Goal: Task Accomplishment & Management: Manage account settings

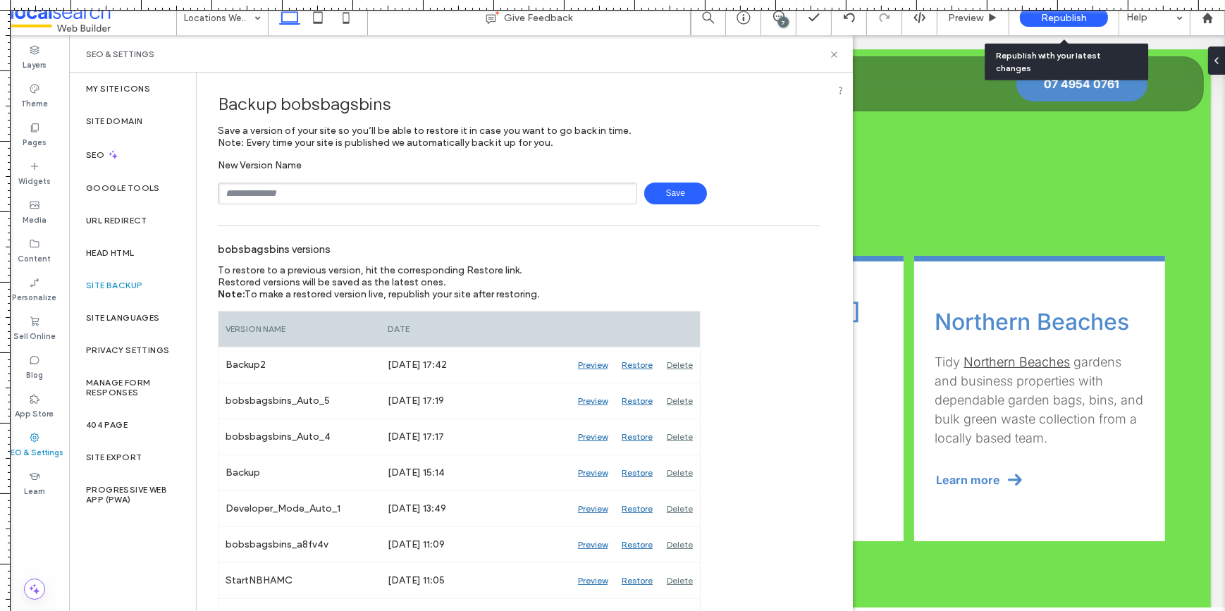
click at [1065, 20] on span "Republish" at bounding box center [1064, 18] width 46 height 12
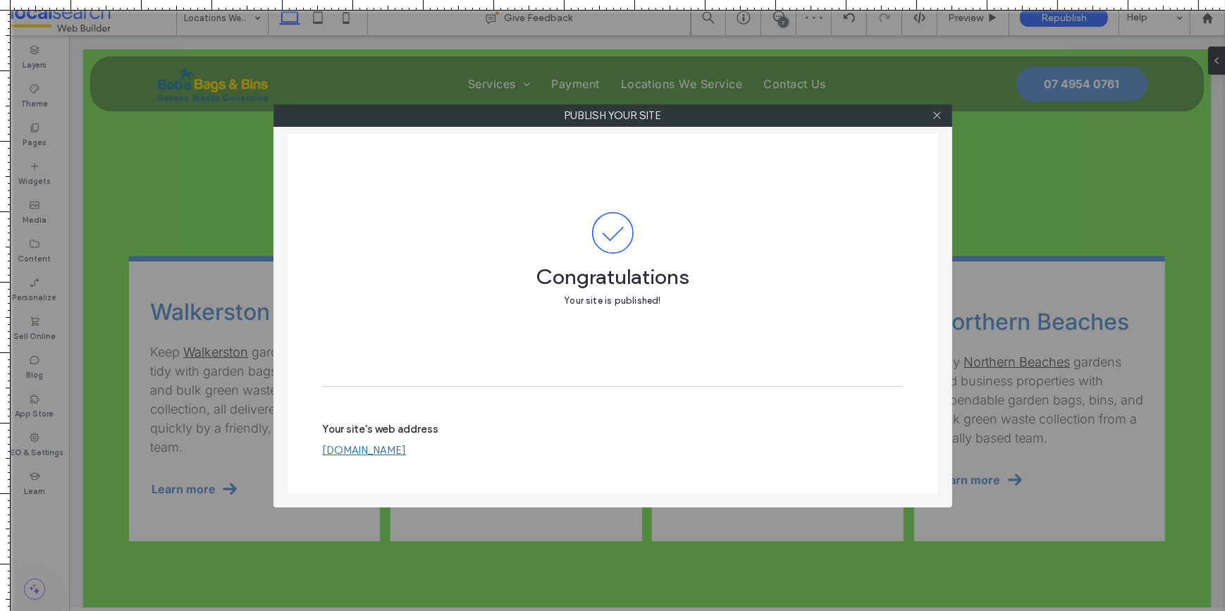
click at [407, 450] on link "bobsbagsbins.webbuilder.localsearch.com.au" at bounding box center [365, 450] width 84 height 13
click at [406, 446] on link "bobsbagsbins.webbuilder.localsearch.com.au" at bounding box center [365, 450] width 84 height 13
click at [407, 446] on link "bobsbagsbins.webbuilder.localsearch.com.au" at bounding box center [365, 450] width 84 height 13
drag, startPoint x: 498, startPoint y: 461, endPoint x: 323, endPoint y: 451, distance: 175.1
click at [323, 451] on div "bobsbagsbins.webbuilder.localsearch.com.au" at bounding box center [613, 450] width 580 height 13
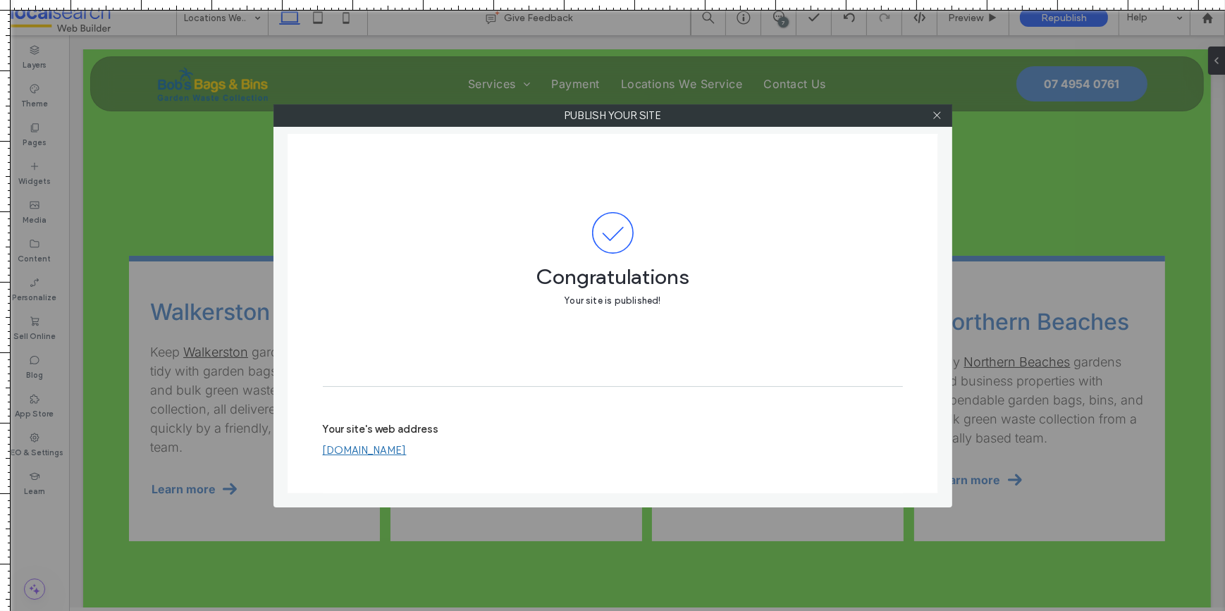
drag, startPoint x: 321, startPoint y: 451, endPoint x: 565, endPoint y: 449, distance: 243.9
click at [436, 449] on div "Congratulations Your site is published! Your site's web address bobsbagsbins.we…" at bounding box center [613, 313] width 651 height 359
drag, startPoint x: 550, startPoint y: 456, endPoint x: 512, endPoint y: 454, distance: 37.4
click at [531, 455] on div "bobsbagsbins.webbuilder.localsearch.com.au" at bounding box center [613, 450] width 580 height 13
click at [407, 454] on link "bobsbagsbins.webbuilder.localsearch.com.au" at bounding box center [365, 450] width 84 height 13
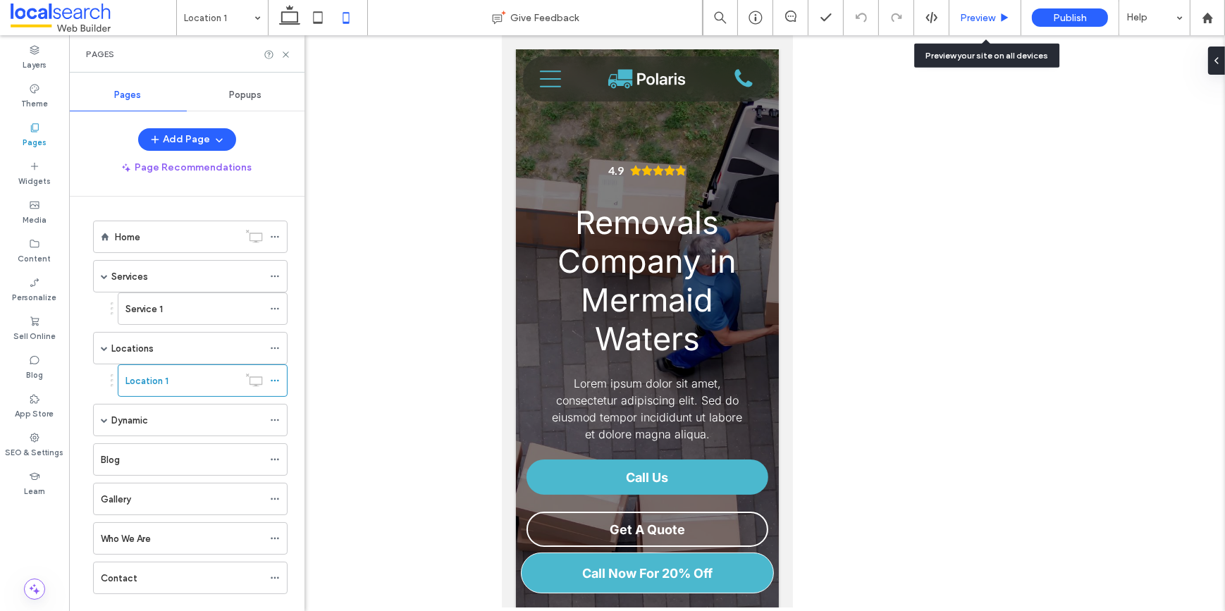
scroll to position [3716, 0]
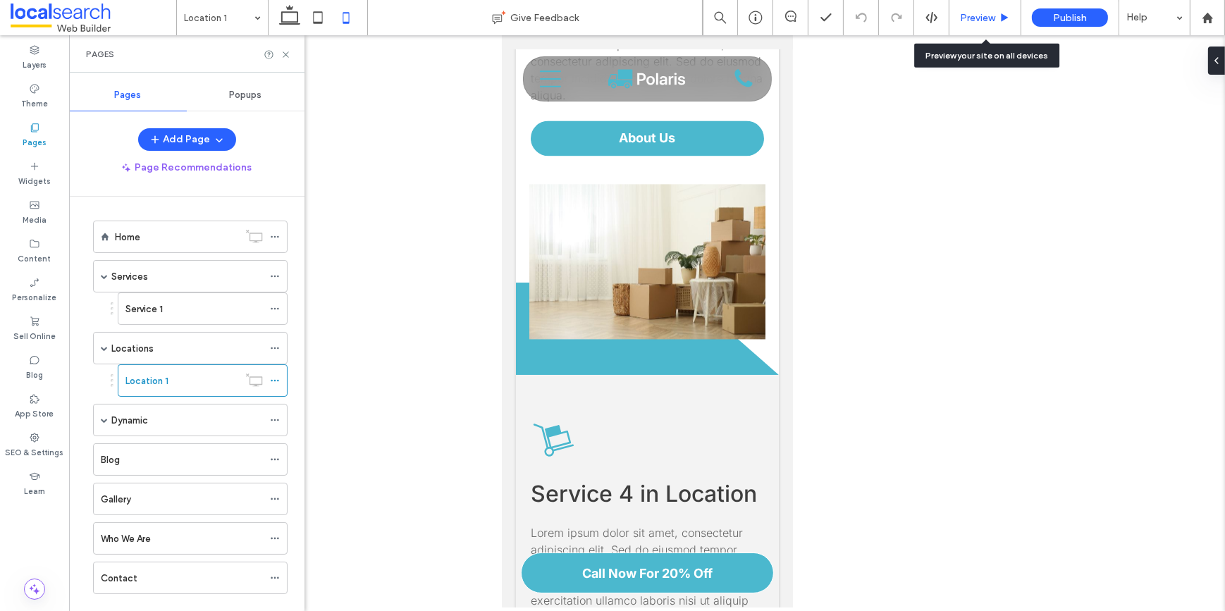
click at [964, 13] on span "Preview" at bounding box center [977, 18] width 35 height 12
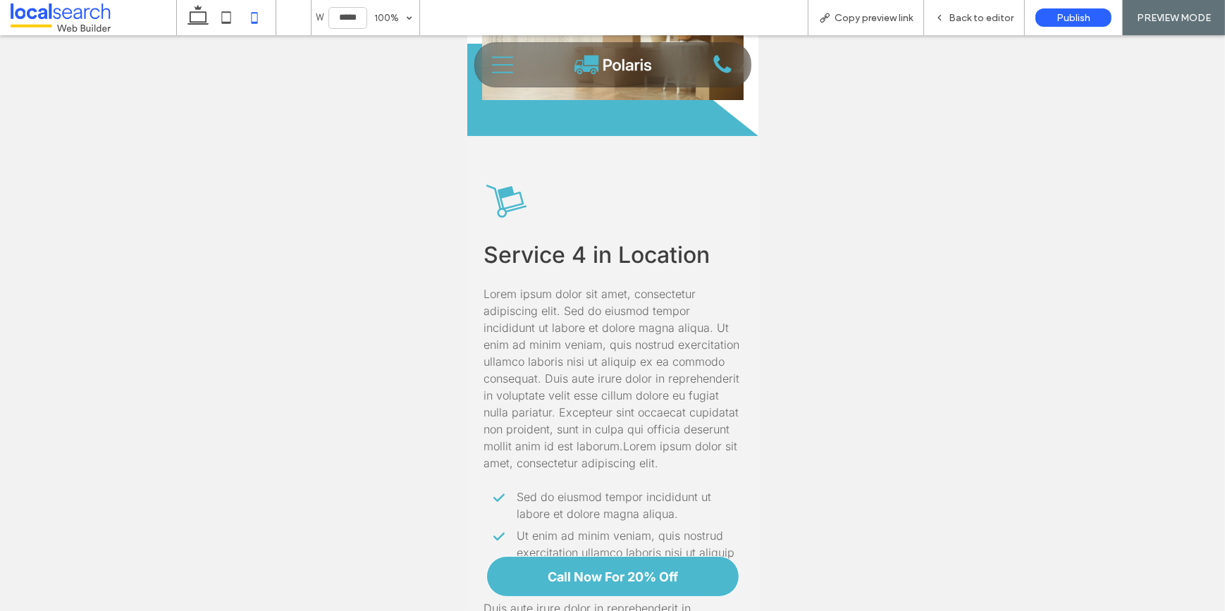
scroll to position [3716, 0]
click at [197, 17] on icon at bounding box center [198, 18] width 28 height 28
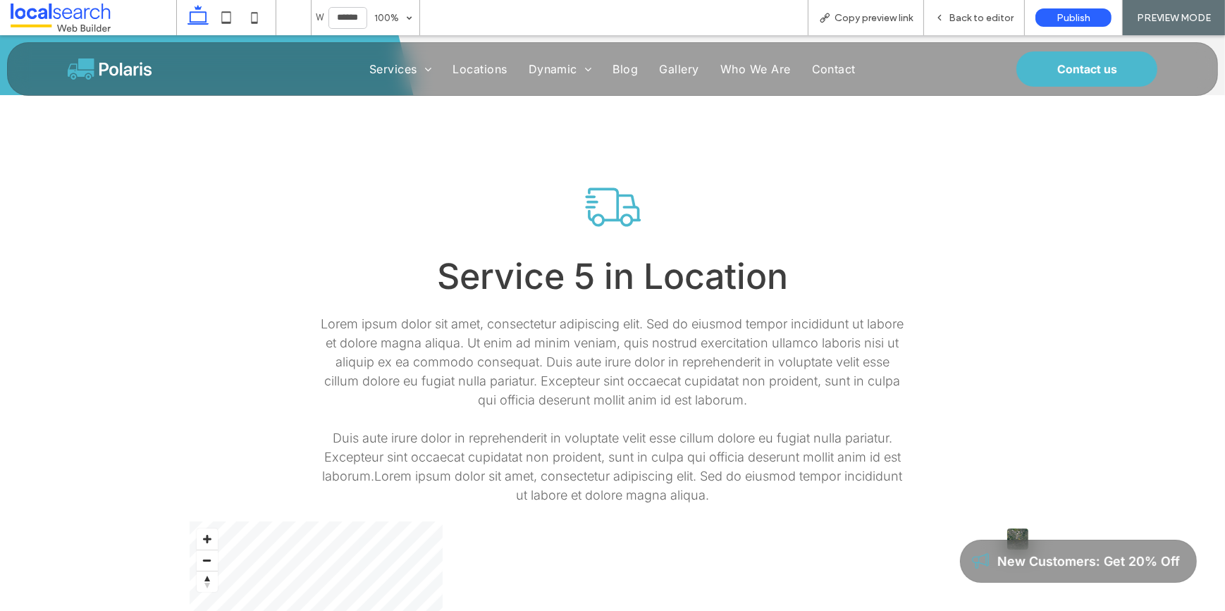
type input "******"
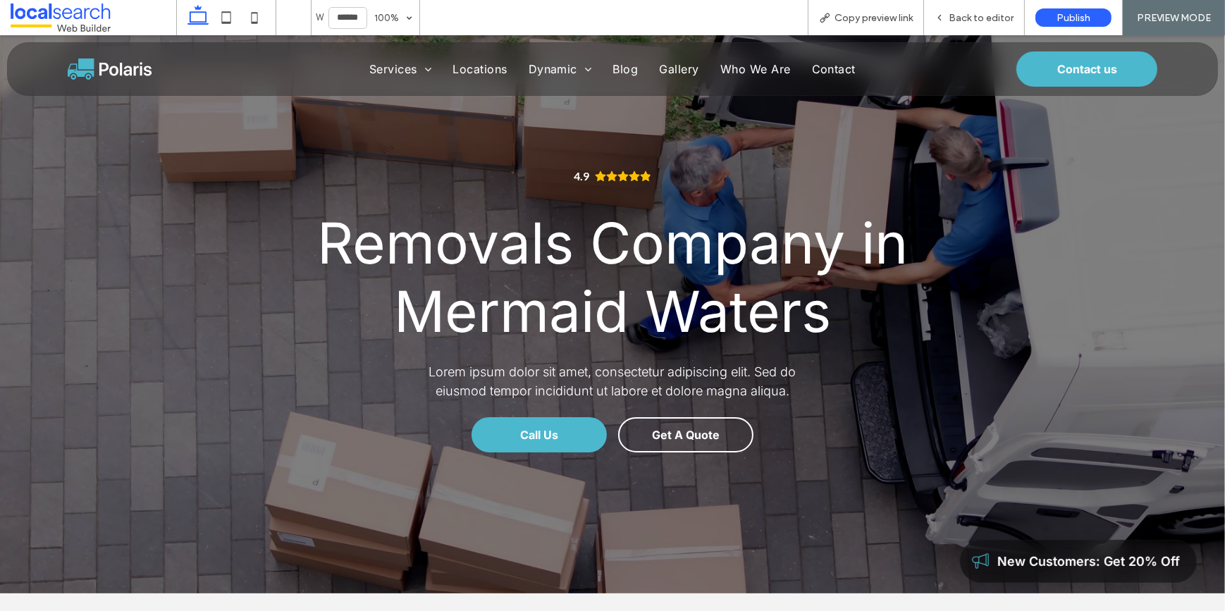
scroll to position [0, 0]
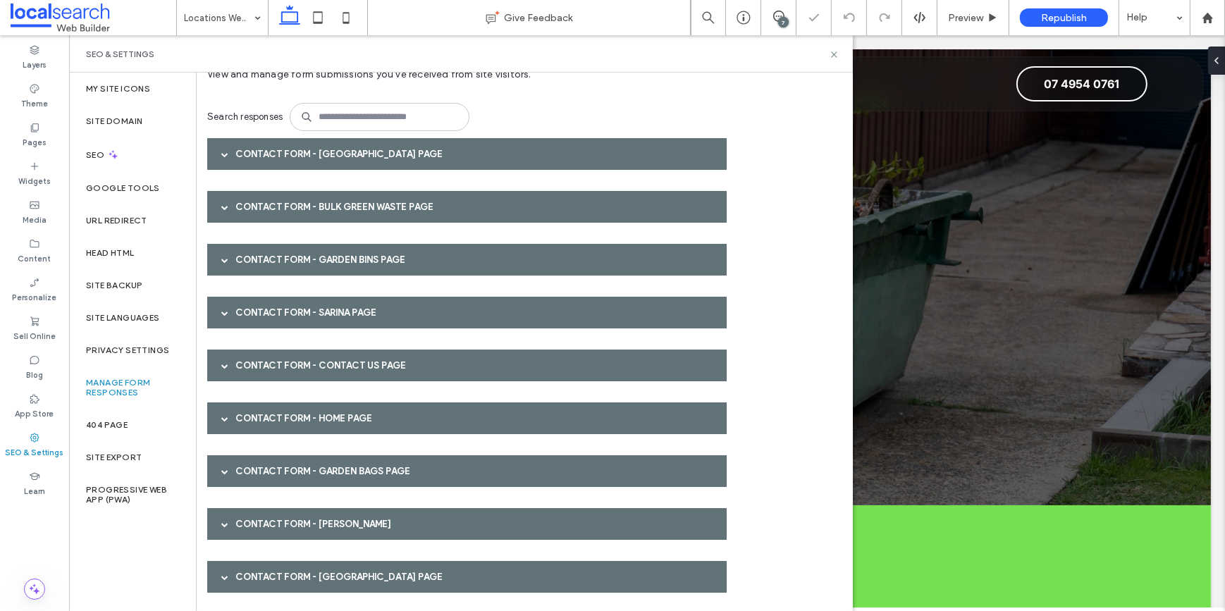
scroll to position [61, 0]
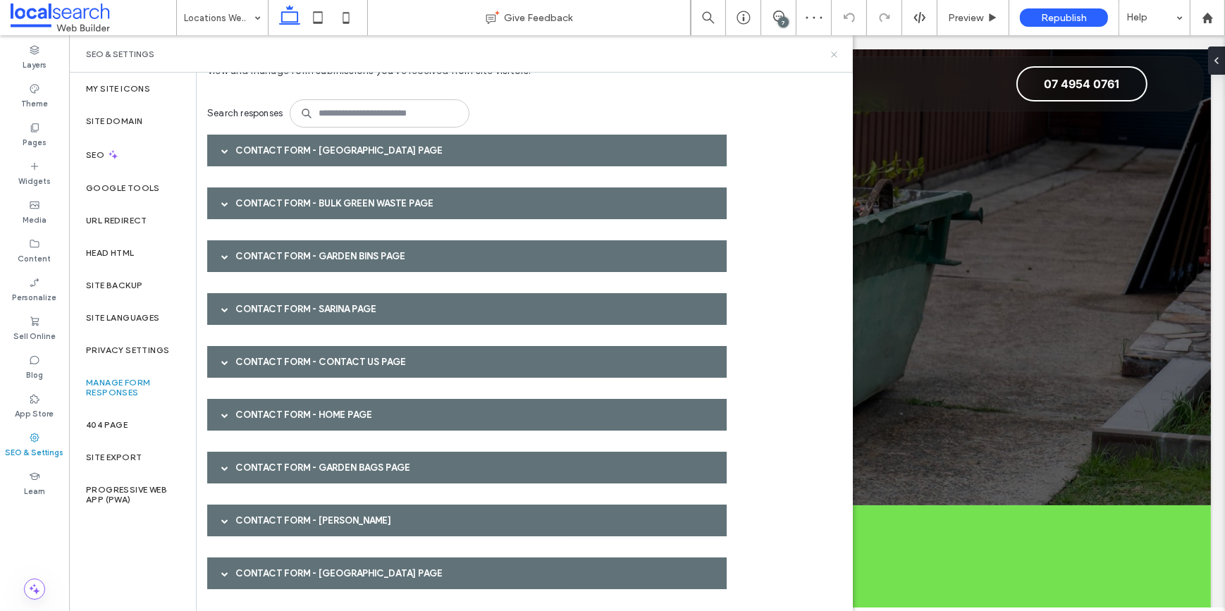
click at [835, 54] on icon at bounding box center [834, 54] width 11 height 11
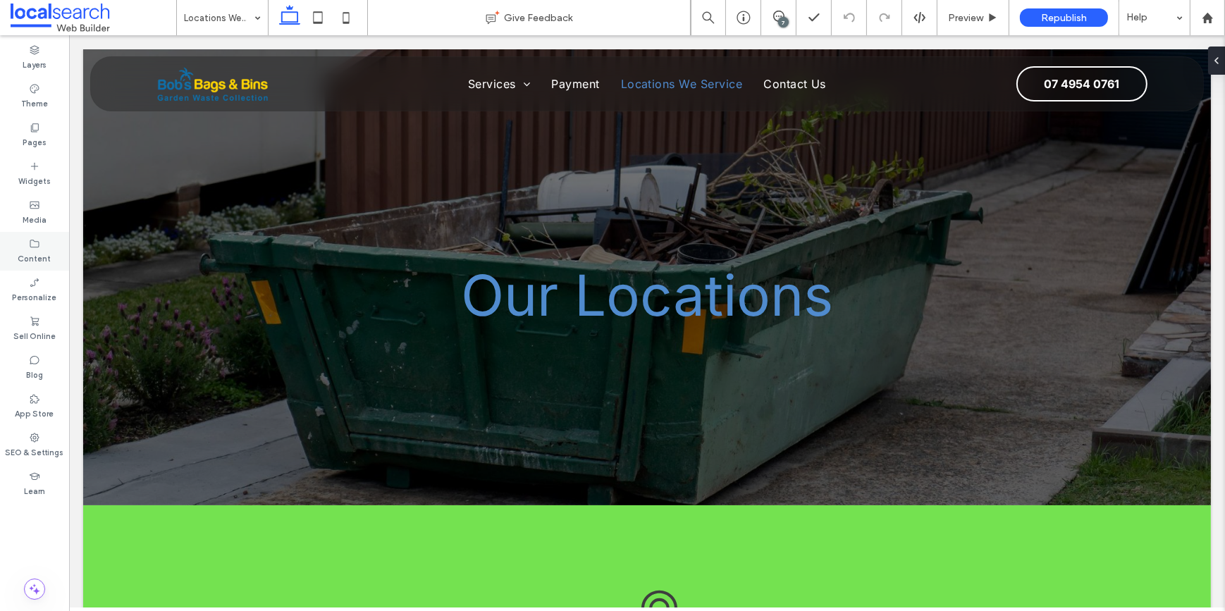
click at [30, 251] on label "Content" at bounding box center [34, 257] width 33 height 16
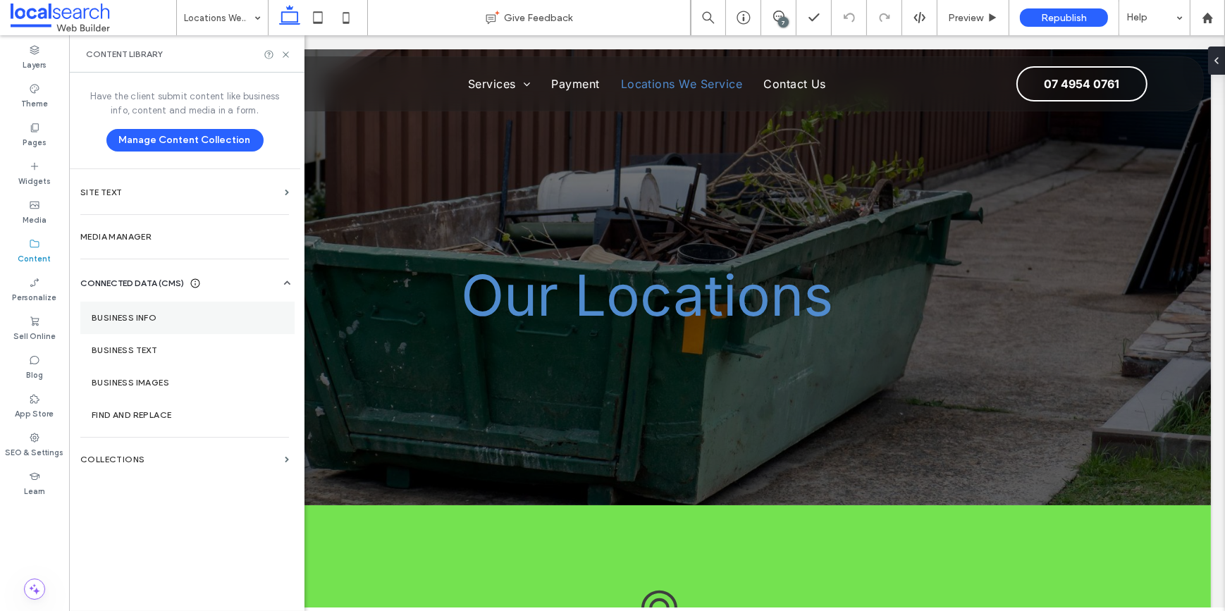
click at [115, 327] on section "Business Info" at bounding box center [187, 318] width 214 height 32
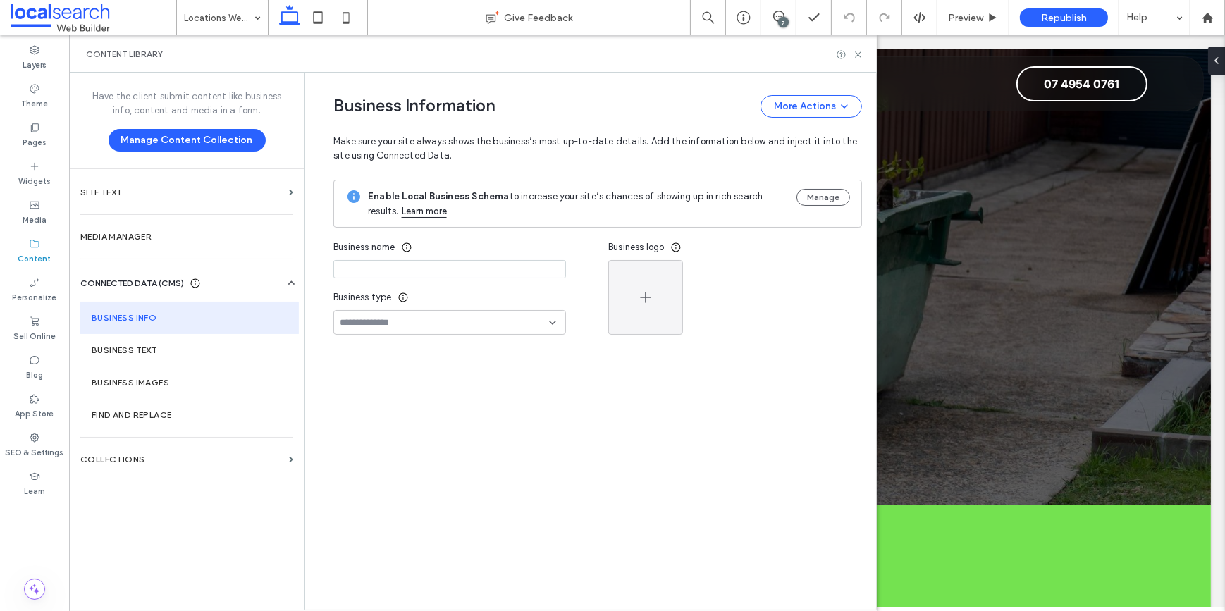
type input "**********"
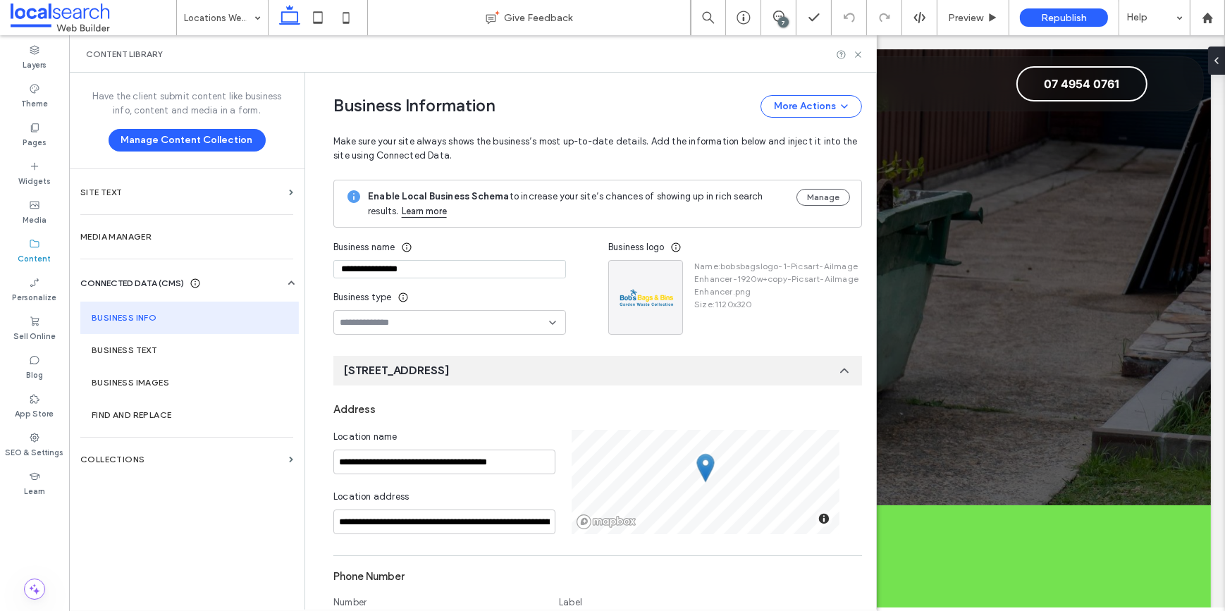
scroll to position [512, 0]
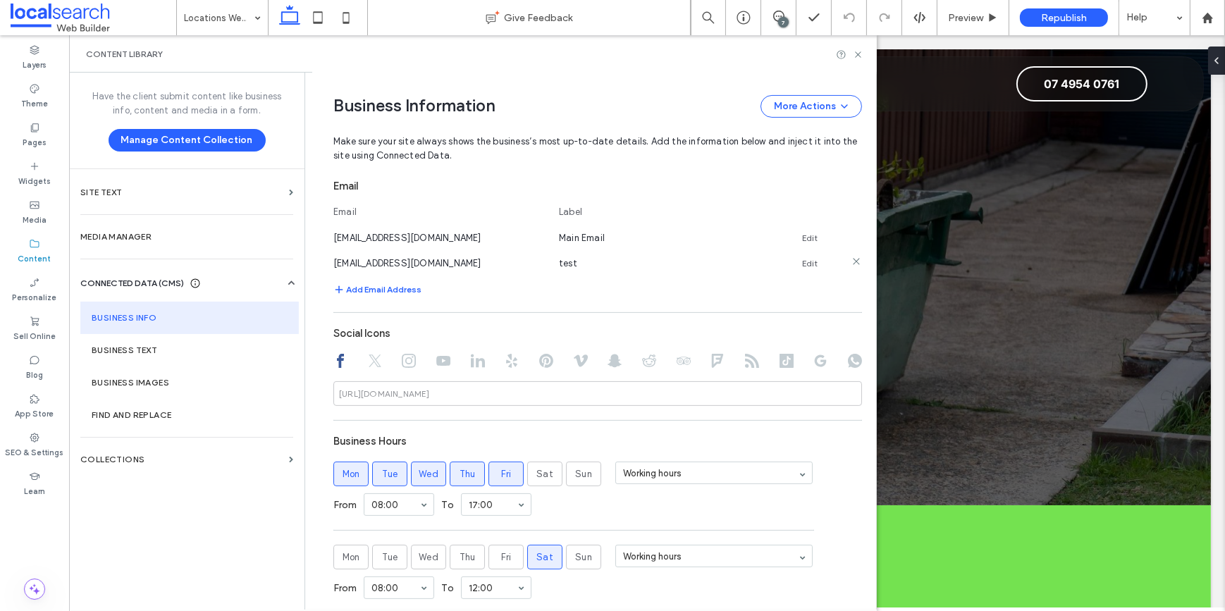
click at [853, 263] on use at bounding box center [856, 261] width 6 height 6
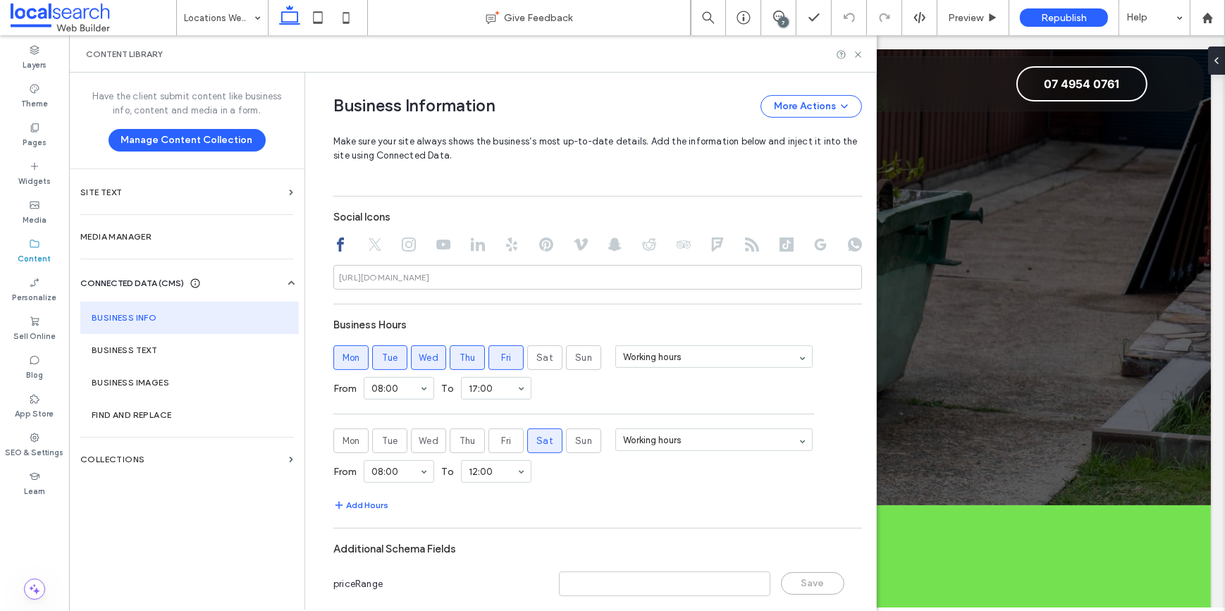
scroll to position [581, 0]
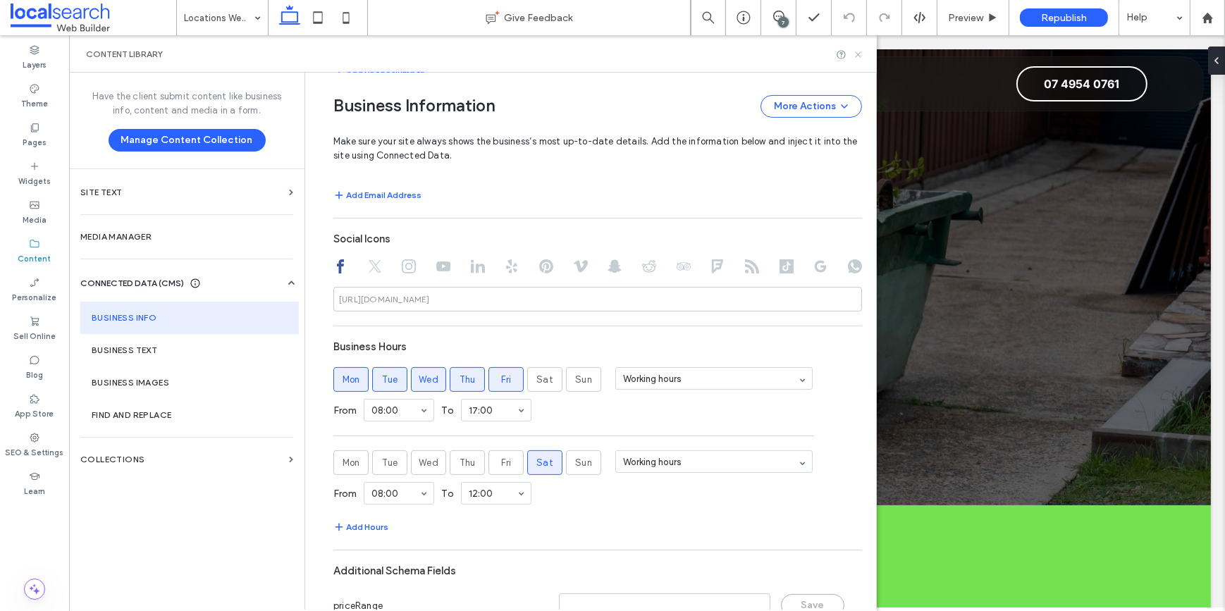
click at [858, 56] on icon at bounding box center [858, 54] width 11 height 11
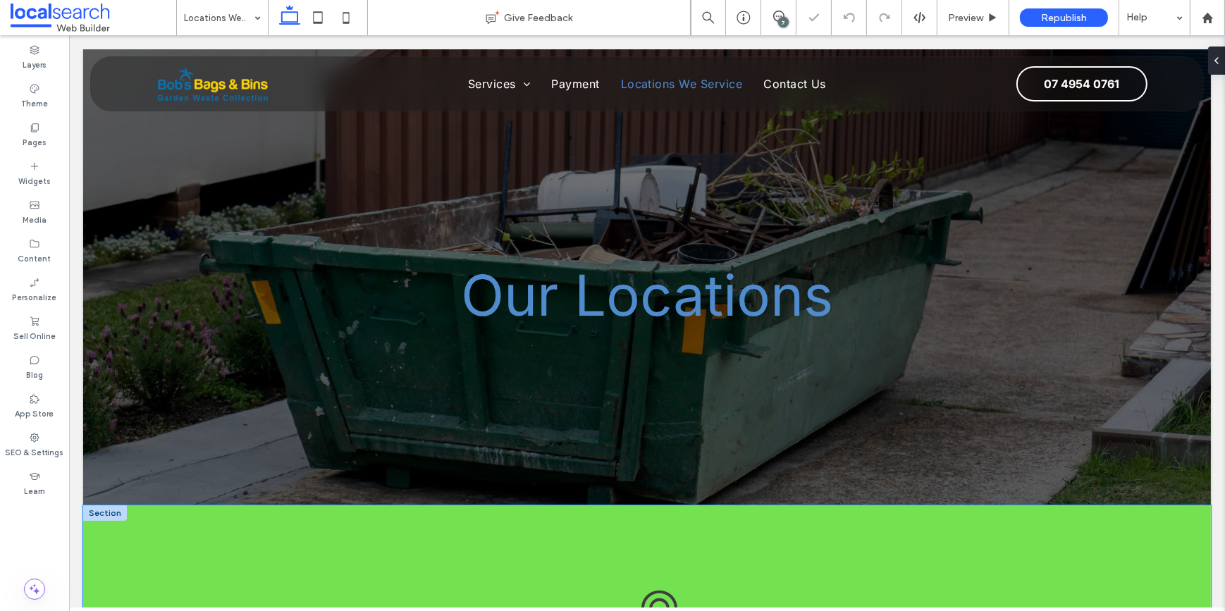
scroll to position [0, 0]
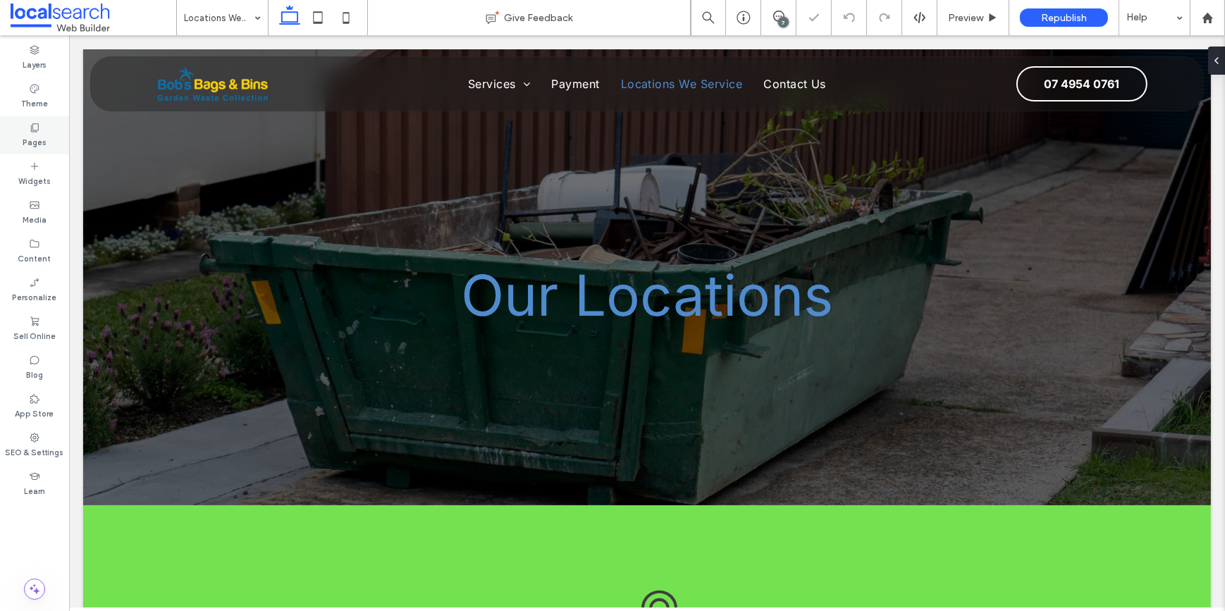
click at [43, 133] on label "Pages" at bounding box center [35, 141] width 24 height 16
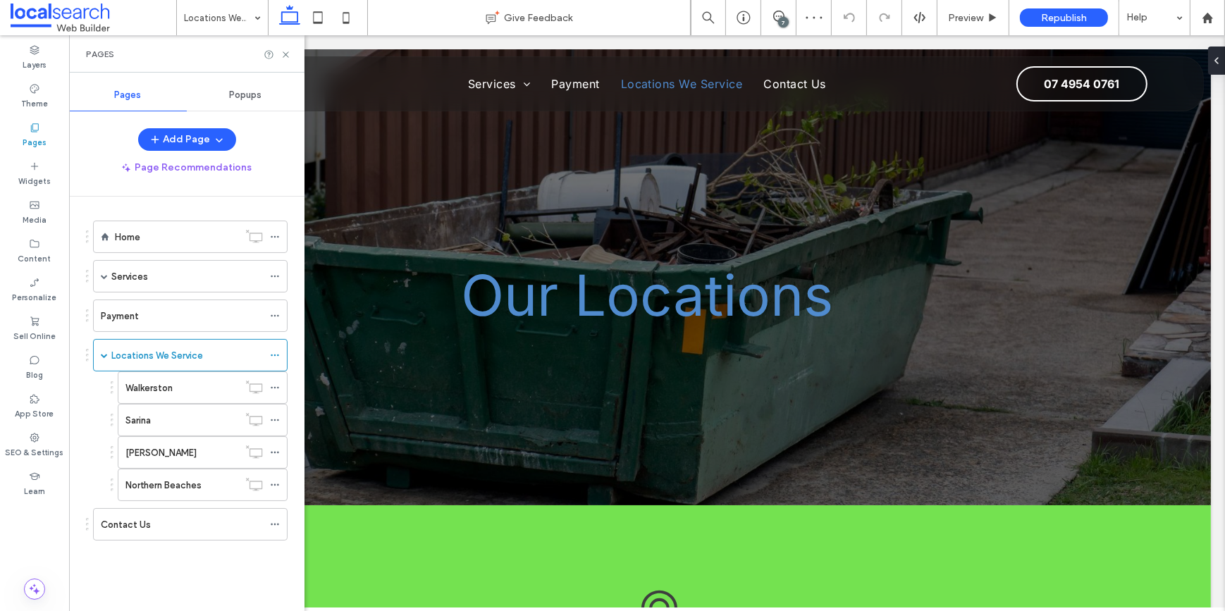
click at [161, 234] on div "Home" at bounding box center [176, 237] width 123 height 15
click at [287, 56] on use at bounding box center [286, 54] width 6 height 6
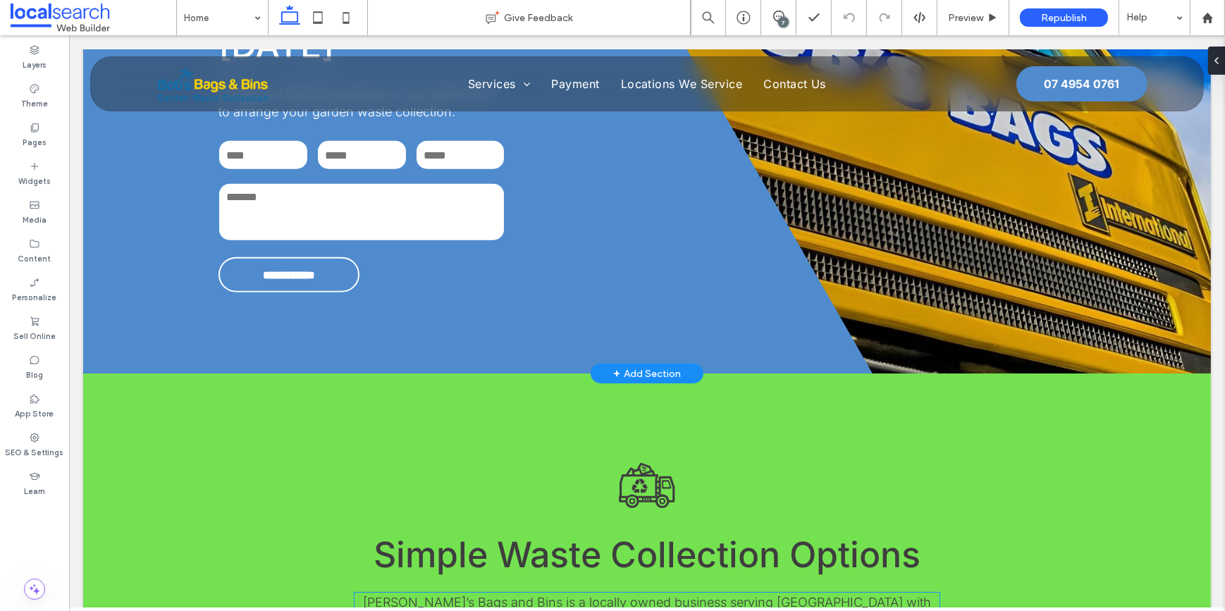
scroll to position [2050, 0]
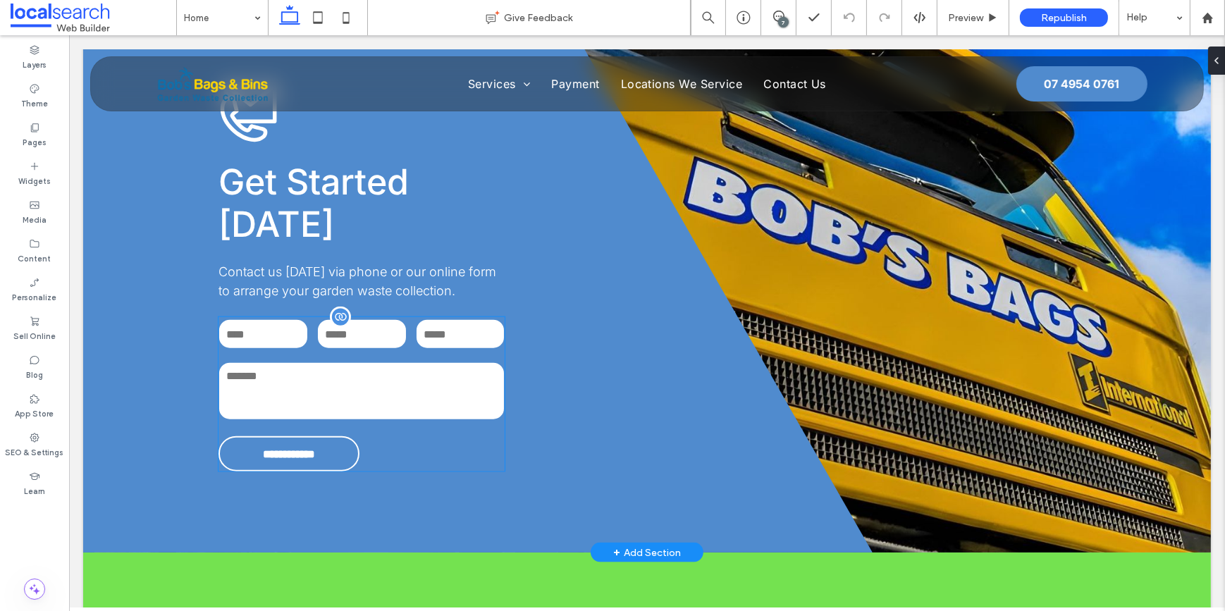
click at [321, 363] on textarea at bounding box center [360, 391] width 285 height 56
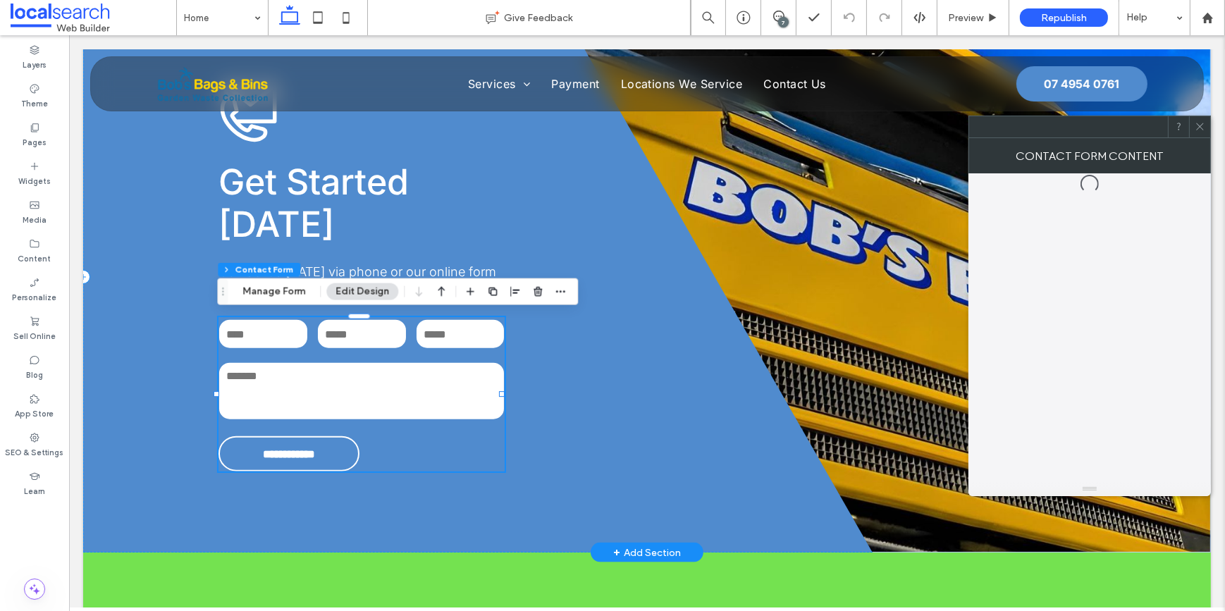
type input "**"
type input "*"
type input "***"
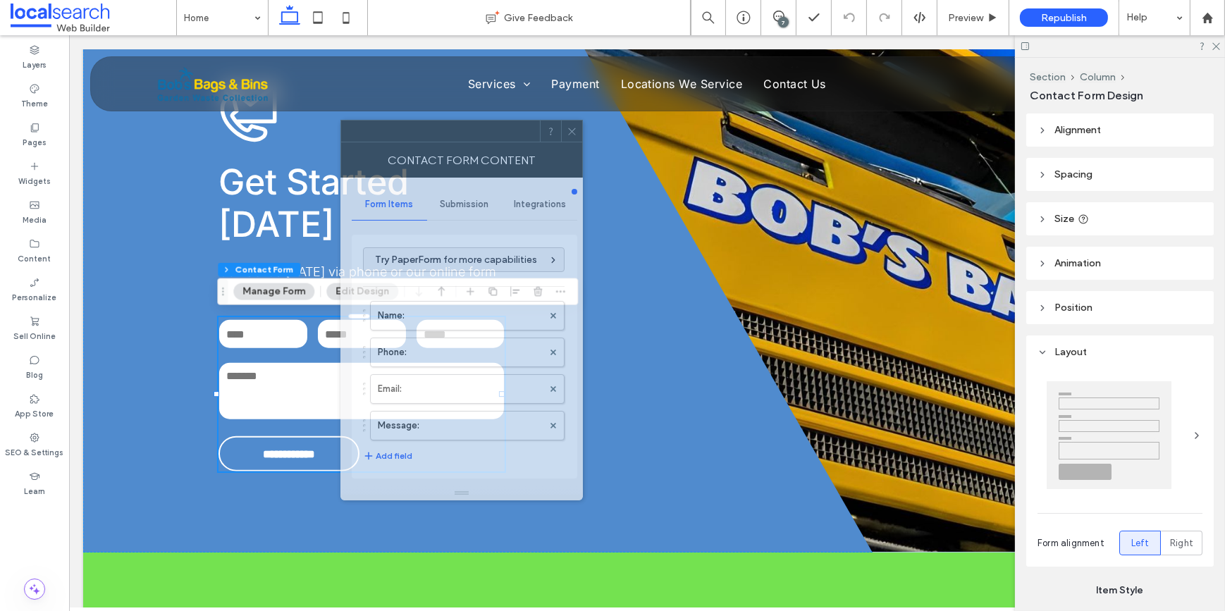
drag, startPoint x: 1085, startPoint y: 136, endPoint x: 441, endPoint y: 140, distance: 644.2
click at [444, 140] on div at bounding box center [440, 131] width 199 height 21
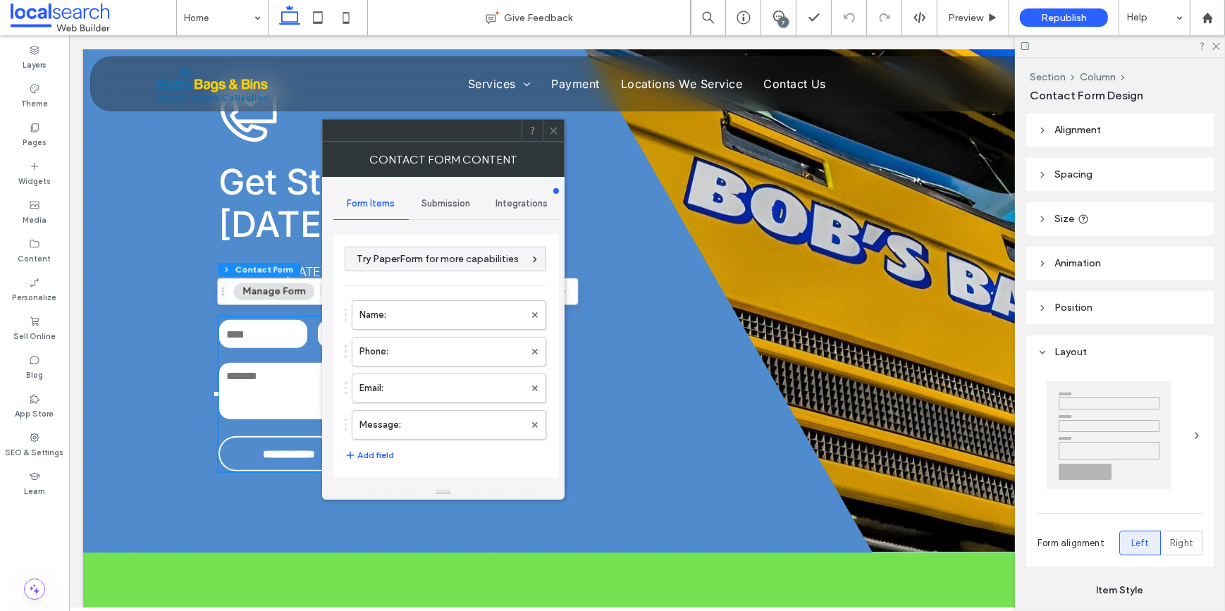
click at [466, 207] on span "Submission" at bounding box center [445, 203] width 49 height 11
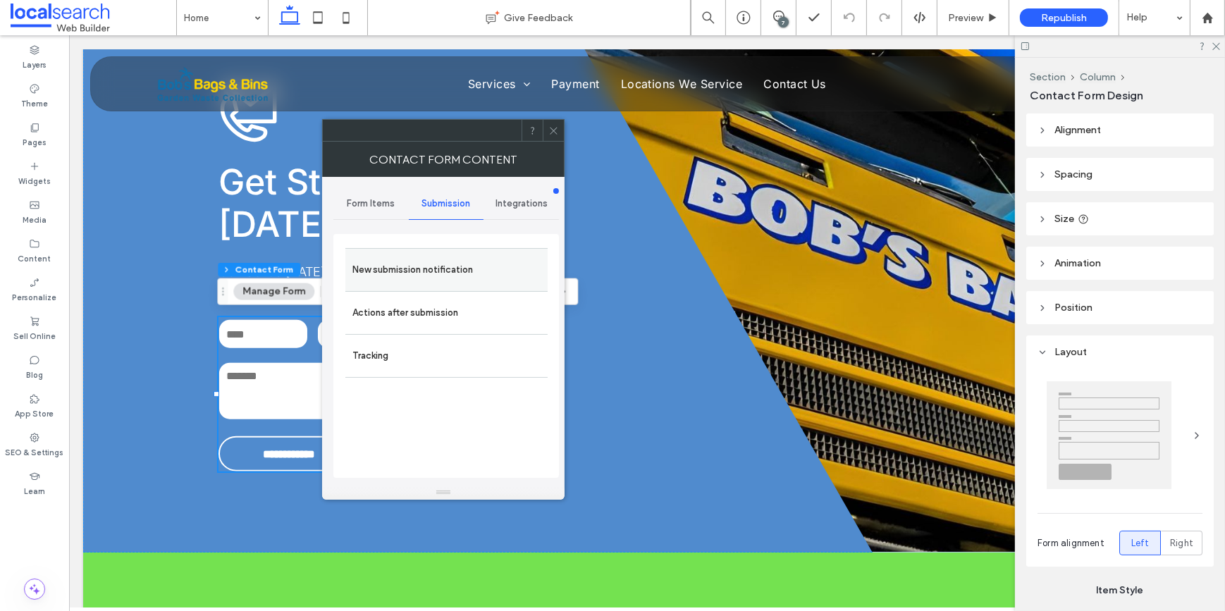
click at [464, 268] on label "New submission notification" at bounding box center [446, 270] width 188 height 28
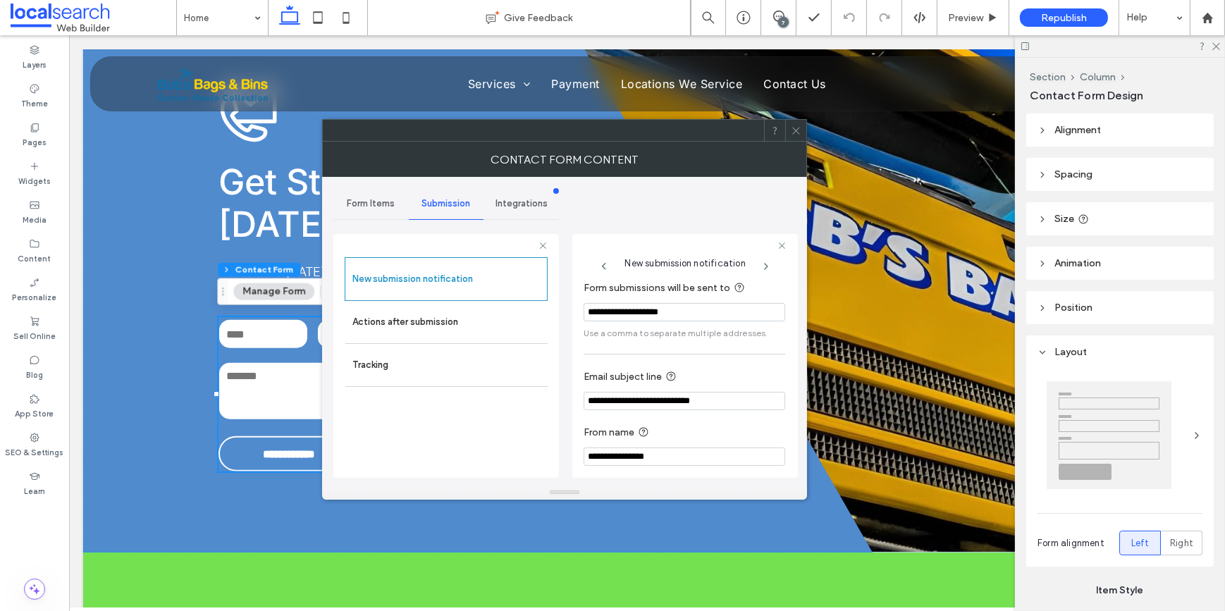
scroll to position [75, 0]
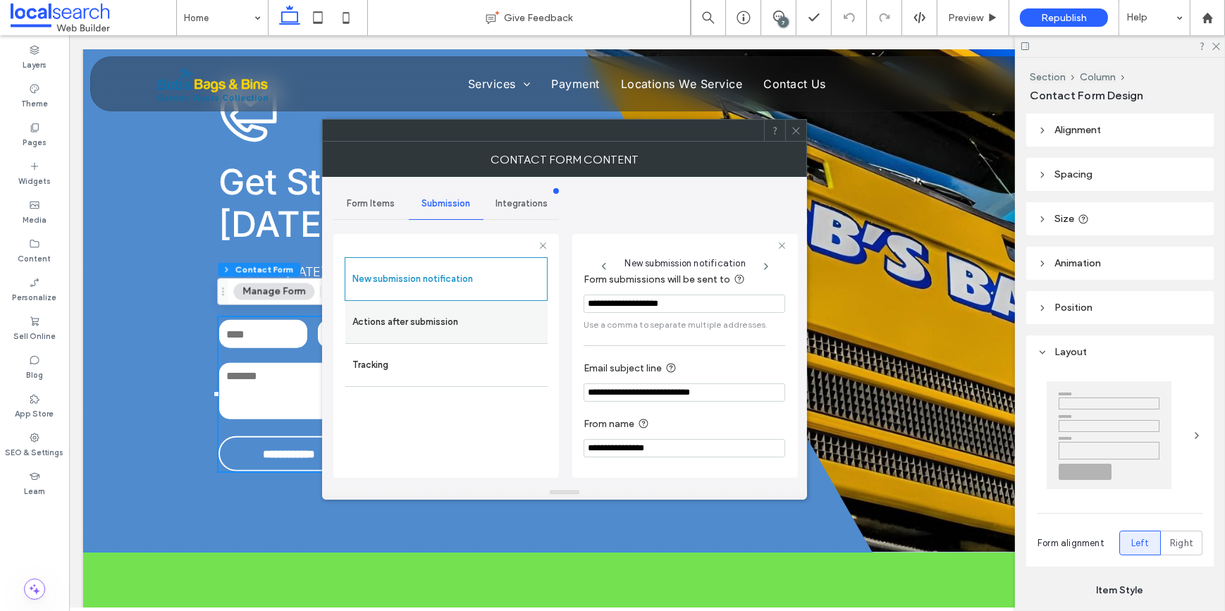
click at [366, 320] on label "Actions after submission" at bounding box center [446, 322] width 188 height 28
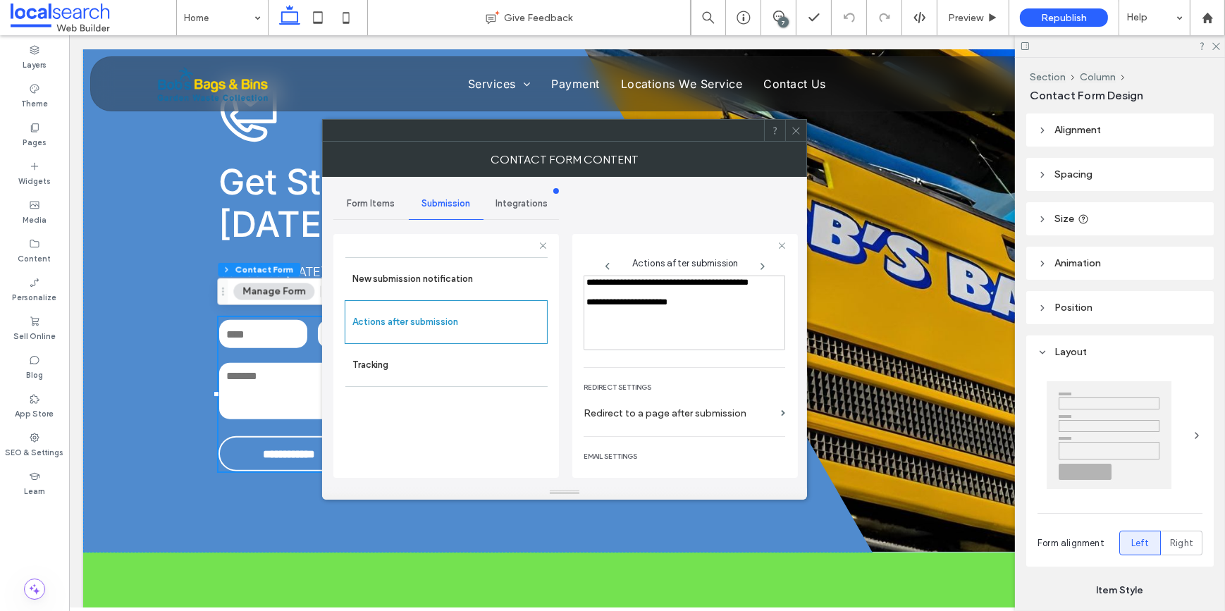
scroll to position [243, 0]
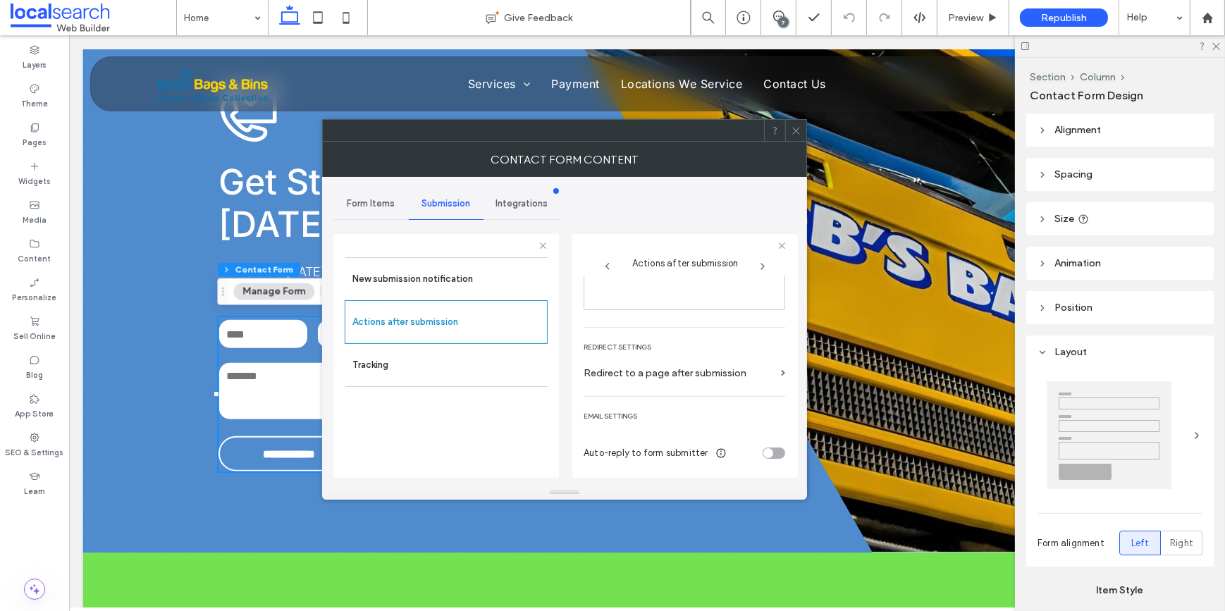
click at [375, 195] on div "Form Items" at bounding box center [370, 203] width 75 height 31
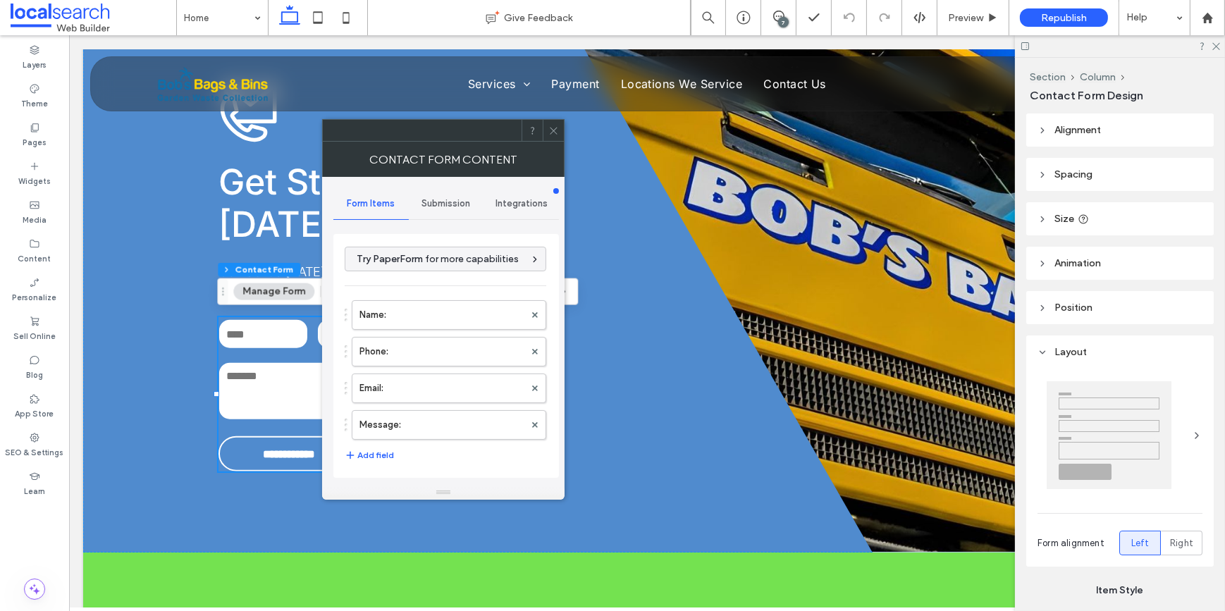
click at [407, 331] on div "Name: Phone: Email: Message:" at bounding box center [446, 366] width 202 height 147
click at [407, 322] on label "Name:" at bounding box center [441, 315] width 165 height 28
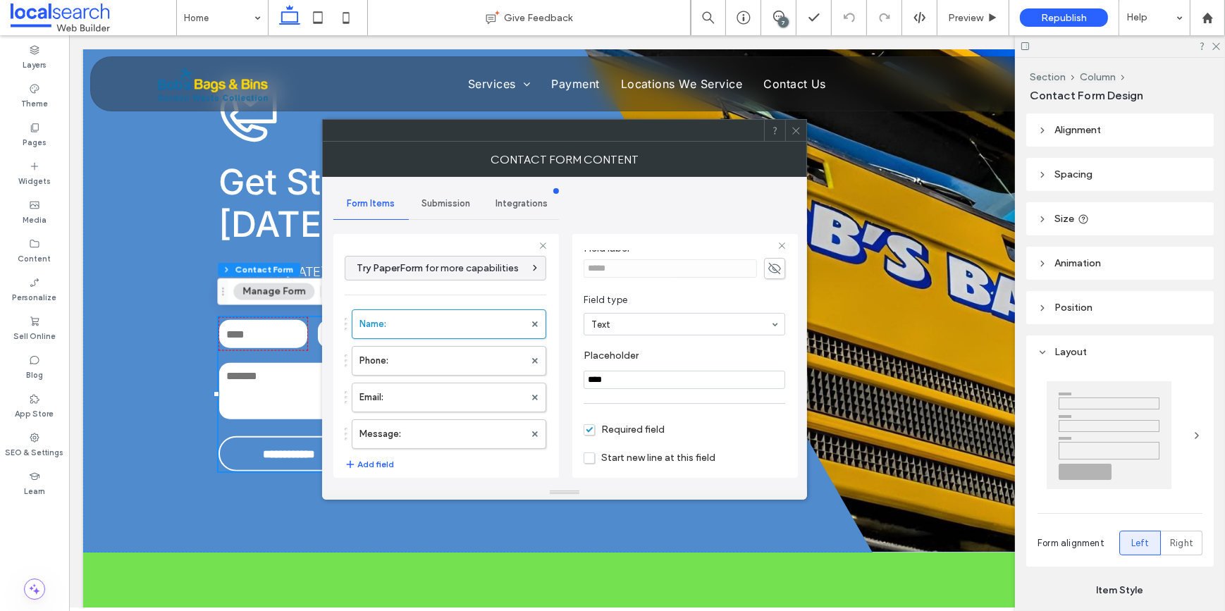
scroll to position [99, 0]
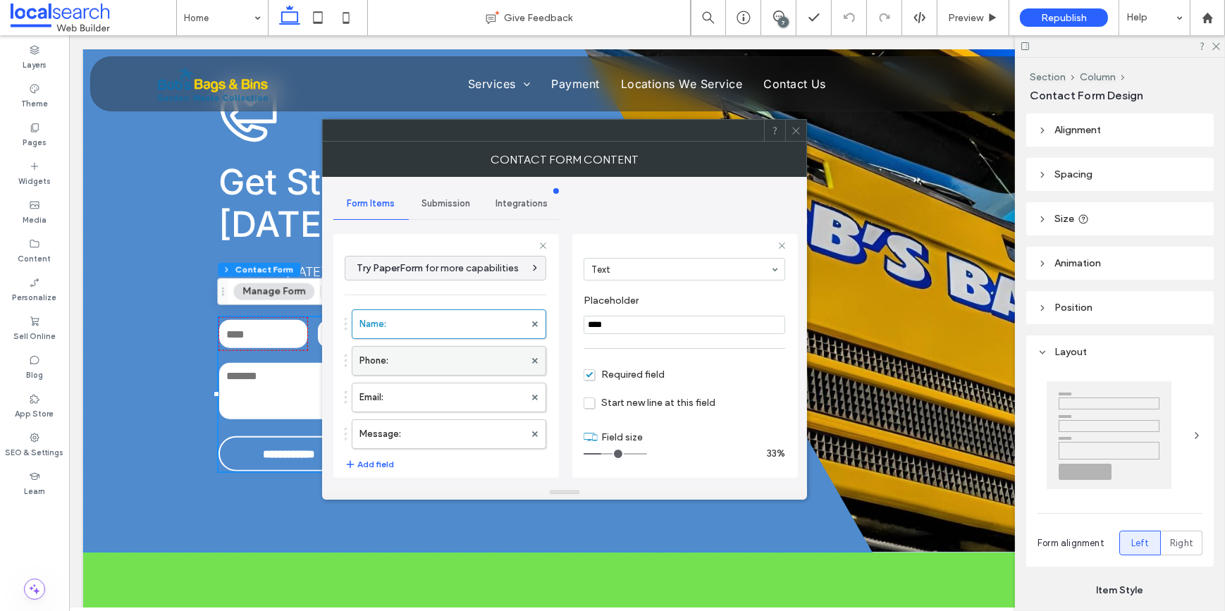
click at [430, 356] on label "Phone:" at bounding box center [441, 361] width 165 height 28
click at [422, 393] on label "Email:" at bounding box center [441, 397] width 165 height 28
click at [785, 137] on div at bounding box center [795, 130] width 21 height 21
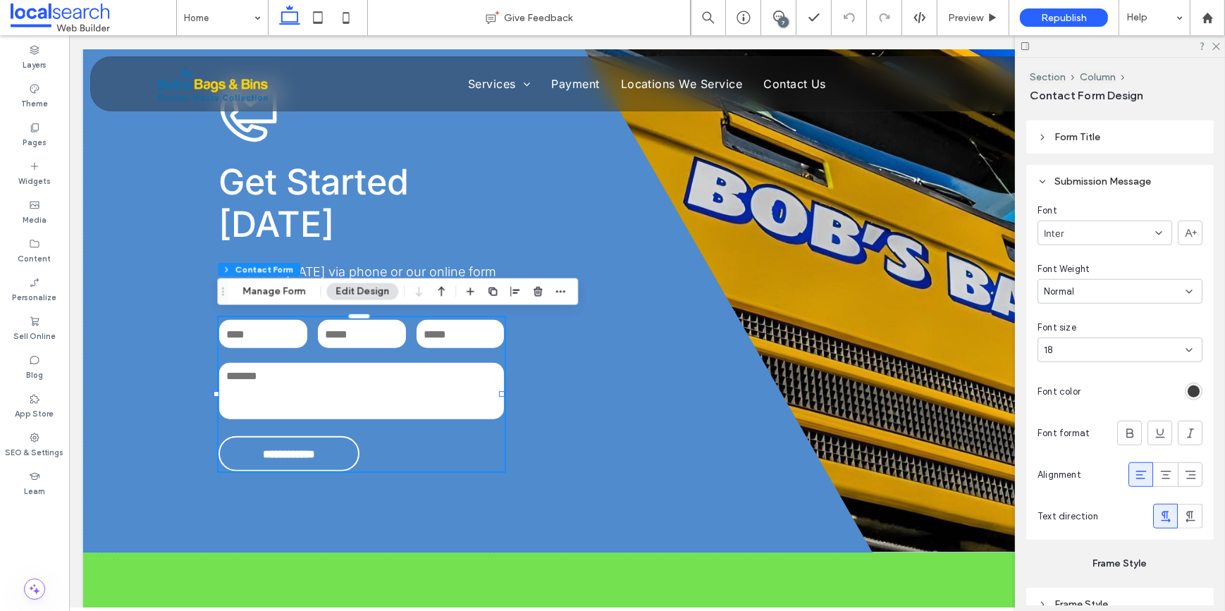
scroll to position [1447, 0]
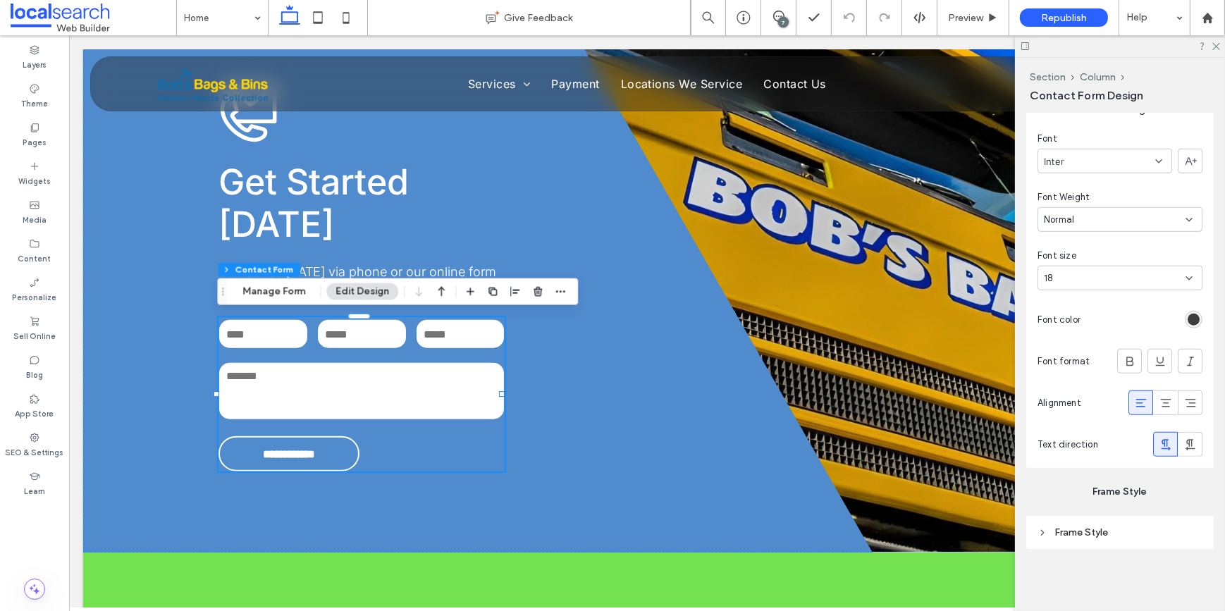
click at [1134, 404] on icon at bounding box center [1141, 403] width 14 height 14
click at [1188, 319] on div "rgb(62, 62, 62)" at bounding box center [1194, 320] width 12 height 12
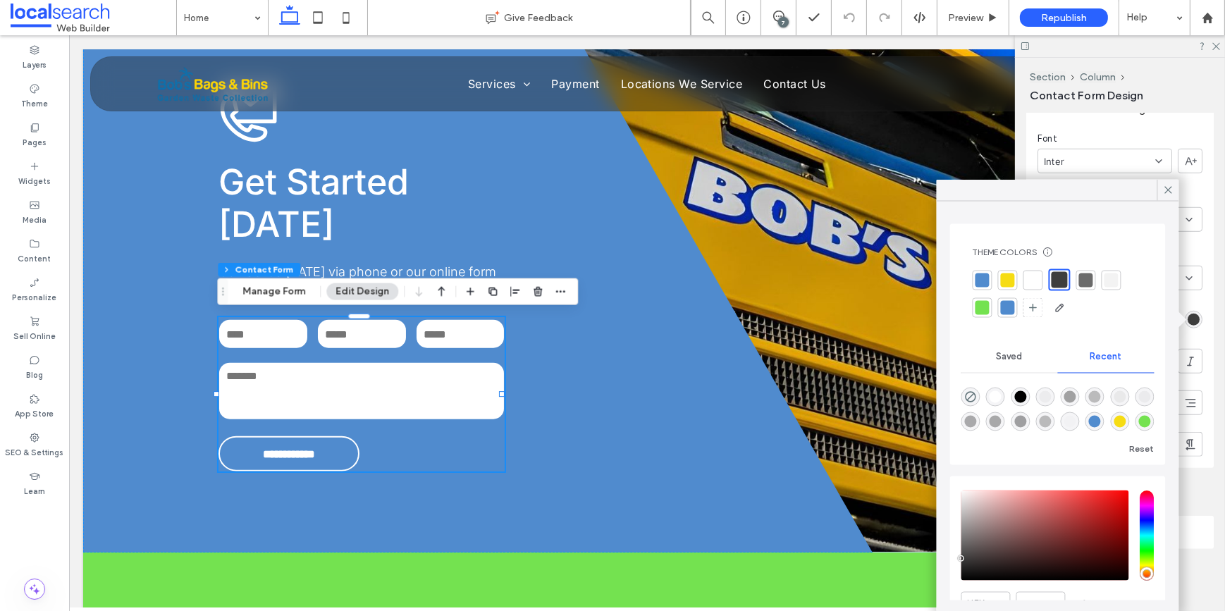
click at [1035, 281] on div at bounding box center [1033, 280] width 14 height 14
type input "*"
click at [63, 141] on div "Pages" at bounding box center [34, 135] width 69 height 39
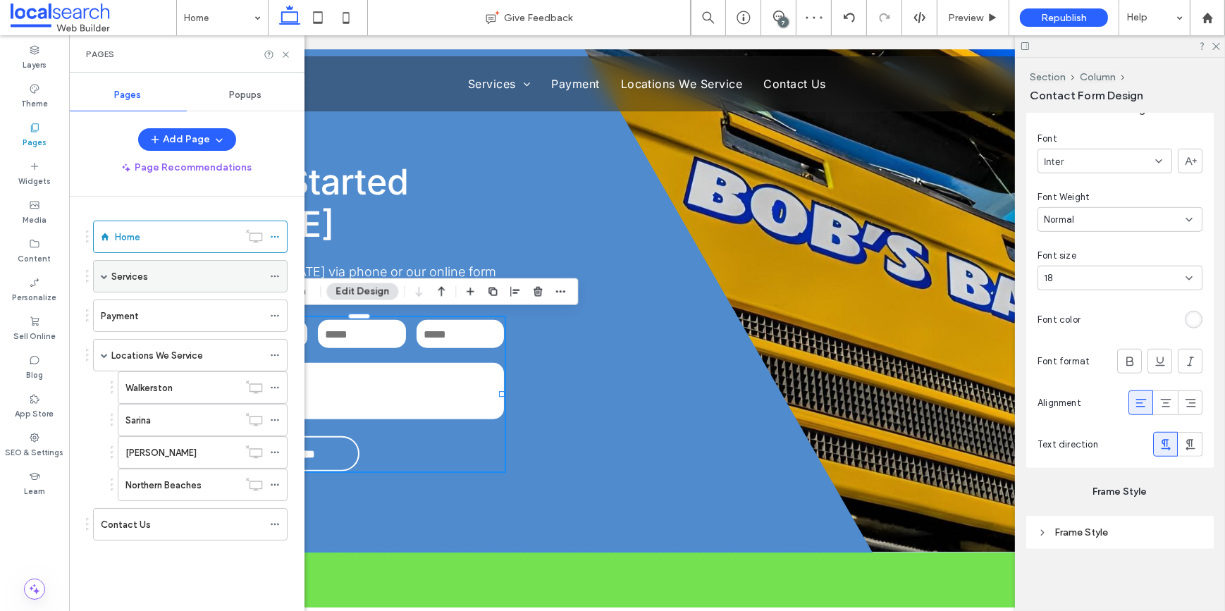
click at [101, 275] on span at bounding box center [104, 276] width 7 height 7
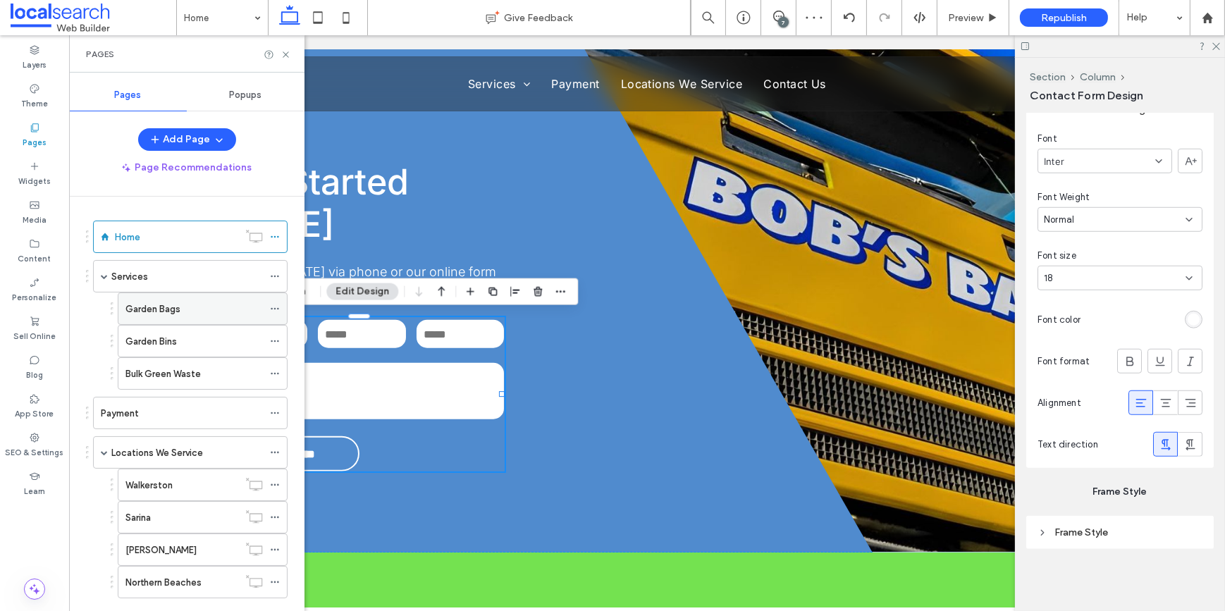
click at [136, 308] on label "Garden Bags" at bounding box center [152, 309] width 55 height 25
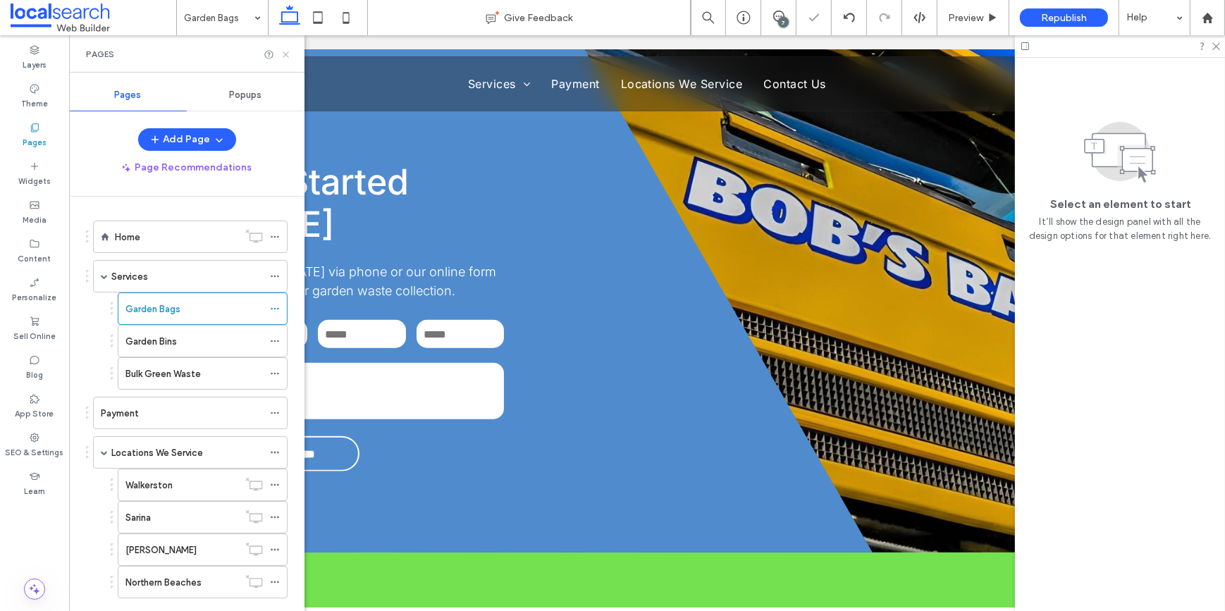
click at [284, 53] on use at bounding box center [286, 54] width 6 height 6
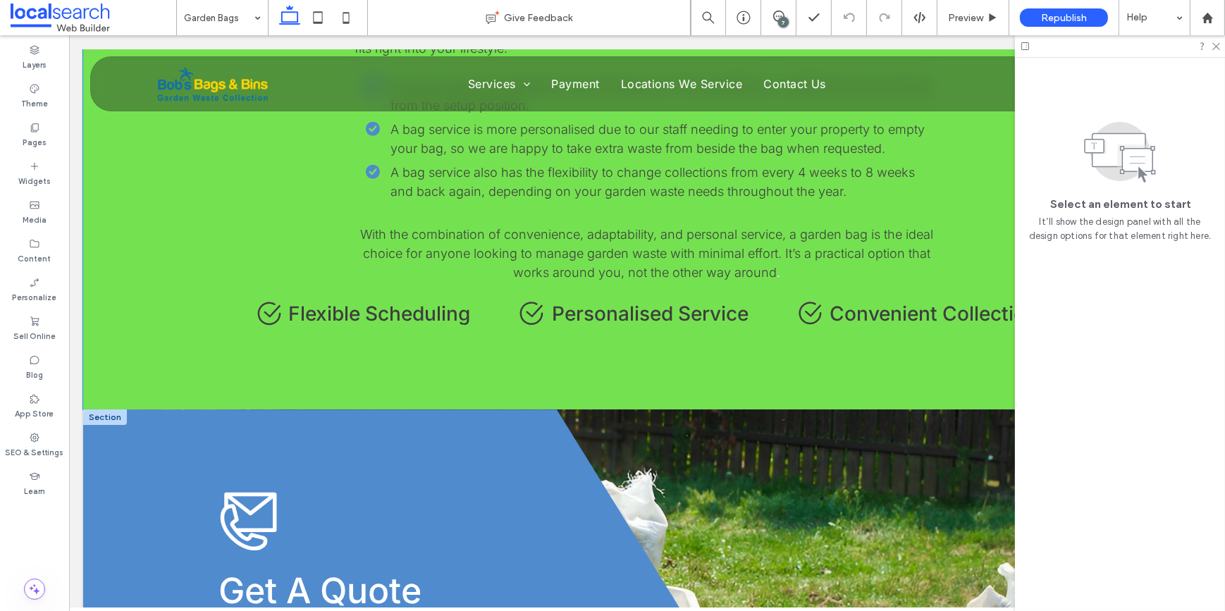
scroll to position [2050, 0]
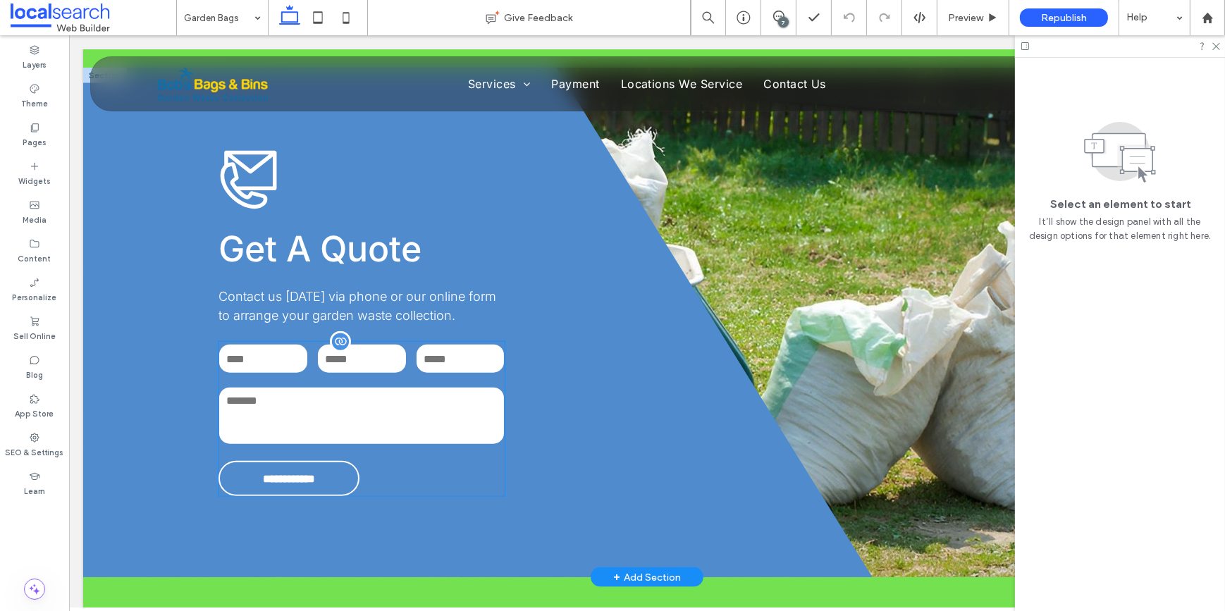
click at [378, 388] on textarea at bounding box center [360, 416] width 285 height 56
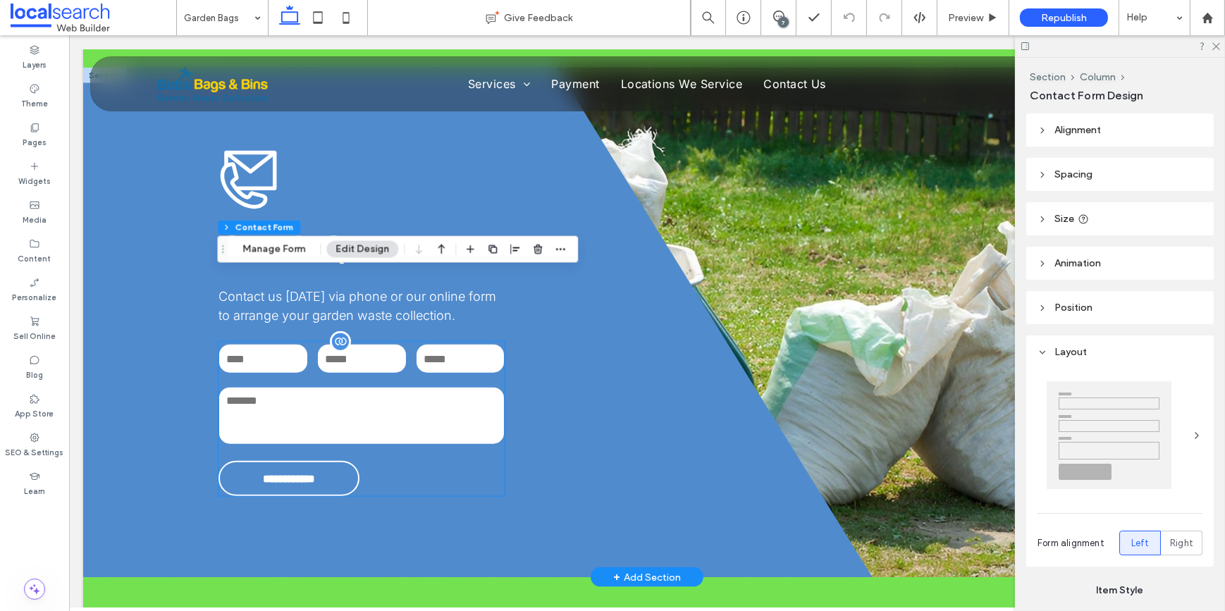
type input "**"
type input "*"
type input "***"
click at [378, 388] on textarea at bounding box center [360, 416] width 285 height 56
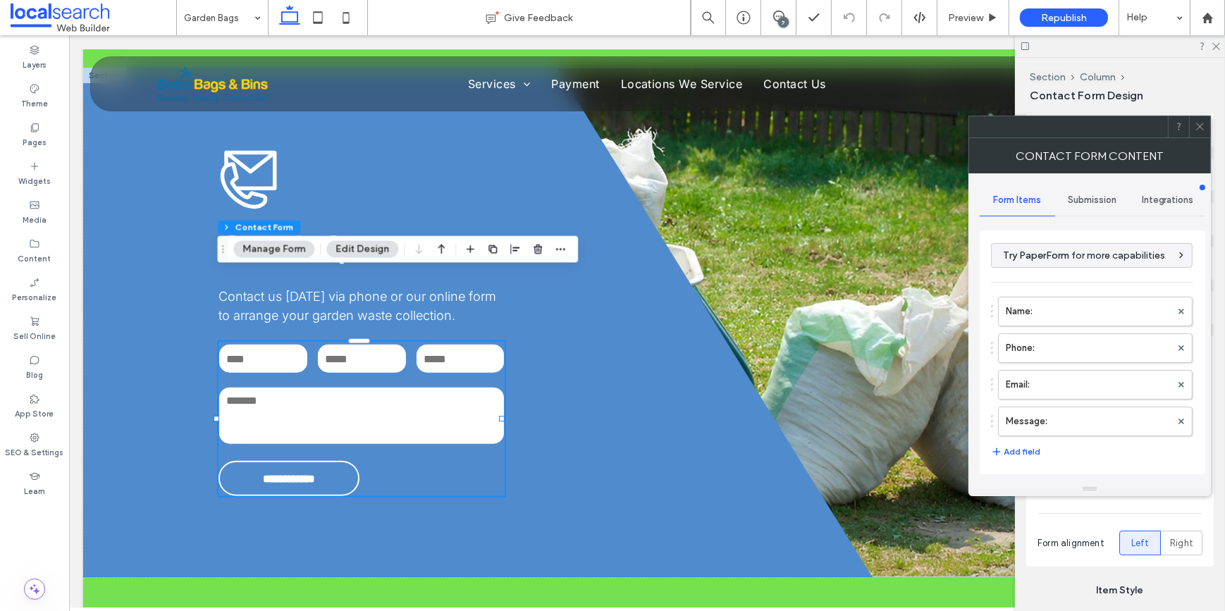
click at [1073, 202] on span "Submission" at bounding box center [1092, 200] width 49 height 11
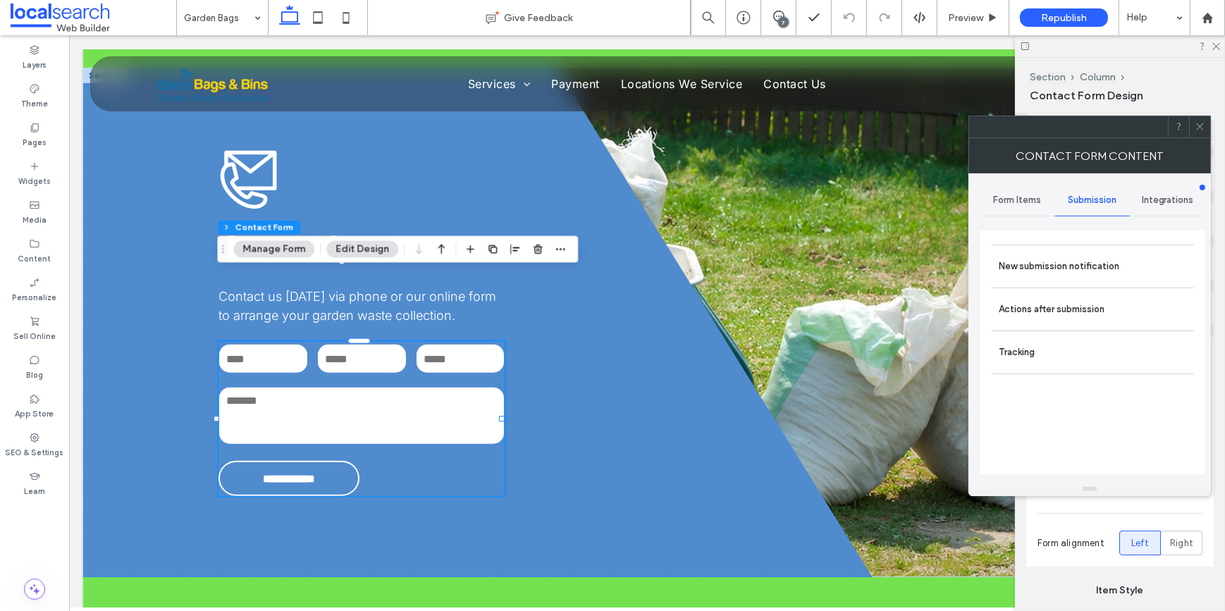
click at [1050, 242] on div "New submission notification Actions after submission Tracking" at bounding box center [1093, 352] width 226 height 244
click at [1053, 259] on label "New submission notification" at bounding box center [1093, 266] width 188 height 28
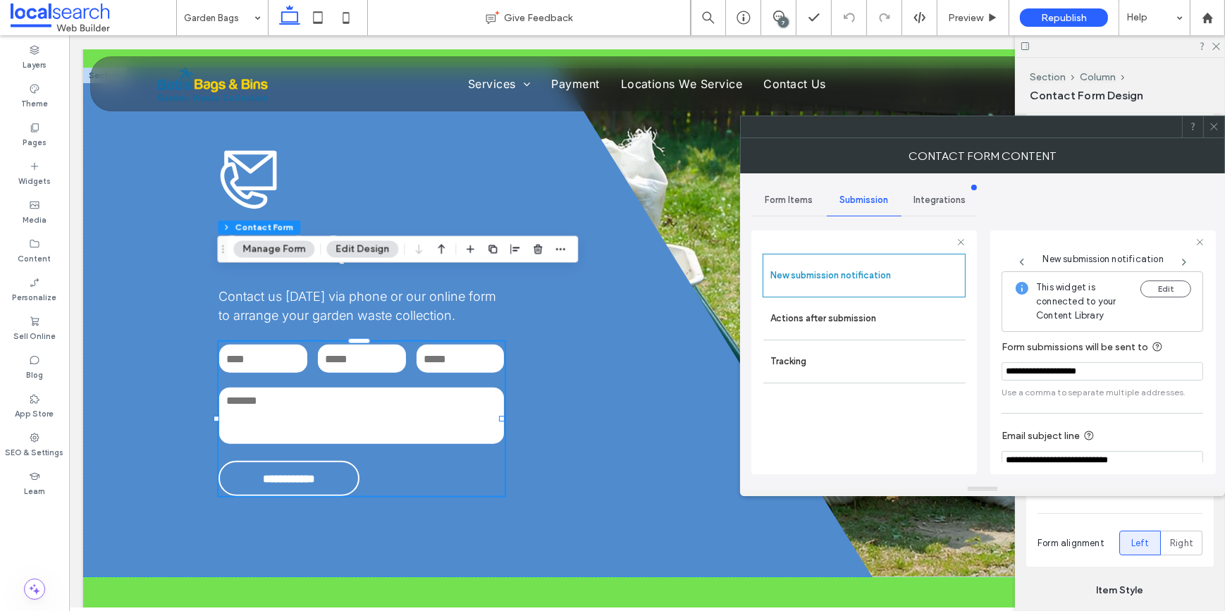
scroll to position [75, 0]
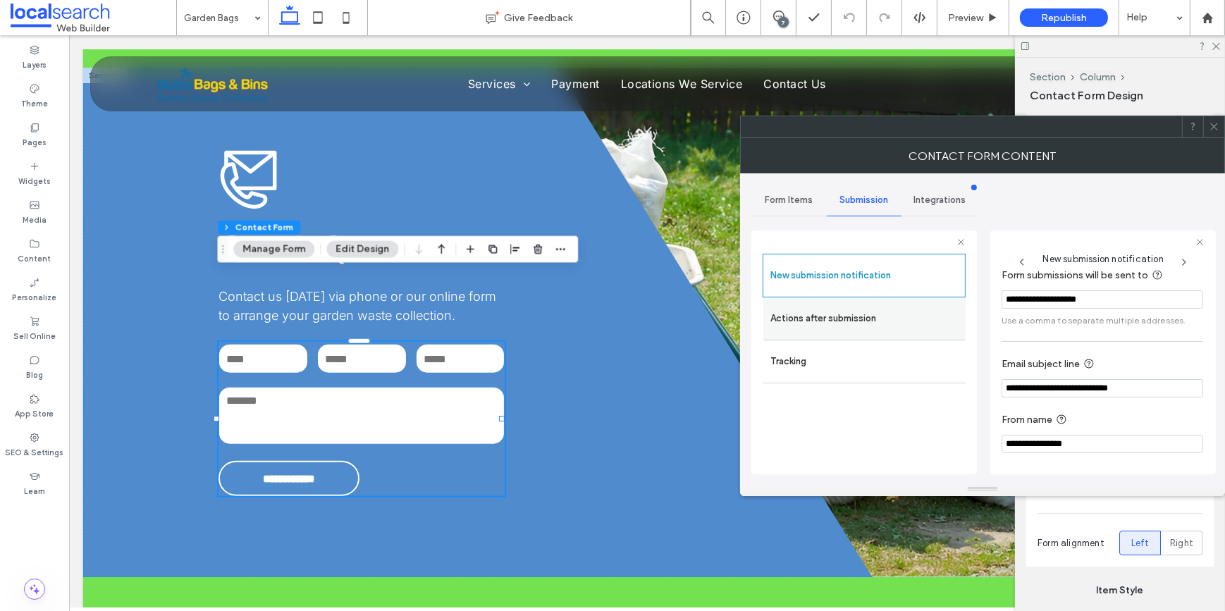
click at [853, 312] on label "Actions after submission" at bounding box center [864, 318] width 188 height 28
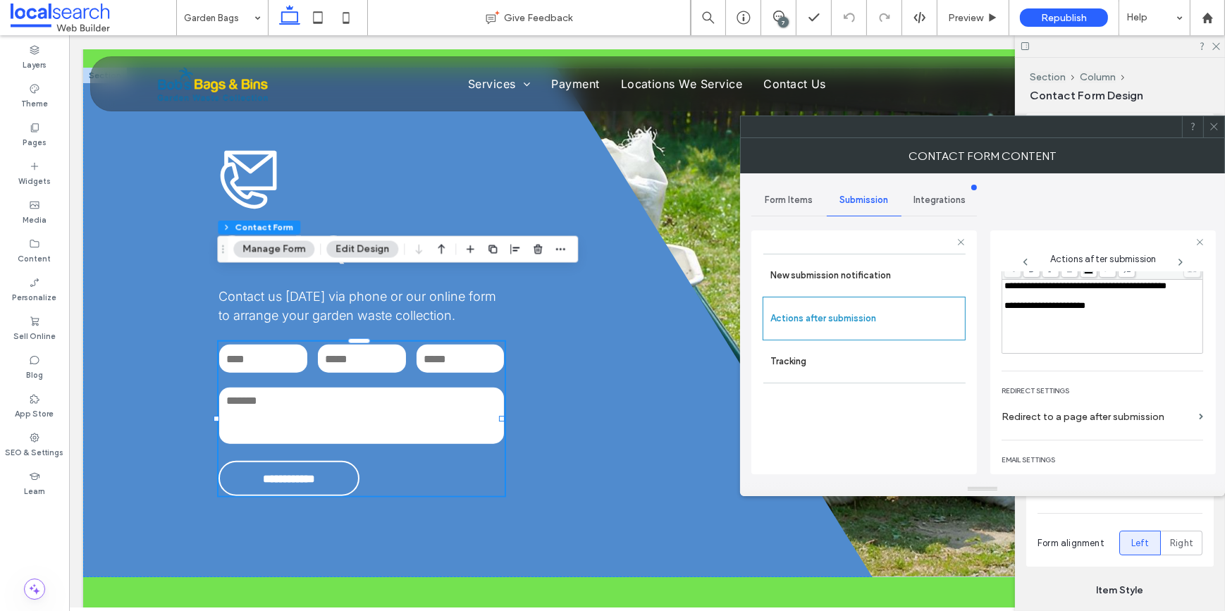
scroll to position [242, 0]
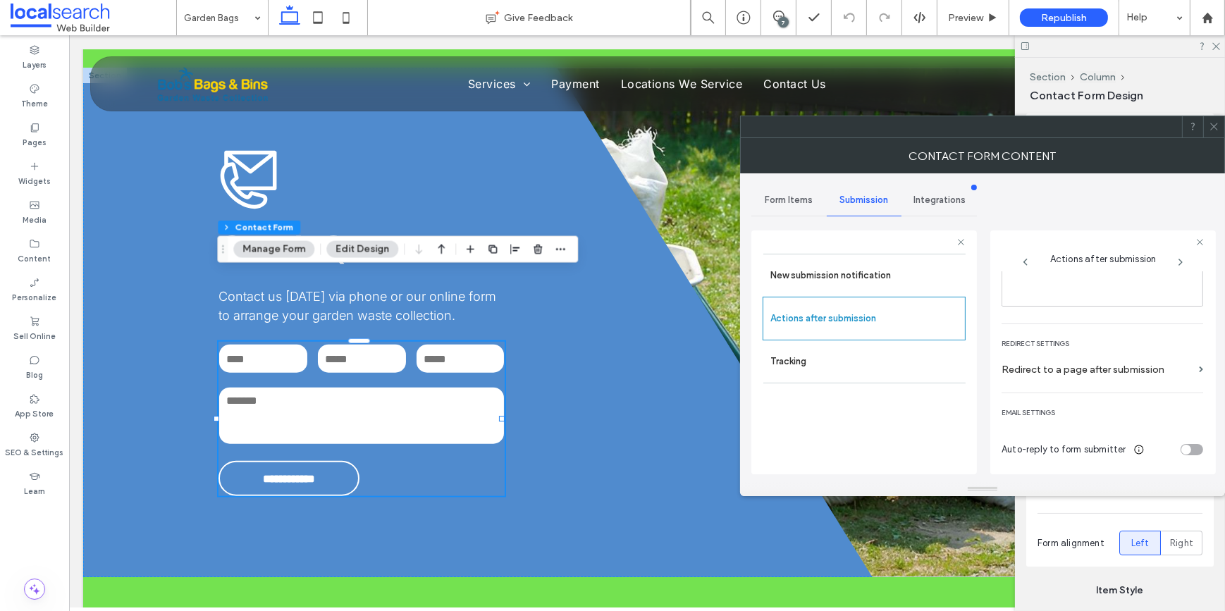
click at [791, 195] on span "Form Items" at bounding box center [789, 200] width 48 height 11
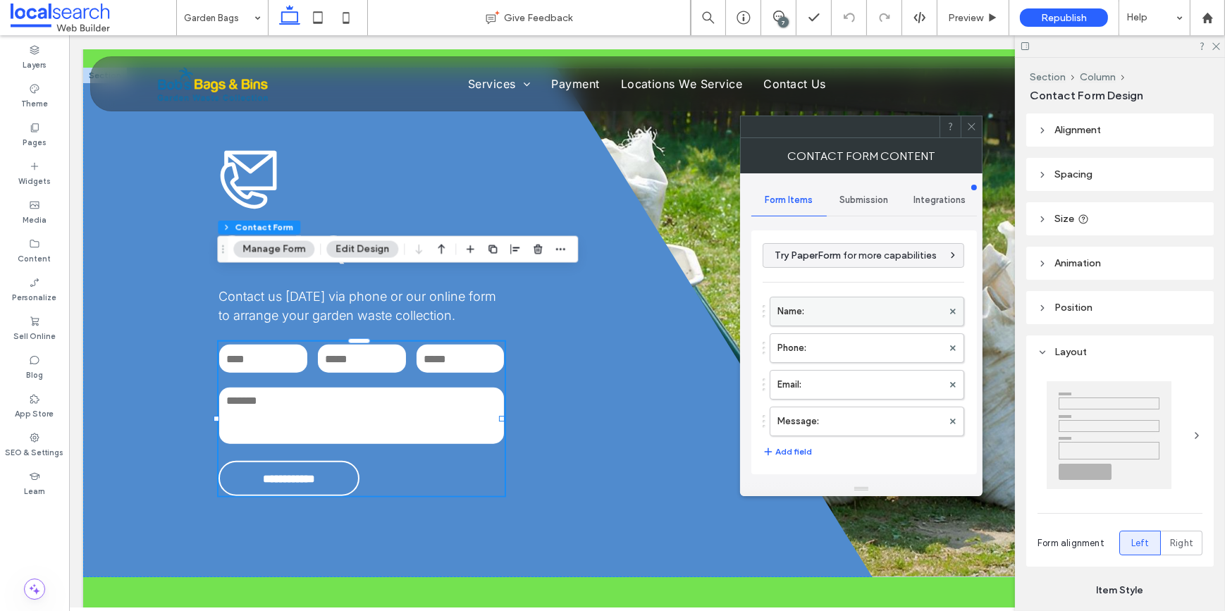
click at [821, 314] on label "Name:" at bounding box center [859, 311] width 165 height 28
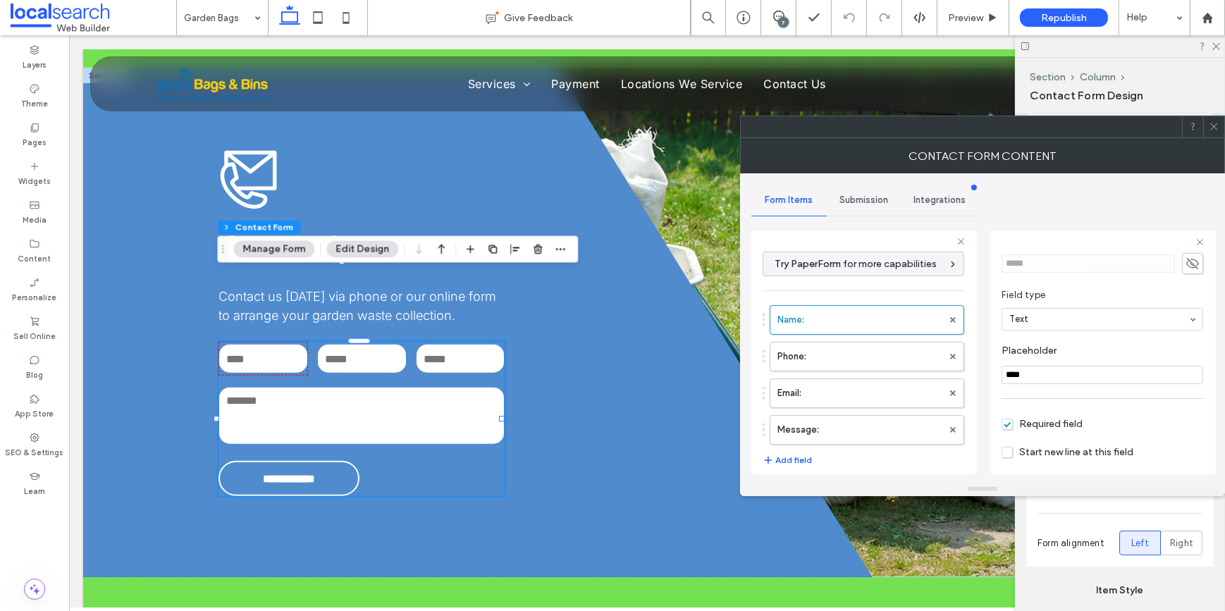
scroll to position [99, 0]
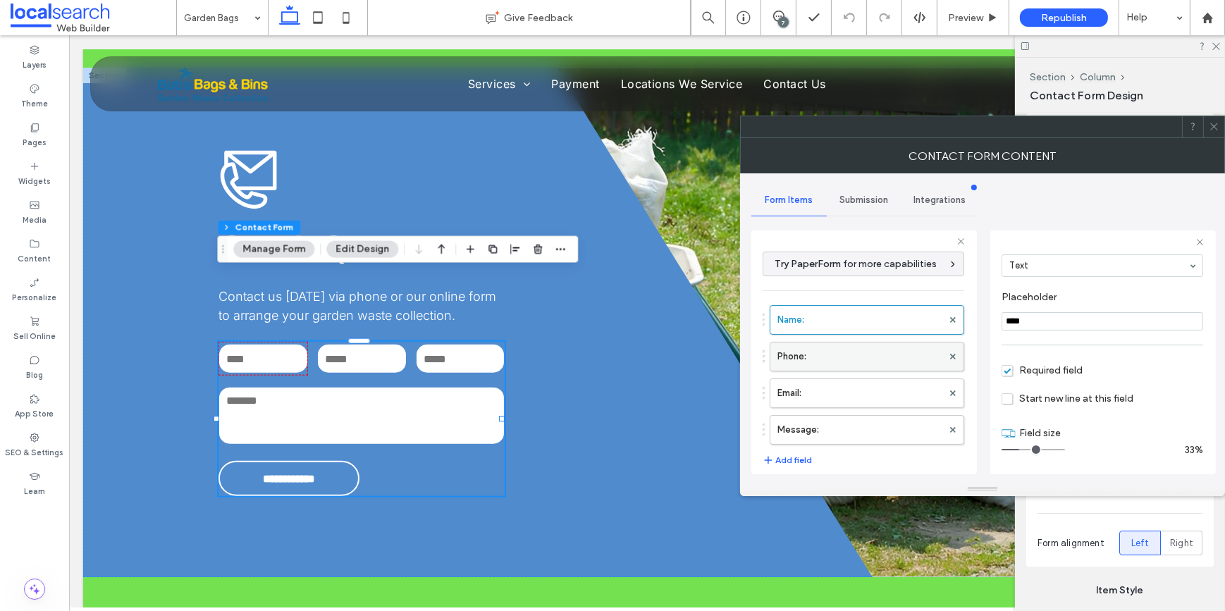
click at [862, 363] on label "Phone:" at bounding box center [859, 357] width 165 height 28
click at [873, 395] on label "Email:" at bounding box center [859, 393] width 165 height 28
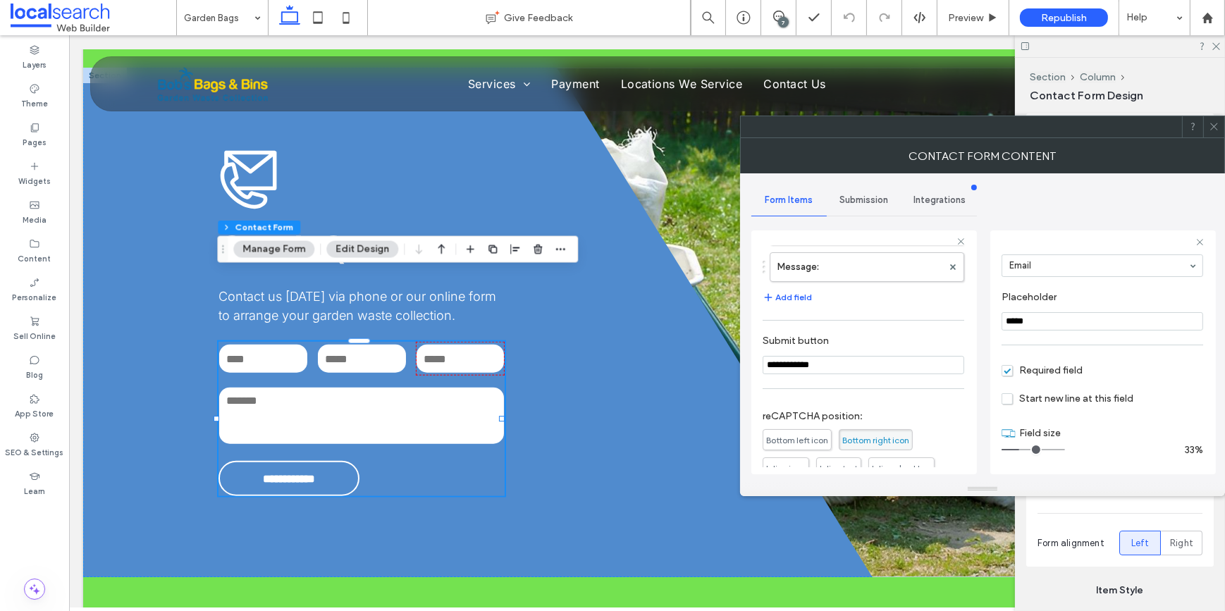
scroll to position [192, 0]
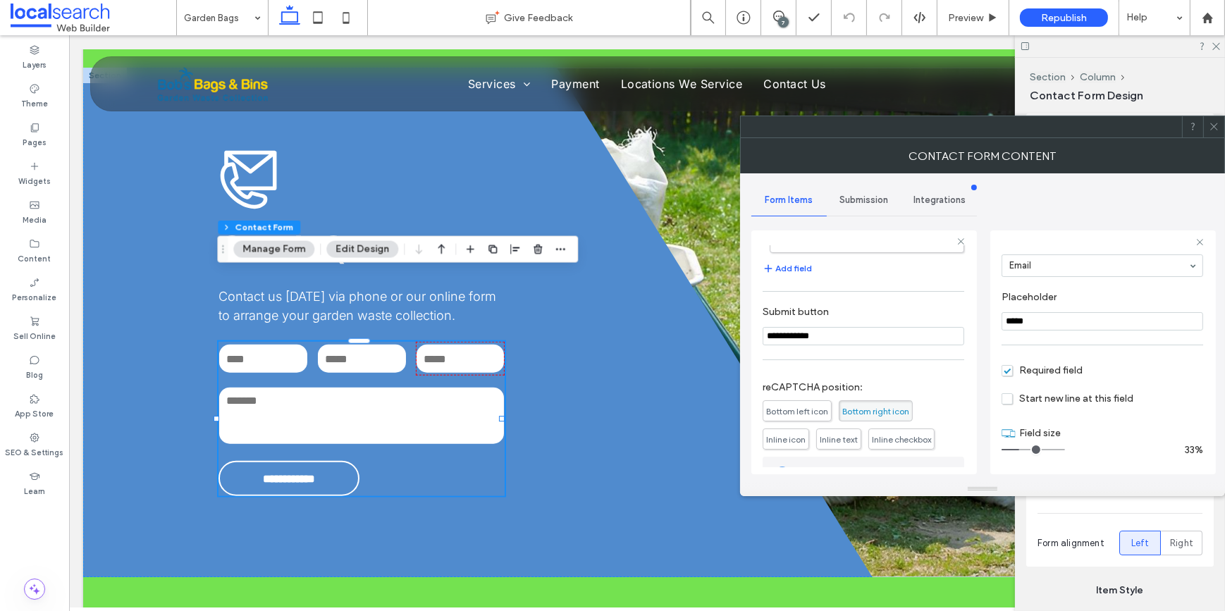
click at [1209, 127] on icon at bounding box center [1214, 126] width 11 height 11
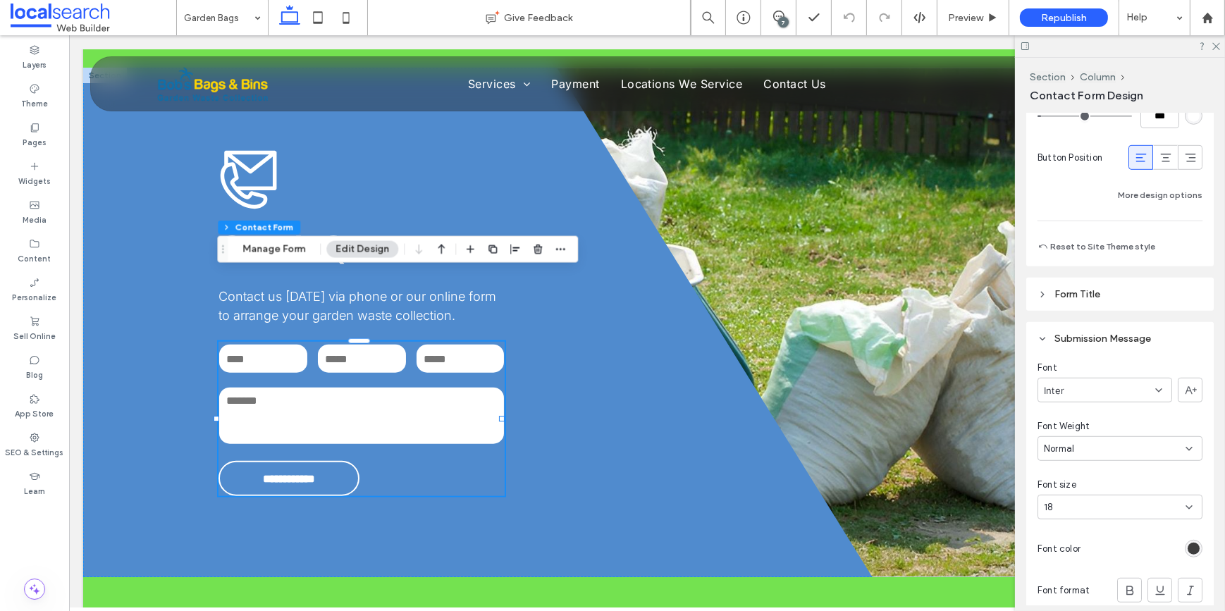
scroll to position [1447, 0]
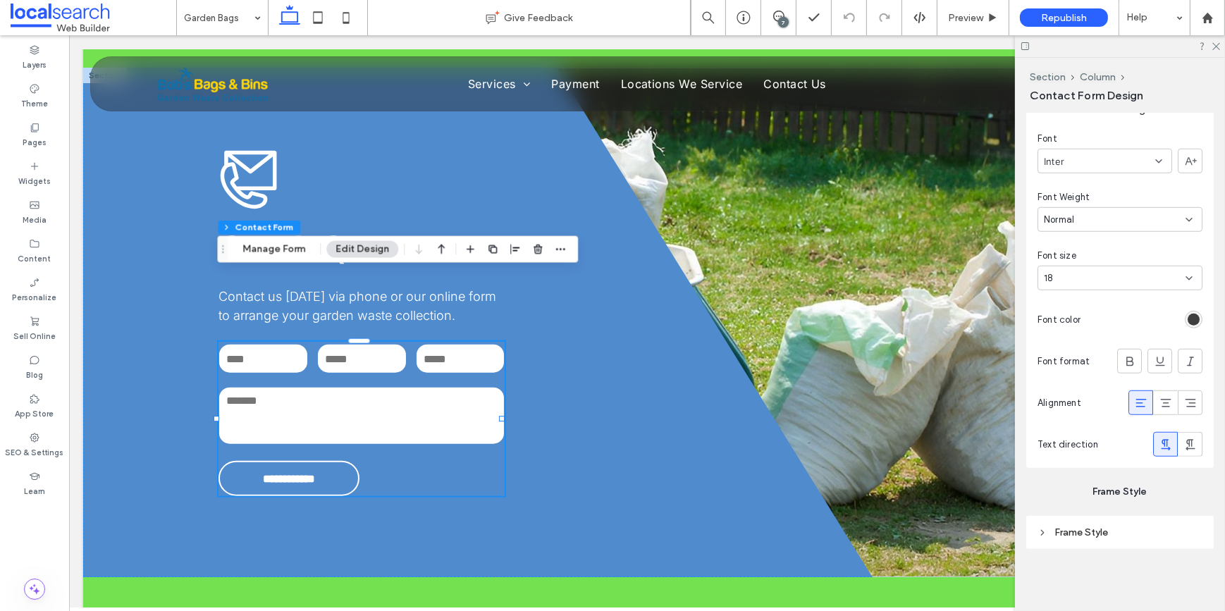
click at [1134, 405] on icon at bounding box center [1141, 403] width 14 height 14
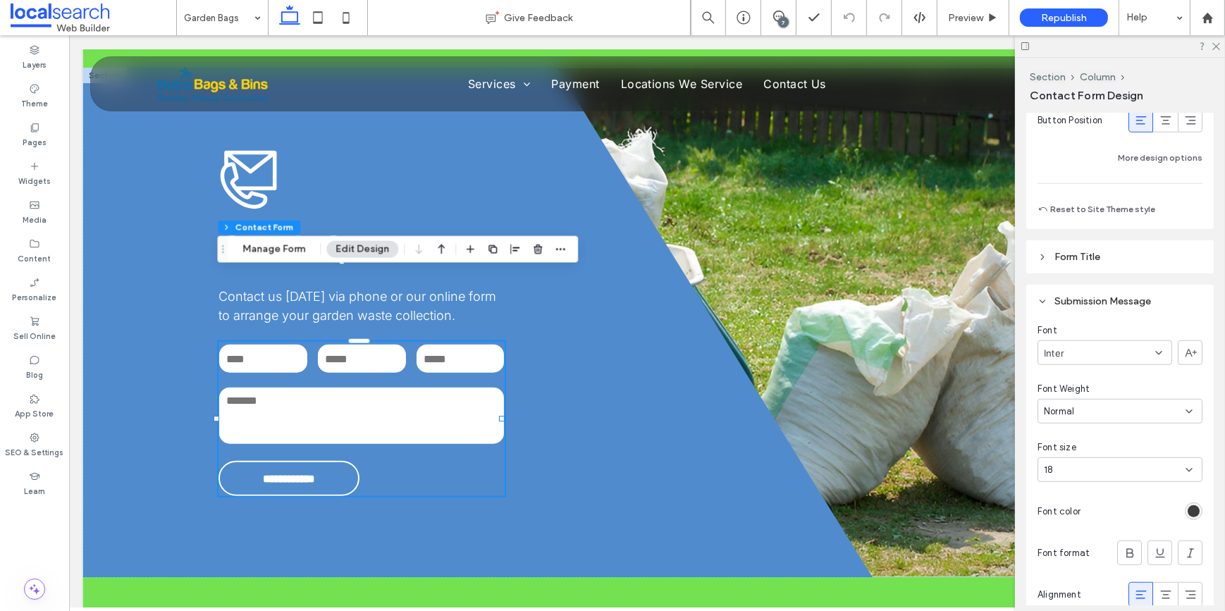
click at [1188, 507] on div "rgb(62, 62, 62)" at bounding box center [1194, 511] width 12 height 12
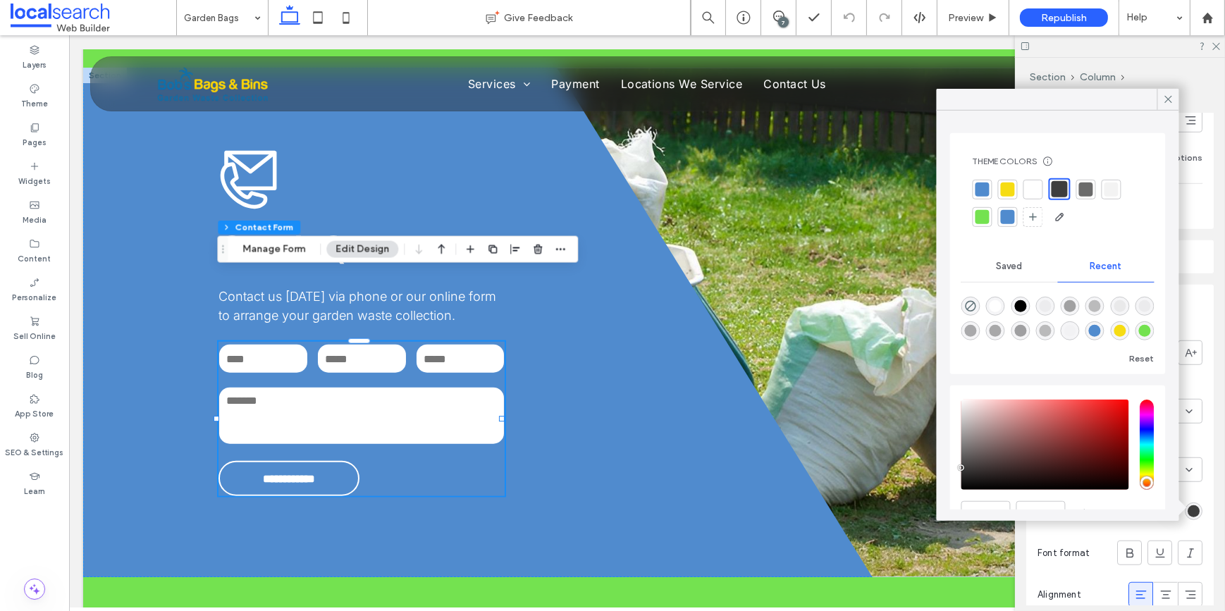
click at [1030, 192] on div at bounding box center [1033, 189] width 14 height 14
type input "*"
click at [45, 129] on div "Pages" at bounding box center [34, 135] width 69 height 39
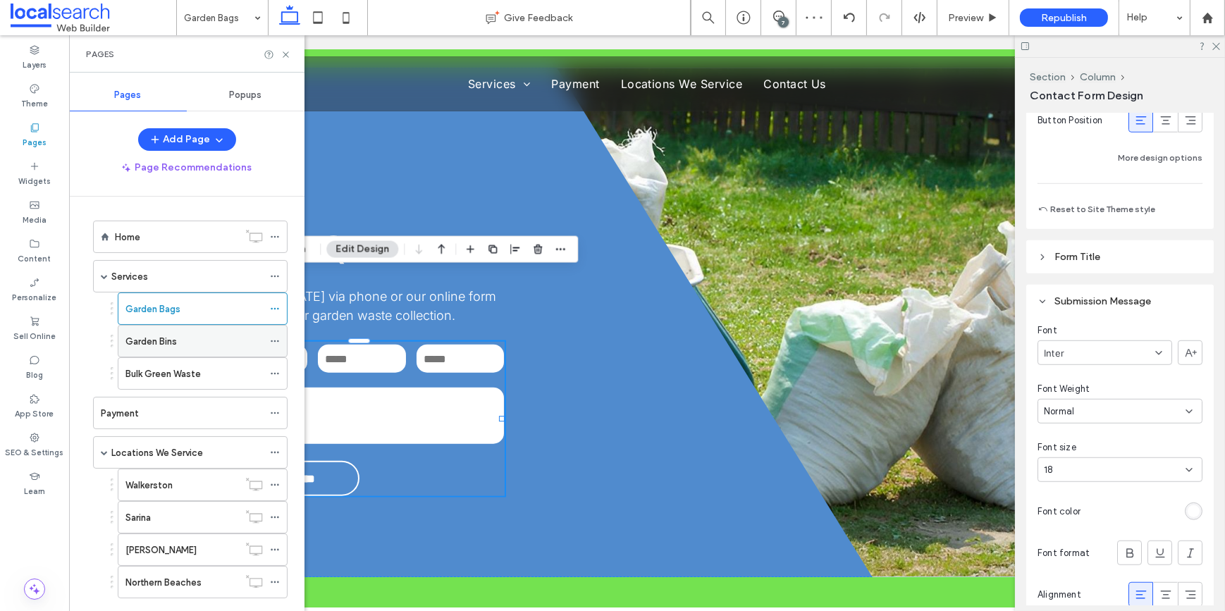
click at [156, 343] on label "Garden Bins" at bounding box center [150, 341] width 51 height 25
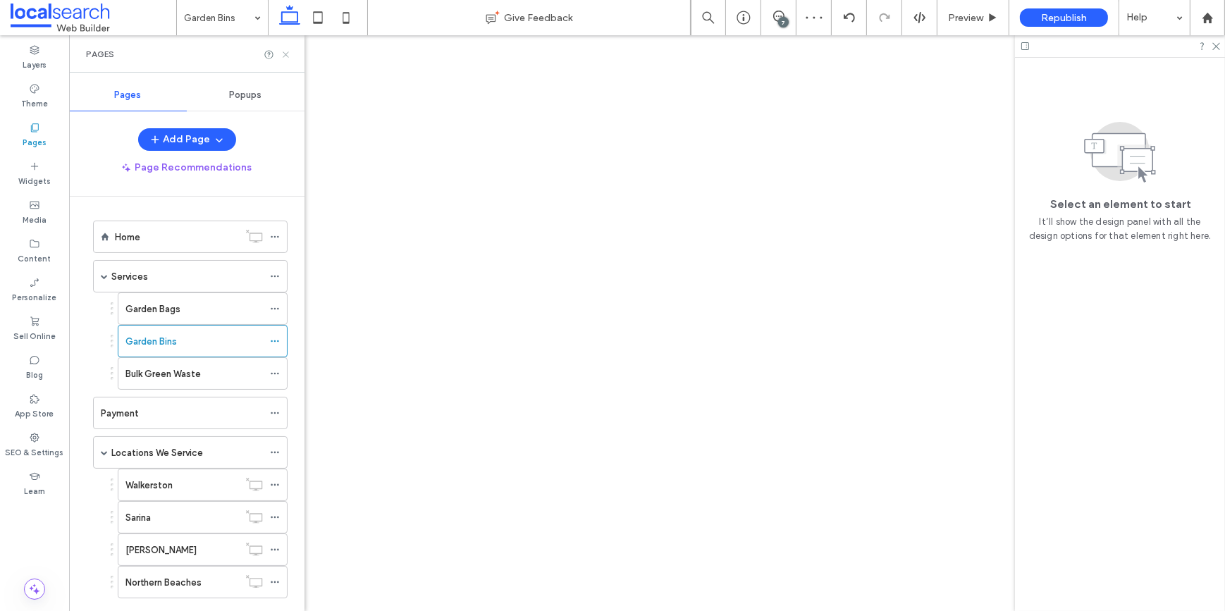
click at [288, 57] on icon at bounding box center [286, 54] width 11 height 11
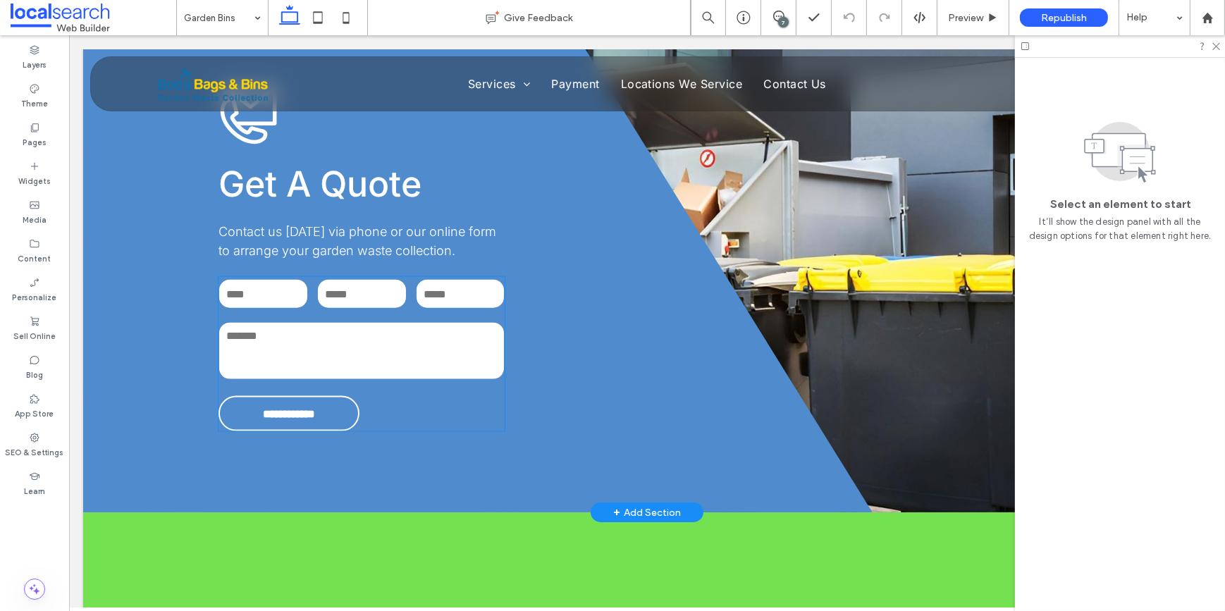
scroll to position [2242, 0]
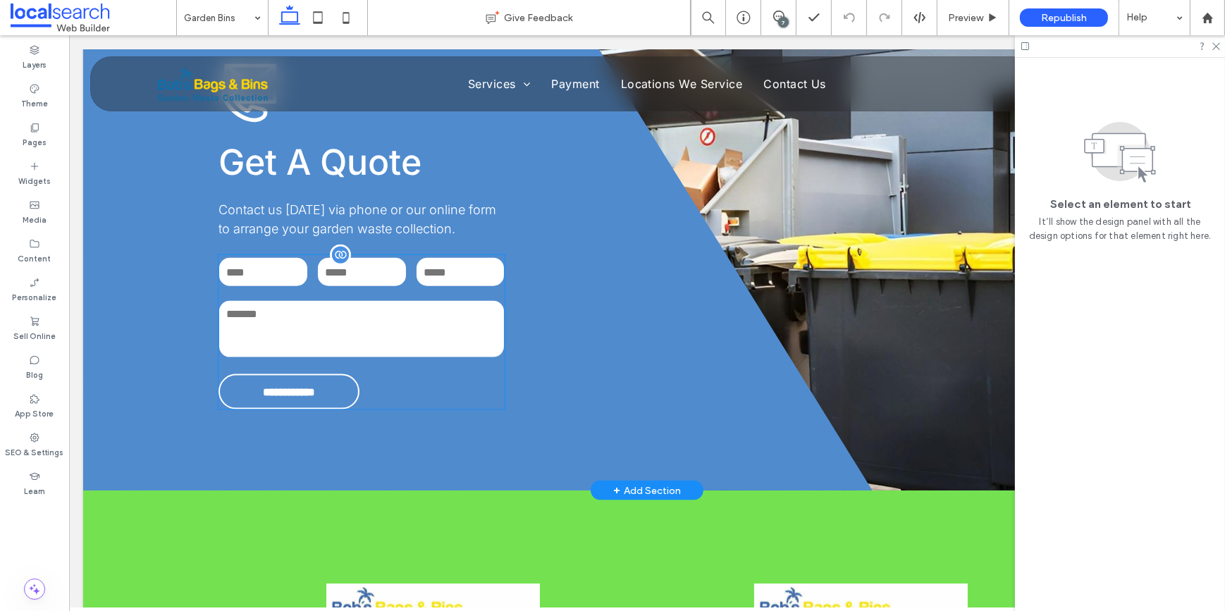
click at [304, 301] on textarea at bounding box center [360, 329] width 285 height 56
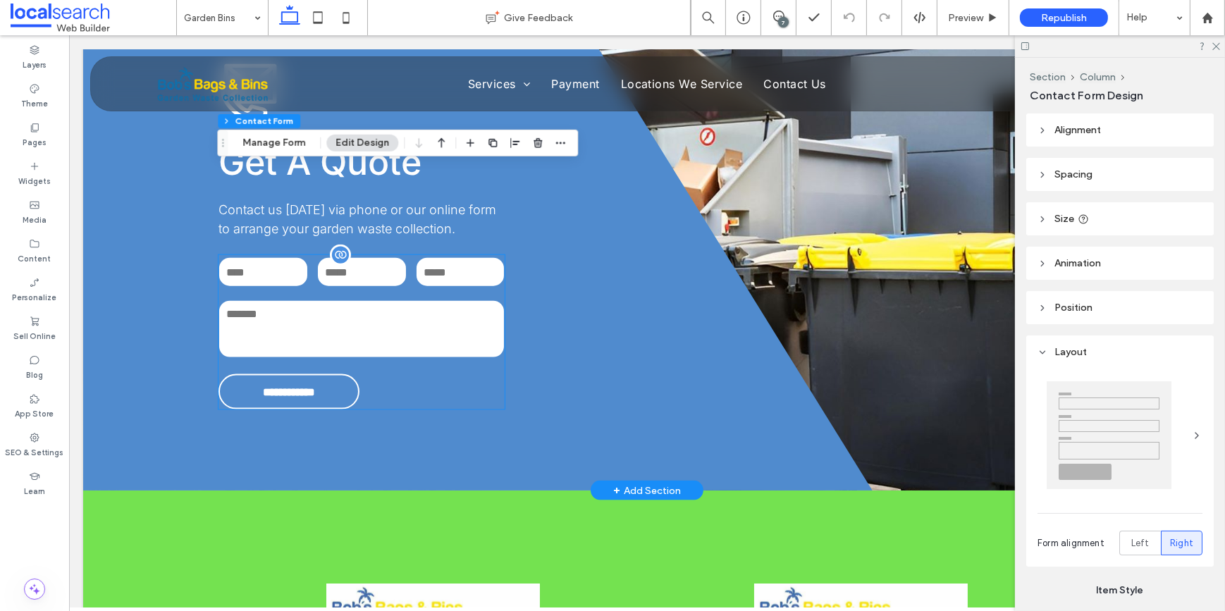
type input "**"
type input "*"
type input "***"
click at [304, 301] on textarea at bounding box center [360, 329] width 285 height 56
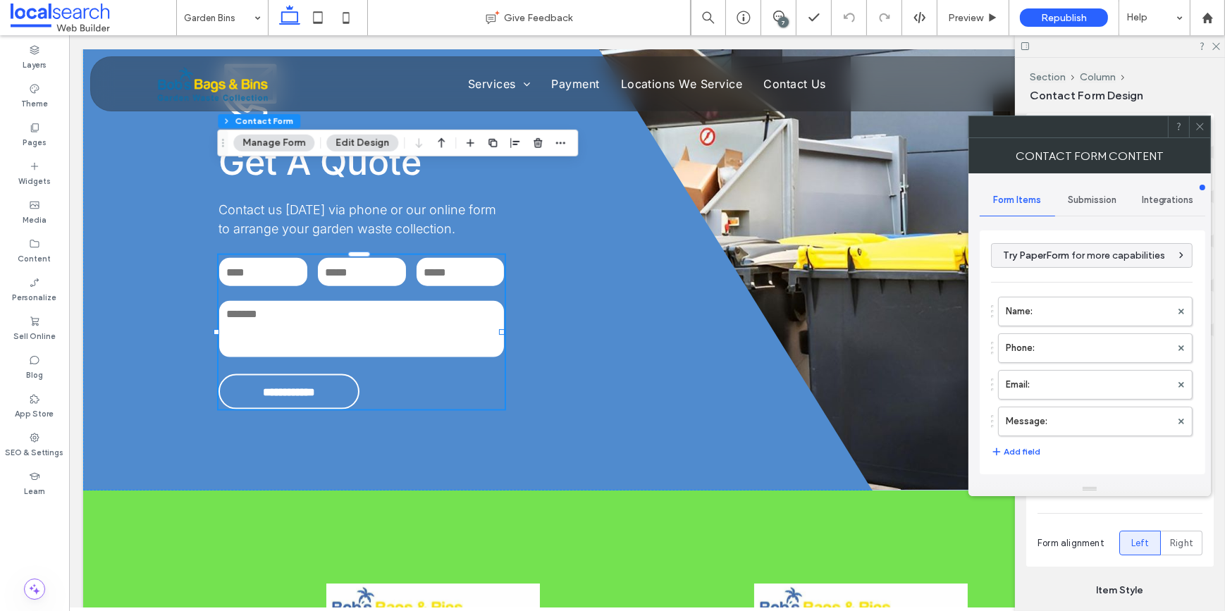
click at [1070, 190] on div "Submission" at bounding box center [1092, 200] width 75 height 31
click at [1035, 259] on label "New submission notification" at bounding box center [1093, 266] width 188 height 28
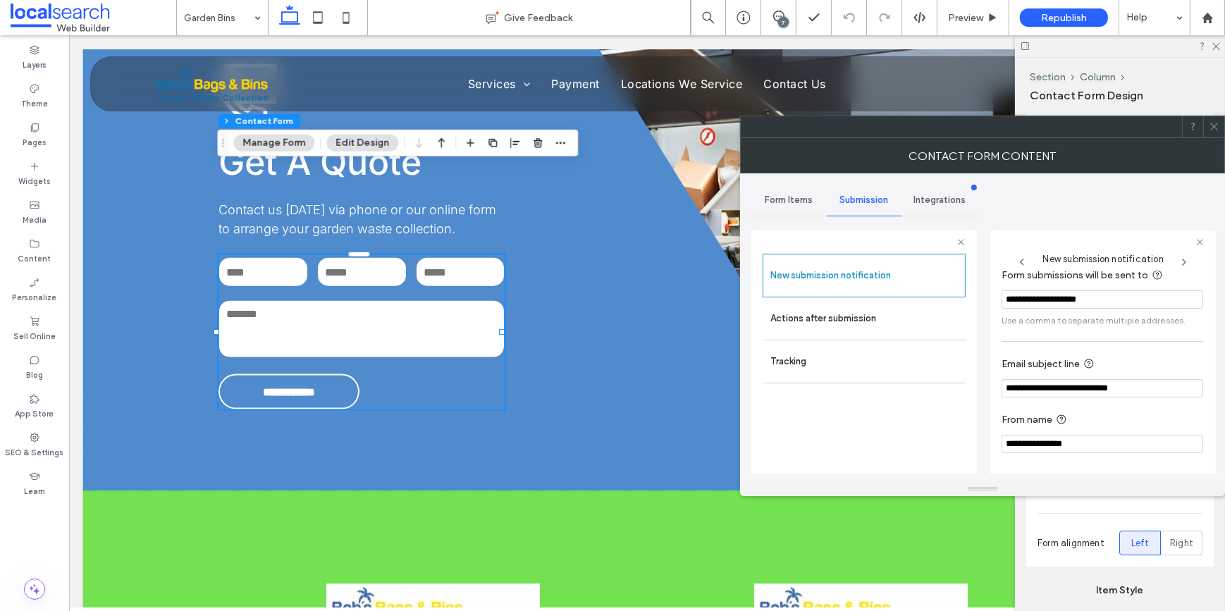
scroll to position [75, 0]
click at [863, 325] on label "Actions after submission" at bounding box center [864, 318] width 188 height 28
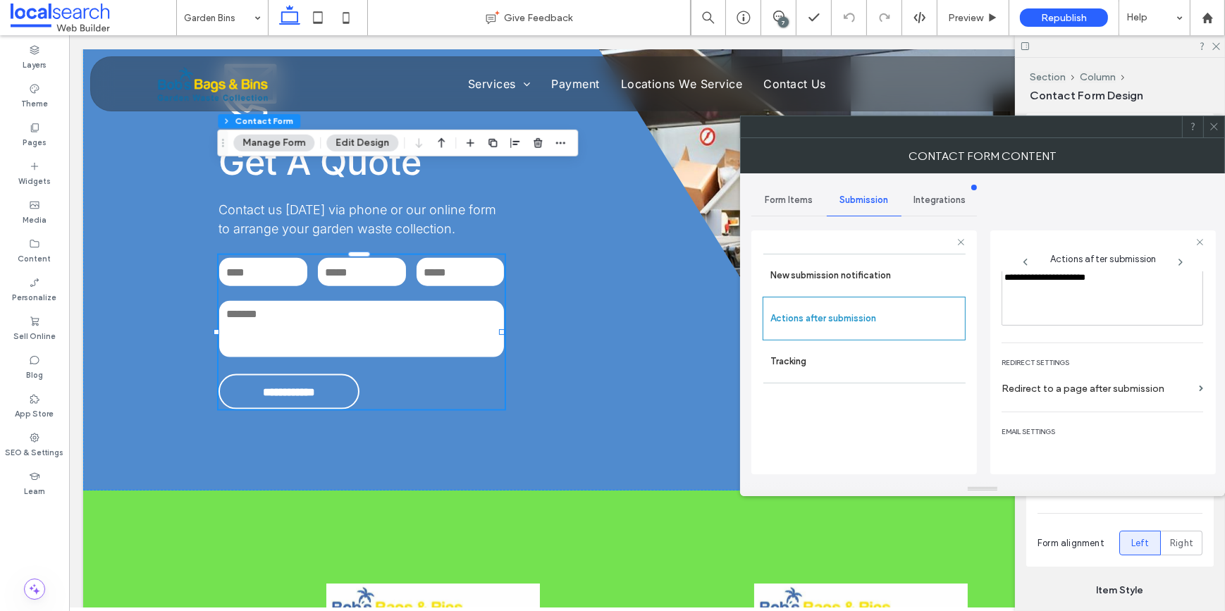
scroll to position [242, 0]
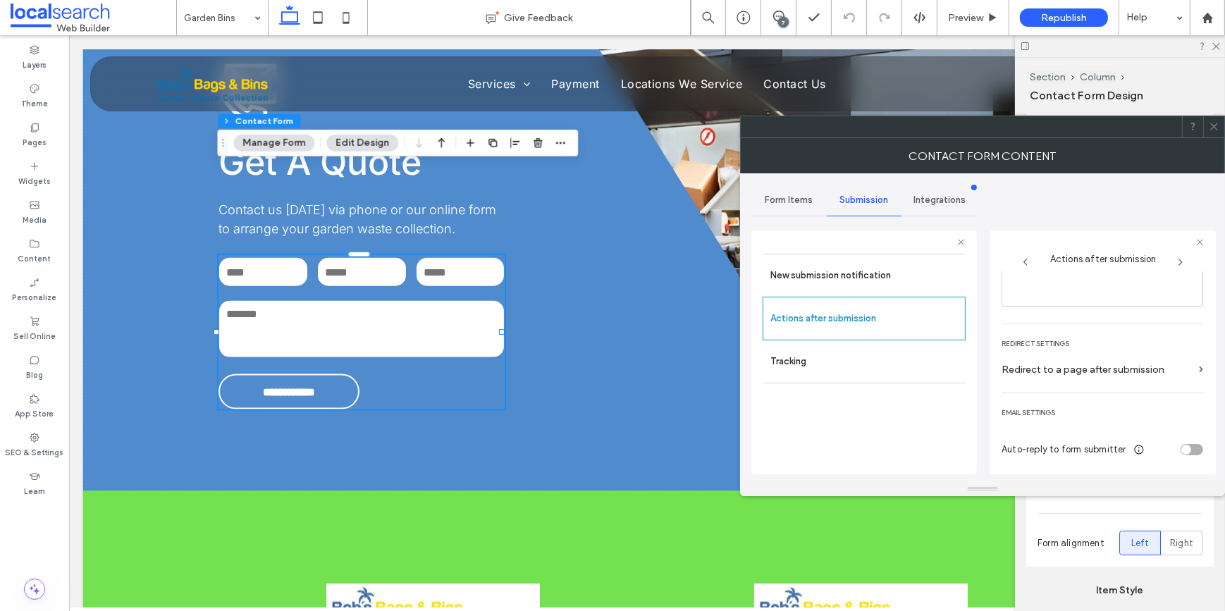
click at [789, 199] on span "Form Items" at bounding box center [789, 200] width 48 height 11
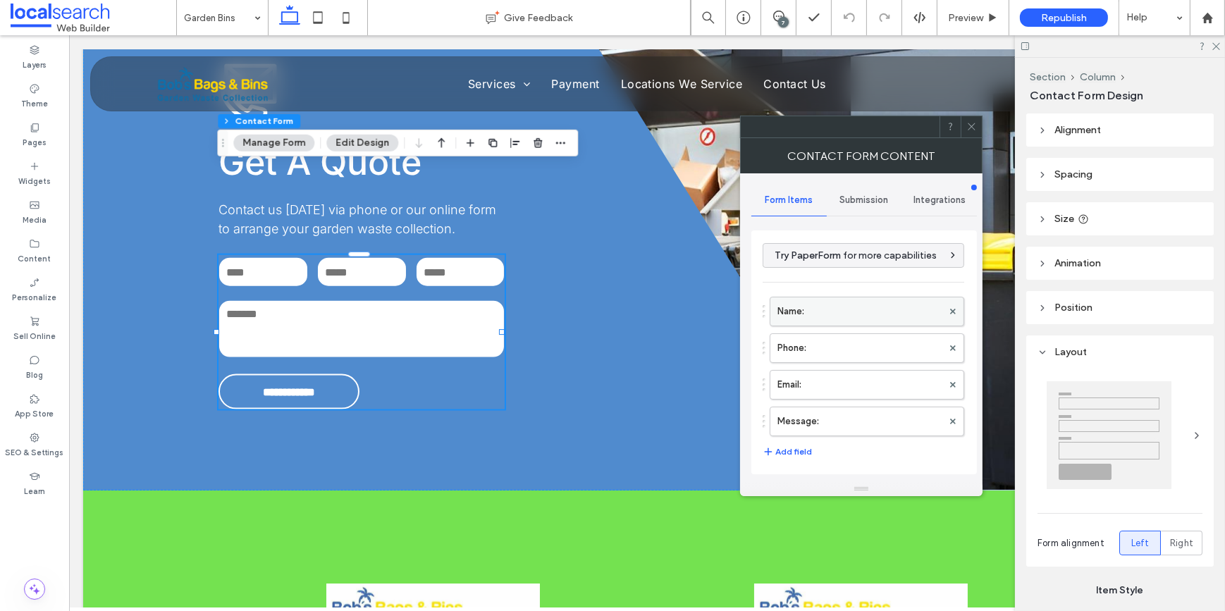
click at [821, 315] on label "Name:" at bounding box center [859, 311] width 165 height 28
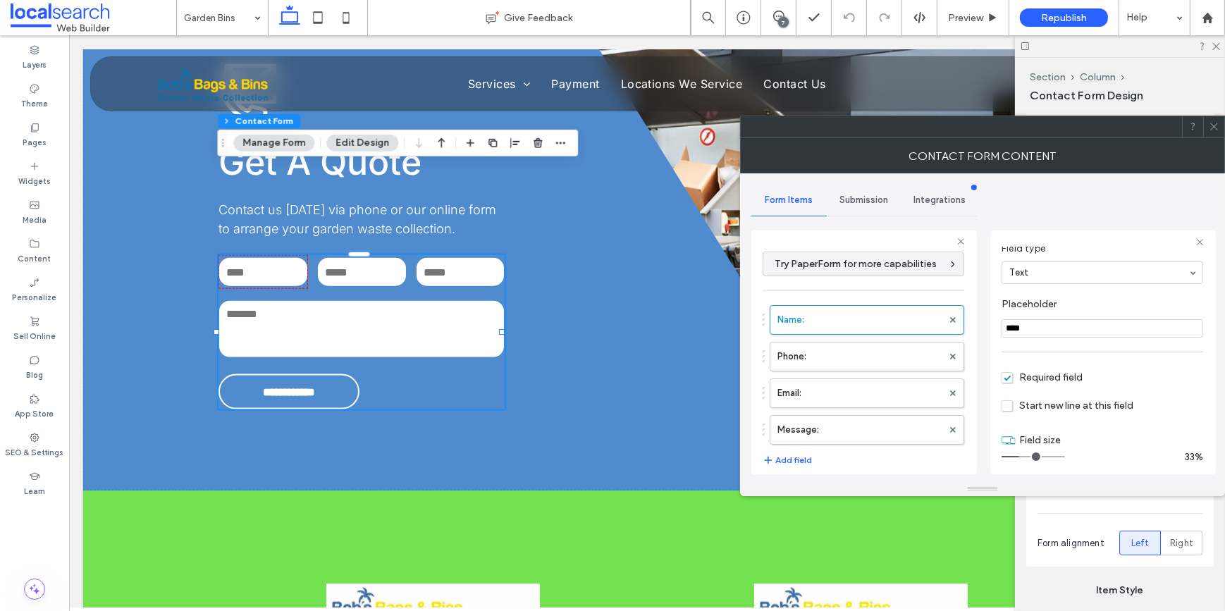
scroll to position [99, 0]
click at [835, 351] on label "Phone:" at bounding box center [859, 357] width 165 height 28
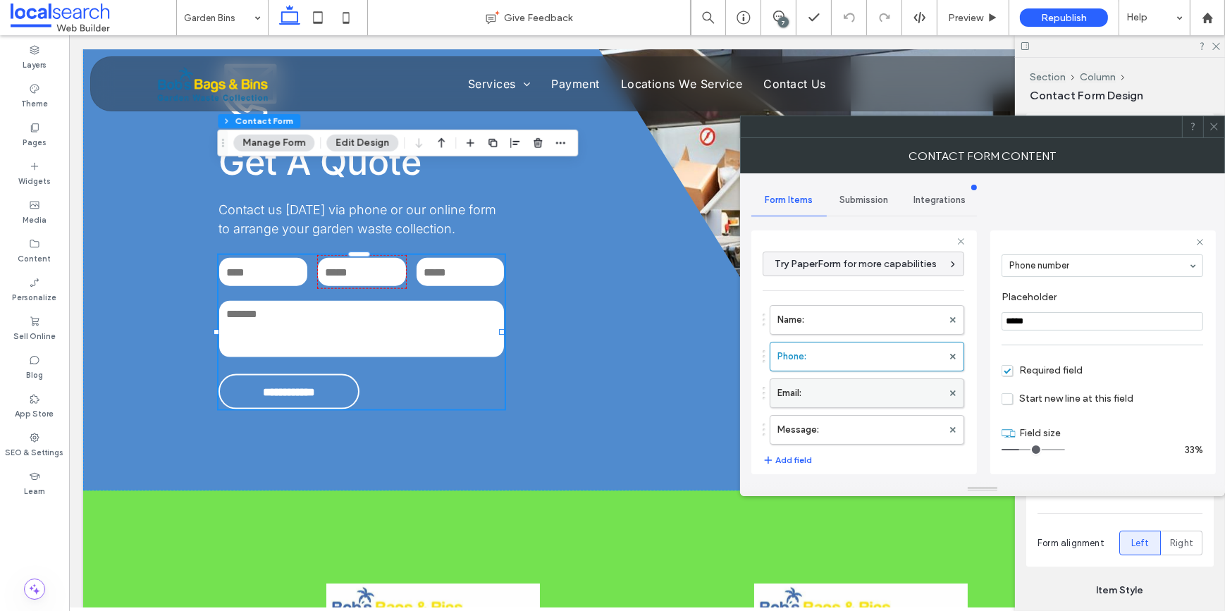
click at [817, 379] on label "Email:" at bounding box center [859, 393] width 165 height 28
click at [816, 383] on label "Email:" at bounding box center [859, 393] width 165 height 28
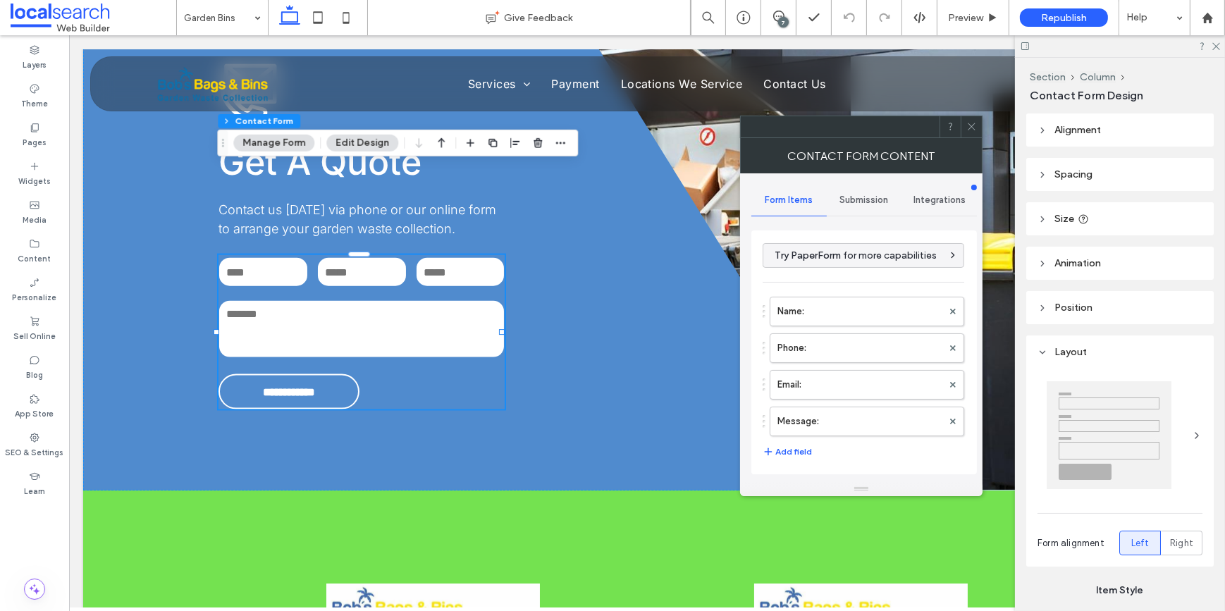
click at [968, 125] on icon at bounding box center [971, 126] width 11 height 11
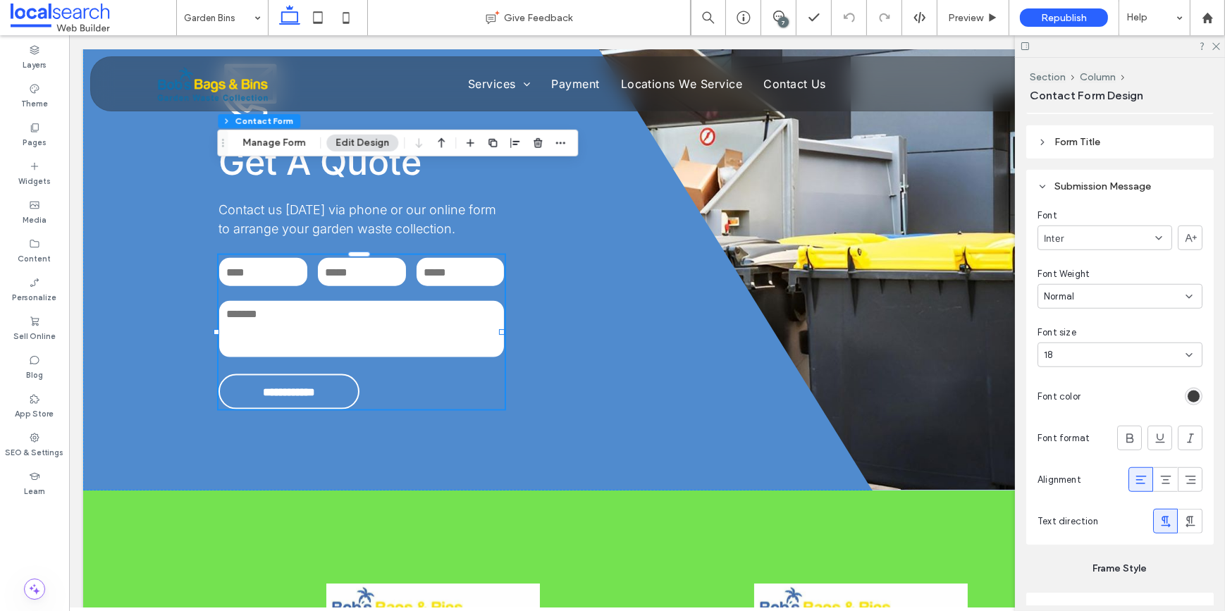
scroll to position [1447, 0]
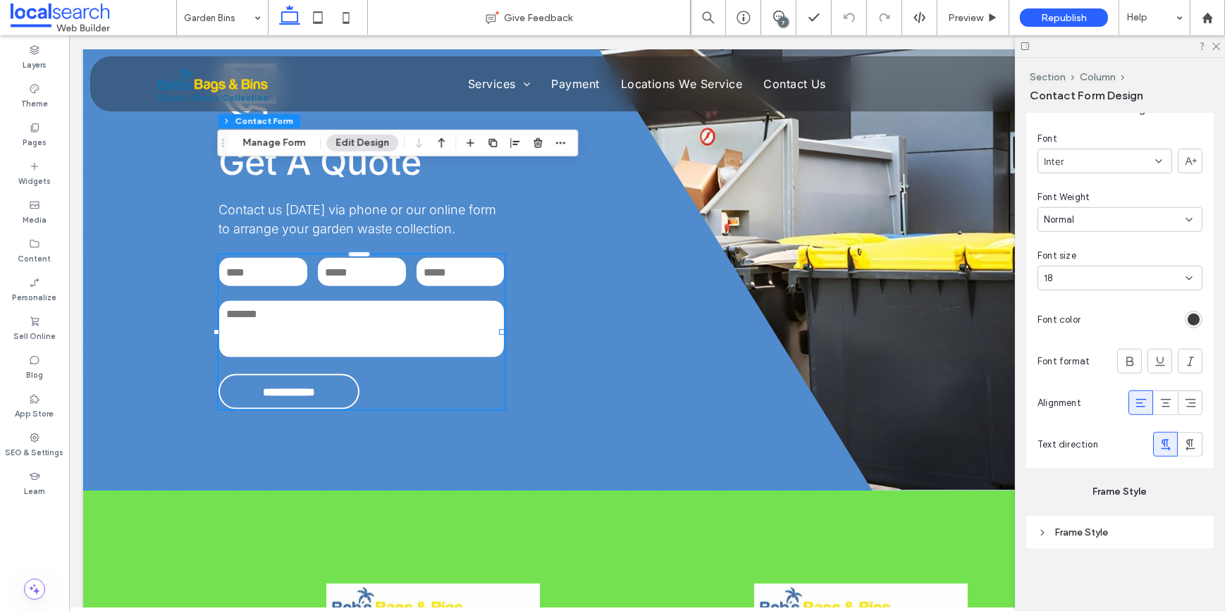
click at [1134, 400] on icon at bounding box center [1141, 403] width 14 height 14
click at [1188, 325] on div "rgb(62, 62, 62)" at bounding box center [1194, 320] width 12 height 12
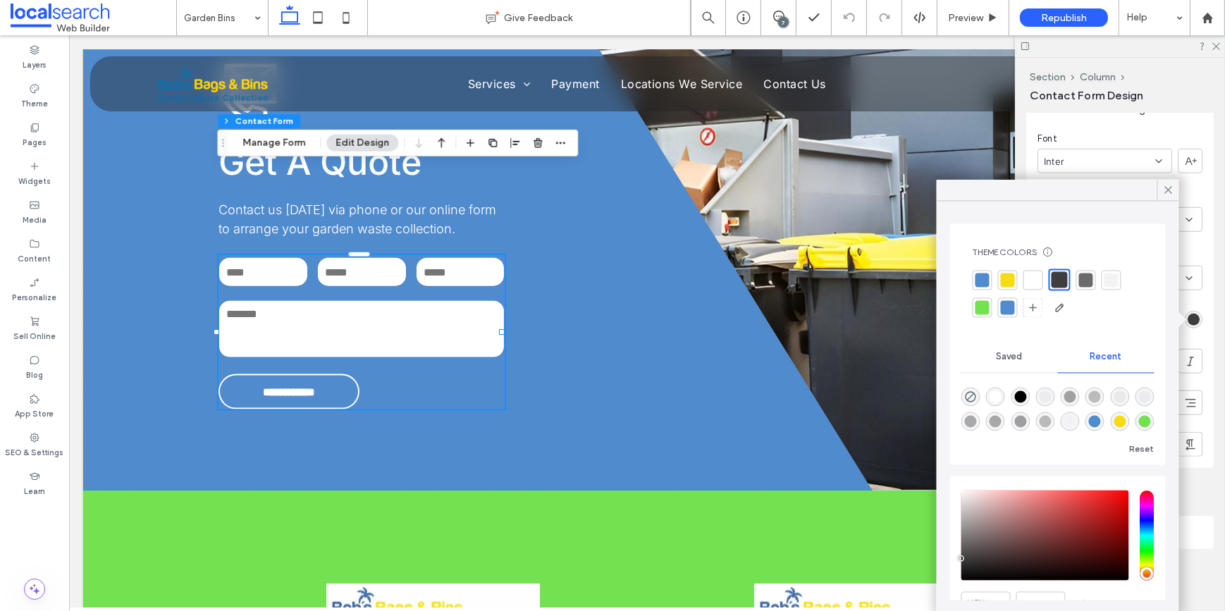
click at [1031, 281] on div at bounding box center [1033, 280] width 14 height 14
type input "*"
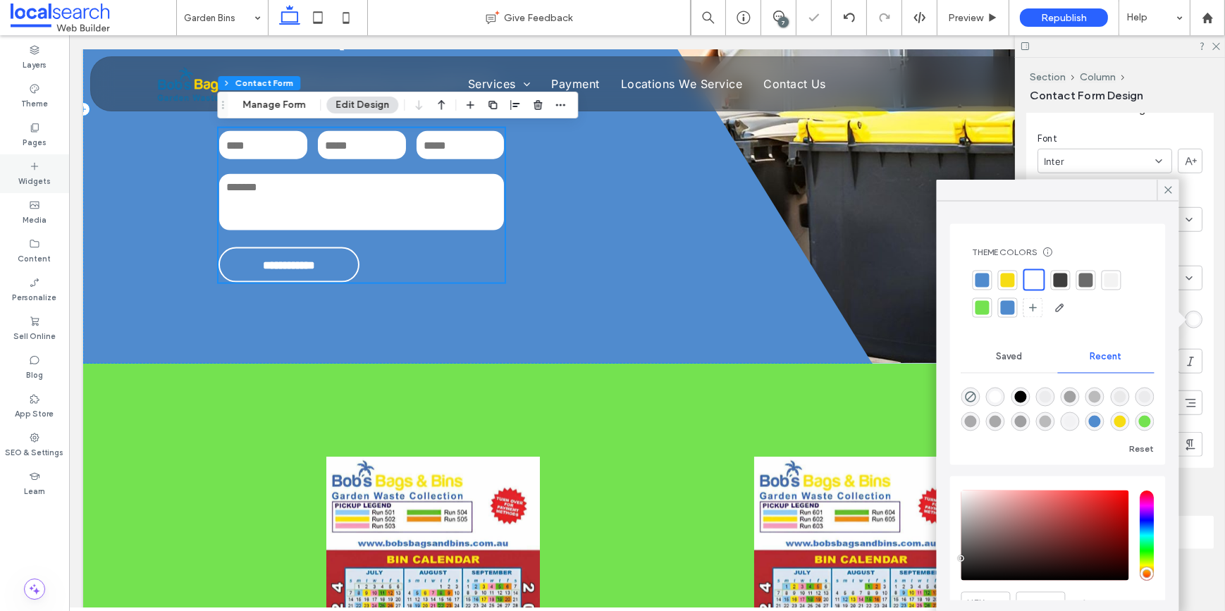
scroll to position [2370, 0]
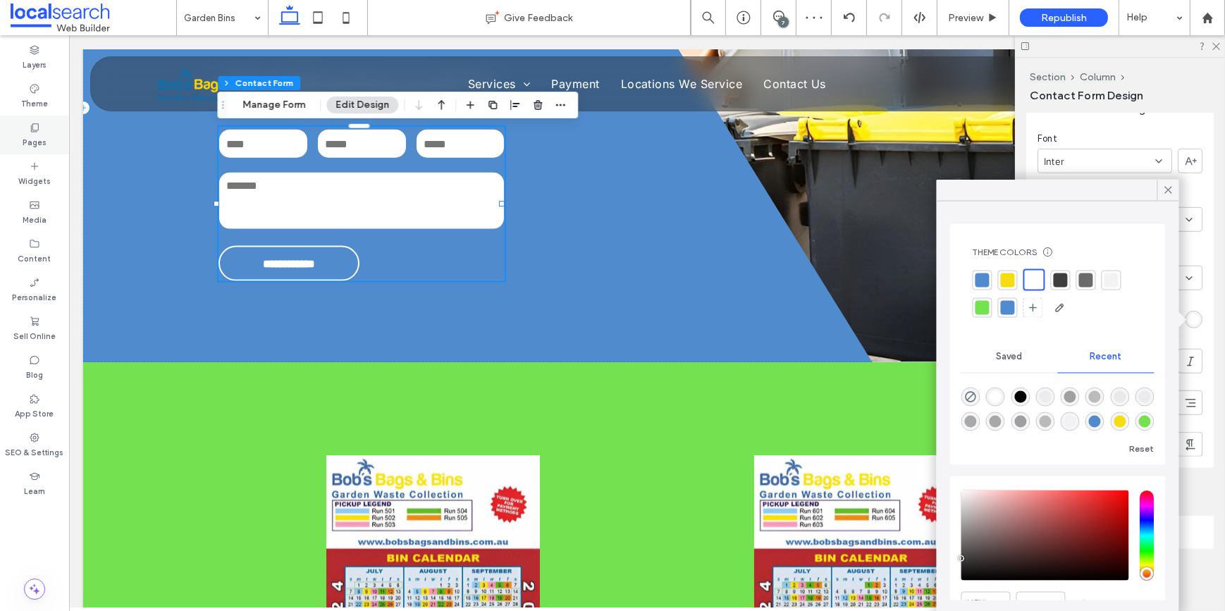
click at [32, 128] on use at bounding box center [35, 127] width 8 height 8
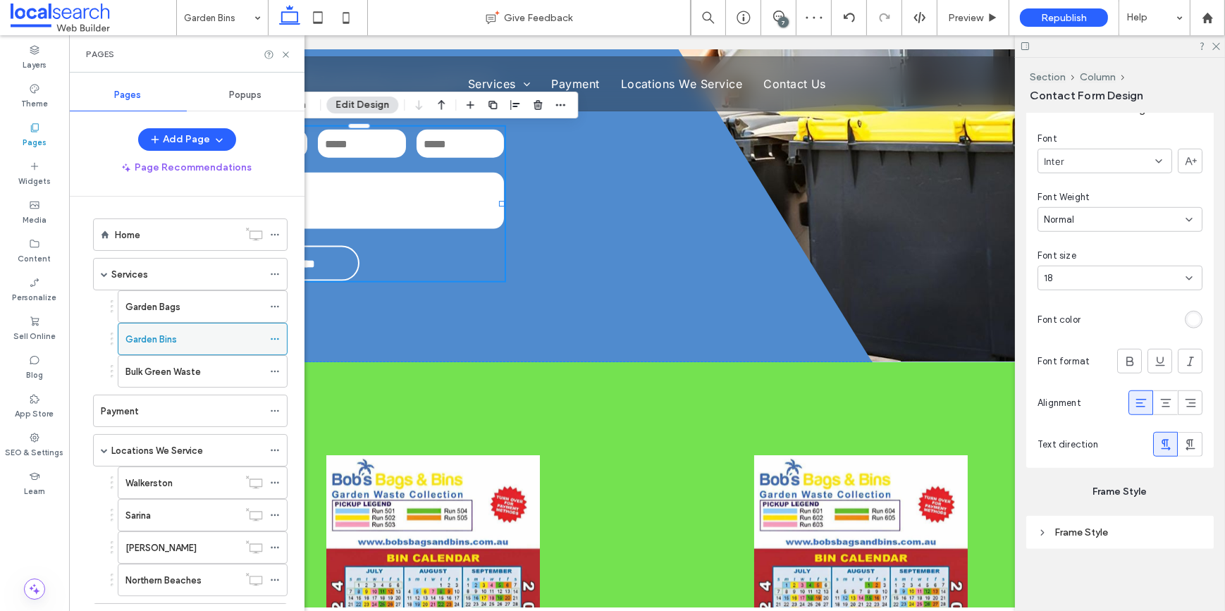
scroll to position [0, 0]
click at [183, 353] on div "Garden Bins" at bounding box center [193, 341] width 137 height 31
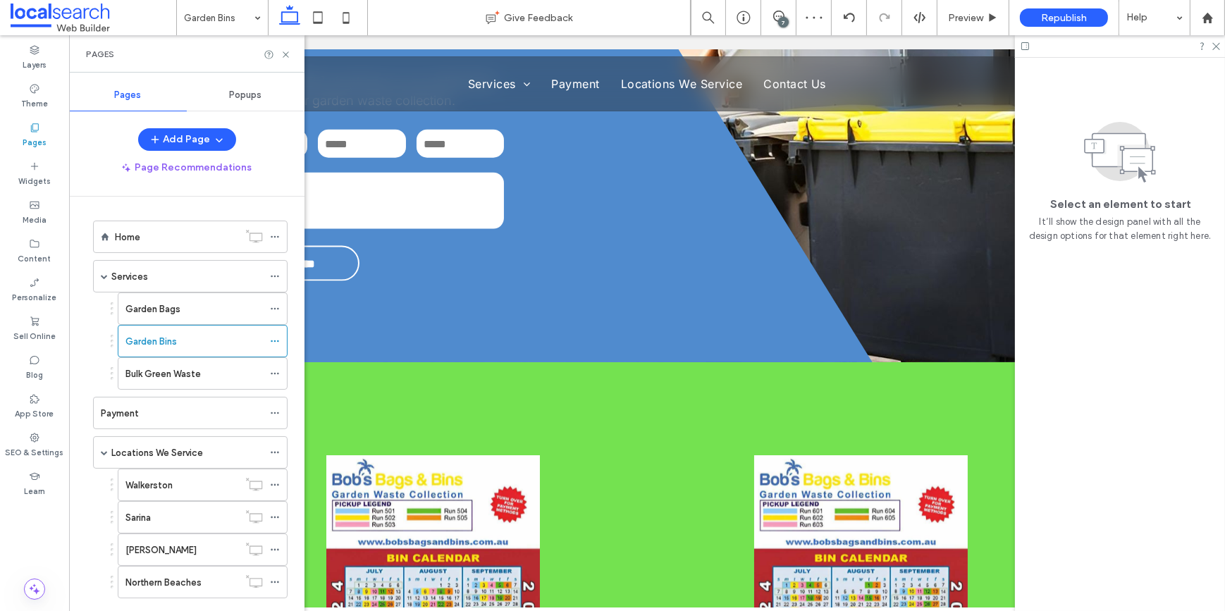
click at [181, 371] on div at bounding box center [612, 305] width 1225 height 611
click at [192, 377] on label "Bulk Green Waste" at bounding box center [162, 374] width 75 height 25
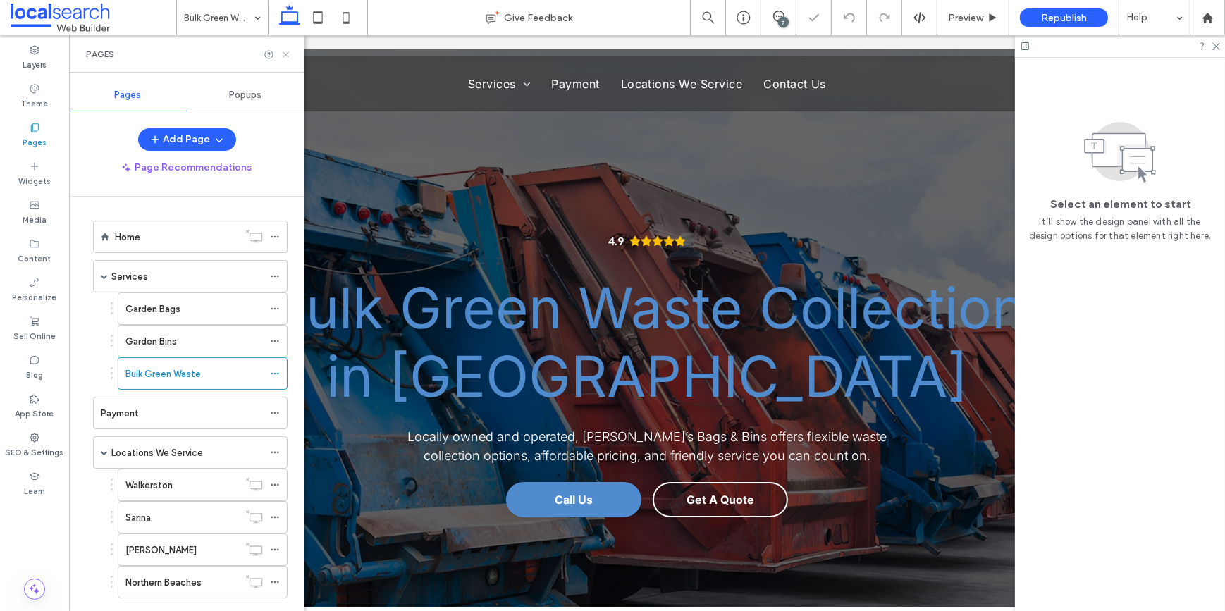
click at [281, 54] on icon at bounding box center [286, 54] width 11 height 11
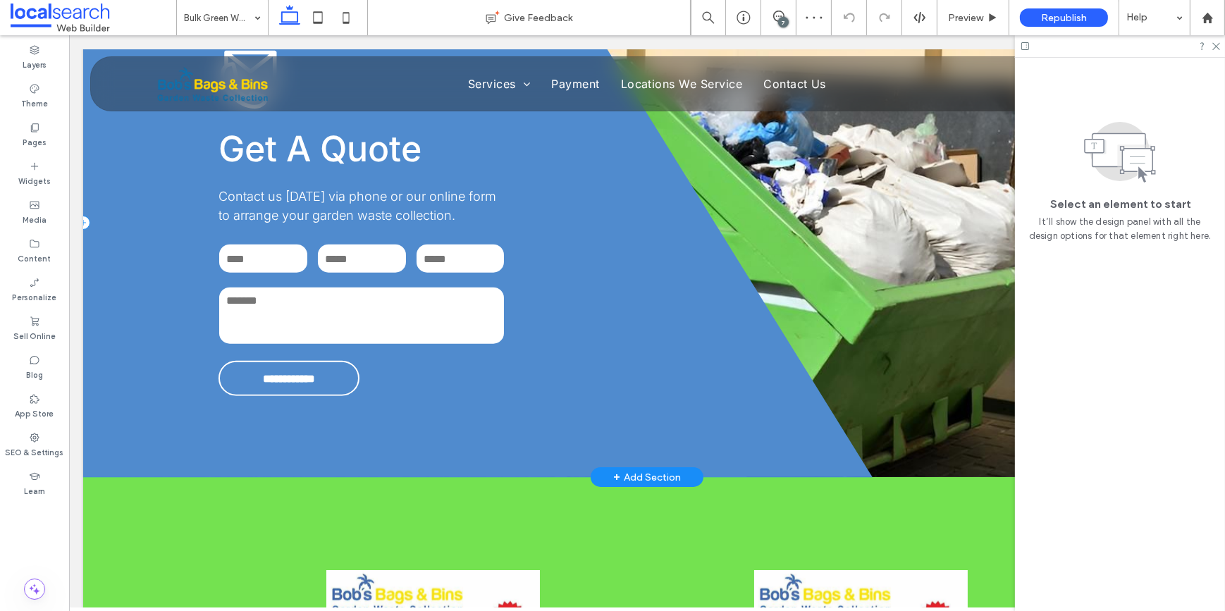
scroll to position [2114, 0]
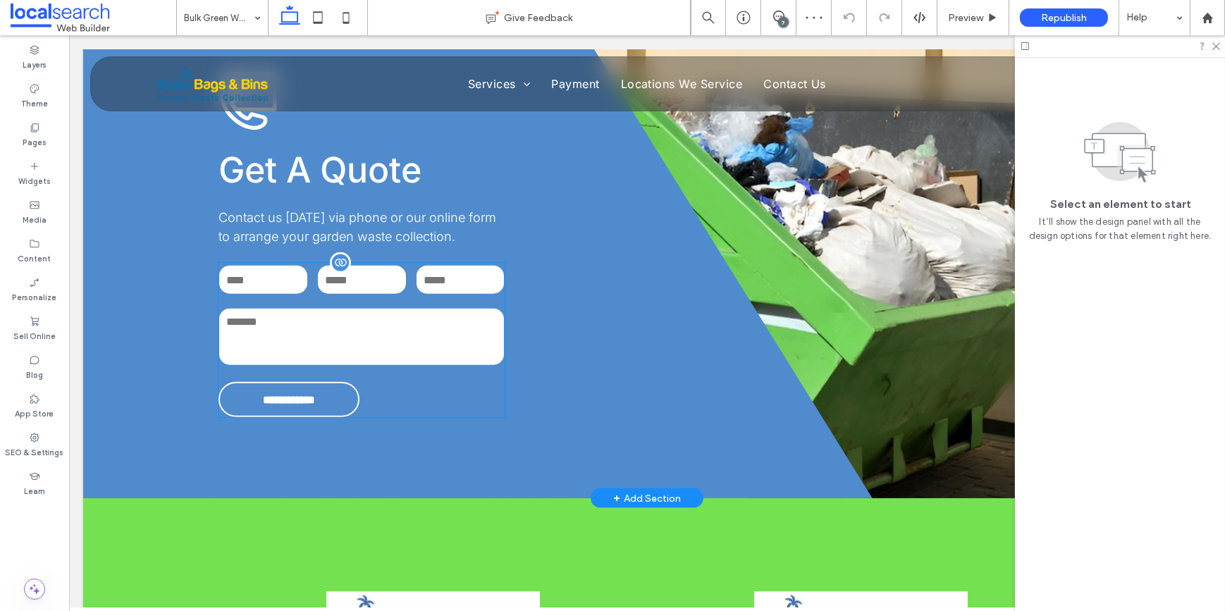
click at [295, 309] on textarea at bounding box center [360, 337] width 285 height 56
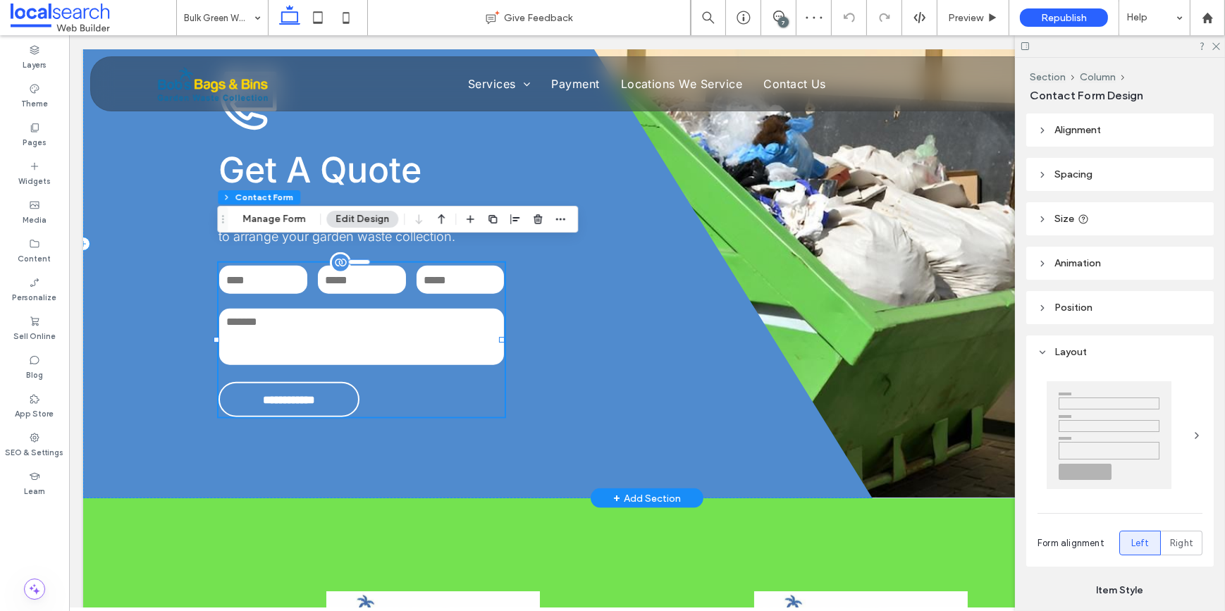
type input "**"
type input "*"
type input "***"
click at [295, 309] on textarea at bounding box center [360, 337] width 285 height 56
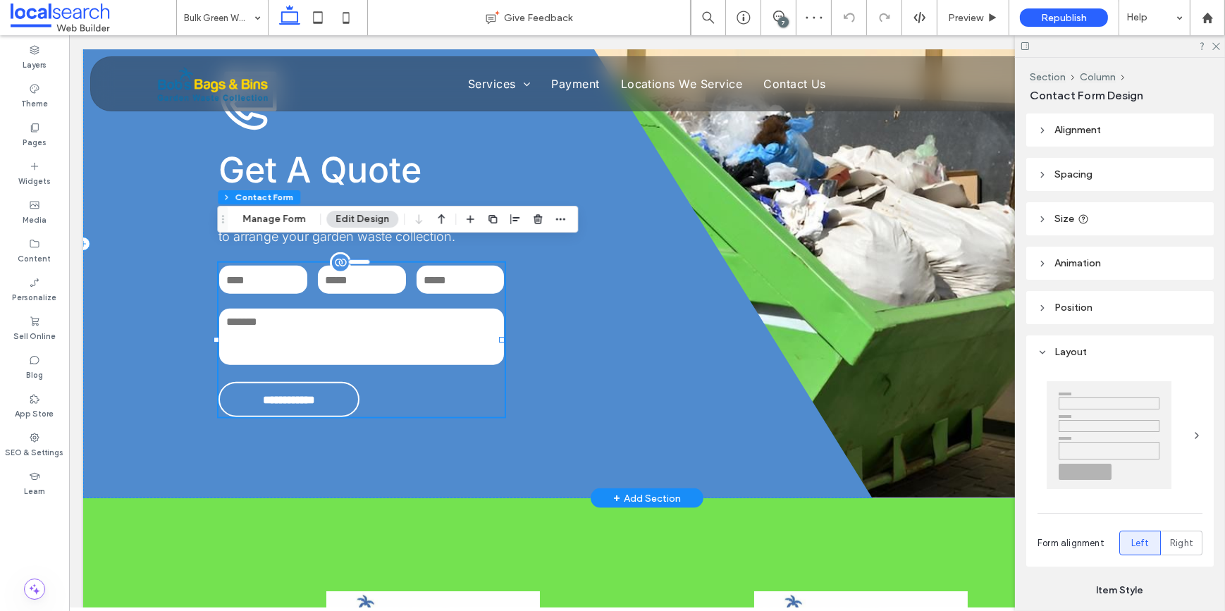
type input "*"
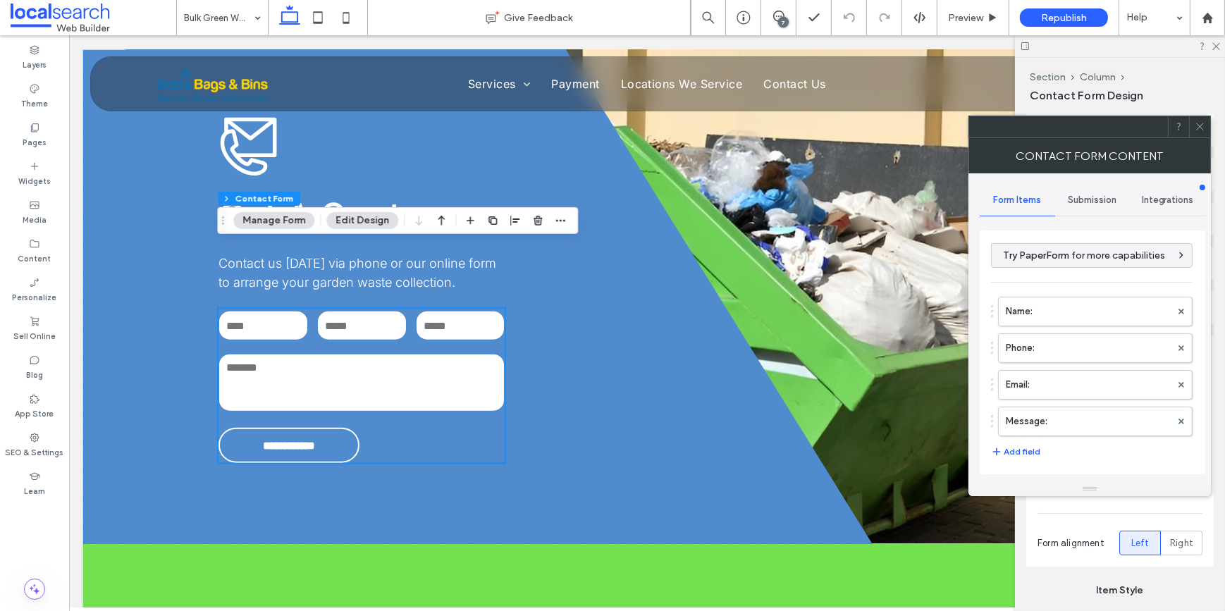
scroll to position [2050, 0]
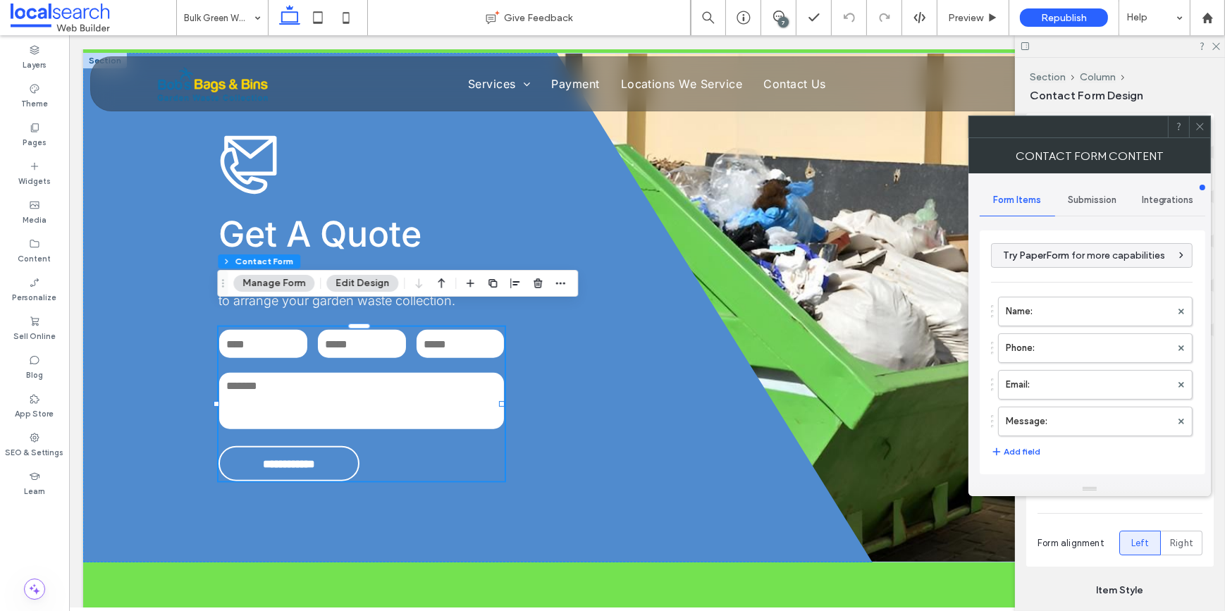
click at [1111, 192] on div "Submission" at bounding box center [1092, 200] width 75 height 31
click at [1064, 261] on label "New submission notification" at bounding box center [1093, 266] width 188 height 28
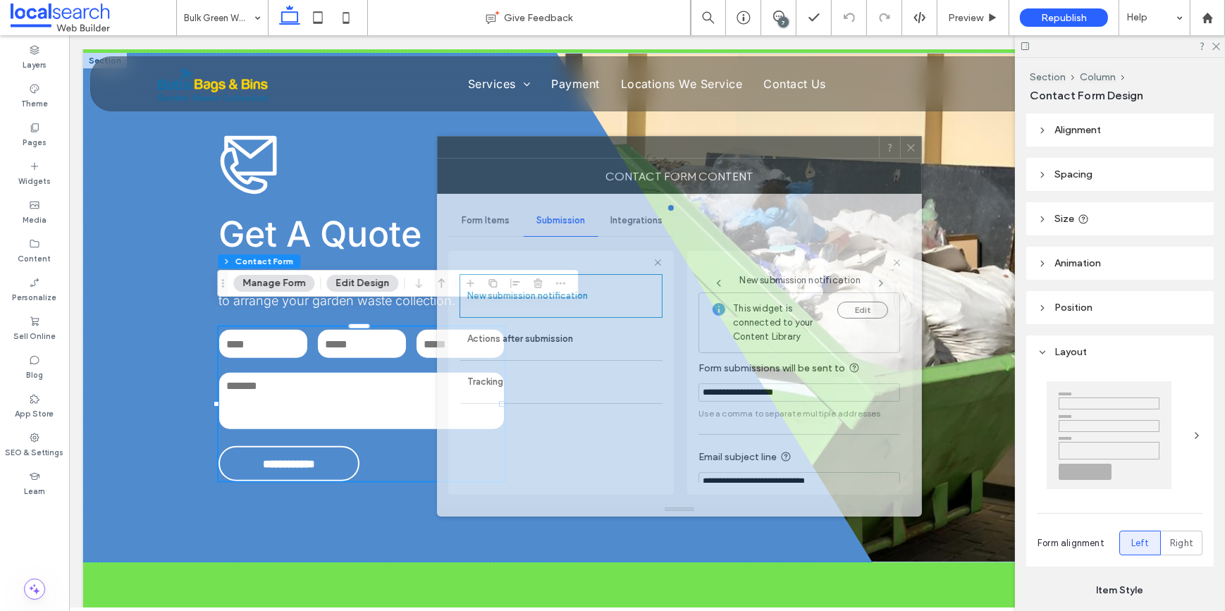
drag, startPoint x: 968, startPoint y: 137, endPoint x: 751, endPoint y: 146, distance: 217.3
click at [751, 146] on div at bounding box center [658, 147] width 441 height 21
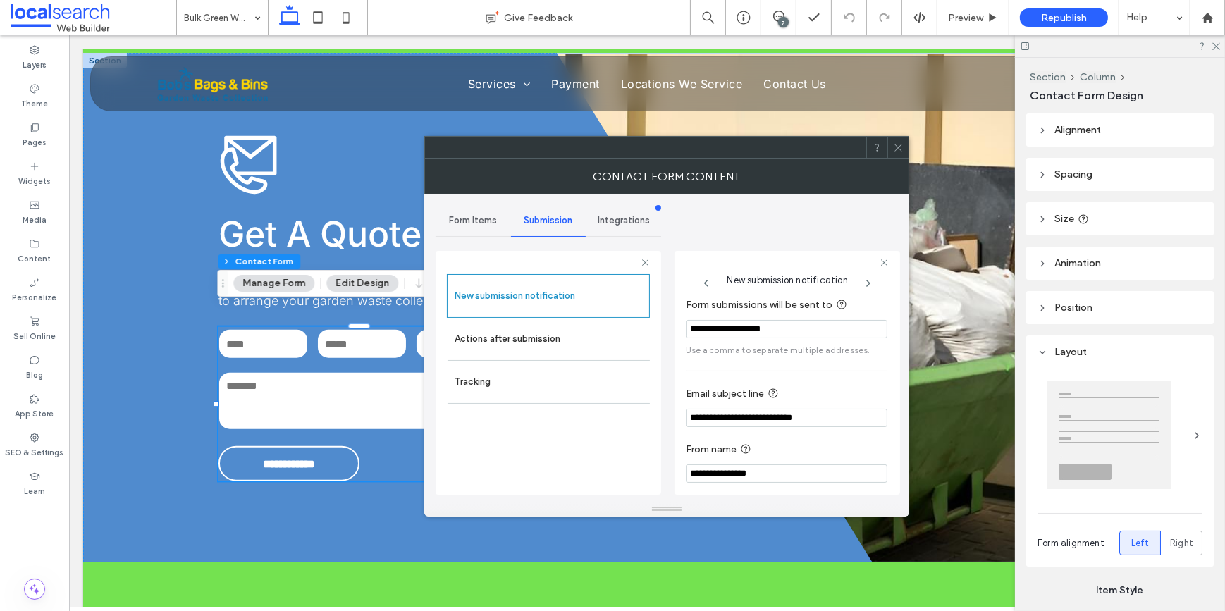
scroll to position [75, 0]
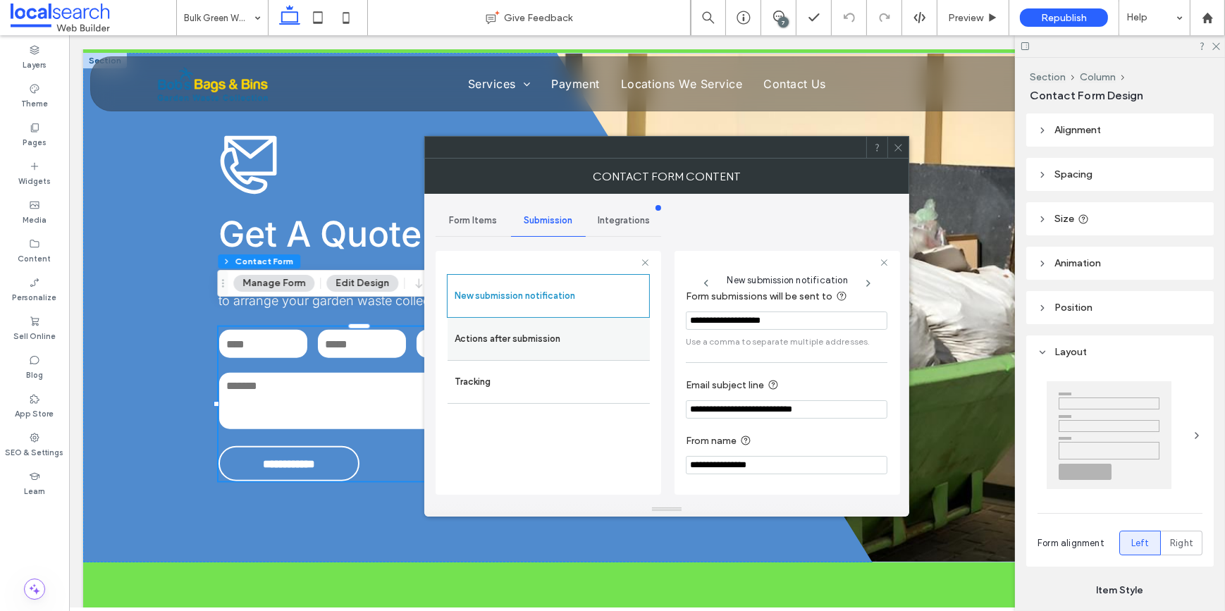
click at [569, 338] on label "Actions after submission" at bounding box center [549, 339] width 188 height 28
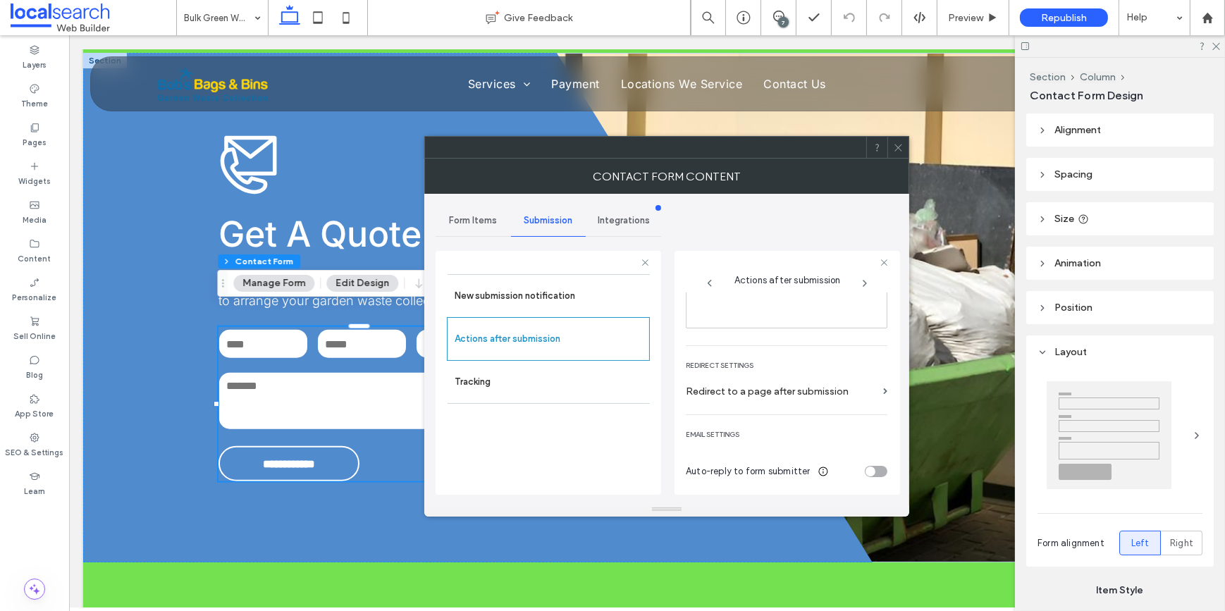
scroll to position [242, 0]
click at [484, 222] on span "Form Items" at bounding box center [473, 220] width 48 height 11
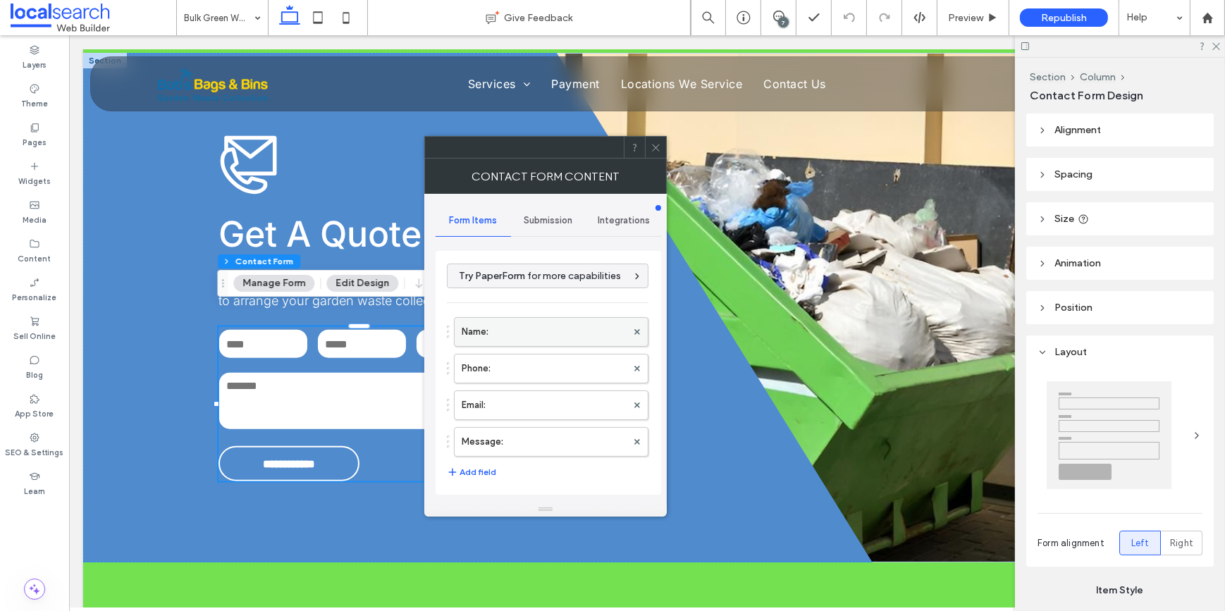
click at [513, 338] on label "Name:" at bounding box center [544, 332] width 165 height 28
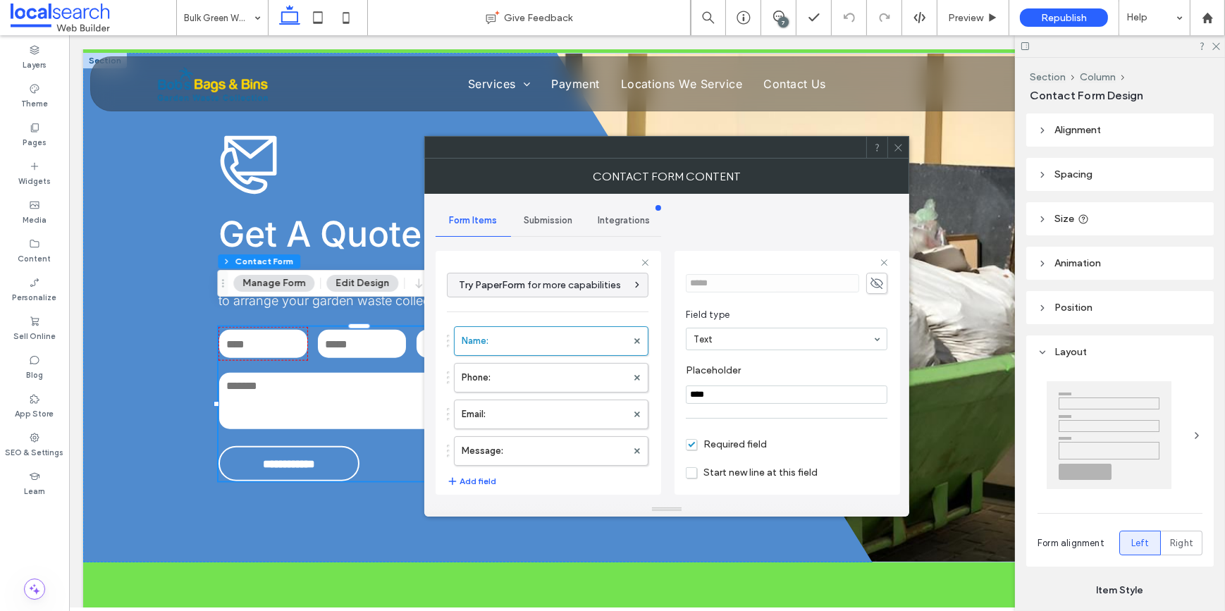
scroll to position [99, 0]
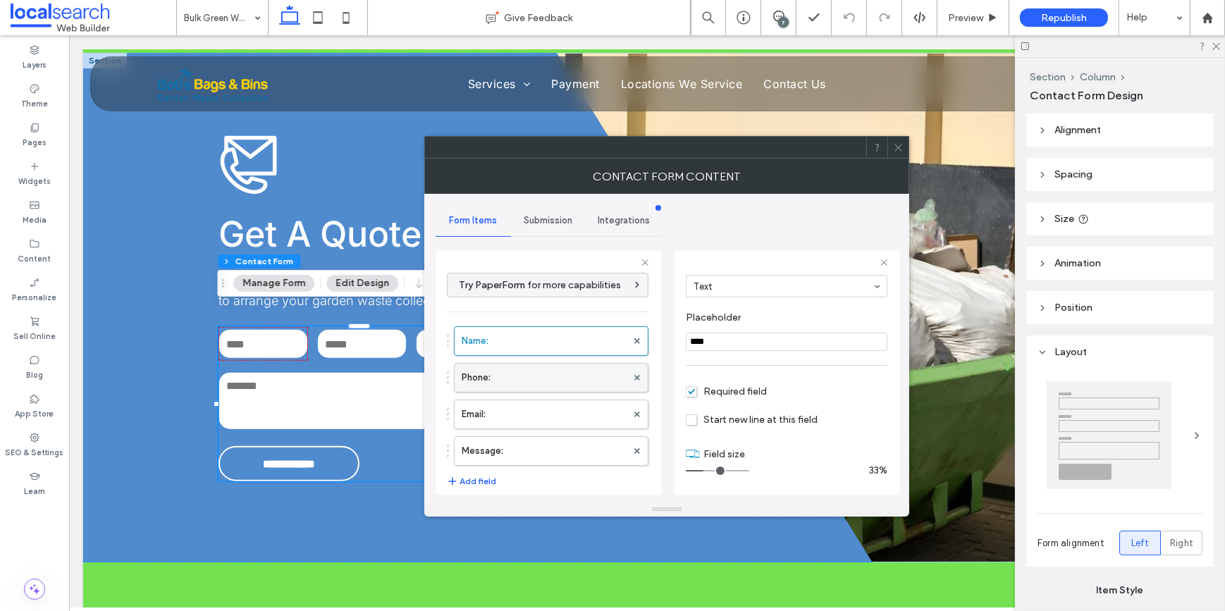
click at [487, 374] on label "Phone:" at bounding box center [544, 378] width 165 height 28
click at [517, 408] on label "Email:" at bounding box center [544, 414] width 165 height 28
click at [550, 438] on label "Message:" at bounding box center [544, 451] width 165 height 28
type input "**"
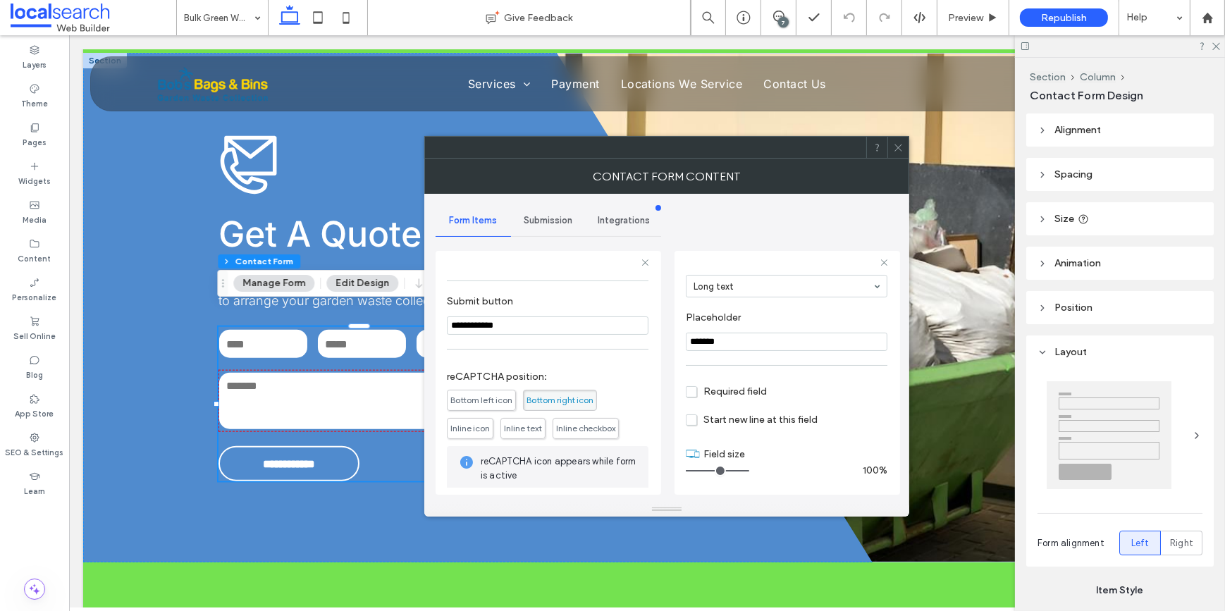
scroll to position [256, 0]
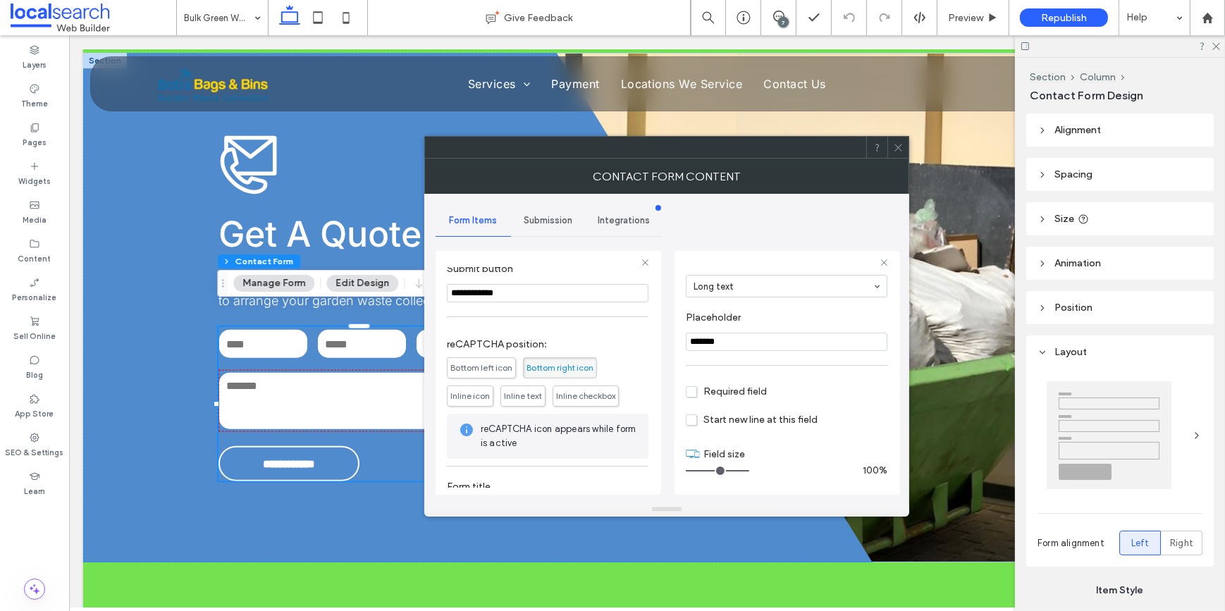
click at [547, 215] on span "Submission" at bounding box center [548, 220] width 49 height 11
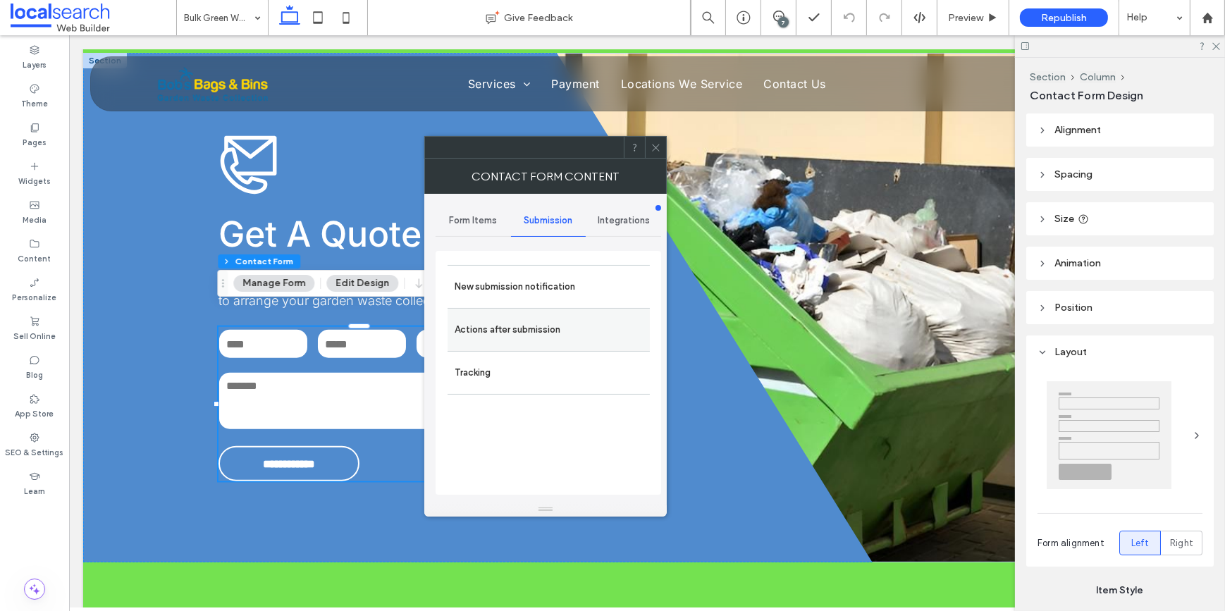
click at [536, 329] on label "Actions after submission" at bounding box center [549, 330] width 188 height 28
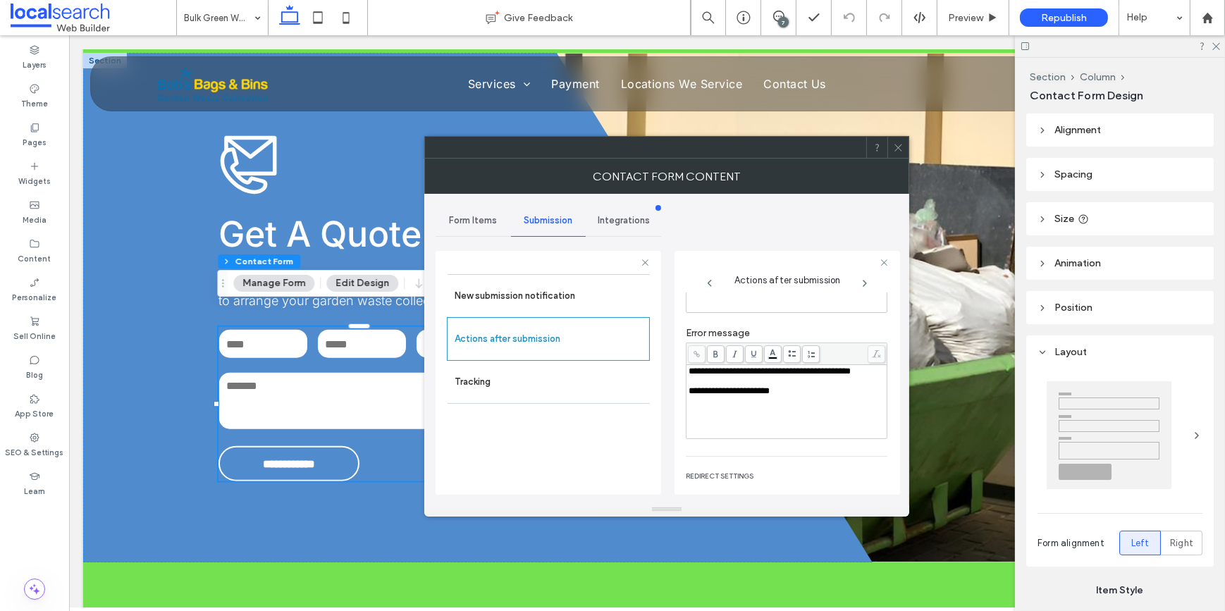
scroll to position [242, 0]
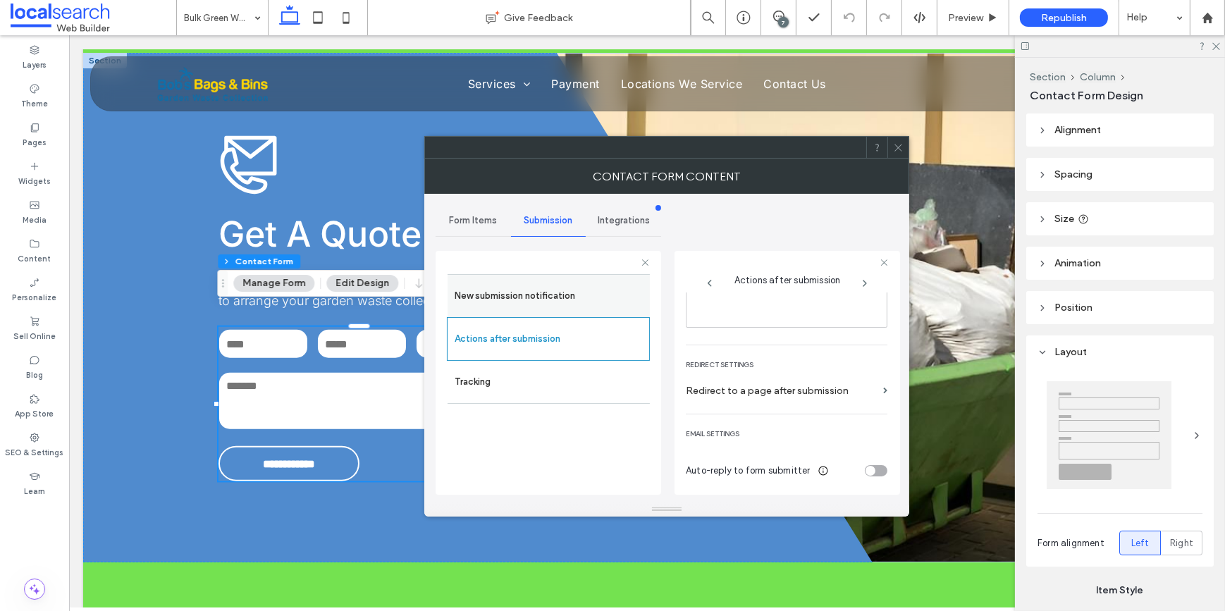
click at [596, 296] on label "New submission notification" at bounding box center [549, 296] width 188 height 28
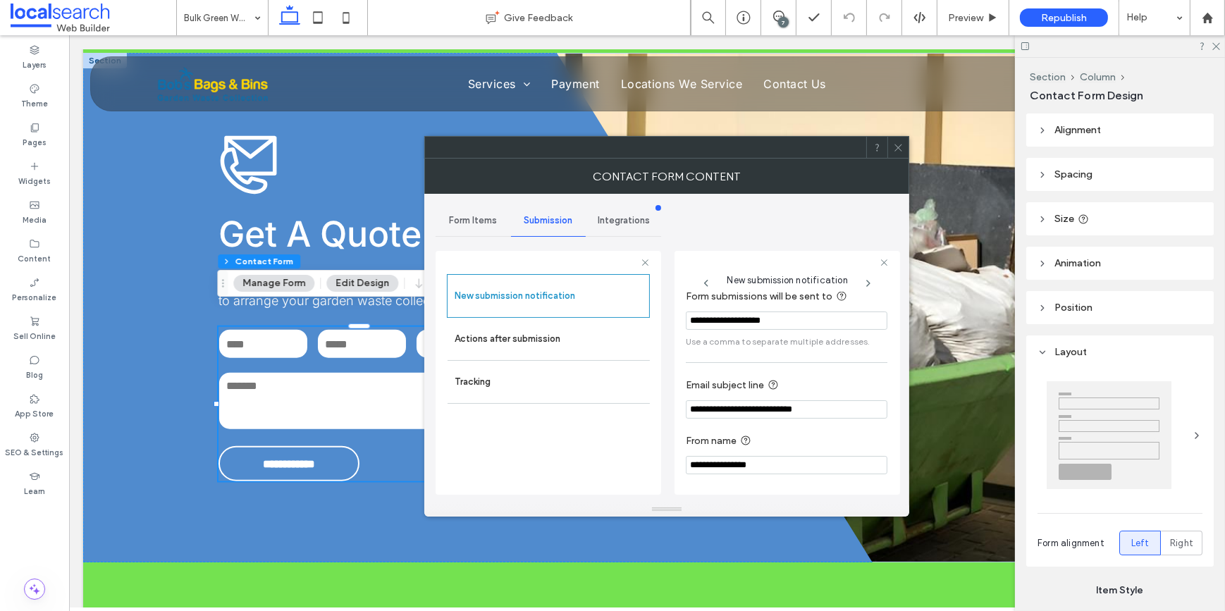
drag, startPoint x: 899, startPoint y: 144, endPoint x: 939, endPoint y: 171, distance: 47.7
click at [899, 144] on icon at bounding box center [898, 147] width 11 height 11
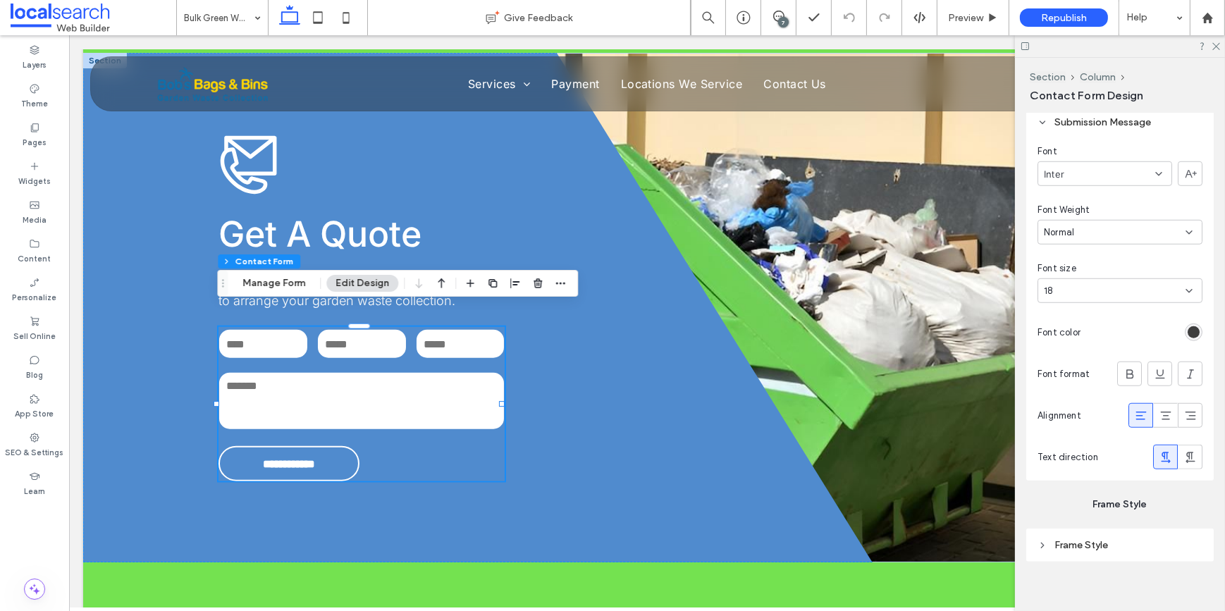
scroll to position [1447, 0]
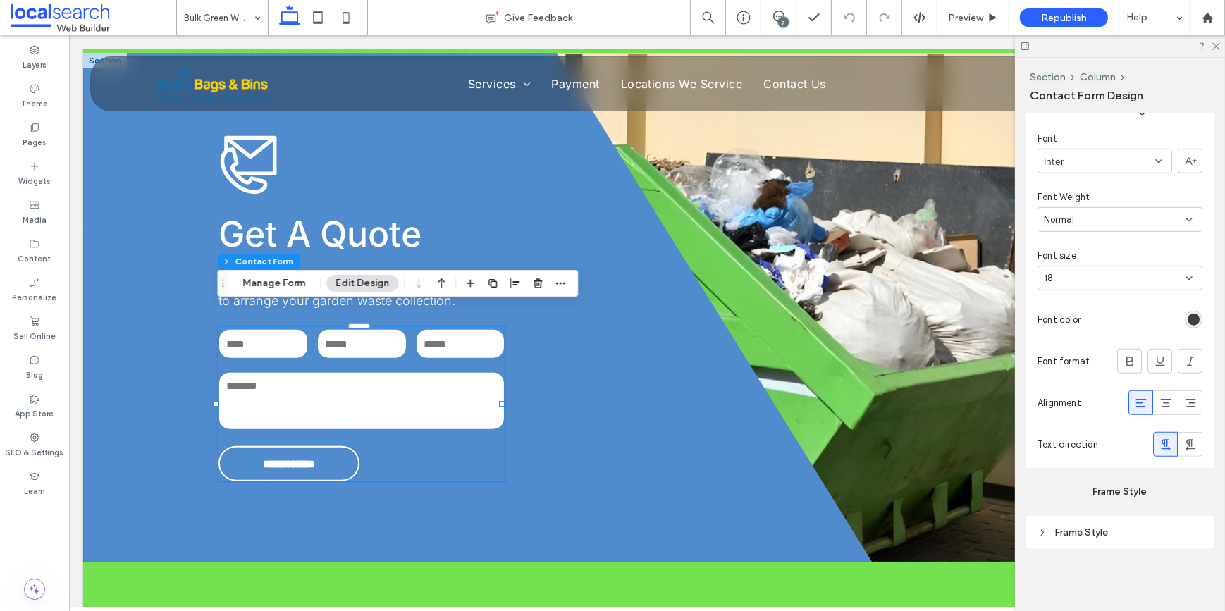
click at [1134, 402] on icon at bounding box center [1141, 403] width 14 height 14
click at [1190, 323] on div "rgb(62, 62, 62)" at bounding box center [1194, 320] width 12 height 12
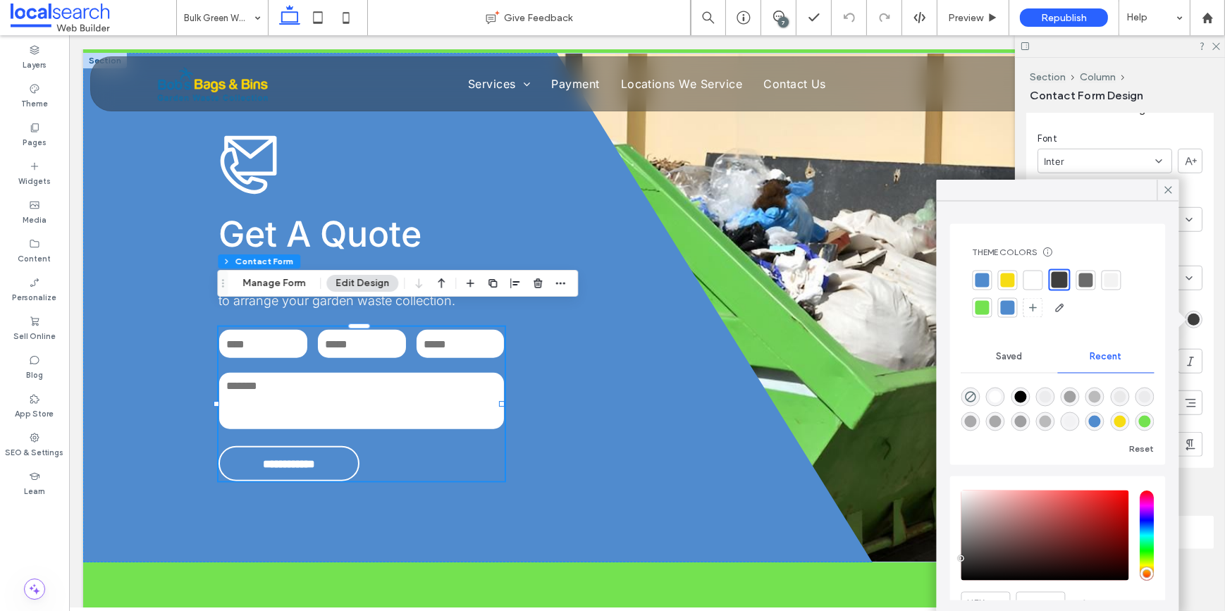
click at [1030, 274] on div at bounding box center [1033, 280] width 14 height 14
type input "*"
click at [35, 133] on label "Pages" at bounding box center [35, 141] width 24 height 16
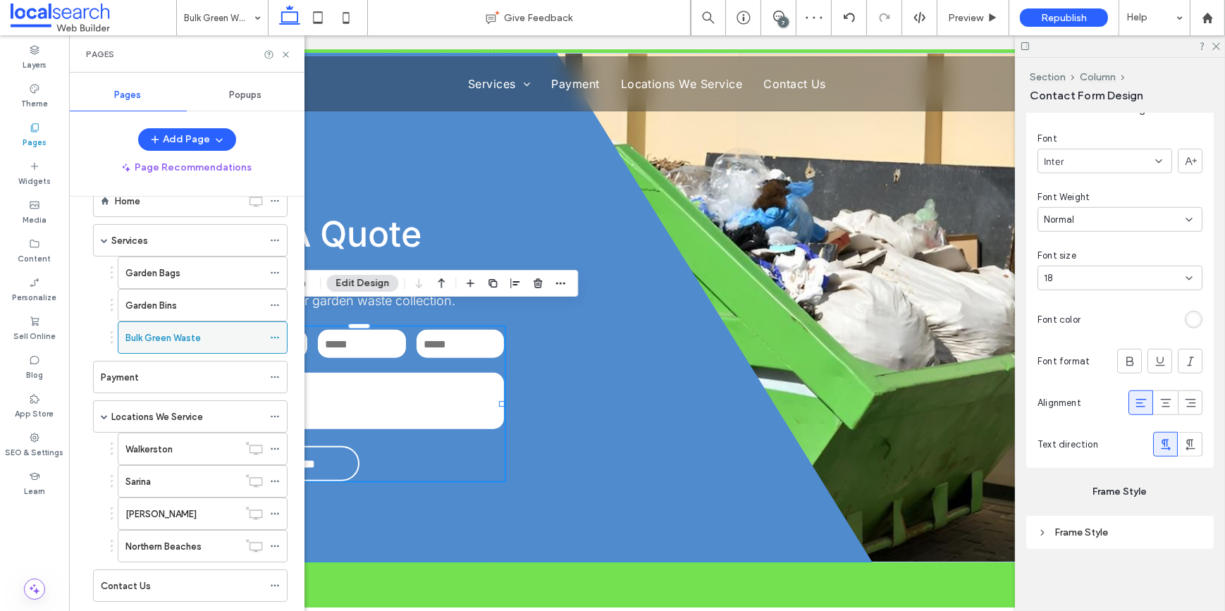
scroll to position [67, 0]
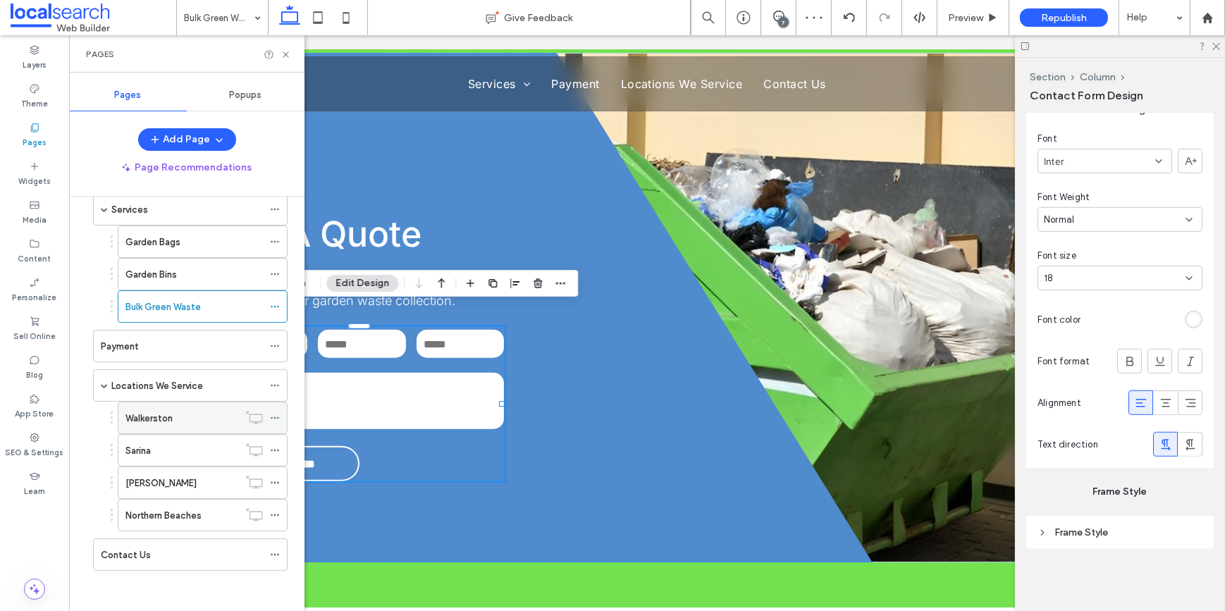
click at [141, 411] on label "Walkerston" at bounding box center [148, 418] width 47 height 25
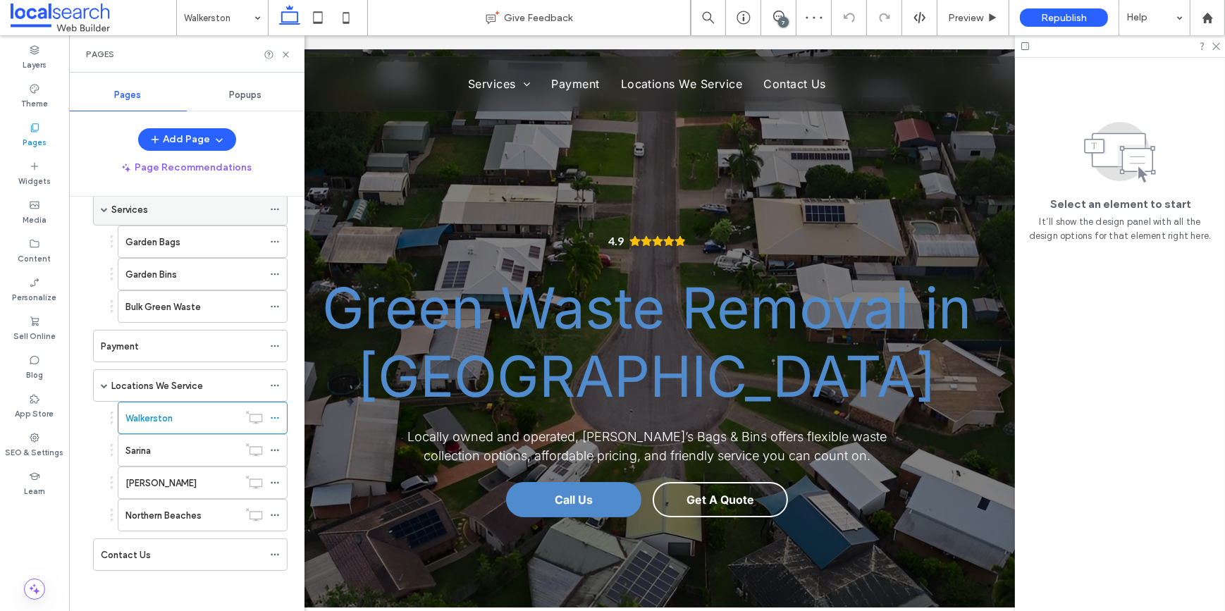
click at [105, 209] on span at bounding box center [104, 209] width 7 height 7
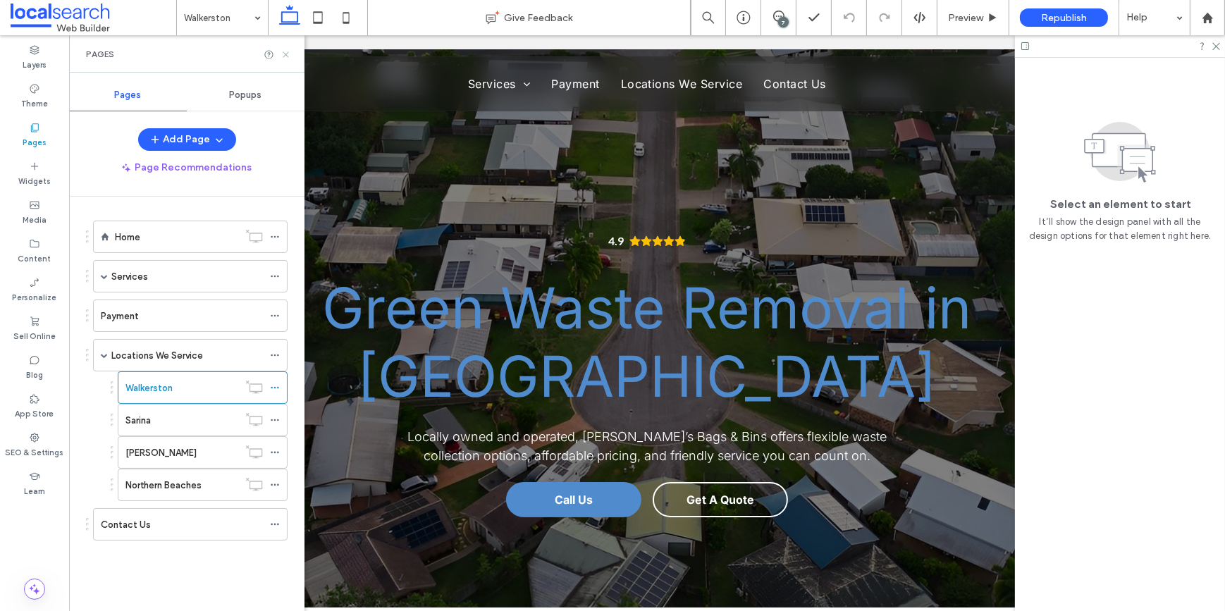
click at [290, 53] on icon at bounding box center [286, 54] width 11 height 11
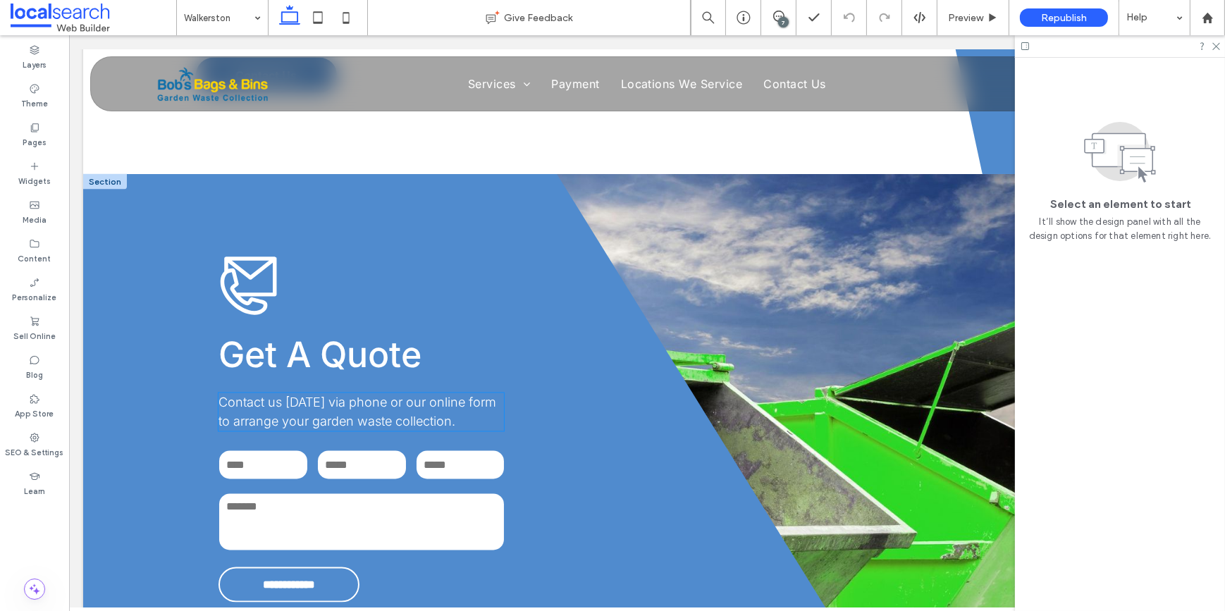
scroll to position [3139, 0]
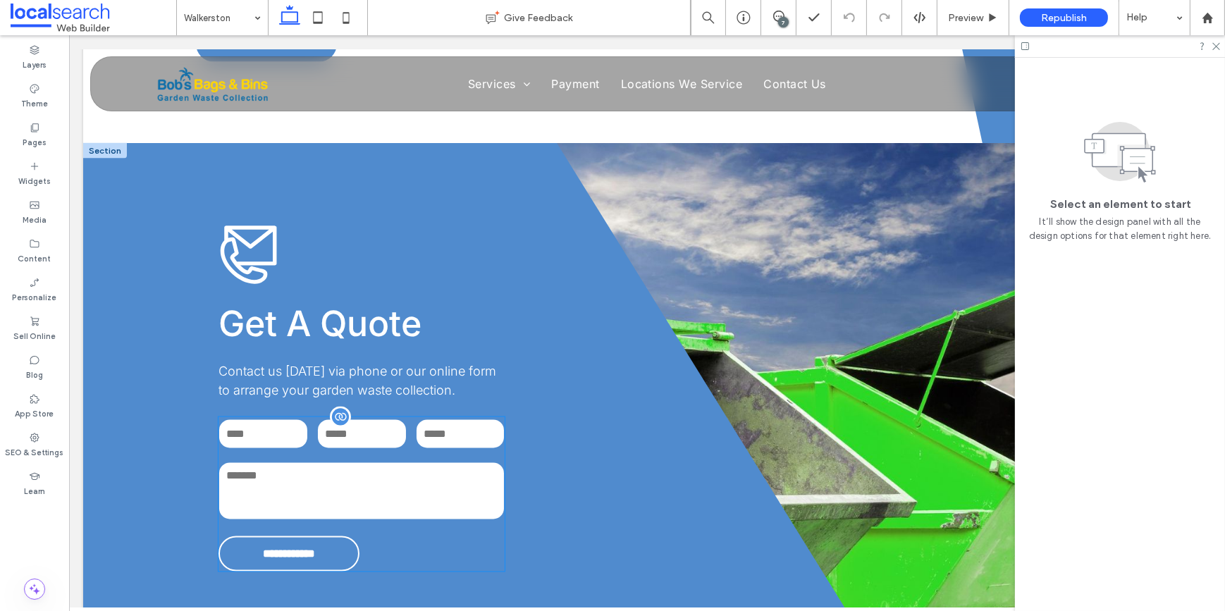
click at [377, 463] on textarea at bounding box center [360, 491] width 285 height 56
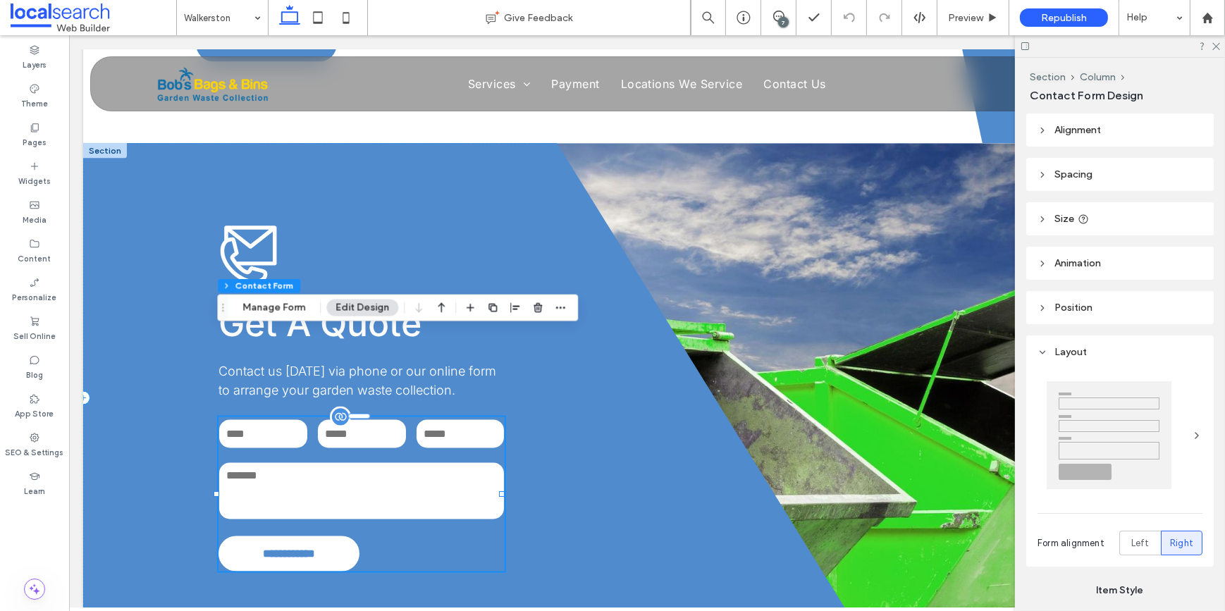
type input "**"
type input "*"
type input "***"
click at [377, 463] on textarea at bounding box center [360, 491] width 285 height 56
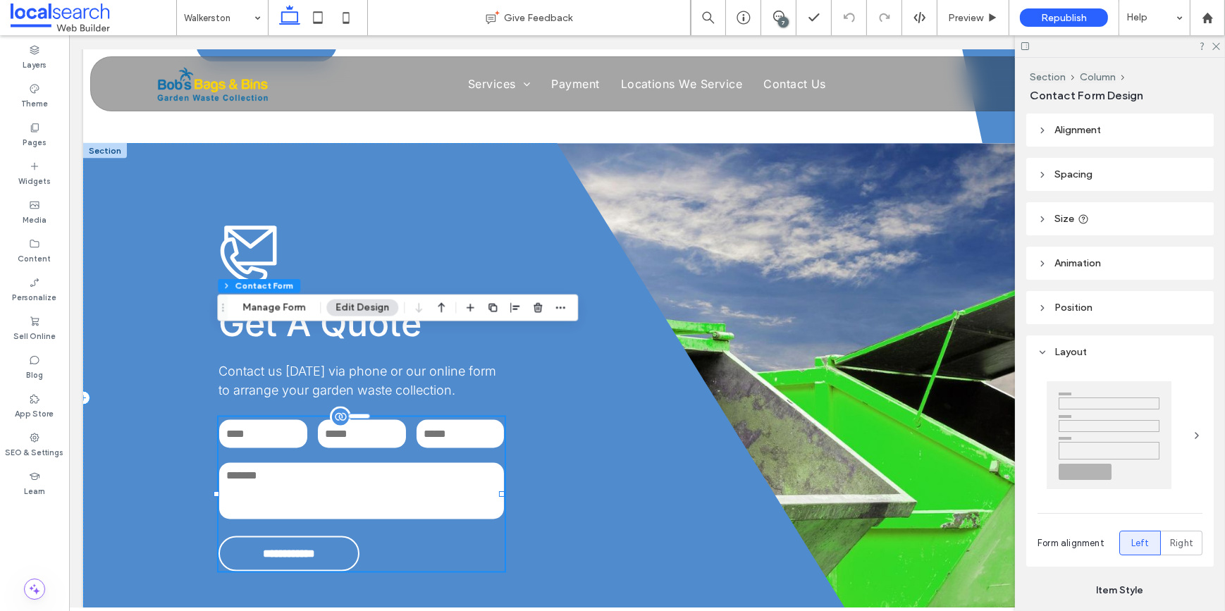
click at [377, 463] on textarea at bounding box center [360, 491] width 285 height 56
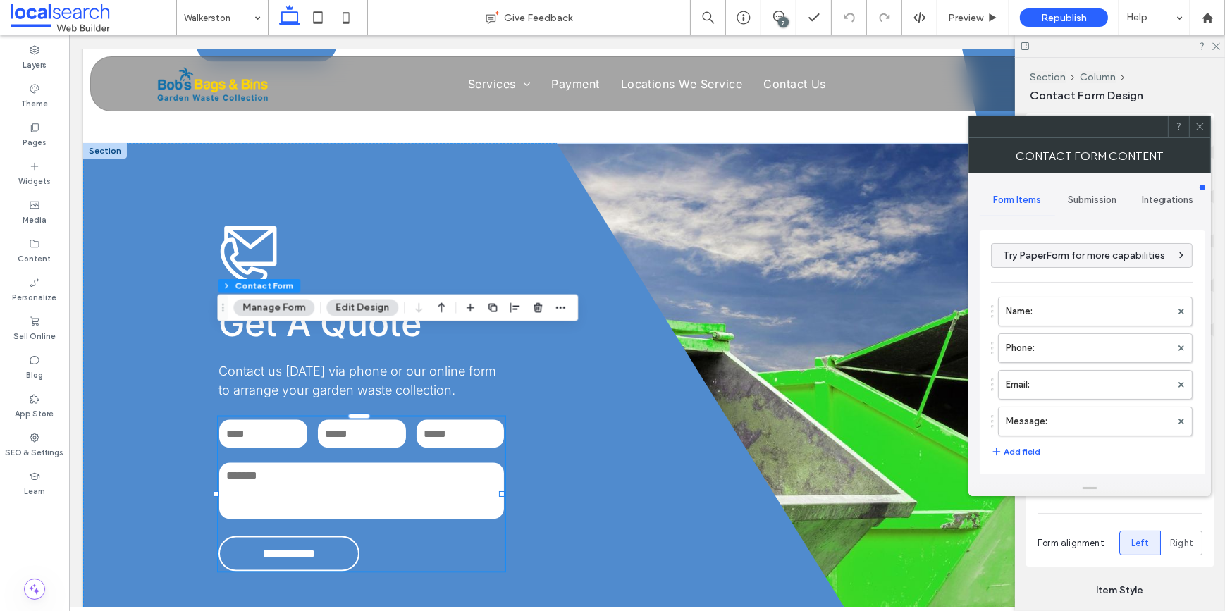
click at [1088, 197] on span "Submission" at bounding box center [1092, 200] width 49 height 11
click at [1070, 272] on label "New submission notification" at bounding box center [1093, 266] width 188 height 28
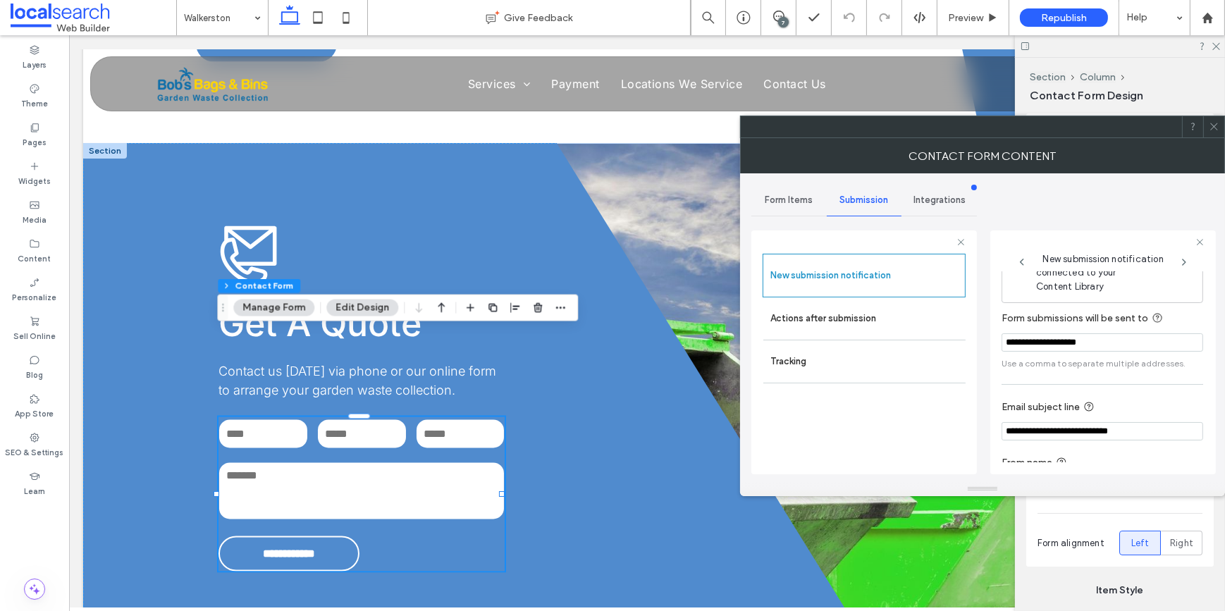
scroll to position [75, 0]
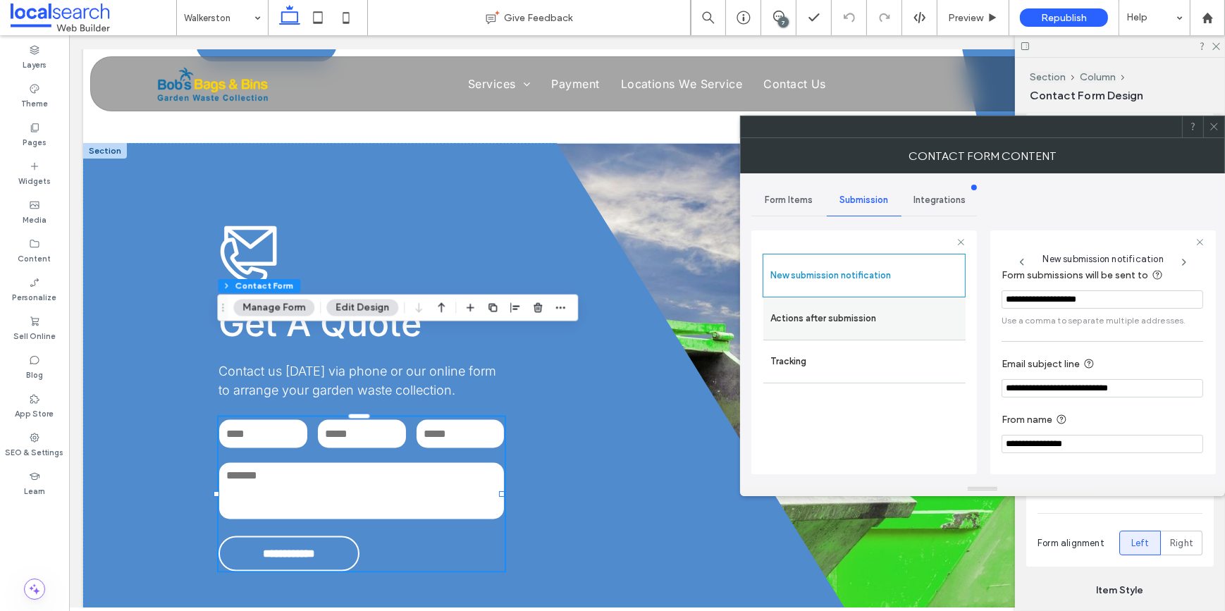
click at [837, 300] on div "Actions after submission" at bounding box center [864, 318] width 202 height 42
click at [879, 313] on label "Actions after submission" at bounding box center [864, 318] width 188 height 28
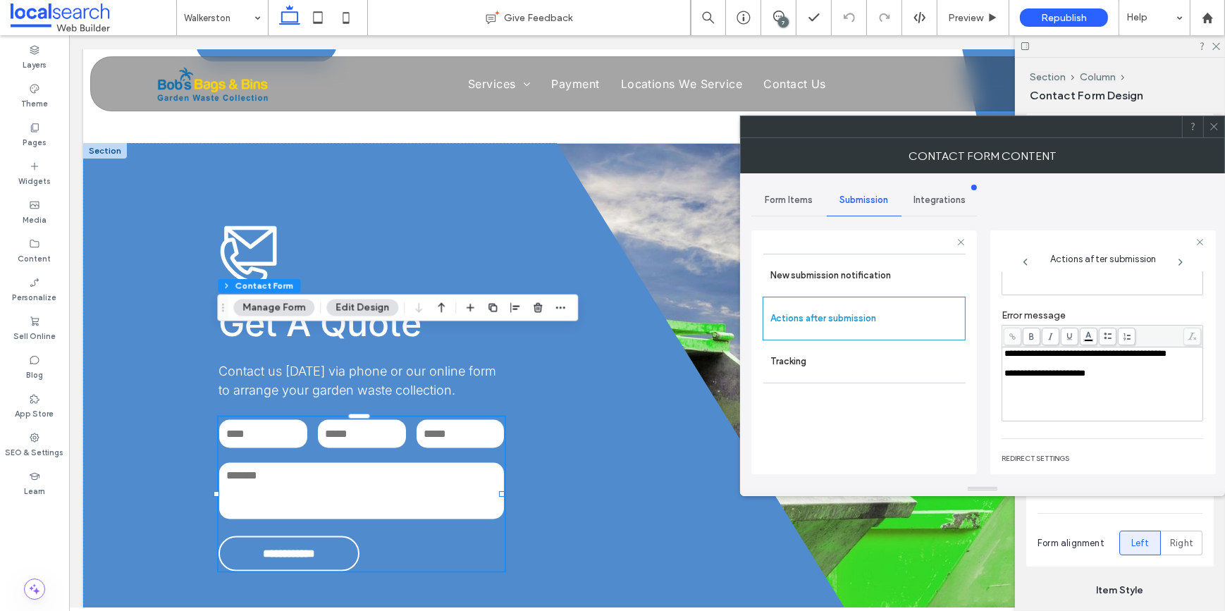
scroll to position [242, 0]
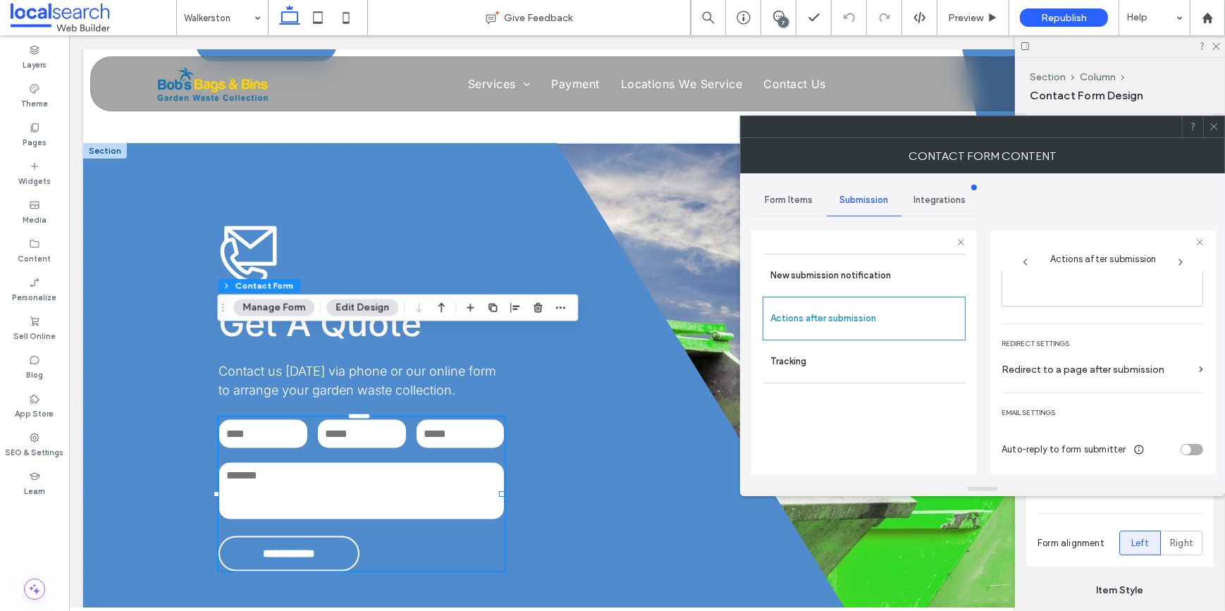
click at [782, 201] on span "Form Items" at bounding box center [789, 200] width 48 height 11
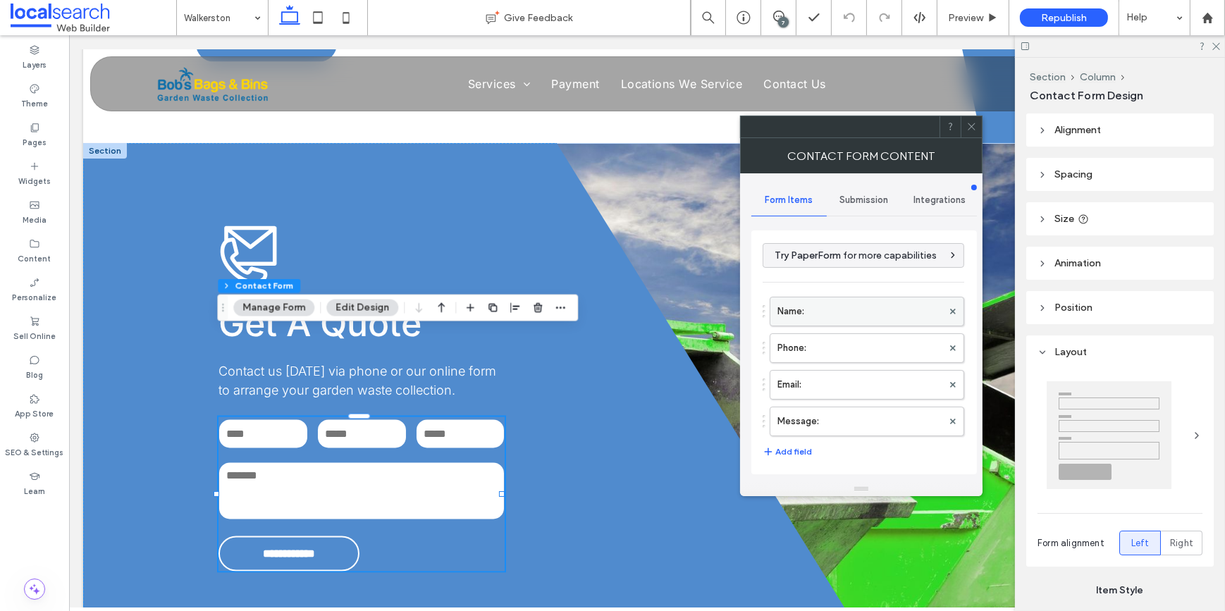
click at [835, 309] on label "Name:" at bounding box center [859, 311] width 165 height 28
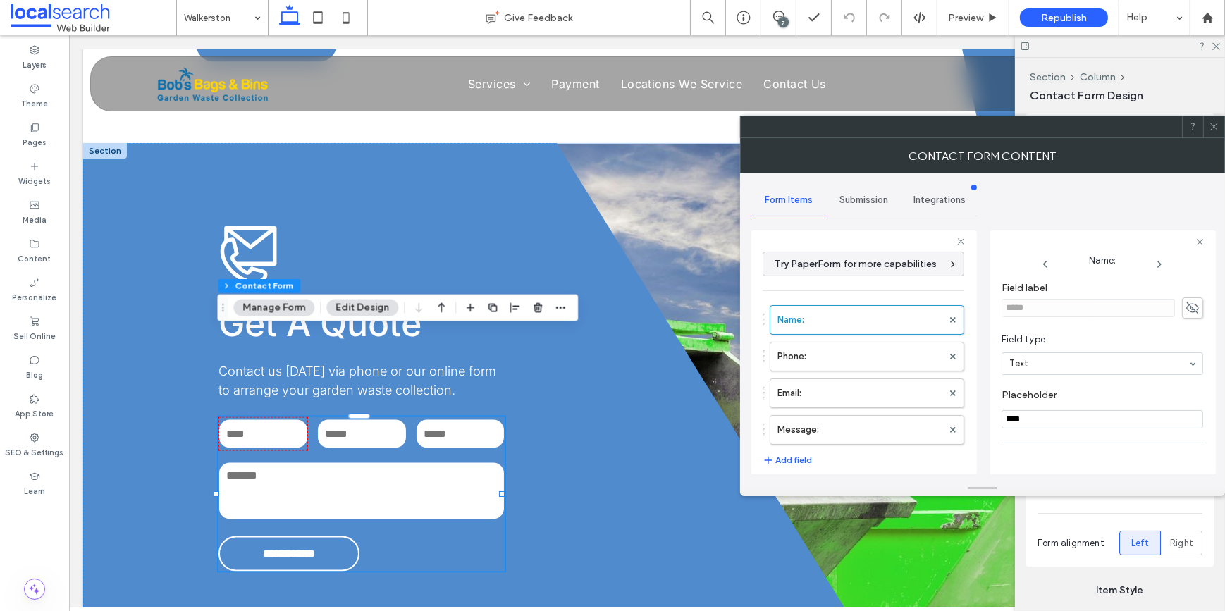
scroll to position [99, 0]
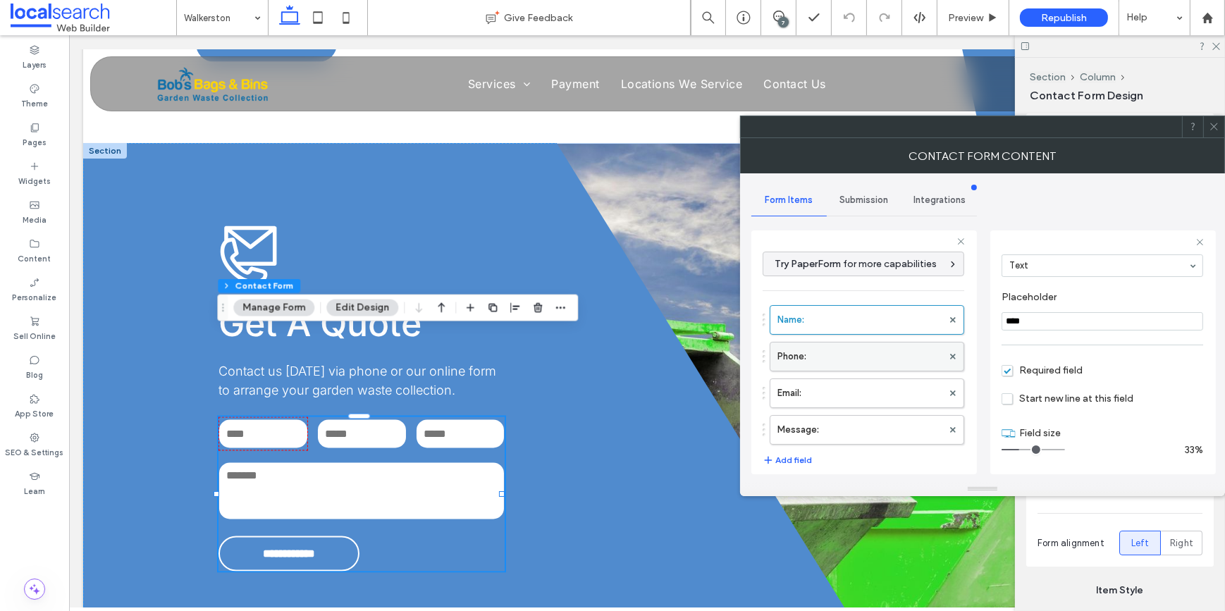
click at [806, 355] on label "Phone:" at bounding box center [859, 357] width 165 height 28
click at [863, 391] on label "Email:" at bounding box center [859, 393] width 165 height 28
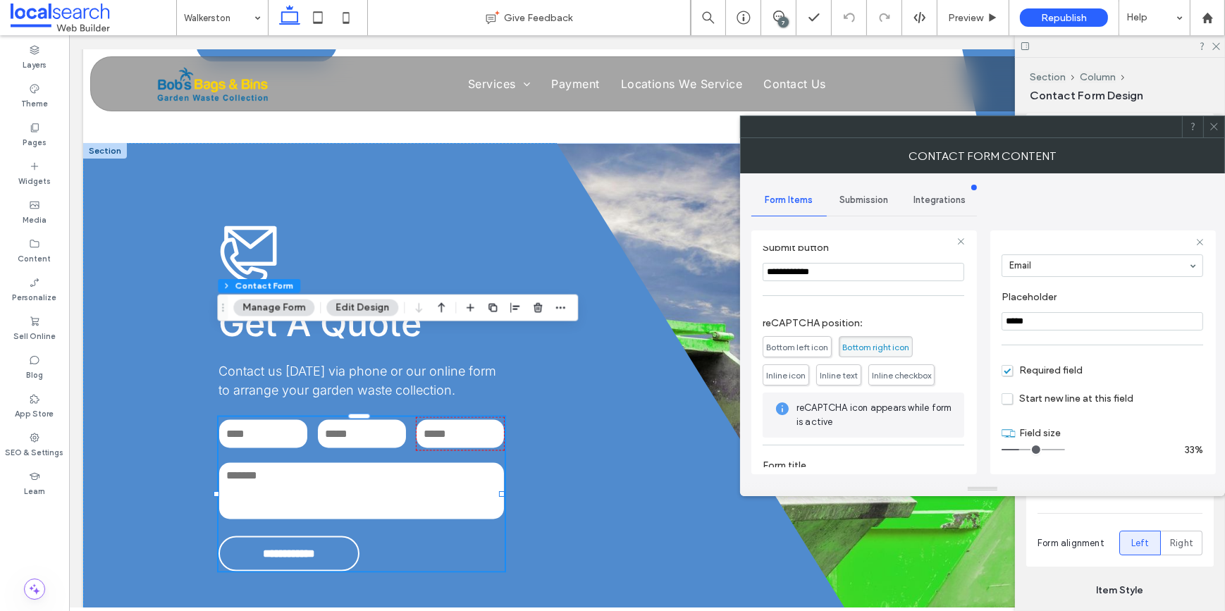
scroll to position [295, 0]
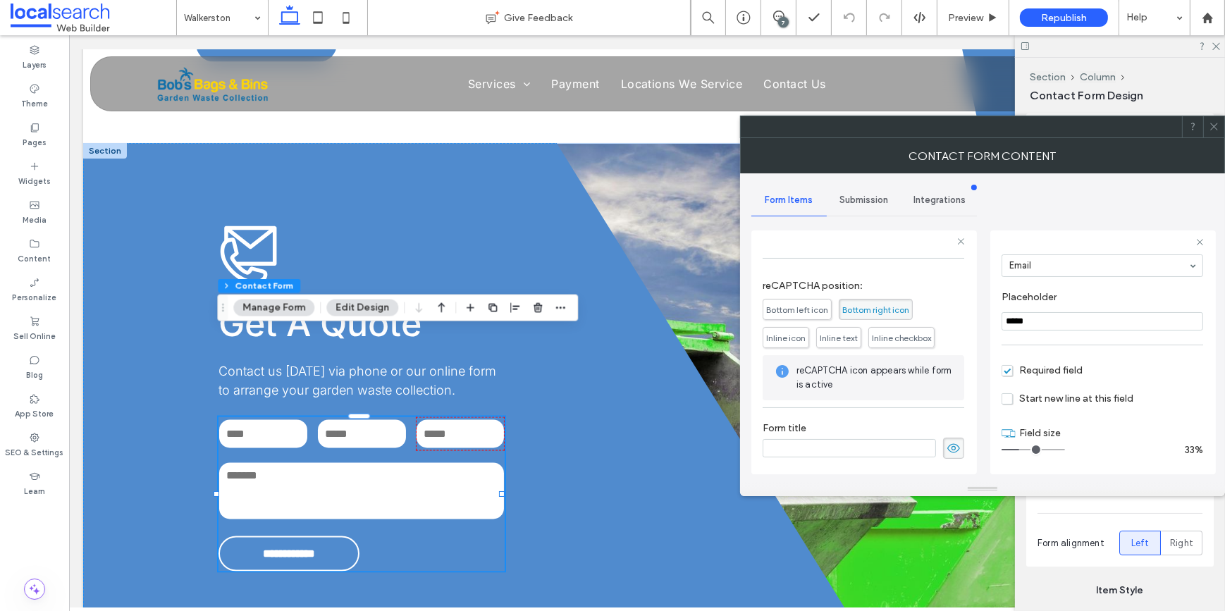
click at [892, 304] on span "Bottom right icon" at bounding box center [875, 309] width 67 height 11
click at [1217, 128] on icon at bounding box center [1214, 126] width 11 height 11
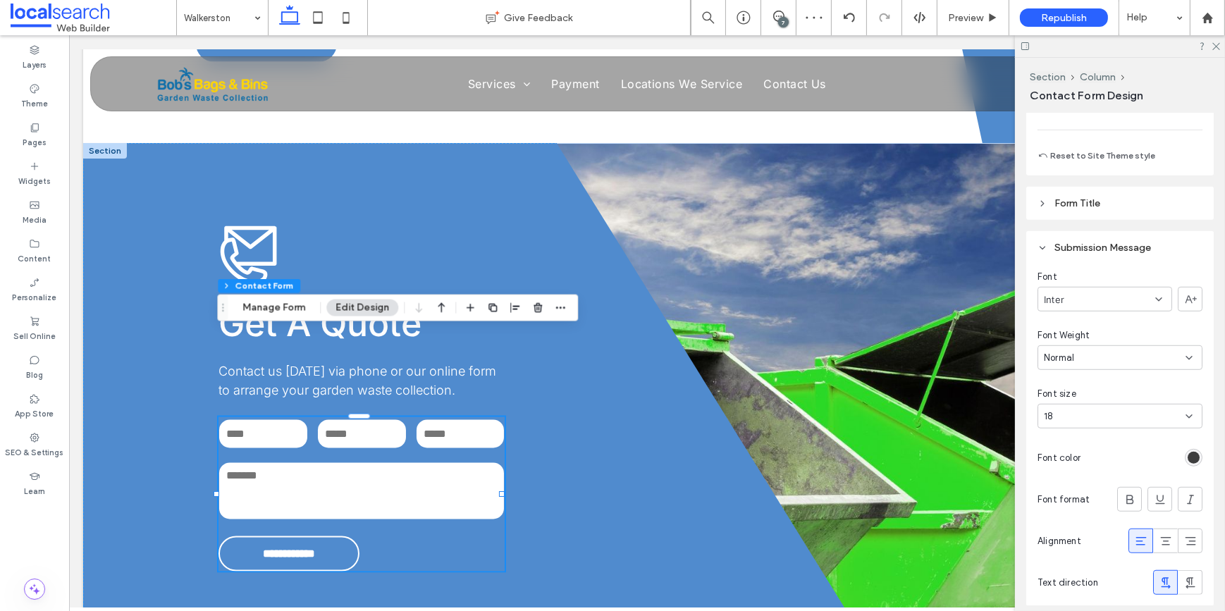
scroll to position [1447, 0]
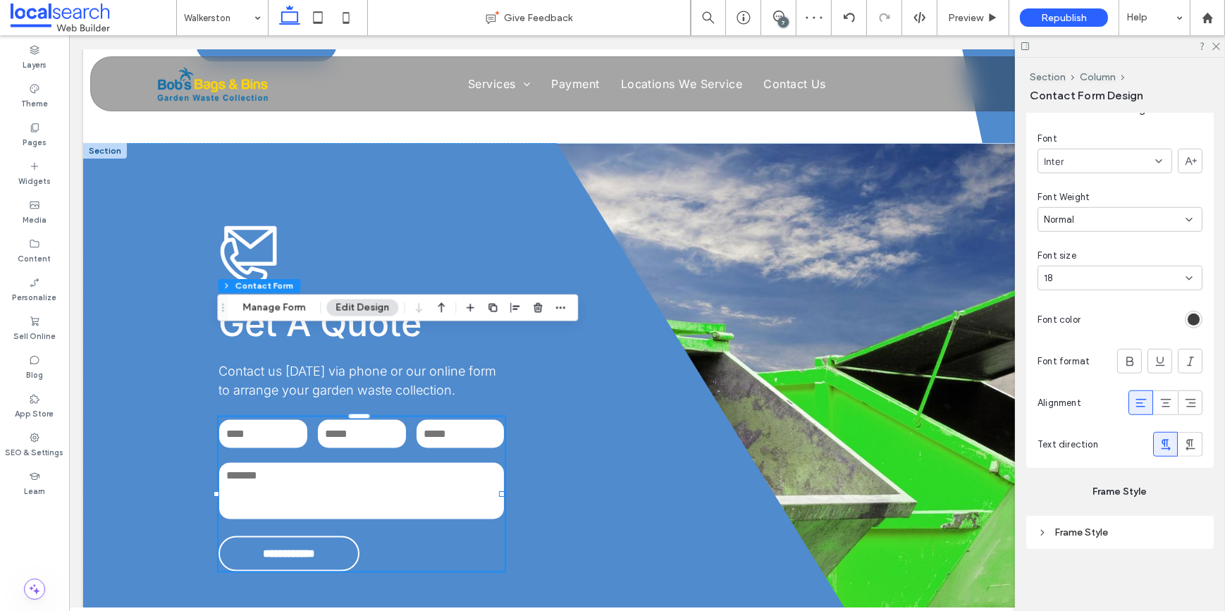
click at [1134, 401] on icon at bounding box center [1141, 403] width 14 height 14
click at [1188, 320] on div "rgb(62, 62, 62)" at bounding box center [1194, 320] width 12 height 12
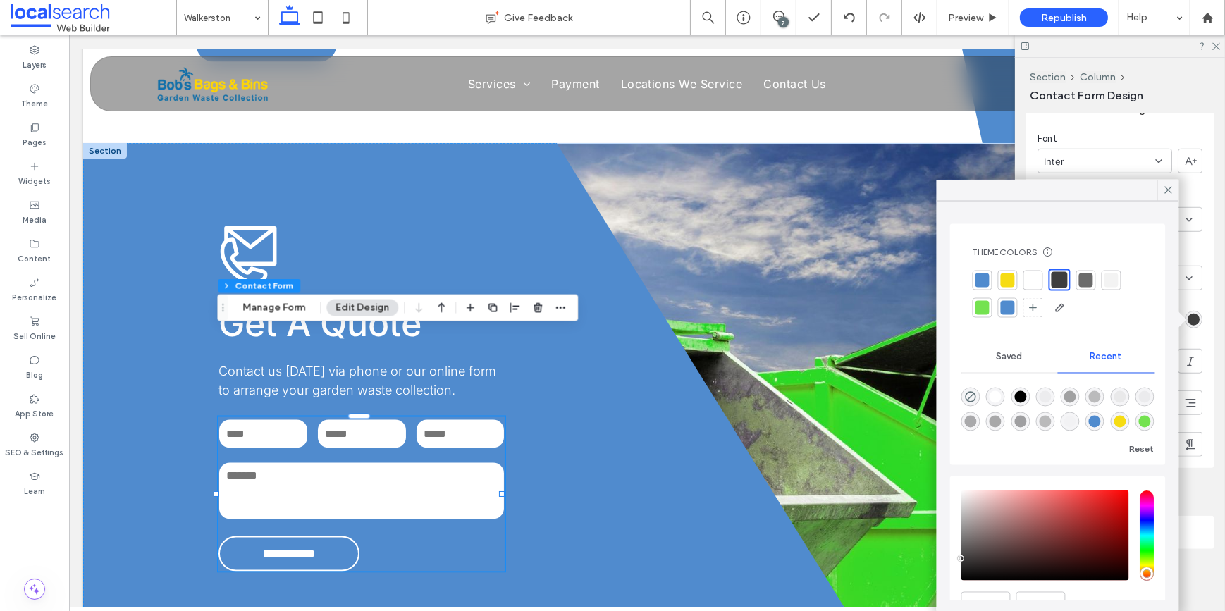
click at [1028, 277] on div at bounding box center [1033, 280] width 14 height 14
type input "*"
click at [27, 132] on div "Pages" at bounding box center [34, 135] width 69 height 39
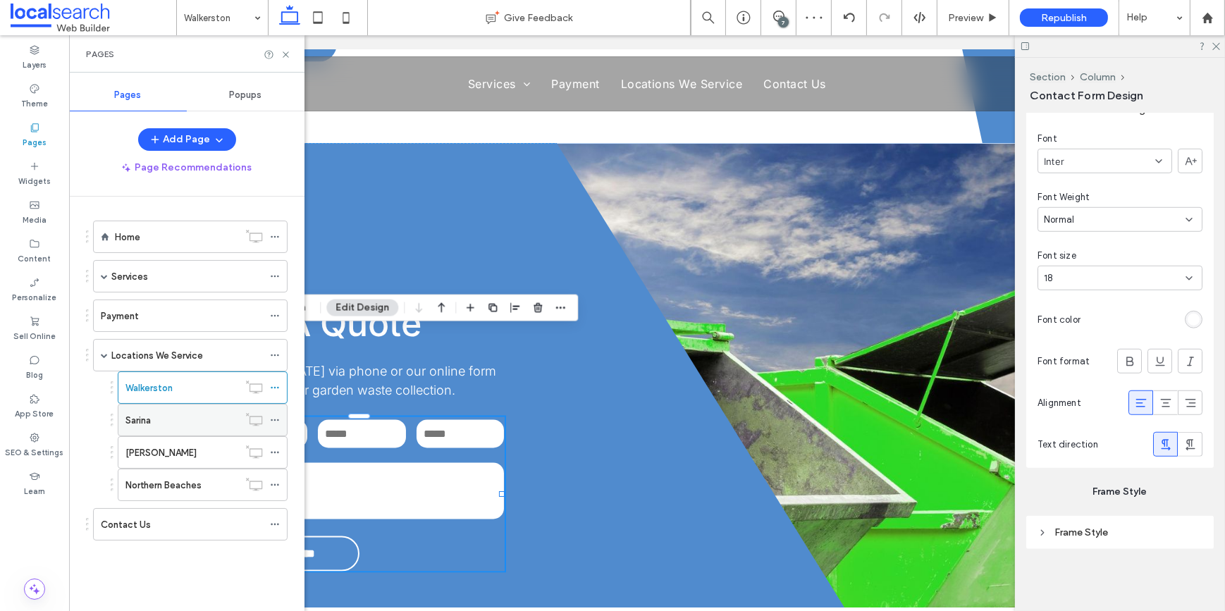
click at [185, 423] on div "Sarina" at bounding box center [181, 420] width 113 height 15
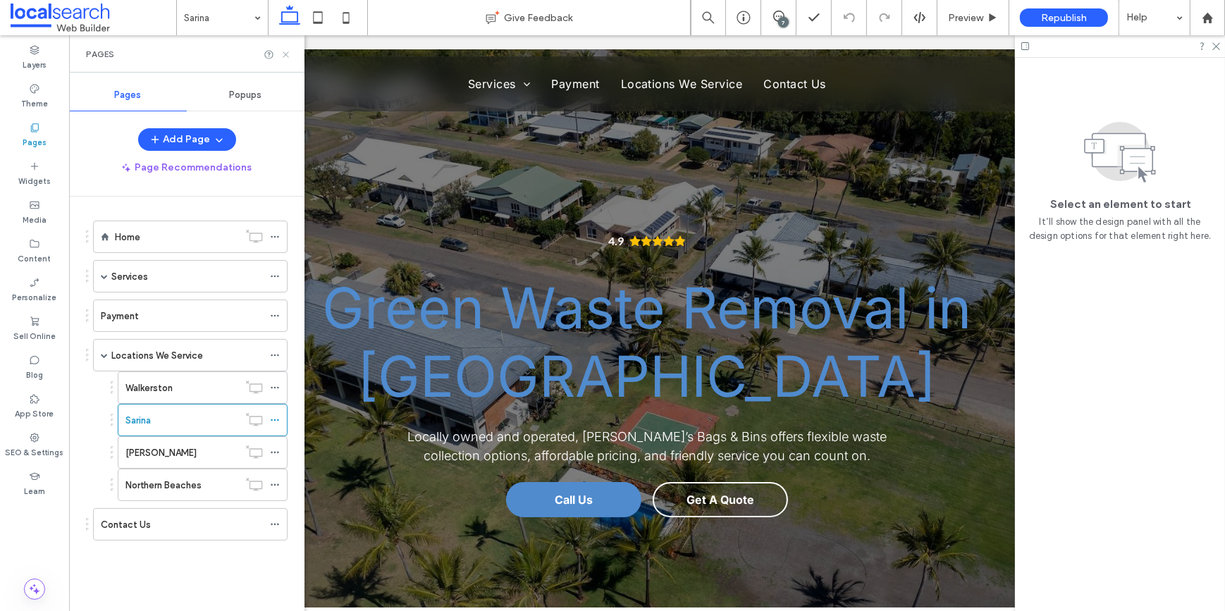
click at [284, 57] on icon at bounding box center [286, 54] width 11 height 11
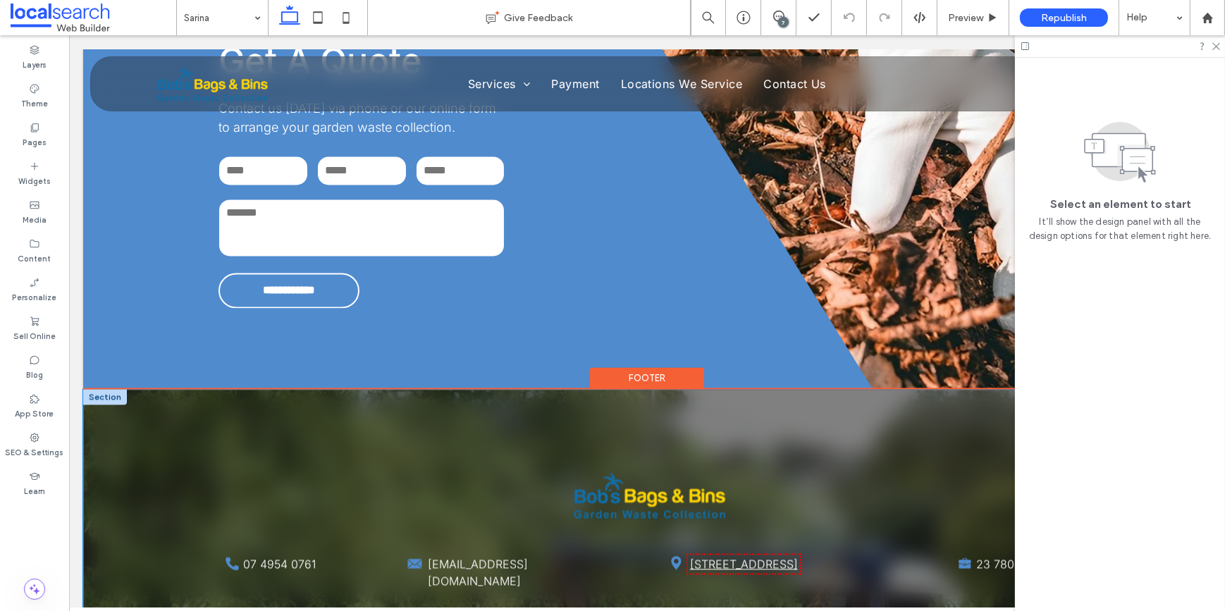
scroll to position [3267, 0]
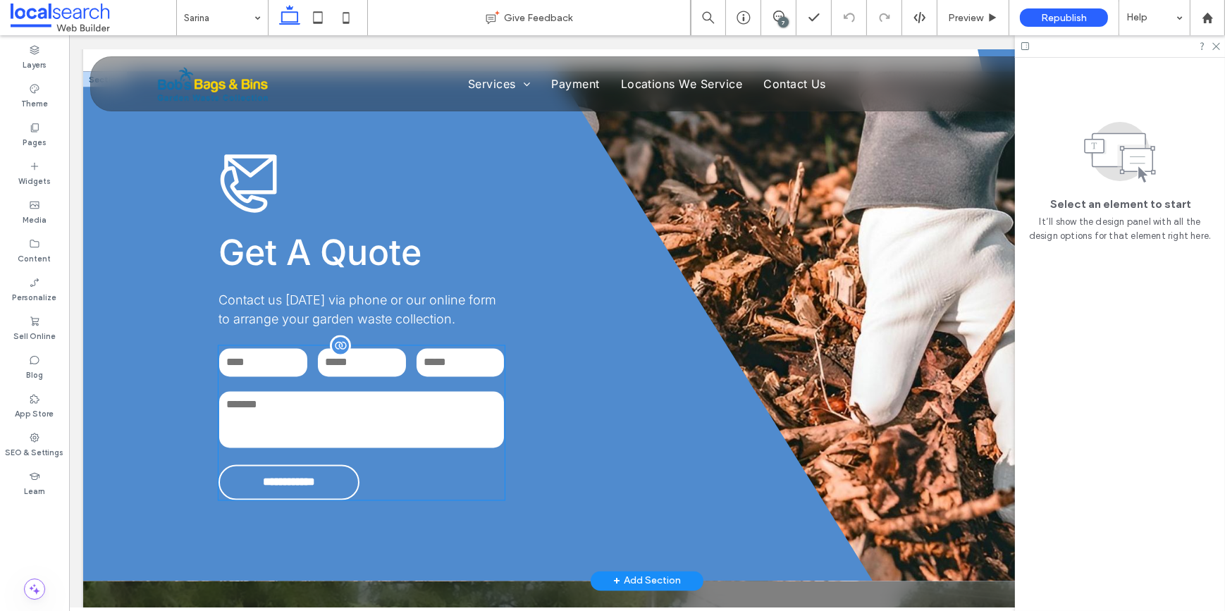
click at [323, 392] on textarea at bounding box center [360, 420] width 285 height 56
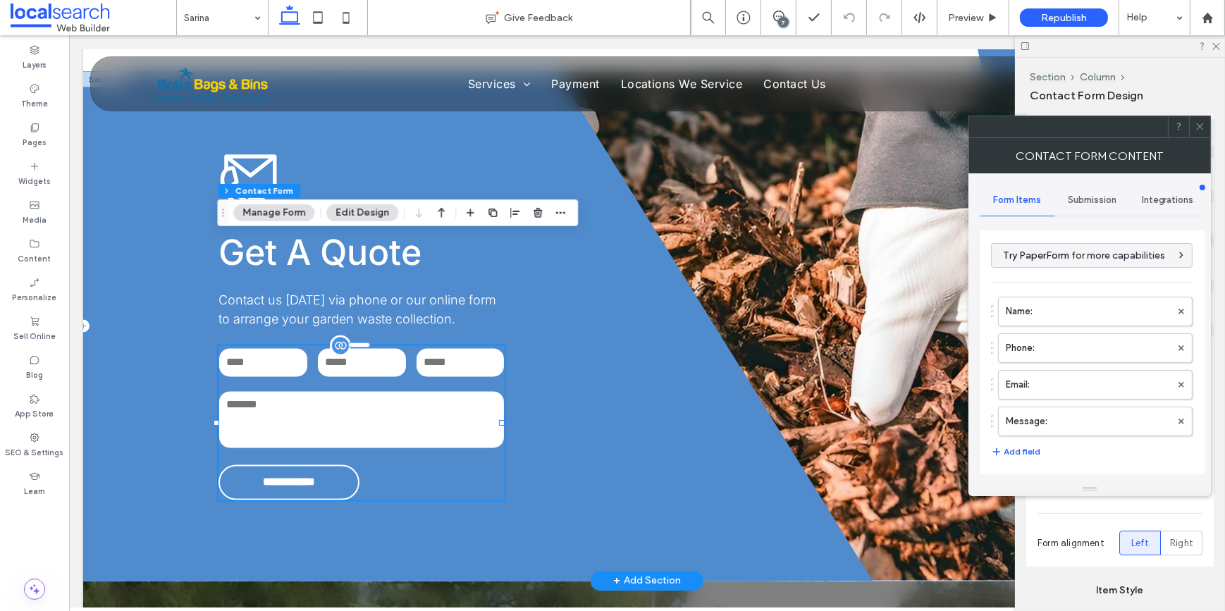
type input "**********"
type input "*"
type input "***"
type input "**"
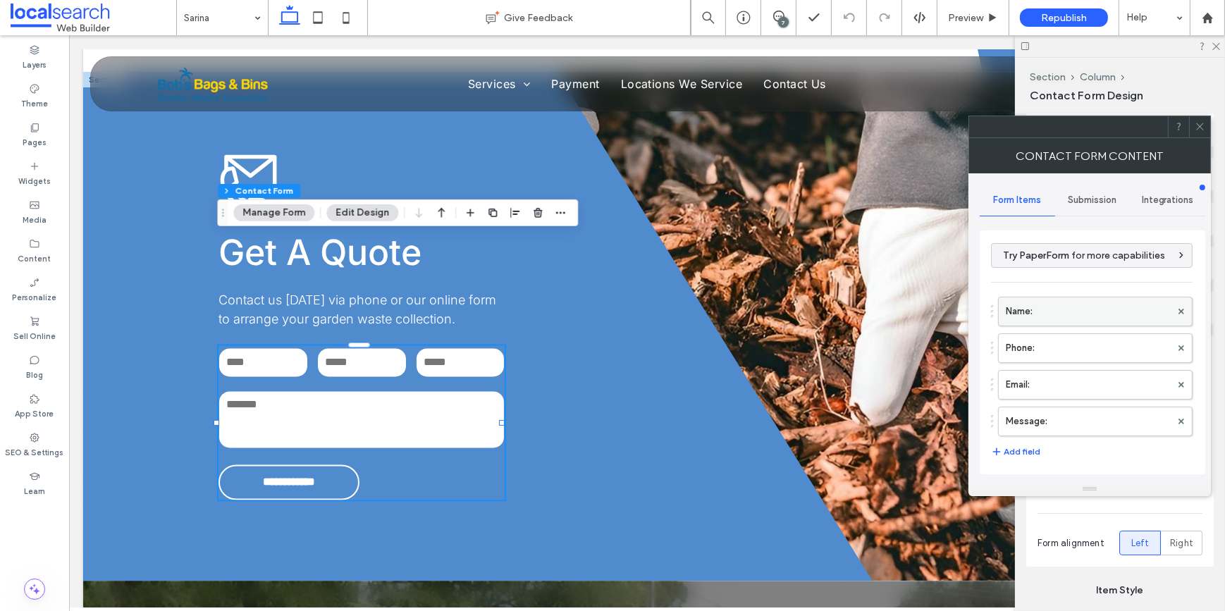
click at [1062, 308] on label "Name:" at bounding box center [1088, 311] width 165 height 28
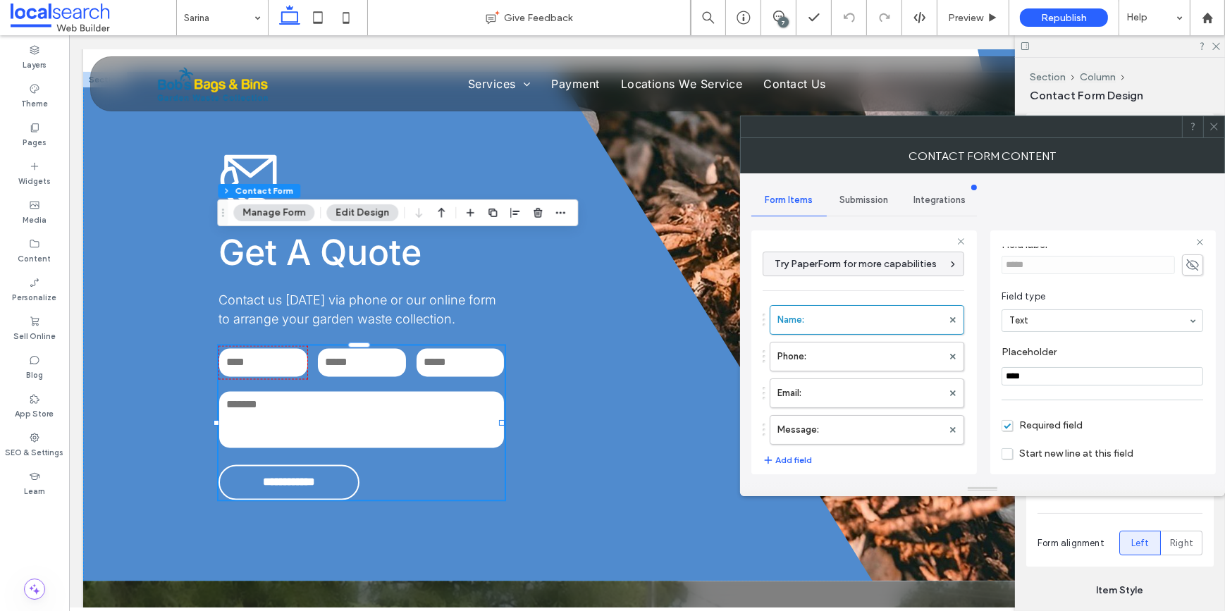
scroll to position [99, 0]
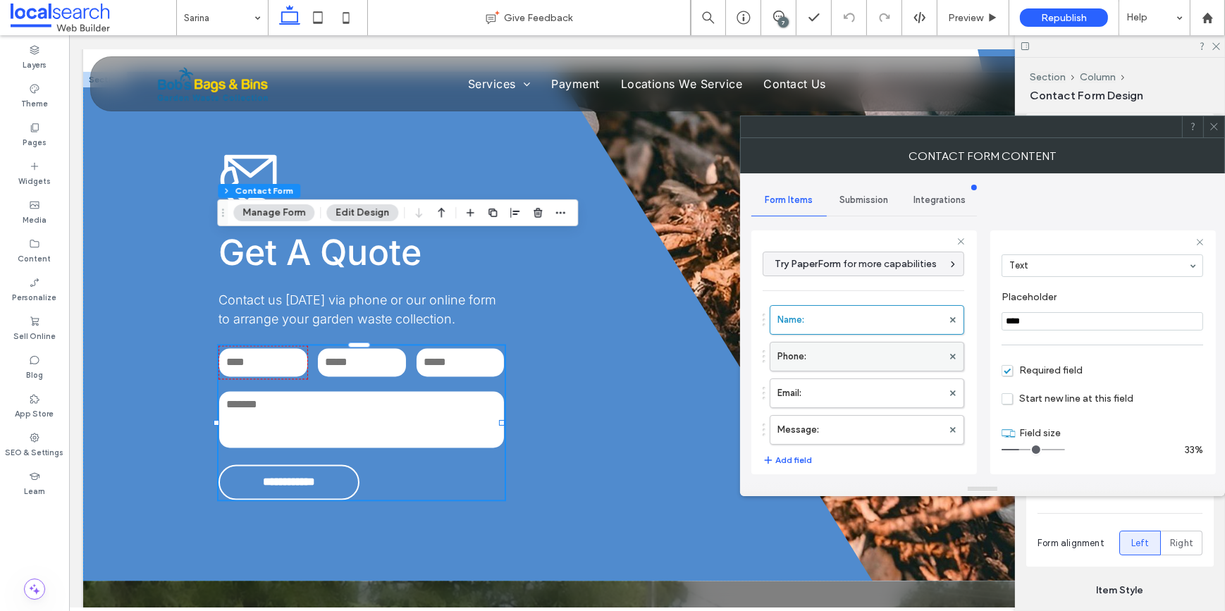
click at [885, 352] on label "Phone:" at bounding box center [859, 357] width 165 height 28
click at [851, 398] on label "Email:" at bounding box center [859, 393] width 165 height 28
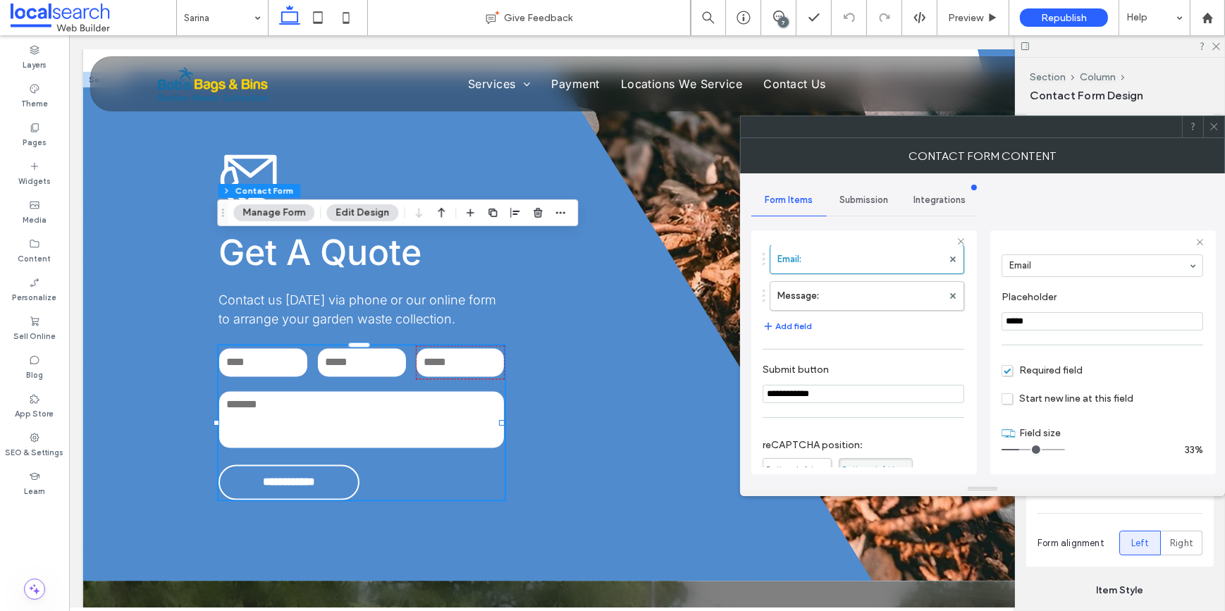
scroll to position [38, 0]
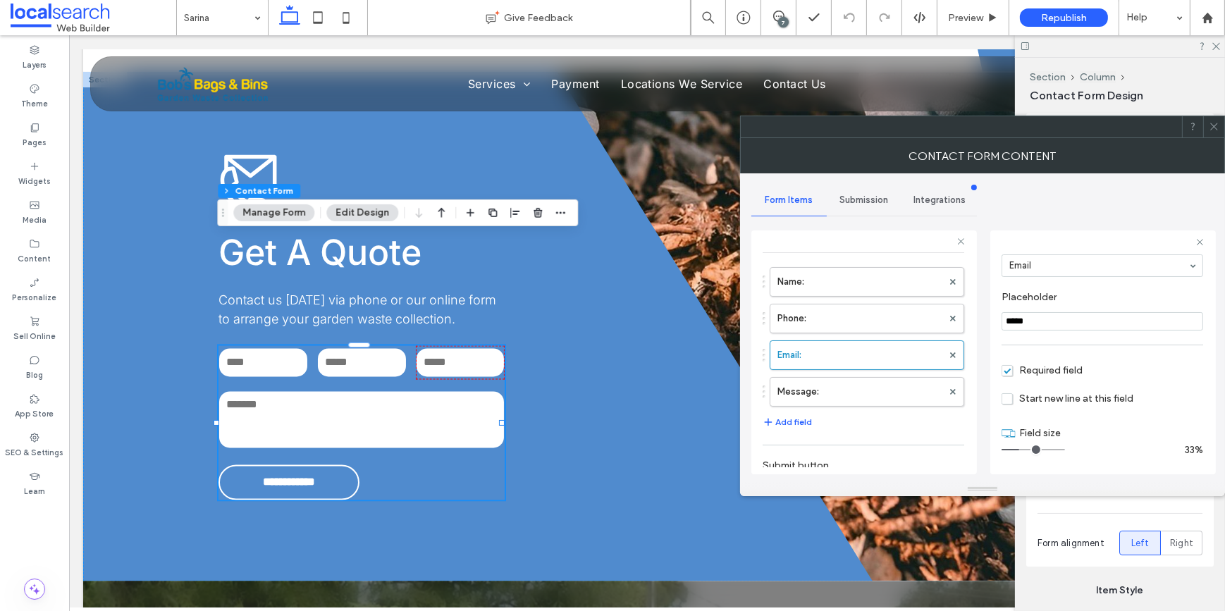
click at [860, 198] on span "Submission" at bounding box center [864, 200] width 49 height 11
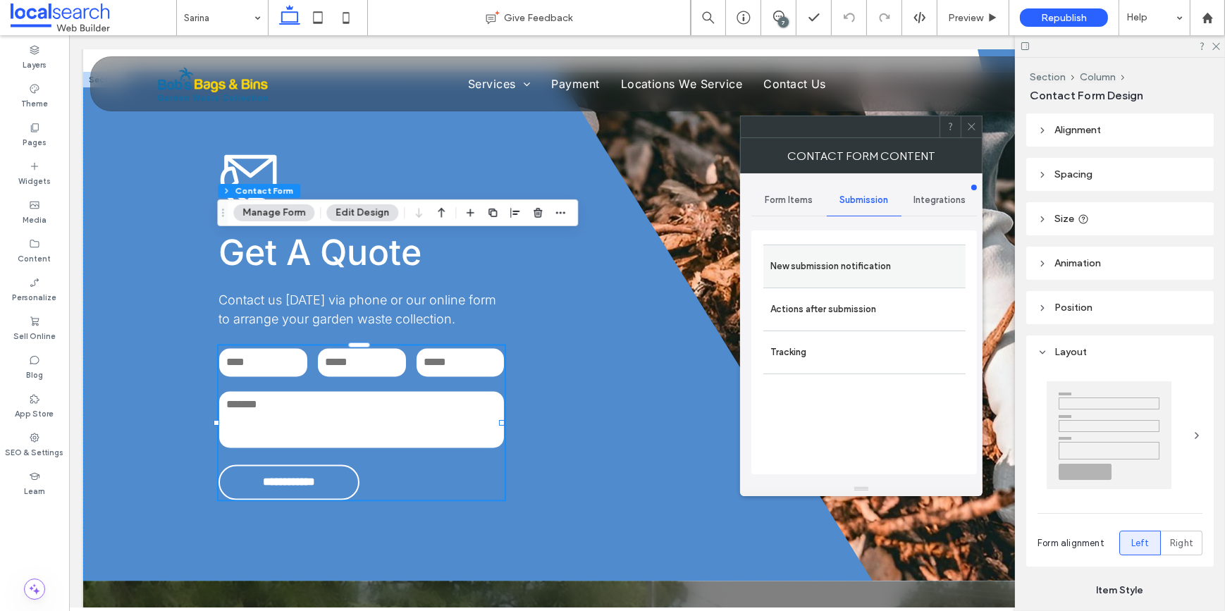
click at [867, 265] on label "New submission notification" at bounding box center [864, 266] width 188 height 28
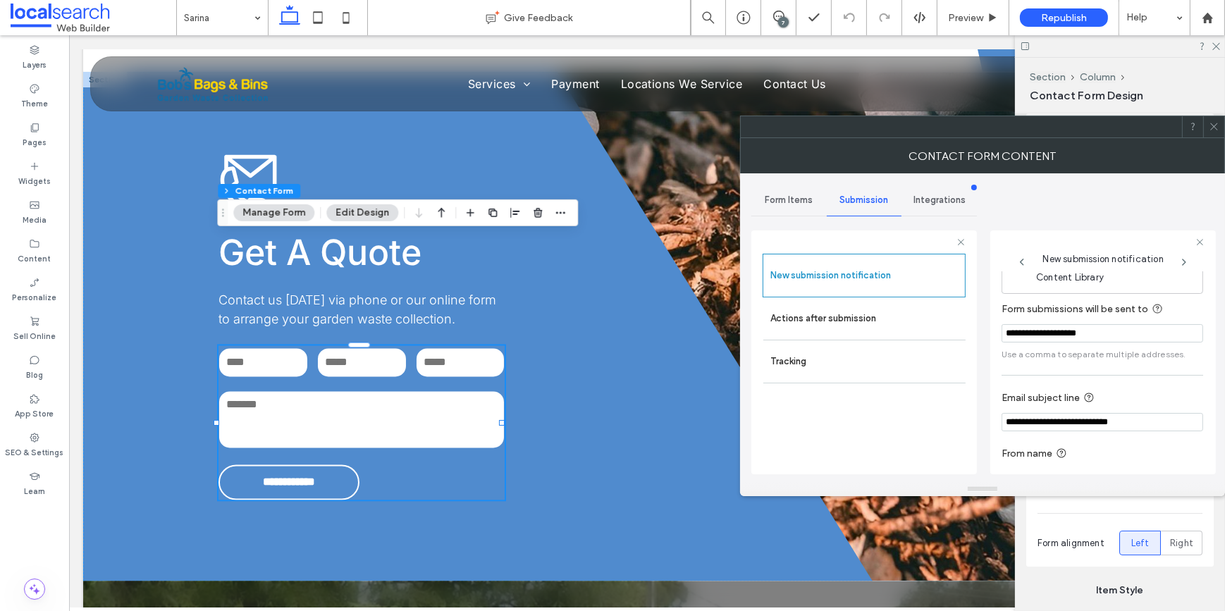
scroll to position [75, 0]
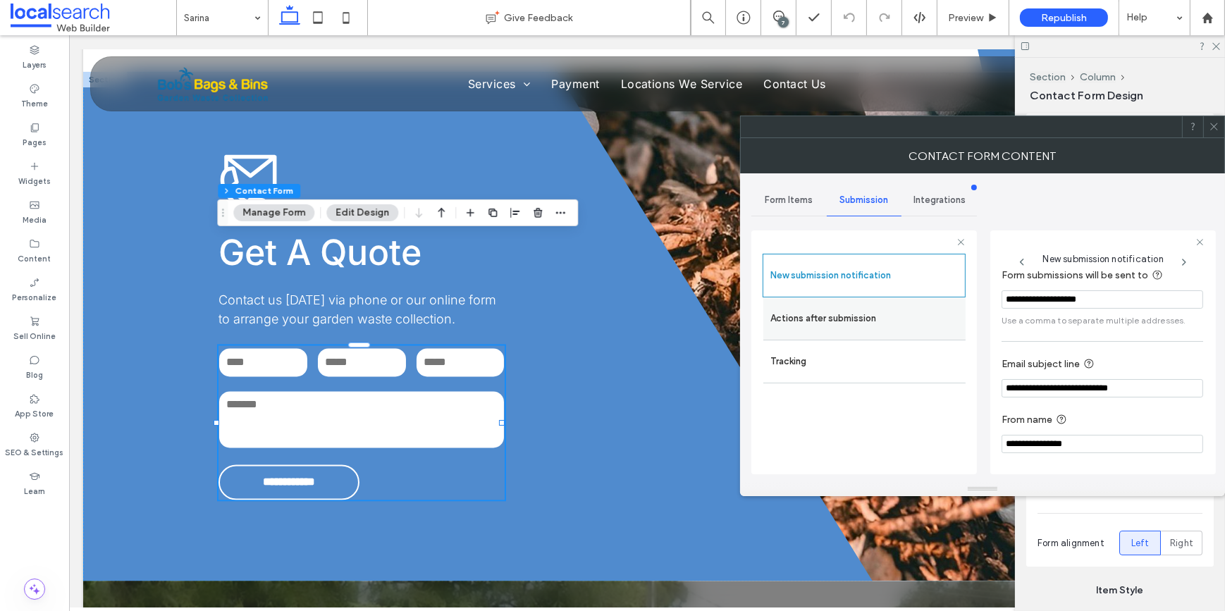
click at [826, 304] on label "Actions after submission" at bounding box center [864, 318] width 188 height 28
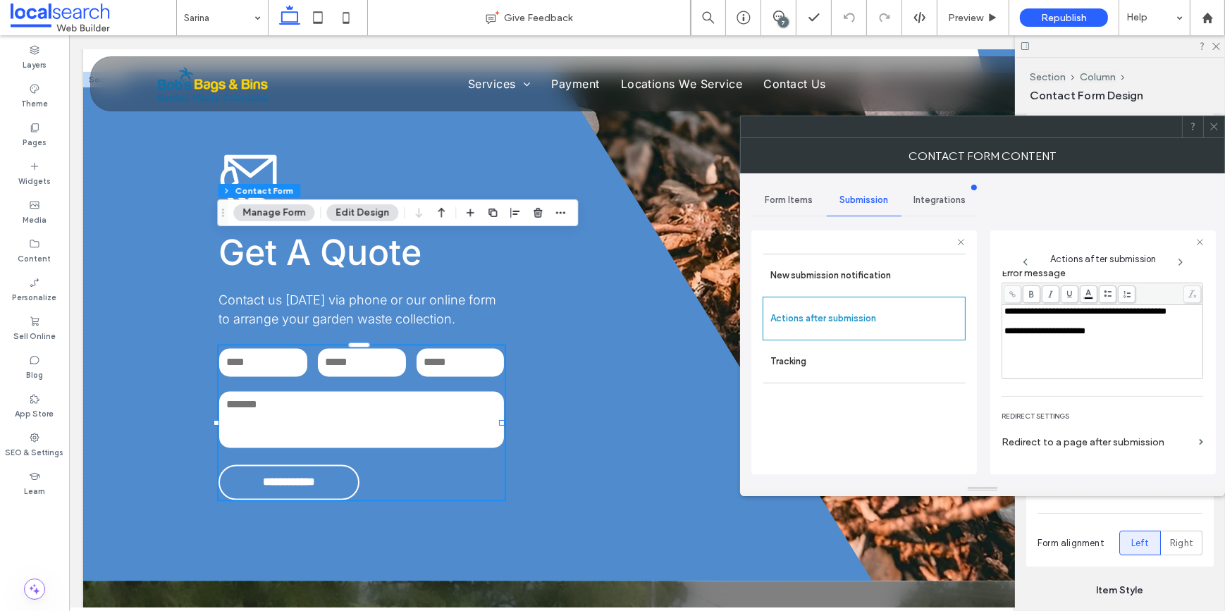
scroll to position [242, 0]
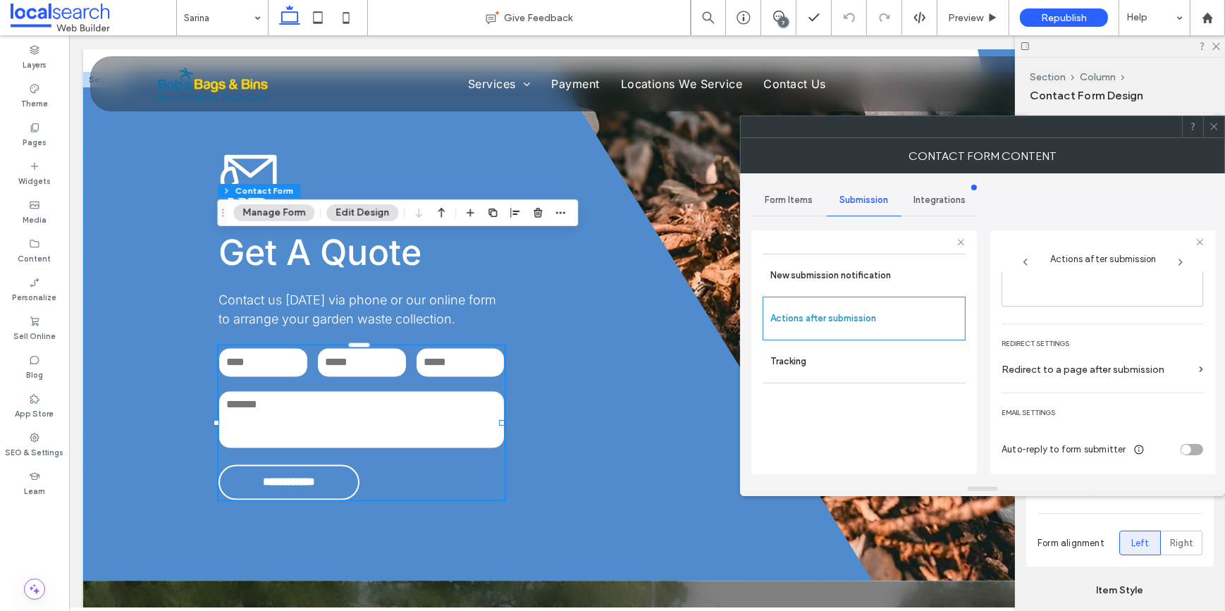
click at [1209, 130] on icon at bounding box center [1214, 126] width 11 height 11
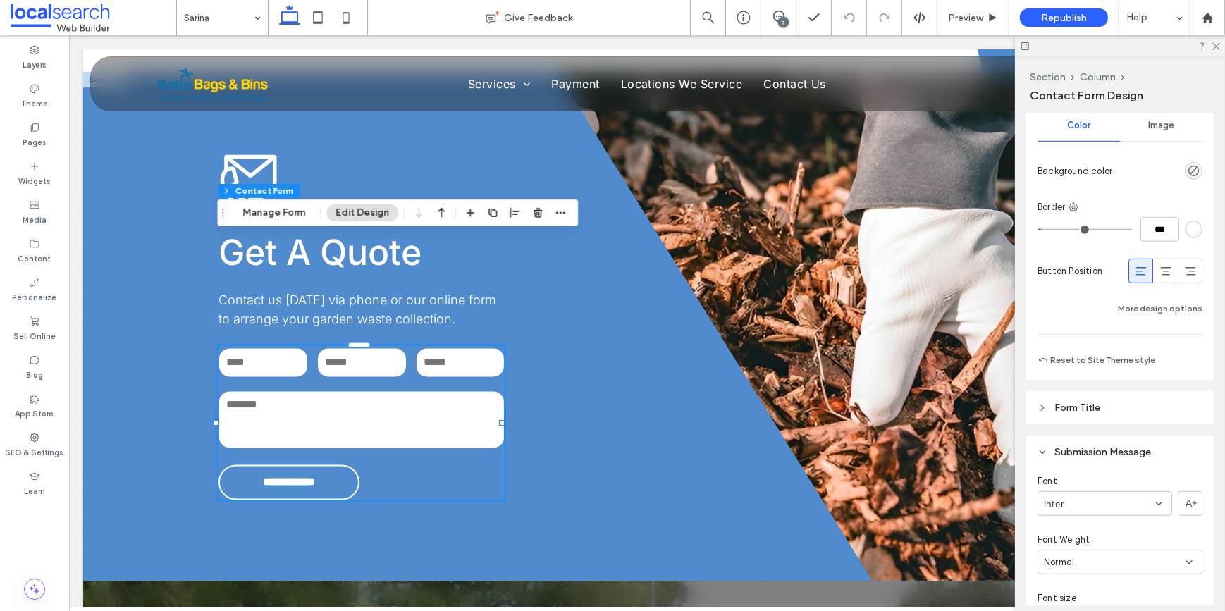
scroll to position [1410, 0]
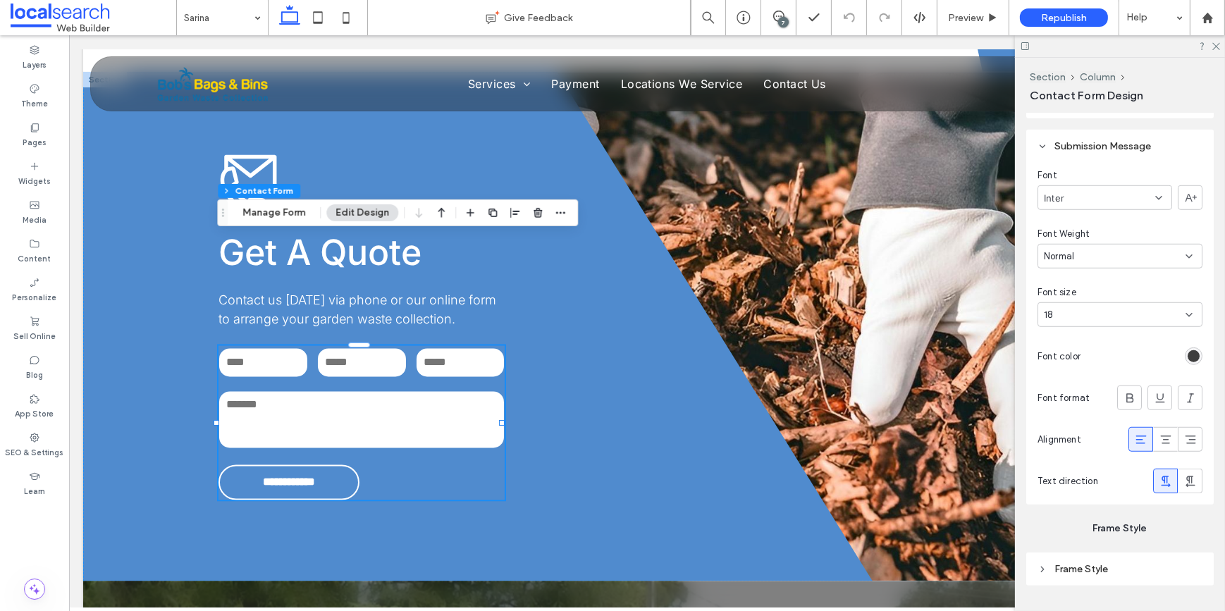
click at [1135, 440] on use at bounding box center [1140, 440] width 11 height 8
click at [1188, 357] on div "rgb(62, 62, 62)" at bounding box center [1194, 356] width 12 height 12
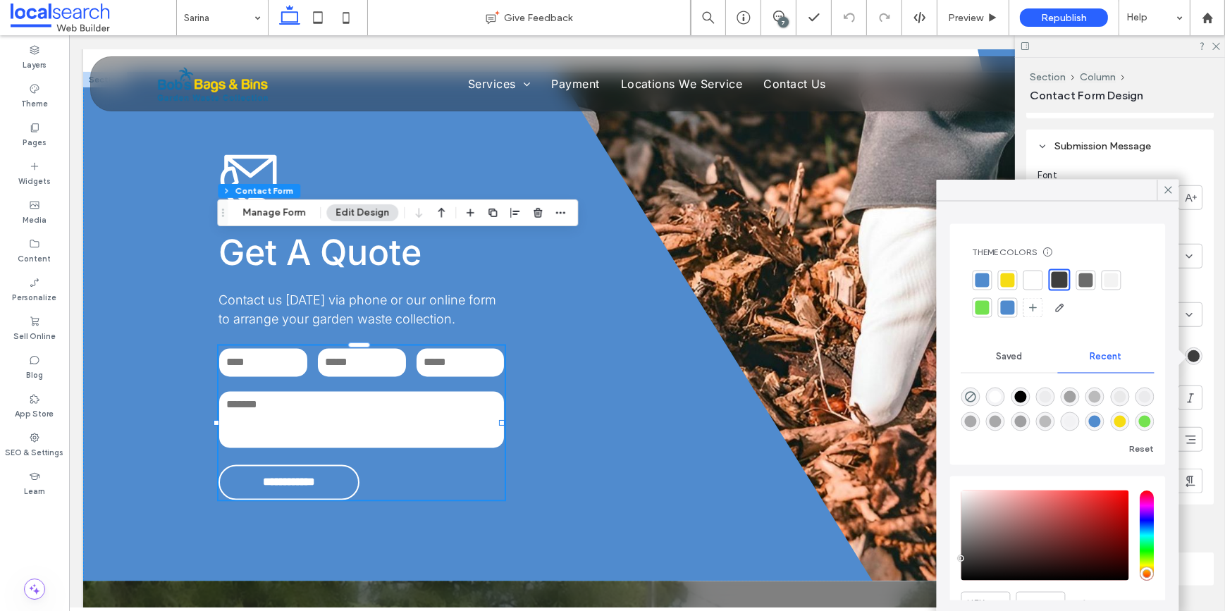
click at [1028, 282] on div at bounding box center [1033, 280] width 14 height 14
type input "*"
click at [34, 135] on label "Pages" at bounding box center [35, 141] width 24 height 16
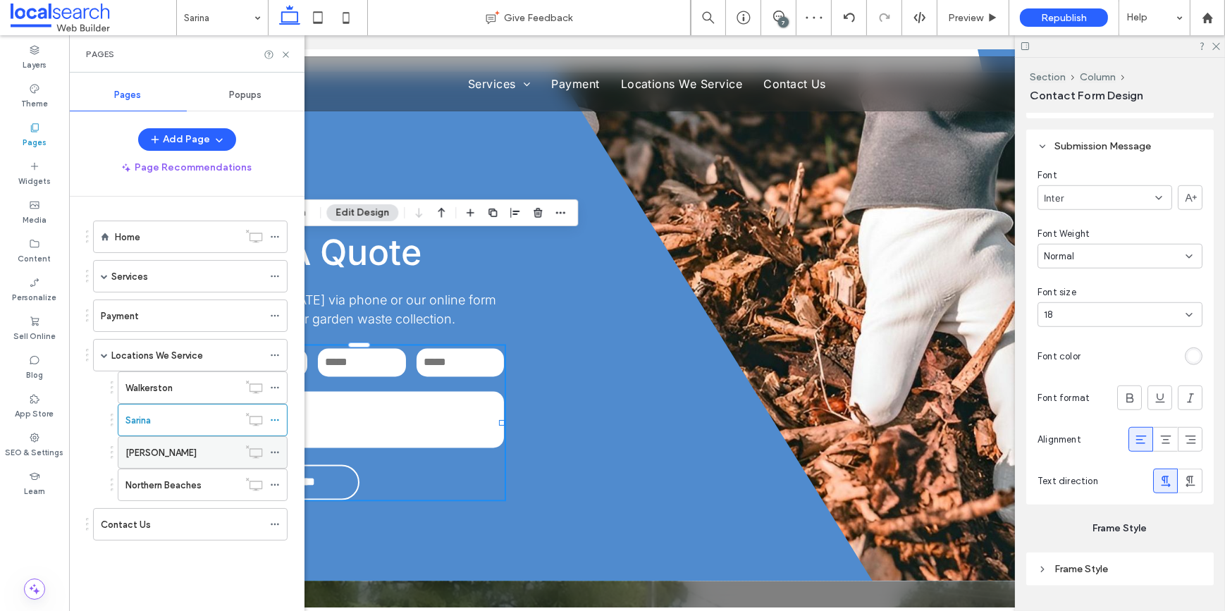
click at [148, 457] on label "[PERSON_NAME]" at bounding box center [160, 452] width 71 height 25
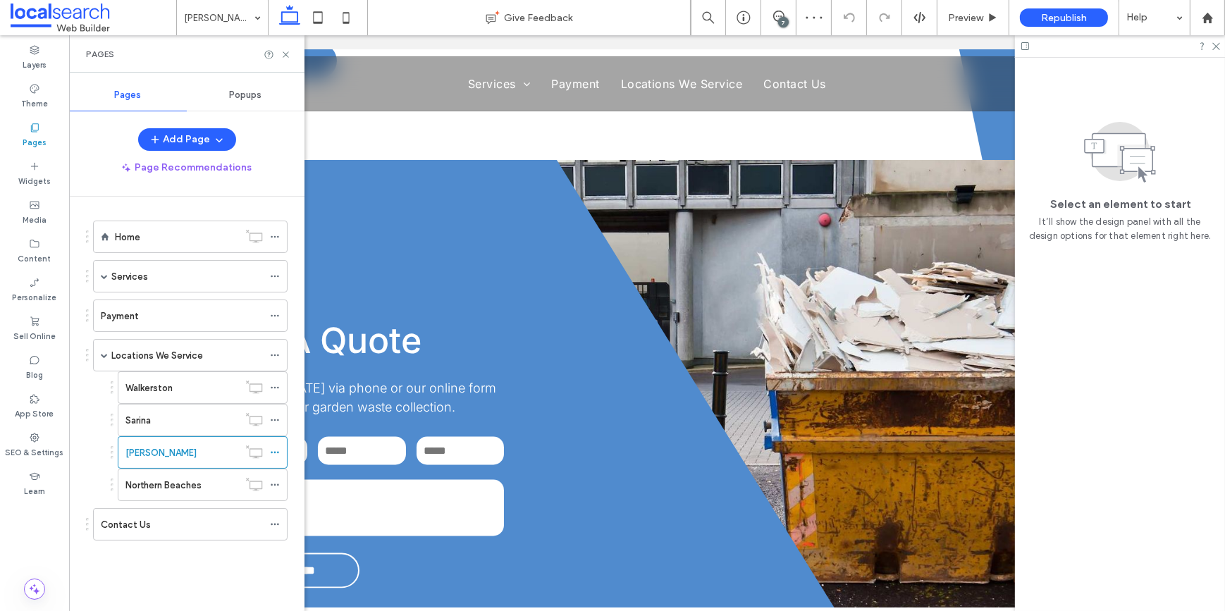
scroll to position [3396, 0]
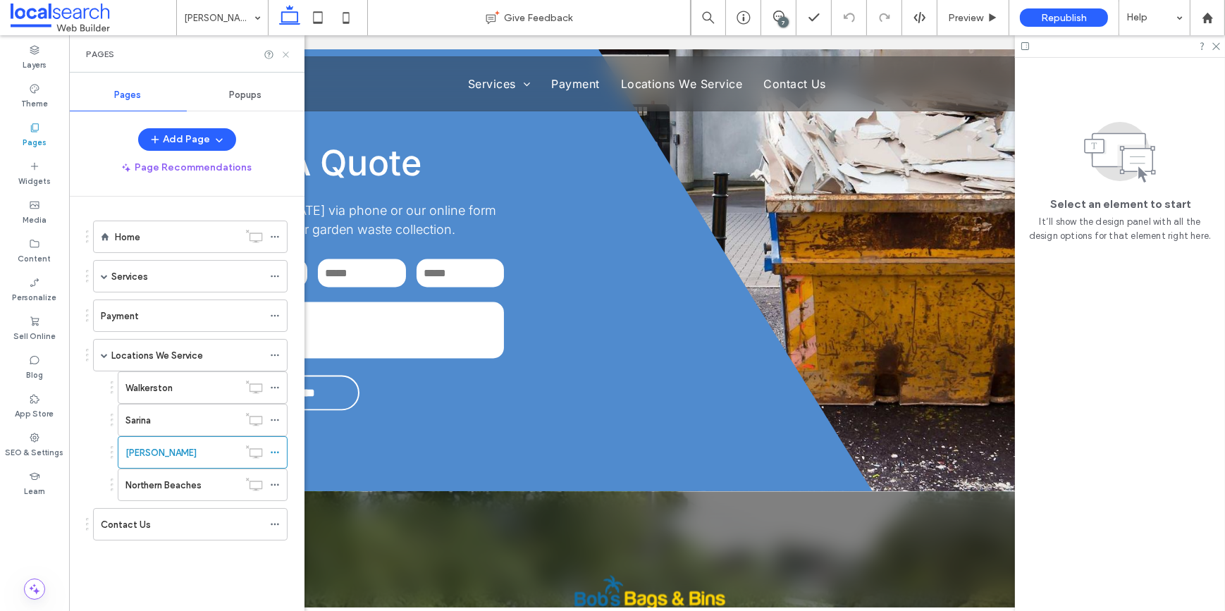
click at [281, 52] on icon at bounding box center [286, 54] width 11 height 11
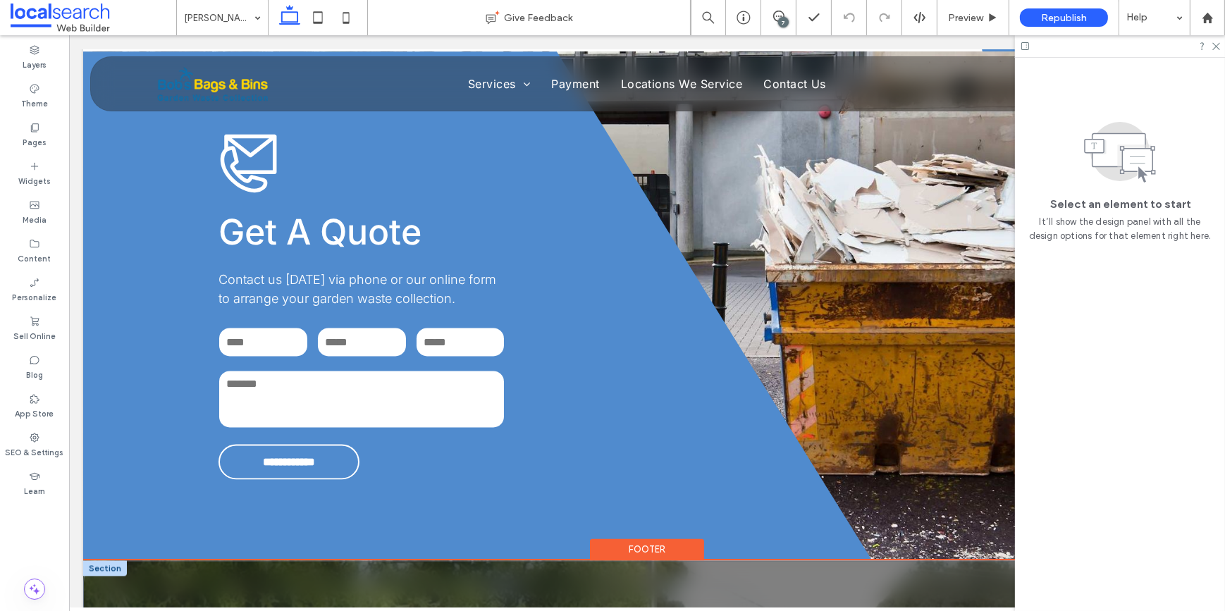
scroll to position [3203, 0]
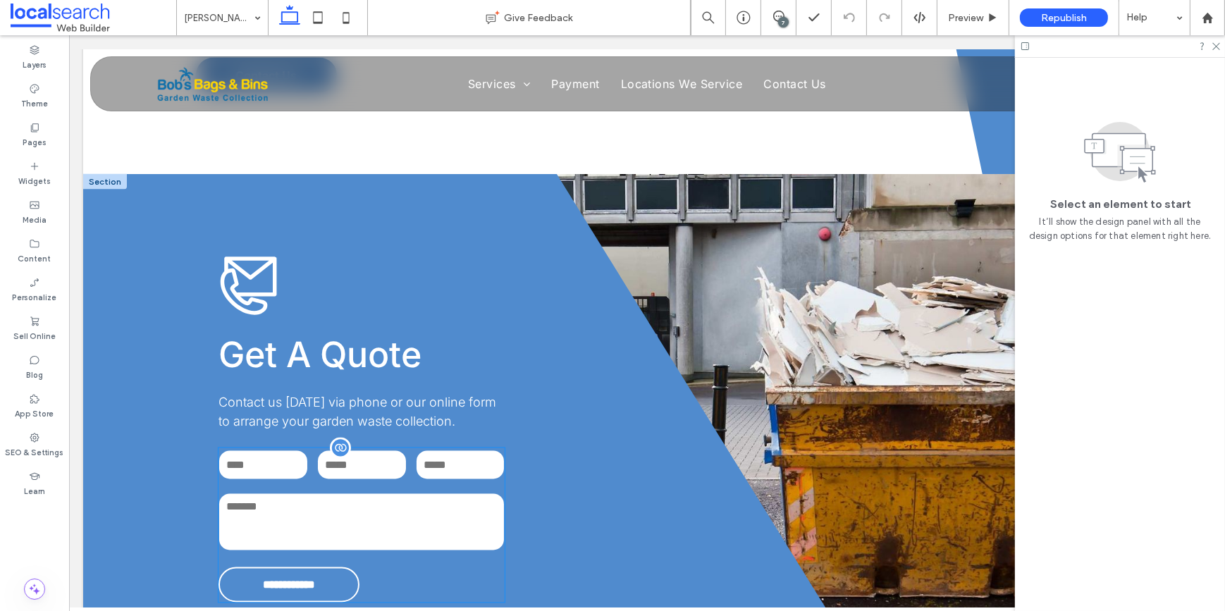
click at [273, 494] on textarea at bounding box center [360, 522] width 285 height 56
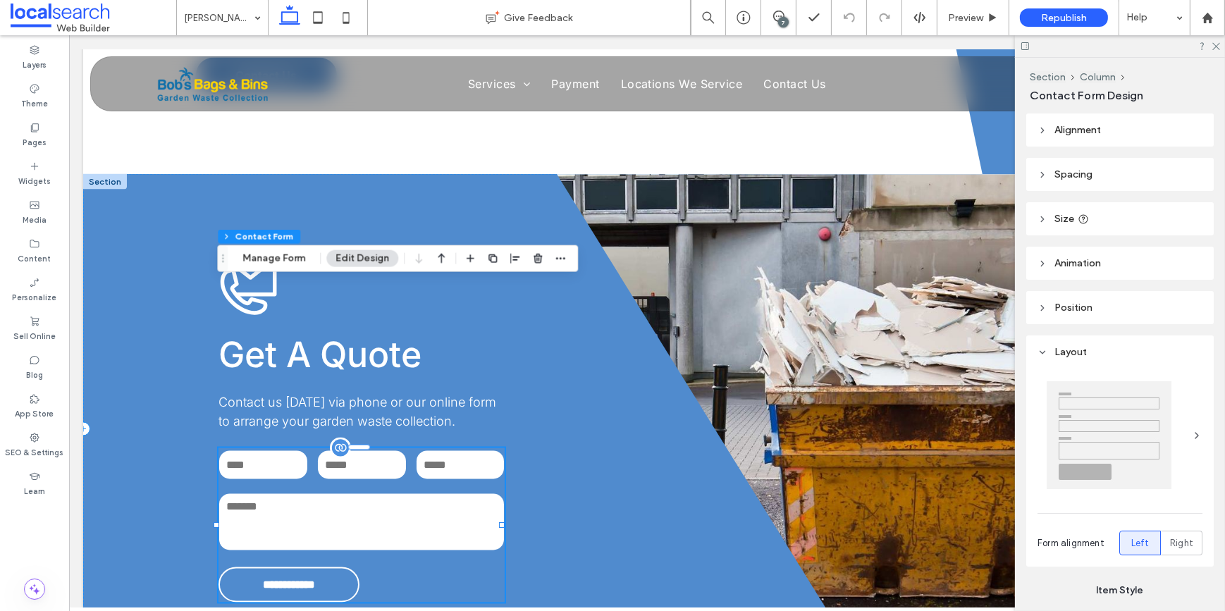
click at [273, 494] on textarea at bounding box center [360, 522] width 285 height 56
type input "*"
type input "***"
type input "**"
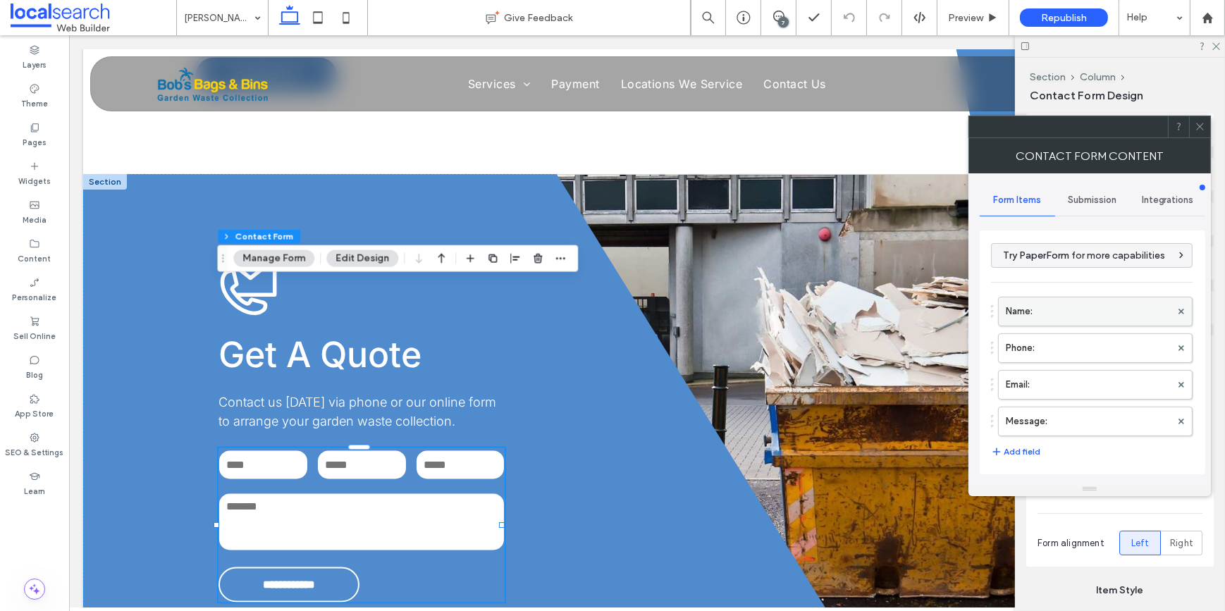
click at [1036, 316] on label "Name:" at bounding box center [1088, 311] width 165 height 28
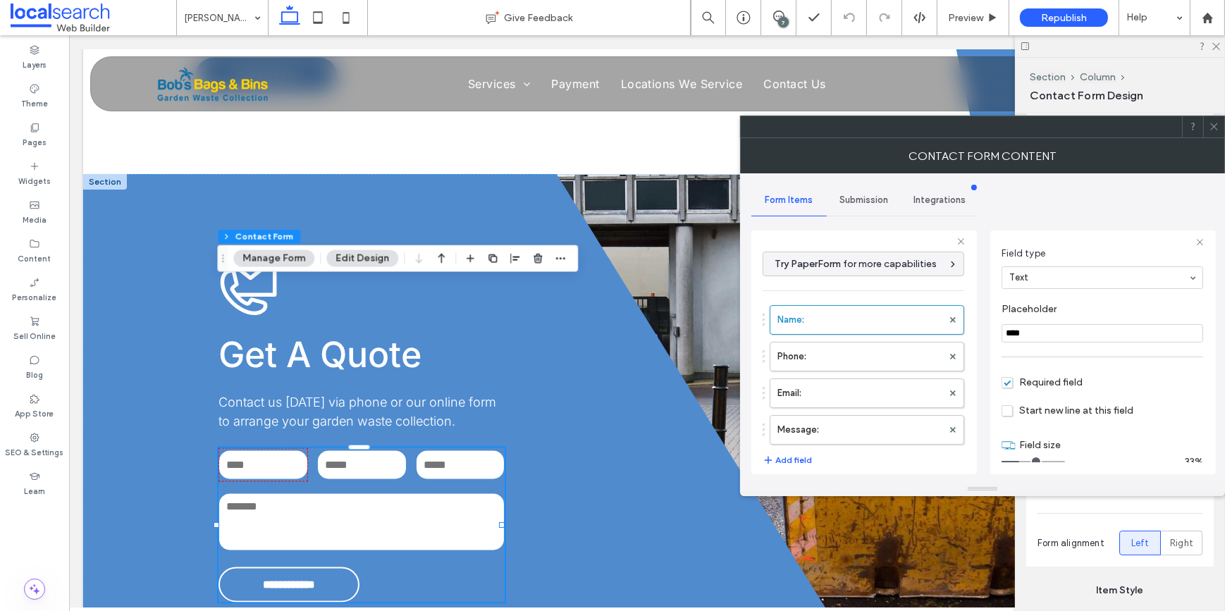
scroll to position [99, 0]
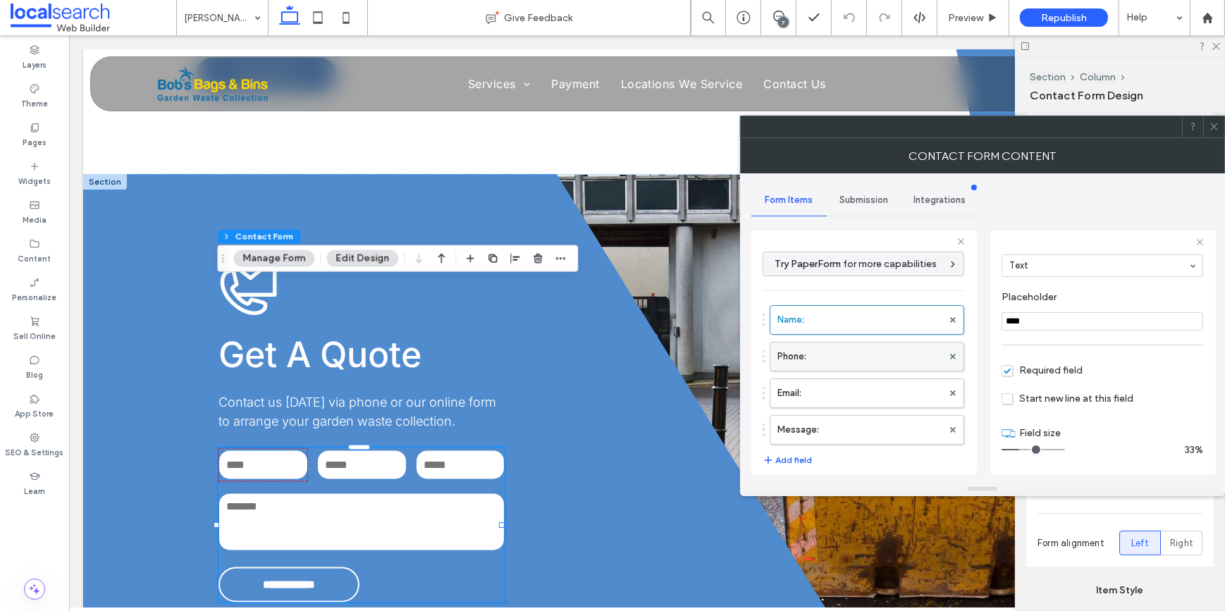
click at [825, 343] on label "Phone:" at bounding box center [859, 357] width 165 height 28
click at [833, 379] on label "Email:" at bounding box center [859, 393] width 165 height 28
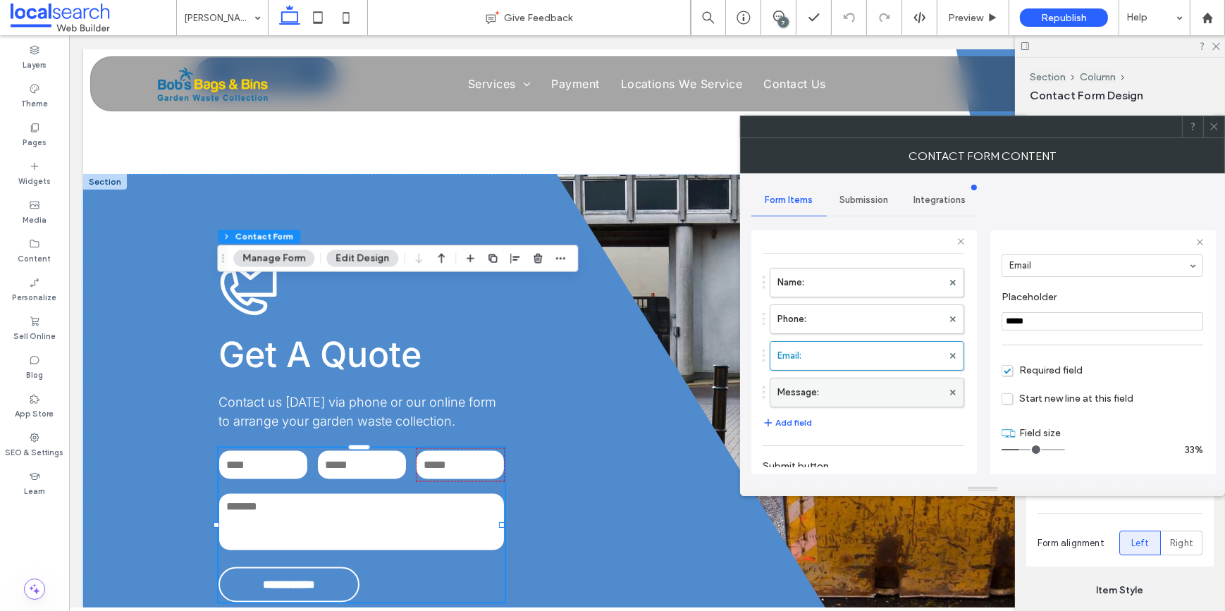
scroll to position [63, 0]
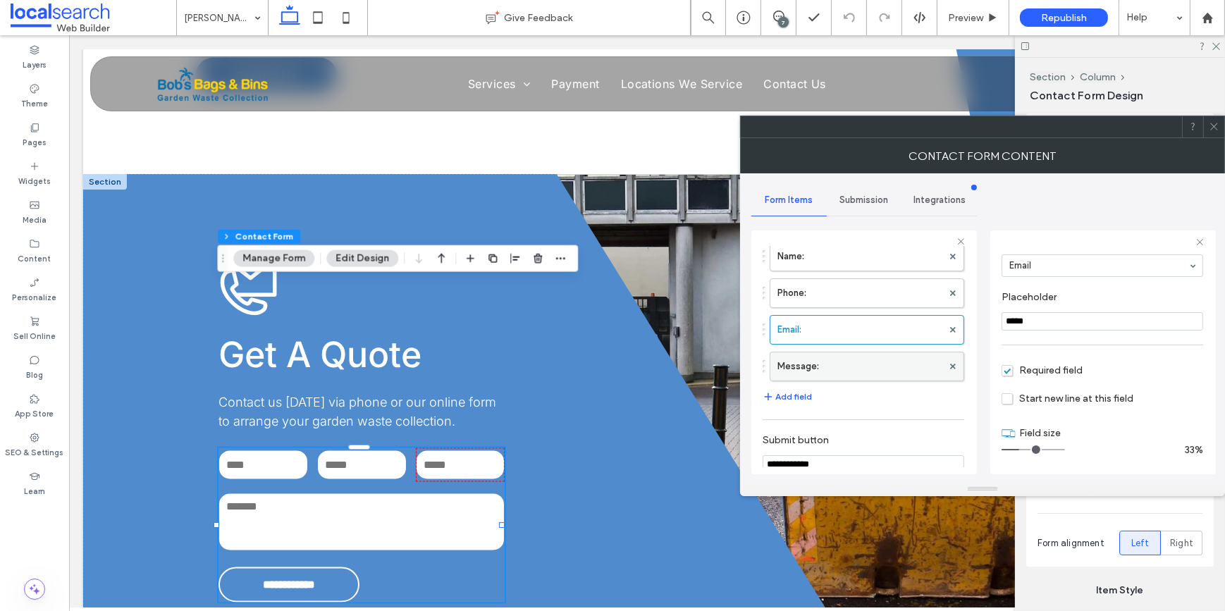
click at [825, 362] on label "Message:" at bounding box center [859, 366] width 165 height 28
type input "**"
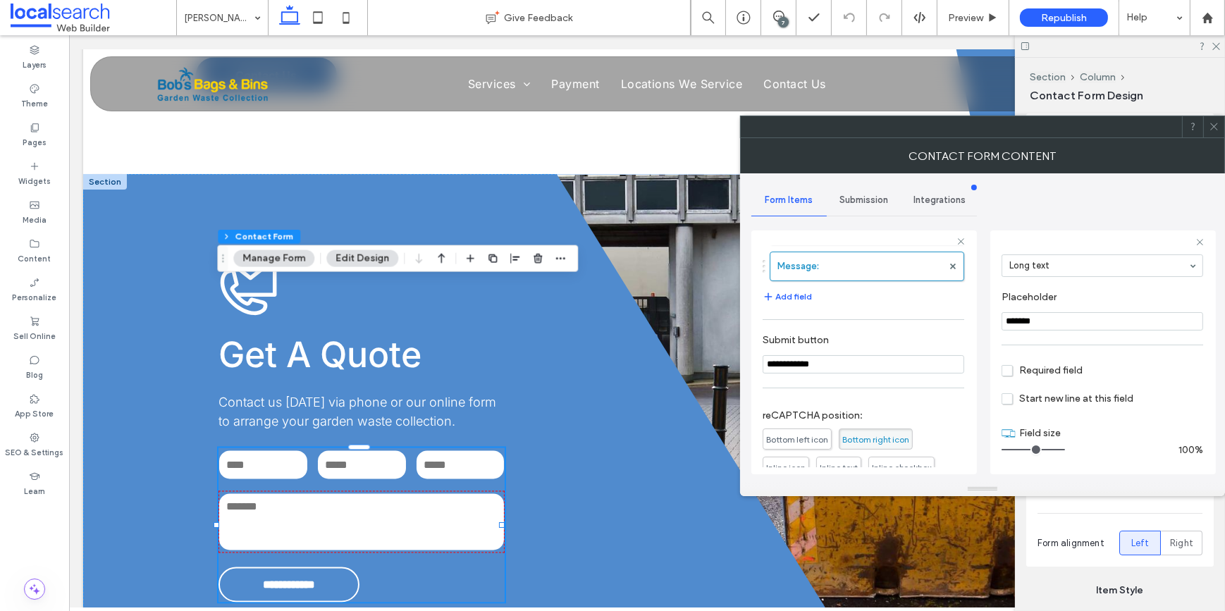
scroll to position [230, 0]
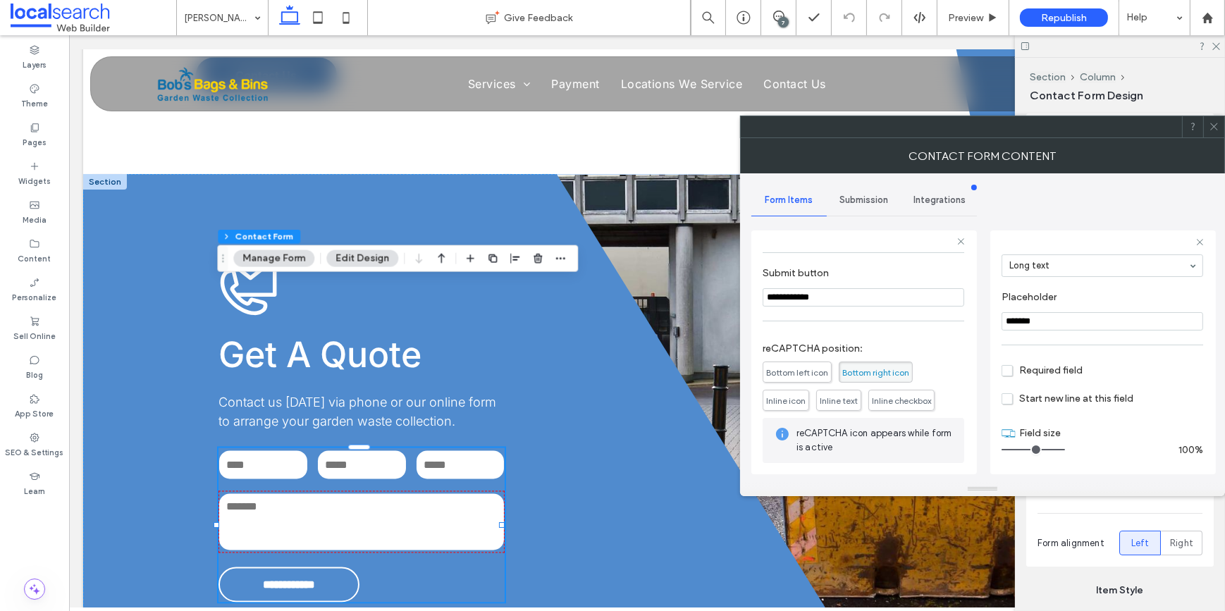
click at [875, 365] on span "Bottom right icon" at bounding box center [876, 372] width 74 height 21
click at [853, 201] on span "Submission" at bounding box center [864, 200] width 49 height 11
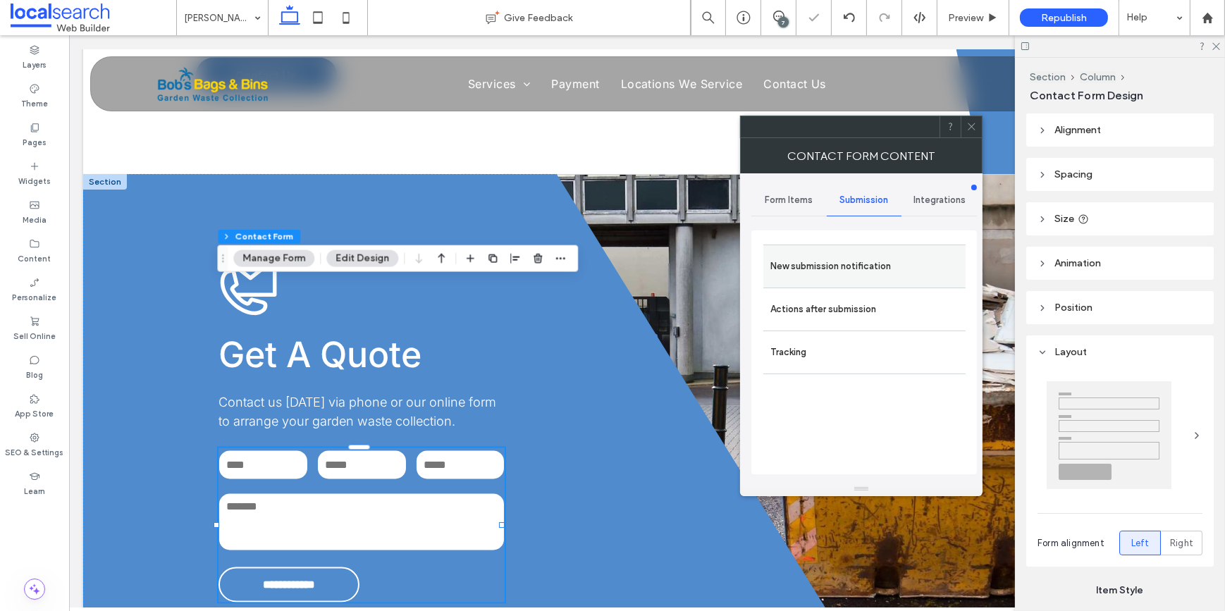
click at [858, 264] on label "New submission notification" at bounding box center [864, 266] width 188 height 28
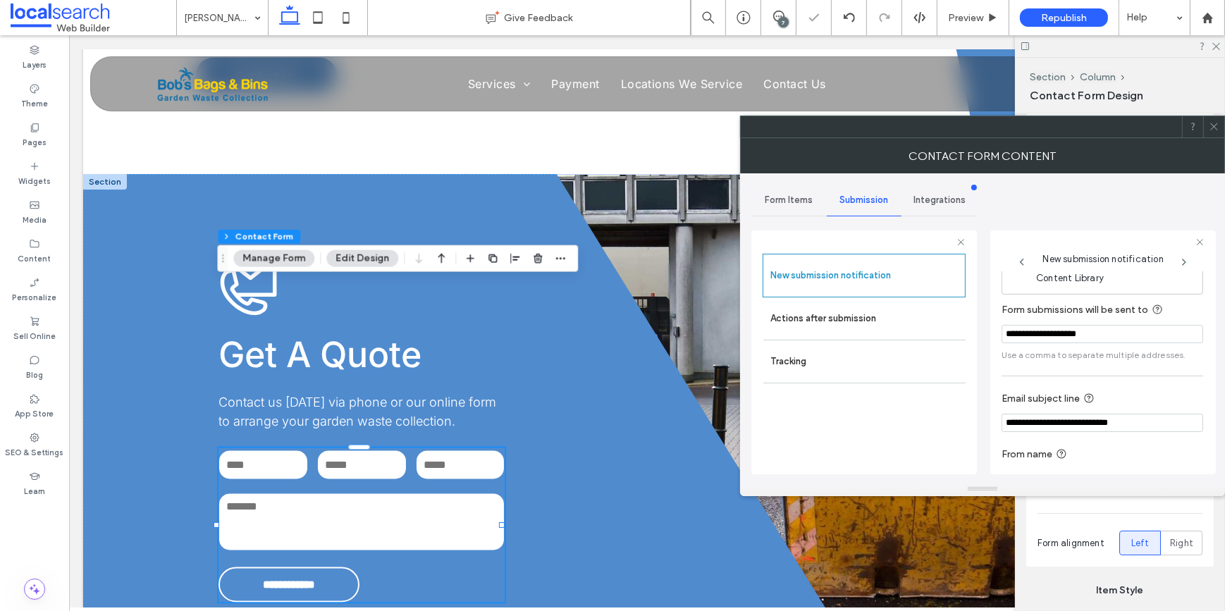
scroll to position [75, 0]
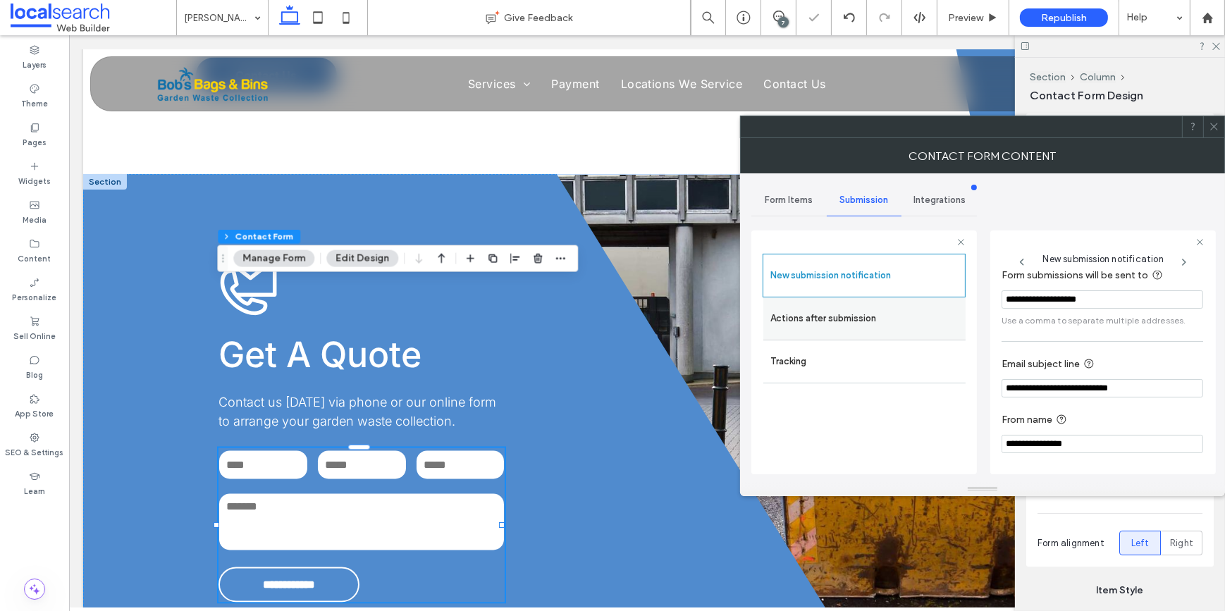
click at [854, 314] on label "Actions after submission" at bounding box center [864, 318] width 188 height 28
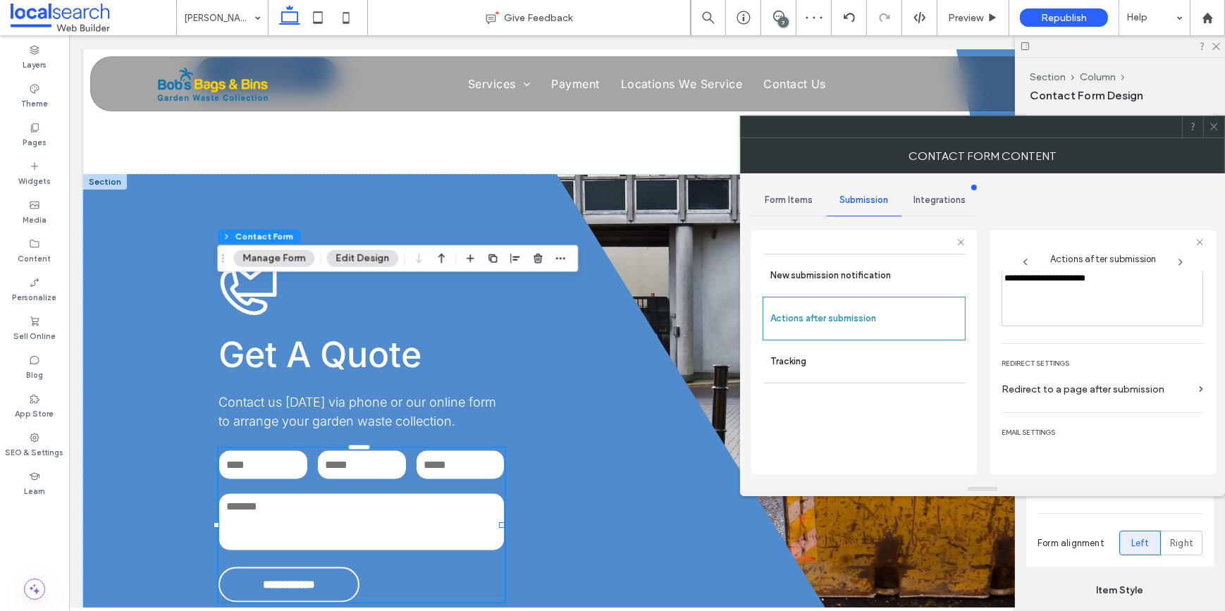
scroll to position [242, 0]
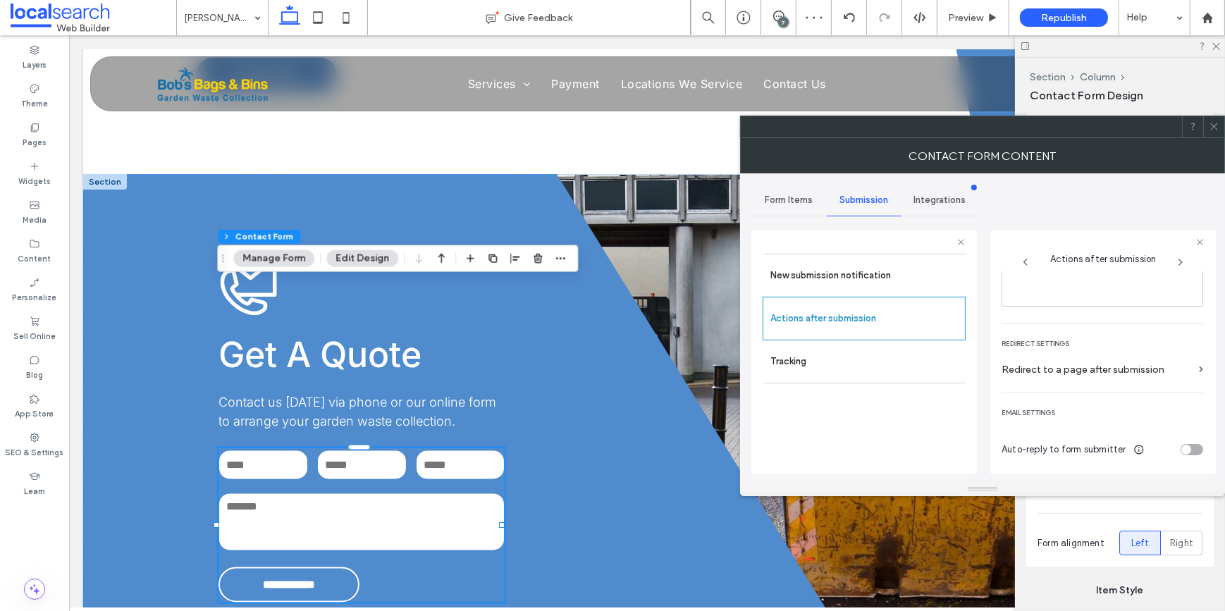
click at [1221, 136] on div at bounding box center [1213, 126] width 21 height 21
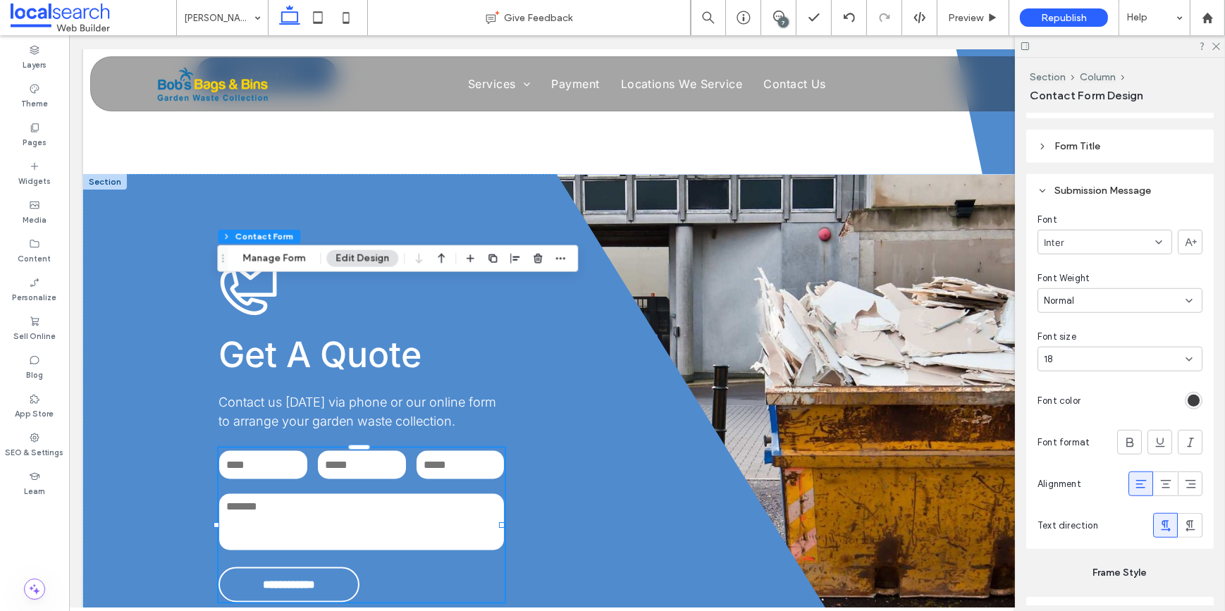
scroll to position [1447, 0]
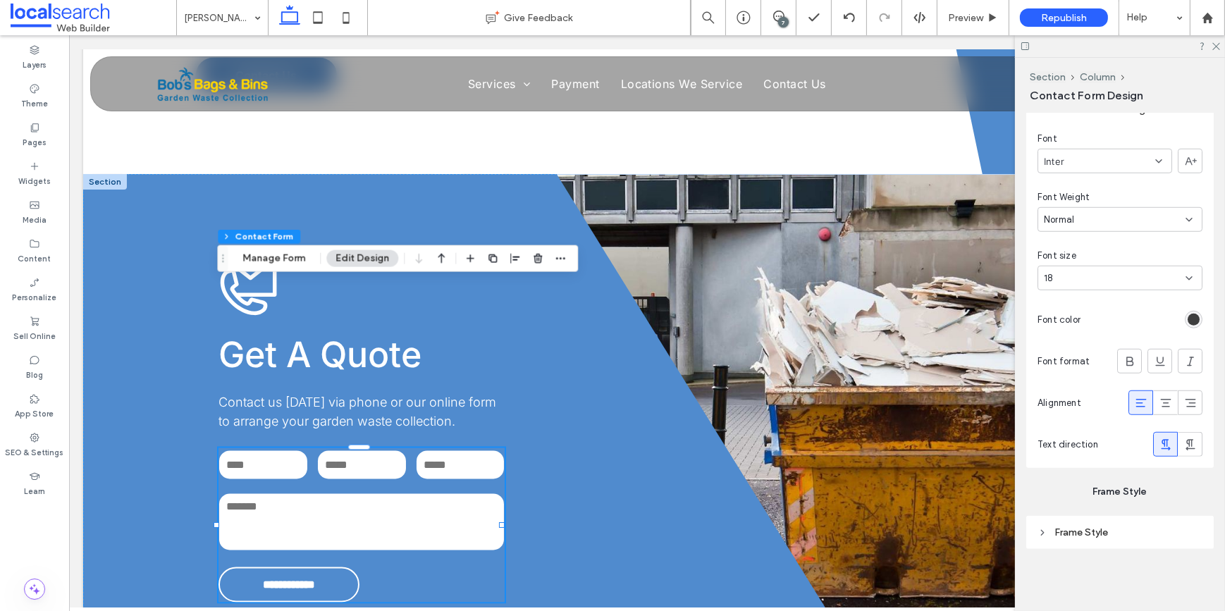
click at [1135, 398] on icon at bounding box center [1141, 403] width 14 height 14
click at [1188, 318] on div "rgb(62, 62, 62)" at bounding box center [1194, 320] width 12 height 12
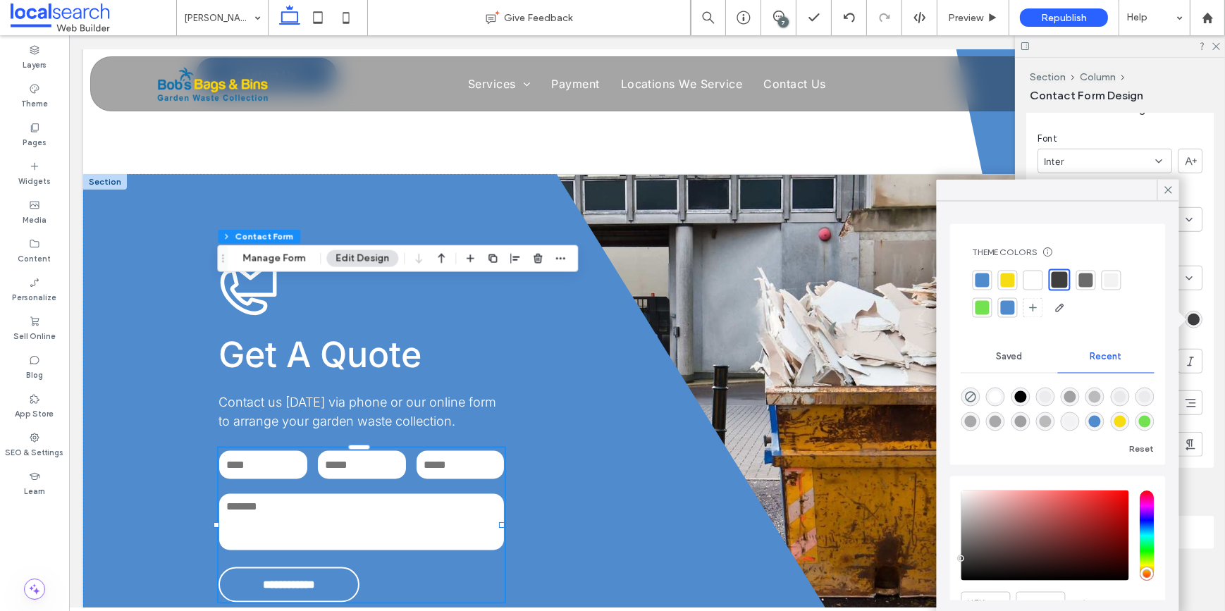
click at [1030, 277] on div at bounding box center [1033, 280] width 14 height 14
type input "*"
click at [30, 135] on label "Pages" at bounding box center [35, 141] width 24 height 16
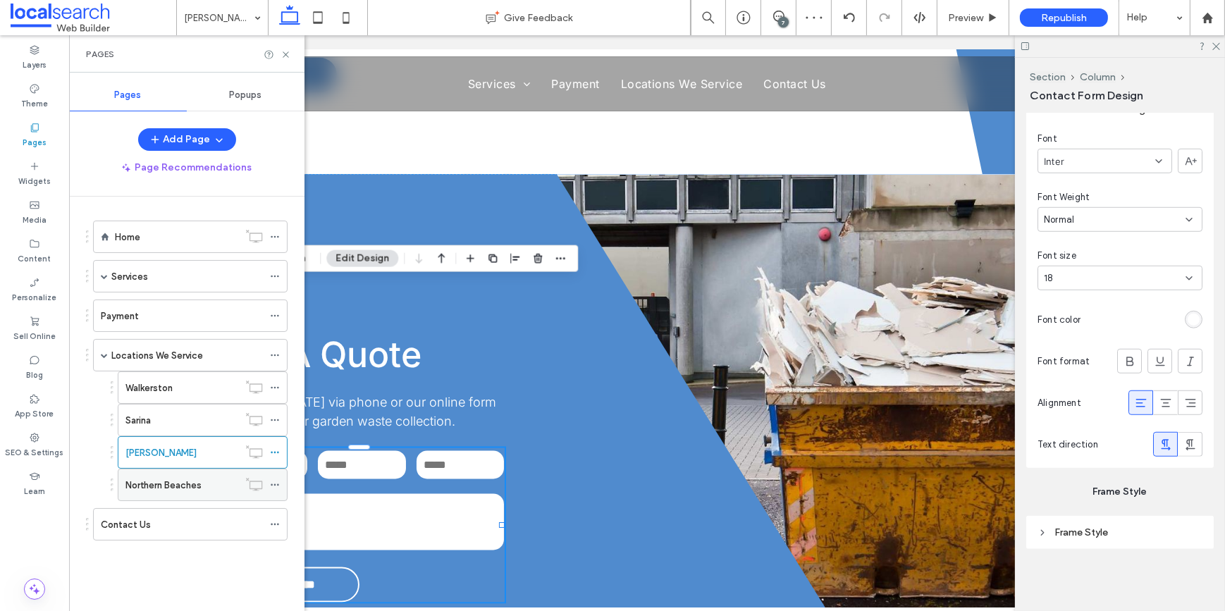
click at [159, 481] on label "Northern Beaches" at bounding box center [163, 485] width 76 height 25
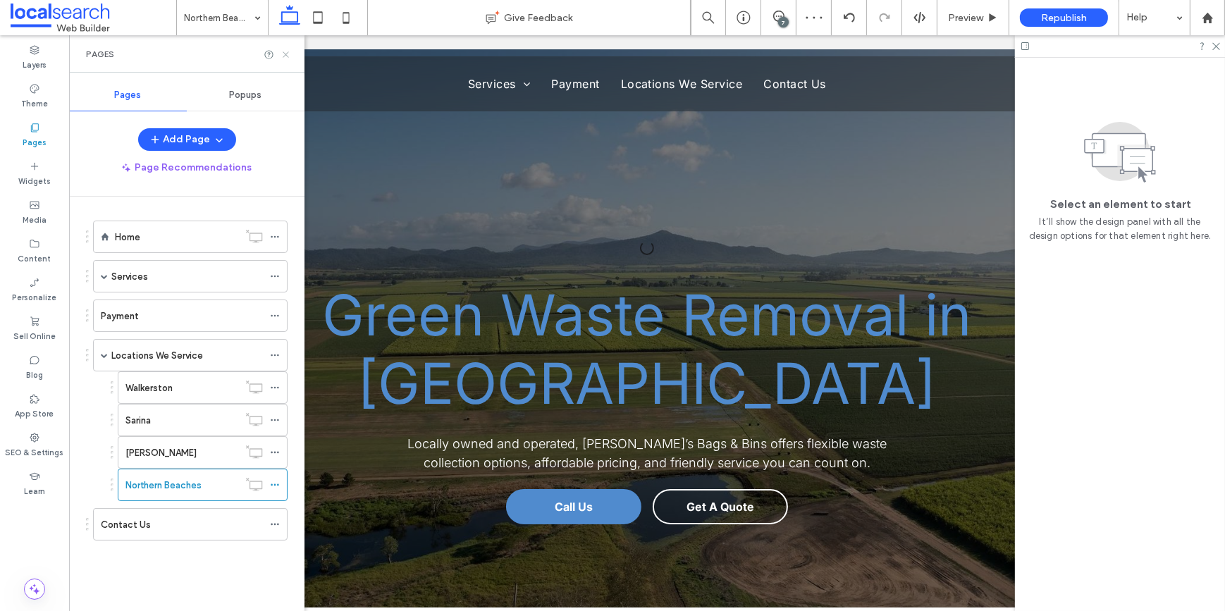
click at [286, 54] on use at bounding box center [286, 54] width 6 height 6
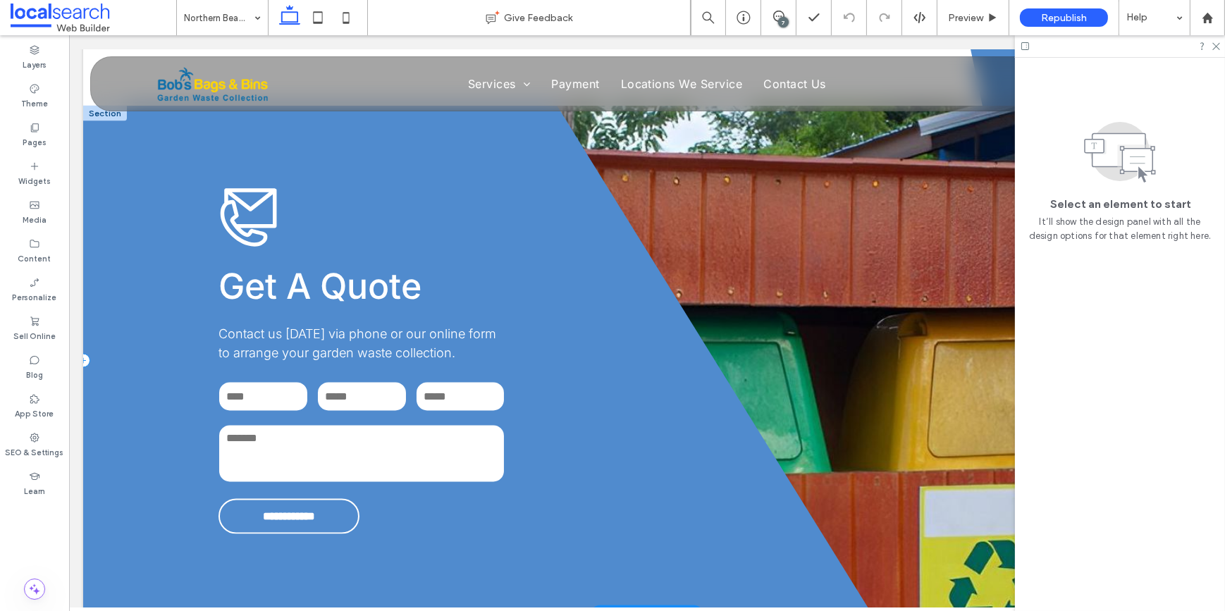
scroll to position [3203, 0]
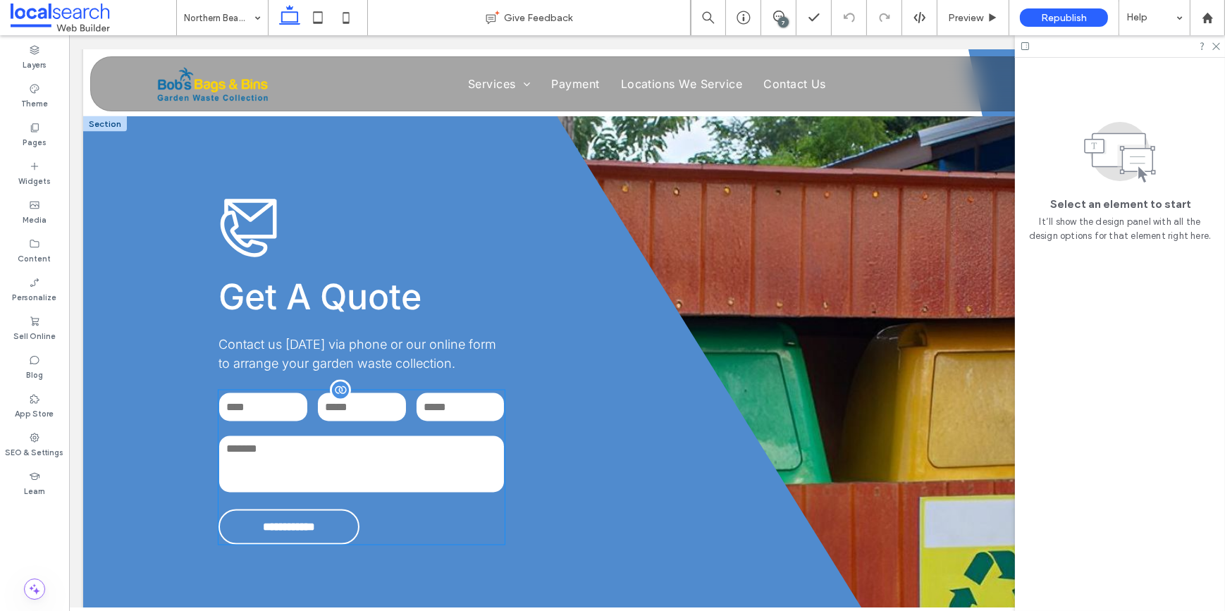
click at [304, 429] on div "Message:" at bounding box center [361, 464] width 295 height 71
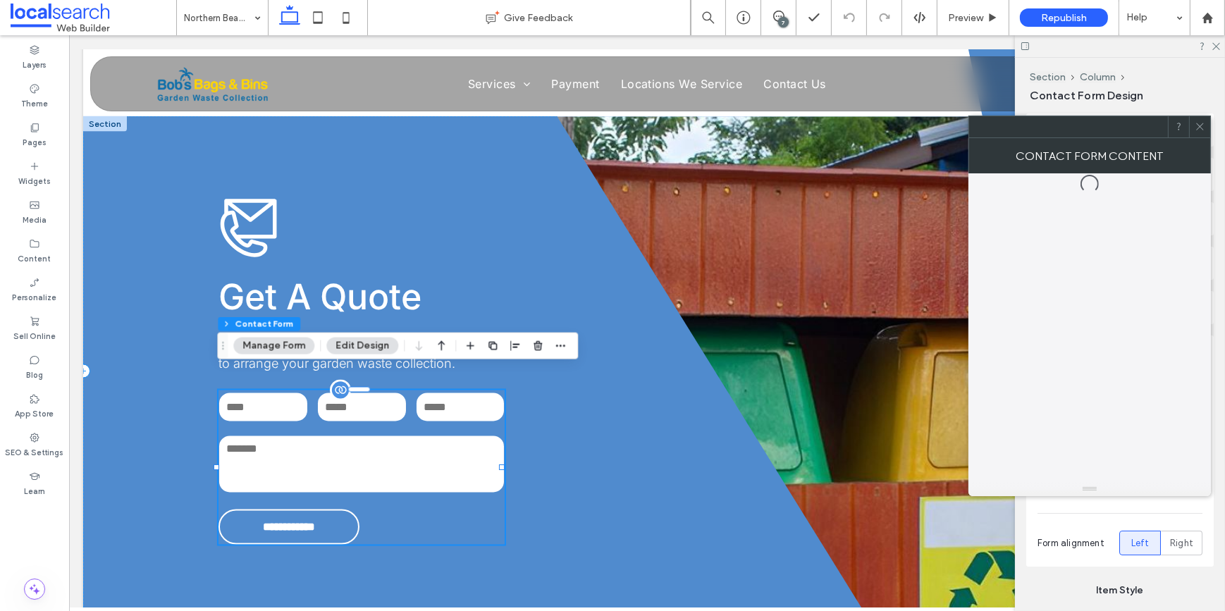
type input "**"
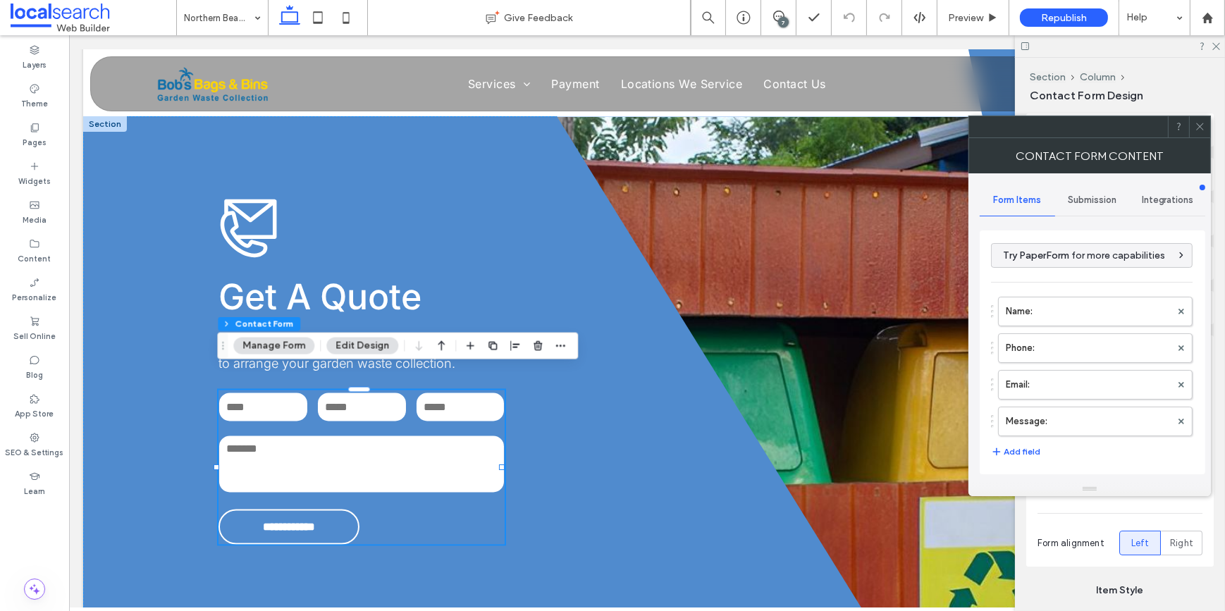
drag, startPoint x: 1064, startPoint y: 134, endPoint x: 395, endPoint y: 125, distance: 669.6
click at [969, 125] on div at bounding box center [1068, 126] width 199 height 21
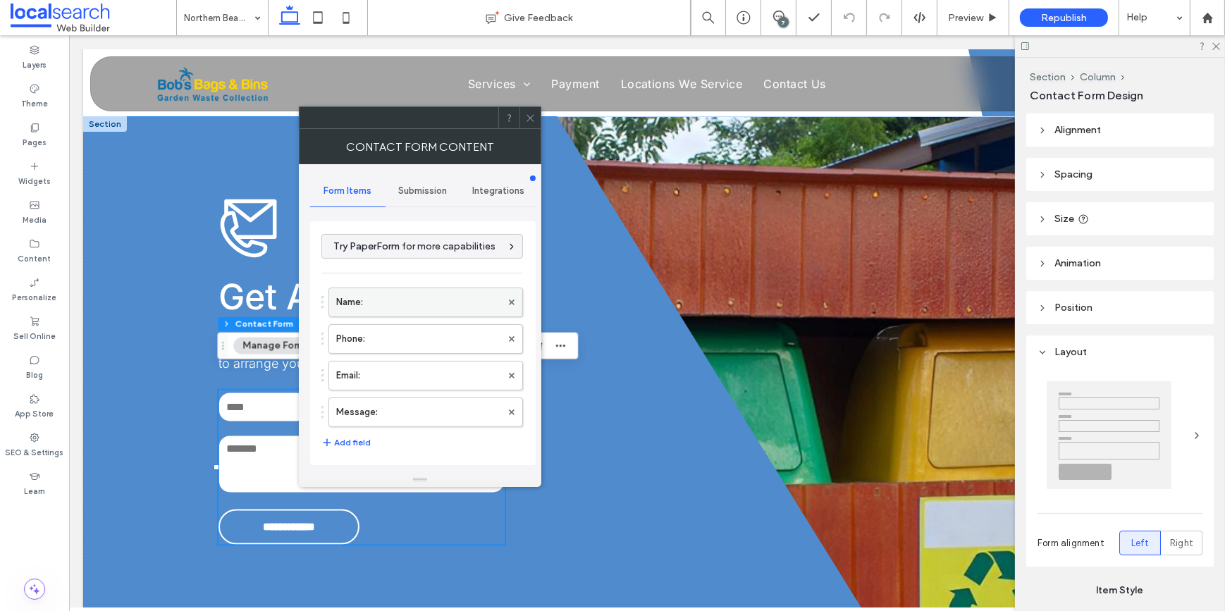
click at [385, 314] on label "Name:" at bounding box center [418, 302] width 165 height 28
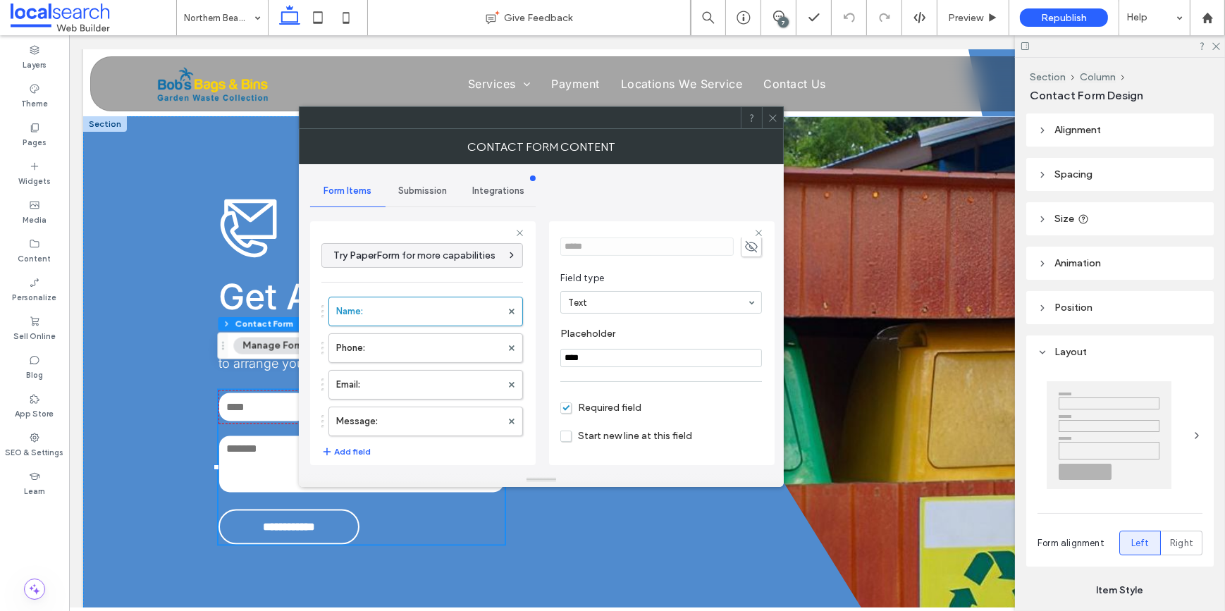
scroll to position [99, 0]
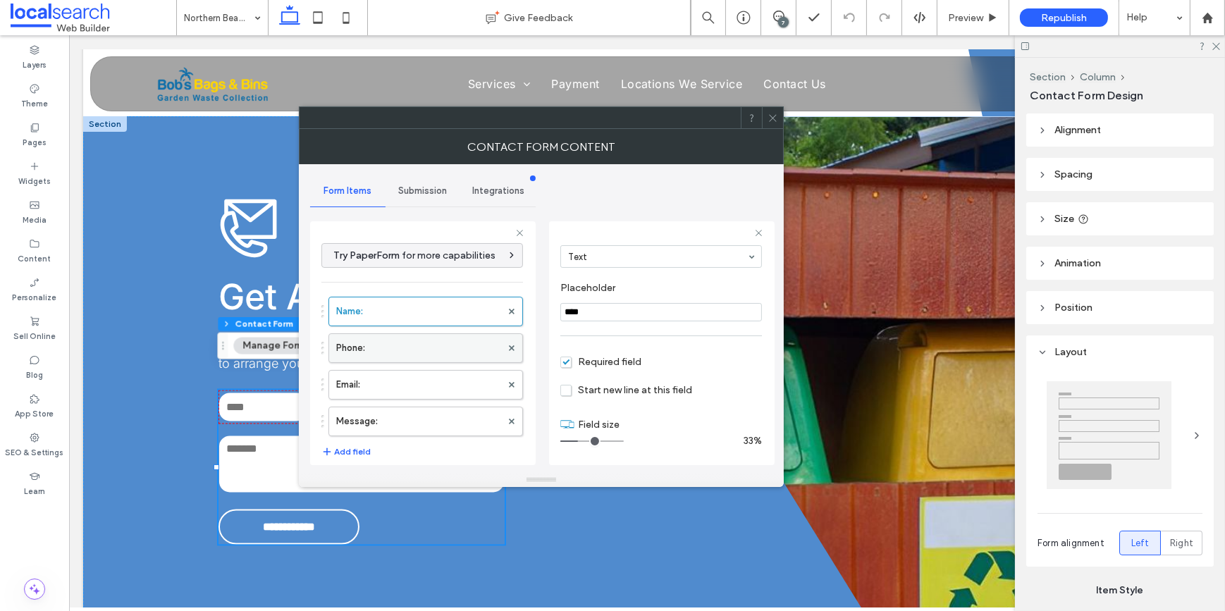
click at [389, 342] on label "Phone:" at bounding box center [418, 348] width 165 height 28
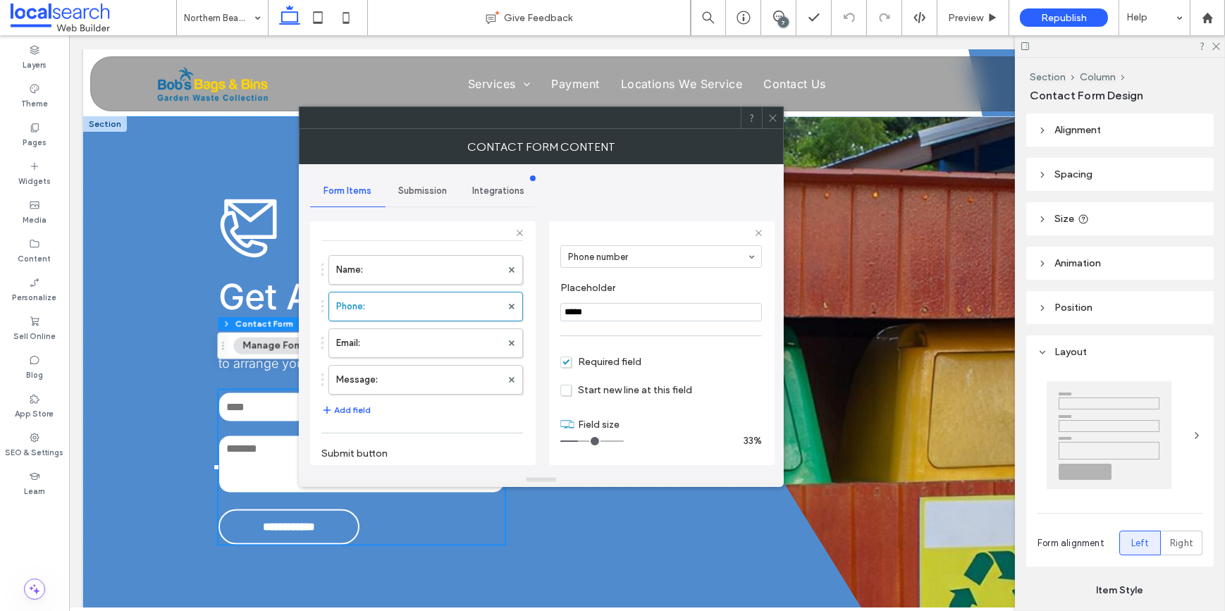
scroll to position [63, 0]
click at [369, 320] on label "Email:" at bounding box center [418, 321] width 165 height 28
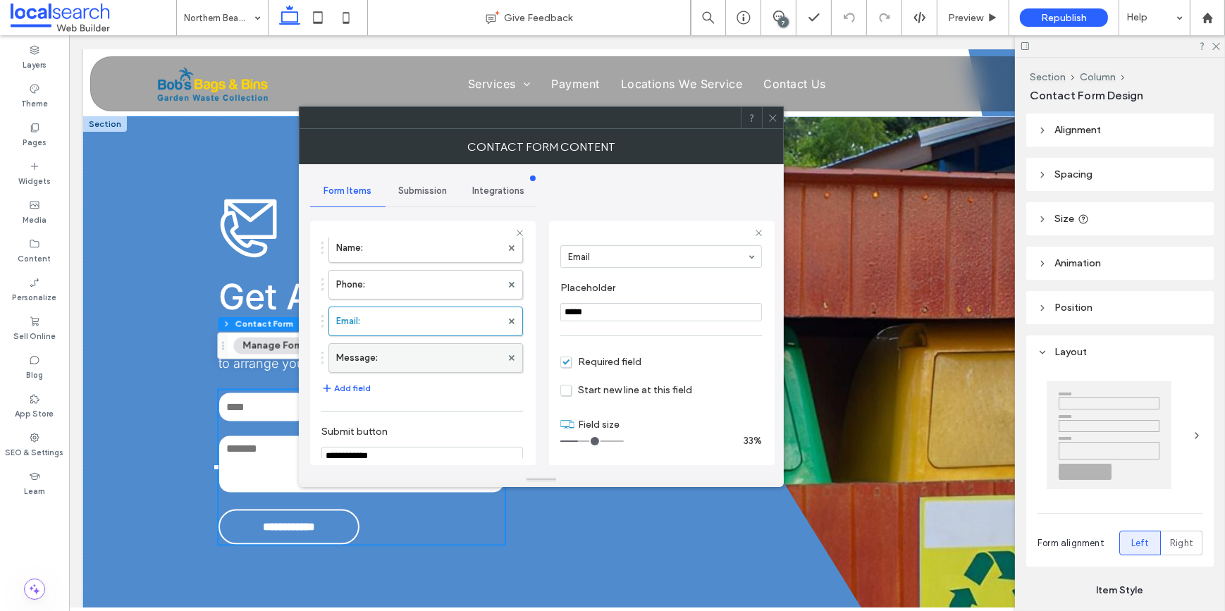
scroll to position [128, 0]
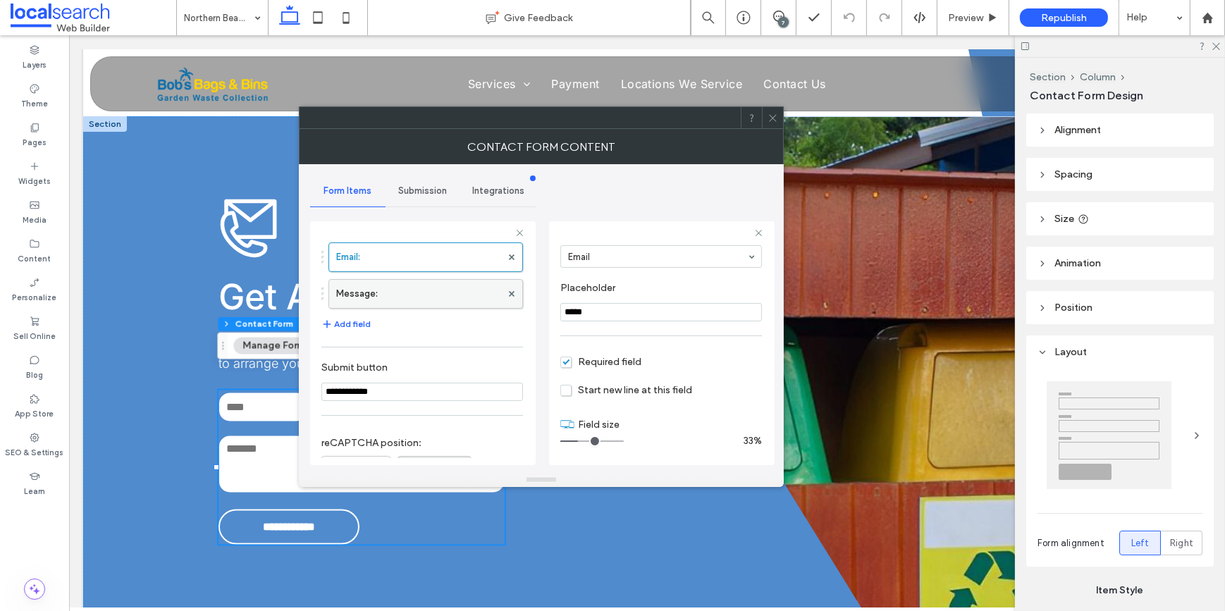
click at [388, 292] on label "Message:" at bounding box center [418, 294] width 165 height 28
type input "**"
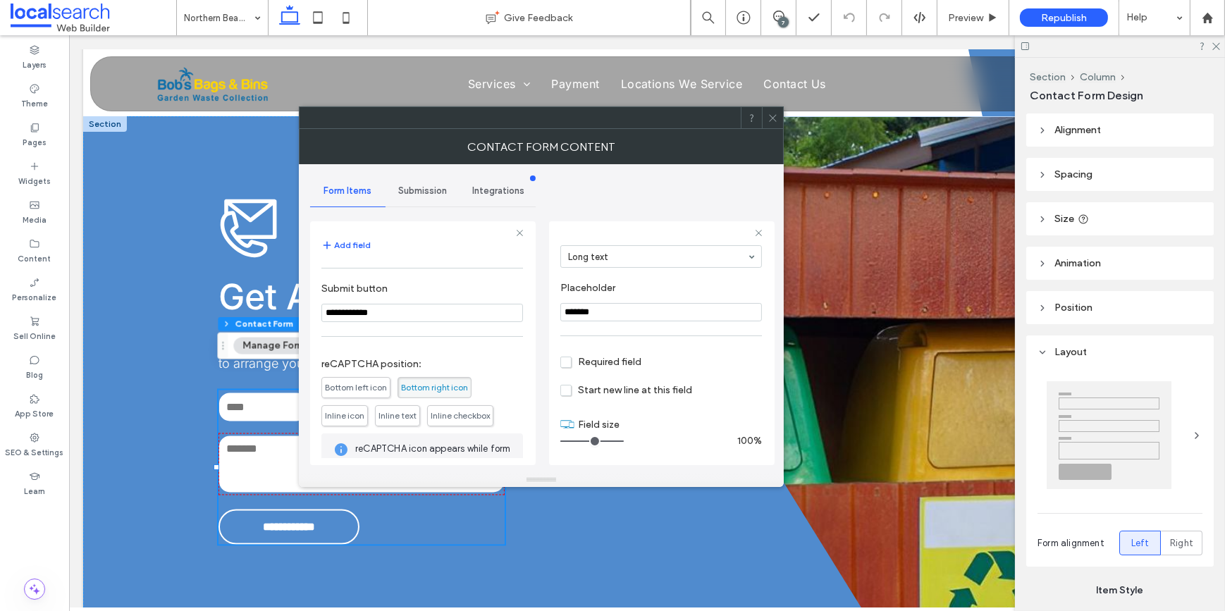
scroll to position [295, 0]
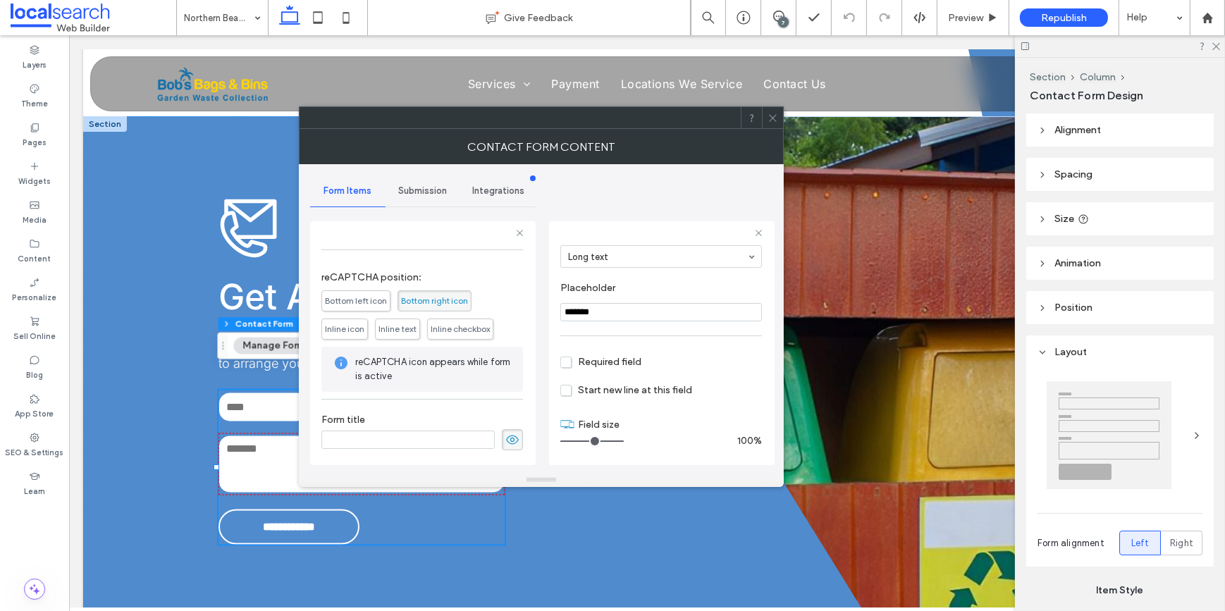
click at [419, 297] on span "Bottom right icon" at bounding box center [434, 300] width 67 height 11
click at [417, 197] on span "Submission" at bounding box center [422, 190] width 49 height 11
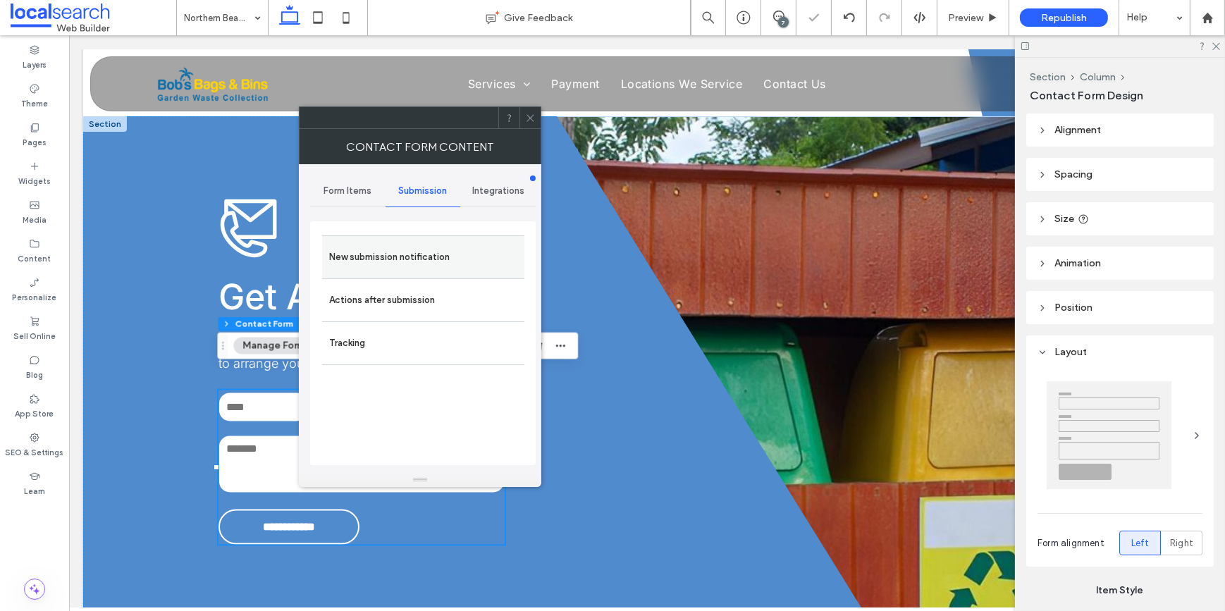
click at [411, 256] on label "New submission notification" at bounding box center [423, 257] width 188 height 28
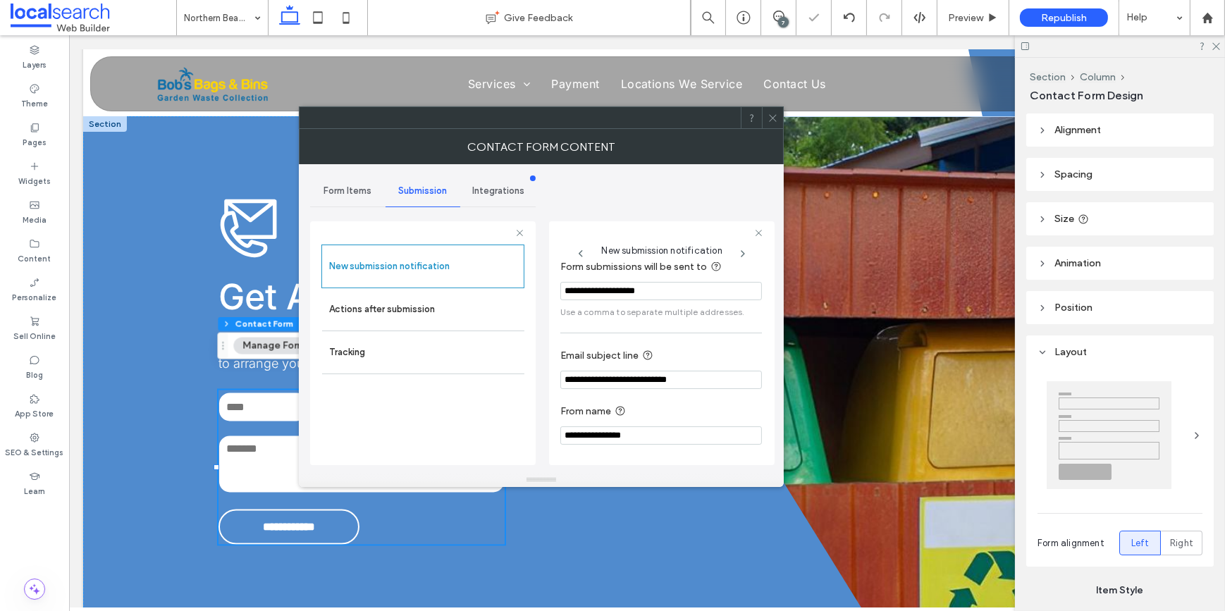
scroll to position [75, 0]
click at [365, 316] on label "Actions after submission" at bounding box center [423, 309] width 188 height 28
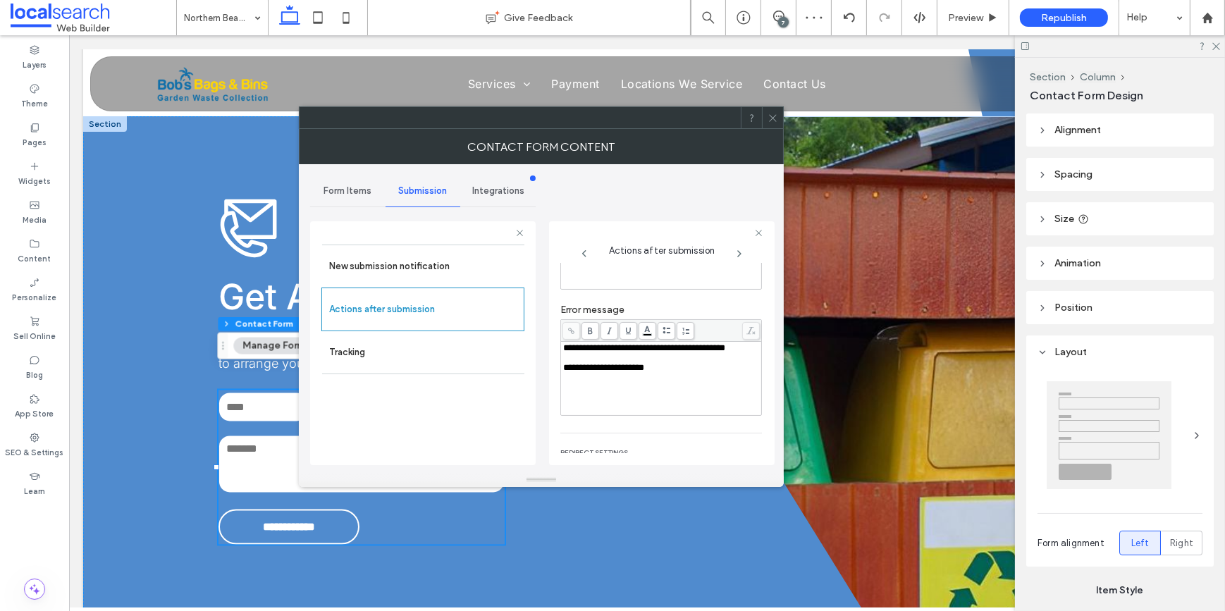
scroll to position [243, 0]
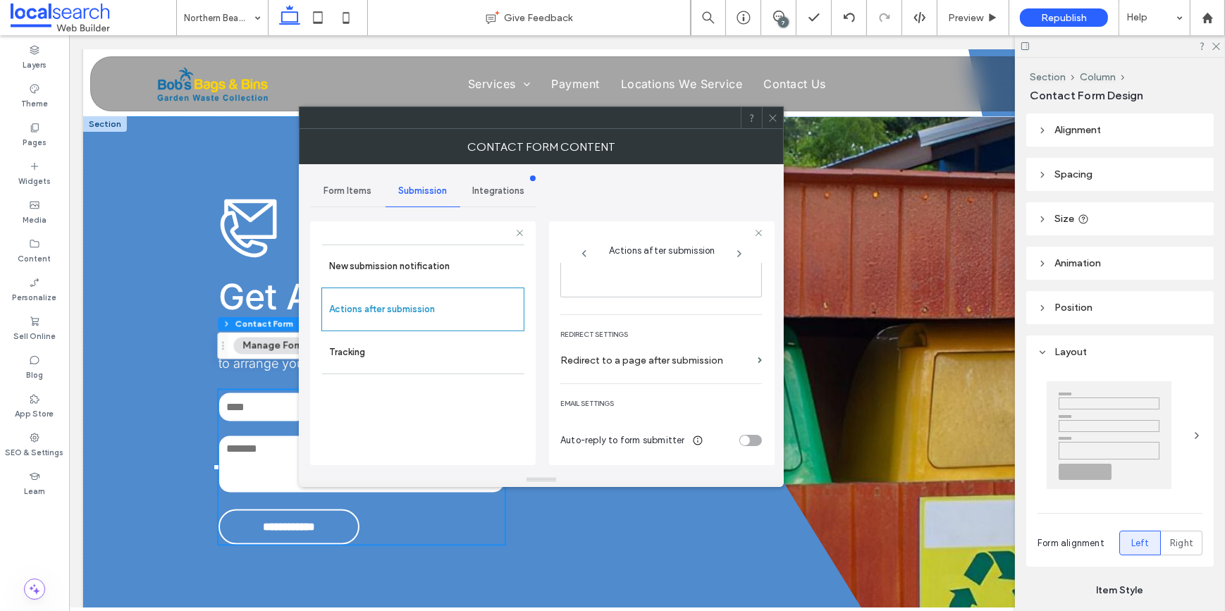
click at [772, 116] on icon at bounding box center [773, 118] width 11 height 11
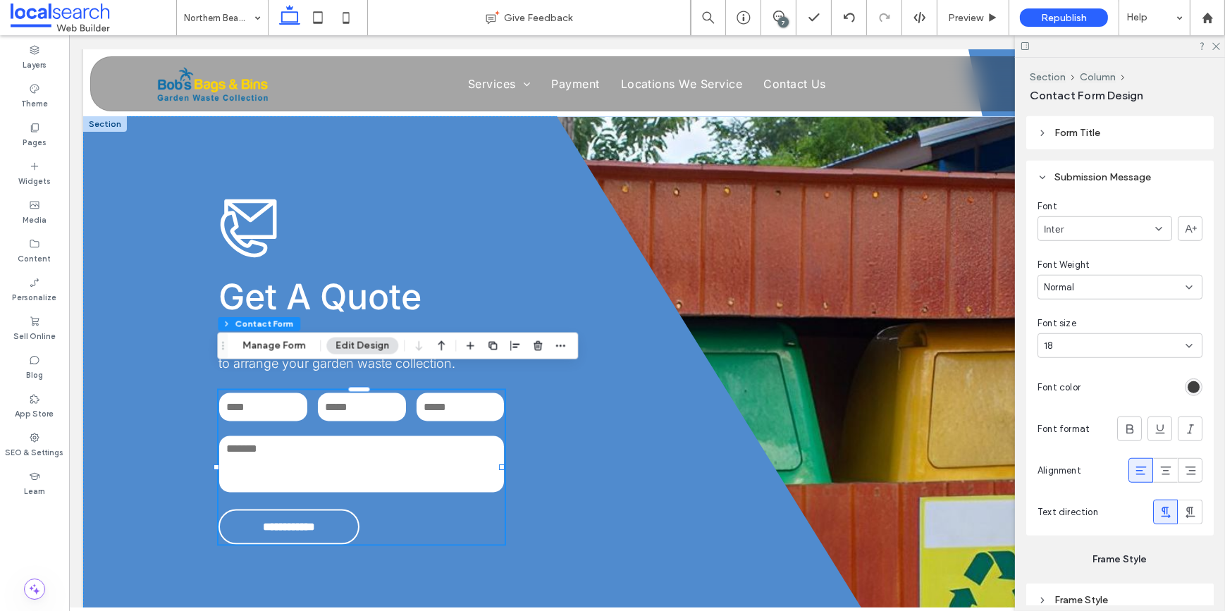
scroll to position [1447, 0]
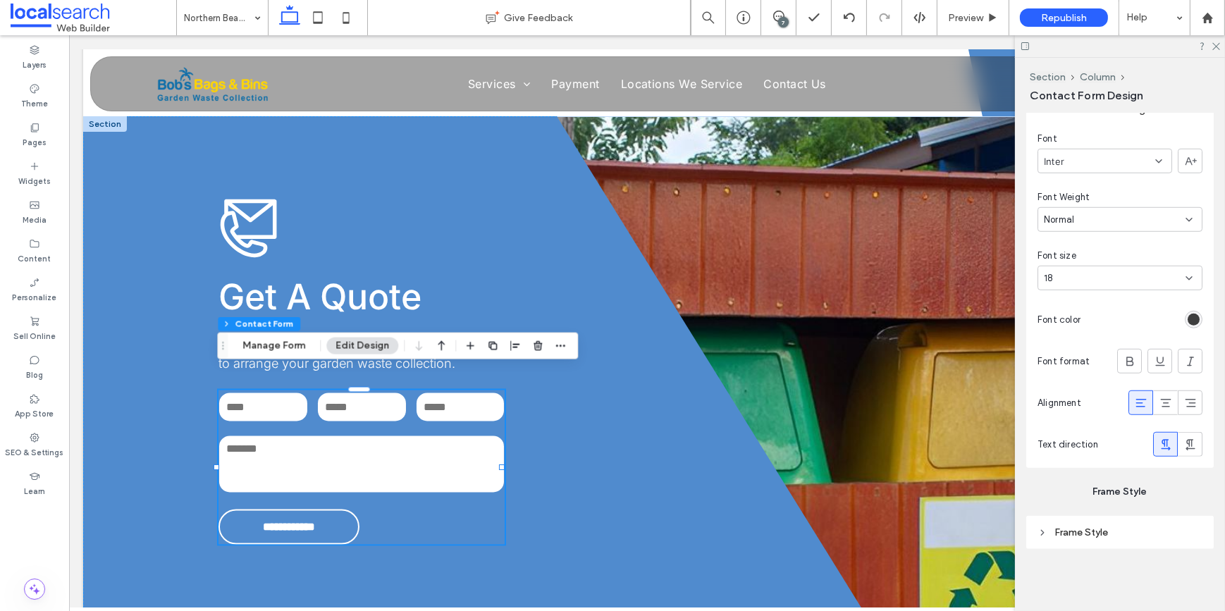
click at [1134, 403] on icon at bounding box center [1141, 403] width 14 height 14
click at [1185, 327] on div at bounding box center [1194, 320] width 18 height 18
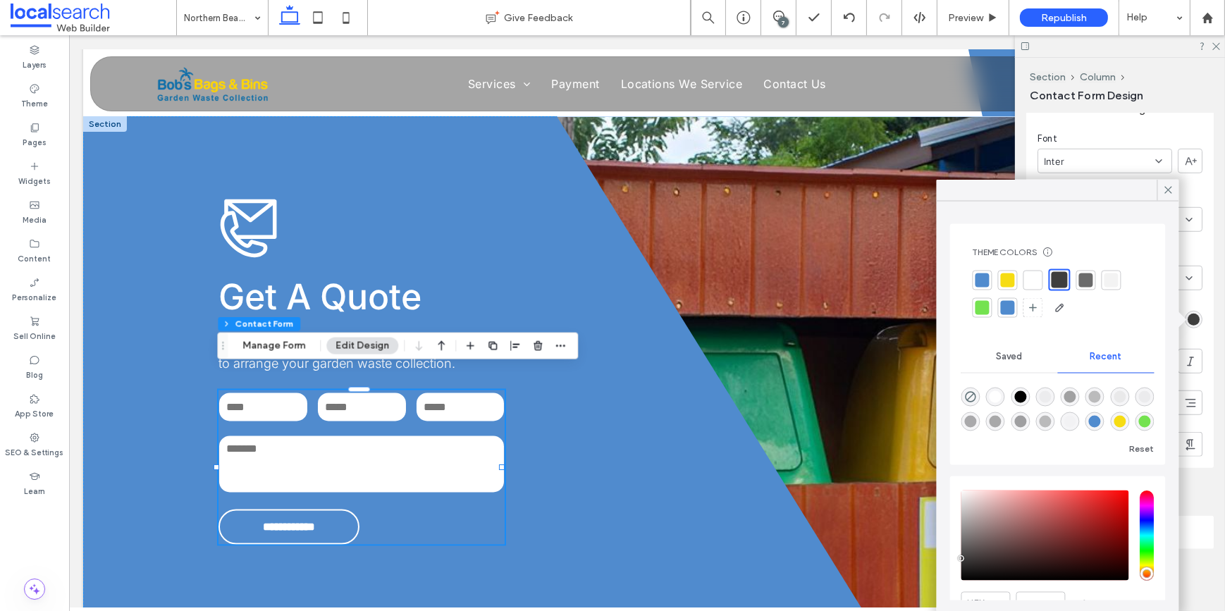
click at [1026, 276] on div at bounding box center [1033, 280] width 14 height 14
type input "*"
click at [30, 127] on icon at bounding box center [34, 127] width 11 height 11
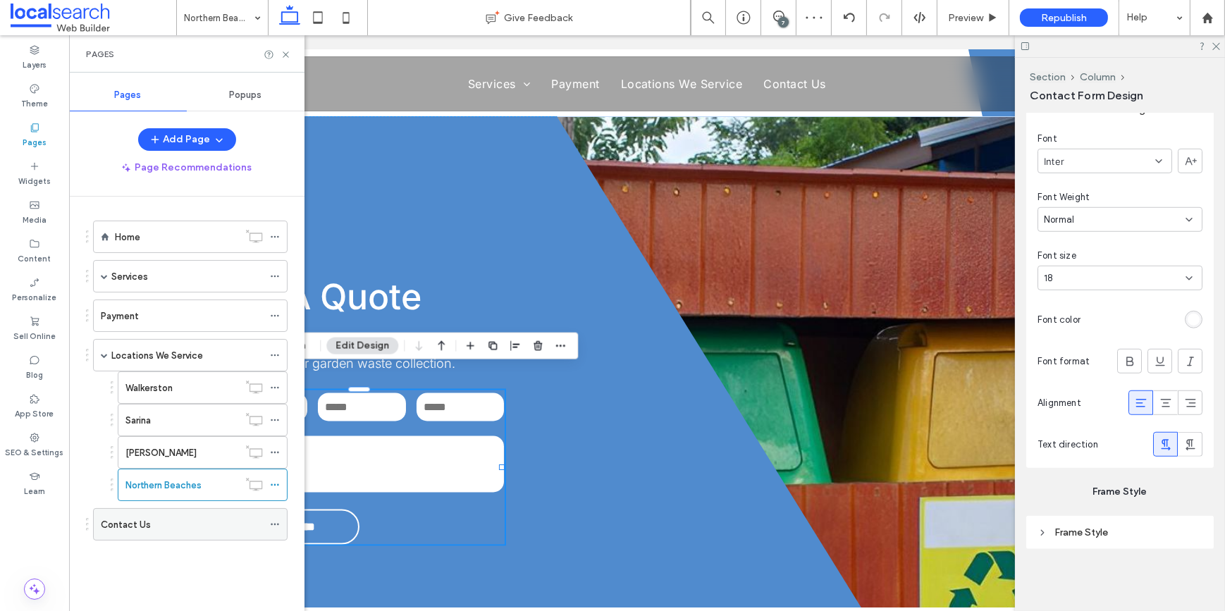
click at [131, 529] on label "Contact Us" at bounding box center [126, 524] width 50 height 25
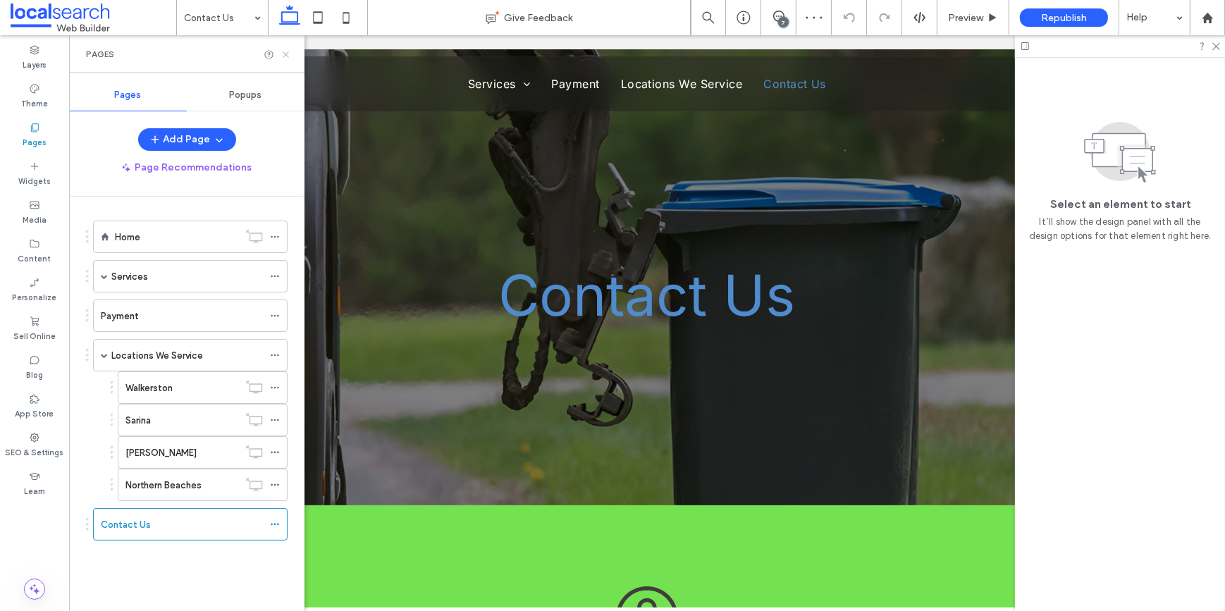
click at [287, 53] on use at bounding box center [286, 54] width 6 height 6
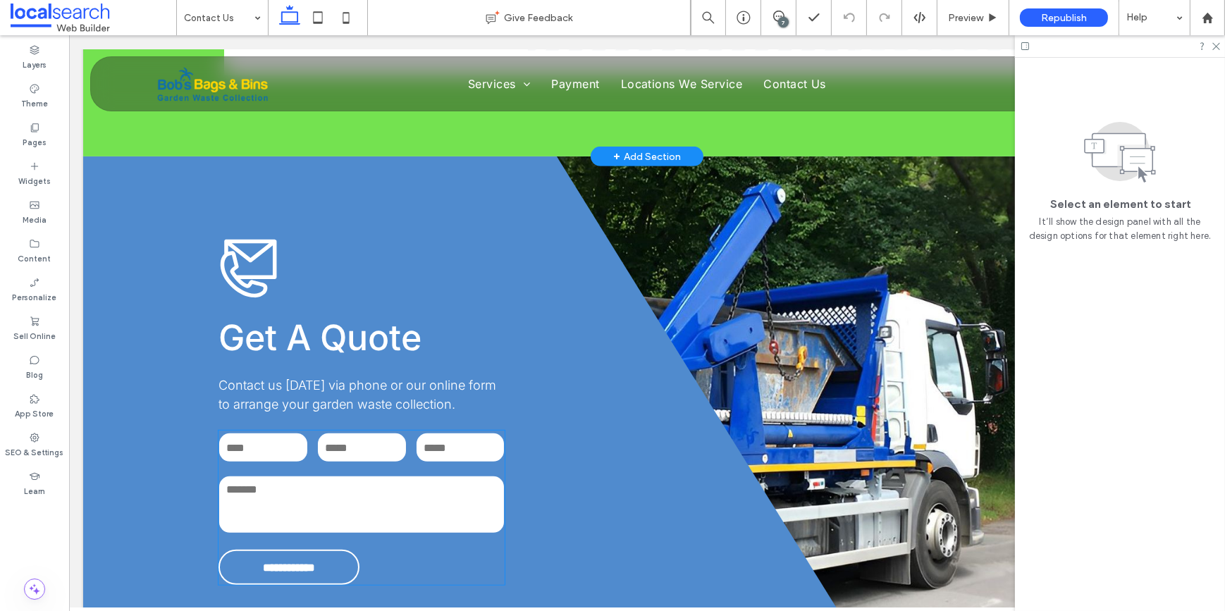
scroll to position [1089, 0]
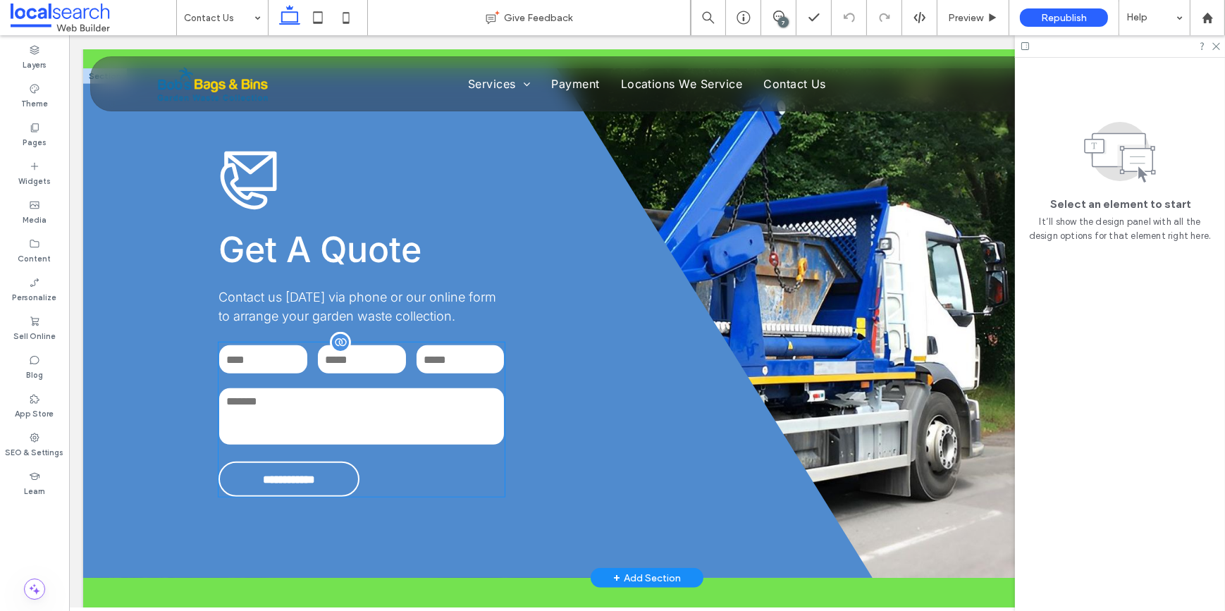
click at [381, 422] on textarea at bounding box center [360, 416] width 285 height 56
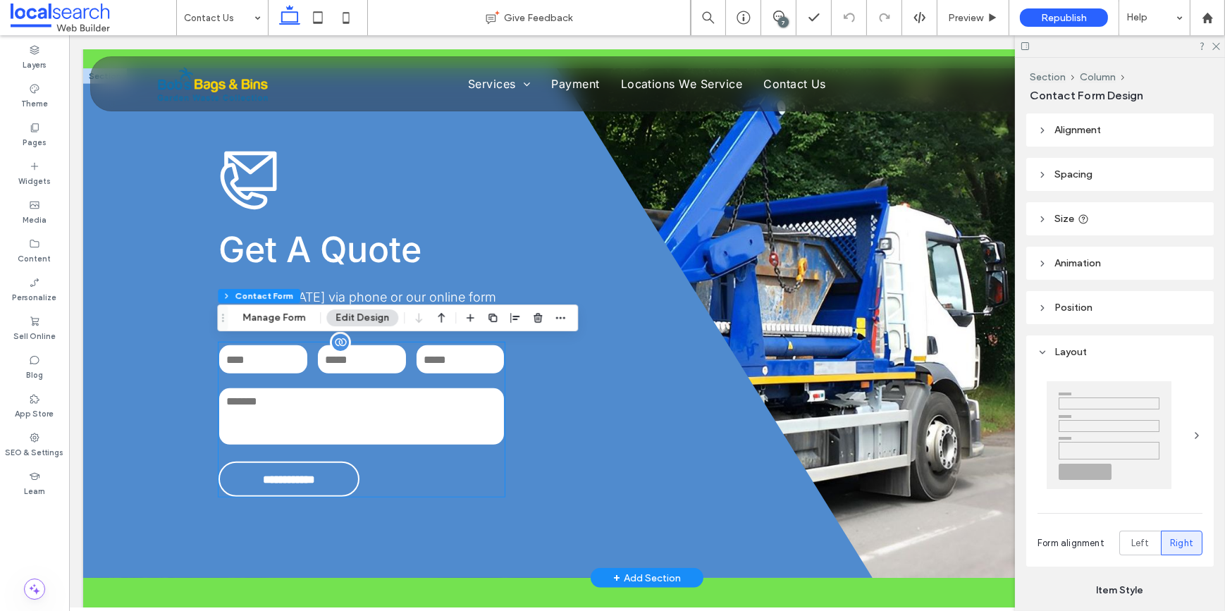
click at [381, 422] on textarea at bounding box center [360, 416] width 285 height 56
type input "*"
type input "***"
type input "**"
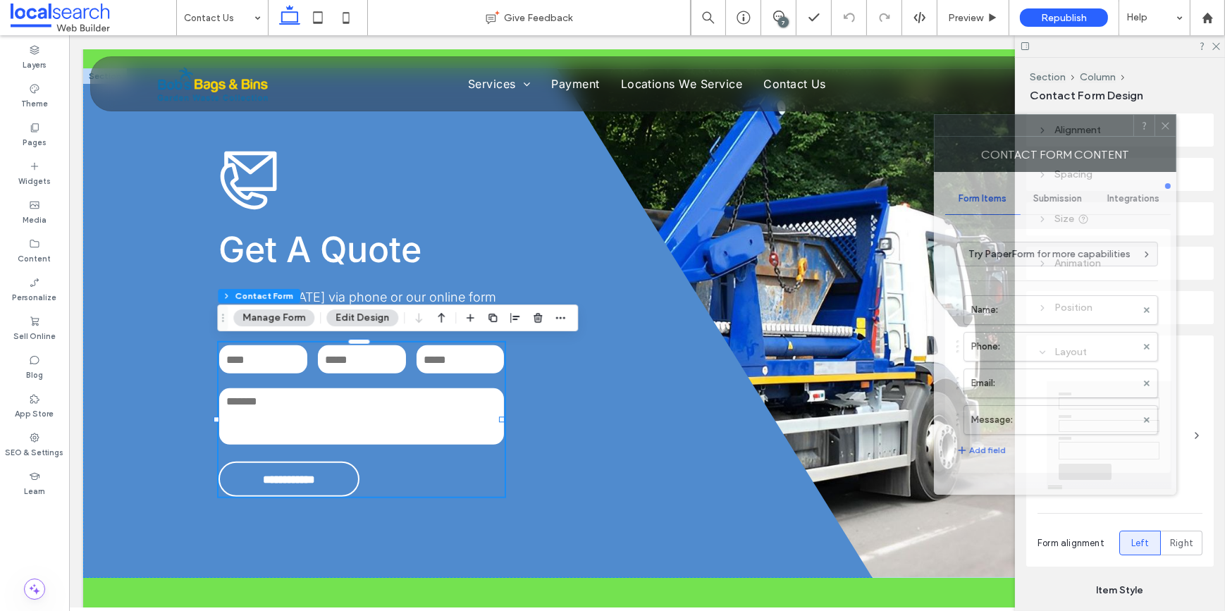
drag, startPoint x: 1104, startPoint y: 135, endPoint x: 348, endPoint y: 154, distance: 755.8
click at [935, 136] on div at bounding box center [1034, 125] width 199 height 21
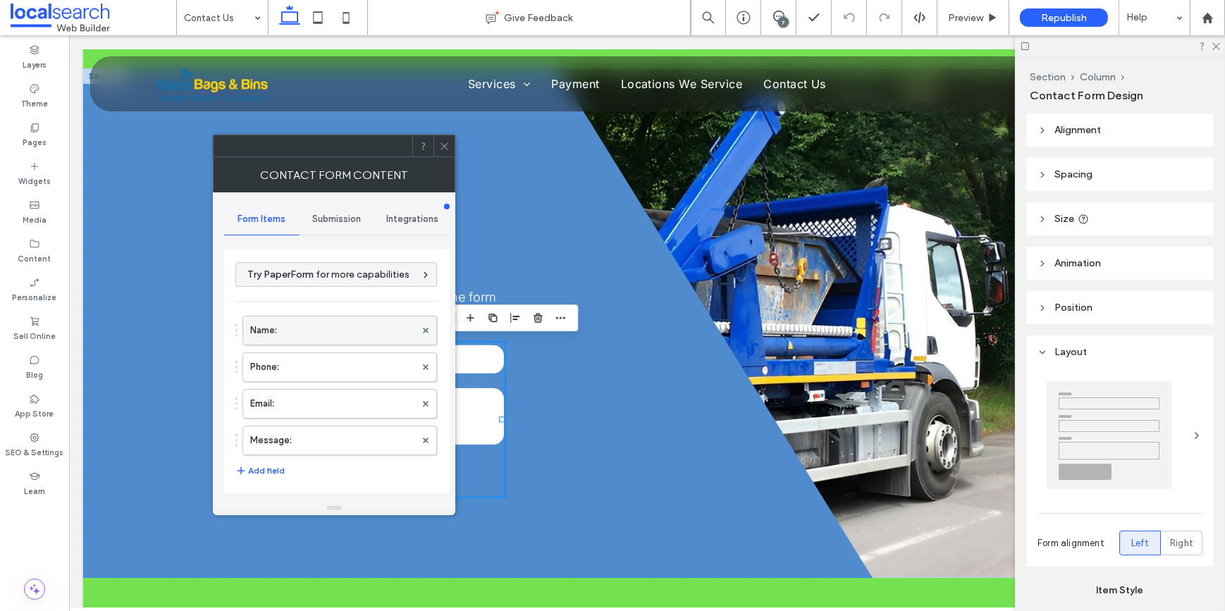
click at [315, 335] on label "Name:" at bounding box center [332, 330] width 165 height 28
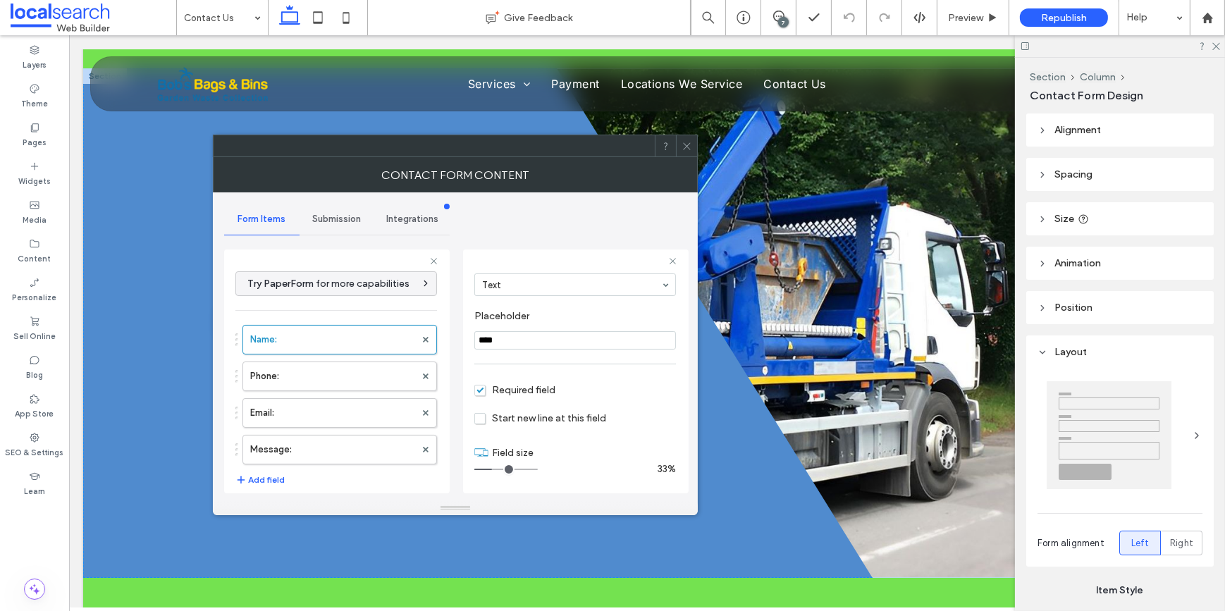
scroll to position [99, 0]
click at [302, 385] on label "Phone:" at bounding box center [332, 376] width 165 height 28
click at [296, 414] on label "Email:" at bounding box center [332, 413] width 165 height 28
click at [307, 442] on label "Message:" at bounding box center [332, 450] width 165 height 28
type input "**"
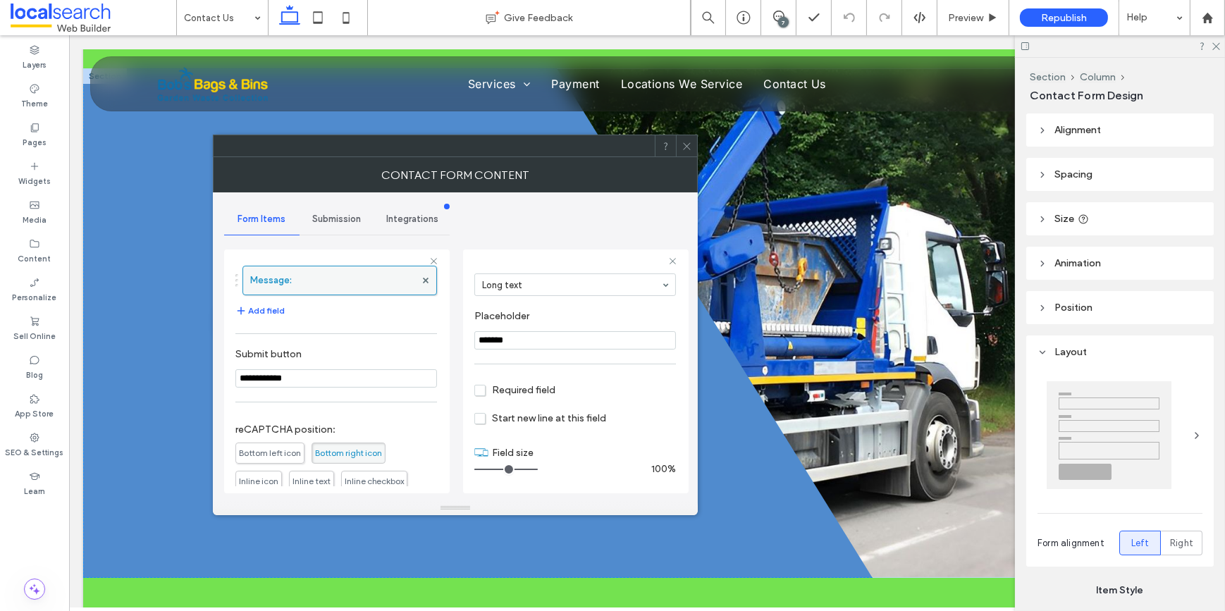
scroll to position [256, 0]
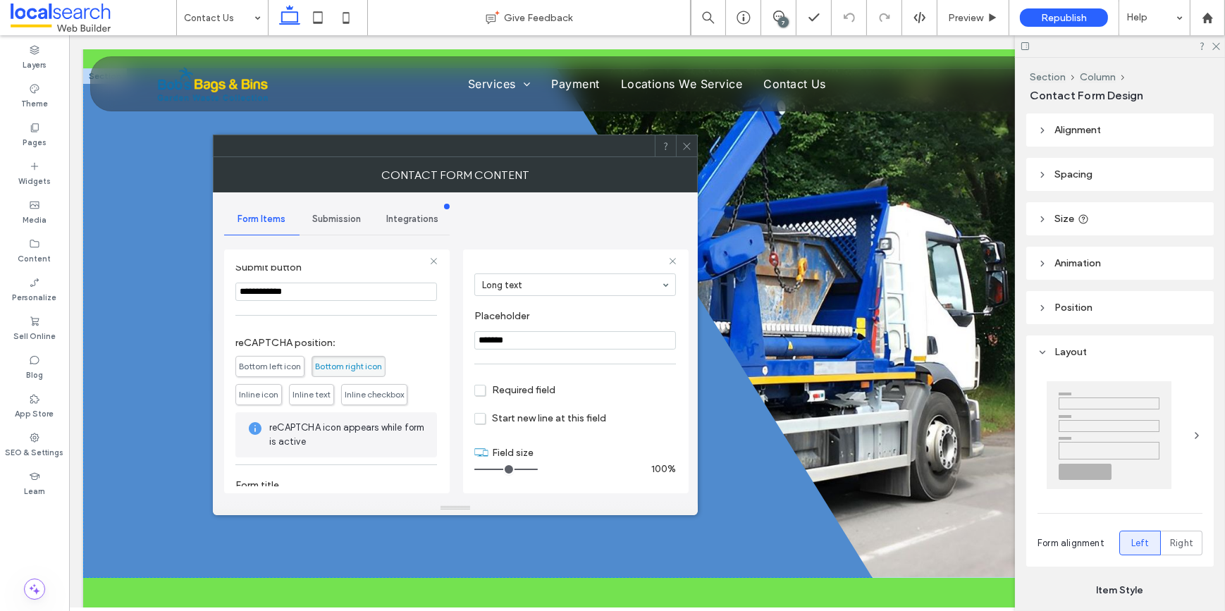
click at [316, 361] on span "Bottom right icon" at bounding box center [348, 366] width 67 height 11
click at [326, 218] on span "Submission" at bounding box center [336, 219] width 49 height 11
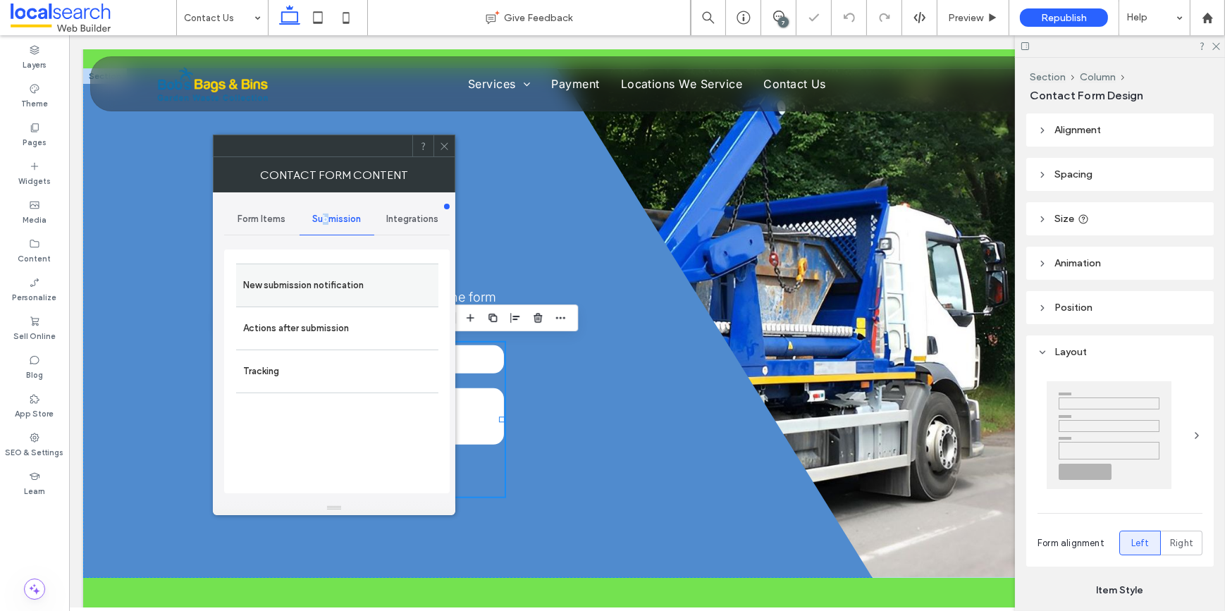
drag, startPoint x: 326, startPoint y: 218, endPoint x: 338, endPoint y: 288, distance: 71.5
click at [338, 288] on label "New submission notification" at bounding box center [337, 285] width 188 height 28
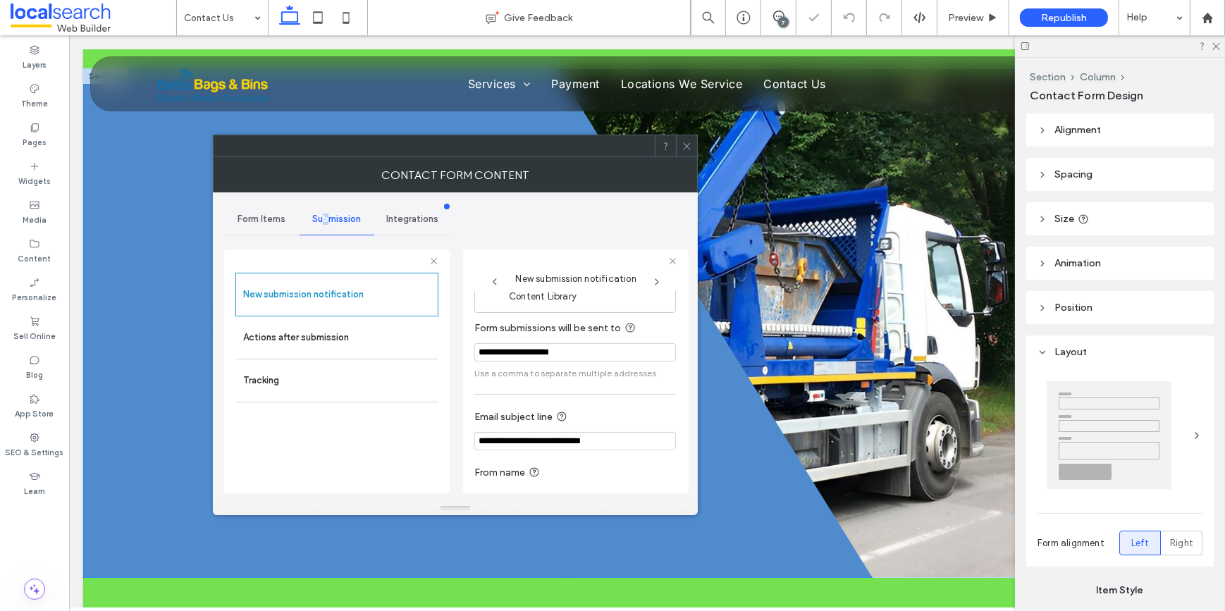
scroll to position [75, 0]
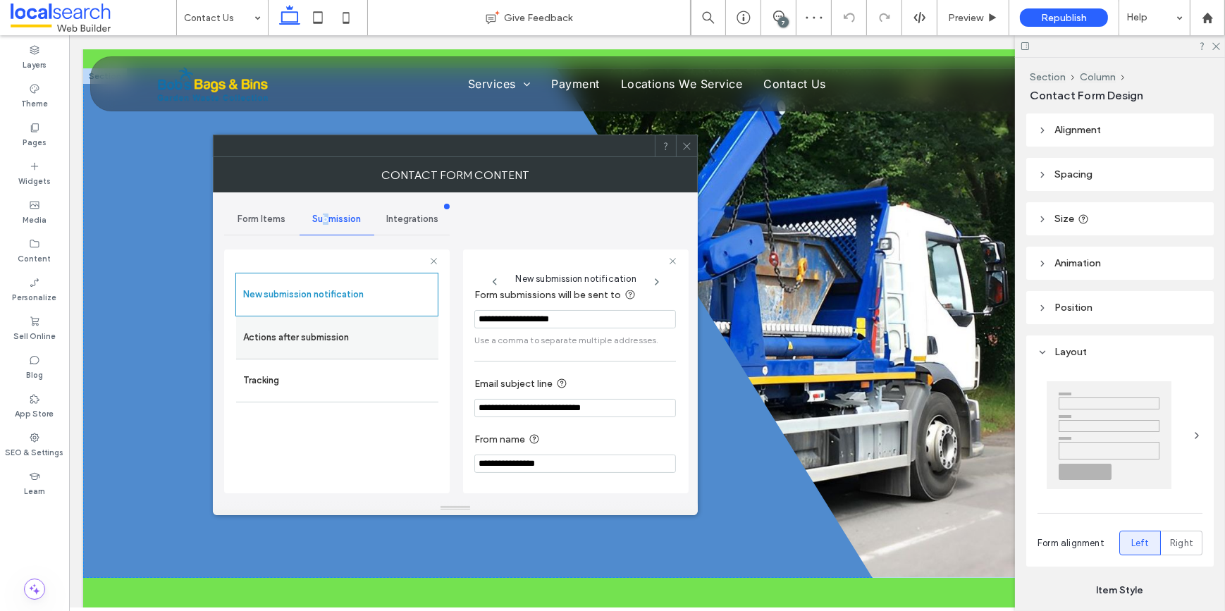
click at [309, 328] on label "Actions after submission" at bounding box center [337, 337] width 188 height 28
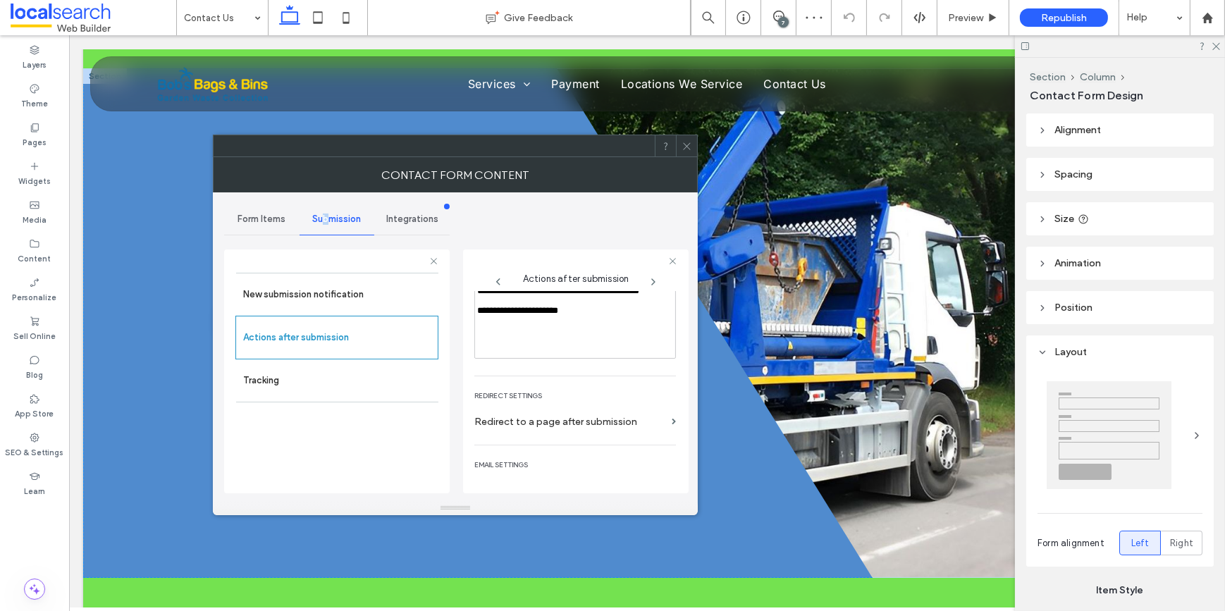
scroll to position [243, 0]
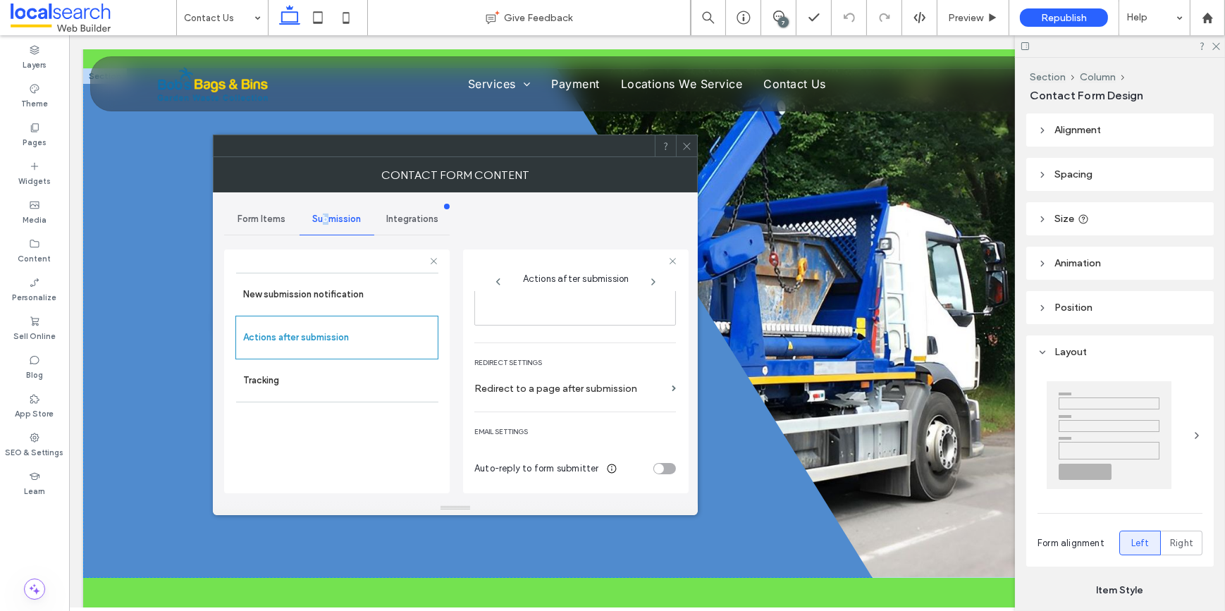
click at [690, 148] on icon at bounding box center [687, 146] width 11 height 11
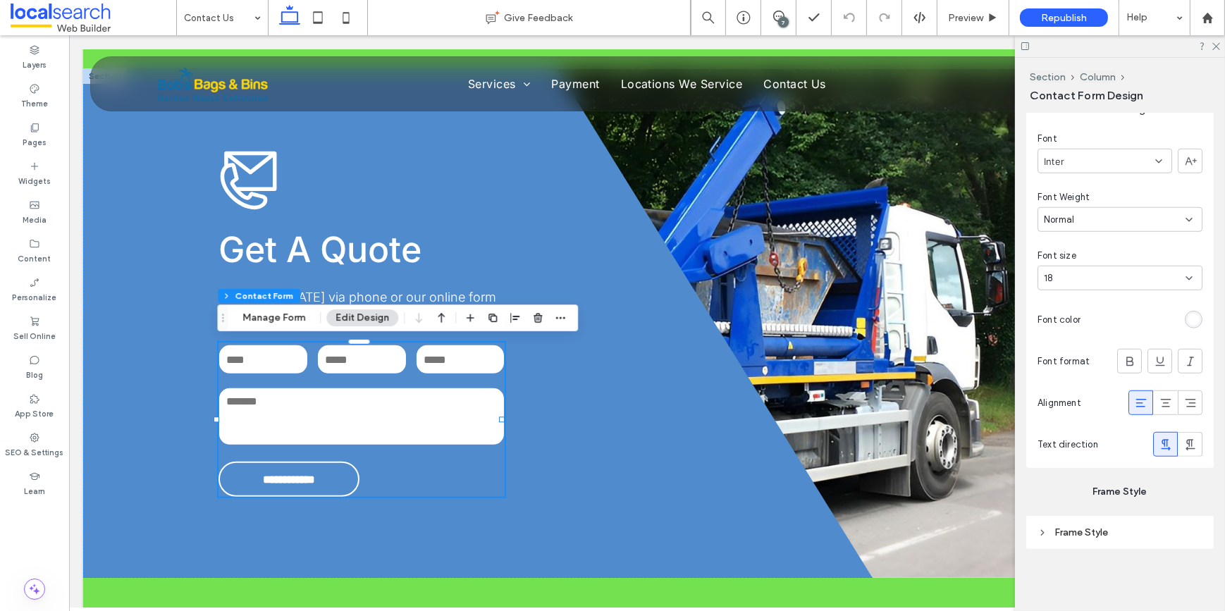
scroll to position [1319, 0]
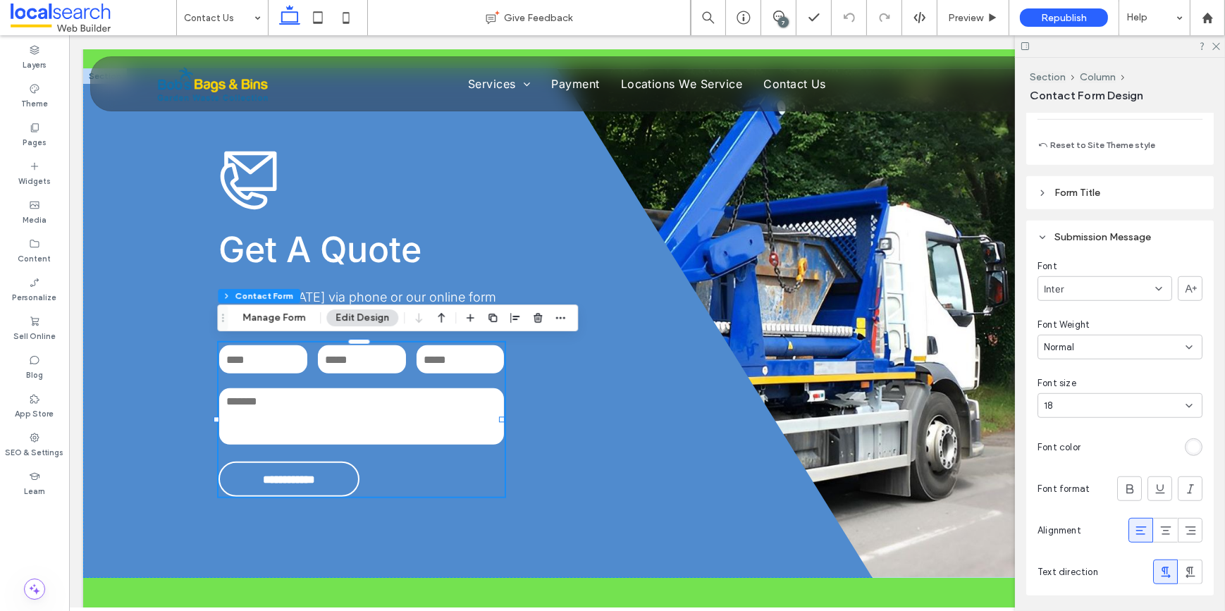
click at [1135, 524] on icon at bounding box center [1141, 531] width 14 height 14
click at [1191, 445] on div "rgb(255, 255, 255)" at bounding box center [1194, 447] width 12 height 12
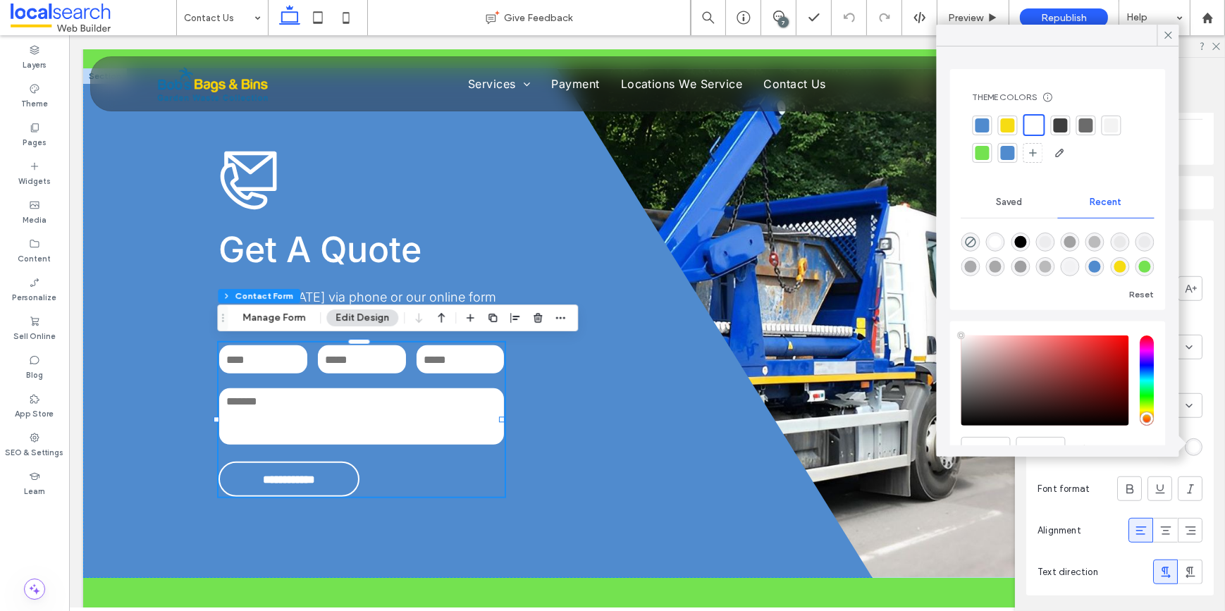
click at [1033, 128] on div at bounding box center [1034, 125] width 16 height 16
type input "*"
click at [1164, 35] on icon at bounding box center [1168, 35] width 13 height 13
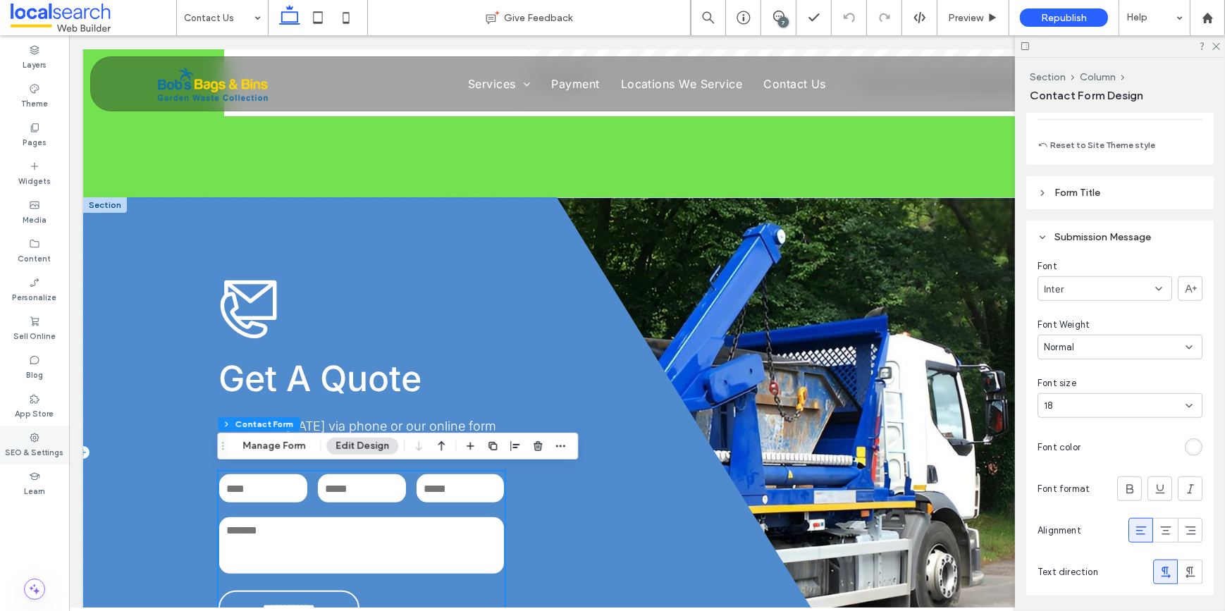
scroll to position [896, 0]
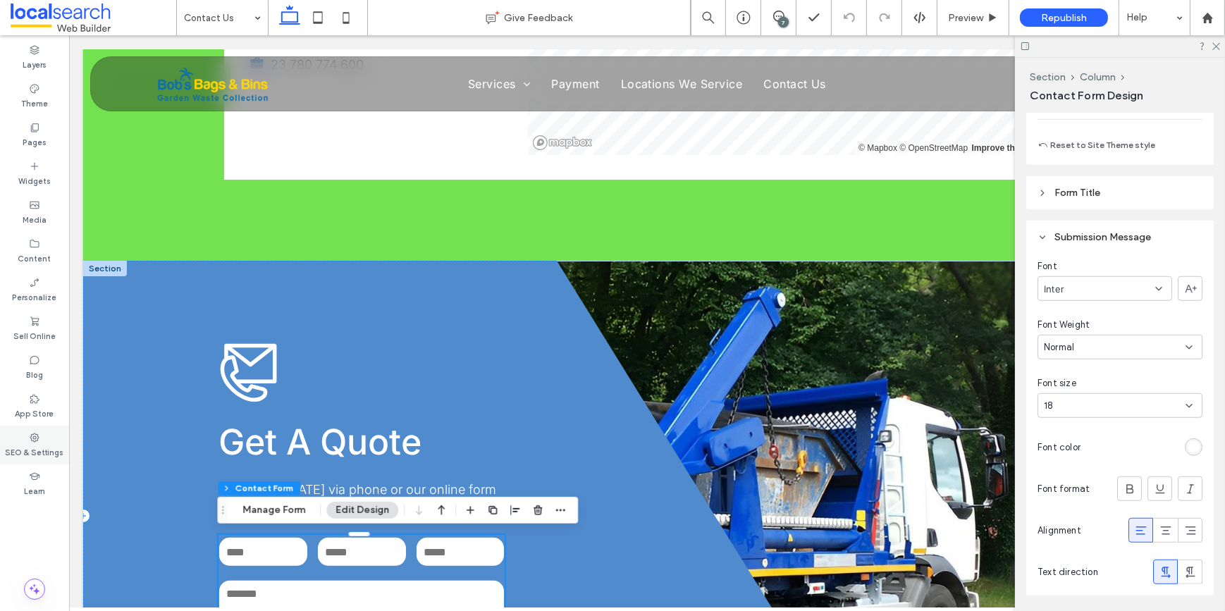
click at [29, 444] on label "SEO & Settings" at bounding box center [35, 451] width 58 height 16
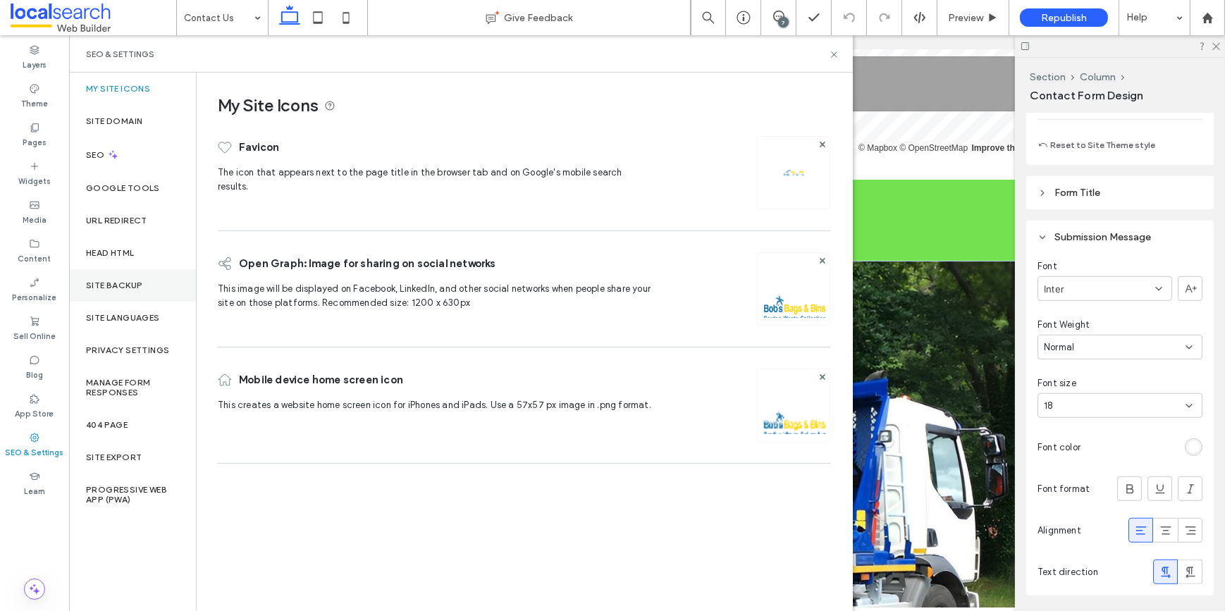
click at [118, 281] on label "Site Backup" at bounding box center [114, 286] width 56 height 10
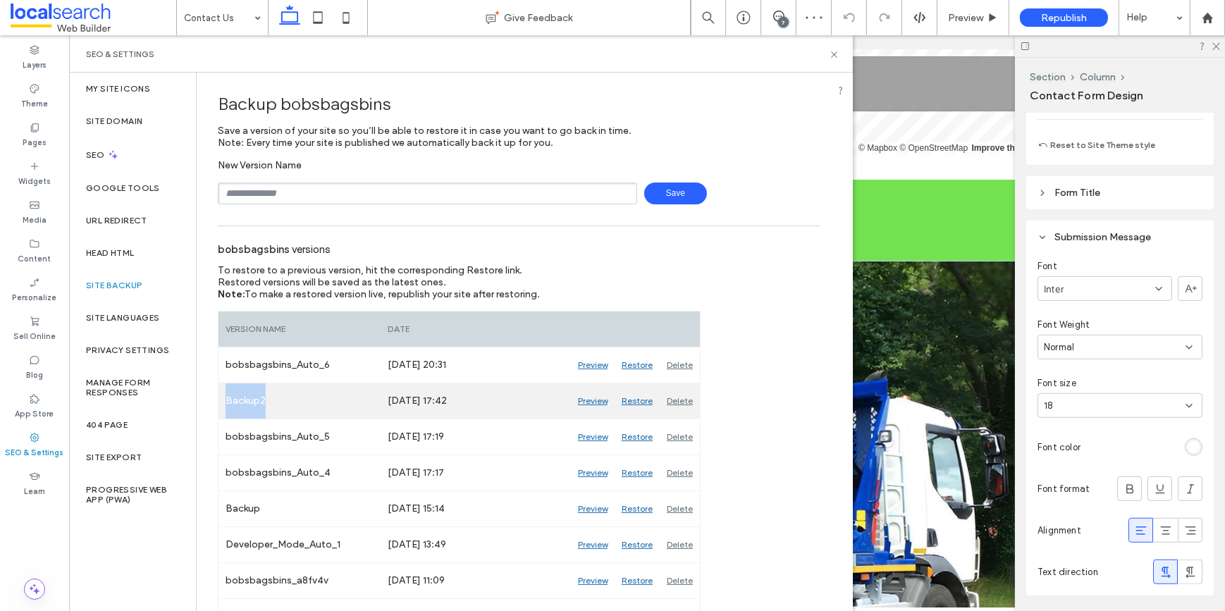
drag, startPoint x: 273, startPoint y: 399, endPoint x: 222, endPoint y: 400, distance: 51.5
click at [222, 400] on div "Backup2" at bounding box center [299, 400] width 162 height 35
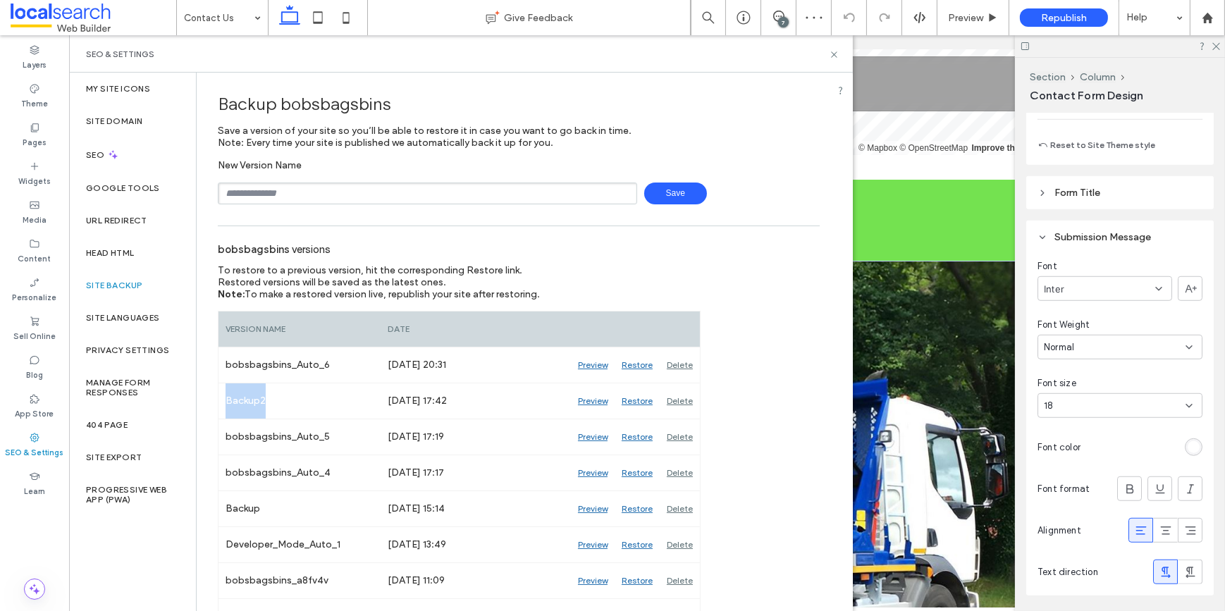
copy div "Backup2"
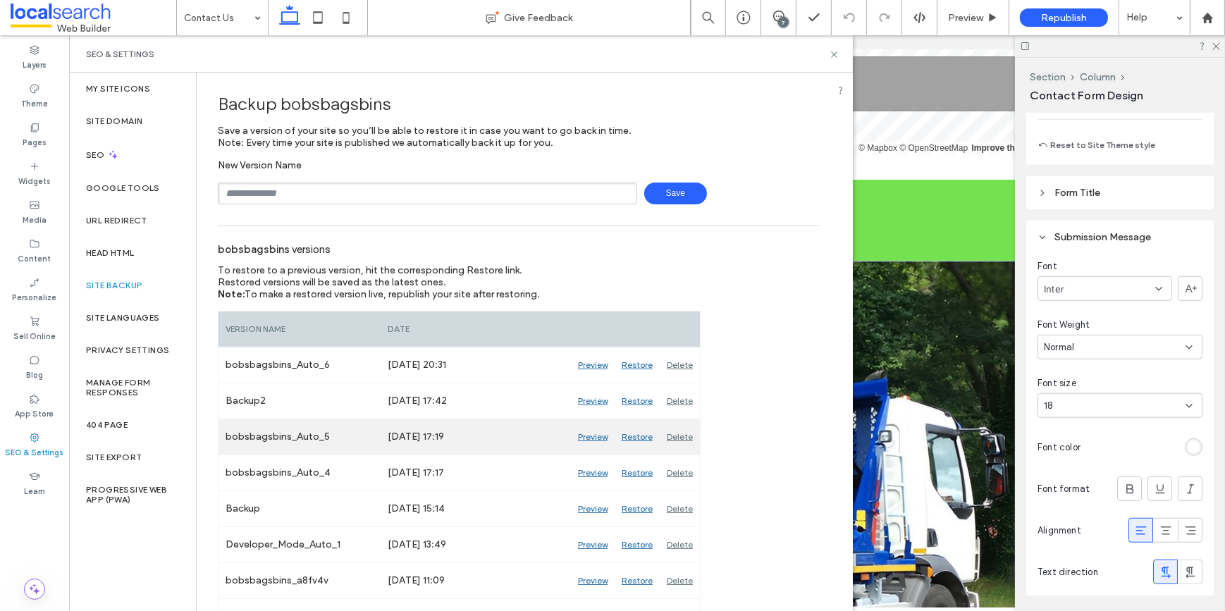
click at [682, 437] on div "Delete" at bounding box center [680, 436] width 40 height 35
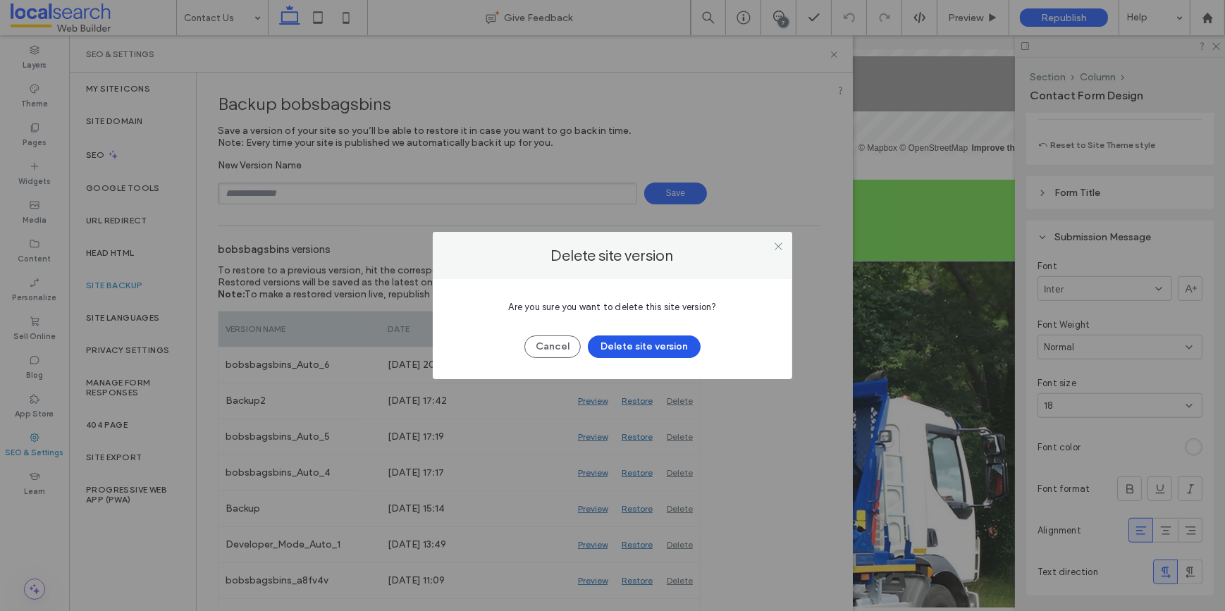
click at [667, 339] on button "Delete site version" at bounding box center [644, 346] width 113 height 23
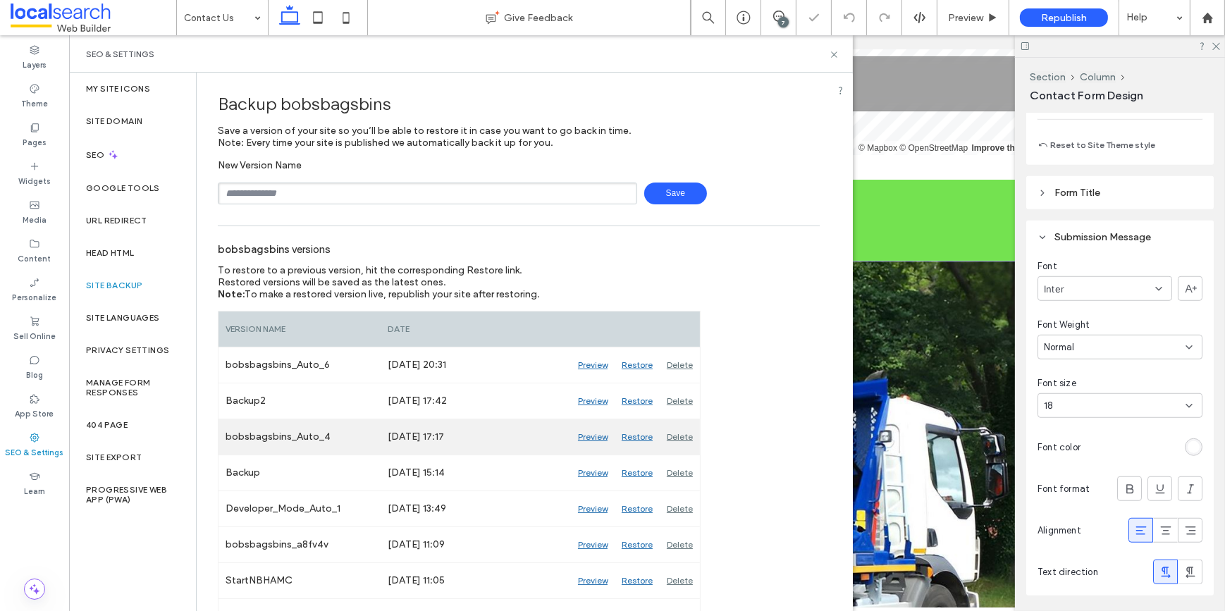
click at [686, 433] on div "Delete" at bounding box center [680, 436] width 40 height 35
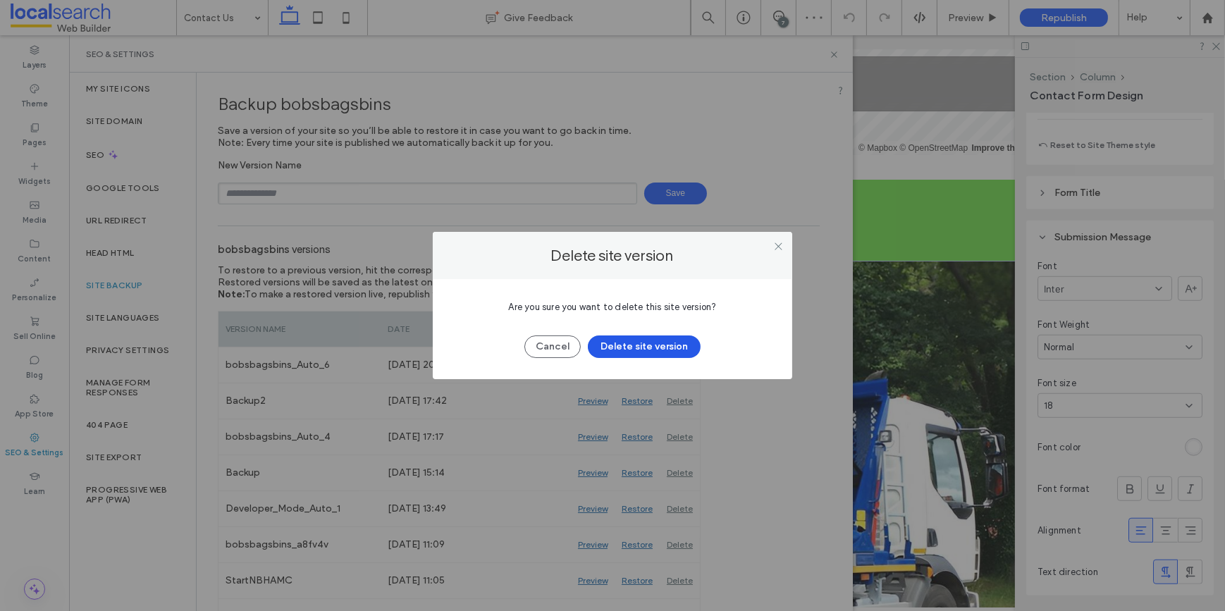
click at [653, 343] on button "Delete site version" at bounding box center [644, 346] width 113 height 23
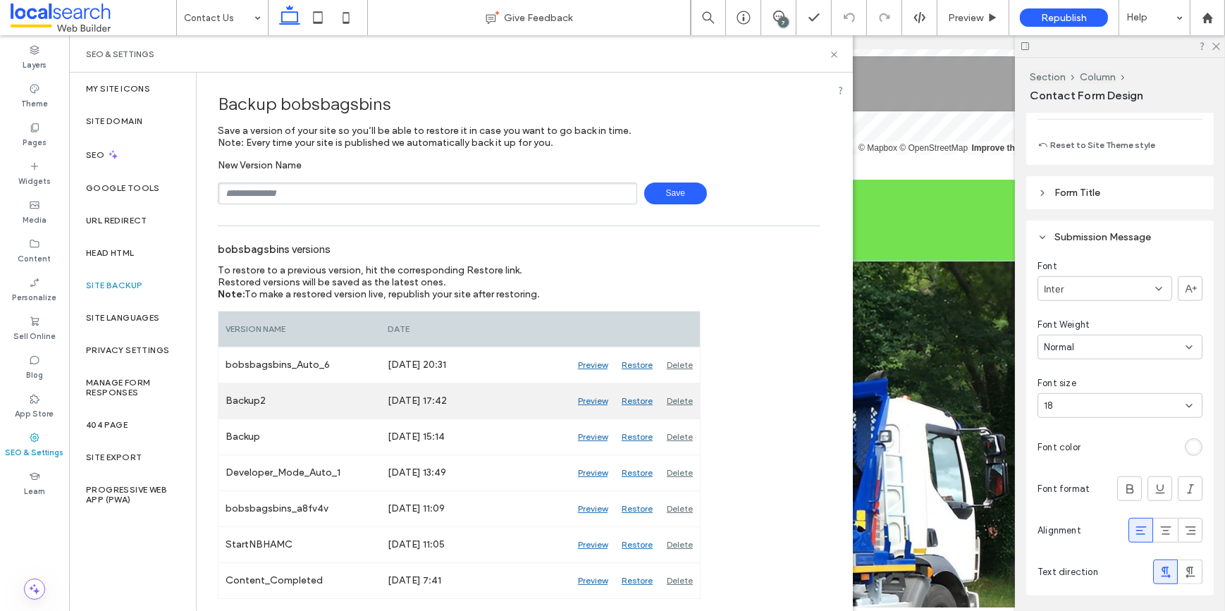
click at [676, 402] on div "Delete" at bounding box center [680, 400] width 40 height 35
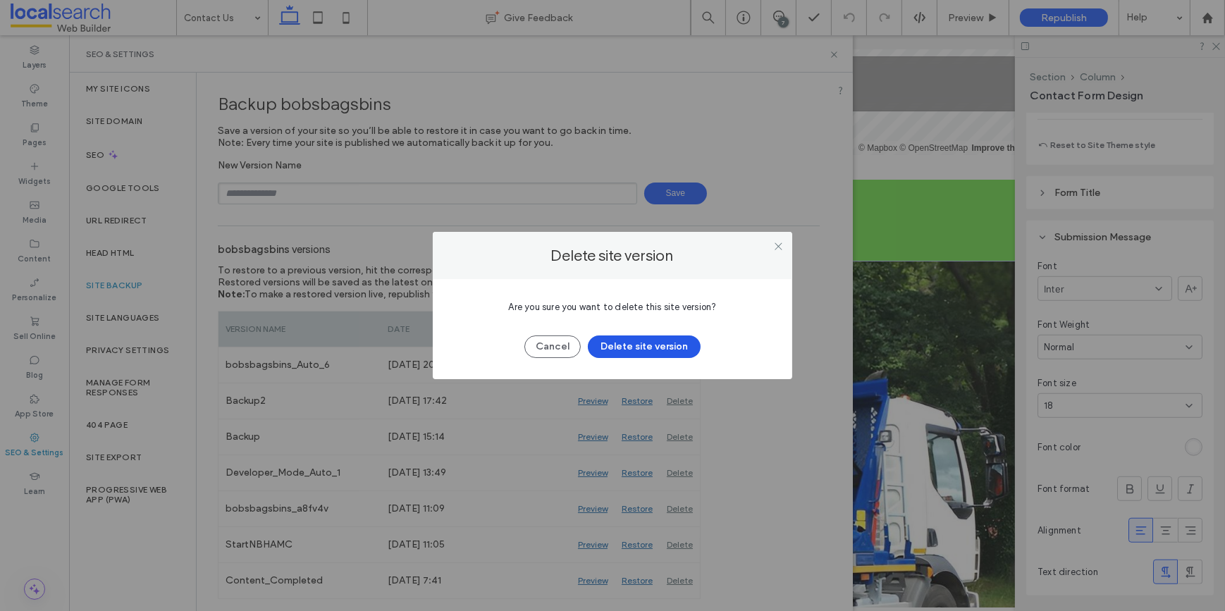
click at [671, 344] on button "Delete site version" at bounding box center [644, 346] width 113 height 23
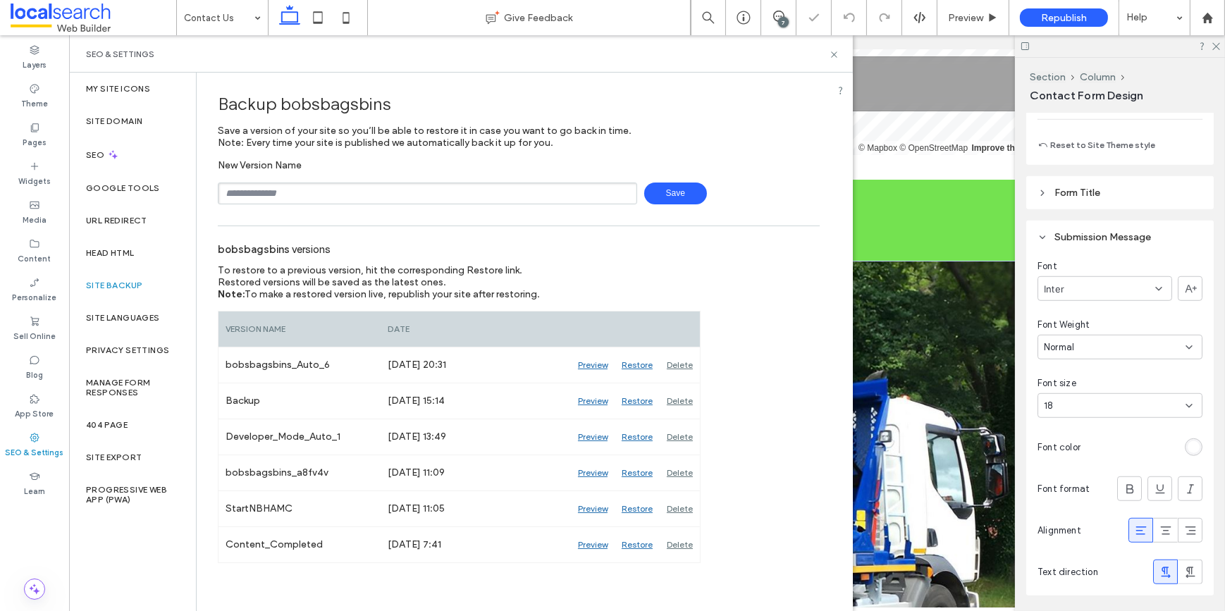
click at [460, 195] on input "text" at bounding box center [427, 194] width 419 height 22
paste input "*******"
type input "*******"
click at [677, 197] on span "Save" at bounding box center [675, 194] width 63 height 22
click at [832, 52] on use at bounding box center [834, 54] width 6 height 6
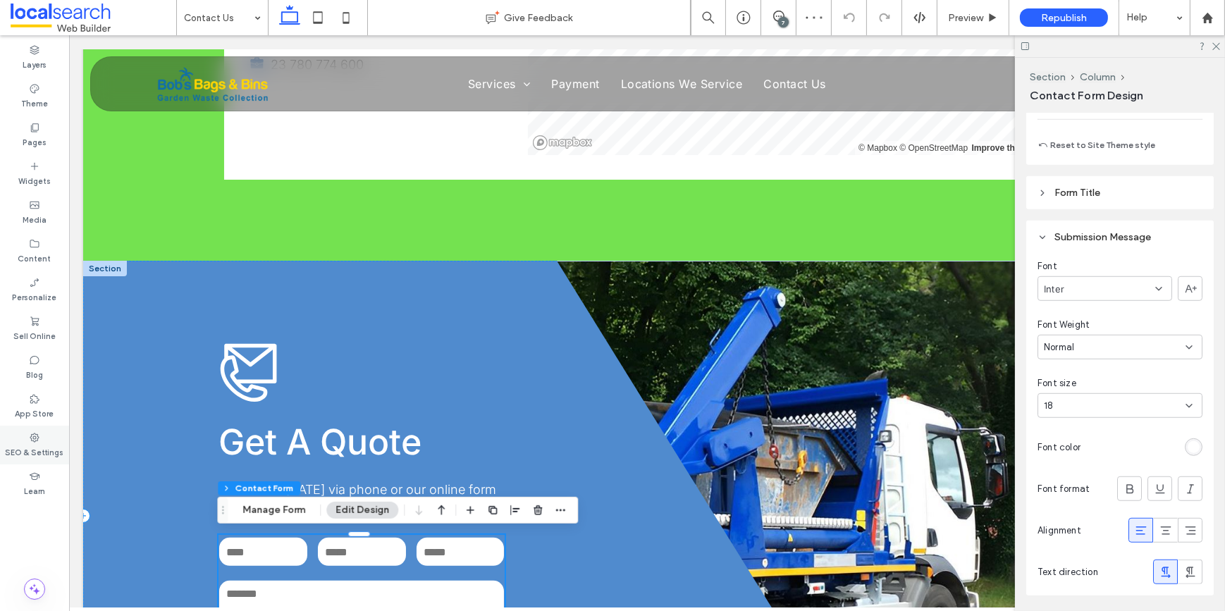
click at [38, 435] on icon at bounding box center [34, 437] width 11 height 11
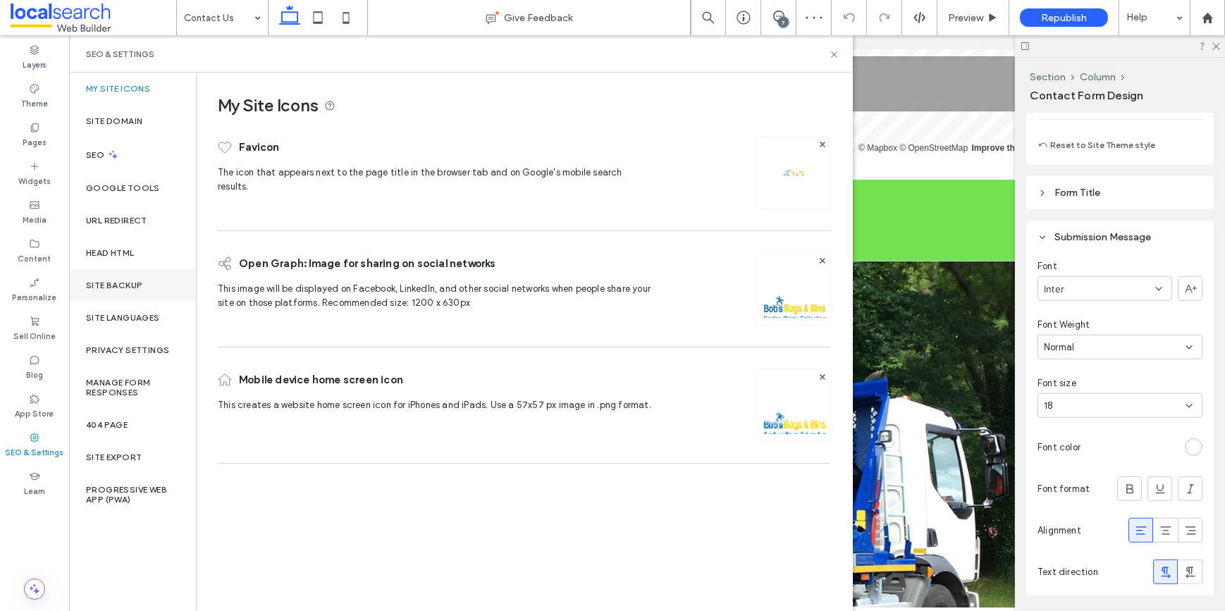
click at [118, 276] on div "Site Backup" at bounding box center [132, 285] width 127 height 32
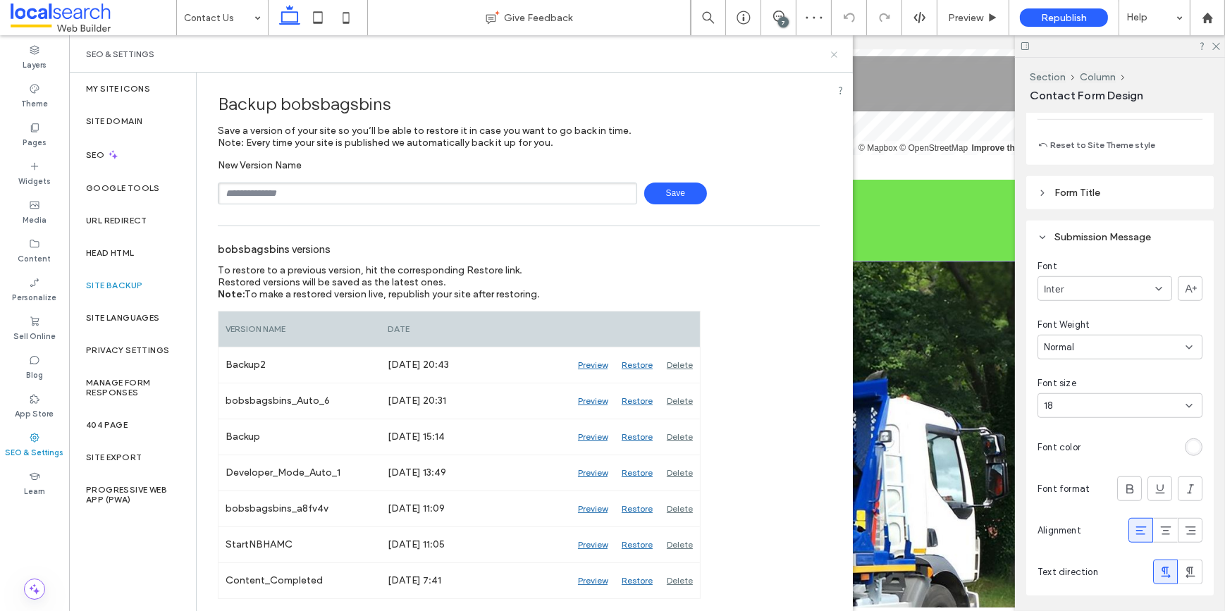
click at [831, 52] on icon at bounding box center [834, 54] width 11 height 11
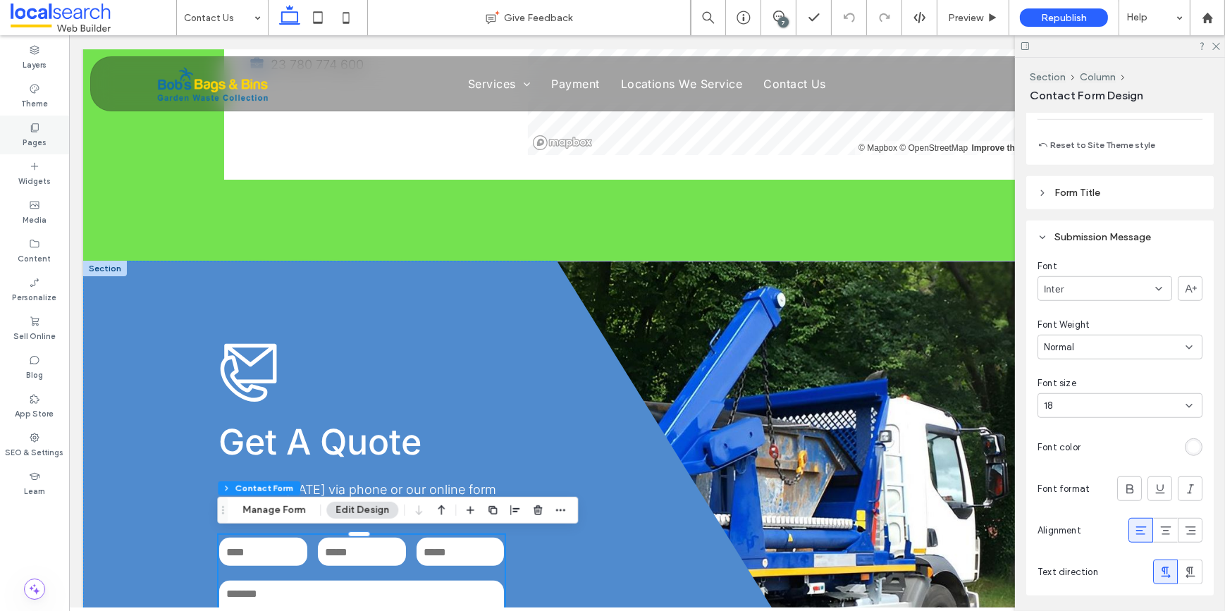
click at [32, 134] on label "Pages" at bounding box center [35, 141] width 24 height 16
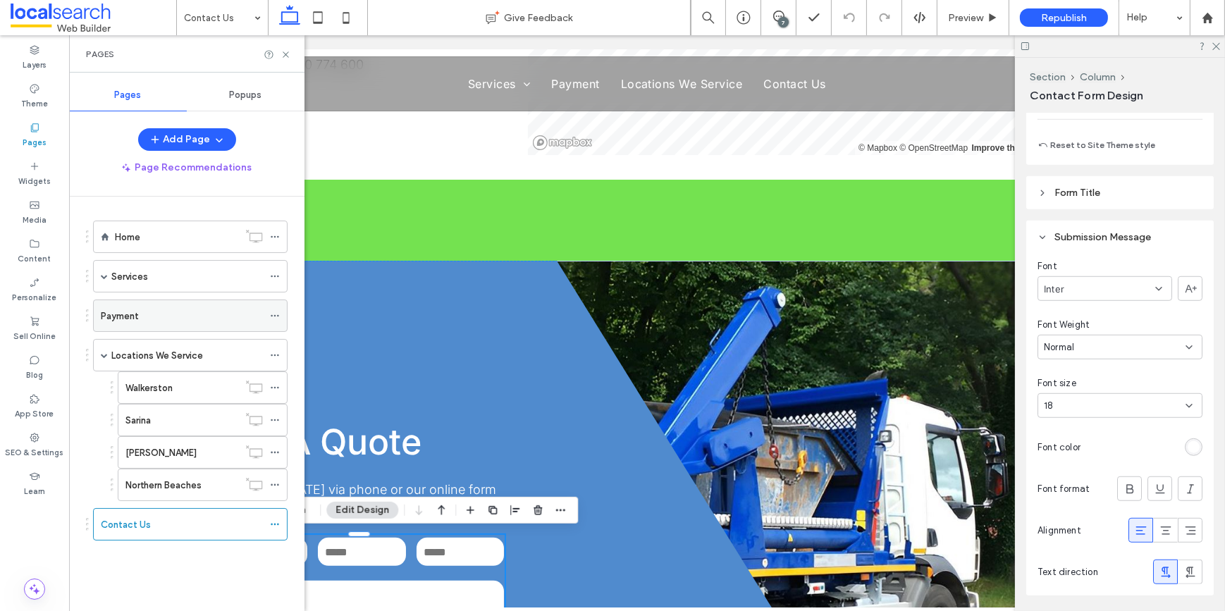
click at [147, 321] on div "Payment" at bounding box center [182, 316] width 162 height 15
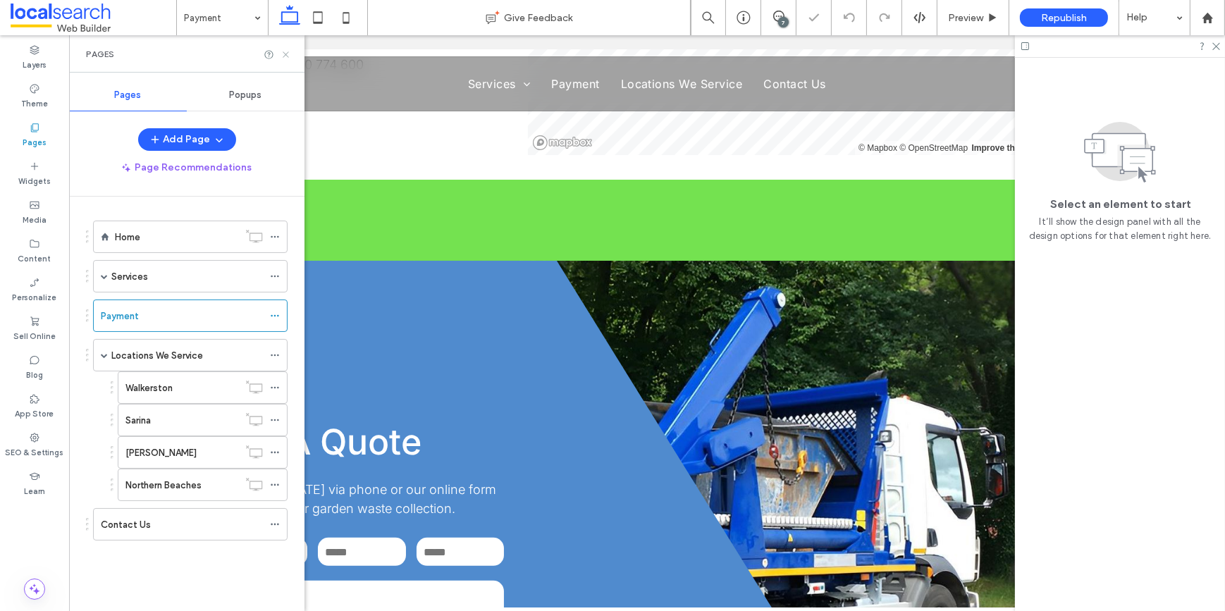
click at [284, 53] on use at bounding box center [286, 54] width 6 height 6
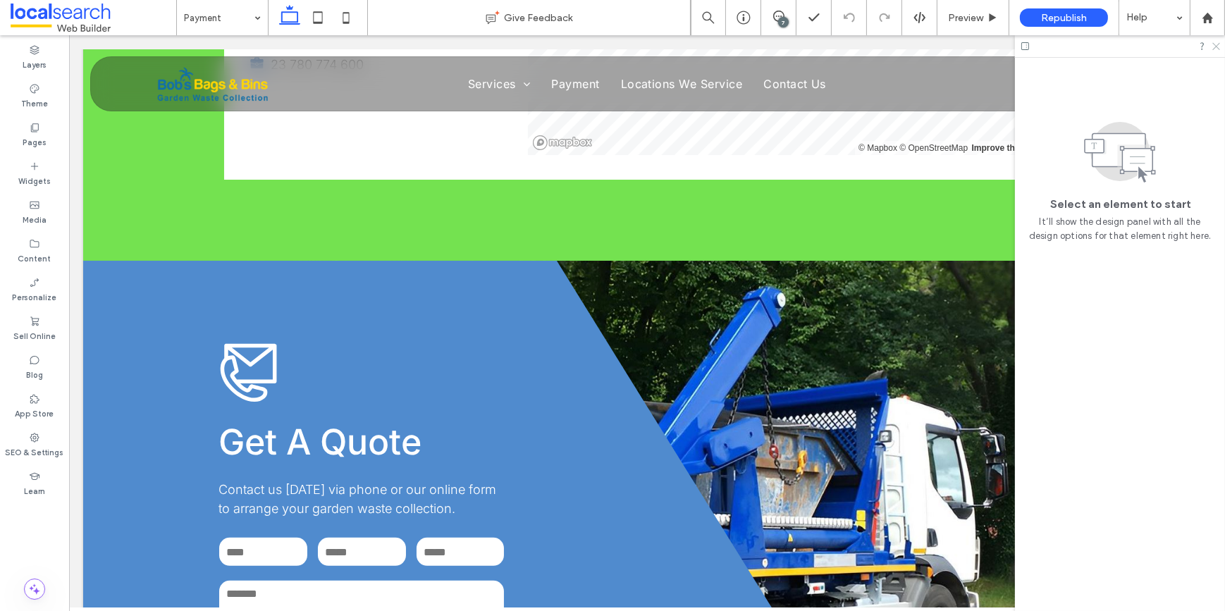
click at [1219, 44] on icon at bounding box center [1215, 45] width 9 height 9
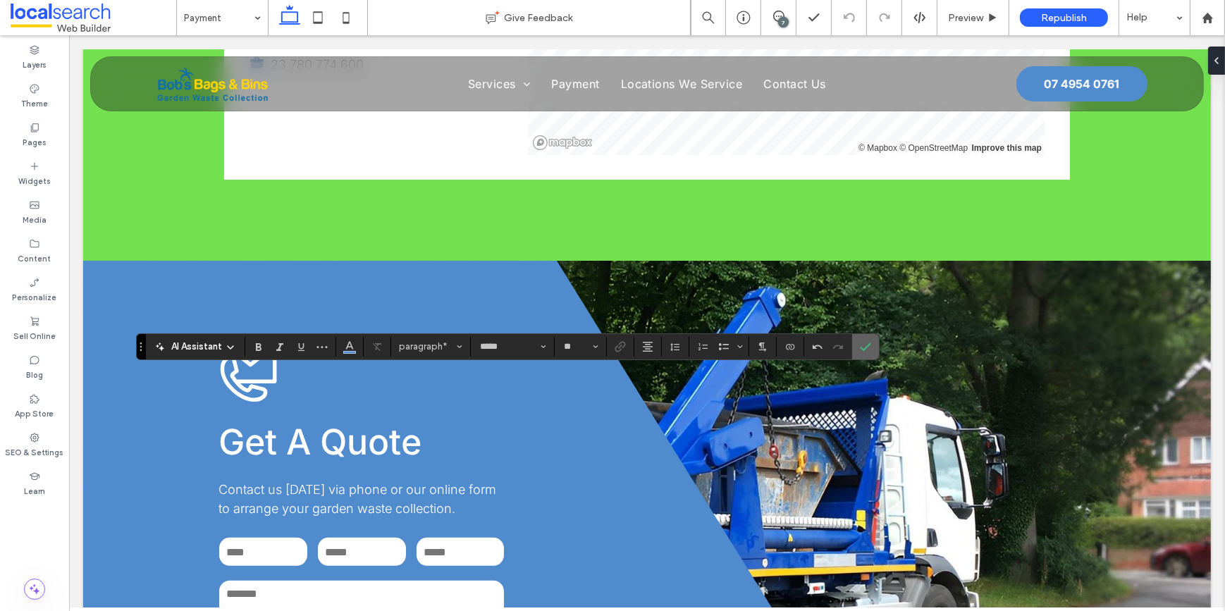
click at [865, 343] on icon "Confirm" at bounding box center [865, 346] width 11 height 11
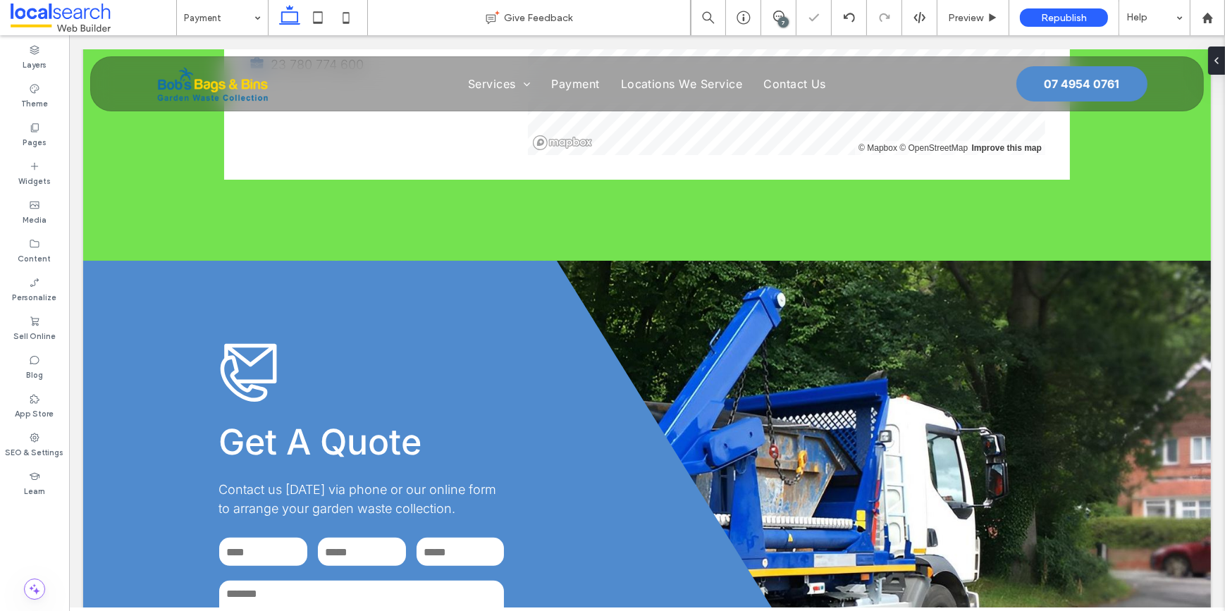
type input "*****"
type input "**"
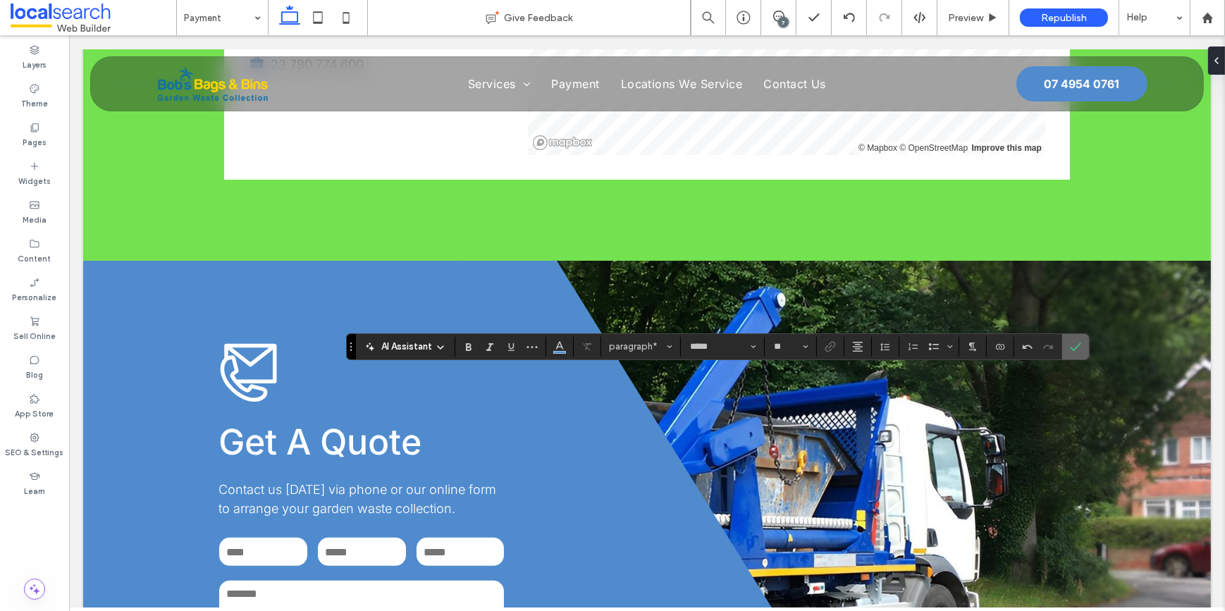
click at [1073, 341] on icon "Confirm" at bounding box center [1075, 346] width 11 height 11
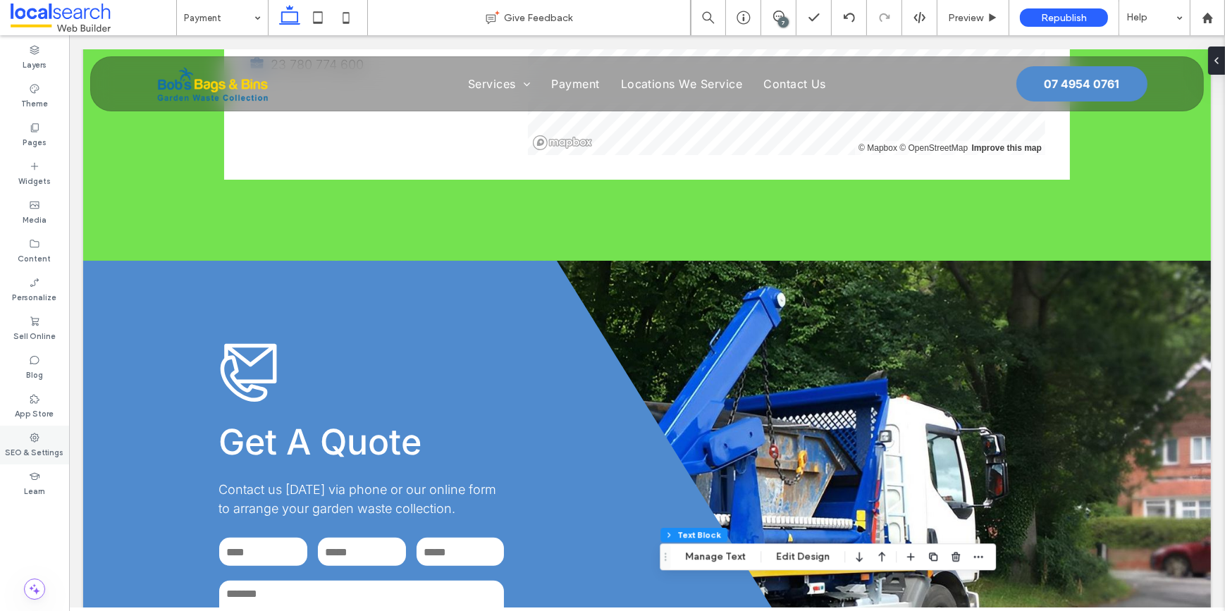
click at [42, 431] on div "SEO & Settings" at bounding box center [34, 445] width 69 height 39
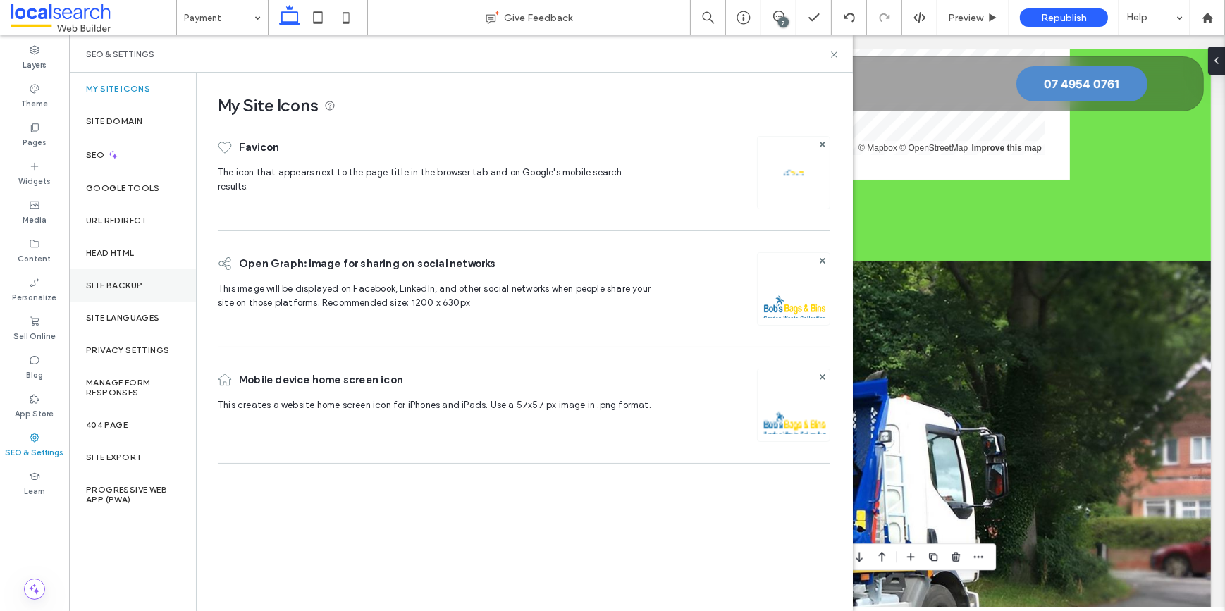
click at [125, 282] on label "Site Backup" at bounding box center [114, 286] width 56 height 10
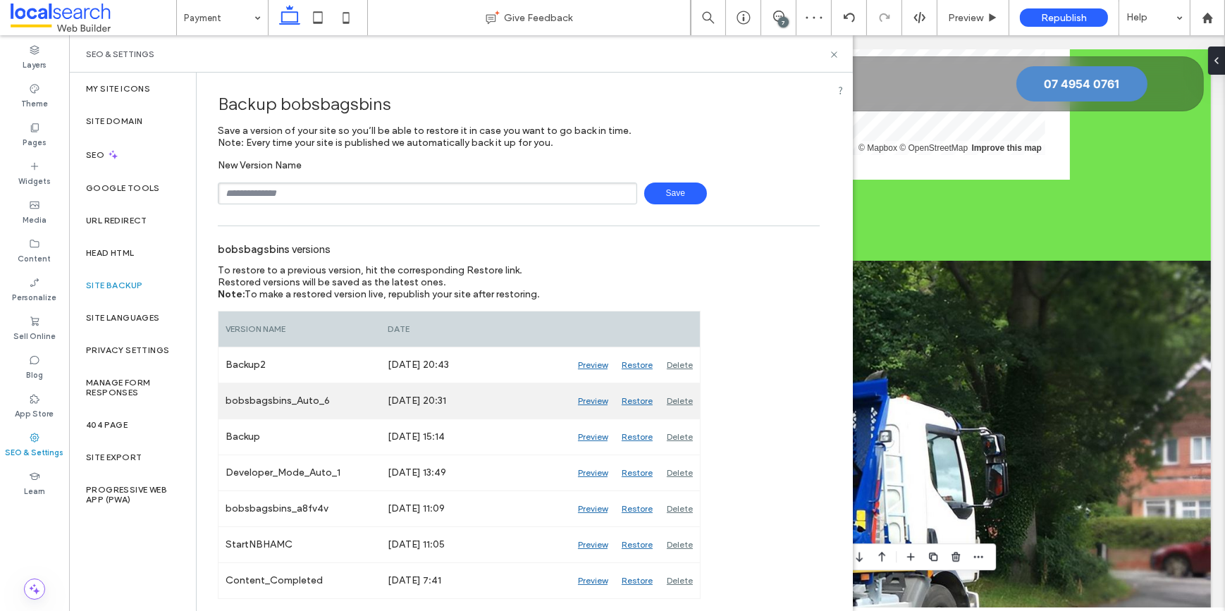
click at [591, 402] on div "Preview" at bounding box center [593, 400] width 44 height 35
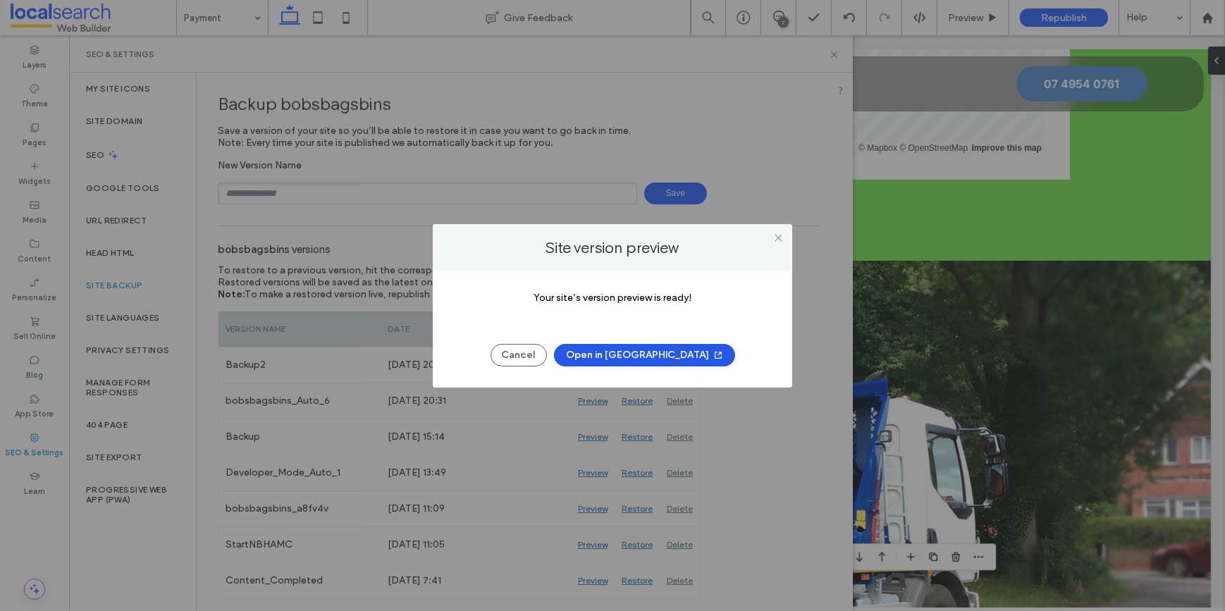
click at [604, 359] on button "Open in [GEOGRAPHIC_DATA]" at bounding box center [644, 355] width 181 height 23
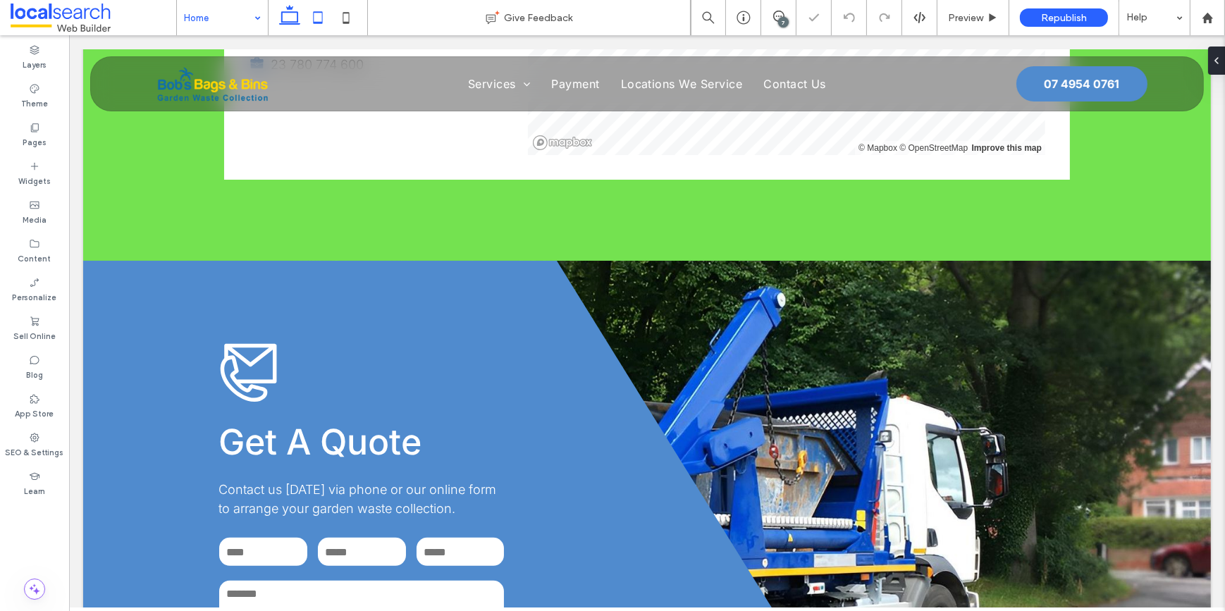
click at [320, 18] on icon at bounding box center [318, 18] width 28 height 28
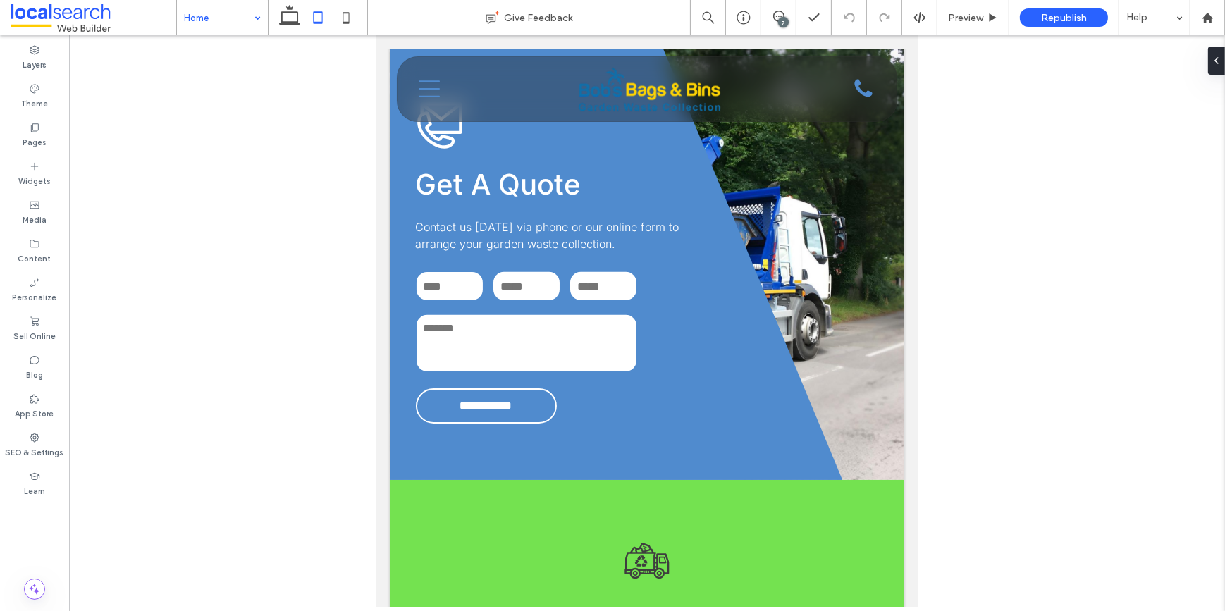
type input "**"
type input "****"
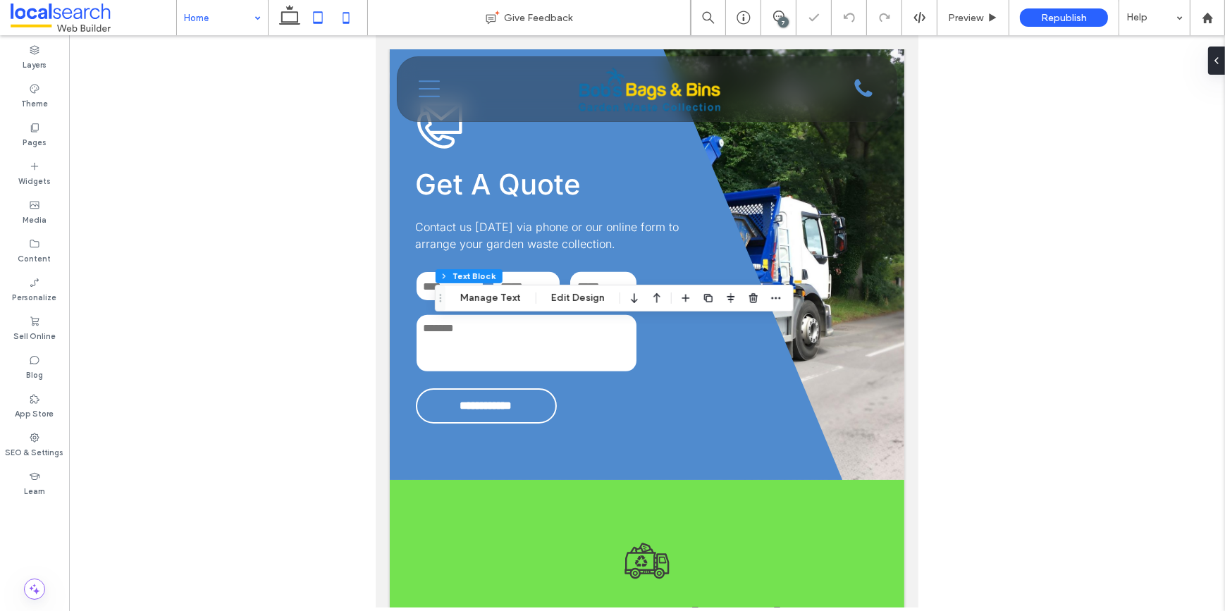
click at [357, 20] on icon at bounding box center [346, 18] width 28 height 28
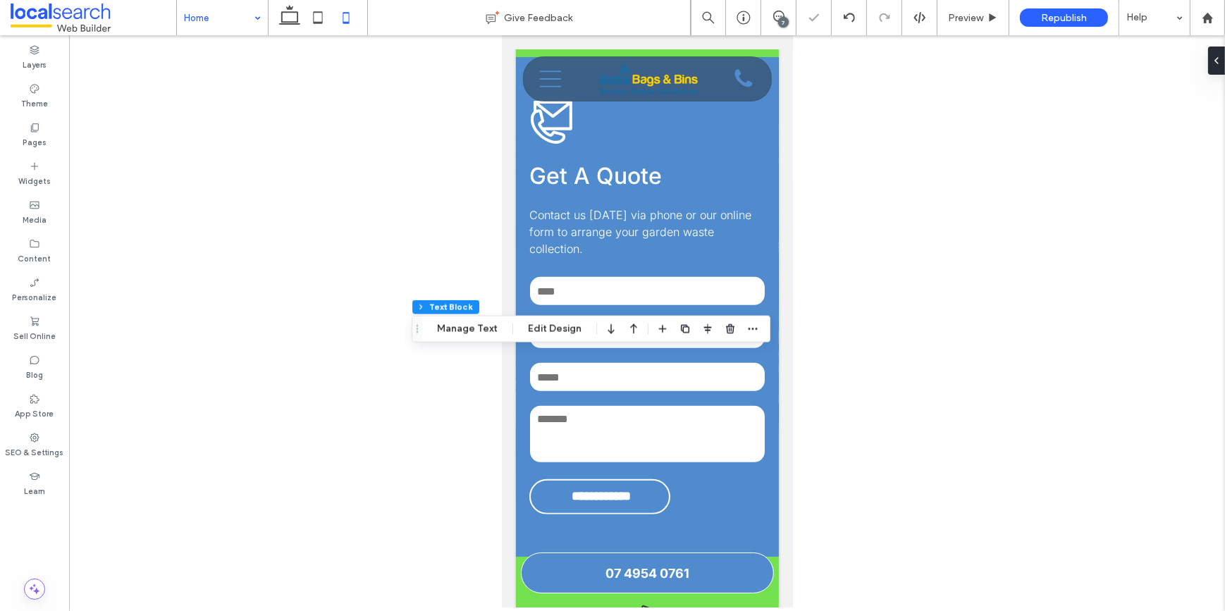
type input "**"
type input "****"
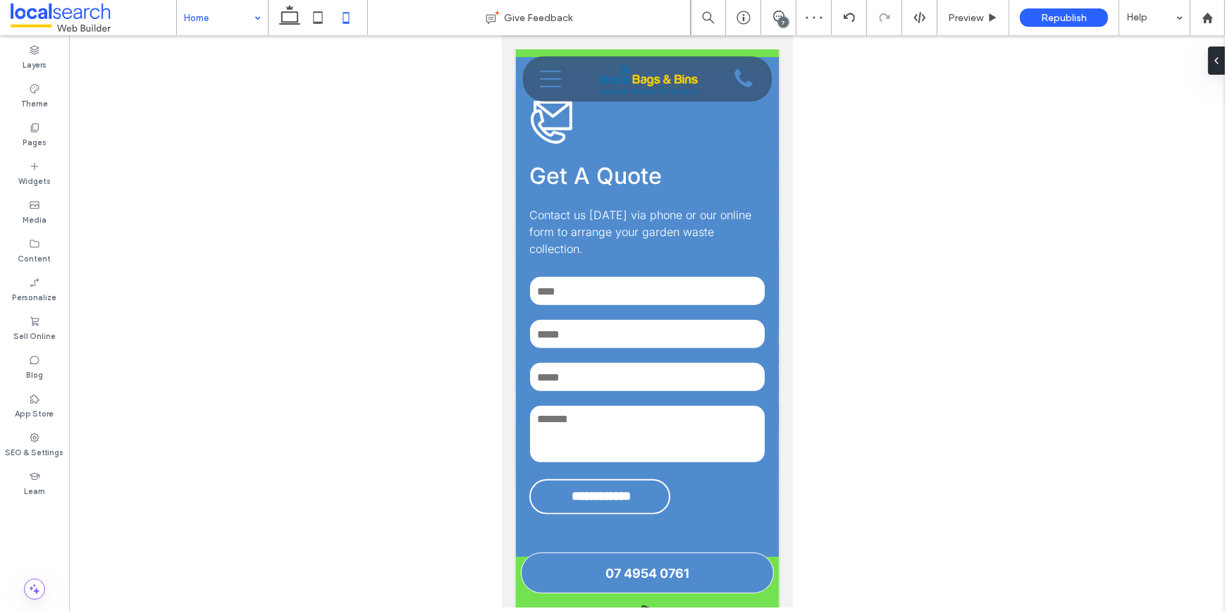
type input "**"
type input "****"
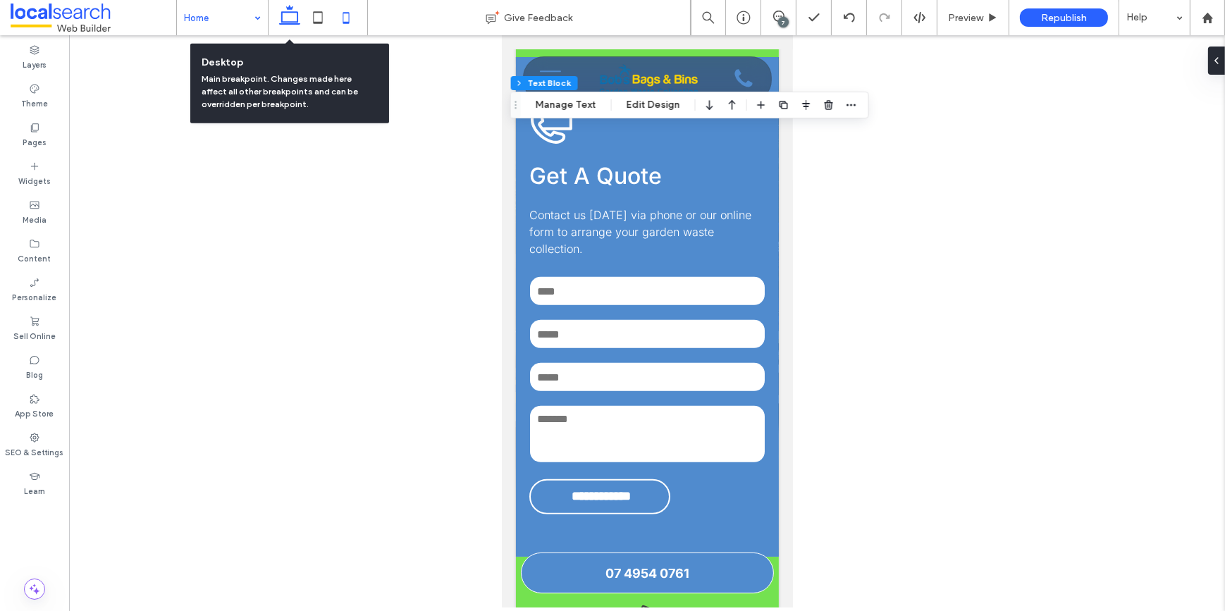
click at [290, 16] on icon at bounding box center [290, 18] width 28 height 28
type input "**"
type input "****"
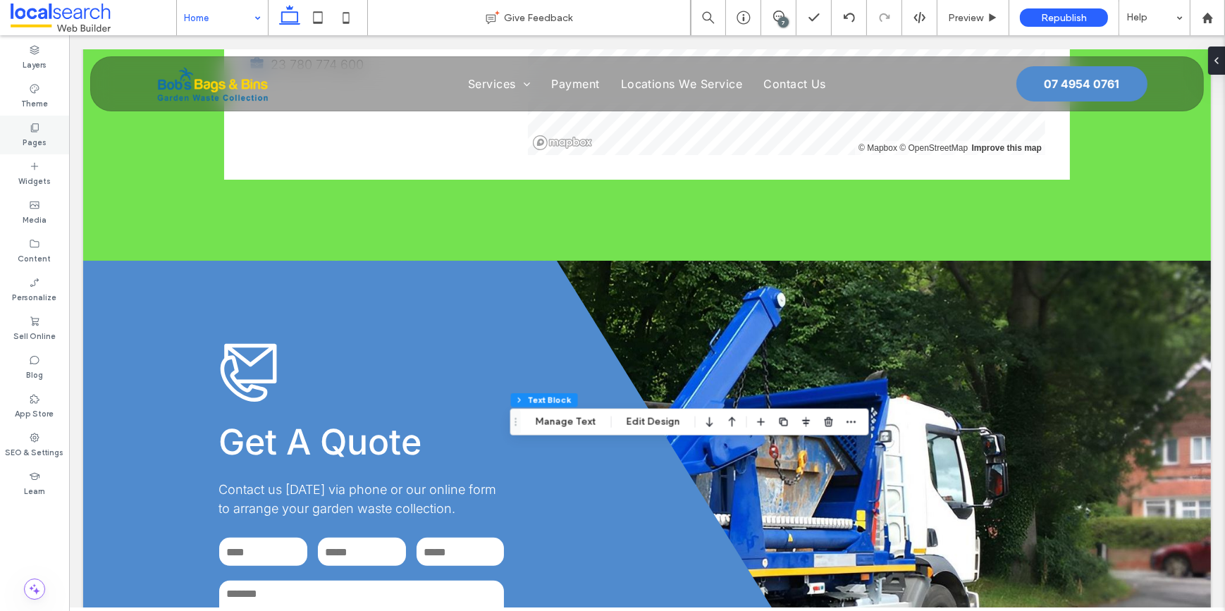
click at [36, 141] on label "Pages" at bounding box center [35, 141] width 24 height 16
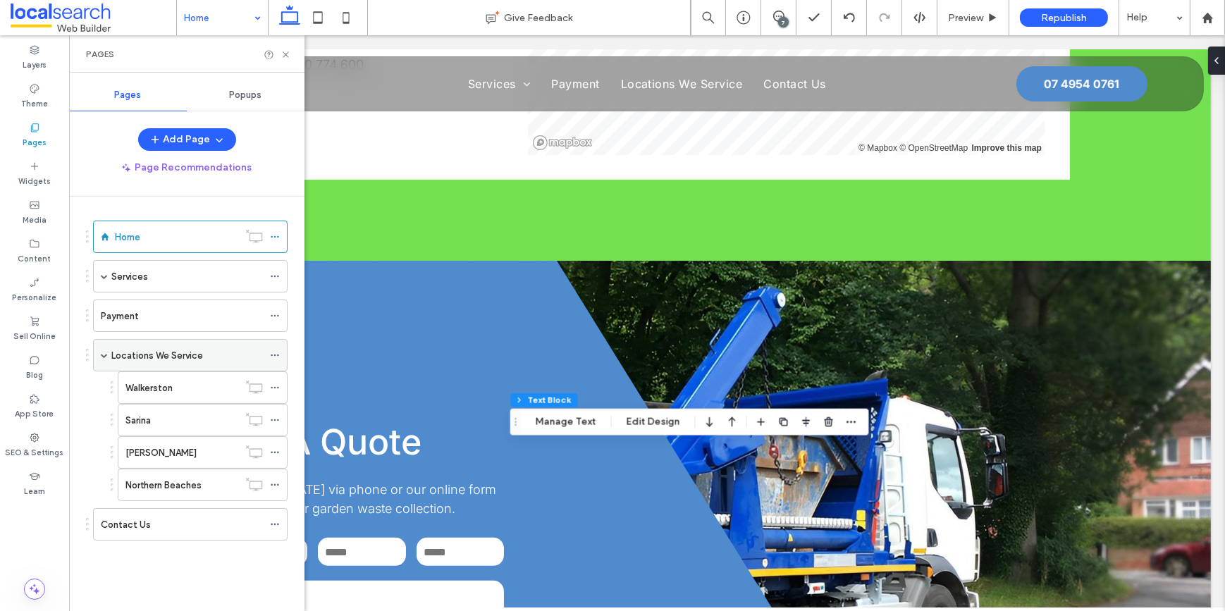
click at [104, 354] on span at bounding box center [104, 355] width 7 height 7
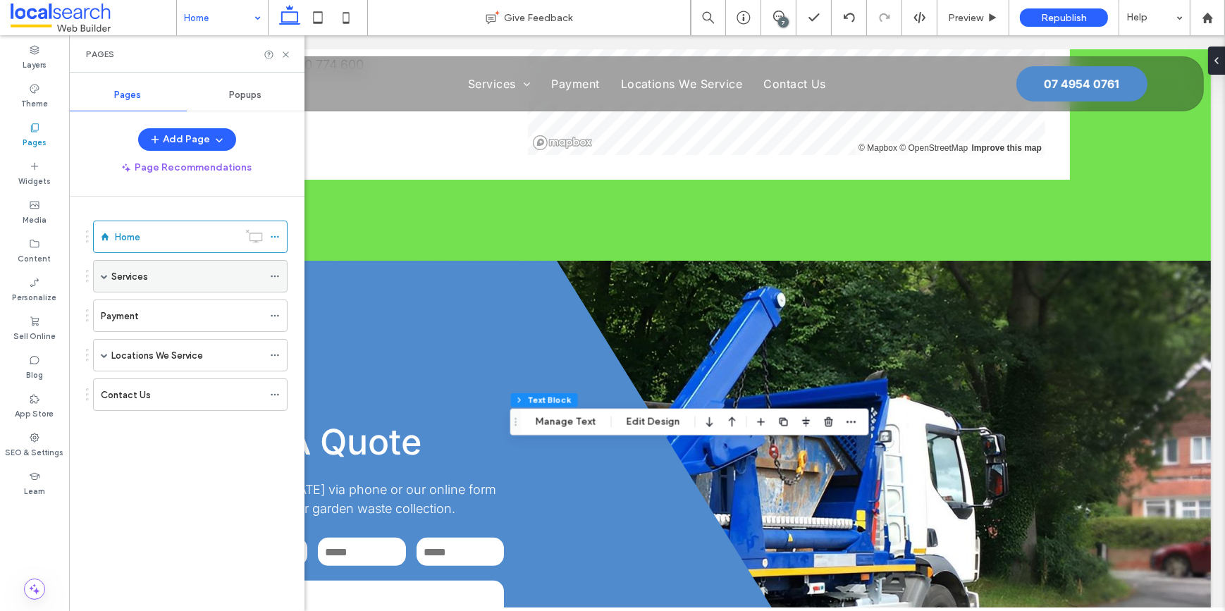
click at [103, 275] on span at bounding box center [104, 276] width 7 height 7
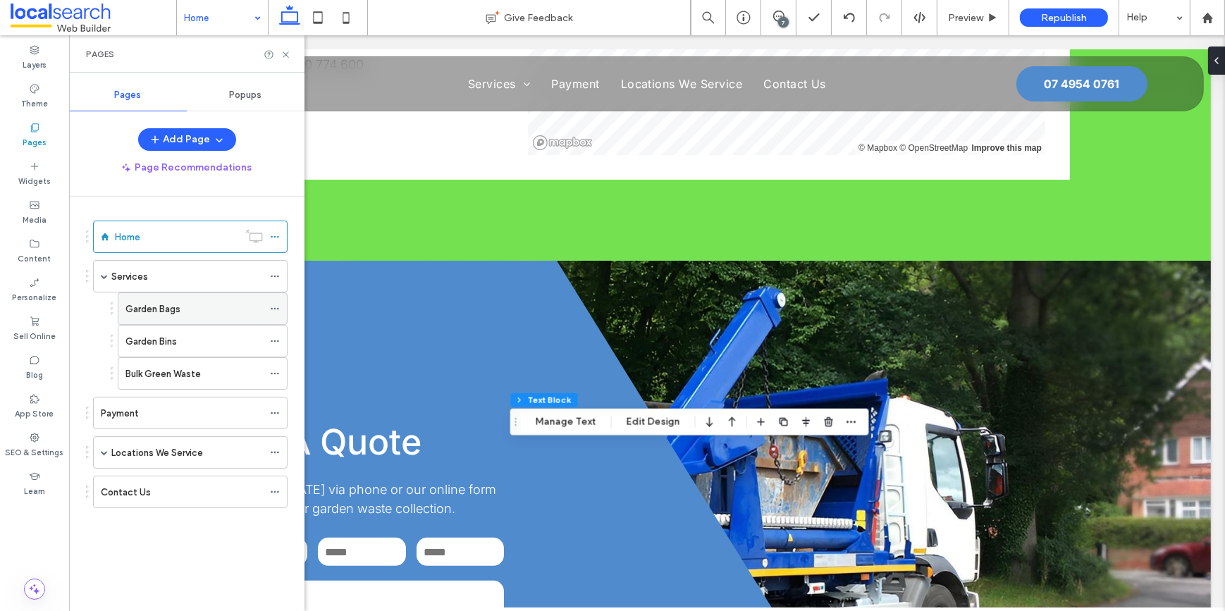
click at [143, 299] on div "Garden Bags" at bounding box center [193, 308] width 137 height 31
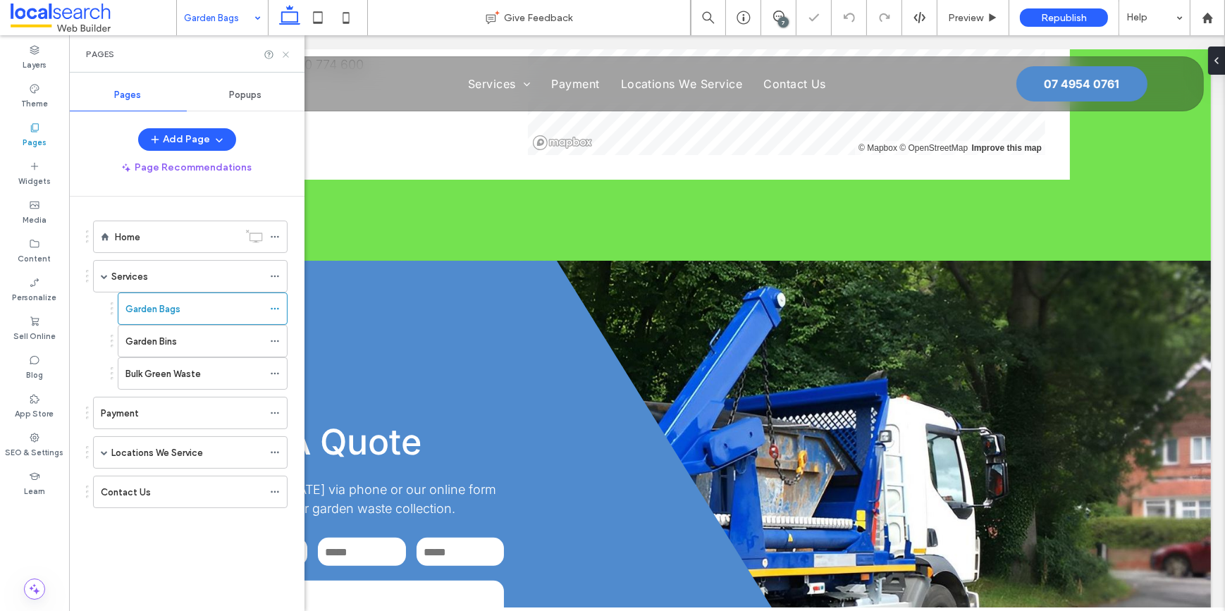
click at [288, 54] on icon at bounding box center [286, 54] width 11 height 11
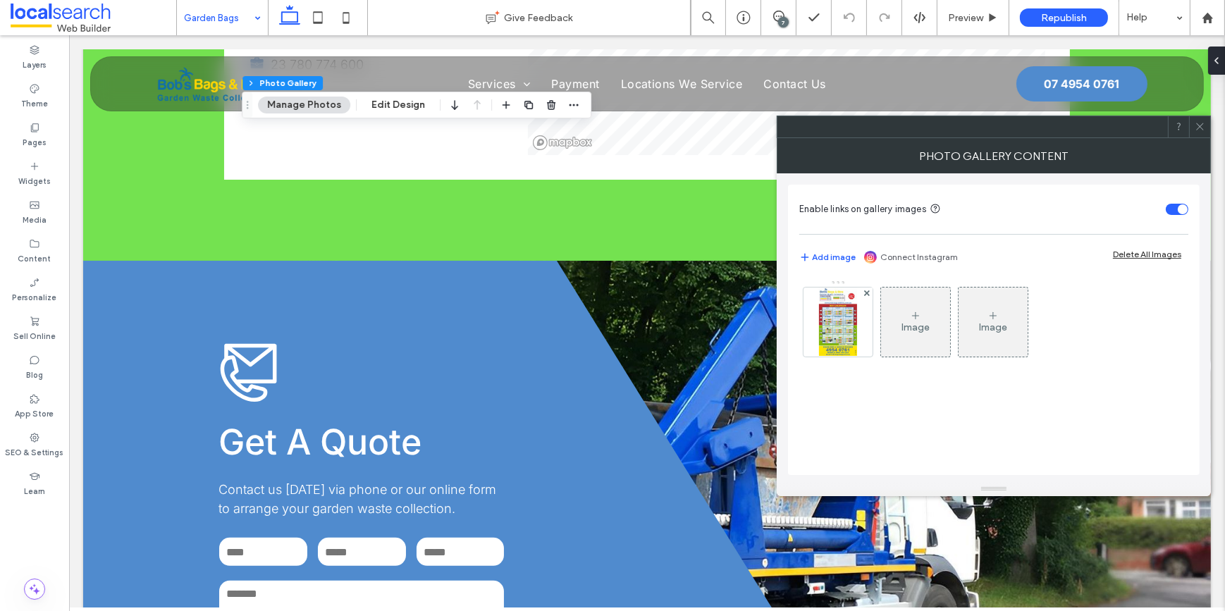
click at [1201, 119] on span at bounding box center [1200, 126] width 11 height 21
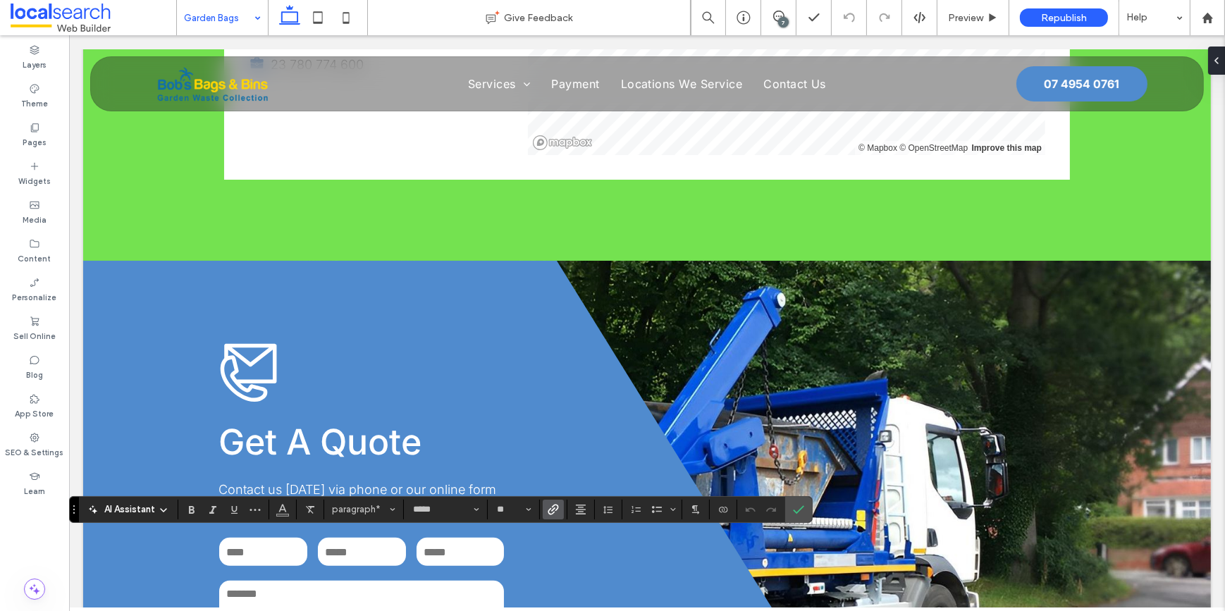
click at [554, 510] on icon "Link" at bounding box center [553, 509] width 11 height 11
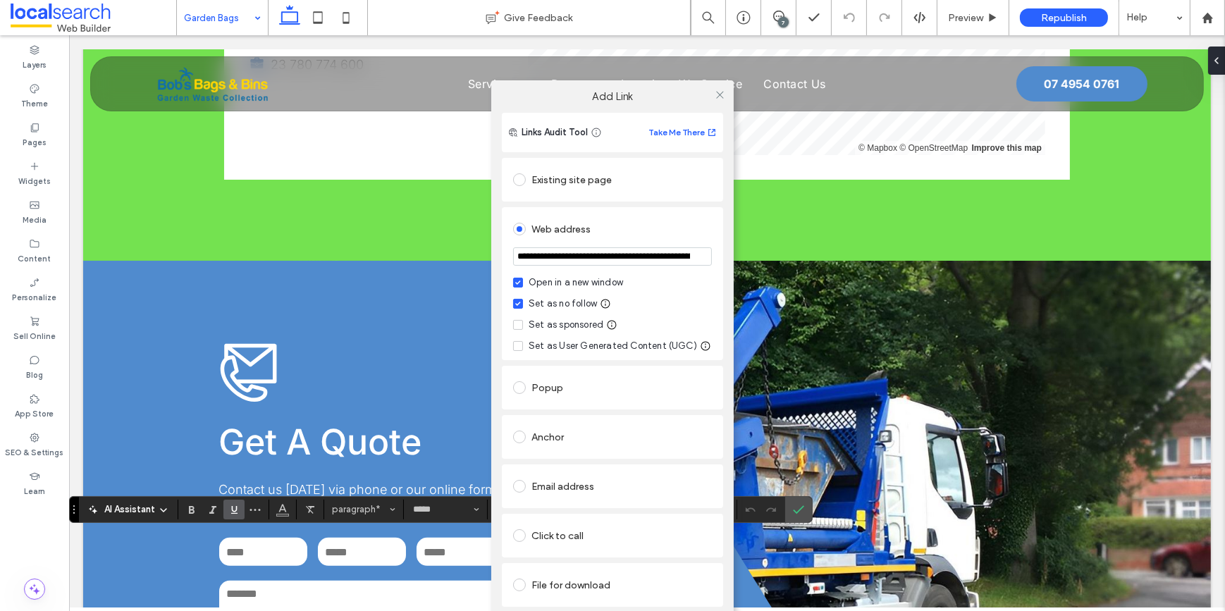
click at [543, 254] on input "**********" at bounding box center [612, 256] width 199 height 18
click at [718, 93] on use at bounding box center [719, 94] width 7 height 7
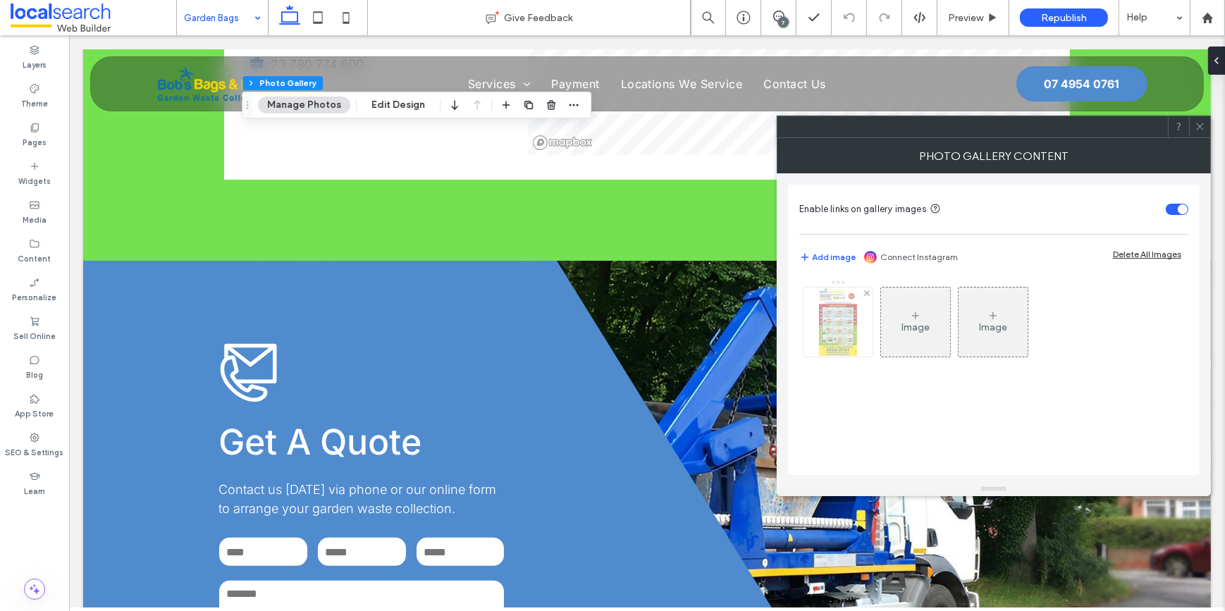
click at [829, 326] on img at bounding box center [838, 322] width 38 height 69
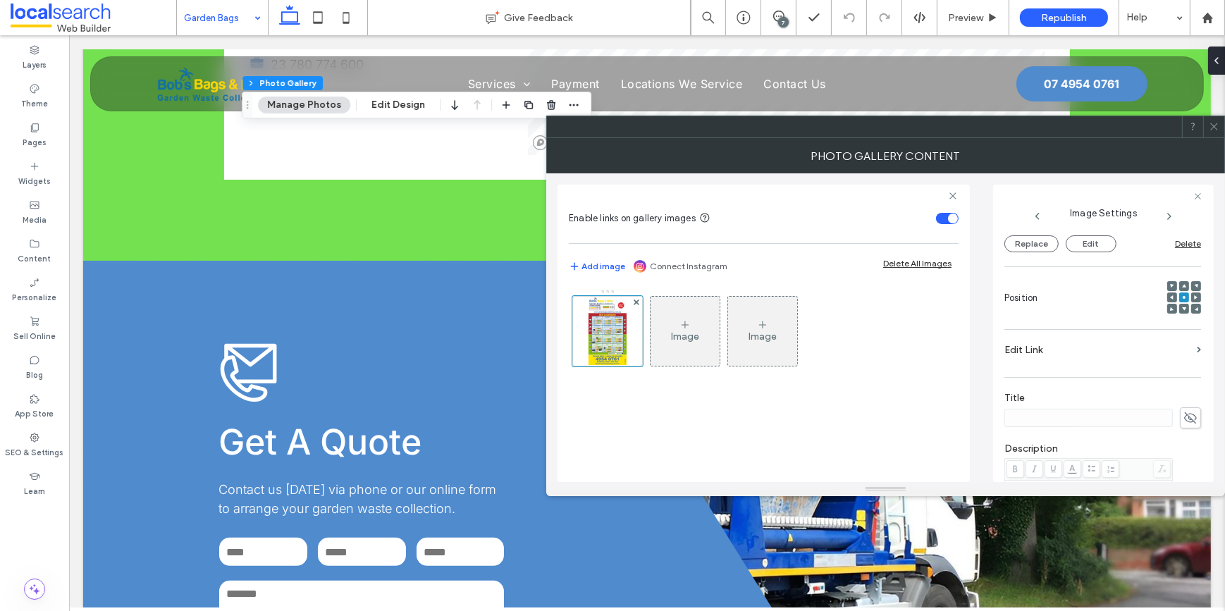
scroll to position [256, 0]
click at [1106, 268] on label "Edit Link" at bounding box center [1097, 266] width 187 height 26
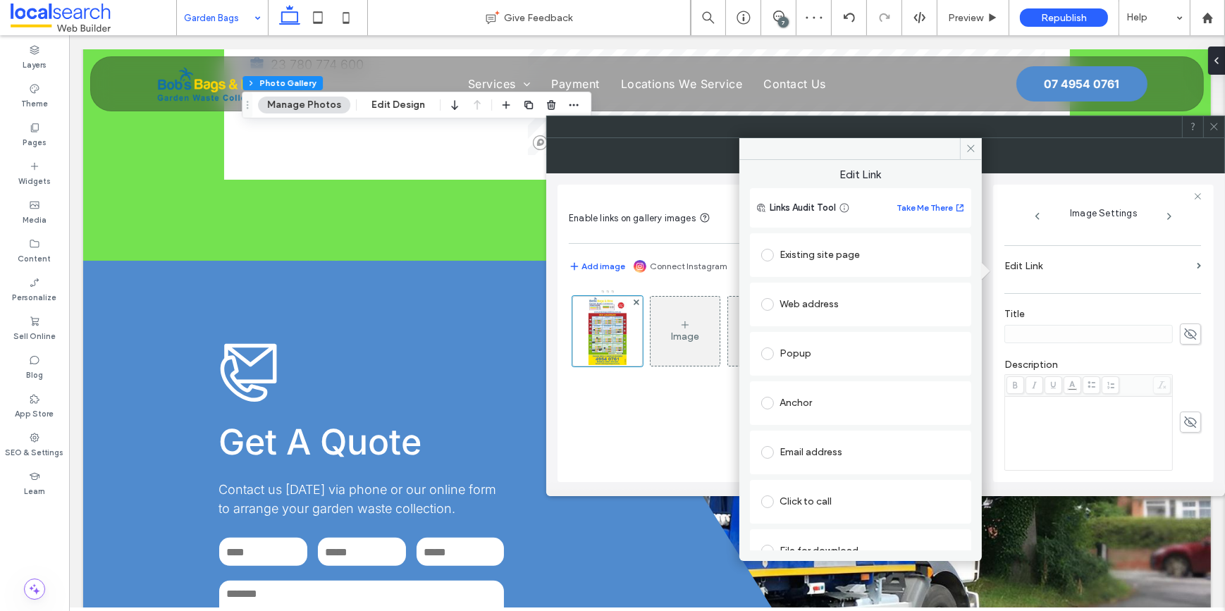
click at [789, 302] on div "Web address" at bounding box center [860, 304] width 199 height 23
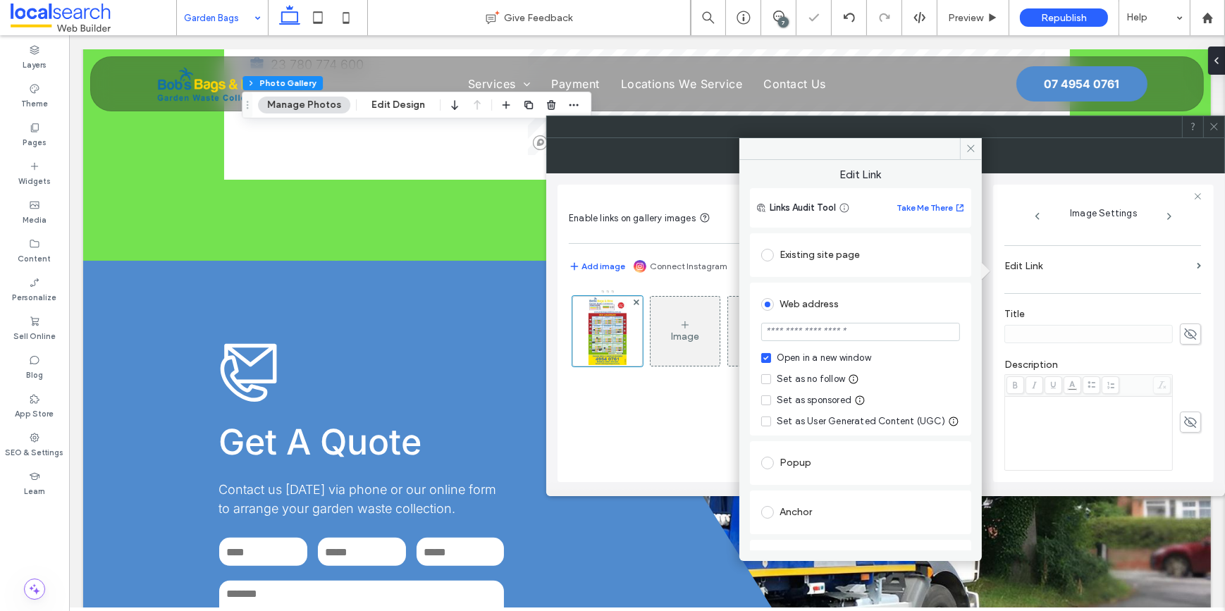
click at [794, 331] on input "url" at bounding box center [860, 332] width 199 height 18
paste input "**********"
type input "**********"
click at [790, 376] on div "Set as no follow" at bounding box center [811, 379] width 68 height 14
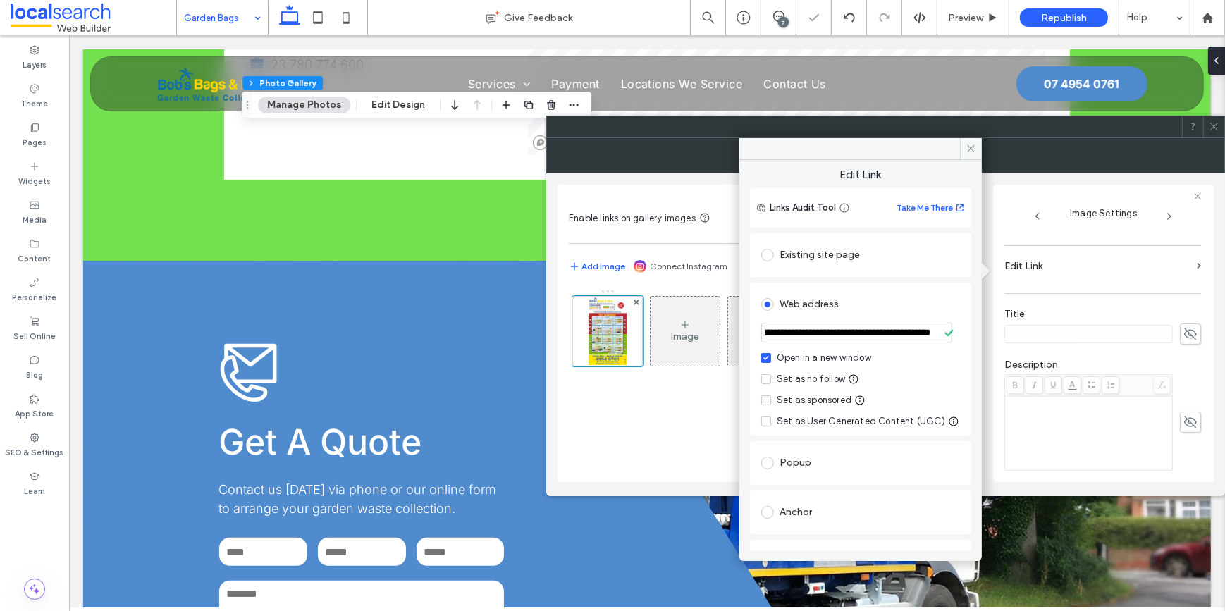
scroll to position [0, 0]
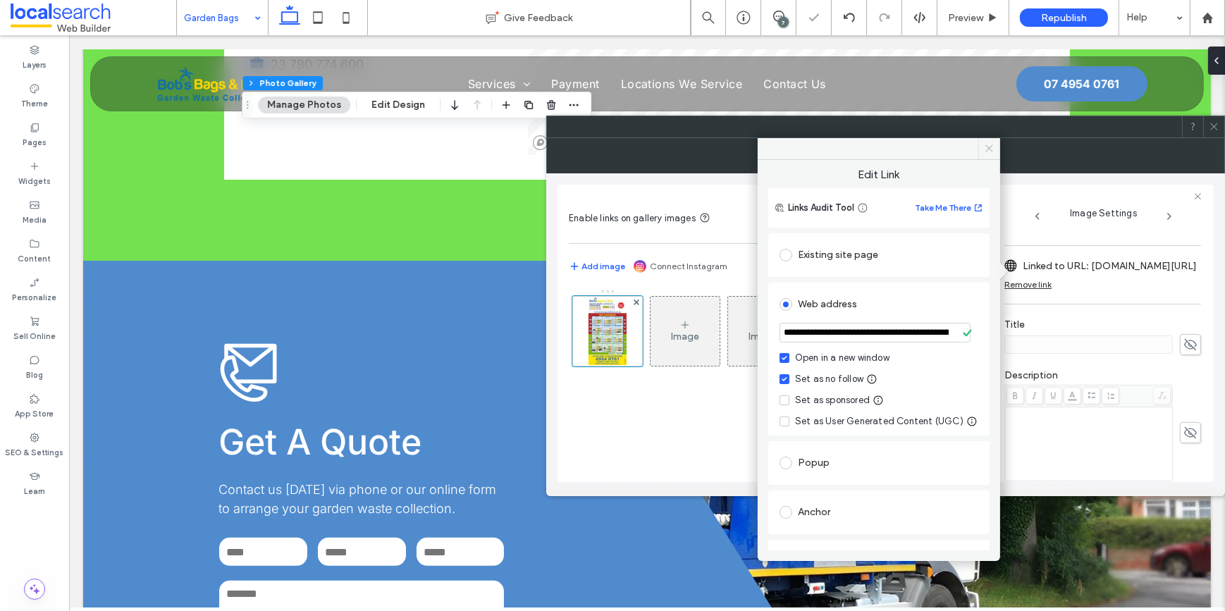
click at [987, 148] on icon at bounding box center [989, 148] width 11 height 11
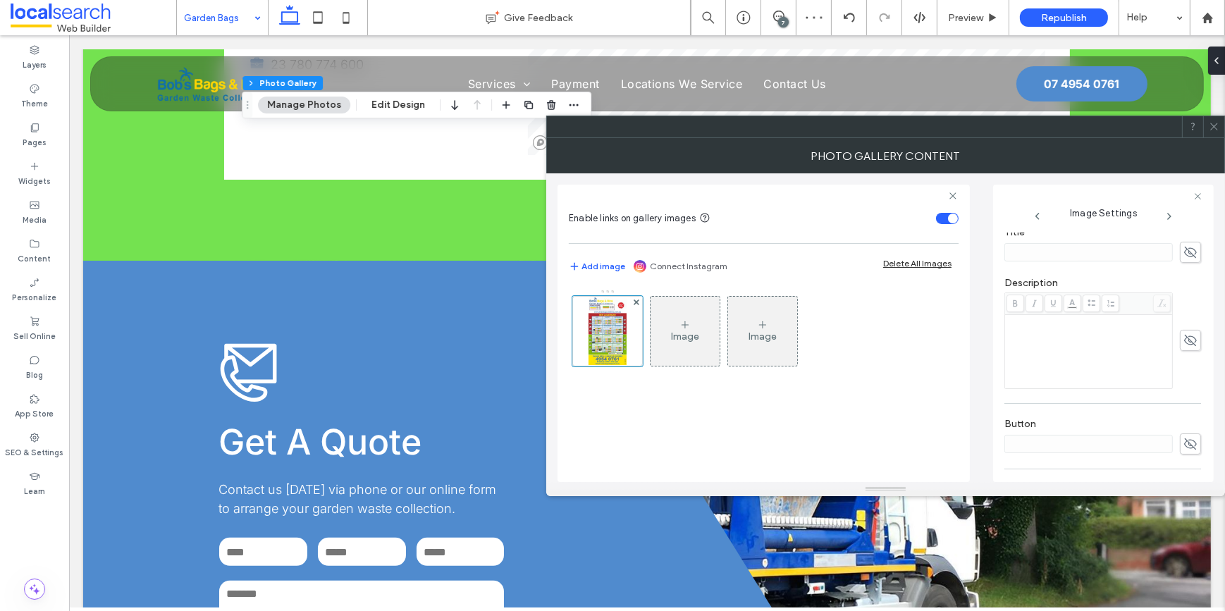
scroll to position [445, 0]
click at [1205, 125] on div at bounding box center [1213, 126] width 21 height 21
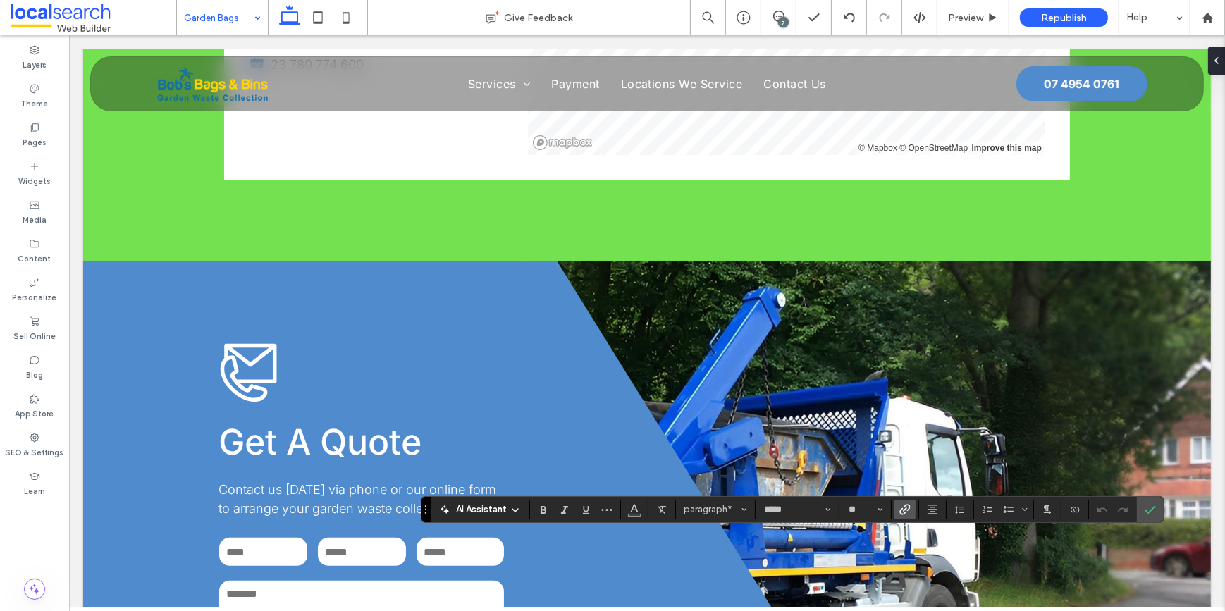
click at [902, 510] on icon "Link" at bounding box center [904, 509] width 11 height 11
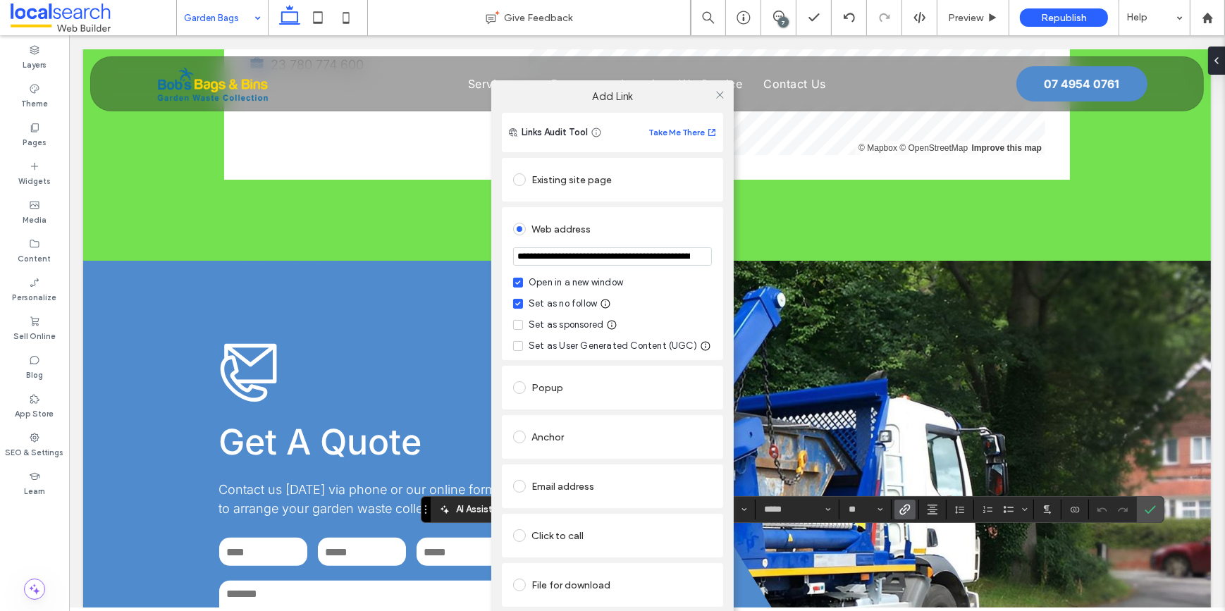
click at [572, 255] on input "**********" at bounding box center [612, 256] width 199 height 18
click at [726, 94] on div at bounding box center [719, 94] width 21 height 21
click at [720, 94] on icon at bounding box center [720, 95] width 11 height 11
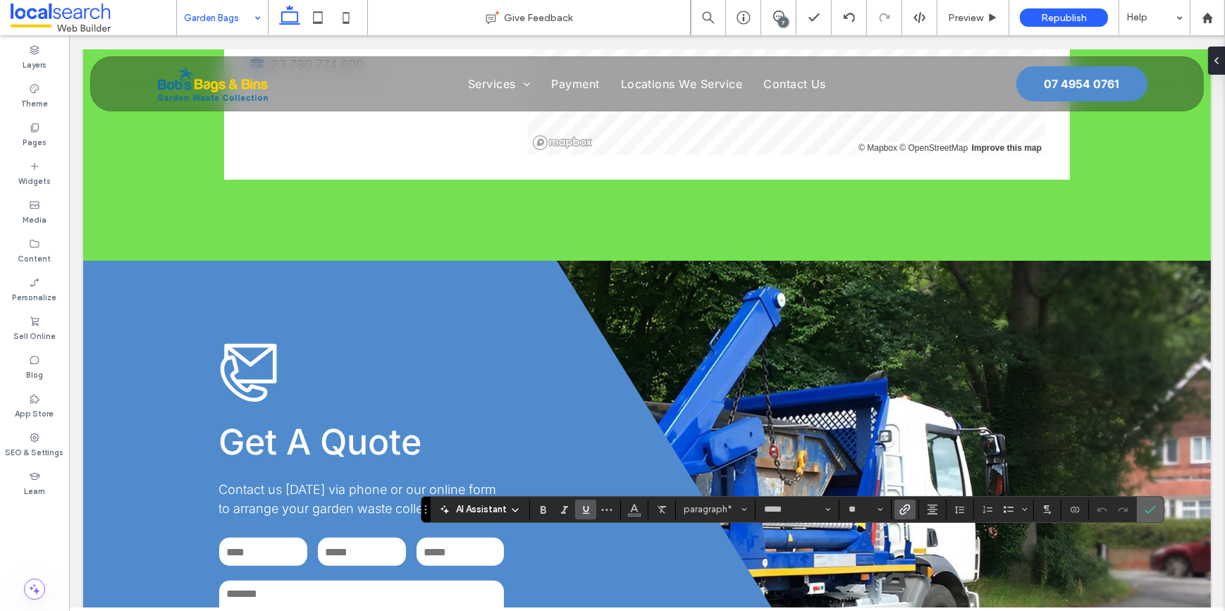
click at [1145, 505] on icon "Confirm" at bounding box center [1150, 509] width 11 height 11
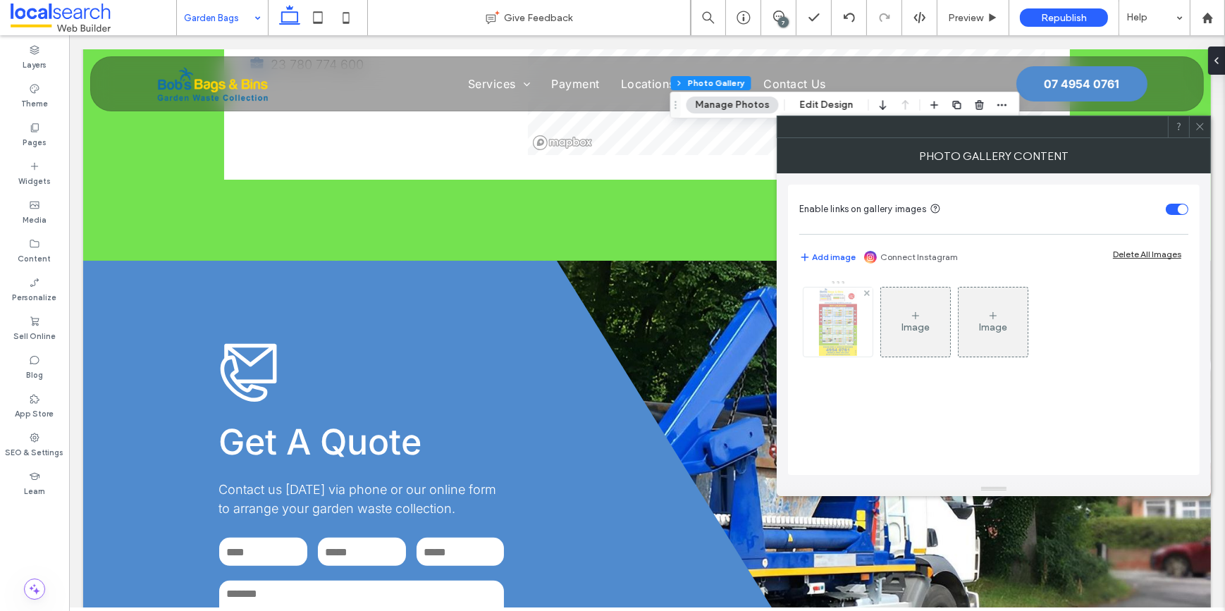
click at [815, 343] on div at bounding box center [837, 322] width 69 height 69
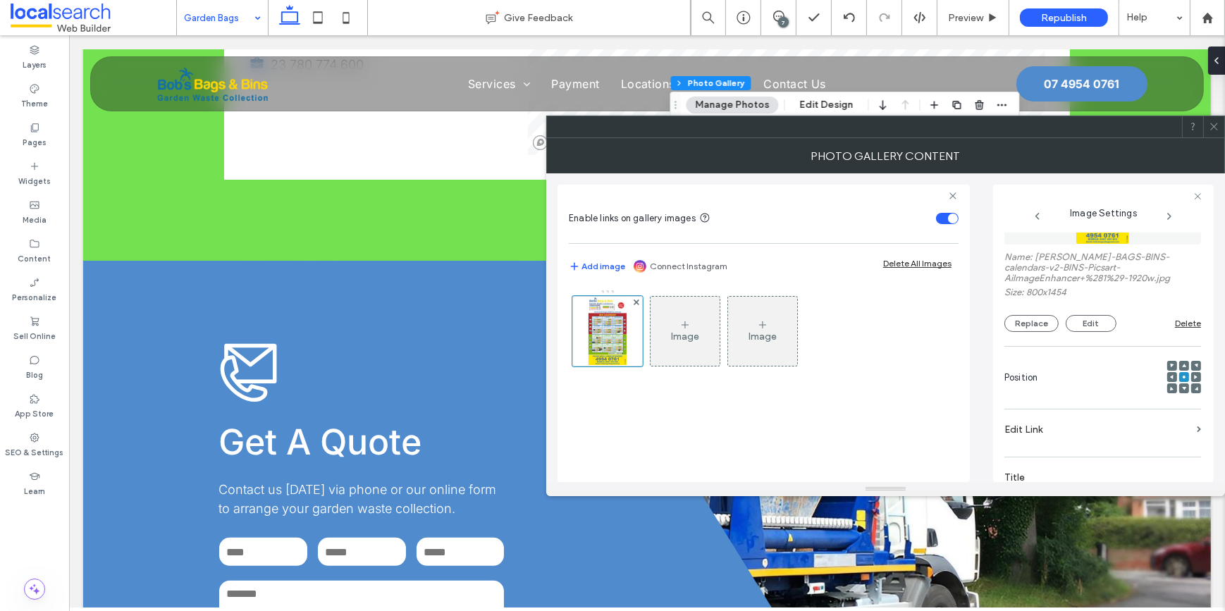
scroll to position [192, 0]
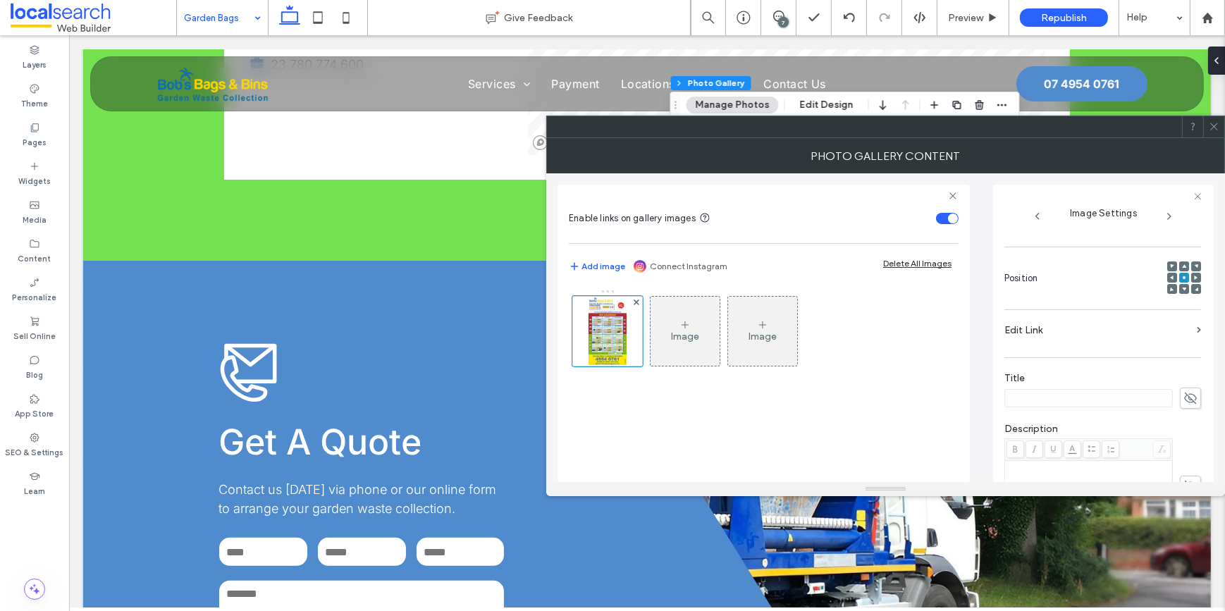
click at [1063, 319] on div "**********" at bounding box center [1102, 377] width 197 height 672
click at [1058, 333] on label "Edit Link" at bounding box center [1097, 330] width 187 height 26
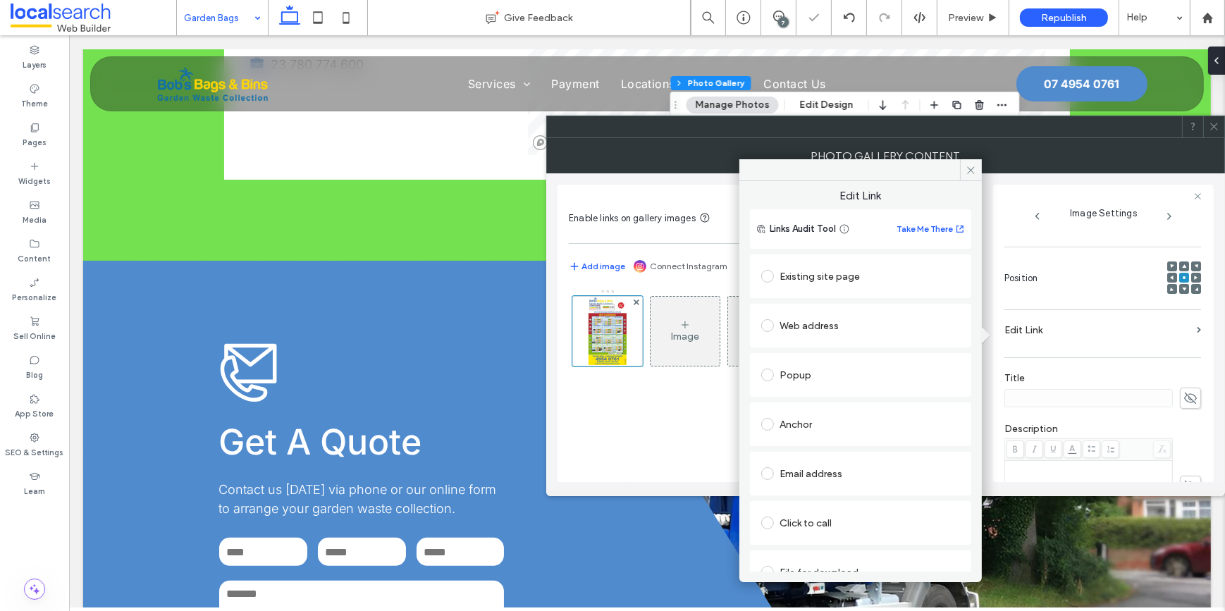
click at [846, 322] on div "Web address" at bounding box center [860, 325] width 199 height 23
click at [811, 354] on input "url" at bounding box center [860, 353] width 199 height 18
paste input "**********"
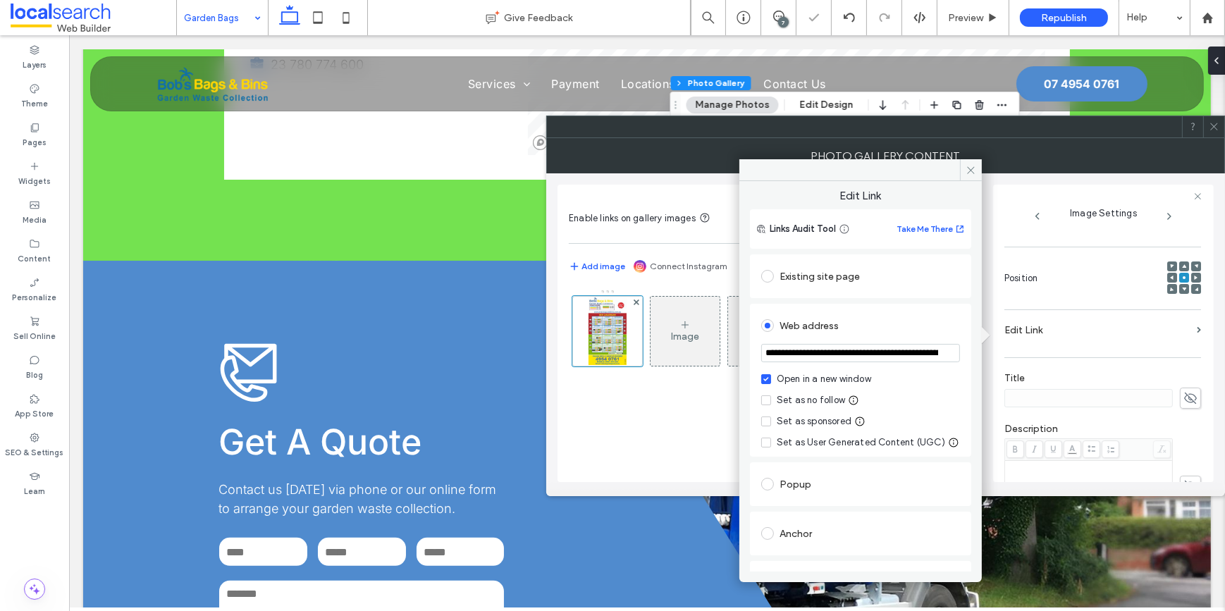
scroll to position [0, 307]
type input "**********"
click at [792, 402] on div "Set as no follow" at bounding box center [811, 400] width 68 height 14
click at [973, 165] on icon at bounding box center [971, 170] width 11 height 11
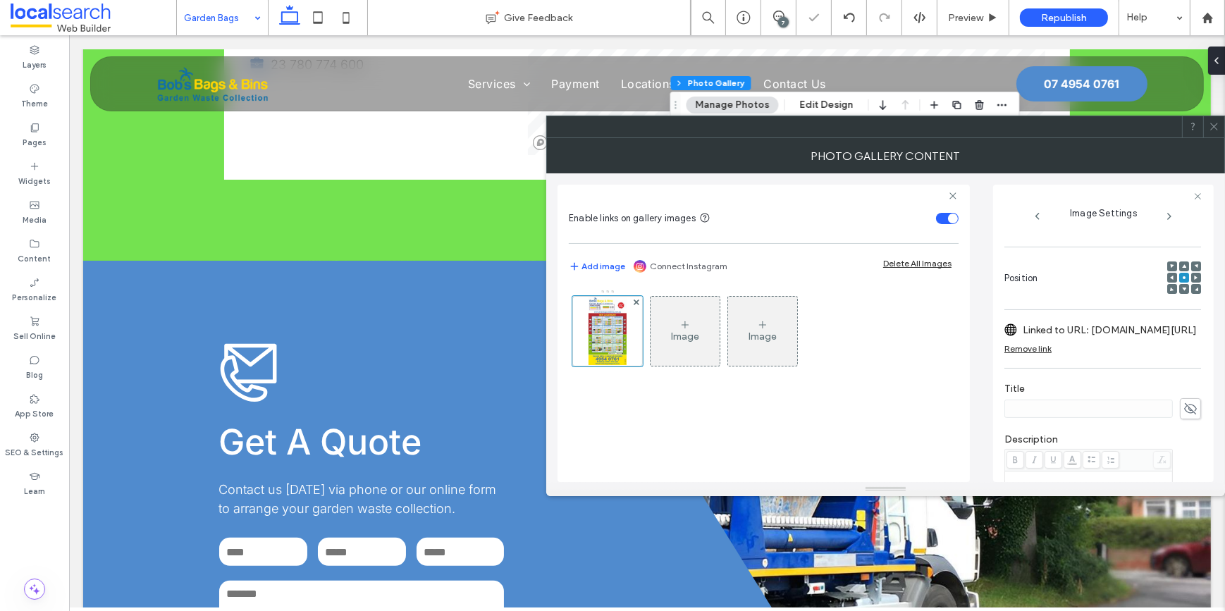
click at [1206, 123] on div at bounding box center [1213, 126] width 21 height 21
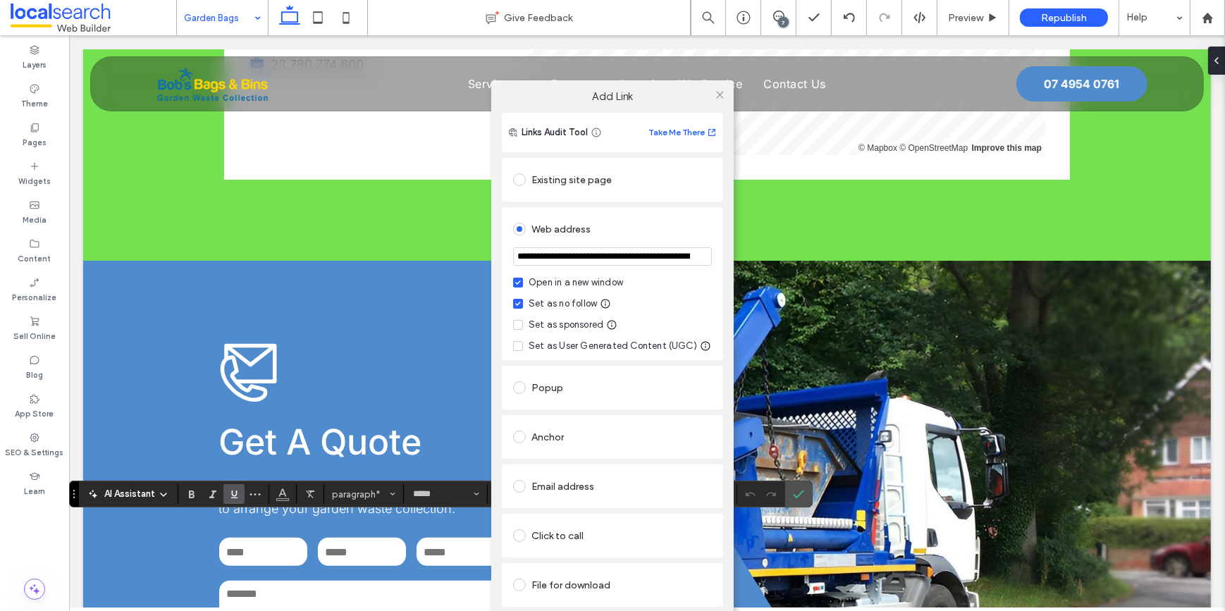
click at [561, 251] on input "**********" at bounding box center [612, 256] width 199 height 18
click at [720, 92] on icon at bounding box center [720, 95] width 11 height 11
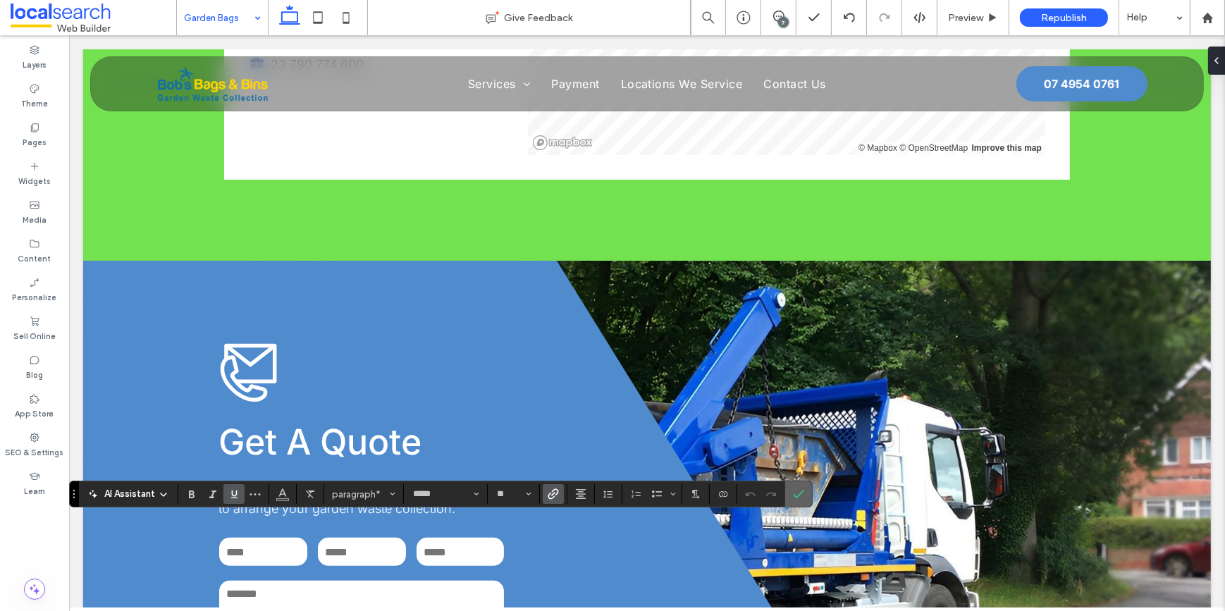
click at [801, 499] on icon "Confirm" at bounding box center [798, 493] width 11 height 11
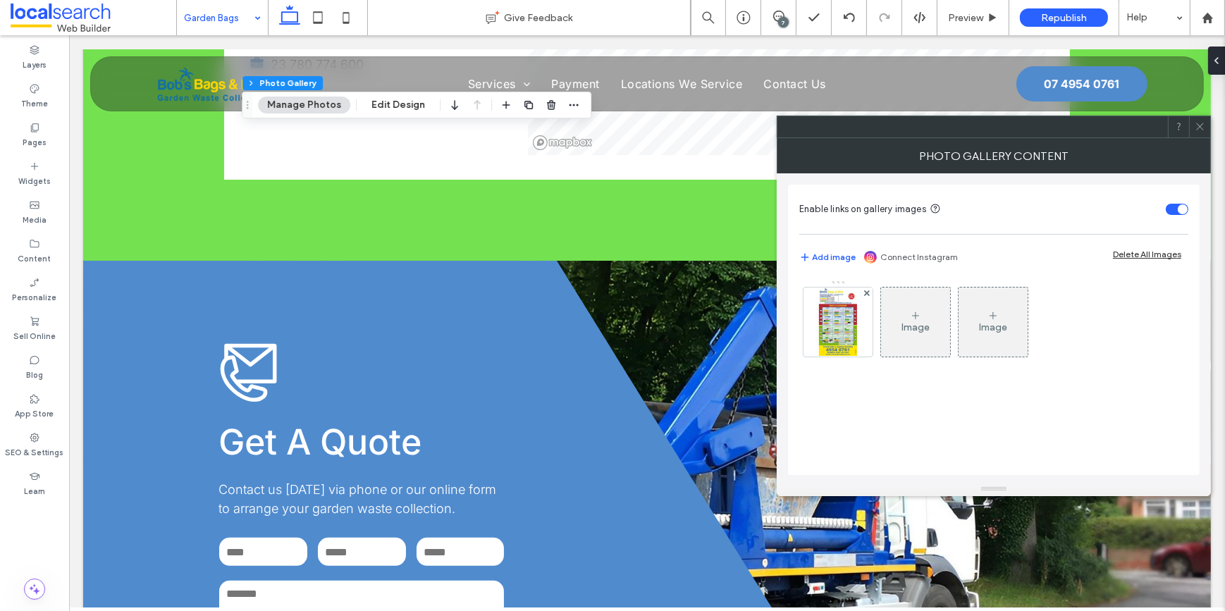
click at [822, 323] on img at bounding box center [838, 322] width 38 height 69
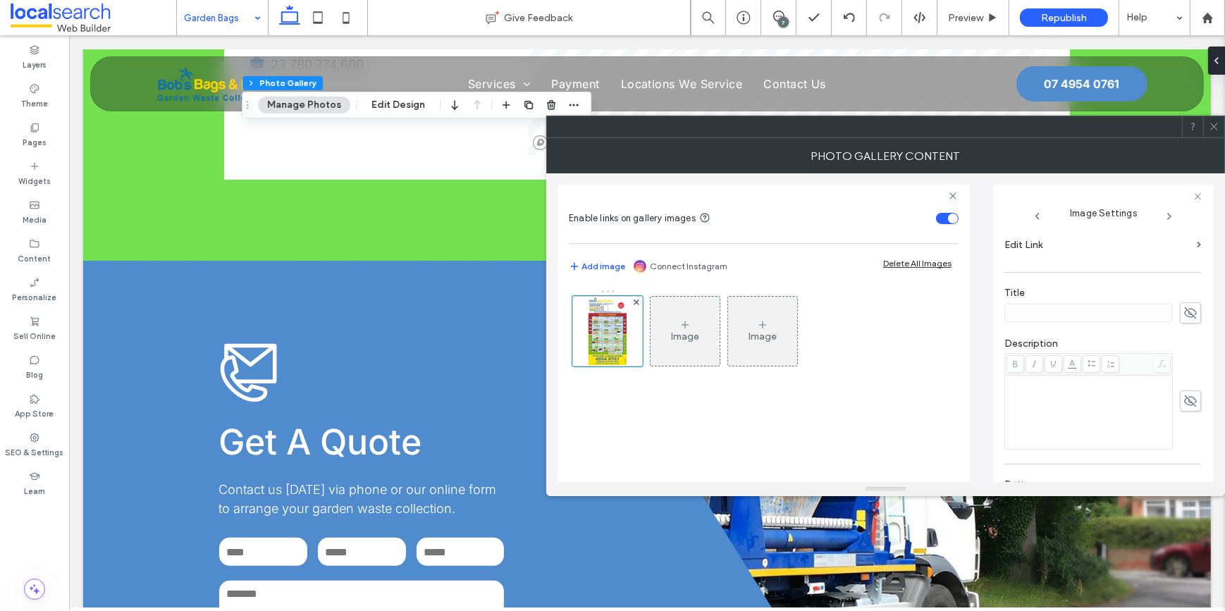
scroll to position [235, 0]
click at [1163, 280] on label "Edit Link" at bounding box center [1097, 287] width 187 height 26
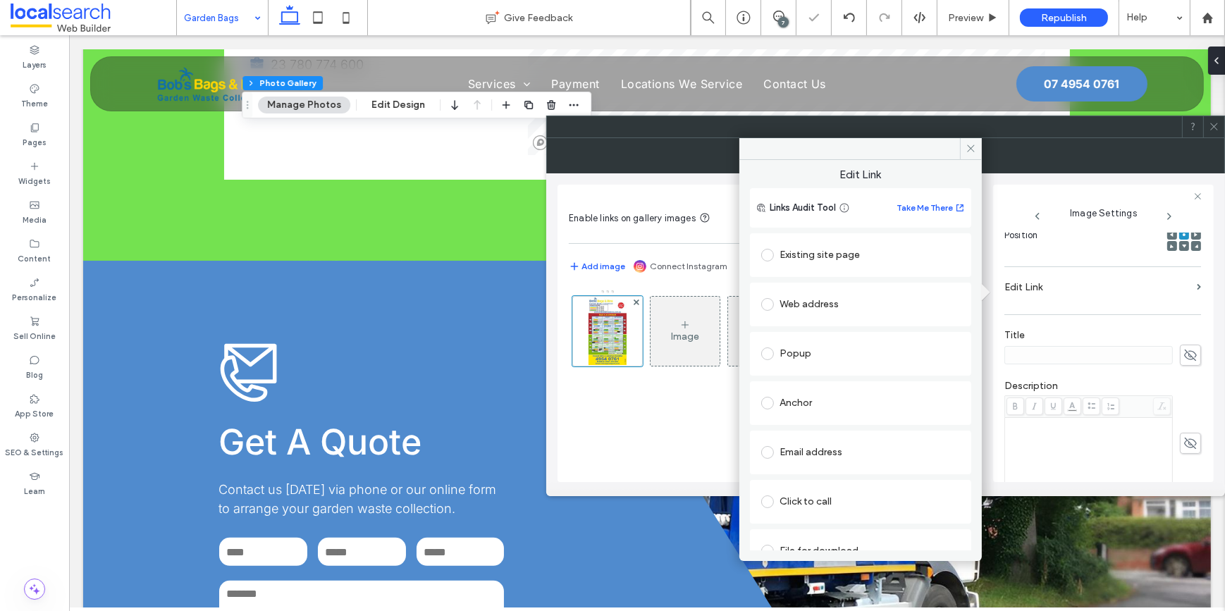
click at [791, 302] on div "Web address" at bounding box center [860, 304] width 199 height 23
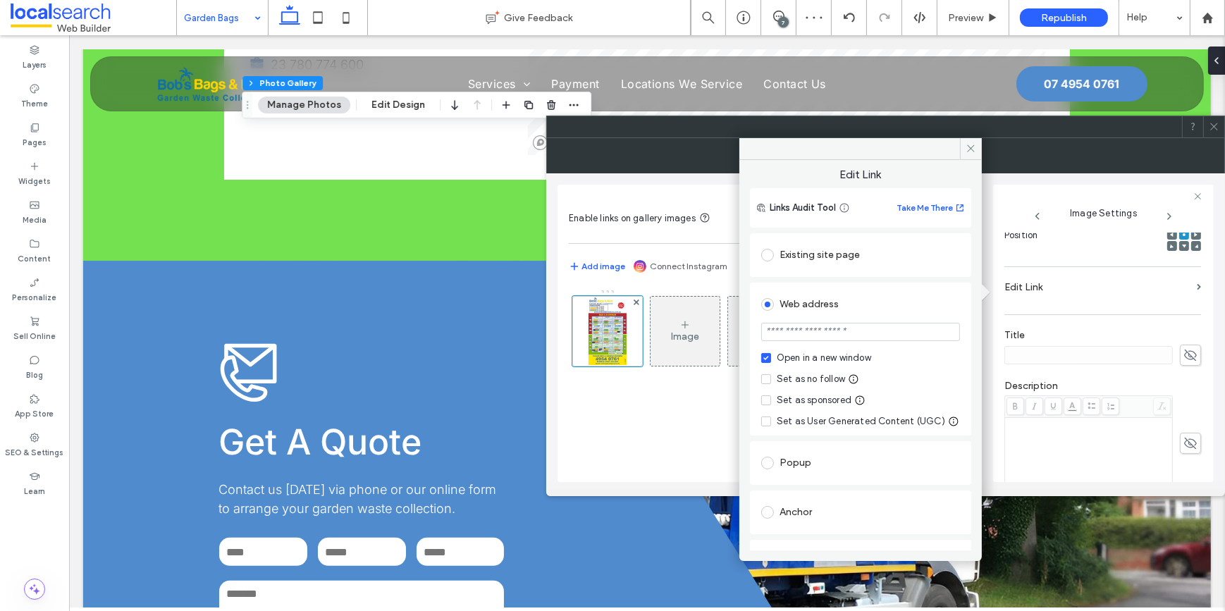
click at [799, 328] on input "url" at bounding box center [860, 332] width 199 height 18
paste input "**********"
type input "**********"
click at [796, 383] on div "Set as no follow" at bounding box center [811, 379] width 68 height 14
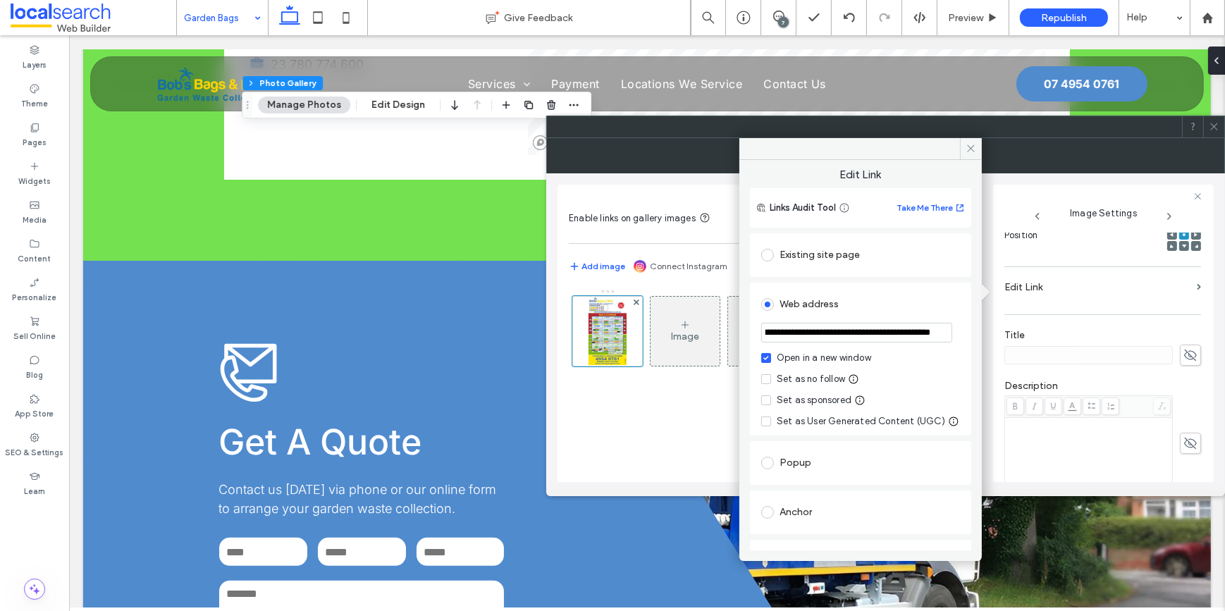
scroll to position [0, 0]
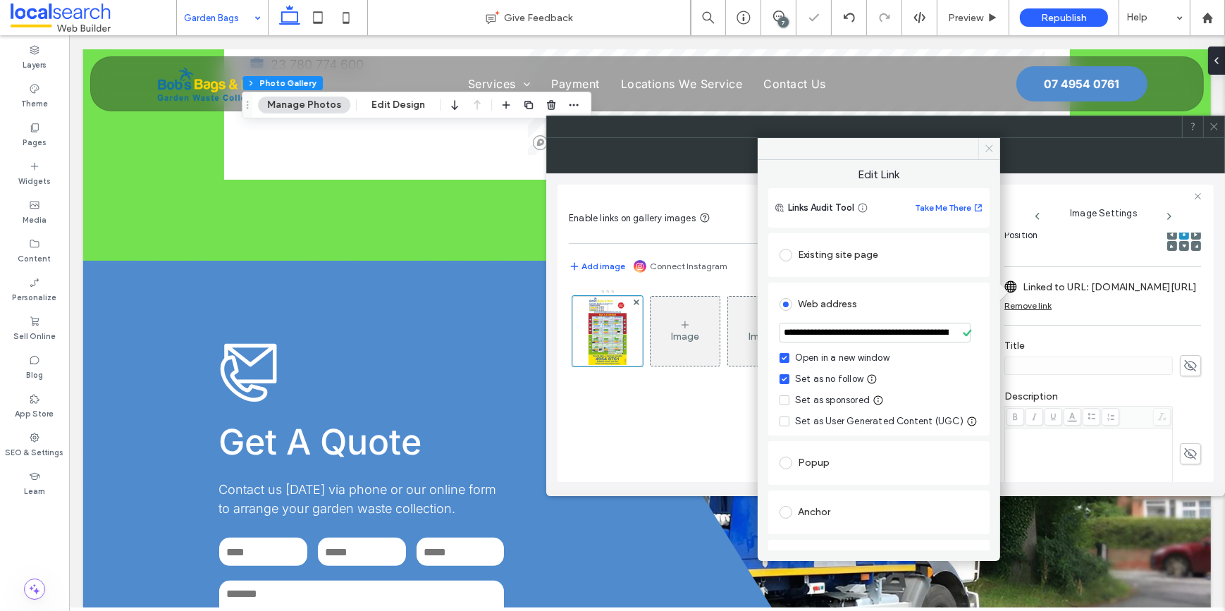
click at [987, 144] on icon at bounding box center [989, 148] width 11 height 11
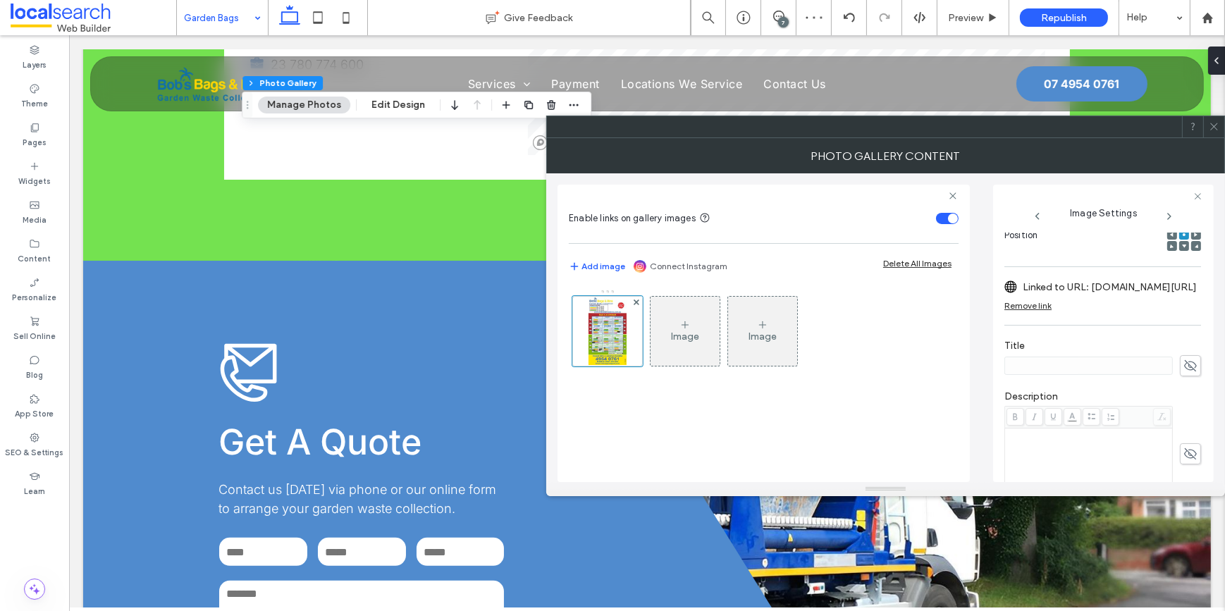
click at [1209, 127] on icon at bounding box center [1214, 126] width 11 height 11
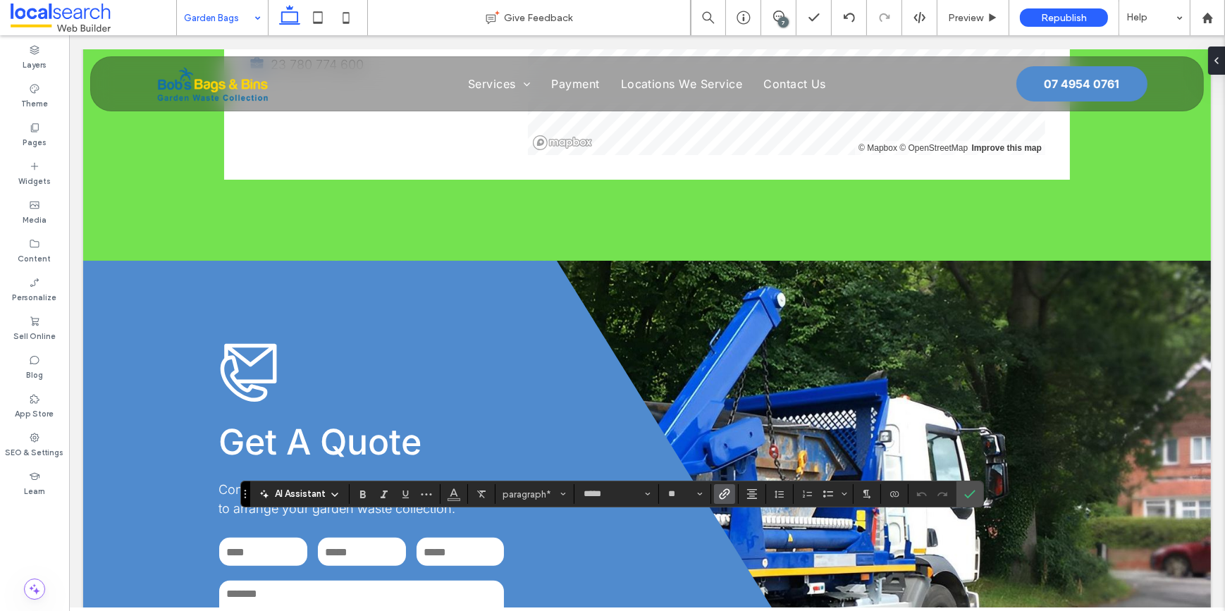
click at [724, 490] on use "Link" at bounding box center [724, 494] width 11 height 11
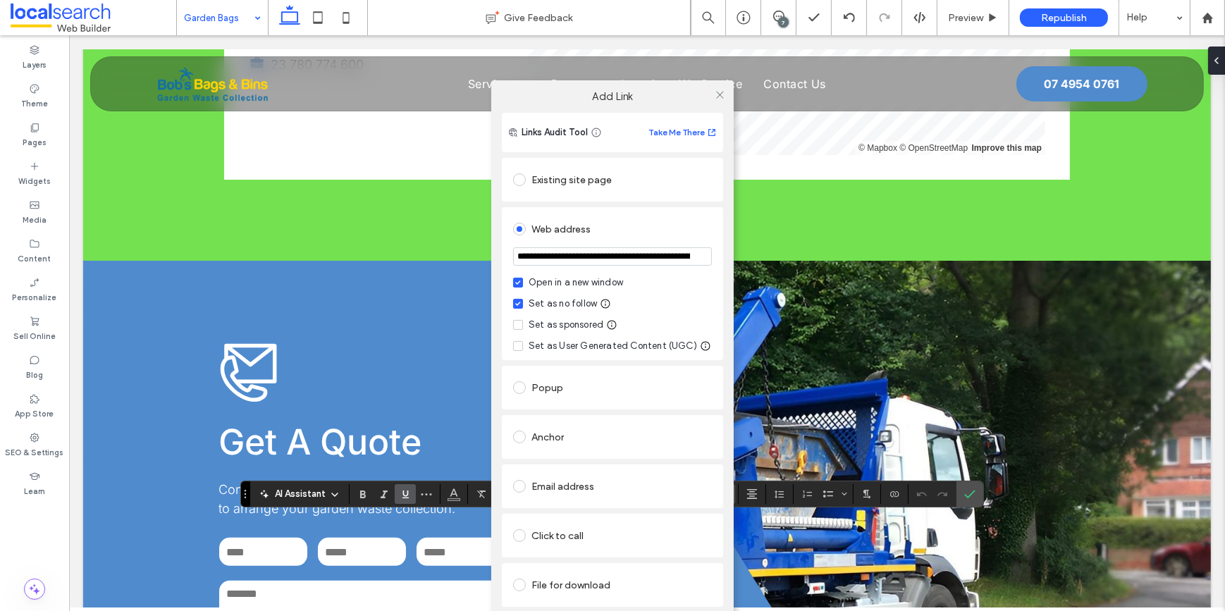
click at [590, 252] on input "**********" at bounding box center [612, 256] width 199 height 18
click at [722, 93] on icon at bounding box center [720, 95] width 11 height 11
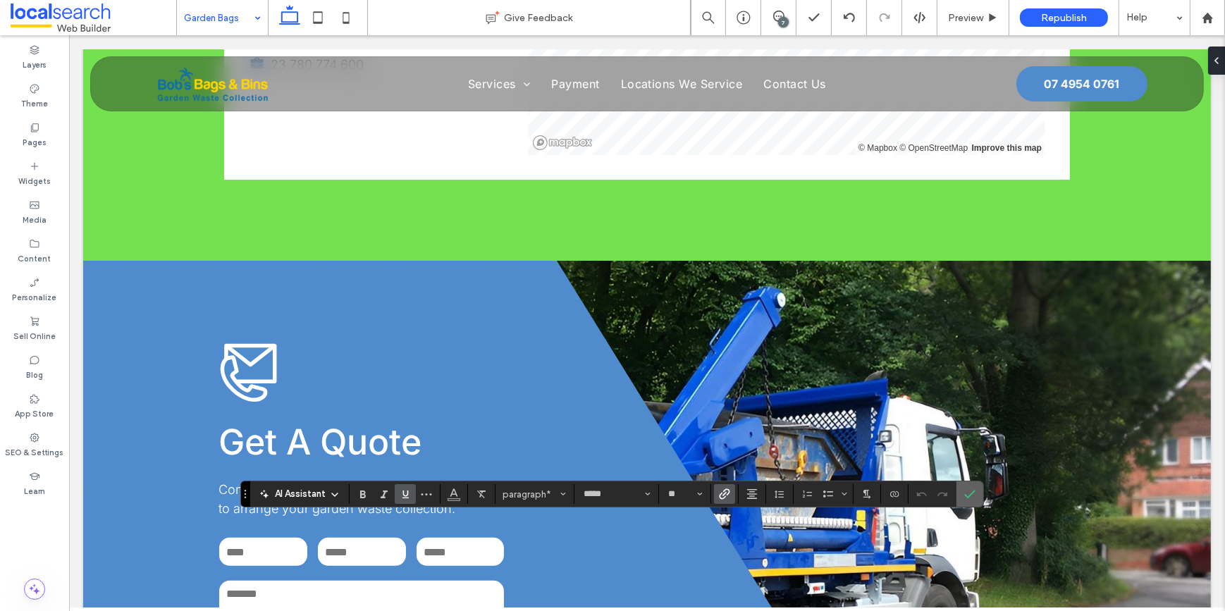
click at [969, 495] on use "Confirm" at bounding box center [969, 494] width 11 height 8
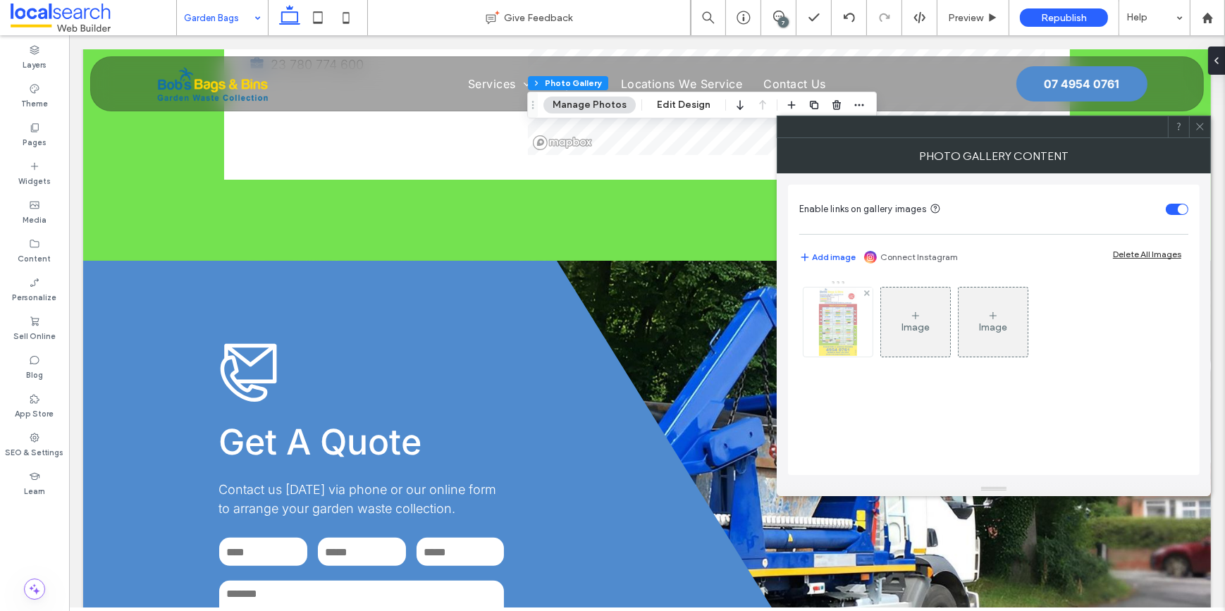
click at [844, 323] on img at bounding box center [838, 322] width 38 height 69
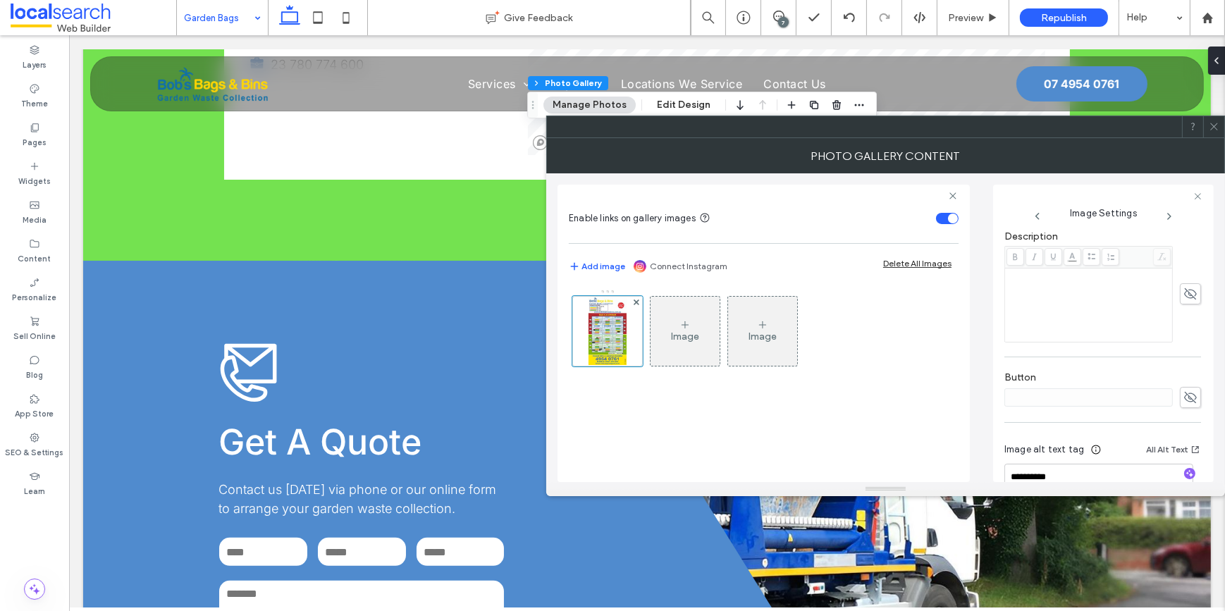
scroll to position [256, 0]
click at [1049, 273] on label "Edit Link" at bounding box center [1097, 266] width 187 height 26
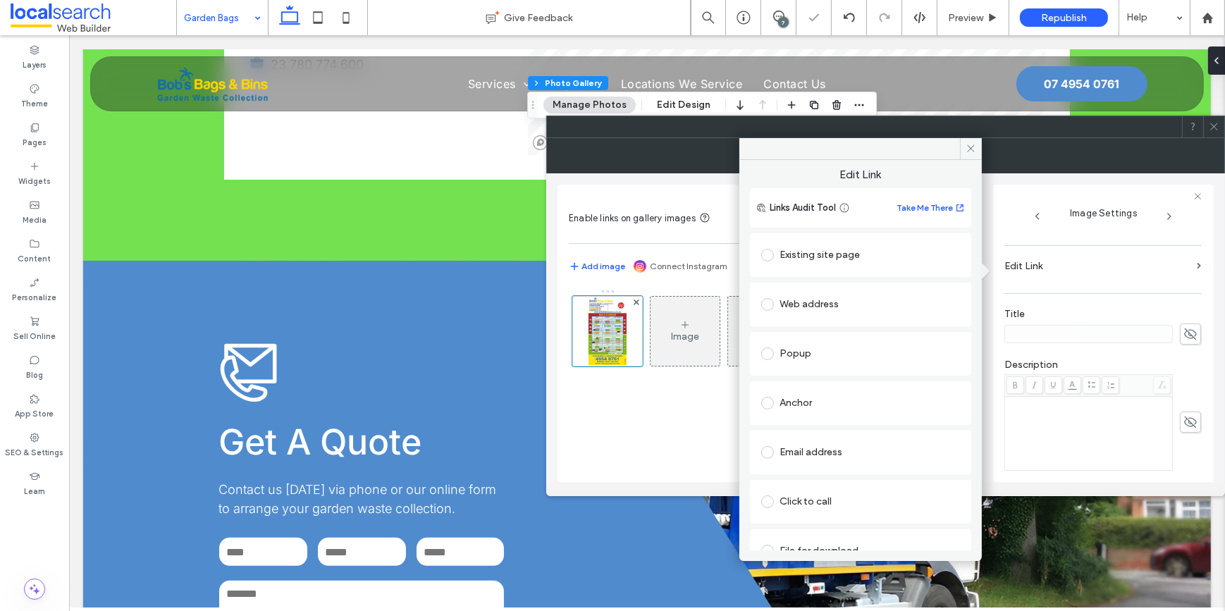
click at [819, 299] on div "Web address" at bounding box center [860, 304] width 199 height 23
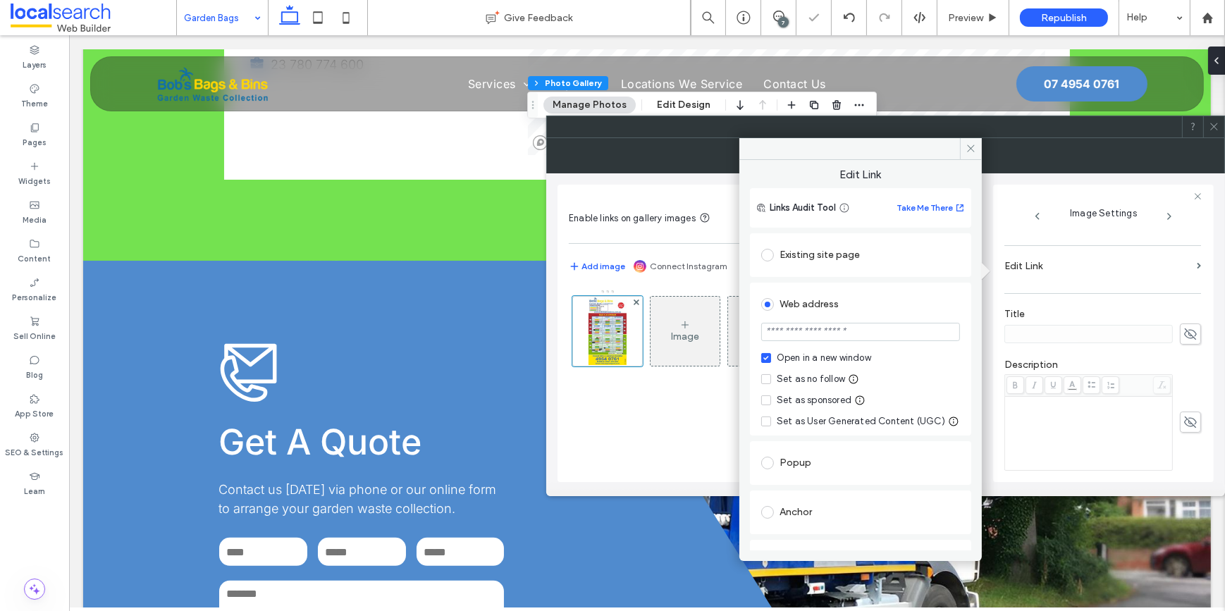
click at [787, 372] on div "Set as no follow" at bounding box center [811, 379] width 68 height 14
click at [793, 325] on input "url" at bounding box center [860, 332] width 199 height 18
paste input "**********"
type input "**********"
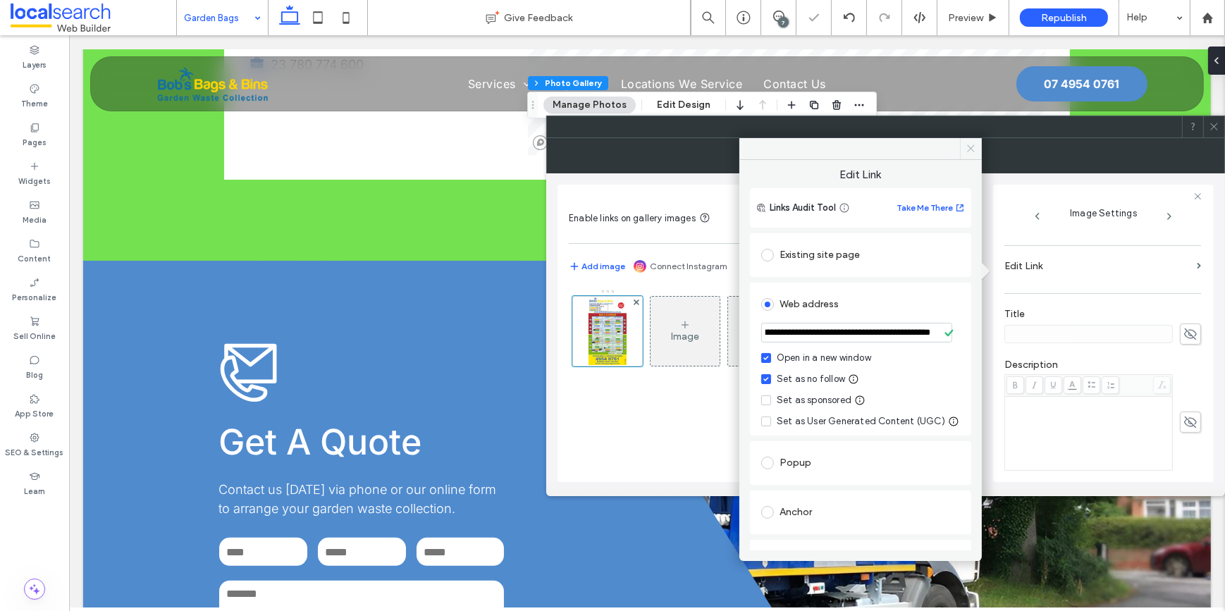
click at [973, 148] on icon at bounding box center [971, 148] width 11 height 11
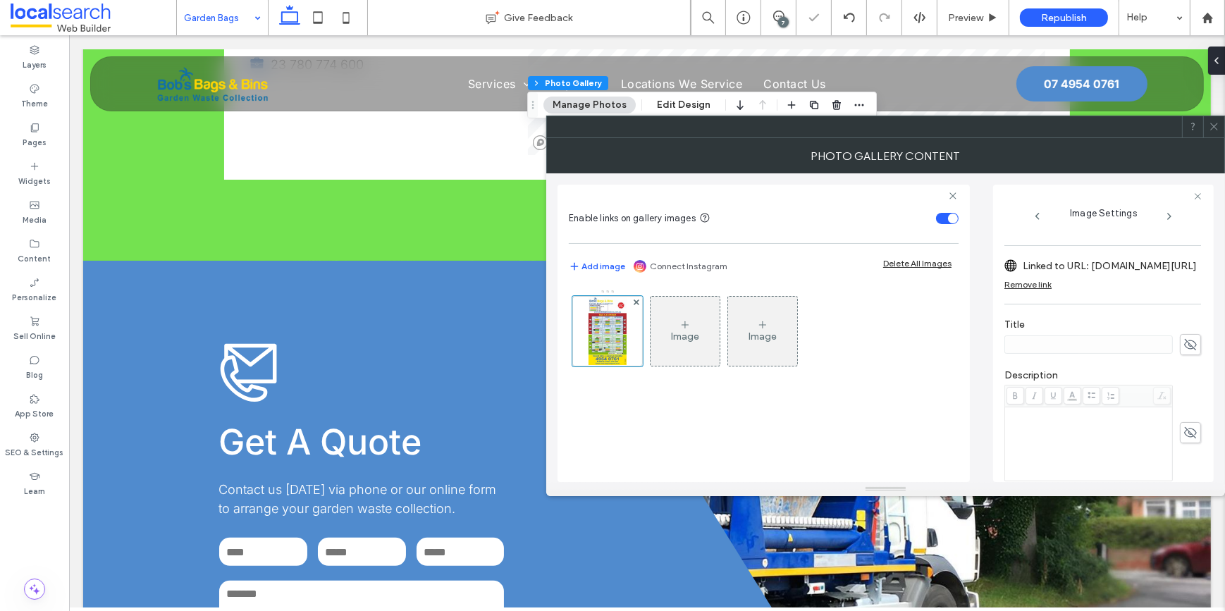
click at [1210, 120] on span at bounding box center [1214, 126] width 11 height 21
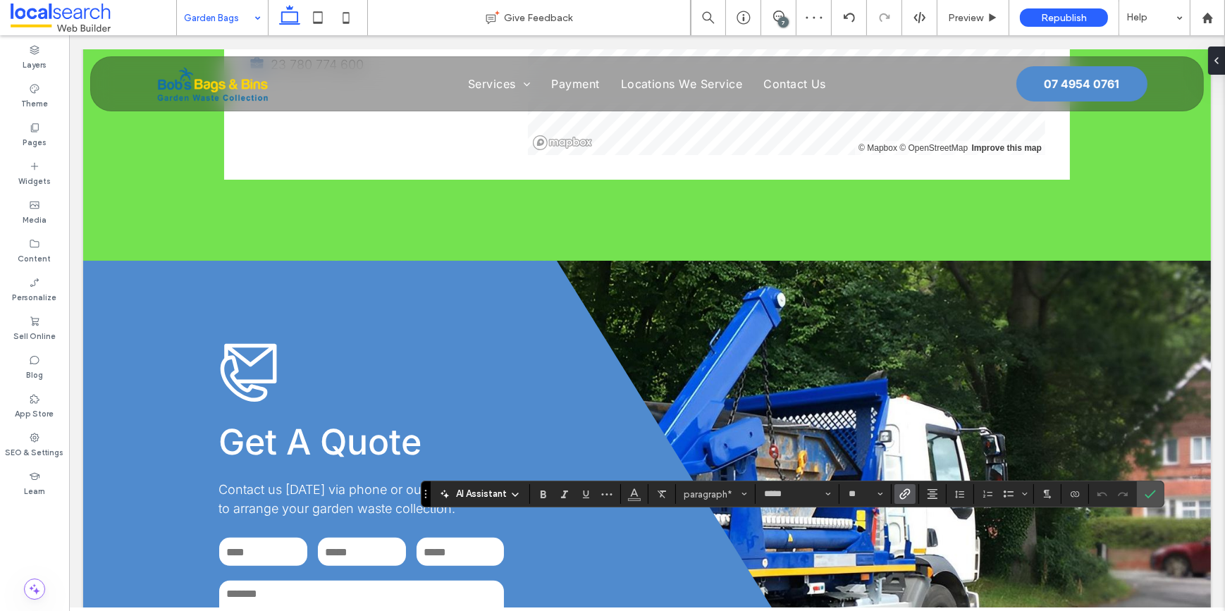
click at [904, 493] on icon "Link" at bounding box center [904, 493] width 11 height 11
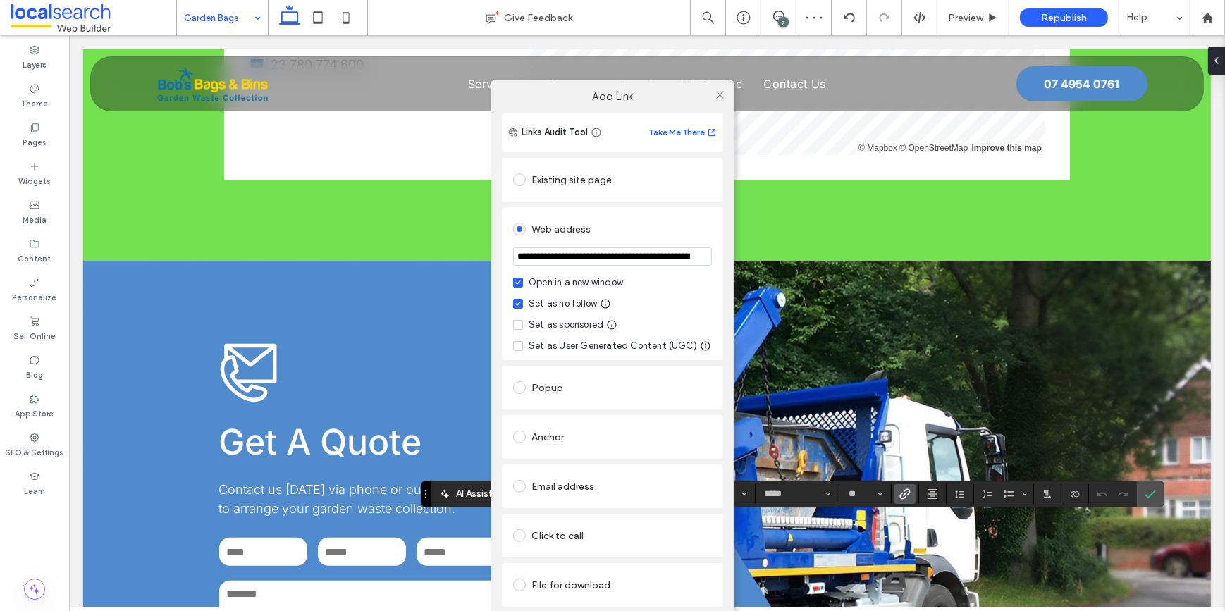
click at [591, 250] on input "**********" at bounding box center [612, 256] width 199 height 18
click at [719, 95] on icon at bounding box center [720, 95] width 11 height 11
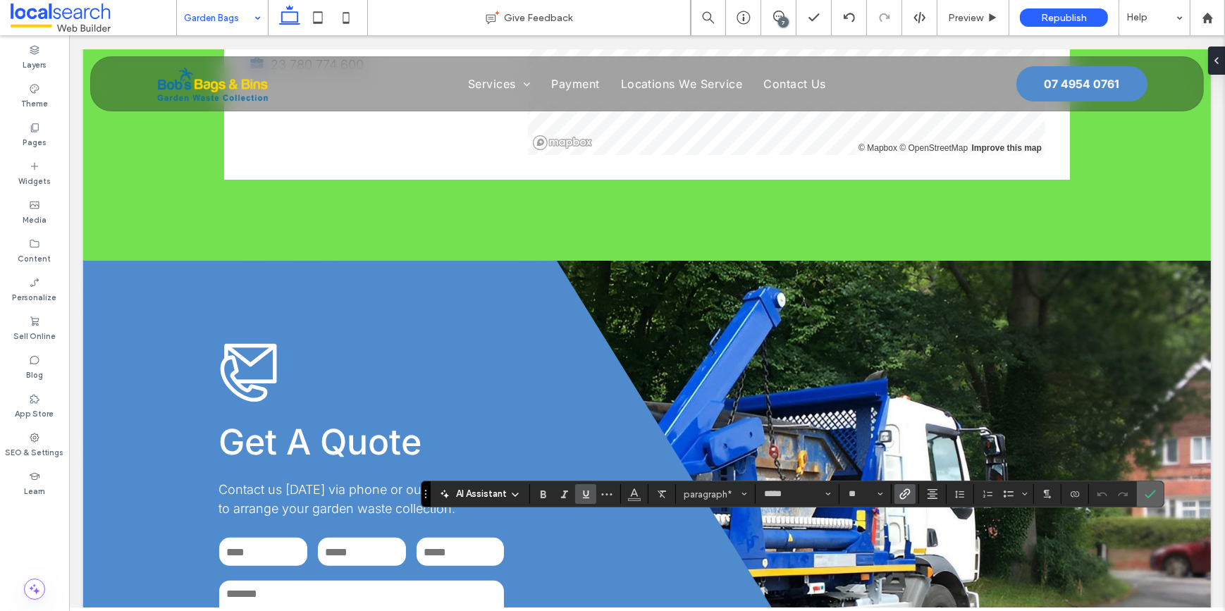
click at [1148, 493] on icon "Confirm" at bounding box center [1150, 493] width 11 height 11
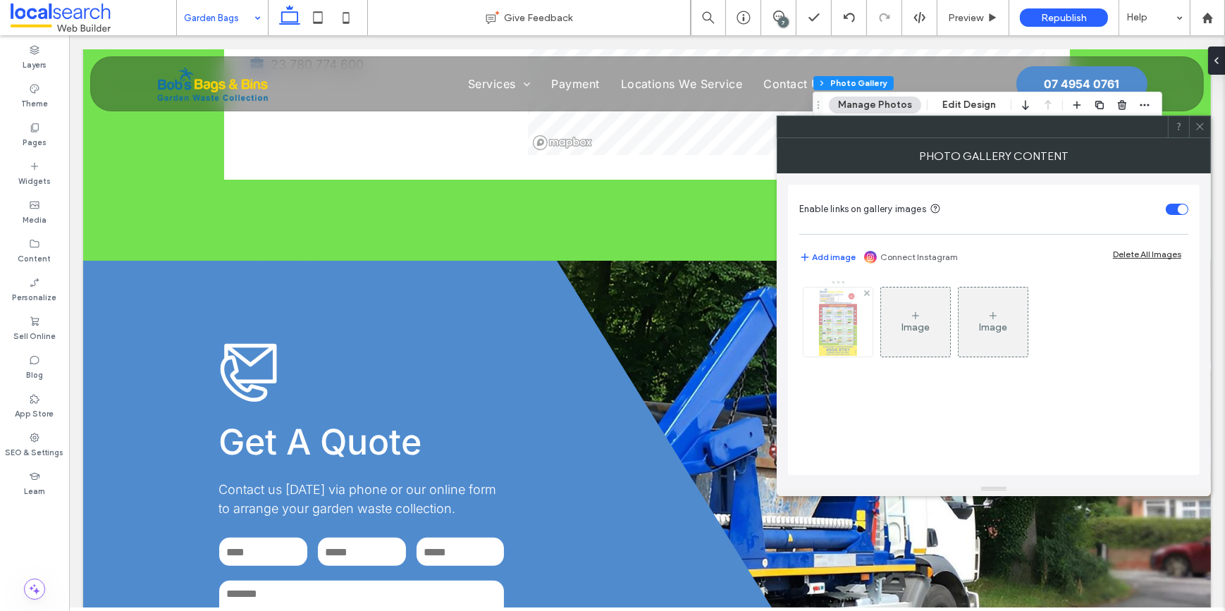
click at [844, 320] on img at bounding box center [838, 322] width 38 height 69
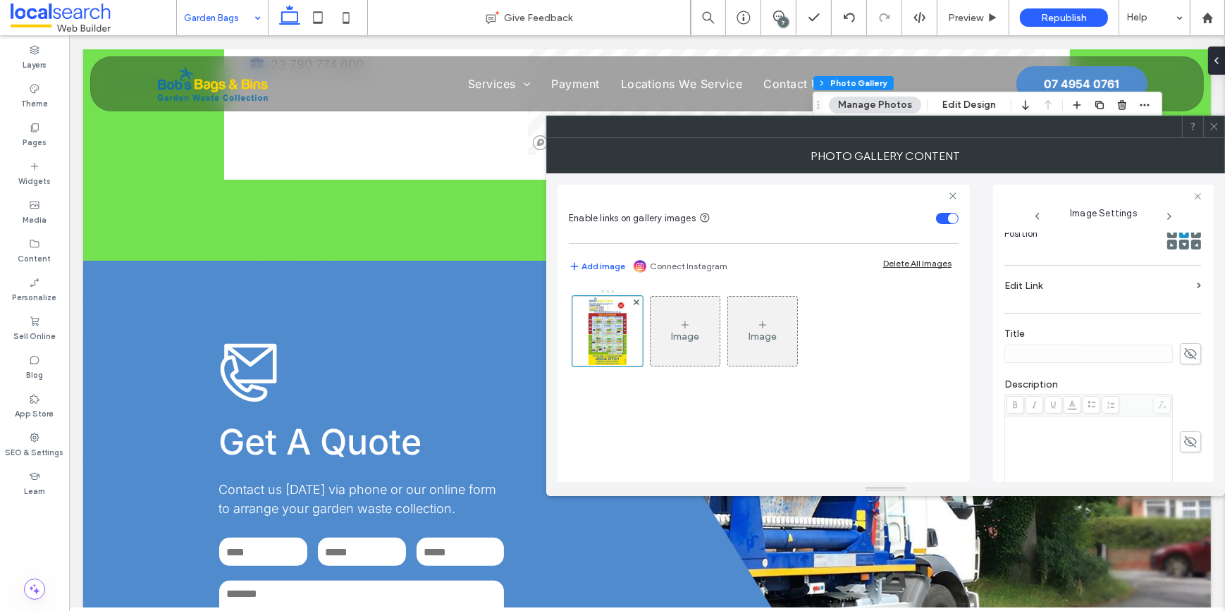
scroll to position [235, 0]
click at [1078, 295] on label "Edit Link" at bounding box center [1097, 287] width 187 height 26
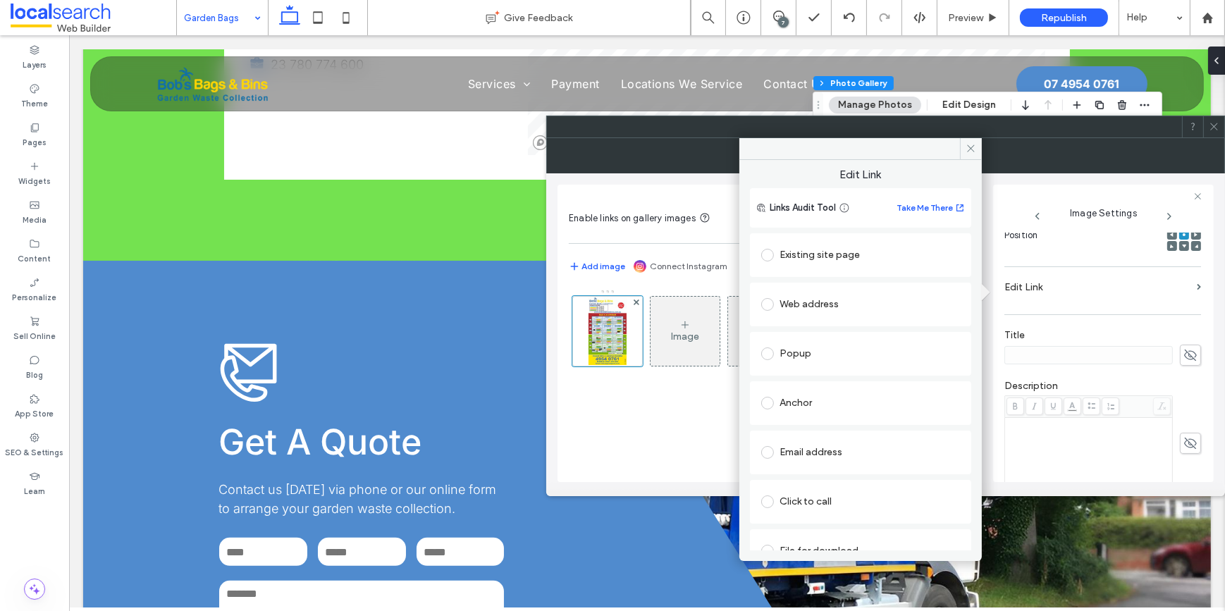
click at [806, 304] on div "Web address" at bounding box center [860, 304] width 199 height 23
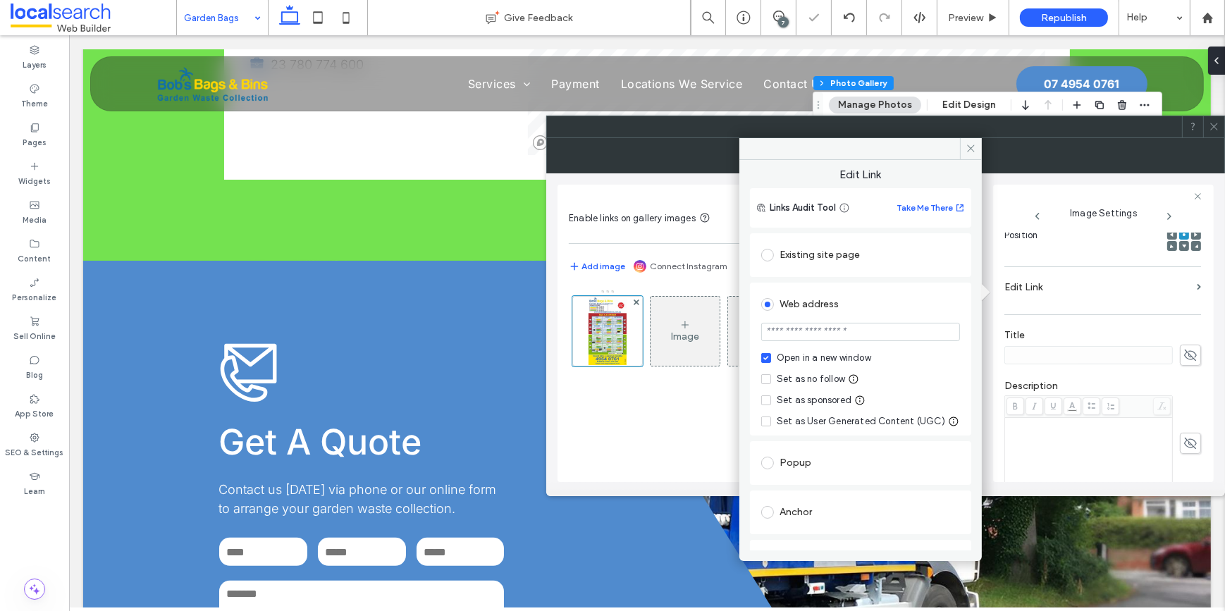
click at [803, 333] on input "url" at bounding box center [860, 332] width 199 height 18
paste input "**********"
type input "**********"
click at [760, 381] on div "**********" at bounding box center [860, 359] width 221 height 153
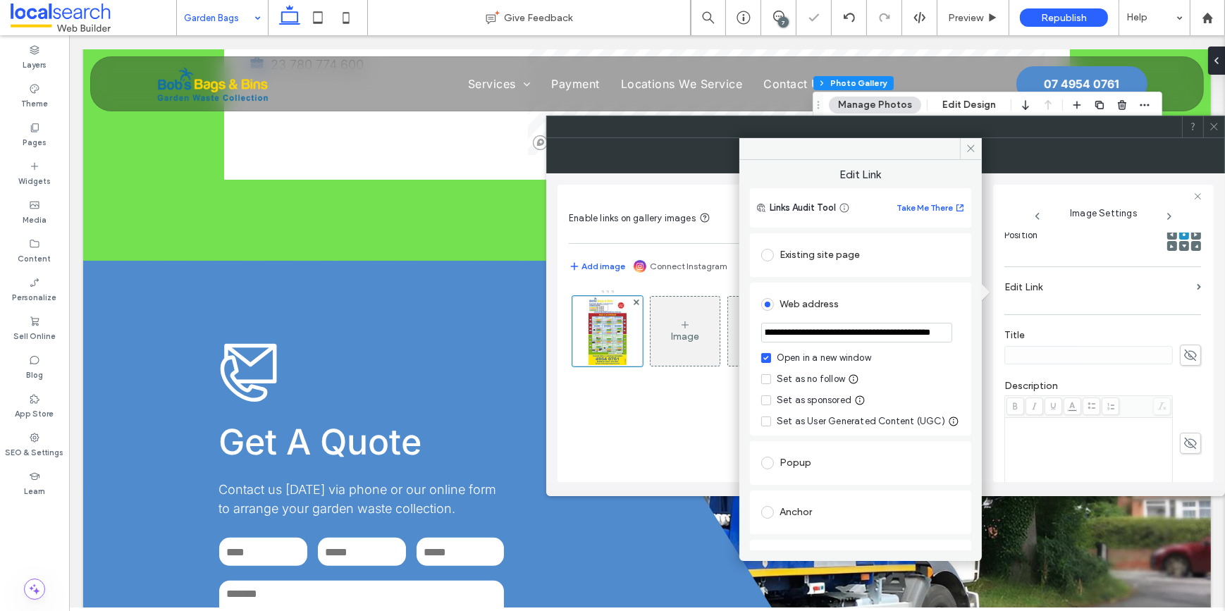
scroll to position [0, 0]
click at [764, 380] on icon at bounding box center [766, 379] width 6 height 4
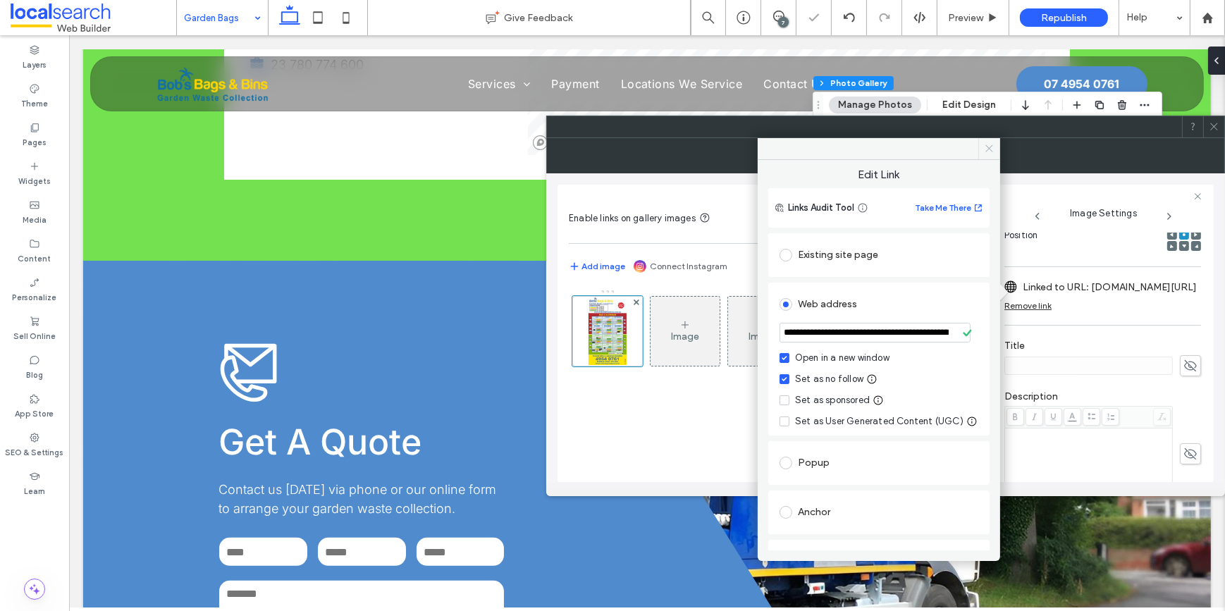
click at [997, 141] on span at bounding box center [989, 148] width 22 height 21
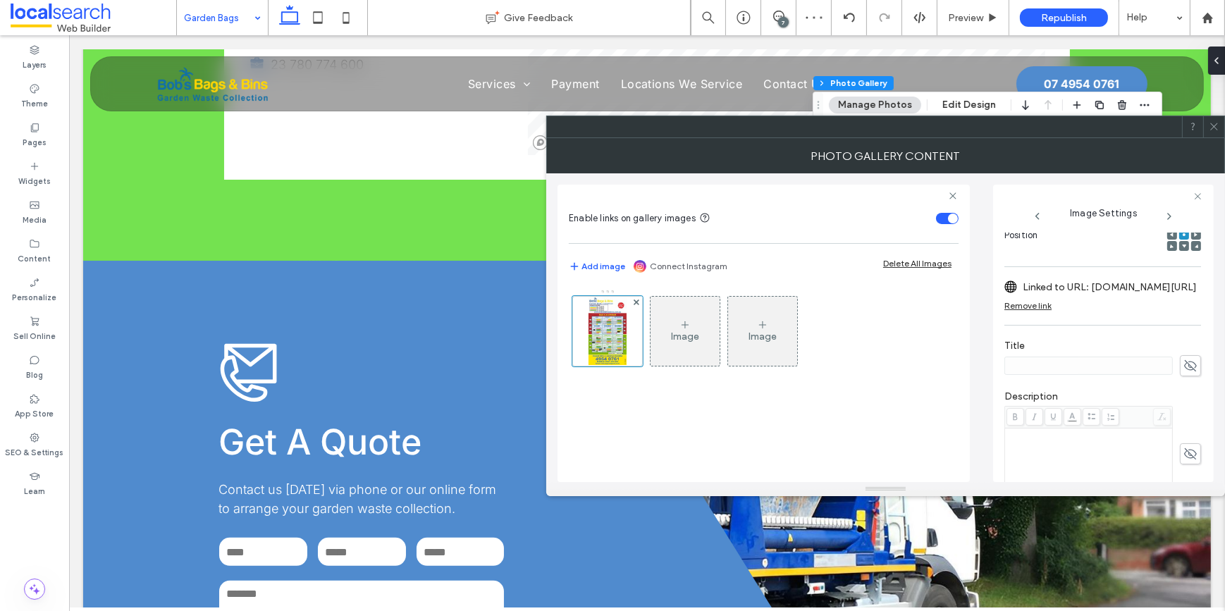
click at [1212, 130] on icon at bounding box center [1214, 126] width 11 height 11
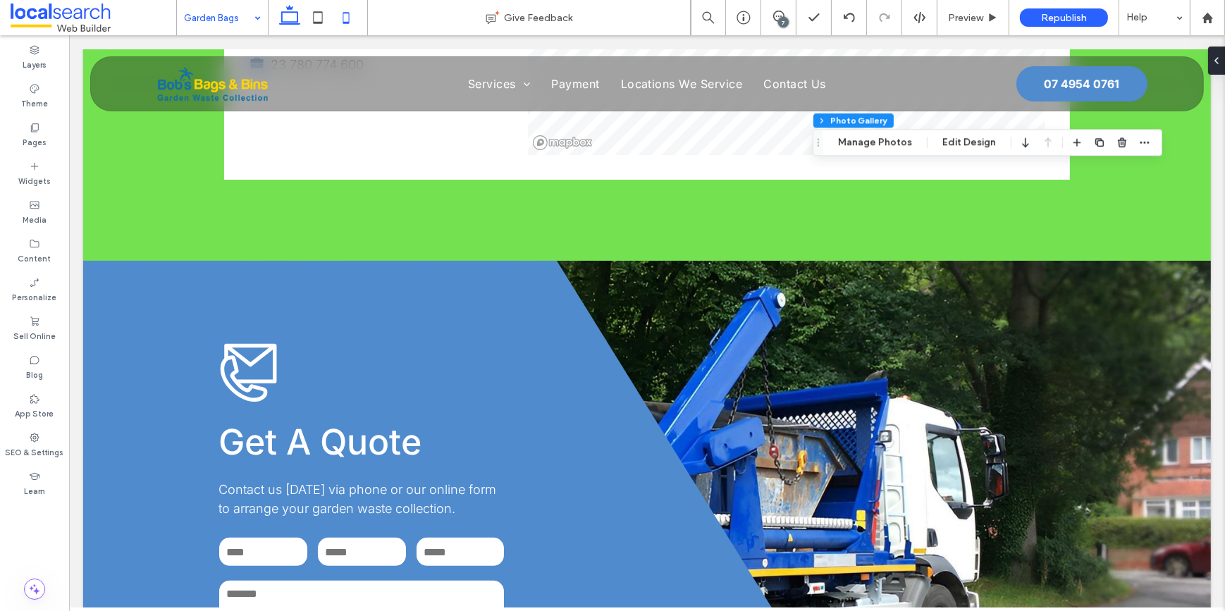
click at [355, 18] on icon at bounding box center [346, 18] width 28 height 28
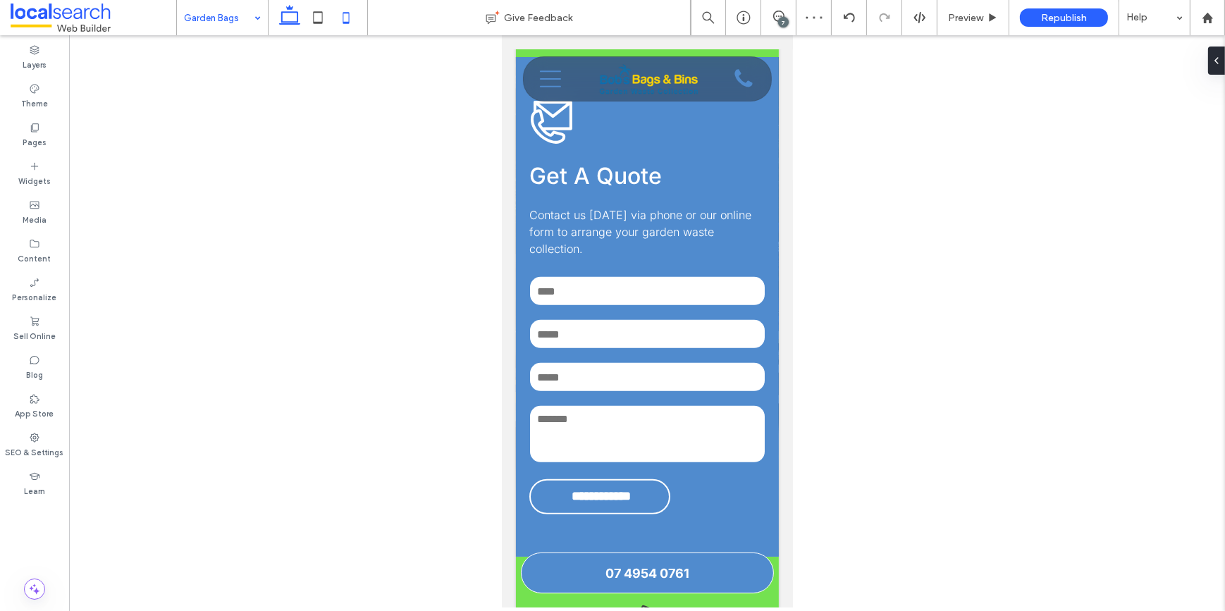
click at [284, 18] on icon at bounding box center [290, 18] width 28 height 28
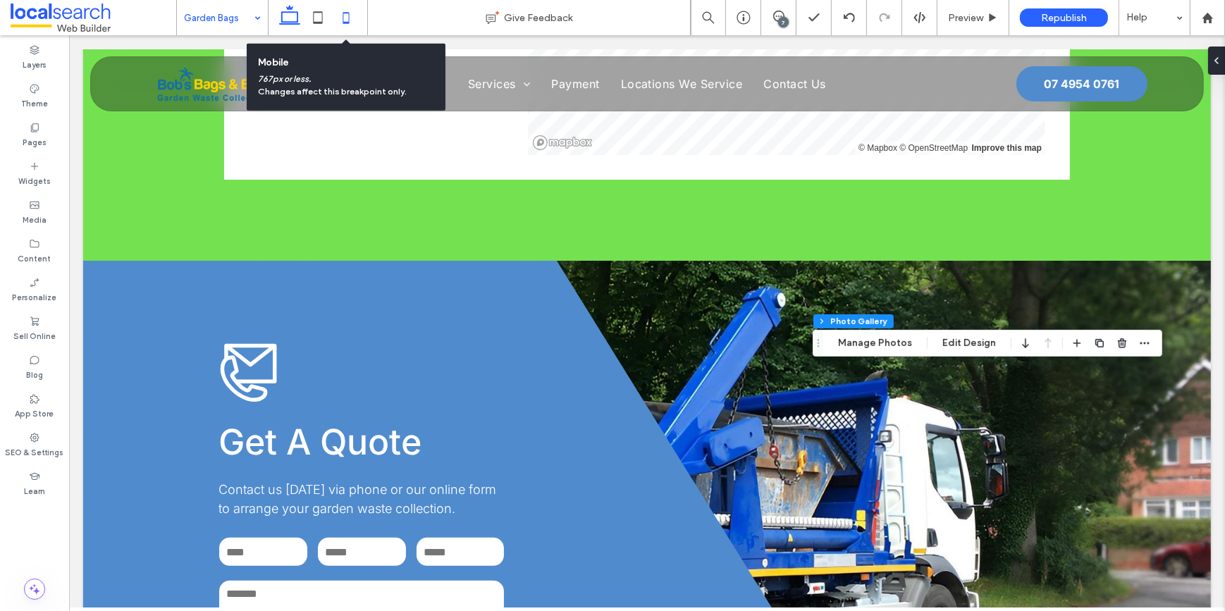
click at [347, 20] on icon at bounding box center [346, 18] width 28 height 28
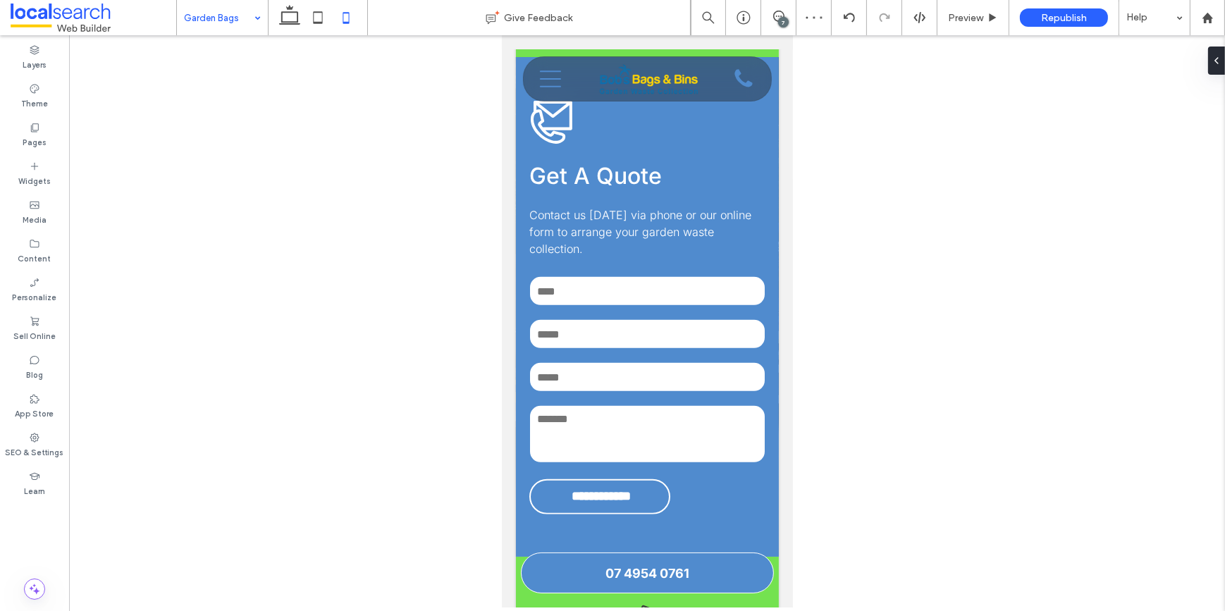
type input "*****"
type input "**"
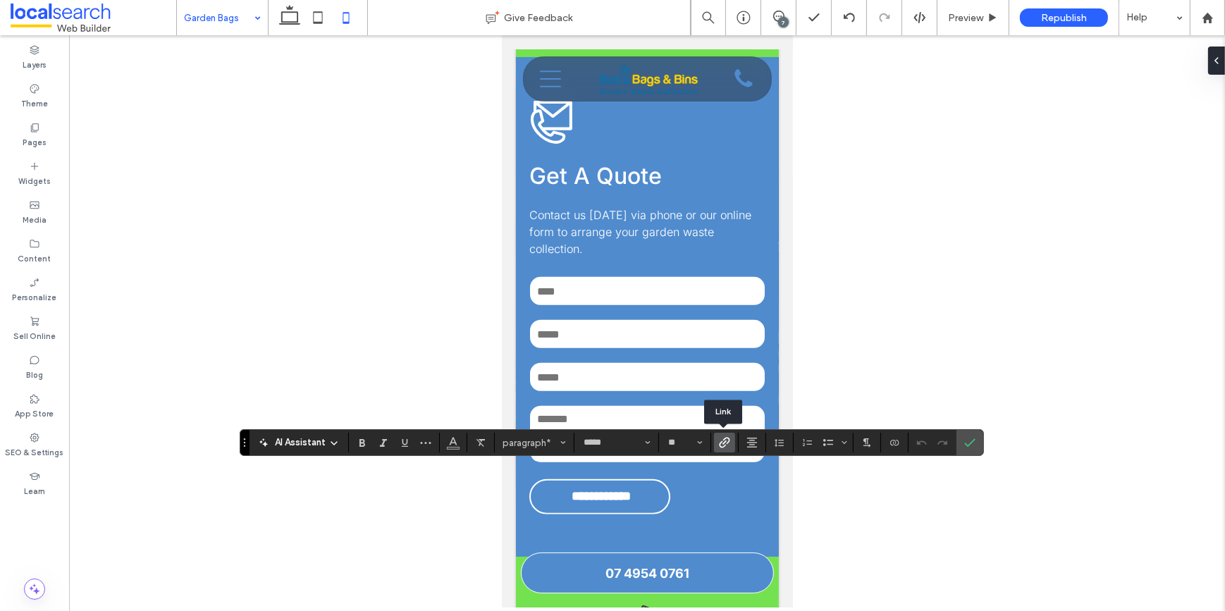
click at [721, 445] on icon "Link" at bounding box center [724, 442] width 11 height 11
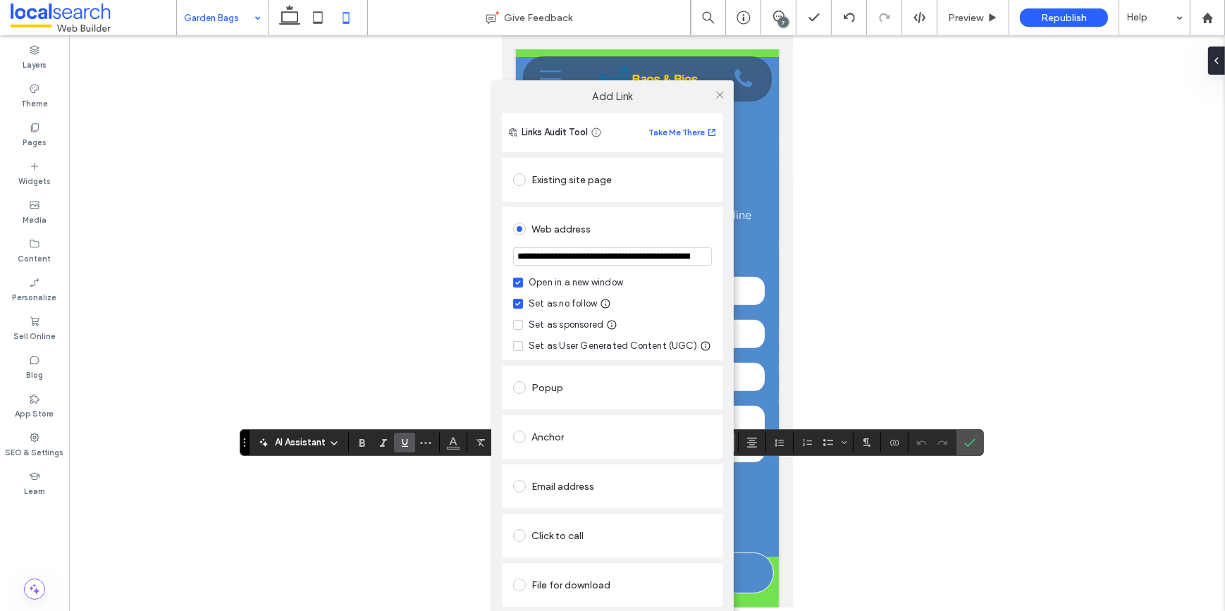
click at [571, 251] on input "**********" at bounding box center [612, 256] width 199 height 18
click at [717, 96] on icon at bounding box center [720, 95] width 11 height 11
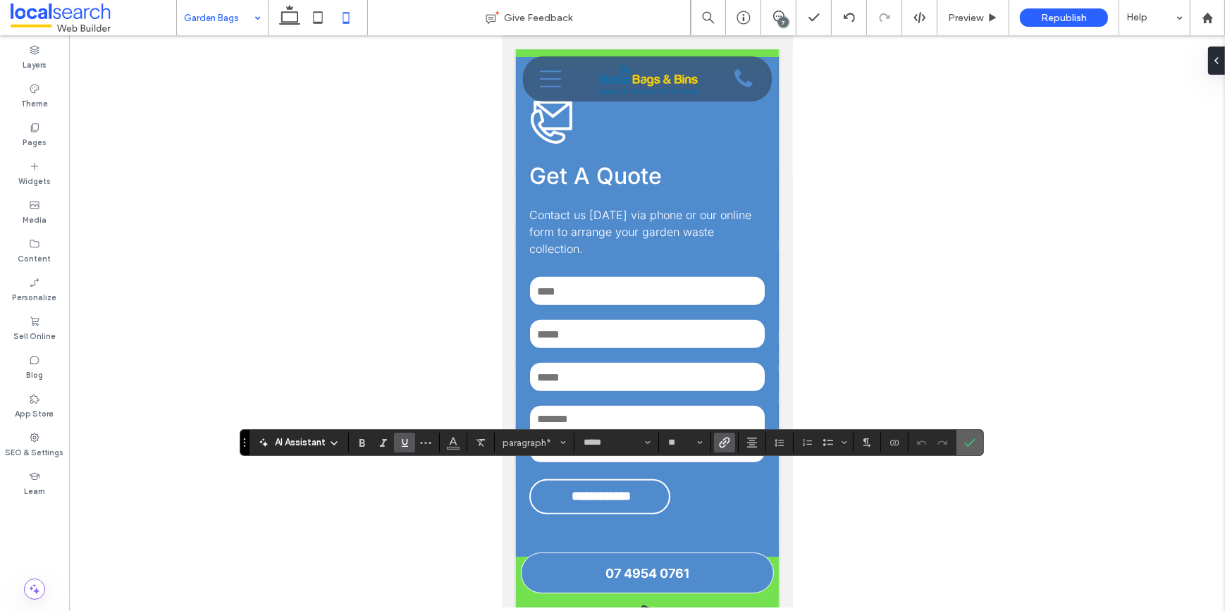
click at [964, 444] on icon "Confirm" at bounding box center [969, 442] width 11 height 11
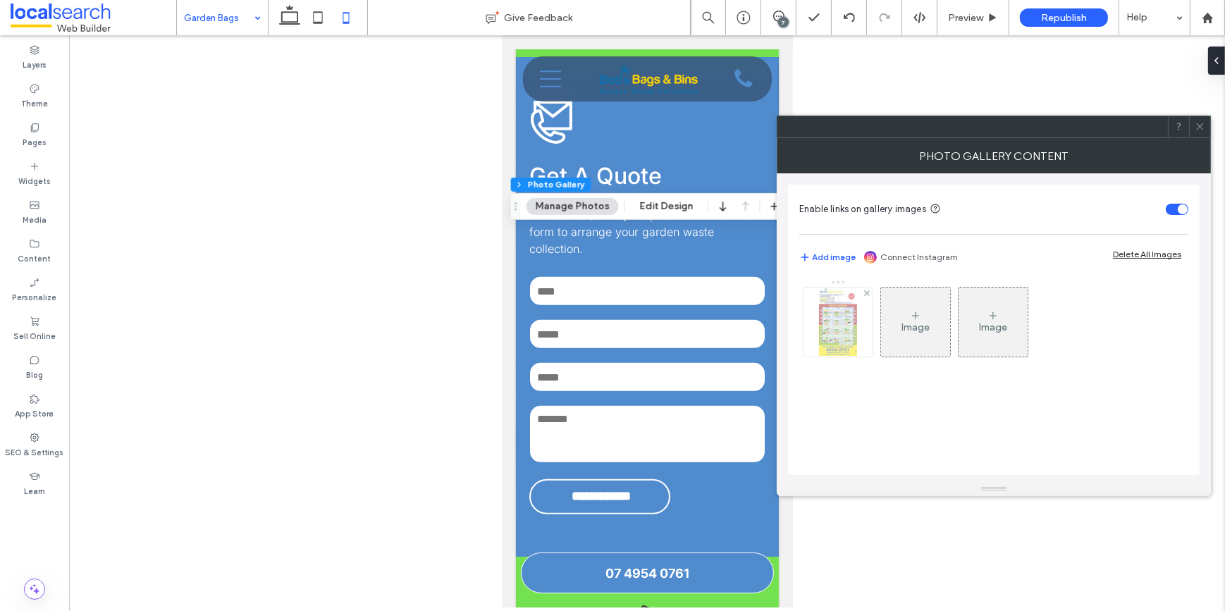
click at [829, 340] on img at bounding box center [838, 322] width 38 height 69
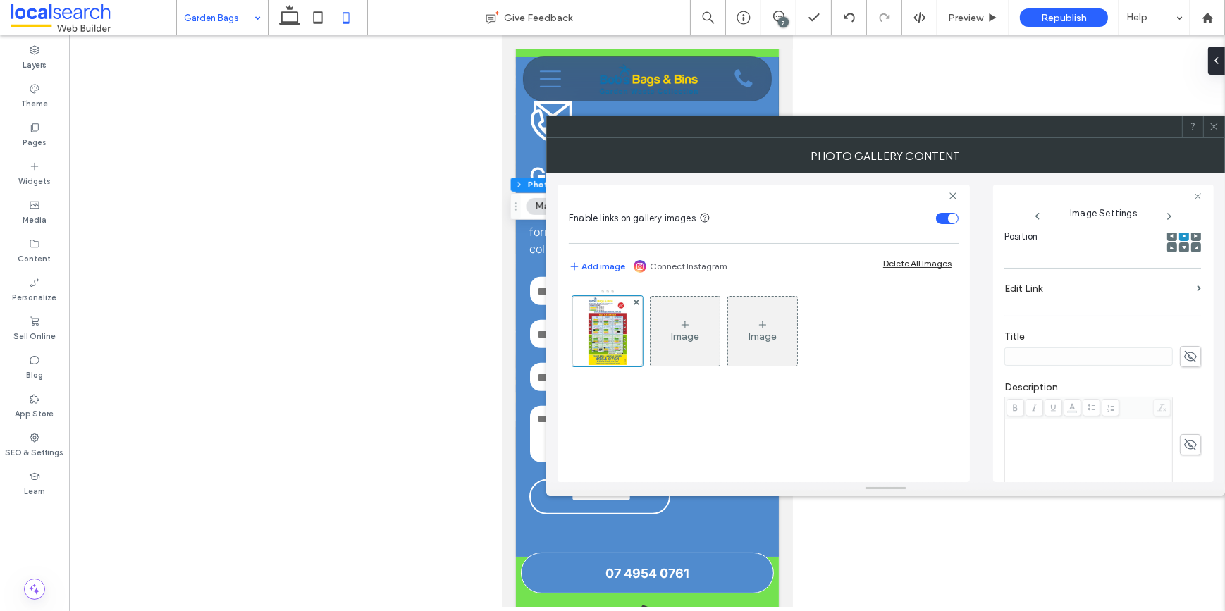
scroll to position [256, 0]
click at [1052, 272] on label "Edit Link" at bounding box center [1097, 266] width 187 height 26
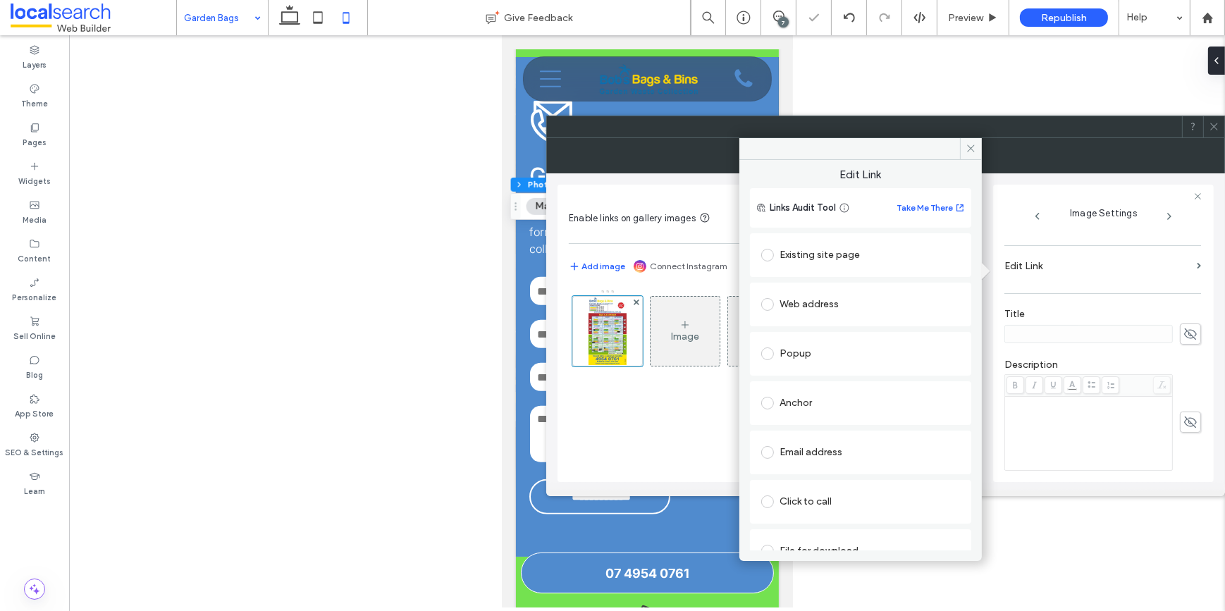
click at [833, 302] on div "Web address" at bounding box center [860, 304] width 199 height 23
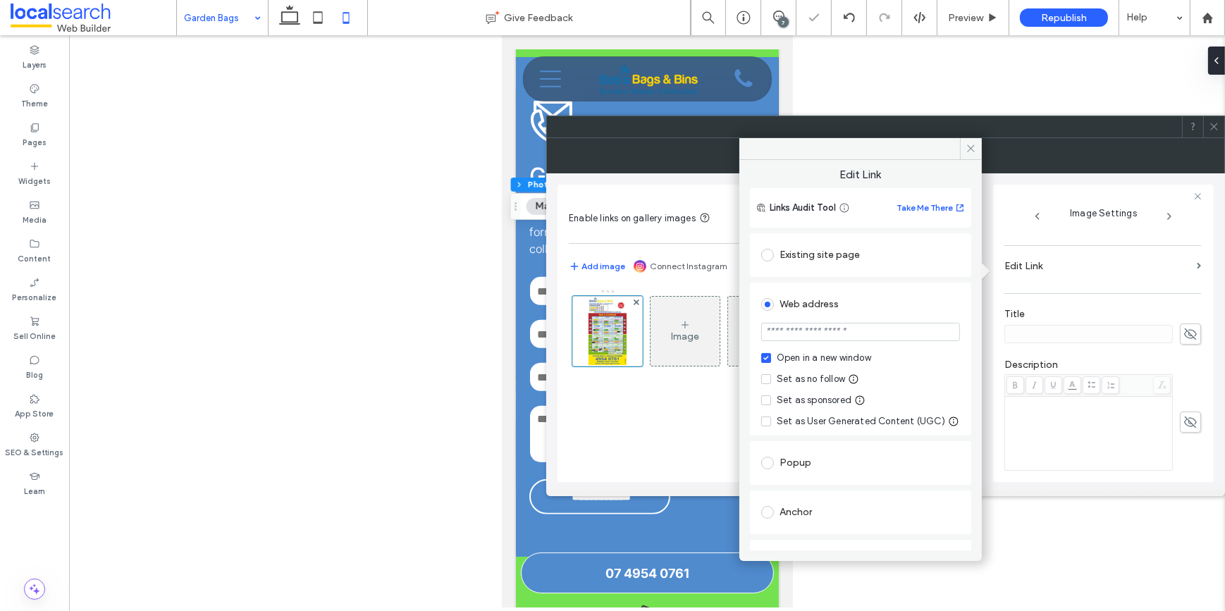
click at [787, 374] on div "Set as no follow" at bounding box center [811, 379] width 68 height 14
click at [789, 333] on input "url" at bounding box center [860, 332] width 199 height 18
paste input "**********"
type input "**********"
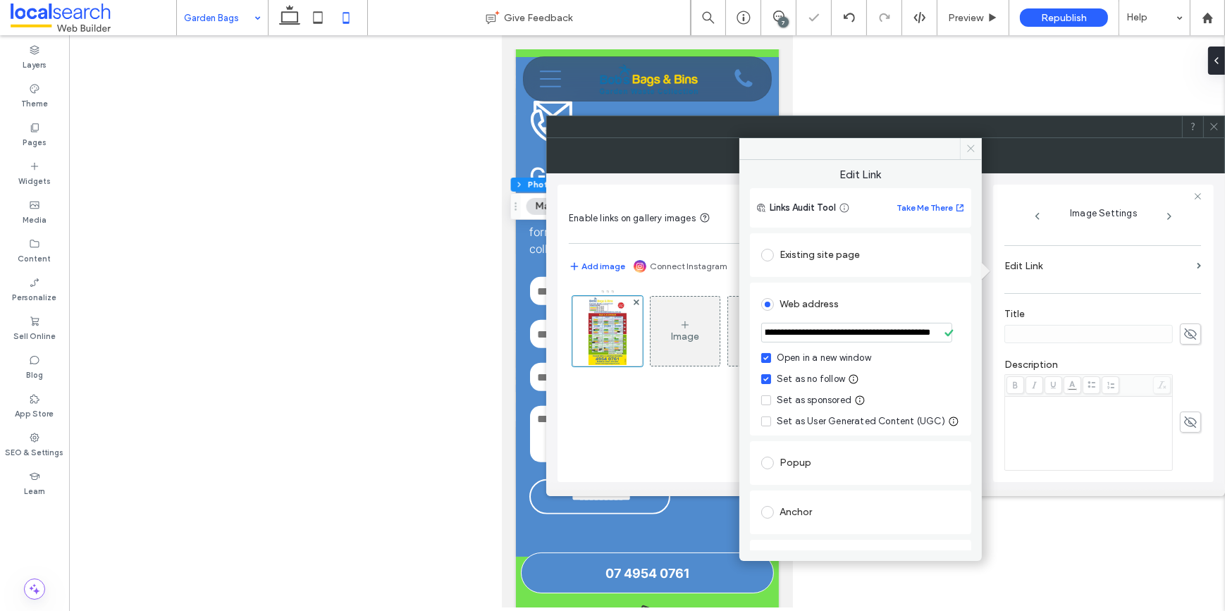
click at [970, 152] on icon at bounding box center [971, 148] width 11 height 11
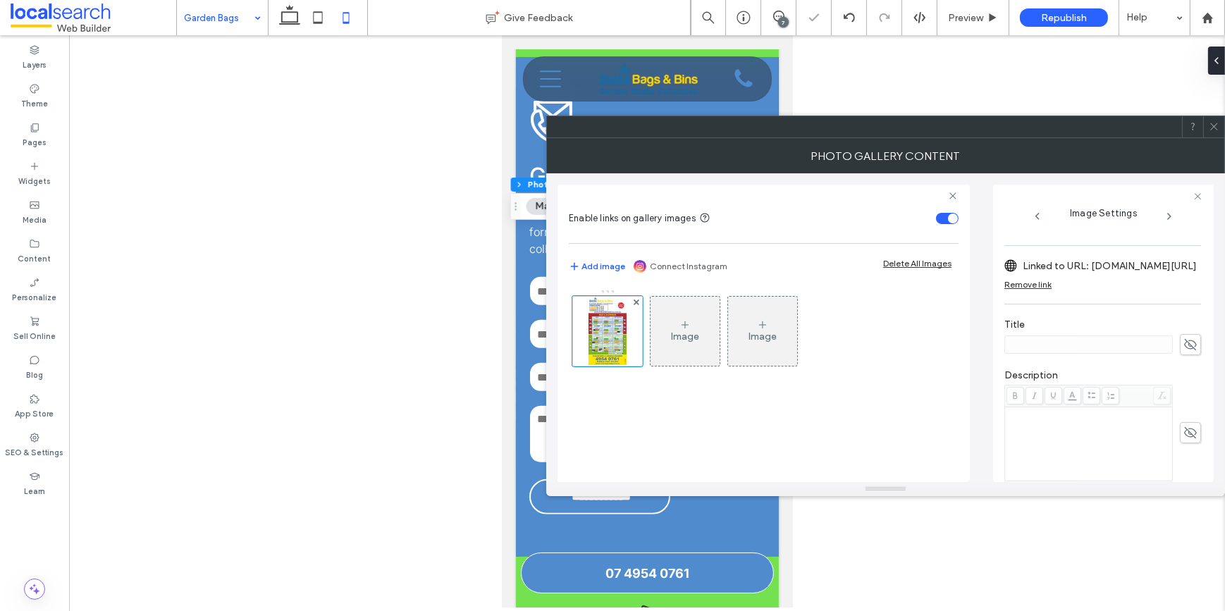
click at [1200, 125] on div at bounding box center [1192, 126] width 21 height 21
click at [1219, 128] on div at bounding box center [1213, 126] width 21 height 21
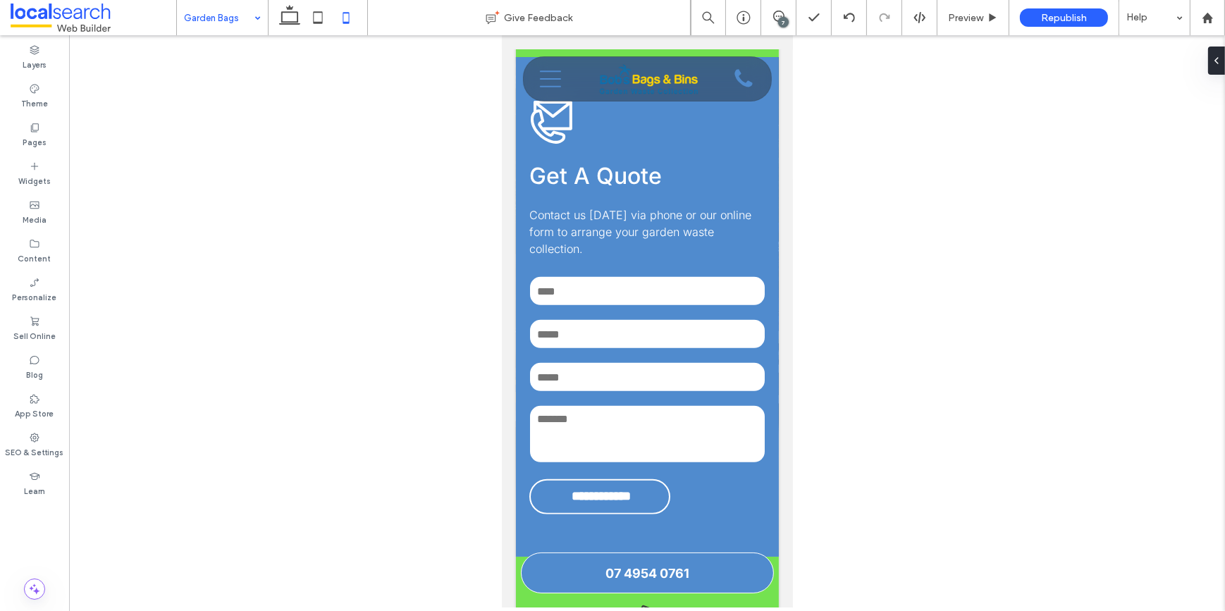
type input "*****"
type input "**"
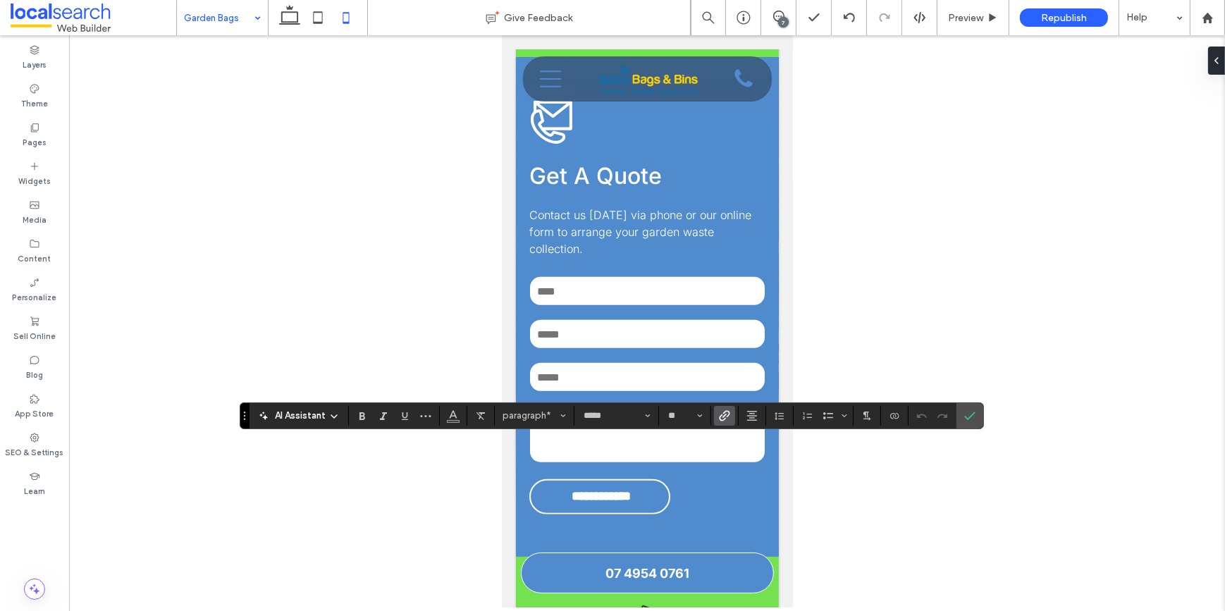
click at [720, 414] on use "Link" at bounding box center [724, 415] width 11 height 11
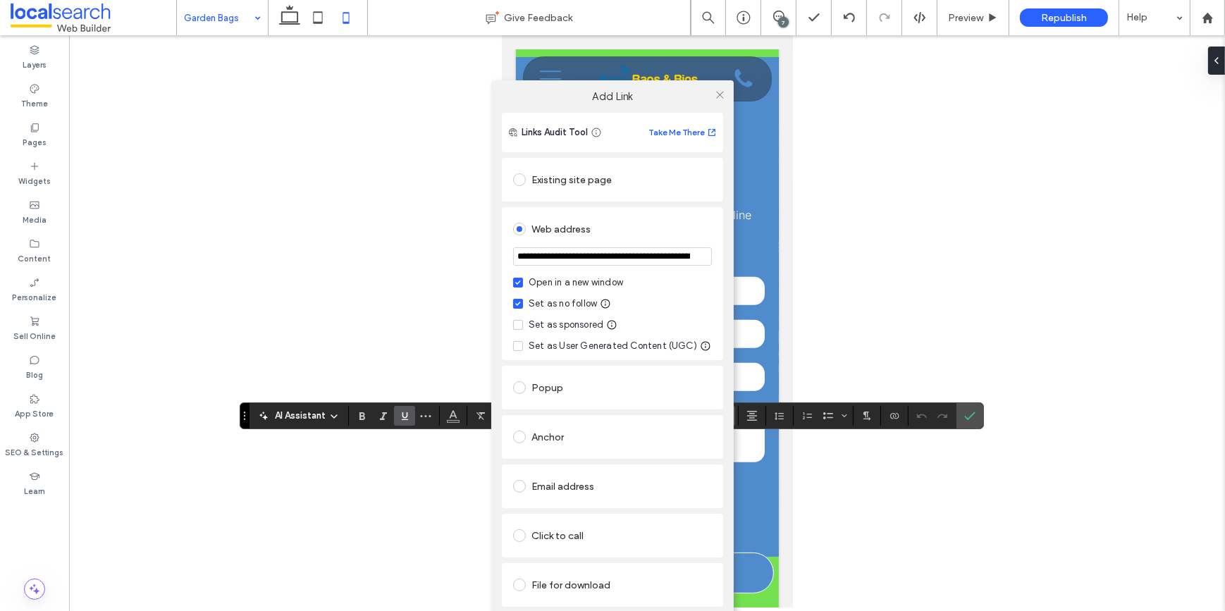
click at [561, 254] on input "**********" at bounding box center [612, 256] width 199 height 18
click at [722, 91] on icon at bounding box center [720, 95] width 11 height 11
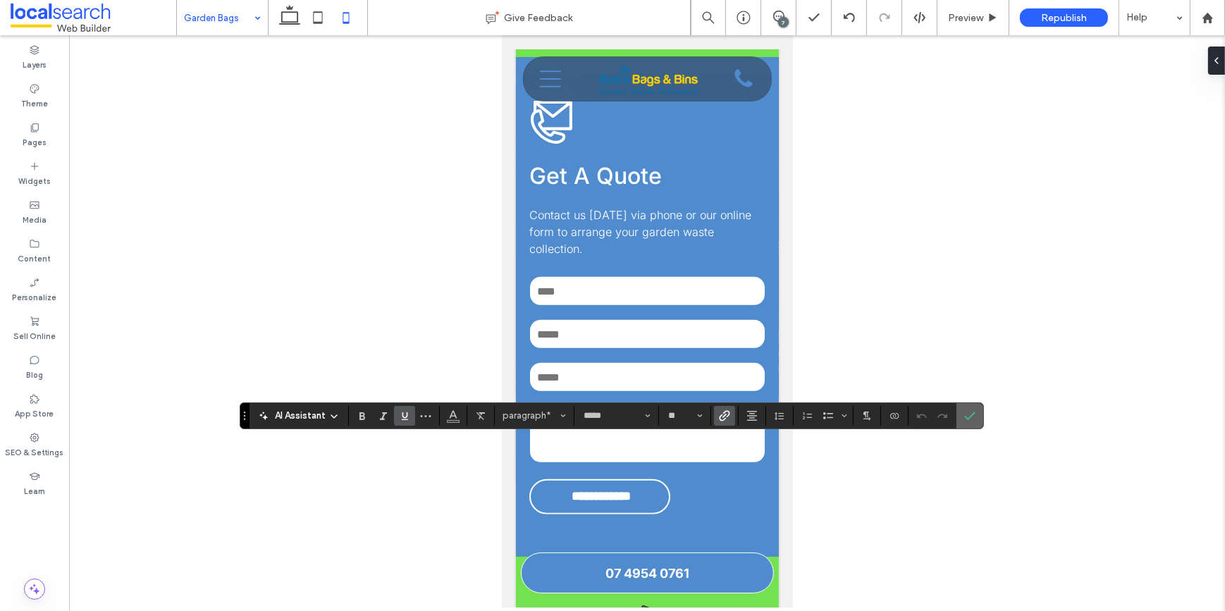
click at [970, 410] on icon "Confirm" at bounding box center [969, 415] width 11 height 11
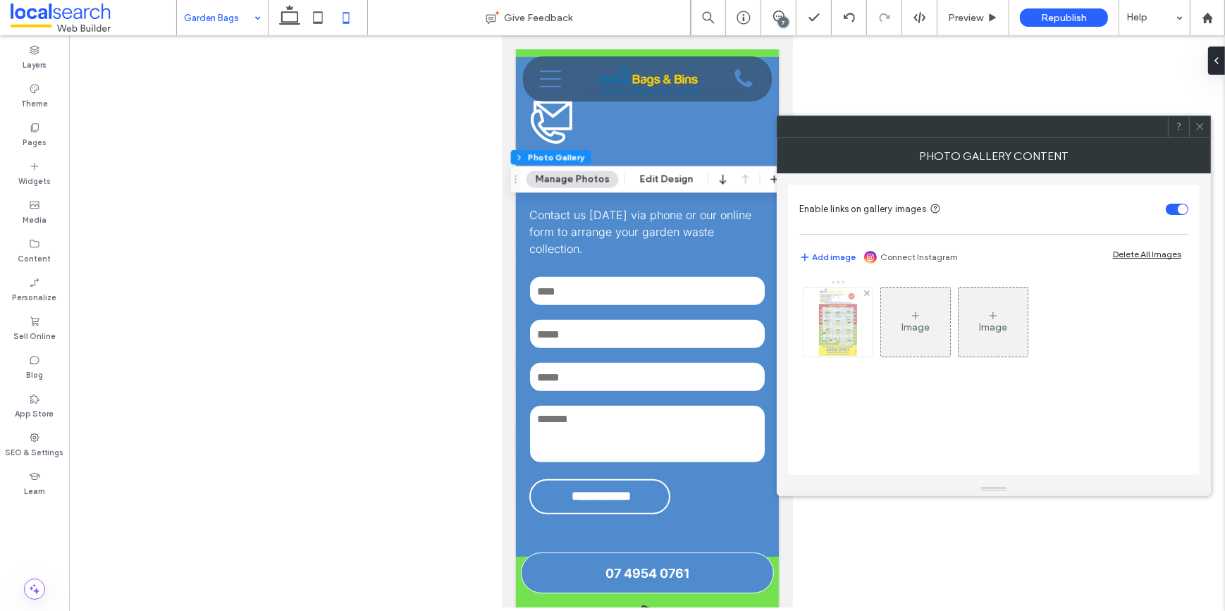
click at [812, 304] on div at bounding box center [837, 322] width 69 height 69
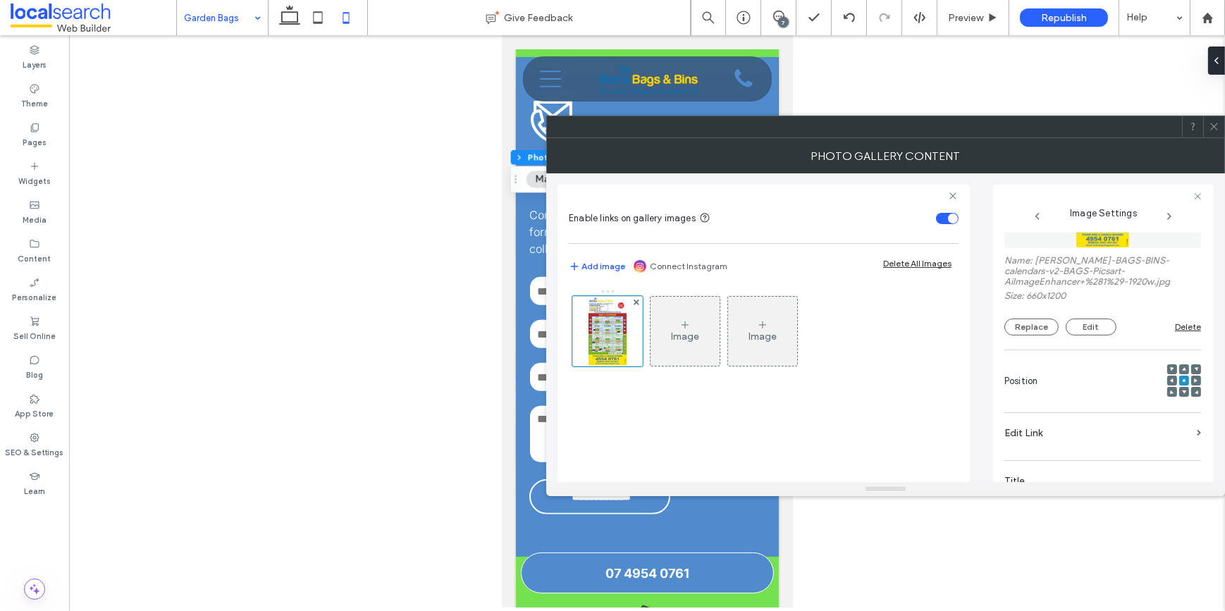
scroll to position [192, 0]
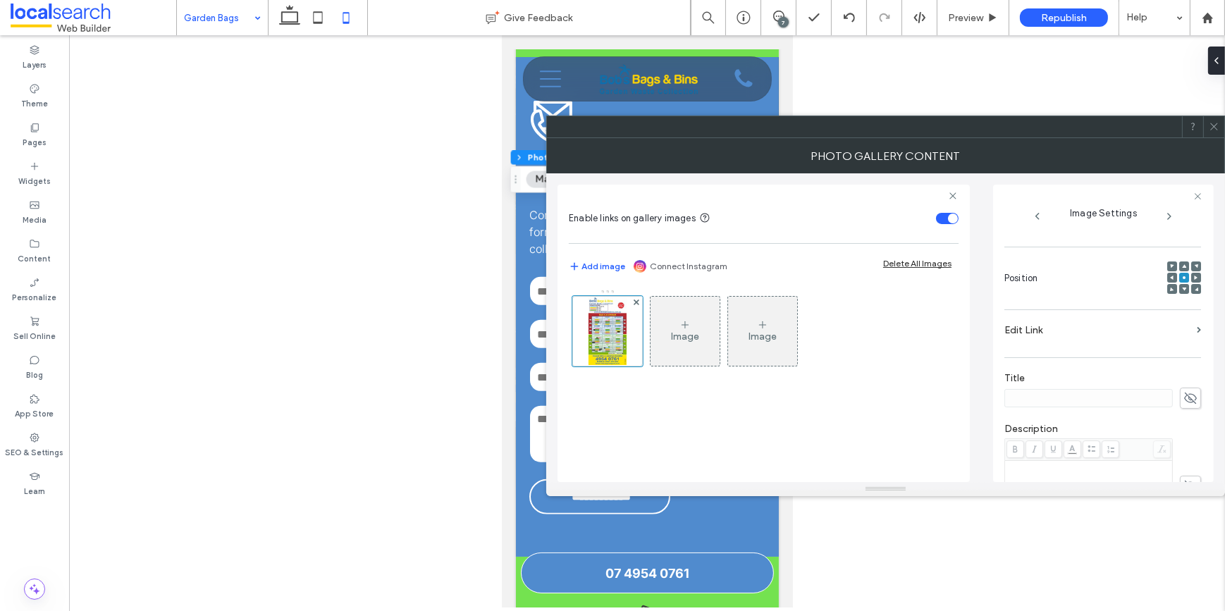
click at [1044, 333] on label "Edit Link" at bounding box center [1097, 330] width 187 height 26
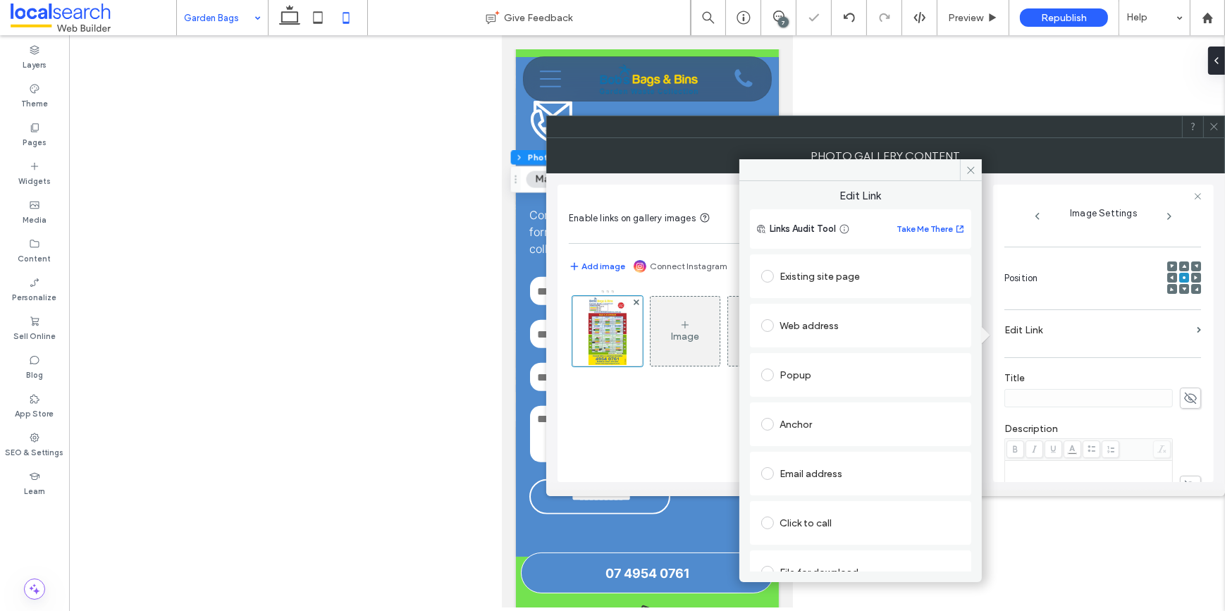
click at [830, 327] on div "Web address" at bounding box center [860, 325] width 199 height 23
click at [793, 405] on div "Set as no follow" at bounding box center [811, 400] width 68 height 14
click at [787, 357] on input "url" at bounding box center [860, 353] width 199 height 18
paste input "**********"
type input "**********"
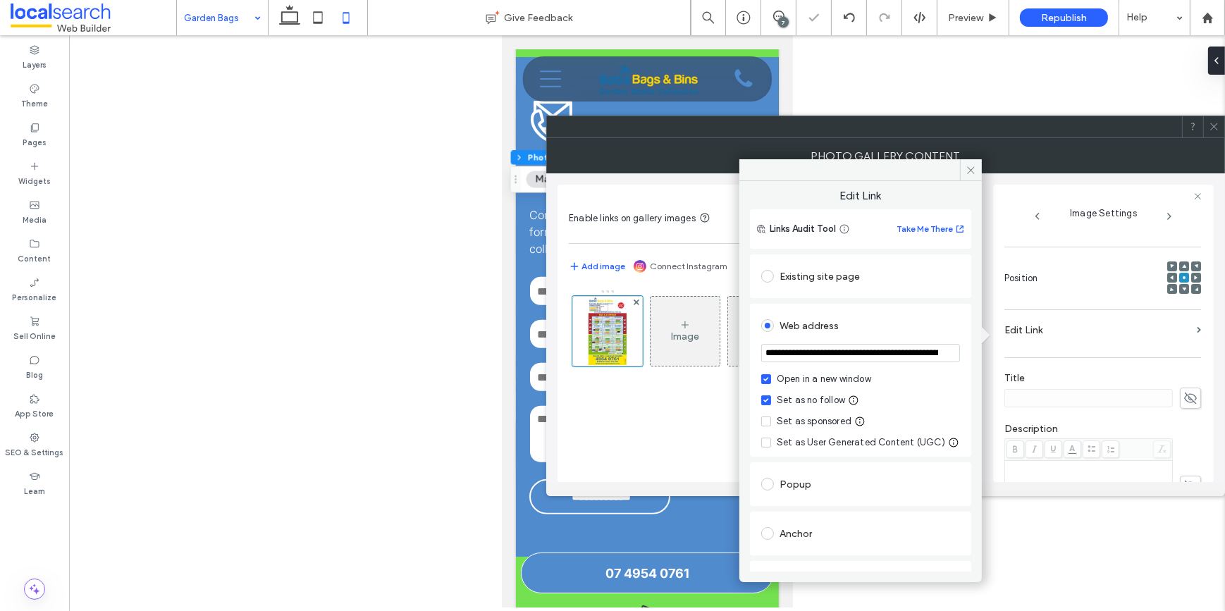
scroll to position [0, 303]
click at [973, 165] on icon at bounding box center [971, 170] width 11 height 11
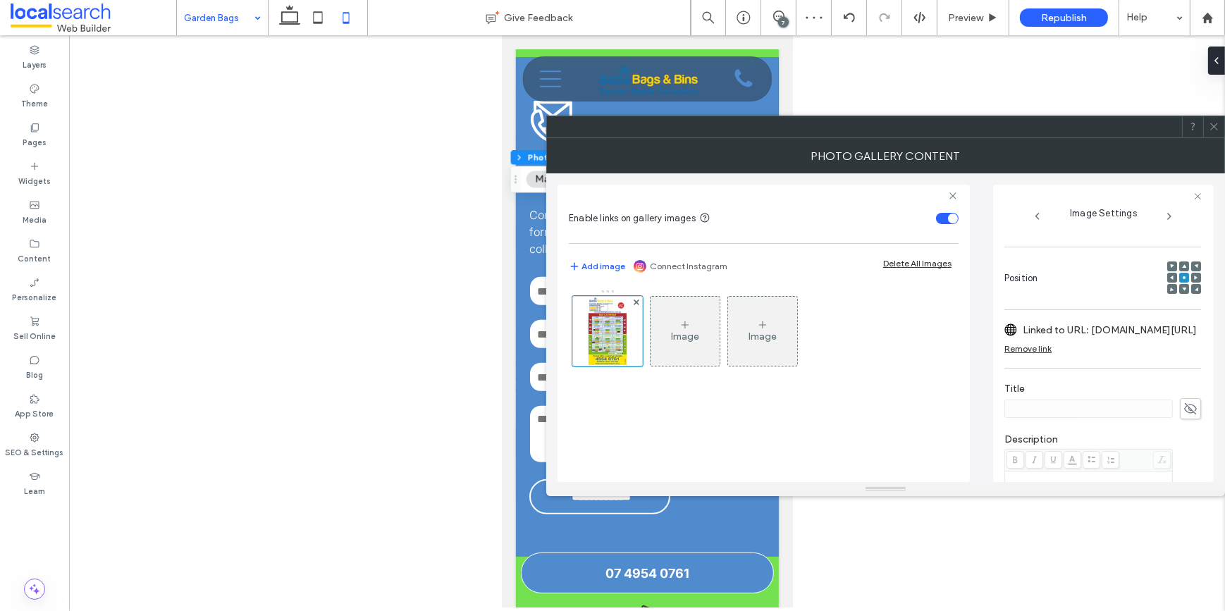
click at [1213, 123] on icon at bounding box center [1214, 126] width 11 height 11
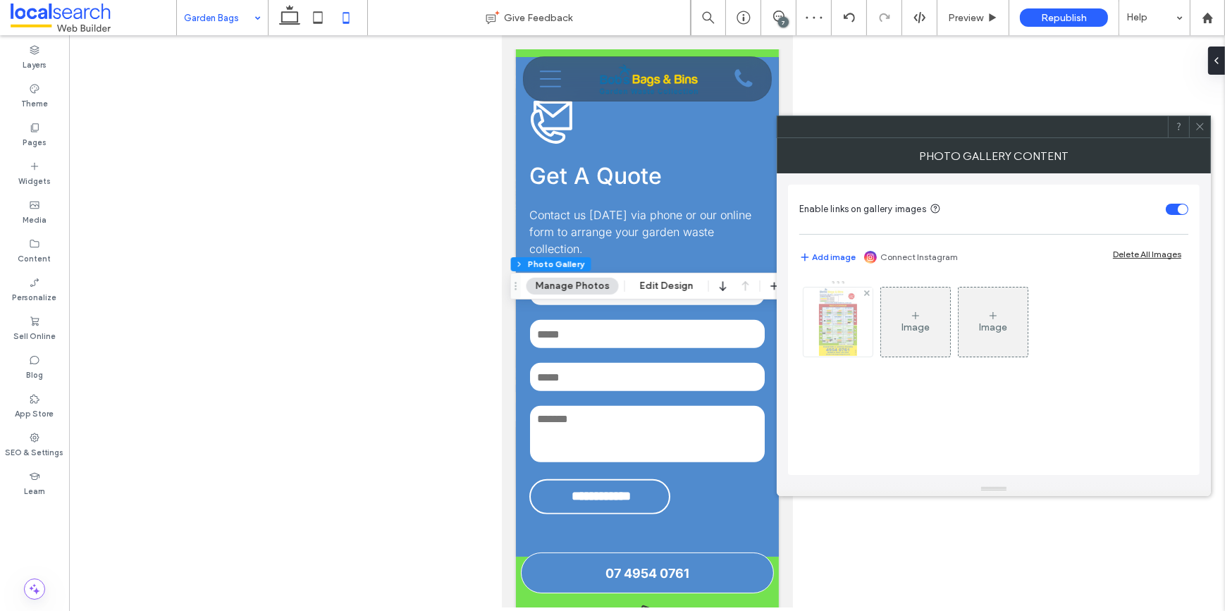
click at [841, 316] on img at bounding box center [838, 322] width 38 height 69
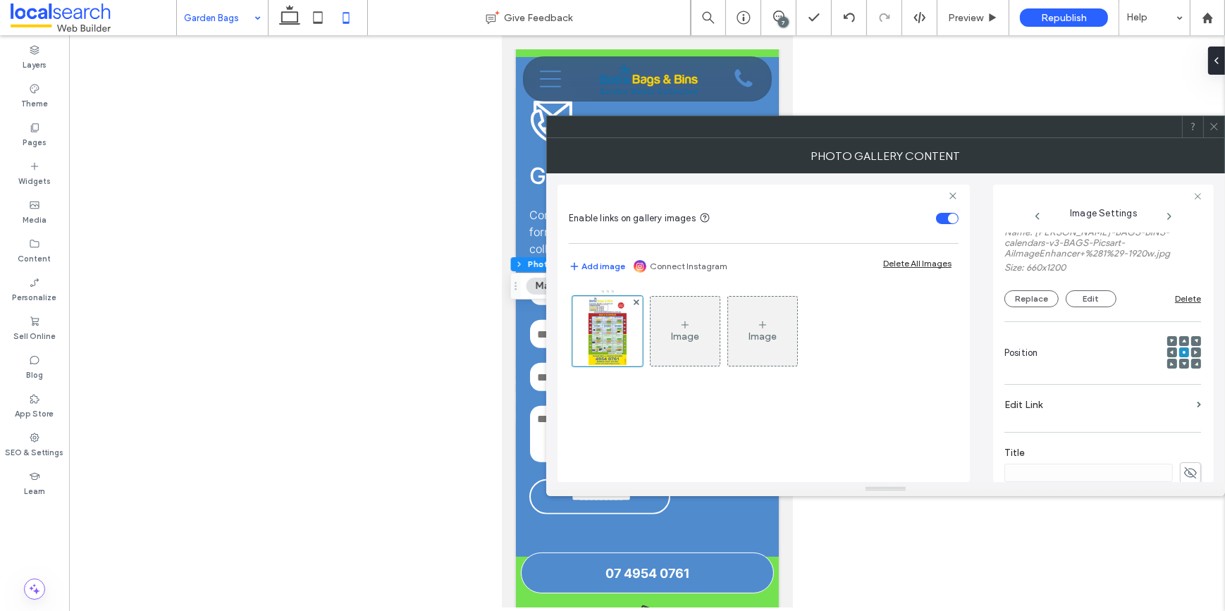
scroll to position [192, 0]
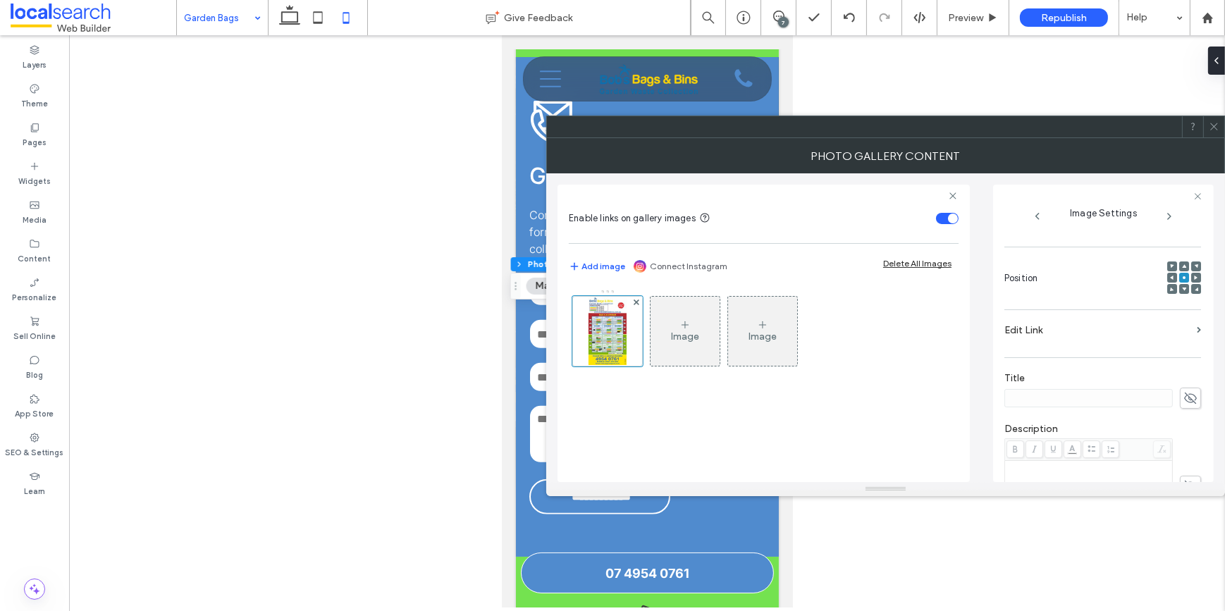
click at [1219, 125] on icon at bounding box center [1214, 126] width 11 height 11
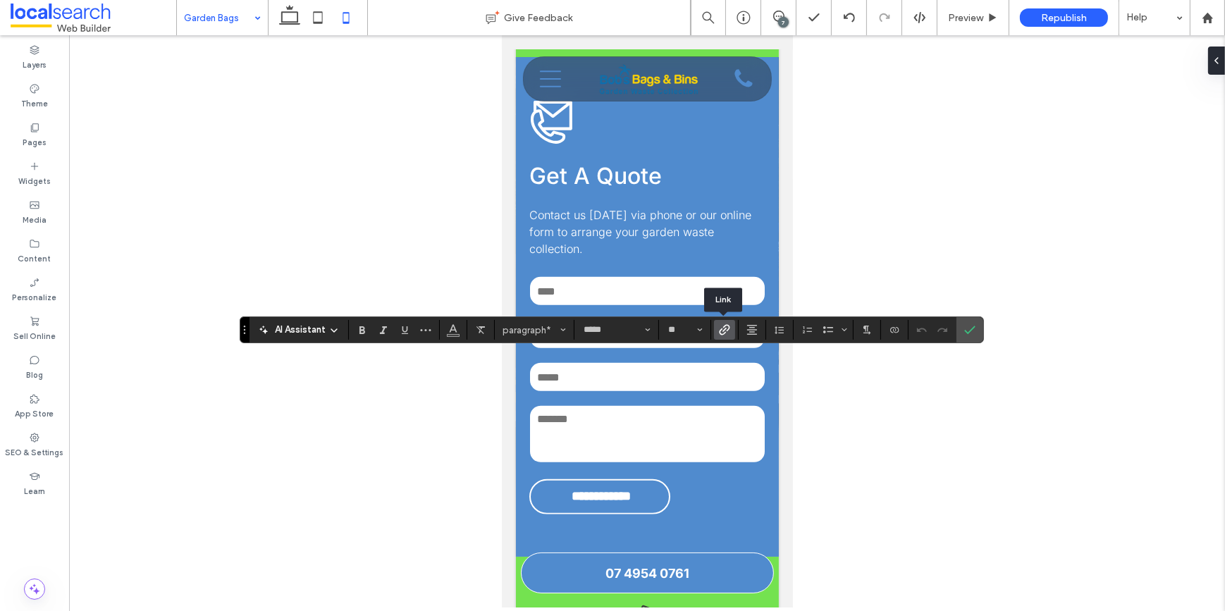
click at [724, 328] on use "Link" at bounding box center [724, 330] width 11 height 11
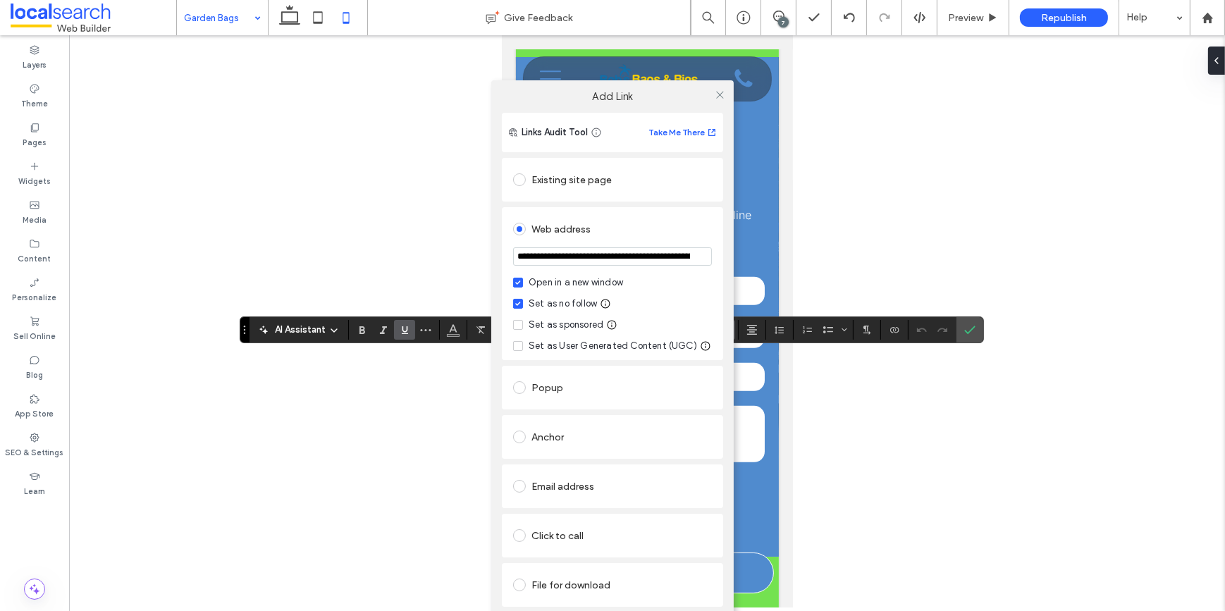
click at [600, 260] on input "**********" at bounding box center [612, 256] width 199 height 18
click at [720, 93] on icon at bounding box center [720, 95] width 11 height 11
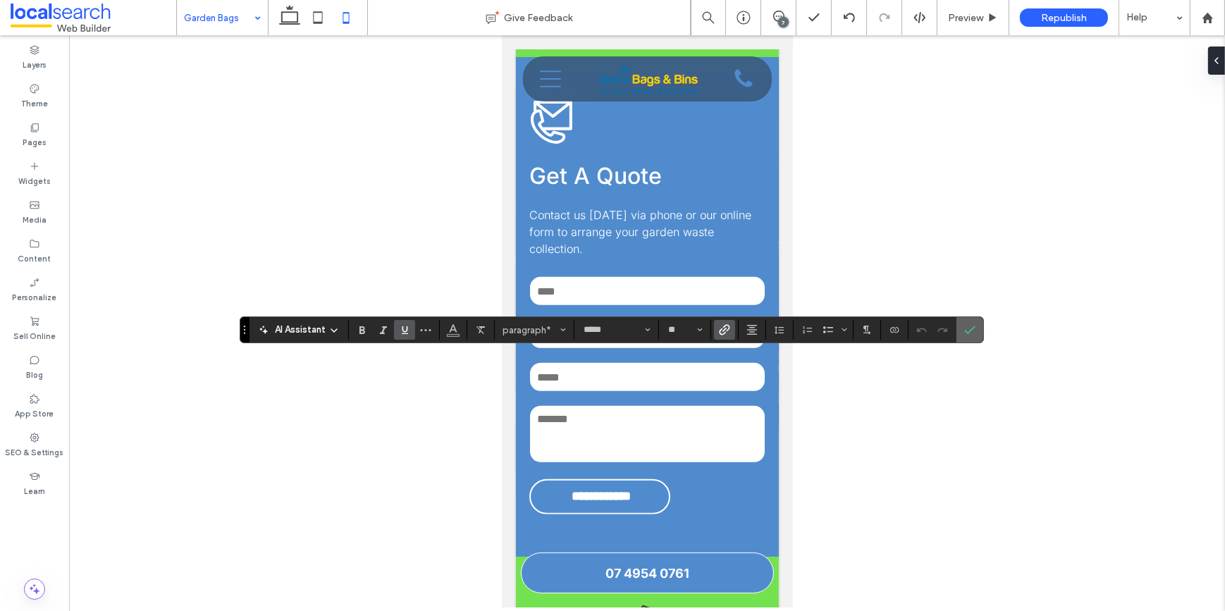
click at [966, 326] on icon "Confirm" at bounding box center [969, 329] width 11 height 11
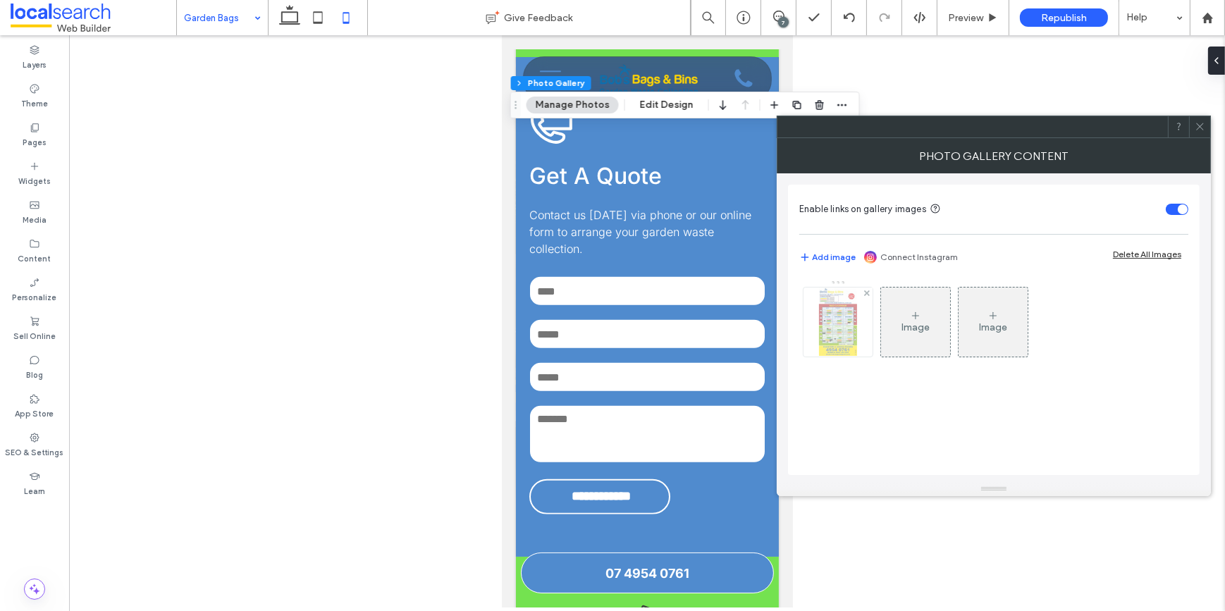
click at [826, 324] on img at bounding box center [838, 322] width 38 height 69
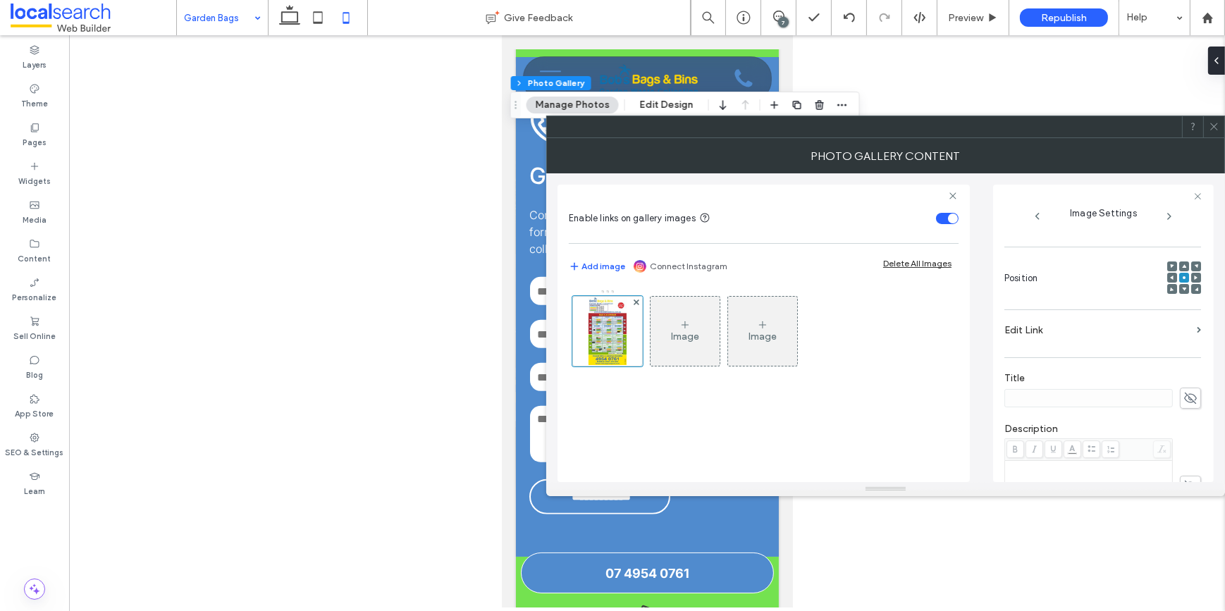
click at [1034, 330] on label "Edit Link" at bounding box center [1097, 330] width 187 height 26
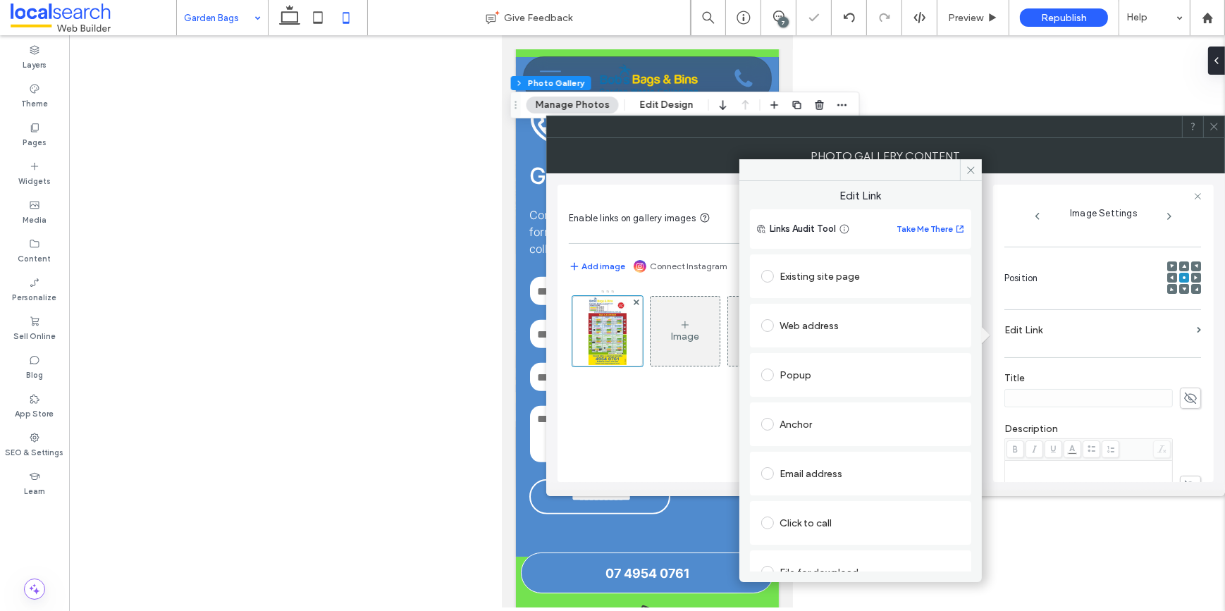
click at [775, 325] on label at bounding box center [770, 325] width 18 height 13
click at [777, 395] on div "Set as no follow" at bounding box center [811, 400] width 68 height 14
click at [794, 345] on input "url" at bounding box center [860, 353] width 199 height 18
paste input "**********"
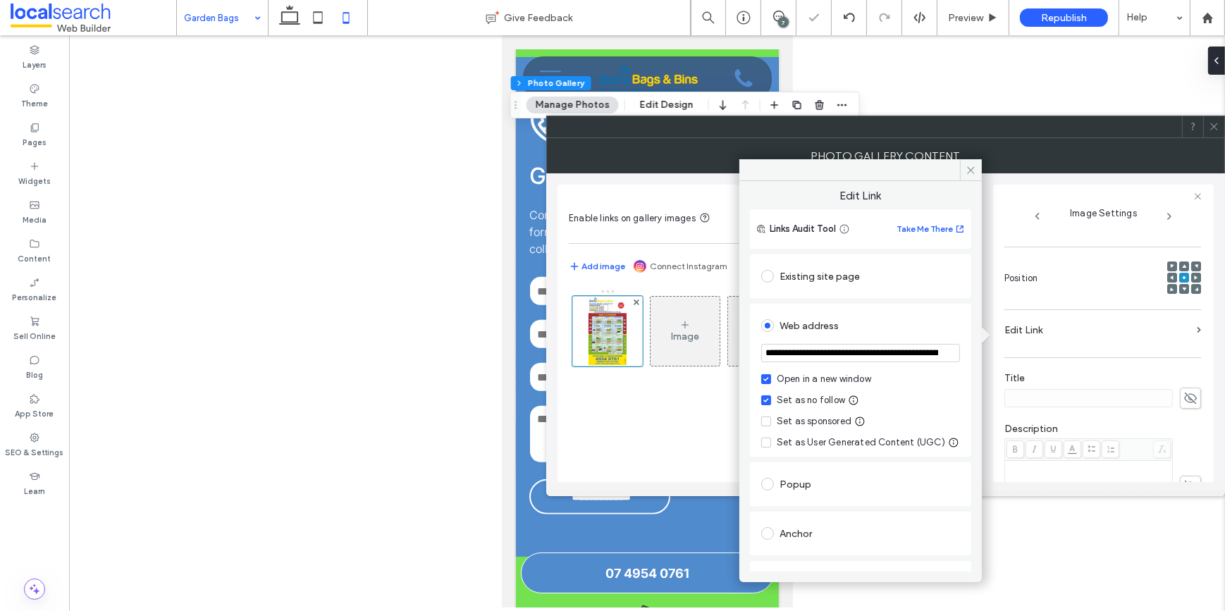
scroll to position [0, 311]
type input "**********"
click at [973, 170] on icon at bounding box center [971, 170] width 11 height 11
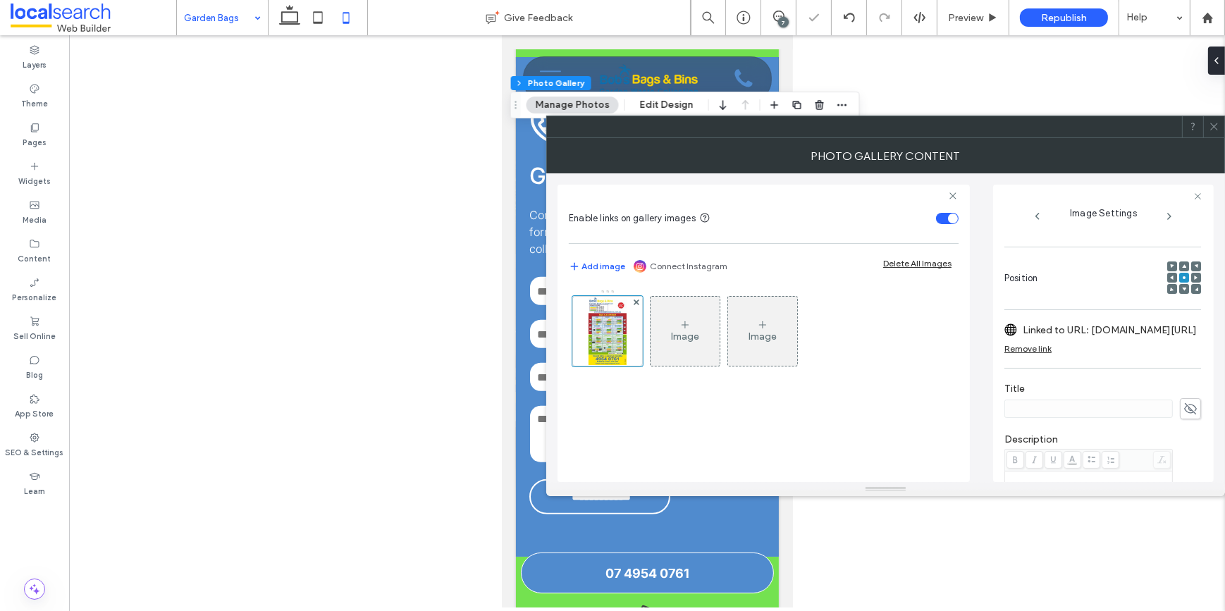
click at [1214, 123] on icon at bounding box center [1214, 126] width 11 height 11
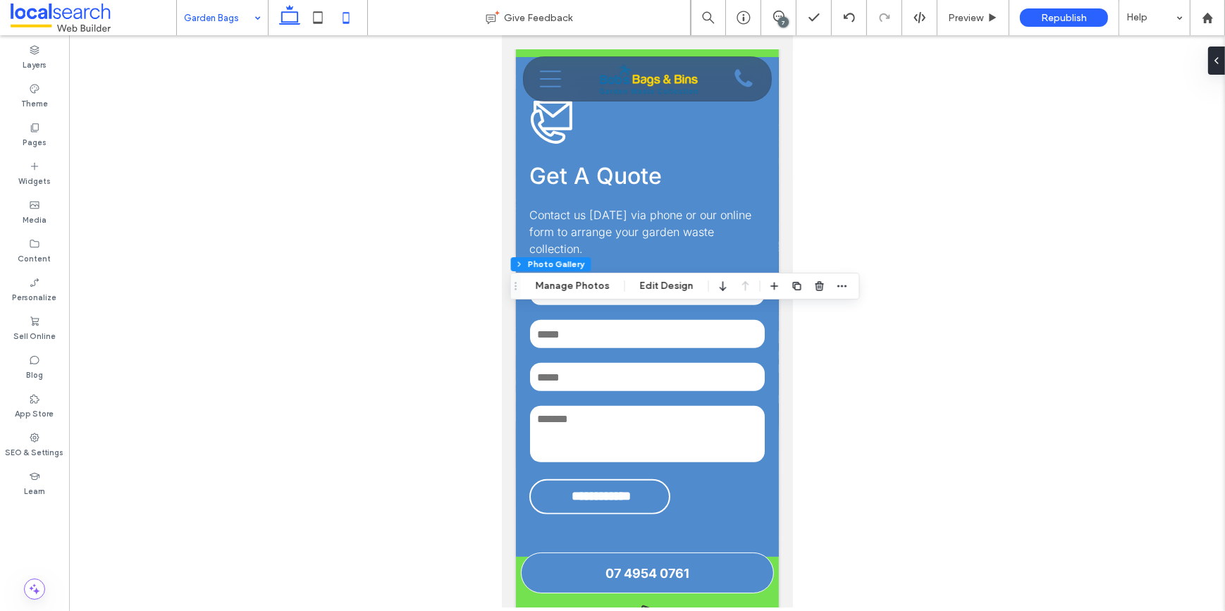
click at [288, 16] on icon at bounding box center [290, 18] width 28 height 28
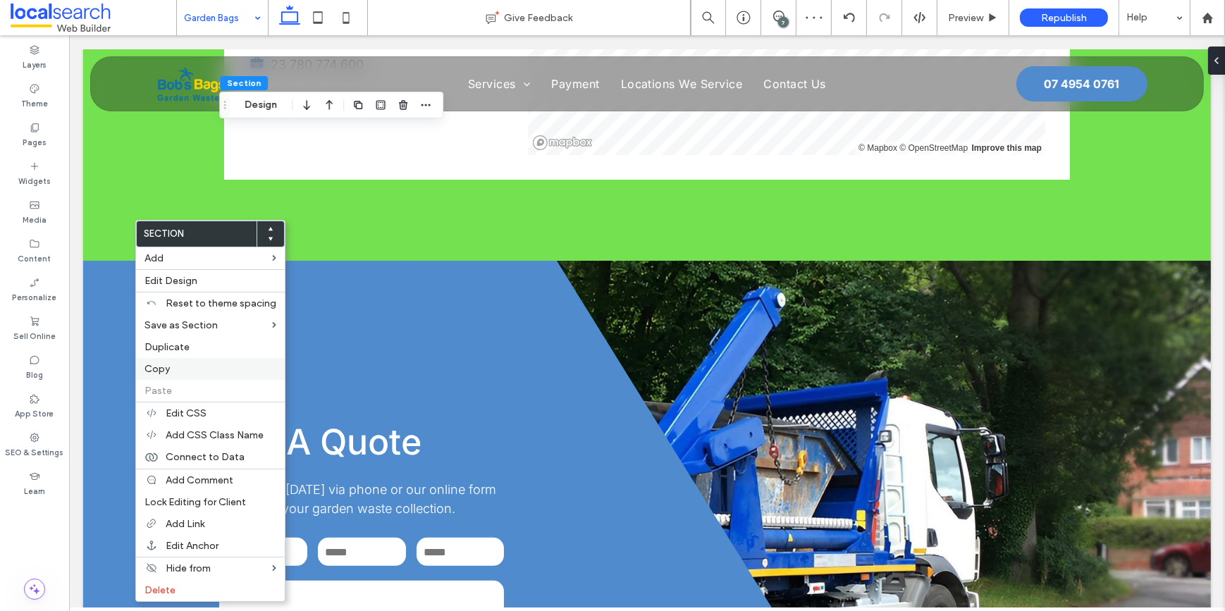
click at [164, 362] on div "Copy" at bounding box center [210, 369] width 149 height 22
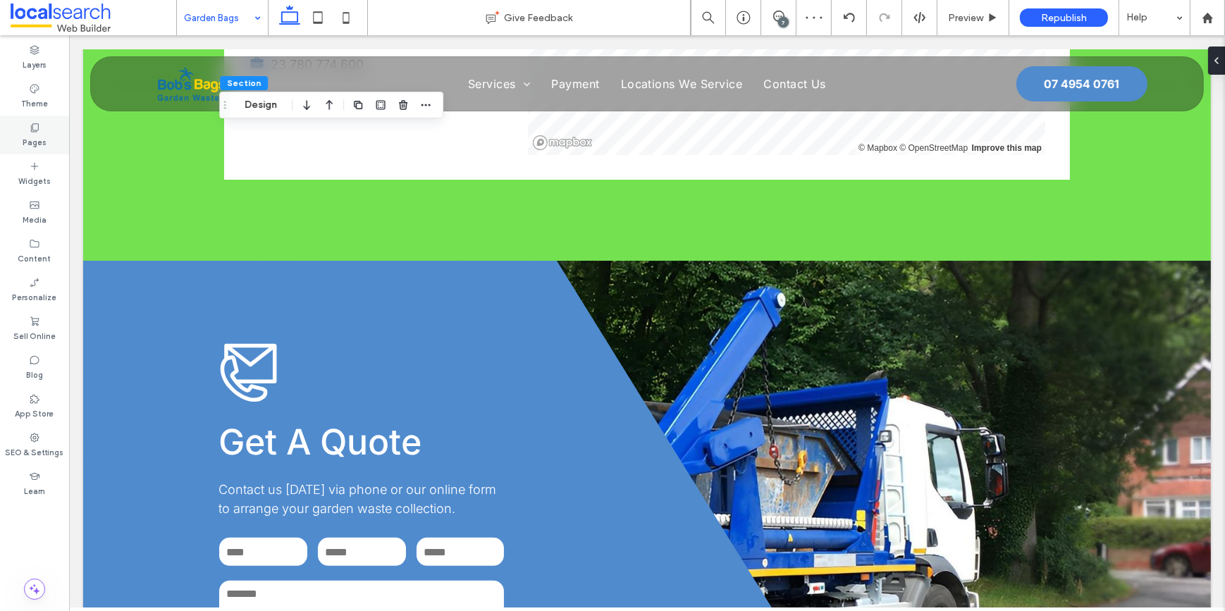
click at [37, 128] on icon at bounding box center [34, 127] width 11 height 11
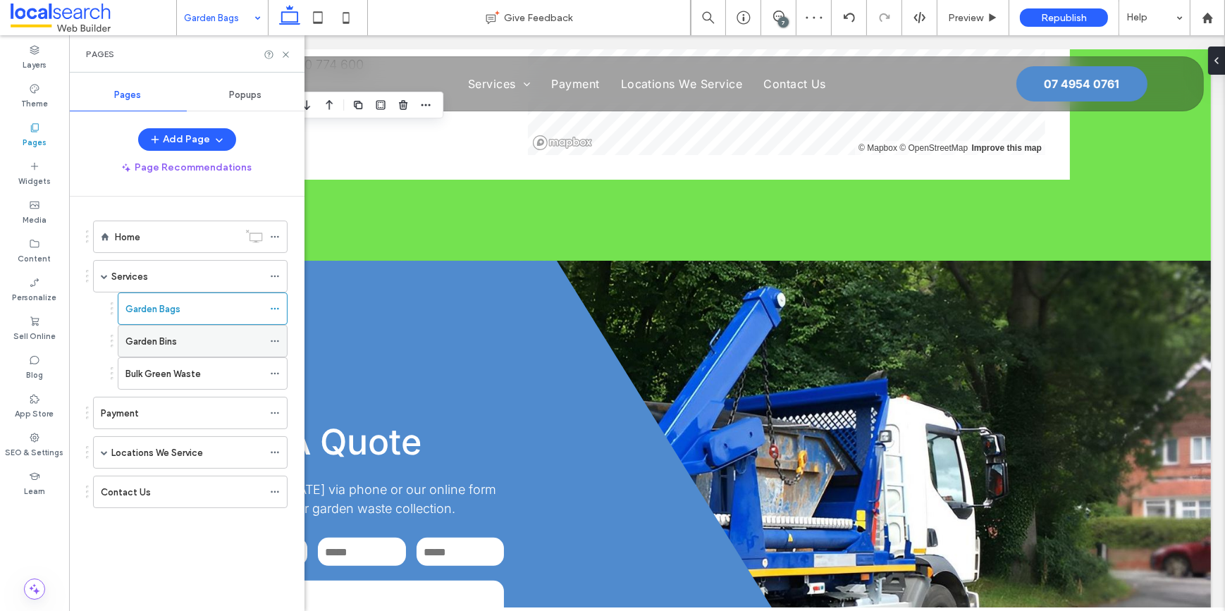
click at [156, 332] on label "Garden Bins" at bounding box center [150, 341] width 51 height 25
click at [289, 54] on icon at bounding box center [286, 54] width 11 height 11
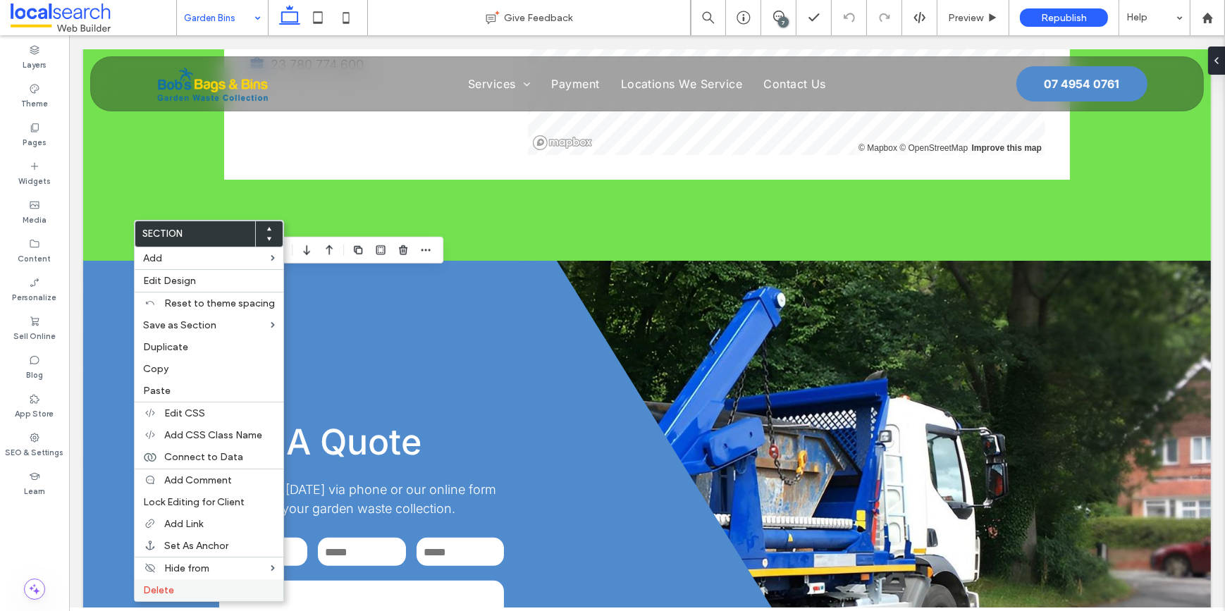
click at [175, 591] on label "Delete" at bounding box center [209, 590] width 132 height 12
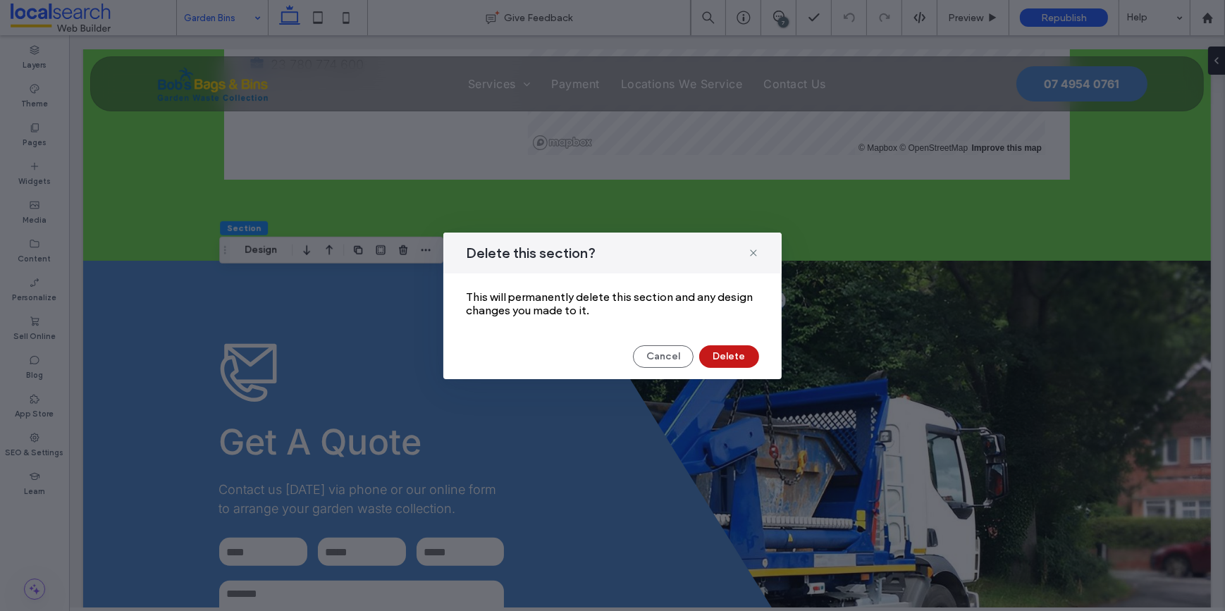
click at [723, 354] on button "Delete" at bounding box center [729, 356] width 60 height 23
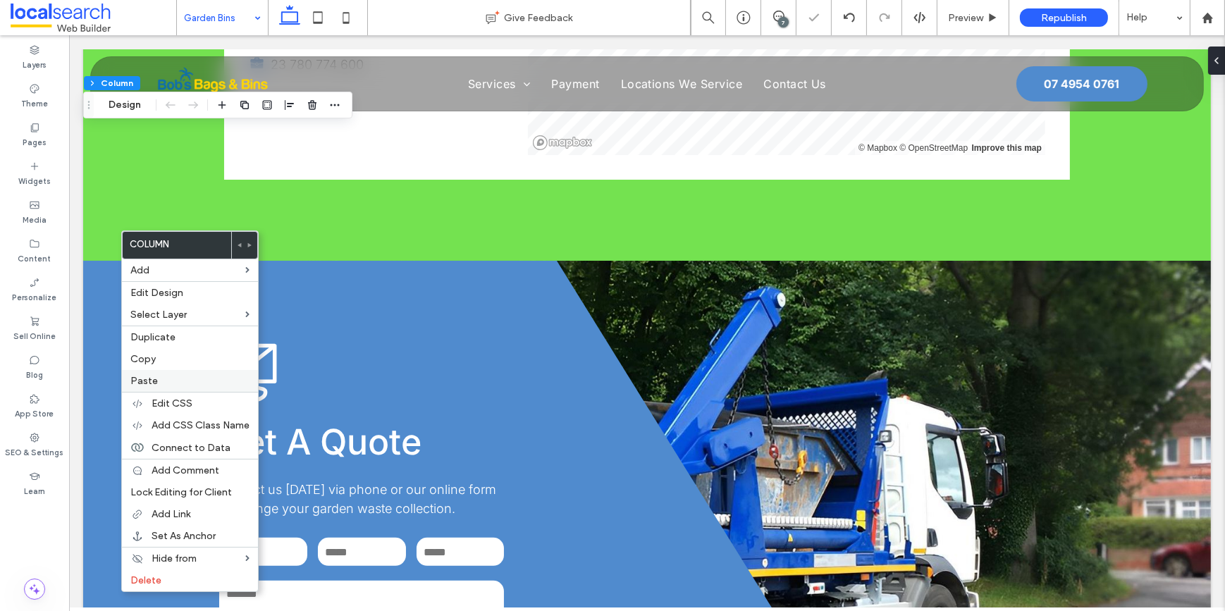
click at [159, 381] on label "Paste" at bounding box center [189, 381] width 119 height 12
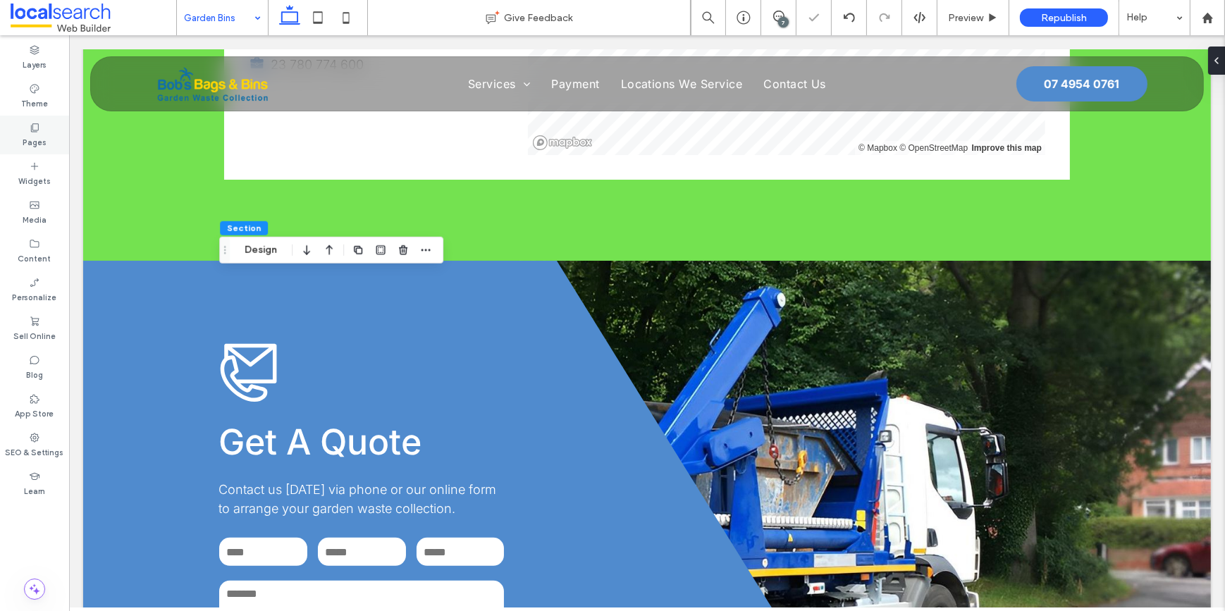
click at [36, 142] on label "Pages" at bounding box center [35, 141] width 24 height 16
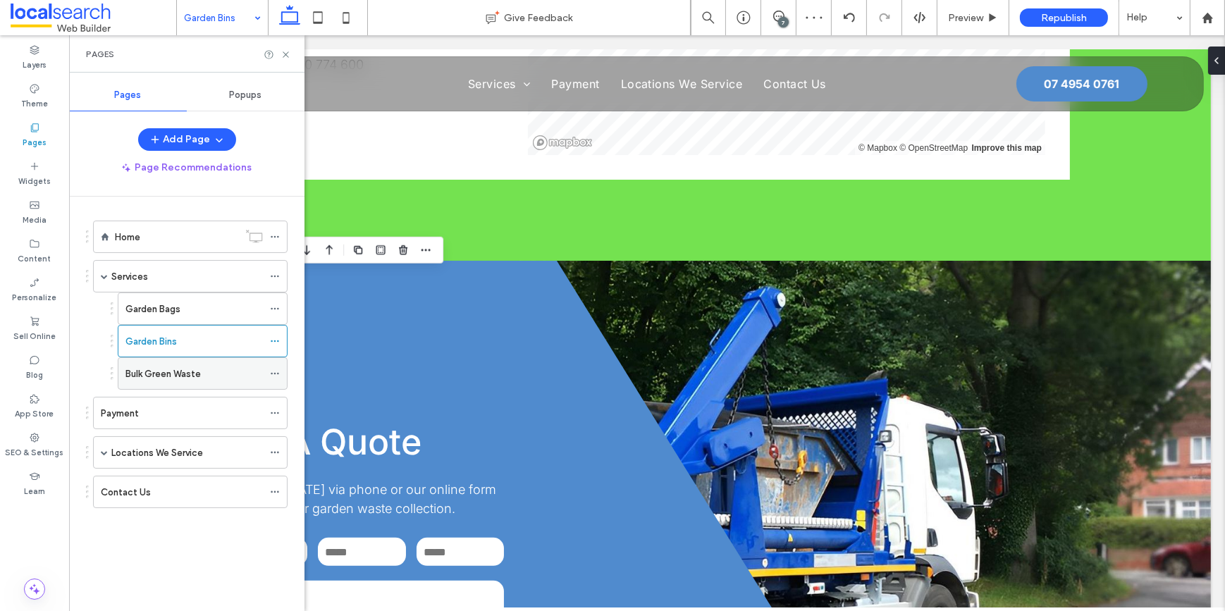
click at [171, 370] on label "Bulk Green Waste" at bounding box center [162, 374] width 75 height 25
click at [287, 54] on icon at bounding box center [286, 54] width 11 height 11
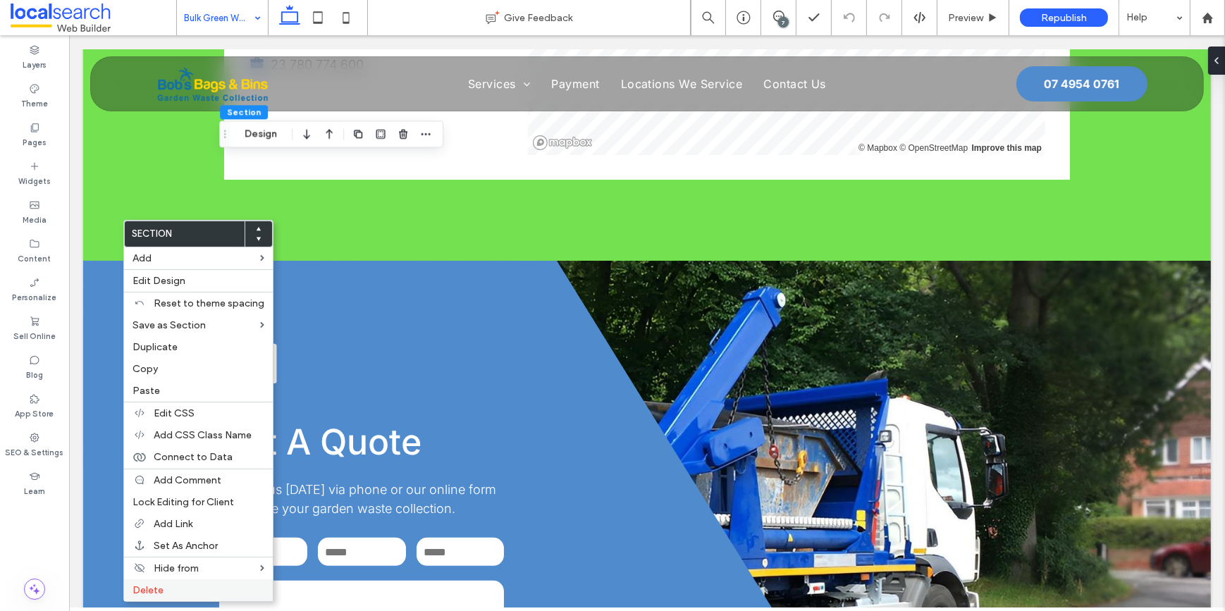
click at [179, 588] on label "Delete" at bounding box center [199, 590] width 132 height 12
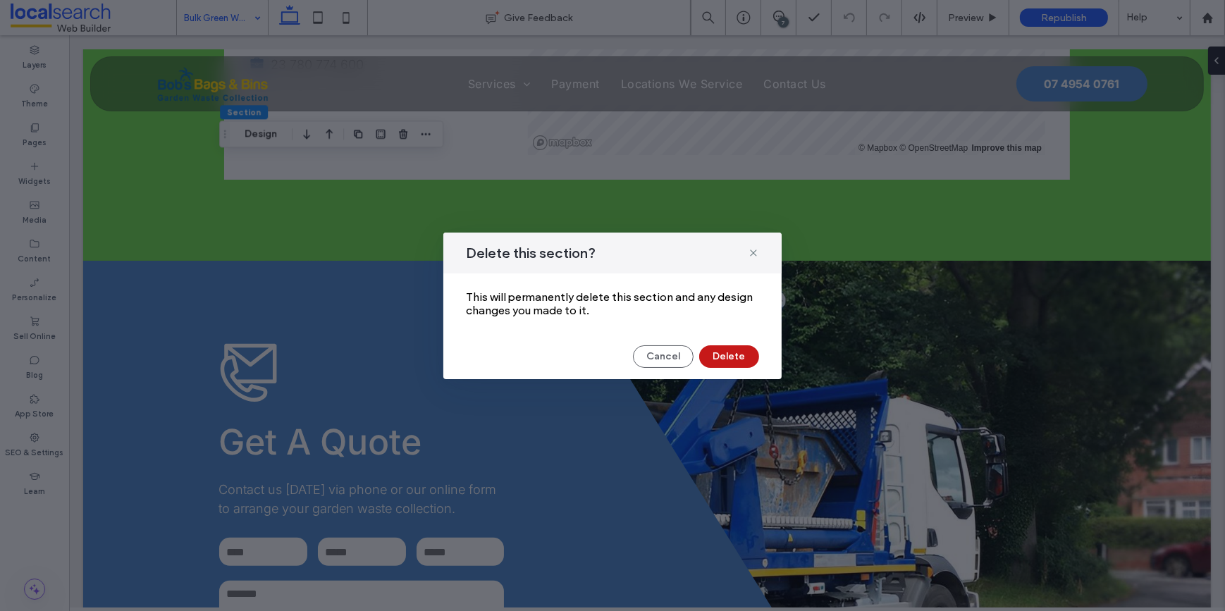
click at [731, 352] on button "Delete" at bounding box center [729, 356] width 60 height 23
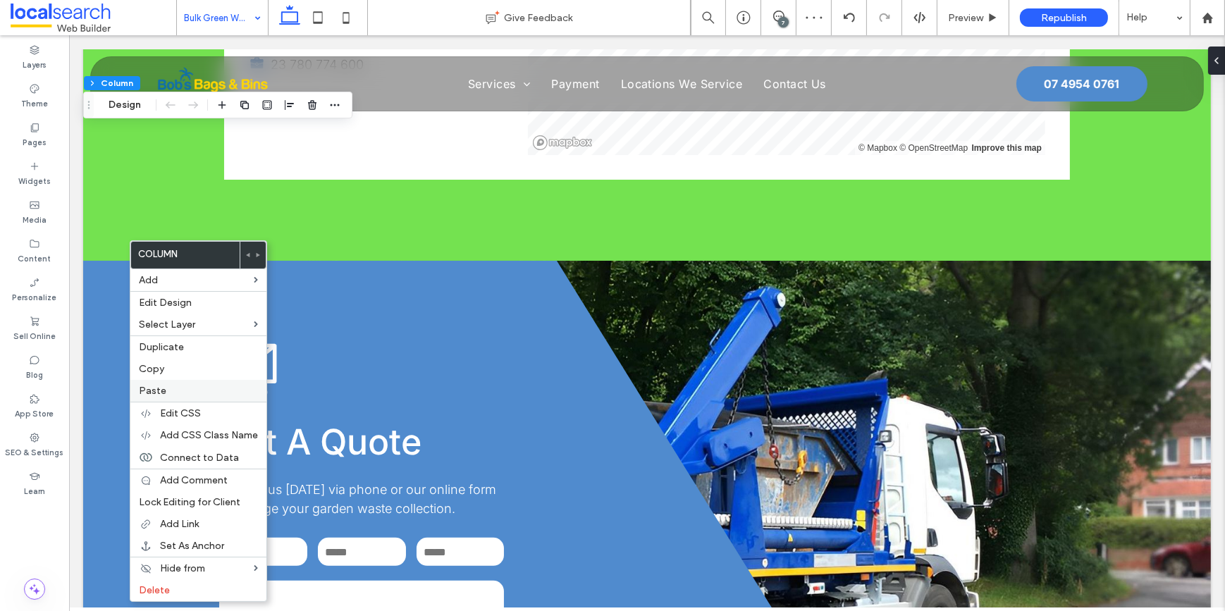
click at [172, 390] on label "Paste" at bounding box center [198, 391] width 119 height 12
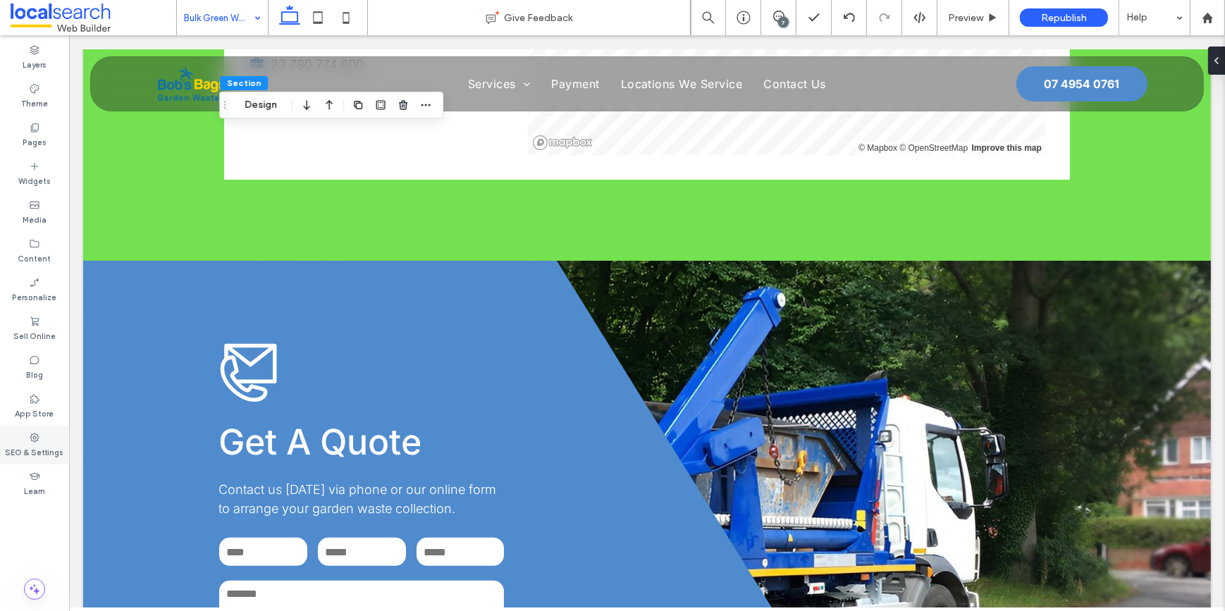
click at [25, 451] on label "SEO & Settings" at bounding box center [35, 451] width 58 height 16
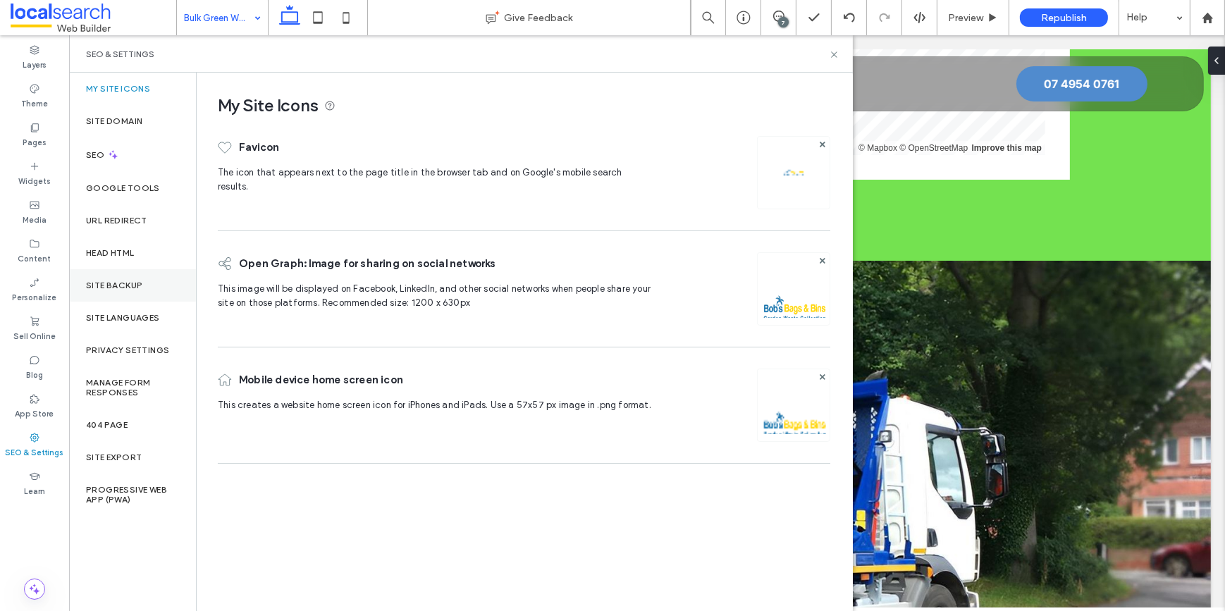
click at [120, 281] on label "Site Backup" at bounding box center [114, 286] width 56 height 10
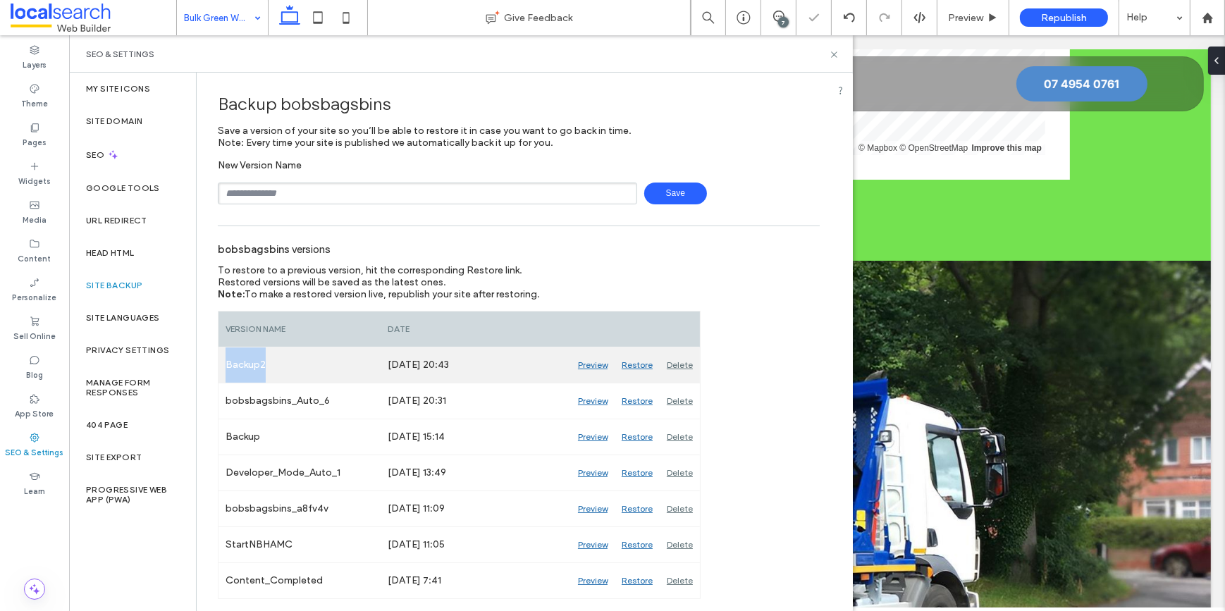
drag, startPoint x: 247, startPoint y: 366, endPoint x: 226, endPoint y: 364, distance: 21.2
click at [226, 364] on div "Backup2" at bounding box center [299, 364] width 162 height 35
copy div "Backup2"
click at [670, 362] on div "Delete" at bounding box center [680, 364] width 40 height 35
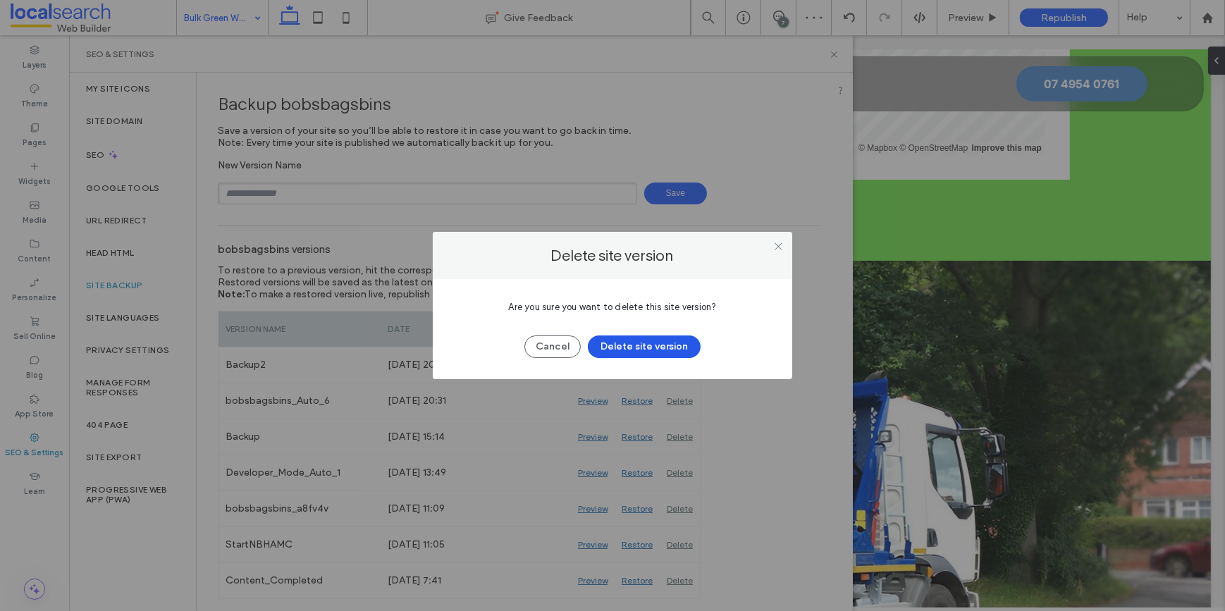
click at [669, 343] on button "Delete site version" at bounding box center [644, 346] width 113 height 23
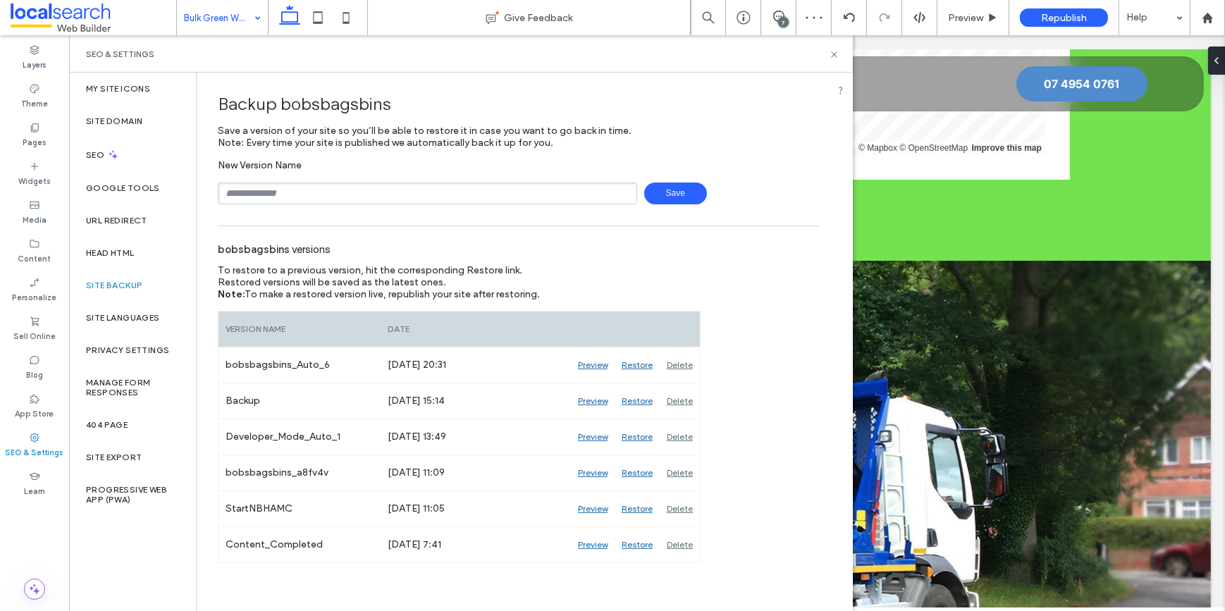
click at [459, 197] on input "text" at bounding box center [427, 194] width 419 height 22
paste input "*******"
type input "*******"
click at [677, 191] on span "Save" at bounding box center [675, 194] width 63 height 22
click at [833, 54] on use at bounding box center [834, 54] width 6 height 6
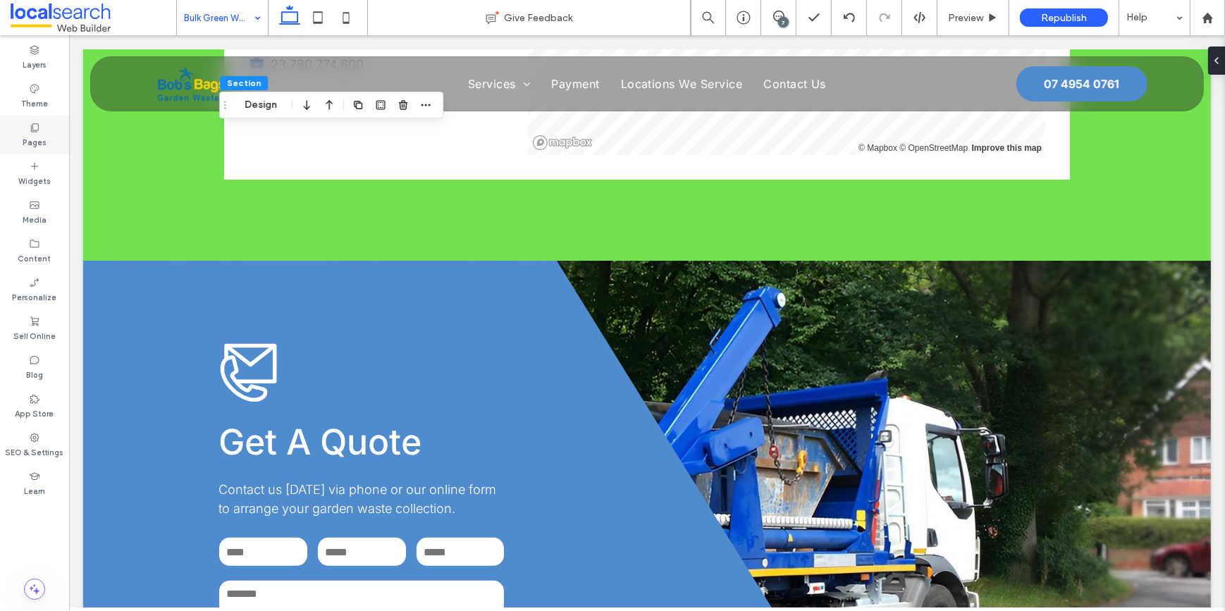
click at [47, 134] on div "Pages" at bounding box center [34, 135] width 69 height 39
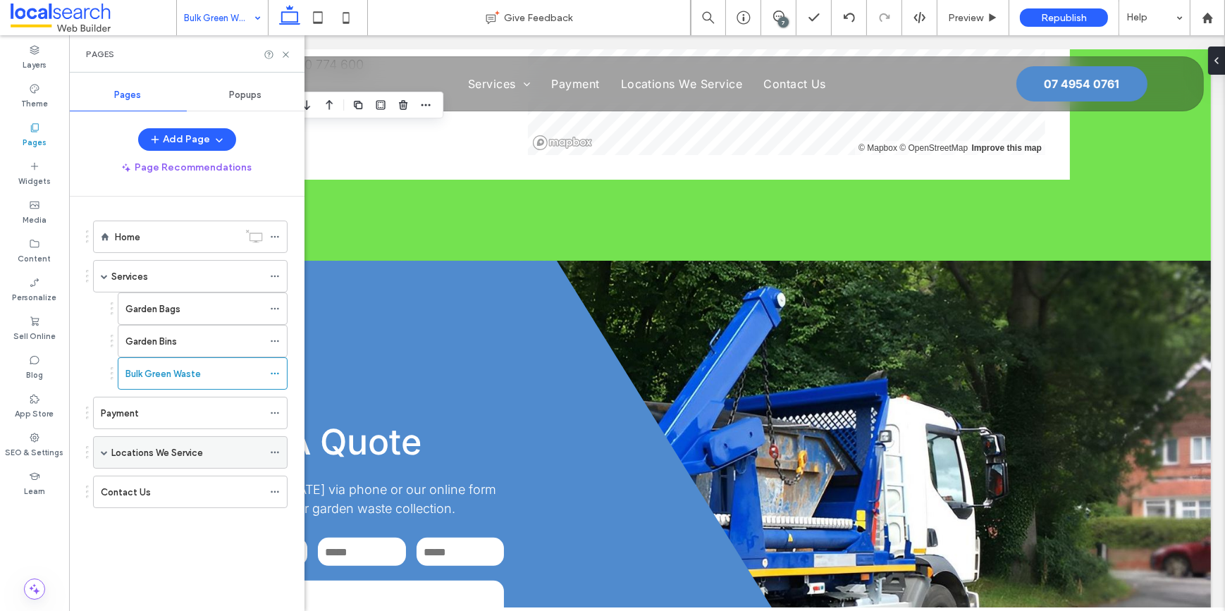
click at [131, 455] on label "Locations We Service" at bounding box center [157, 452] width 92 height 25
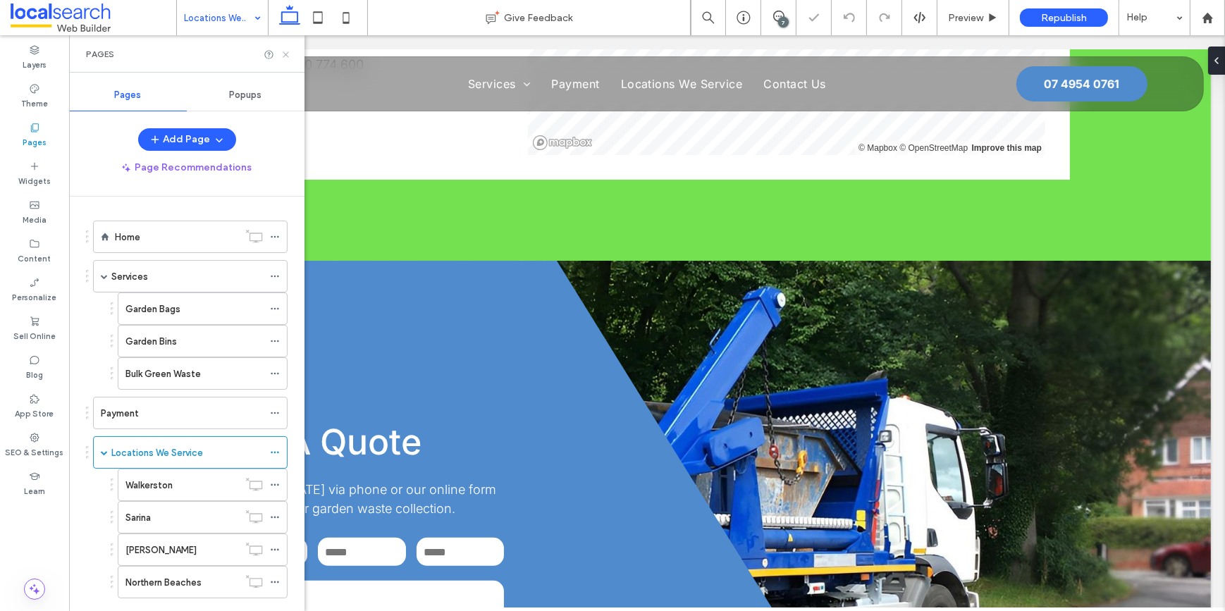
click at [288, 53] on icon at bounding box center [286, 54] width 11 height 11
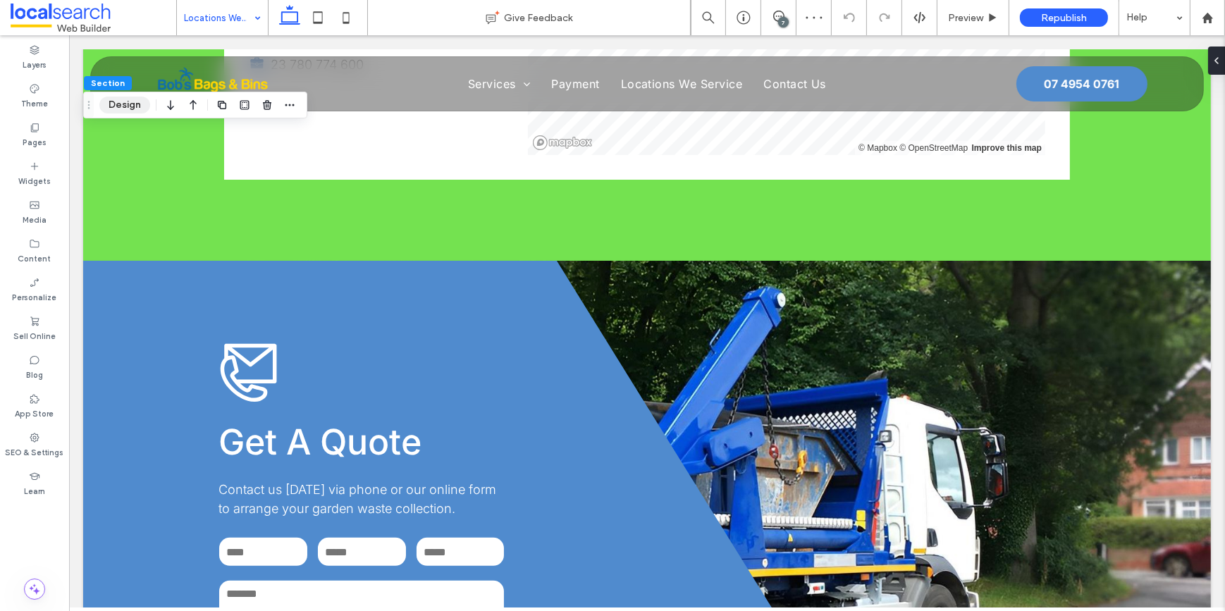
click at [128, 106] on button "Design" at bounding box center [124, 105] width 51 height 17
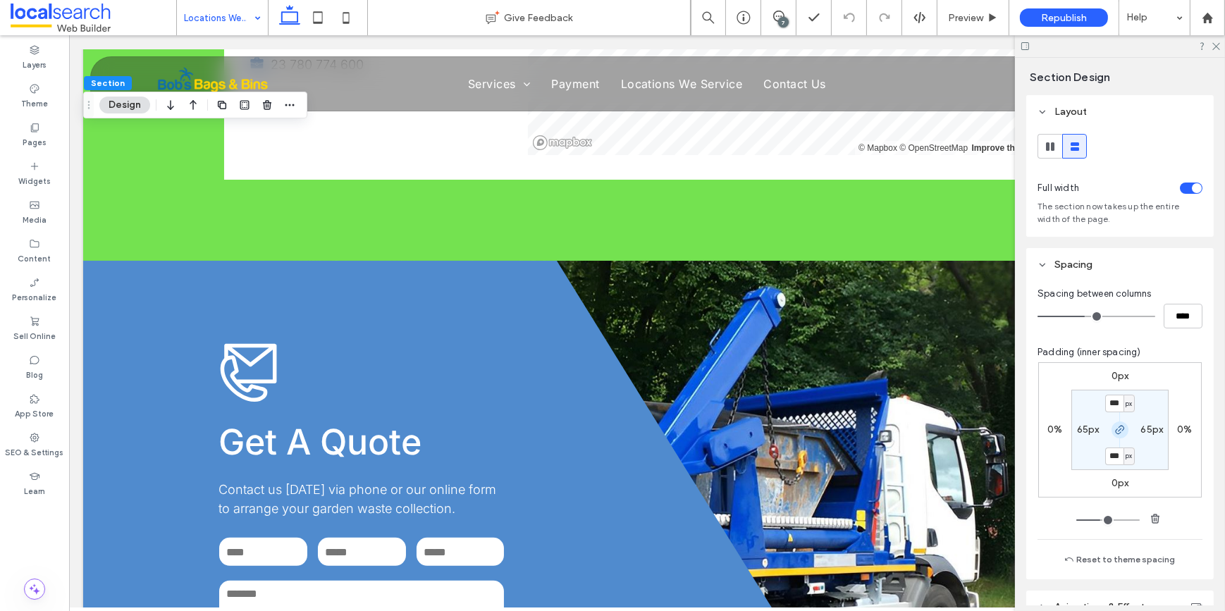
click at [1115, 430] on icon "button" at bounding box center [1119, 429] width 11 height 11
click at [1083, 432] on label "65px" at bounding box center [1088, 430] width 23 height 12
type input "**"
click at [1122, 433] on span "button" at bounding box center [1119, 429] width 17 height 17
click at [1075, 437] on input "**" at bounding box center [1082, 430] width 18 height 18
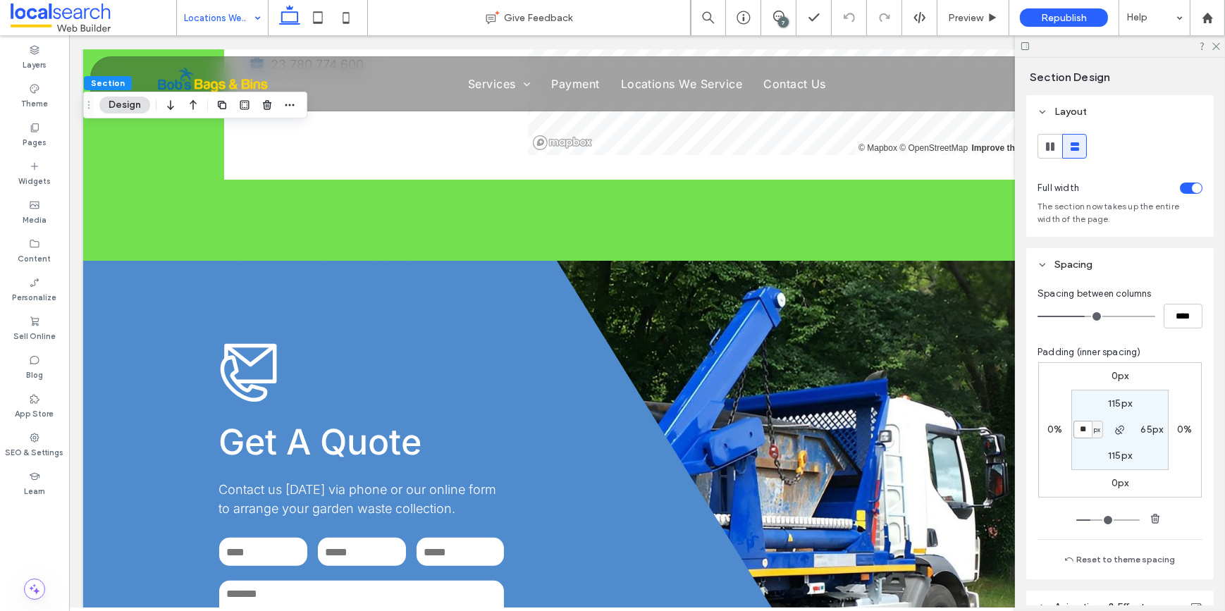
type input "**"
click at [1082, 428] on input "**" at bounding box center [1082, 430] width 18 height 18
type input "**"
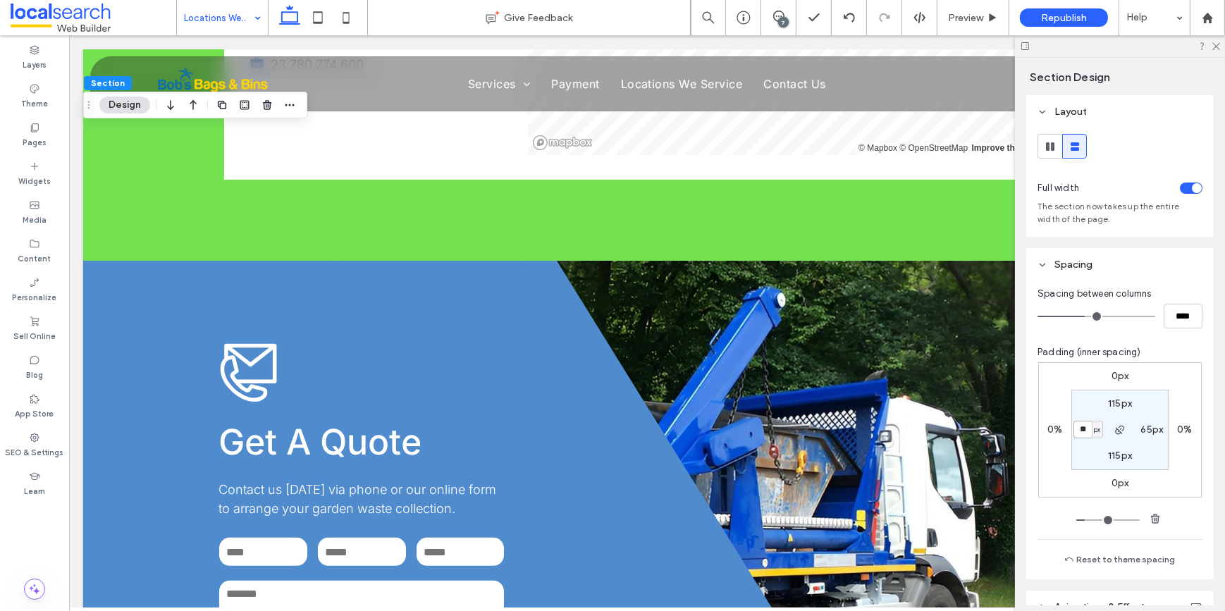
type input "**"
click at [1215, 45] on use at bounding box center [1216, 47] width 8 height 8
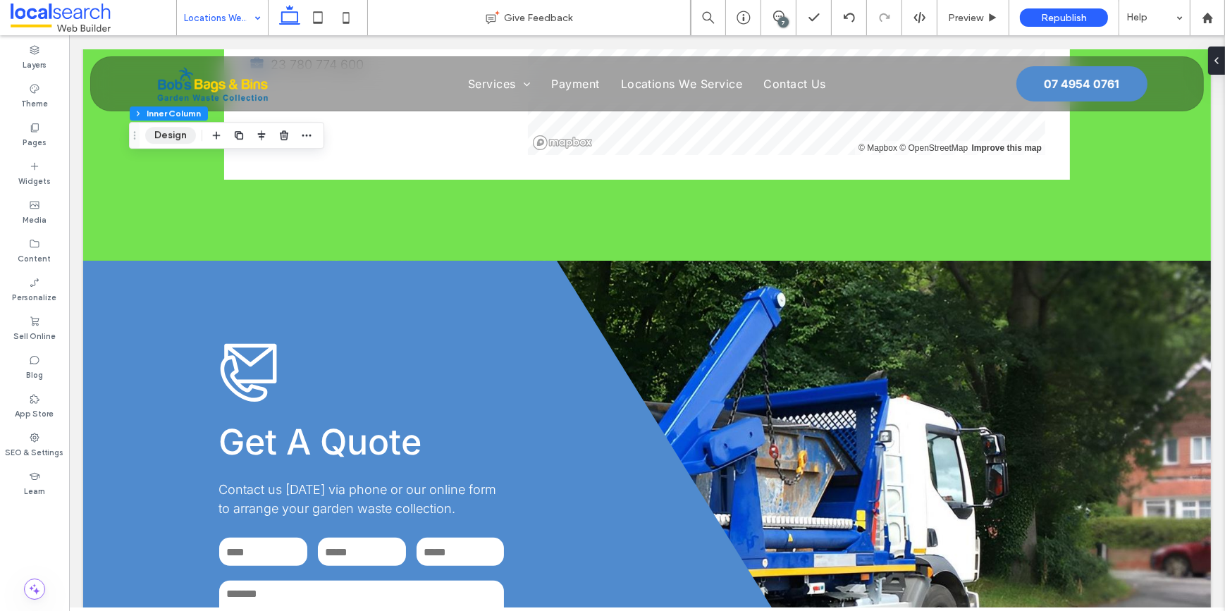
click at [170, 136] on button "Design" at bounding box center [170, 135] width 51 height 17
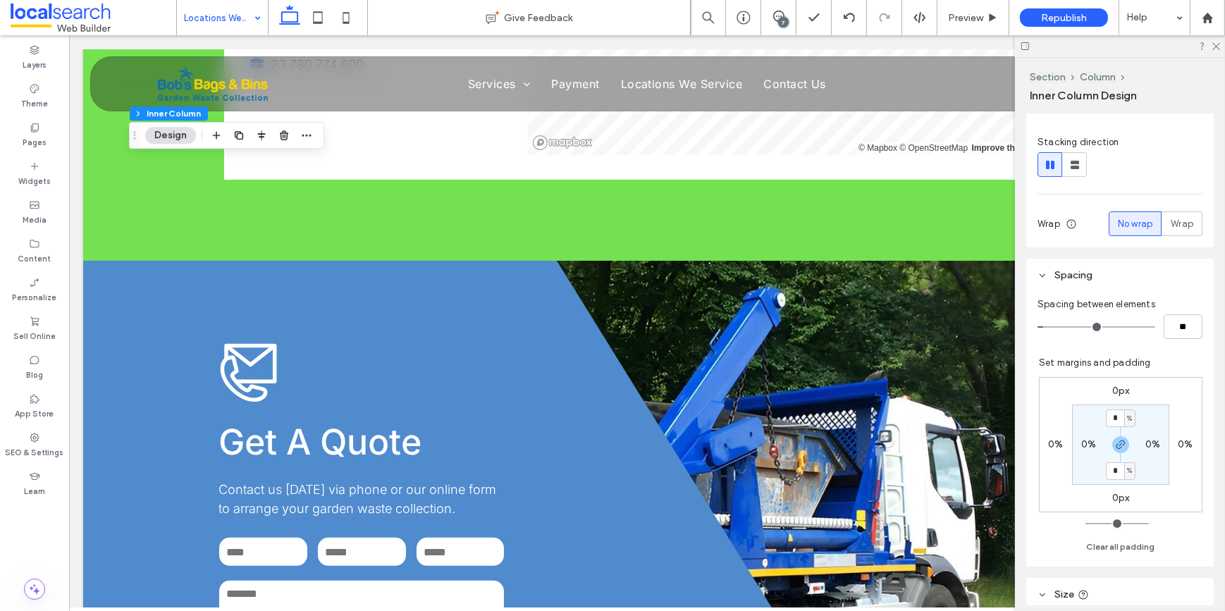
scroll to position [256, 0]
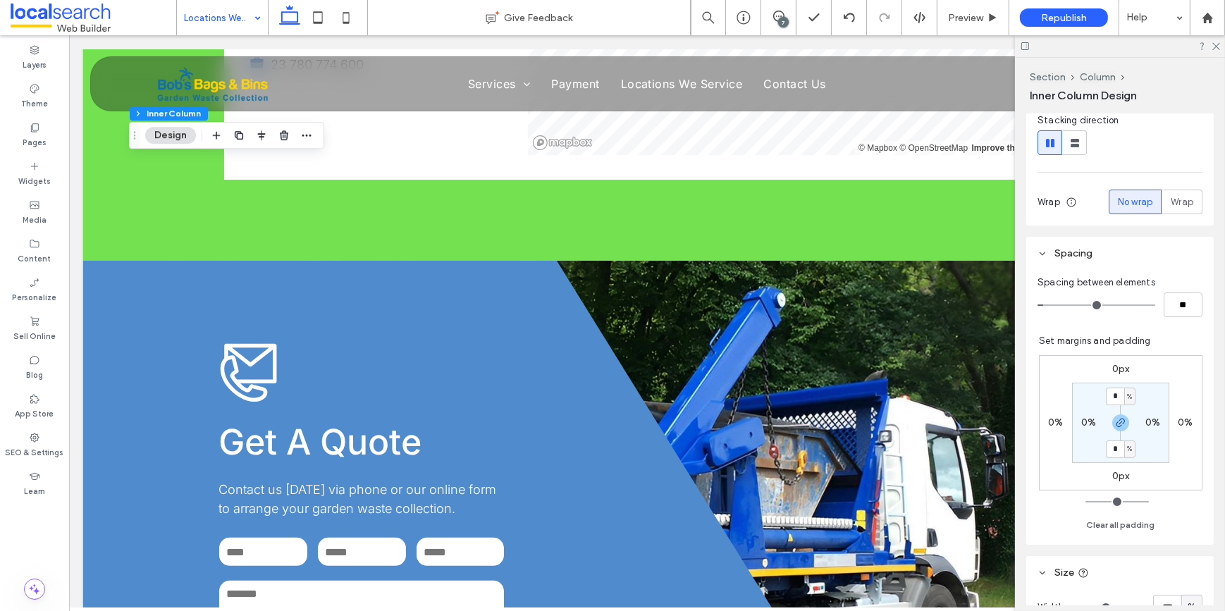
type input "*"
type input "**"
drag, startPoint x: 1049, startPoint y: 307, endPoint x: 1038, endPoint y: 307, distance: 11.3
click at [1038, 306] on input "range" at bounding box center [1096, 304] width 118 height 1
type input "*"
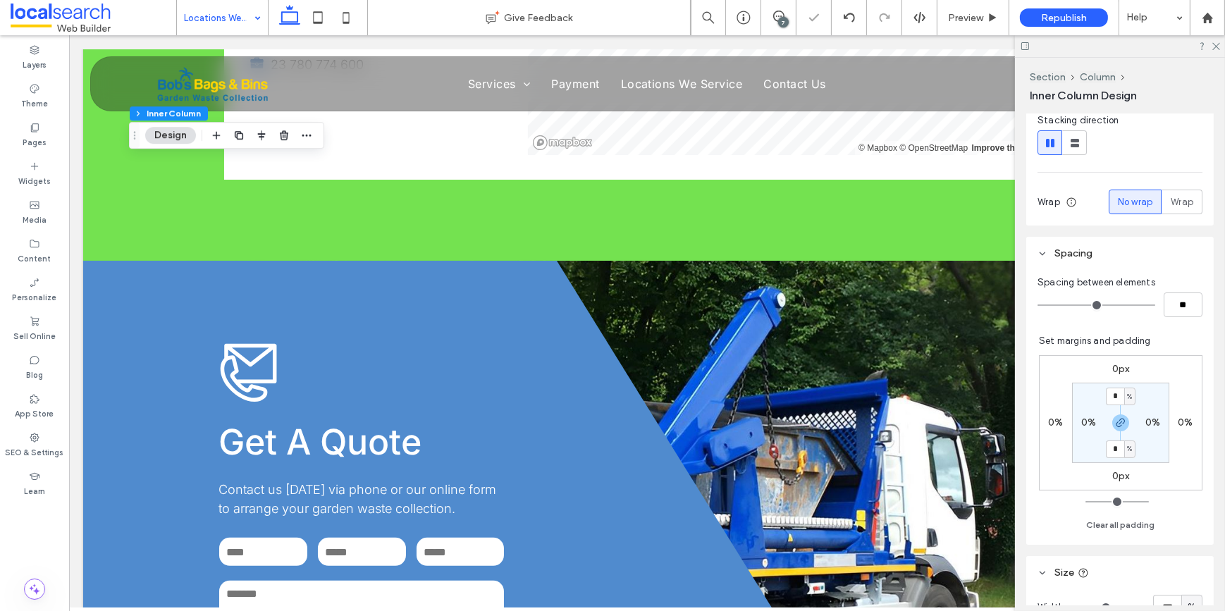
type input "**"
type input "*"
type input "**"
type input "*"
type input "**"
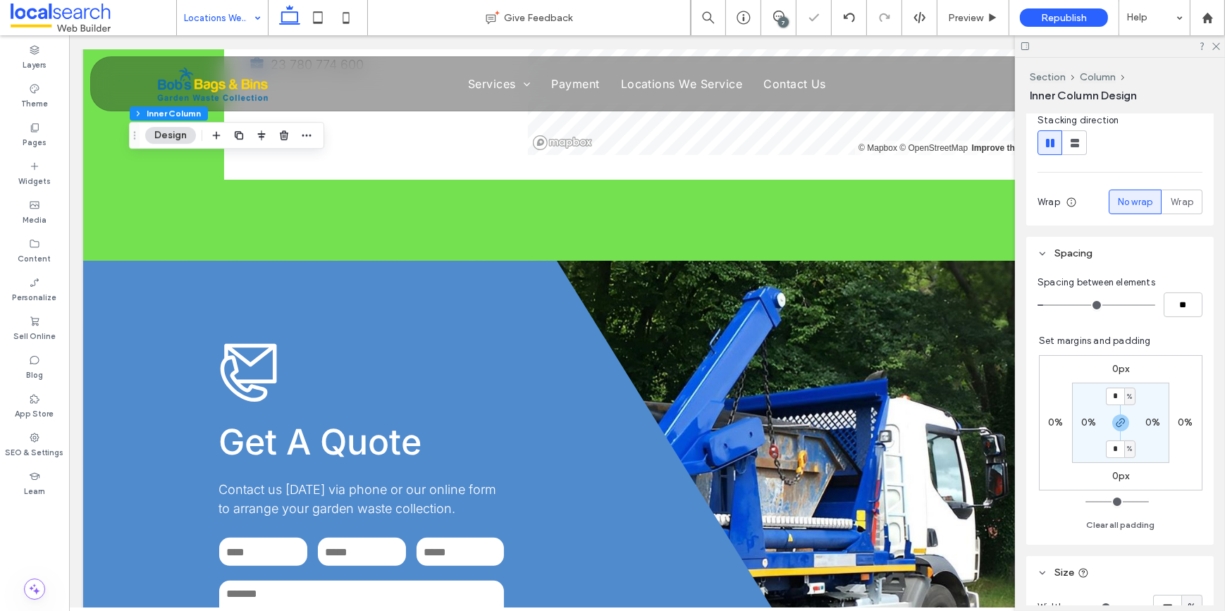
type input "*"
click at [1048, 306] on input "range" at bounding box center [1096, 304] width 118 height 1
click at [1169, 308] on input "**" at bounding box center [1183, 304] width 39 height 25
click at [1161, 339] on div "Set margins and padding 0px 0% 0px 0% * % 0% * % 0% Clear all padding" at bounding box center [1121, 433] width 164 height 199
click at [1218, 45] on icon at bounding box center [1215, 45] width 9 height 9
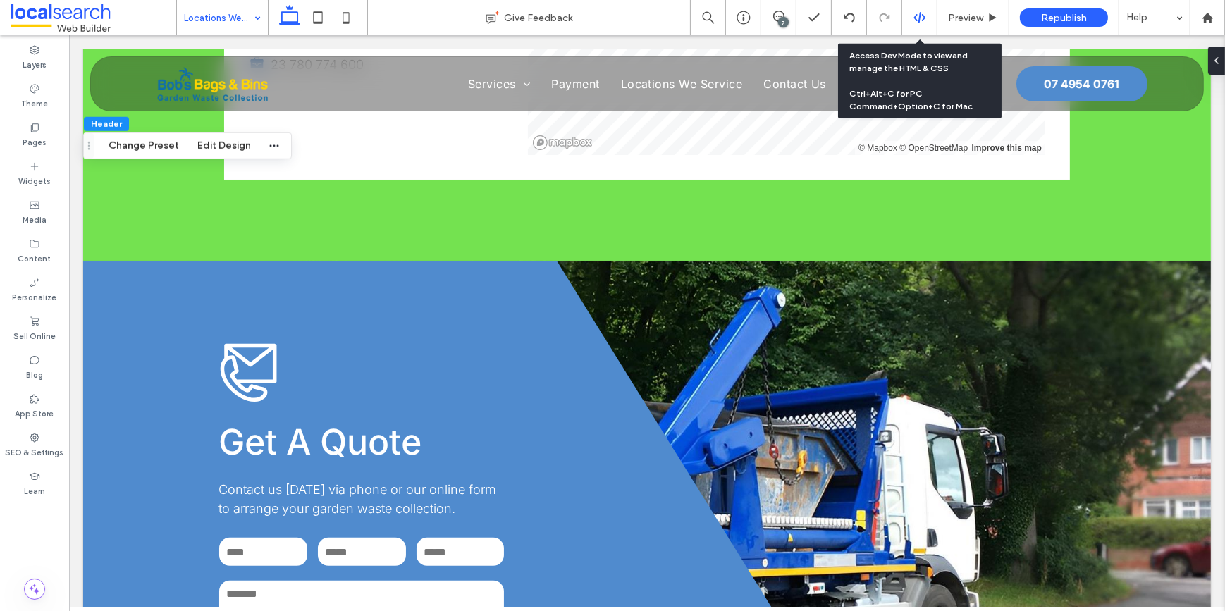
click at [916, 19] on use at bounding box center [918, 17] width 11 height 11
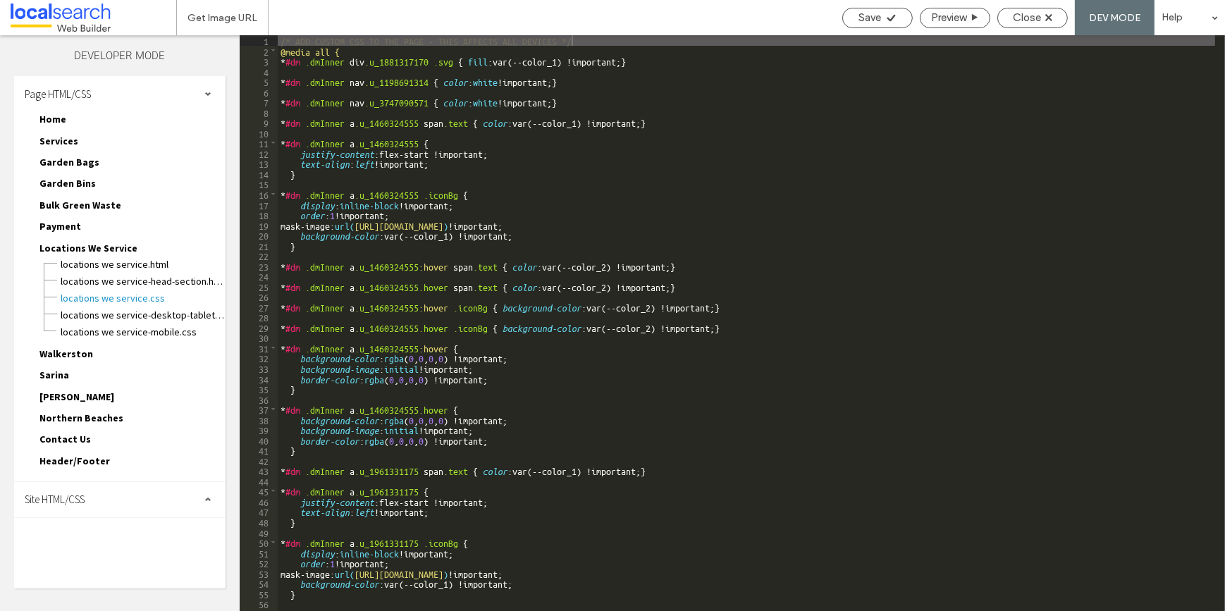
click at [63, 482] on div "Site HTML/CSS" at bounding box center [119, 499] width 211 height 35
click at [77, 554] on span "site.css" at bounding box center [146, 561] width 160 height 14
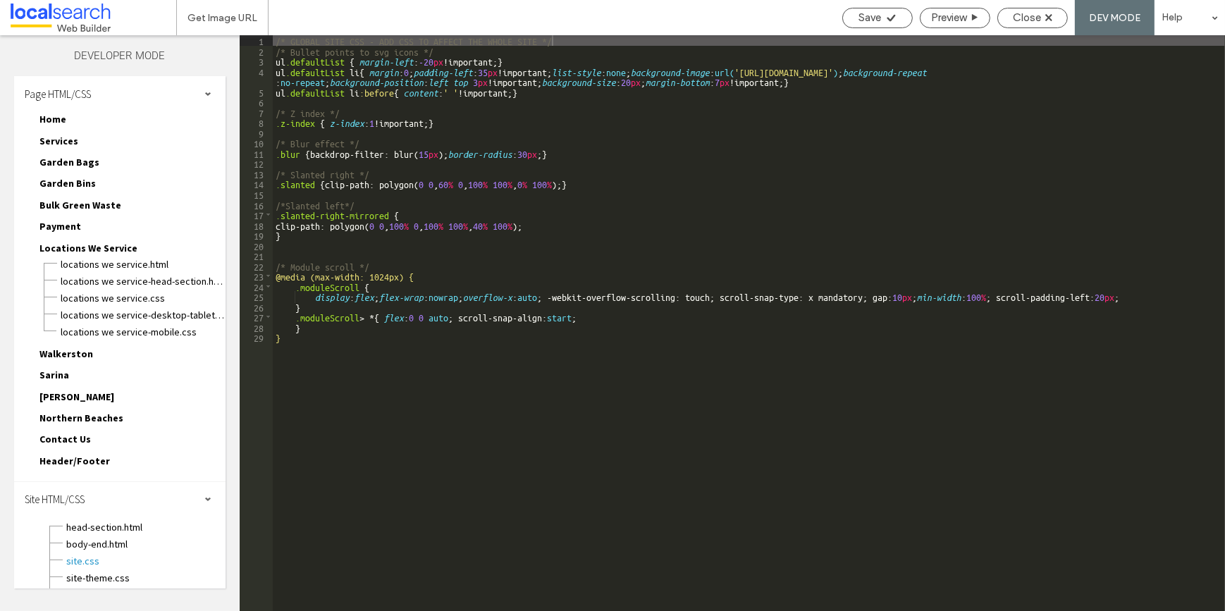
click at [324, 251] on div "/* GLOBAL SITE CSS - ADD CSS TO AFFECT THE WHOLE SITE */ /* Bullet points to sv…" at bounding box center [749, 333] width 952 height 596
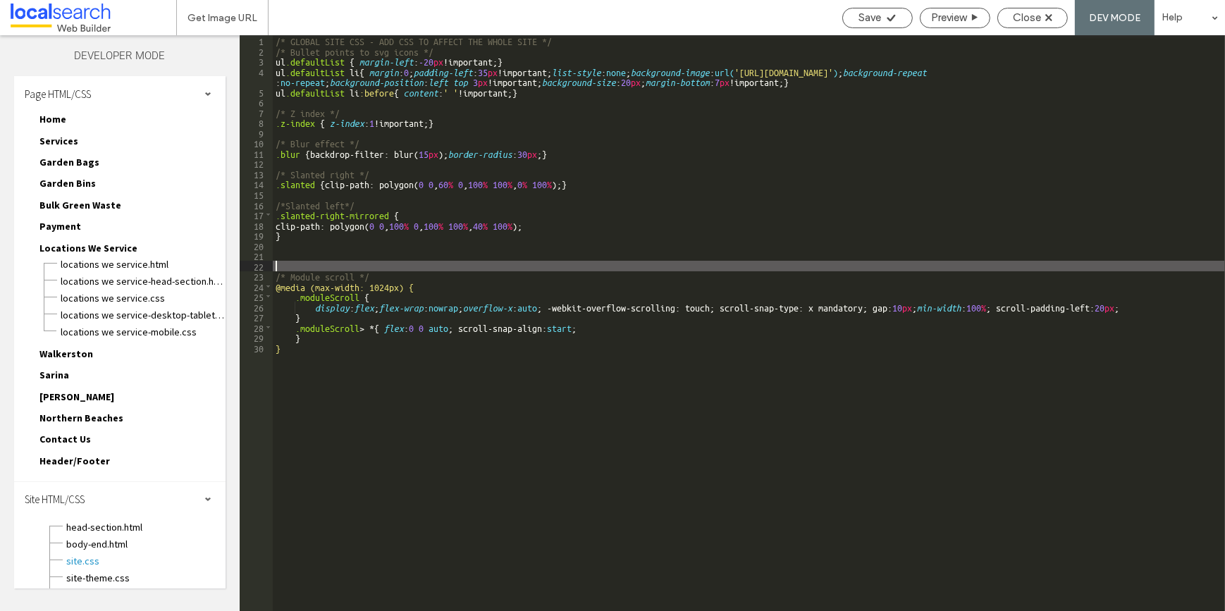
type textarea "**"
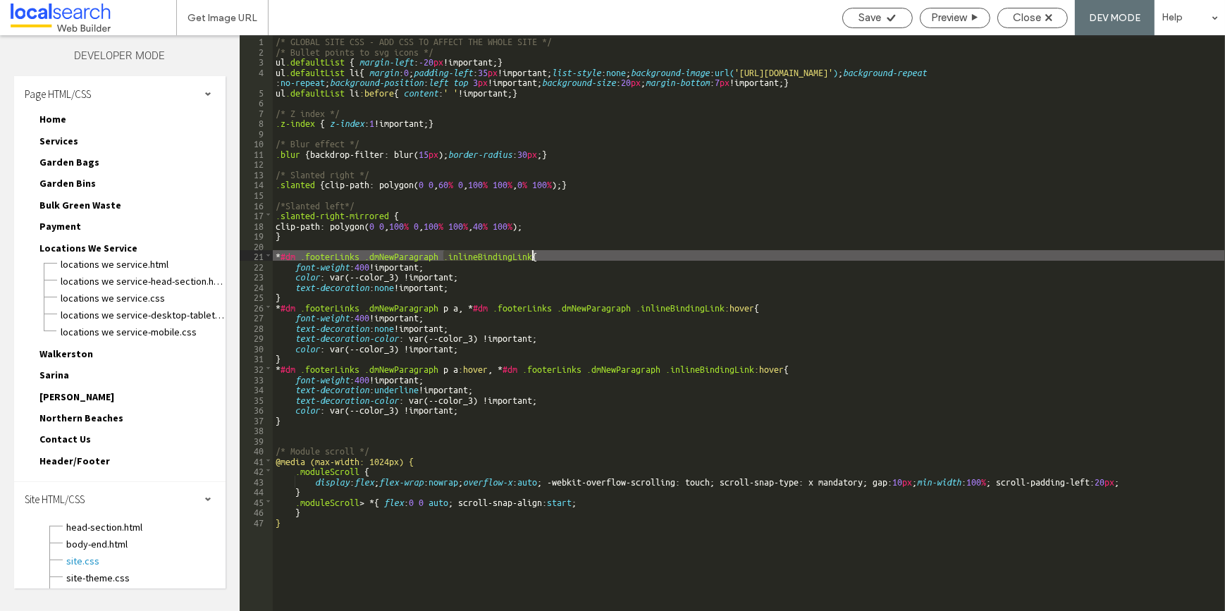
drag, startPoint x: 442, startPoint y: 257, endPoint x: 531, endPoint y: 259, distance: 89.5
click at [531, 259] on div "/* GLOBAL SITE CSS - ADD CSS TO AFFECT THE WHOLE SITE */ /* Bullet points to sv…" at bounding box center [749, 333] width 952 height 596
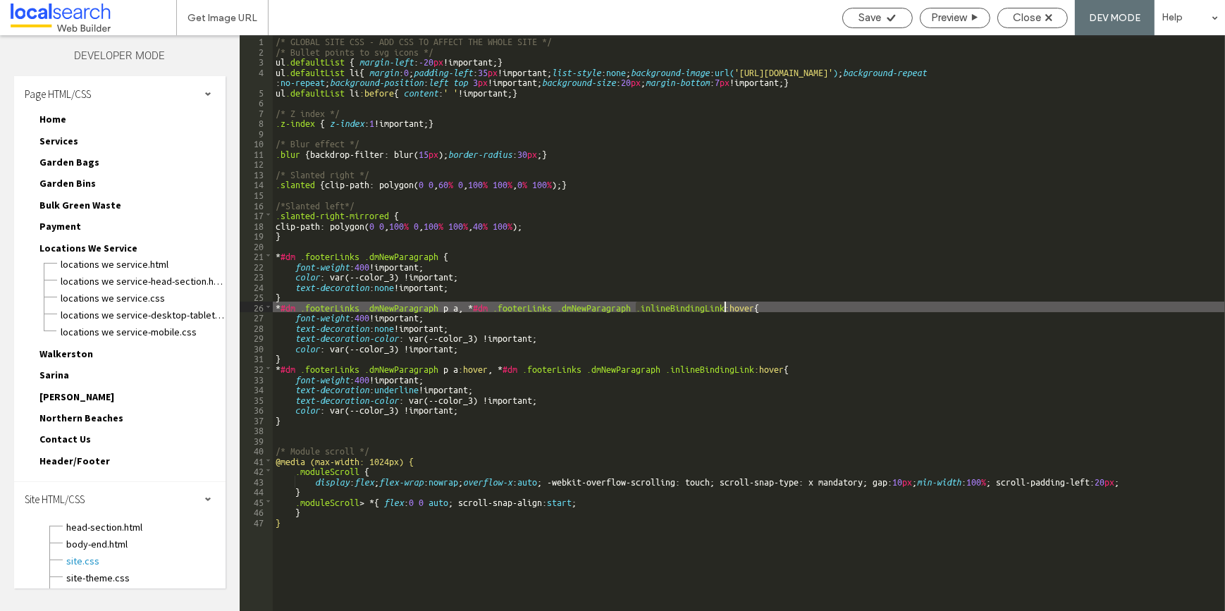
drag, startPoint x: 634, startPoint y: 307, endPoint x: 725, endPoint y: 310, distance: 91.7
click at [725, 310] on div "/* GLOBAL SITE CSS - ADD CSS TO AFFECT THE WHOLE SITE */ /* Bullet points to sv…" at bounding box center [749, 333] width 952 height 596
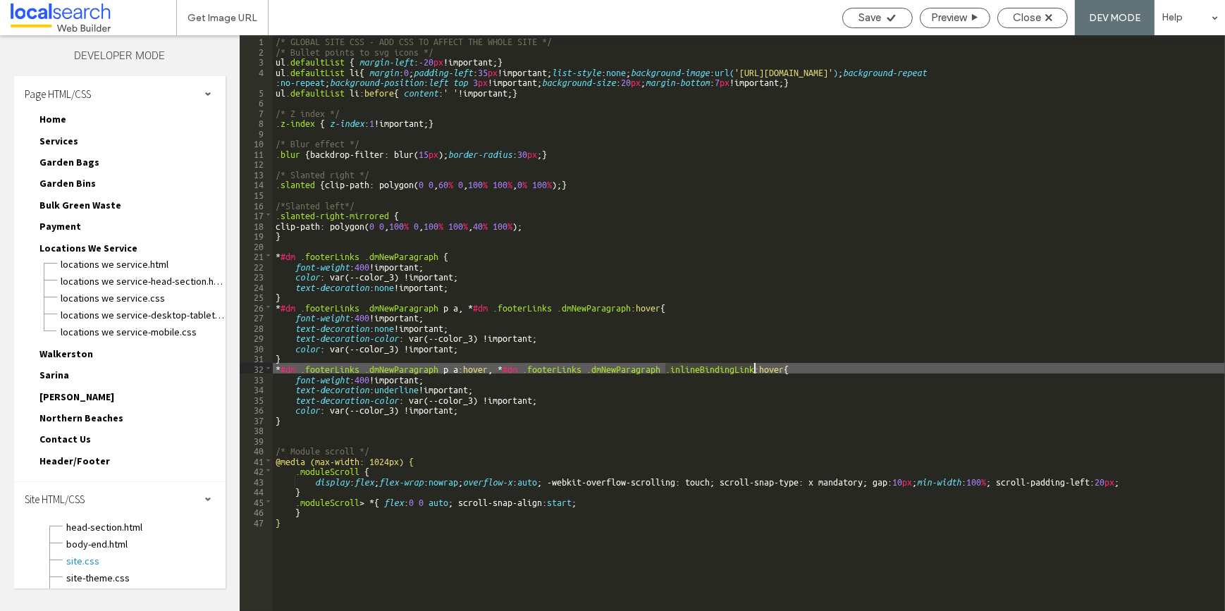
drag, startPoint x: 663, startPoint y: 370, endPoint x: 754, endPoint y: 366, distance: 91.0
click at [754, 366] on div "/* GLOBAL SITE CSS - ADD CSS TO AFFECT THE WHOLE SITE */ /* Bullet points to sv…" at bounding box center [749, 333] width 952 height 596
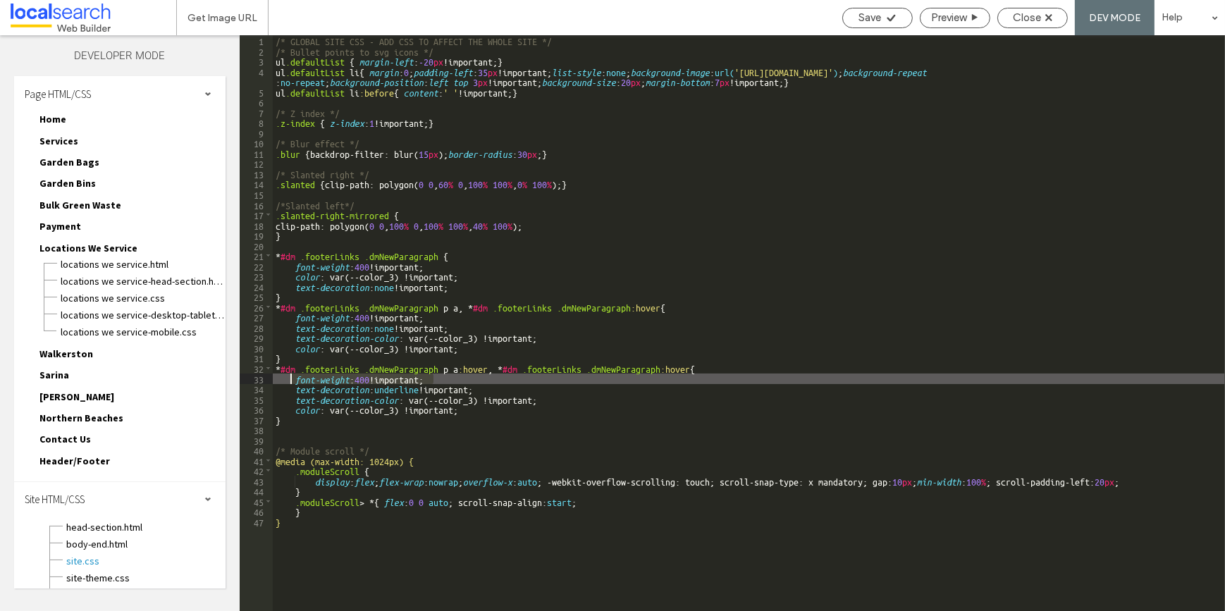
drag, startPoint x: 434, startPoint y: 380, endPoint x: 292, endPoint y: 381, distance: 141.7
click at [292, 381] on div "/* GLOBAL SITE CSS - ADD CSS TO AFFECT THE WHOLE SITE */ /* Bullet points to sv…" at bounding box center [749, 333] width 952 height 596
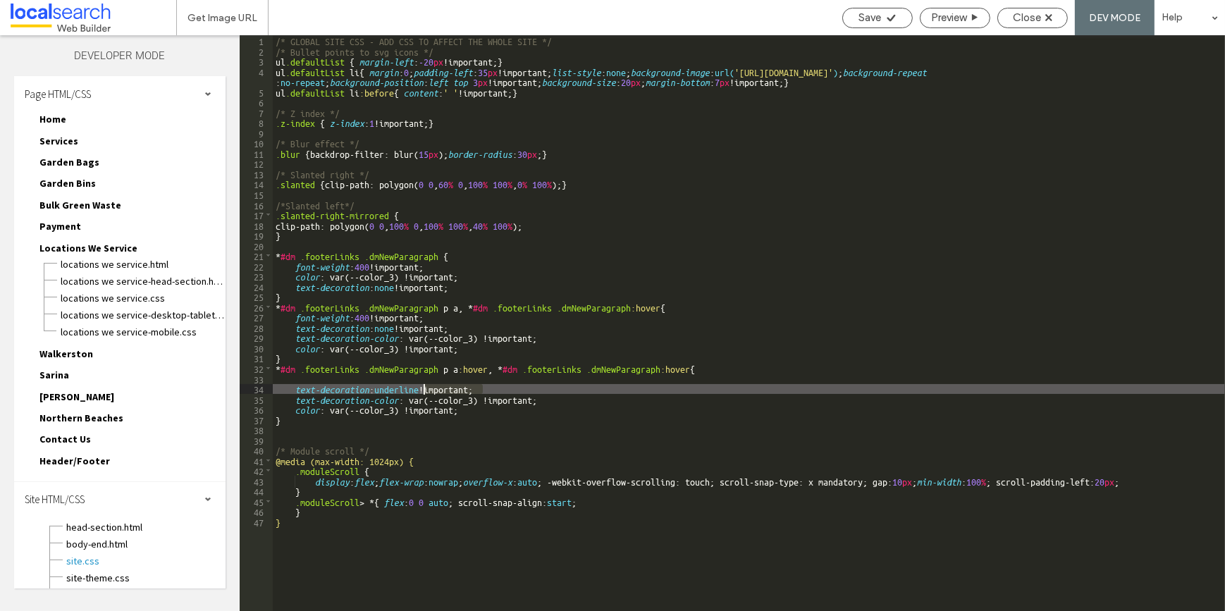
drag, startPoint x: 486, startPoint y: 390, endPoint x: 423, endPoint y: 389, distance: 63.4
click at [423, 389] on div "/* GLOBAL SITE CSS - ADD CSS TO AFFECT THE WHOLE SITE */ /* Bullet points to sv…" at bounding box center [749, 333] width 952 height 596
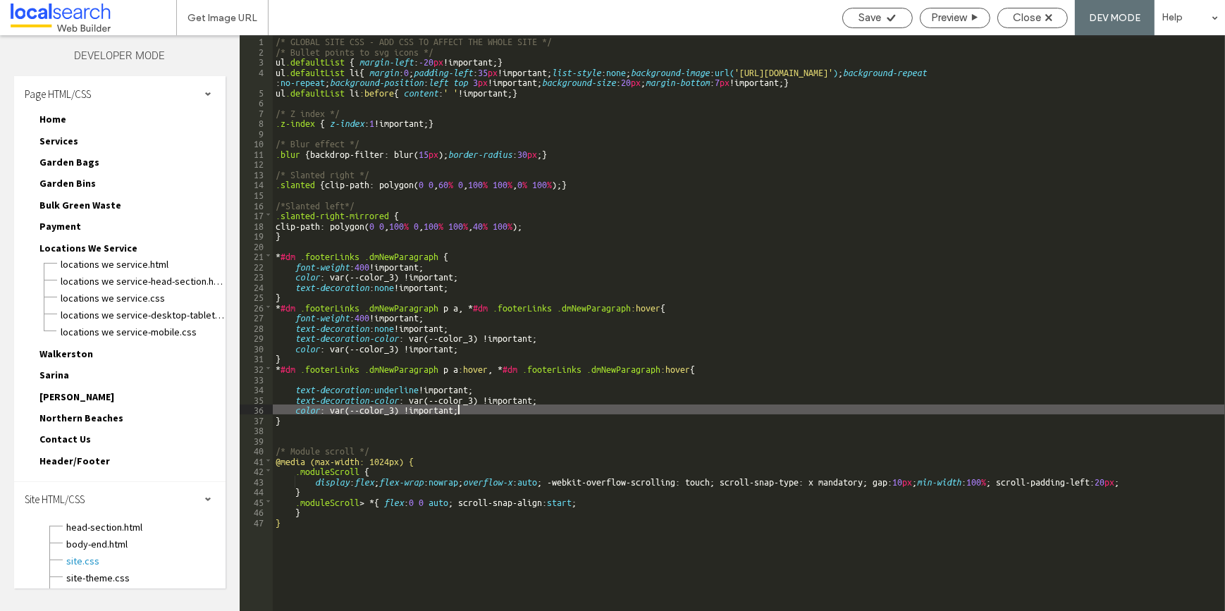
click at [470, 414] on div "/* GLOBAL SITE CSS - ADD CSS TO AFFECT THE WHOLE SITE */ /* Bullet points to sv…" at bounding box center [749, 333] width 952 height 596
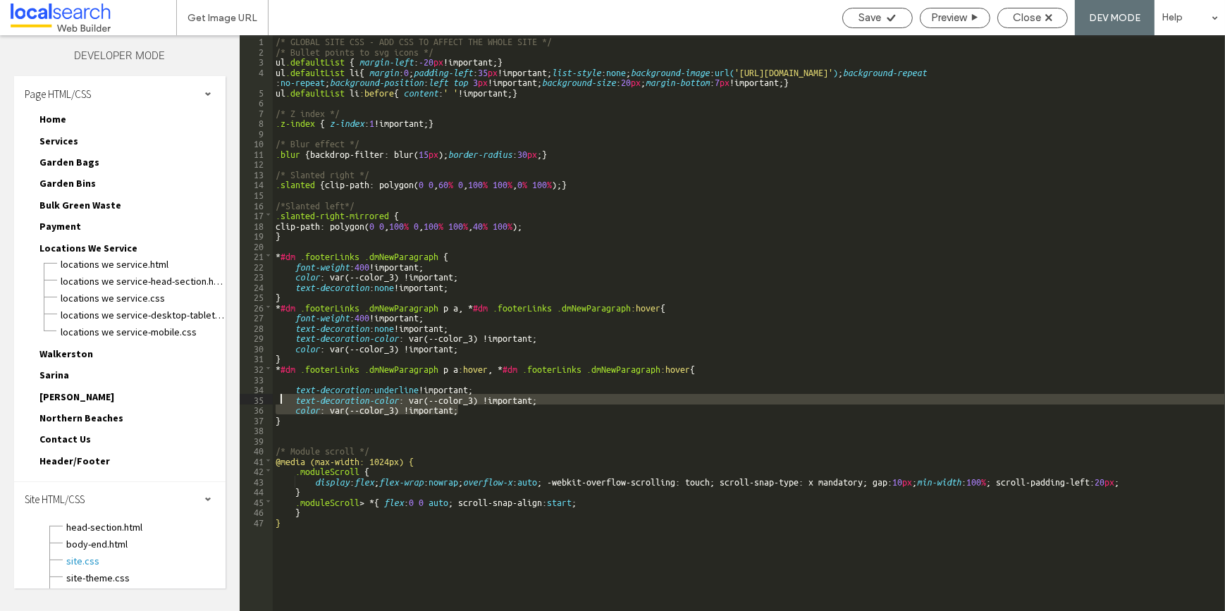
drag, startPoint x: 466, startPoint y: 408, endPoint x: 279, endPoint y: 399, distance: 187.0
click at [279, 399] on div "/* GLOBAL SITE CSS - ADD CSS TO AFFECT THE WHOLE SITE */ /* Bullet points to sv…" at bounding box center [749, 333] width 952 height 596
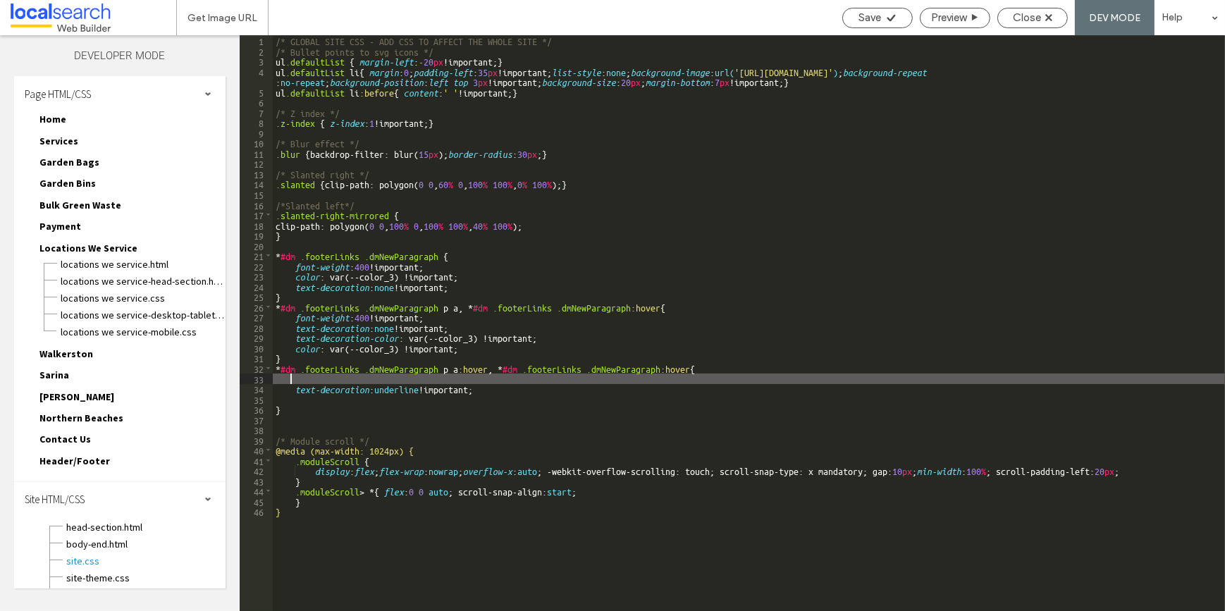
click at [288, 375] on div "/* GLOBAL SITE CSS - ADD CSS TO AFFECT THE WHOLE SITE */ /* Bullet points to sv…" at bounding box center [749, 333] width 952 height 596
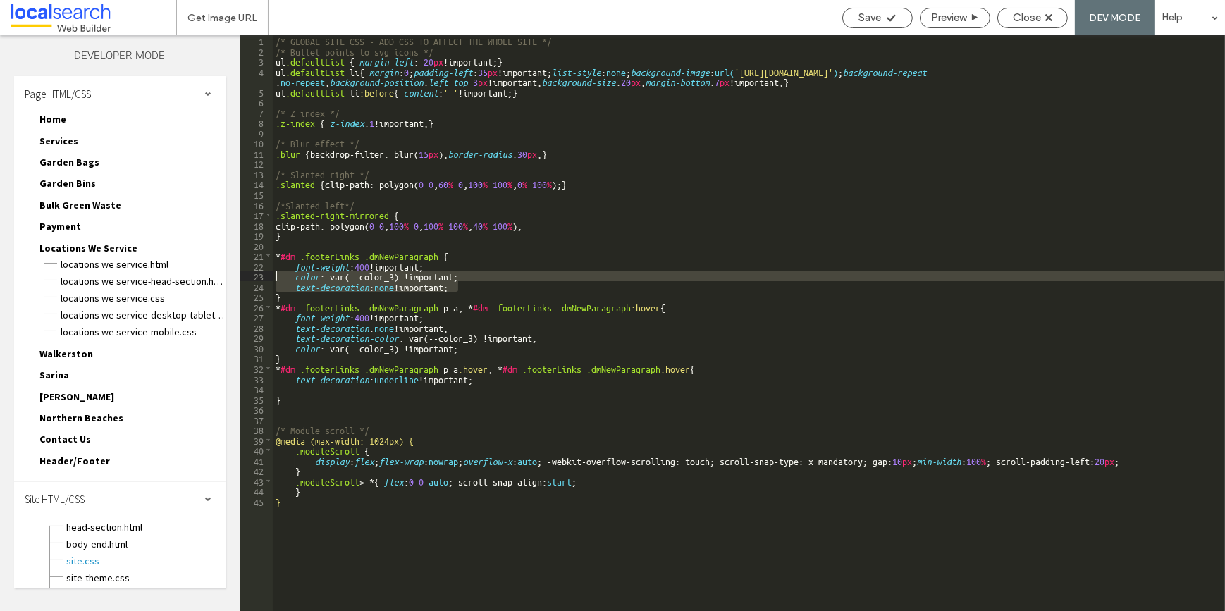
drag, startPoint x: 460, startPoint y: 287, endPoint x: 272, endPoint y: 278, distance: 188.4
click at [272, 278] on div "** 1 2 3 4 5 6 7 8 9 10 11 12 13 14 15 16 17 18 19 20 21 22 23 24 25 26 27 28 2…" at bounding box center [732, 323] width 985 height 576
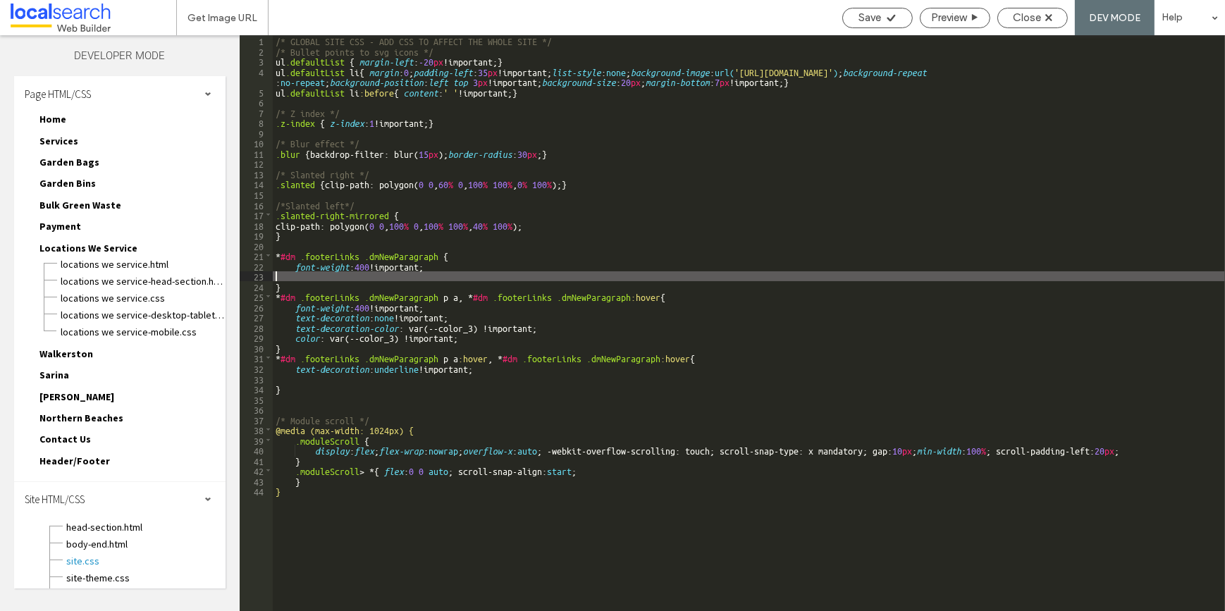
click at [288, 276] on div "/* GLOBAL SITE CSS - ADD CSS TO AFFECT THE WHOLE SITE */ /* Bullet points to sv…" at bounding box center [749, 333] width 952 height 596
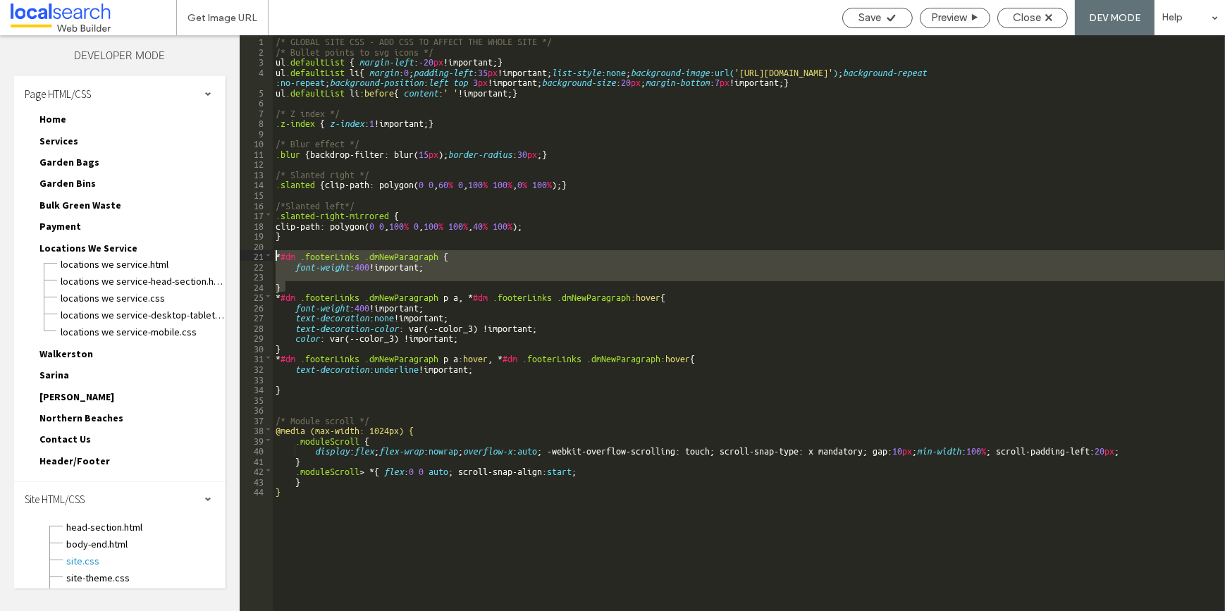
drag, startPoint x: 282, startPoint y: 285, endPoint x: 261, endPoint y: 256, distance: 35.4
click at [261, 256] on div "** 1 2 3 4 5 6 7 8 9 10 11 12 13 14 15 16 17 18 19 20 21 22 23 24 25 26 27 28 2…" at bounding box center [732, 323] width 985 height 576
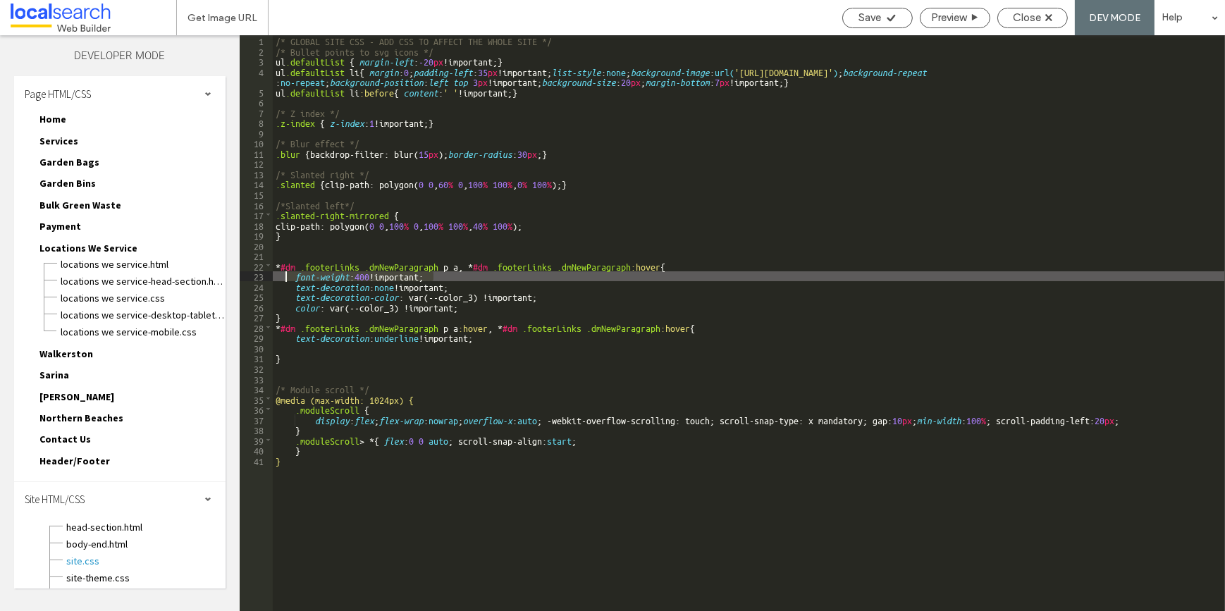
drag, startPoint x: 438, startPoint y: 276, endPoint x: 285, endPoint y: 276, distance: 152.9
click at [285, 276] on div "/* GLOBAL SITE CSS - ADD CSS TO AFFECT THE WHOLE SITE */ /* Bullet points to sv…" at bounding box center [749, 333] width 952 height 596
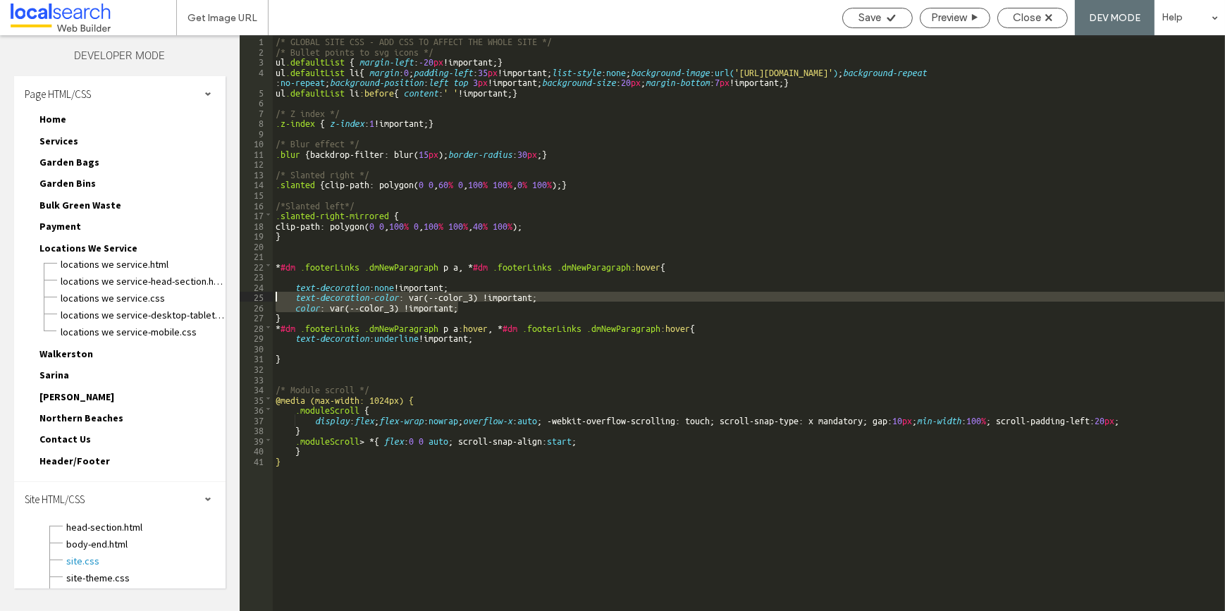
drag, startPoint x: 466, startPoint y: 307, endPoint x: 247, endPoint y: 300, distance: 219.3
click at [247, 300] on div "** 1 2 3 4 5 6 7 8 9 10 11 12 13 14 15 16 17 18 19 20 21 22 23 24 25 26 27 28 2…" at bounding box center [732, 323] width 985 height 576
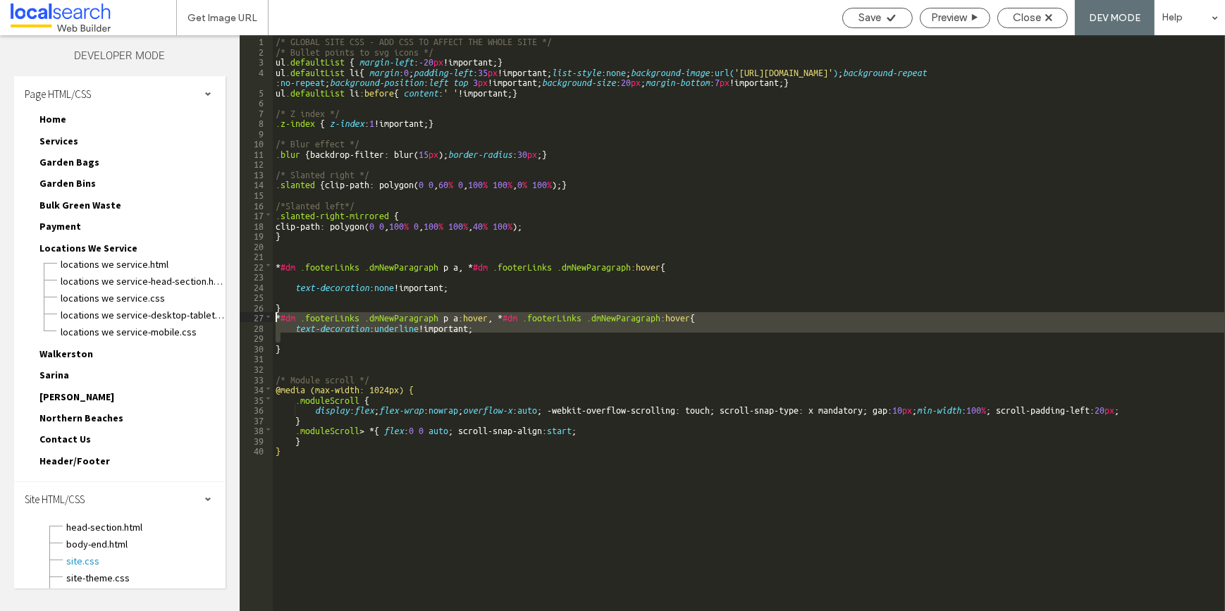
drag, startPoint x: 303, startPoint y: 341, endPoint x: 242, endPoint y: 318, distance: 65.6
click at [242, 318] on div "** 1 2 3 4 5 6 7 8 9 10 11 12 13 14 15 16 17 18 19 20 21 22 23 24 25 26 27 28 2…" at bounding box center [732, 323] width 985 height 576
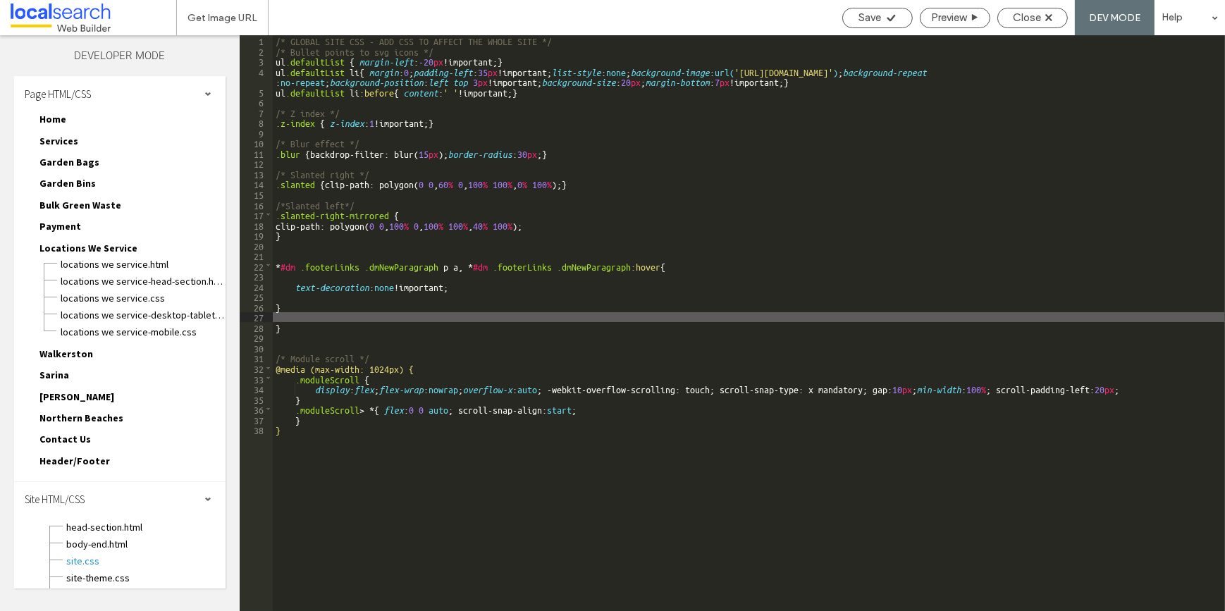
click at [288, 296] on div "/* GLOBAL SITE CSS - ADD CSS TO AFFECT THE WHOLE SITE */ /* Bullet points to sv…" at bounding box center [749, 333] width 952 height 596
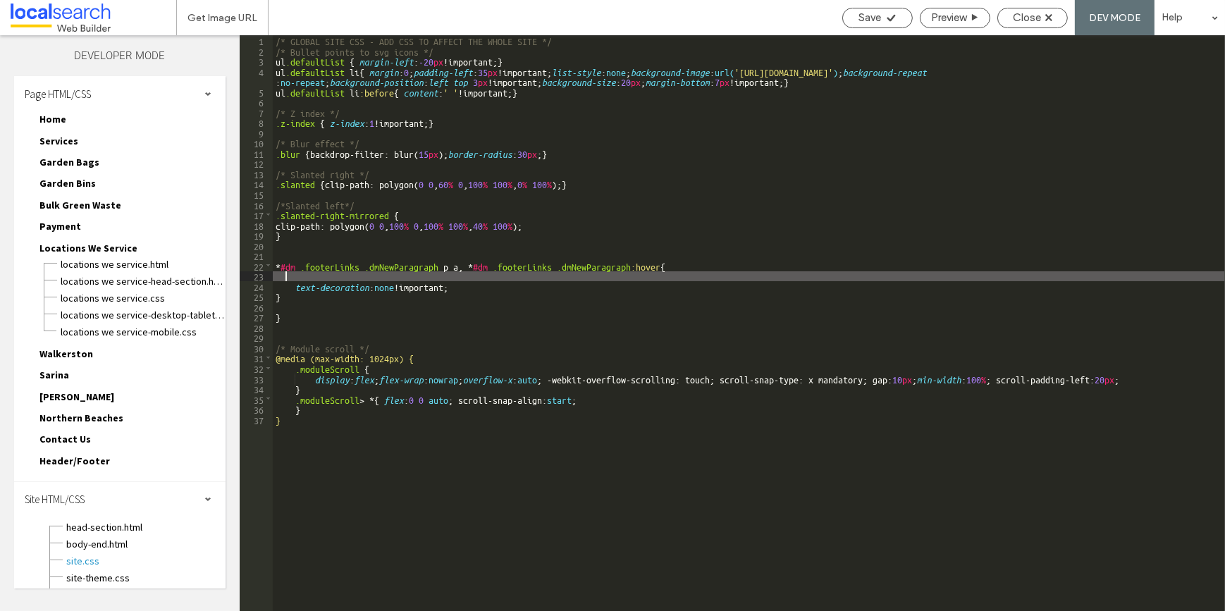
click at [352, 278] on div "/* GLOBAL SITE CSS - ADD CSS TO AFFECT THE WHOLE SITE */ /* Bullet points to sv…" at bounding box center [749, 333] width 952 height 596
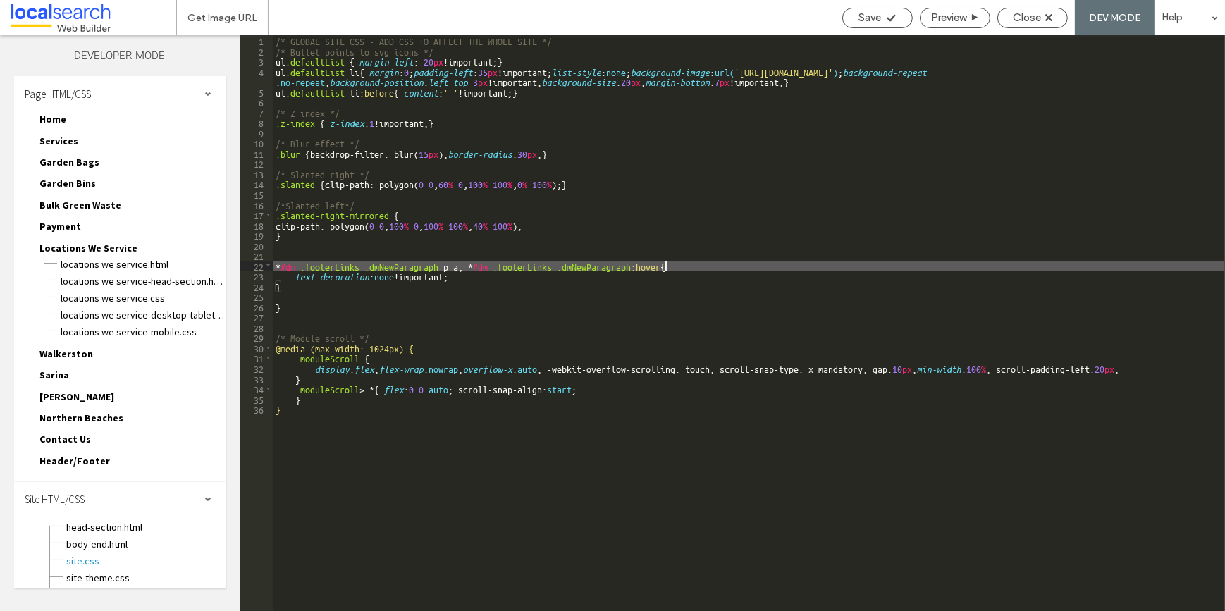
click at [290, 301] on div "/* GLOBAL SITE CSS - ADD CSS TO AFFECT THE WHOLE SITE */ /* Bullet points to sv…" at bounding box center [749, 333] width 952 height 596
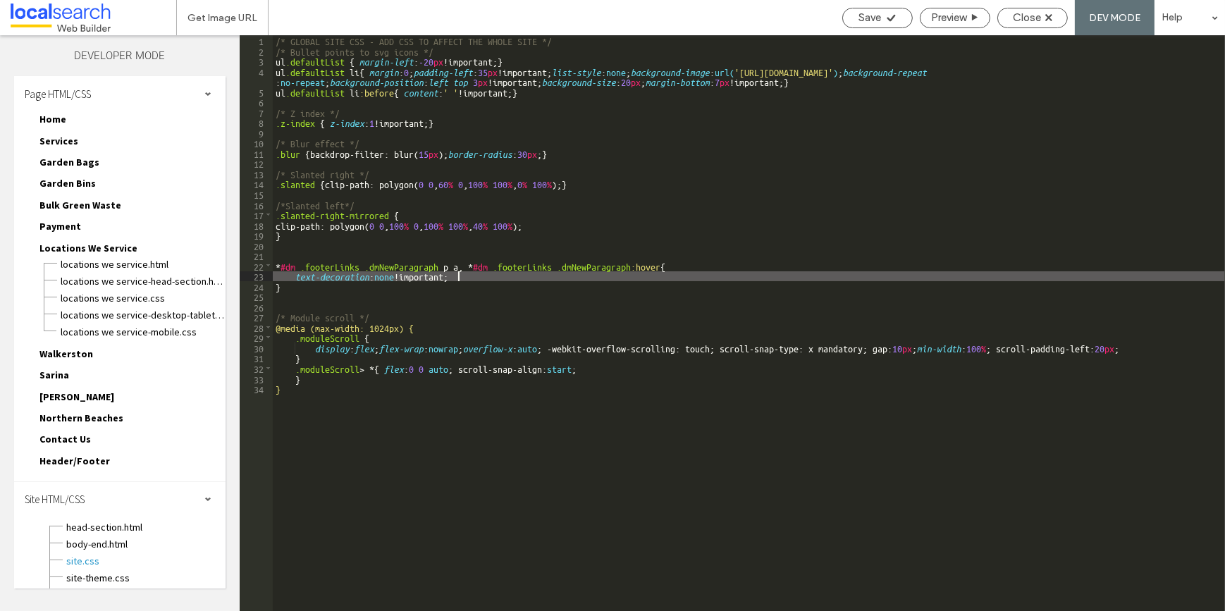
click at [326, 264] on div "/* GLOBAL SITE CSS - ADD CSS TO AFFECT THE WHOLE SITE */ /* Bullet points to sv…" at bounding box center [749, 333] width 952 height 596
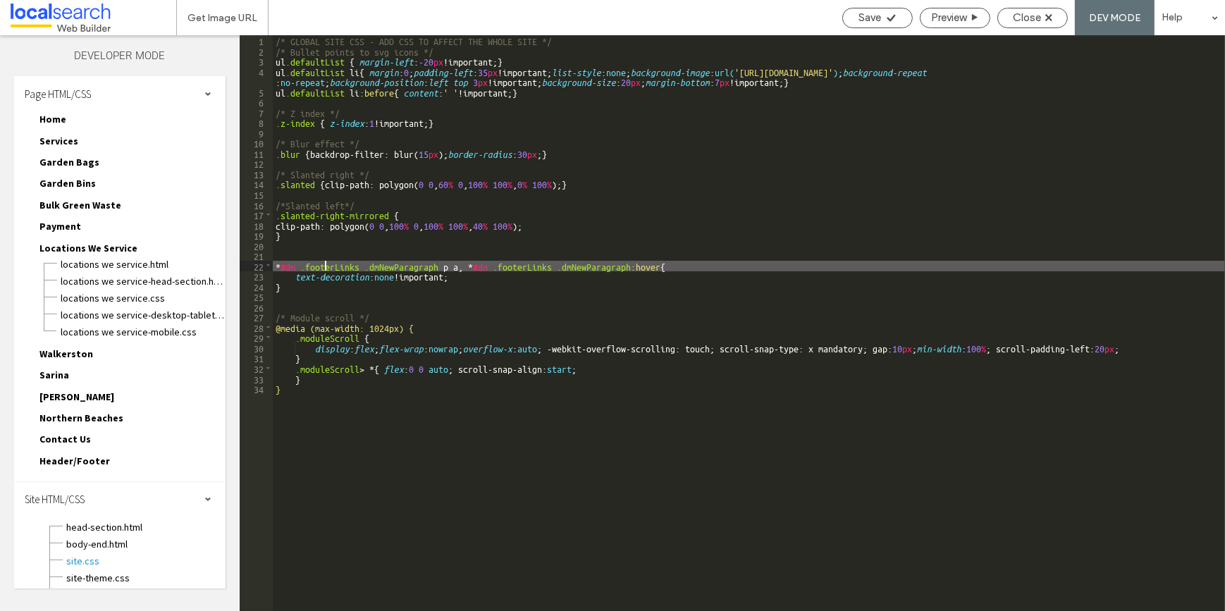
click at [326, 264] on div "/* GLOBAL SITE CSS - ADD CSS TO AFFECT THE WHOLE SITE */ /* Bullet points to sv…" at bounding box center [749, 333] width 952 height 596
click at [904, 13] on div "Save" at bounding box center [877, 17] width 69 height 13
click at [1018, 21] on span "Close" at bounding box center [1027, 17] width 28 height 13
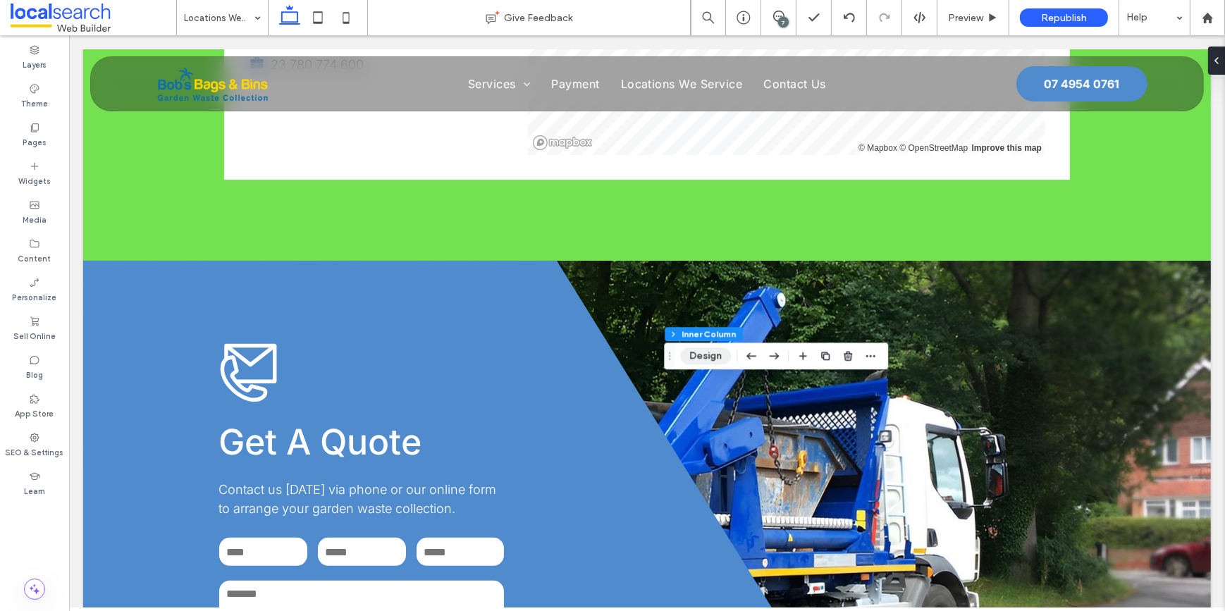
click at [697, 350] on button "Design" at bounding box center [705, 355] width 51 height 17
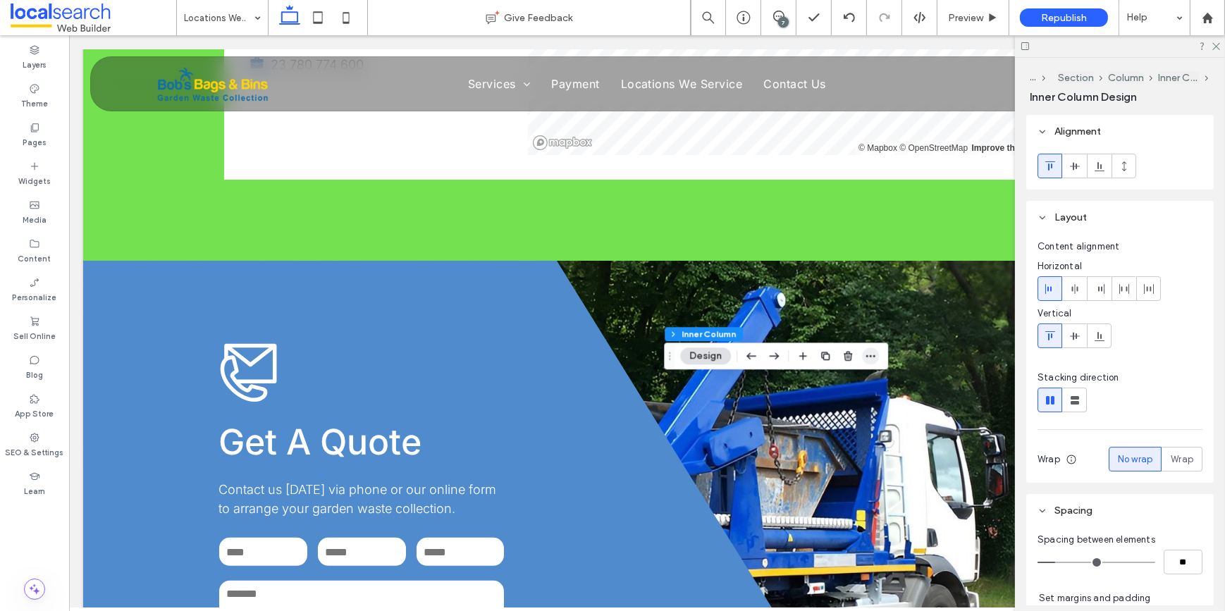
click at [870, 359] on icon "button" at bounding box center [870, 355] width 11 height 11
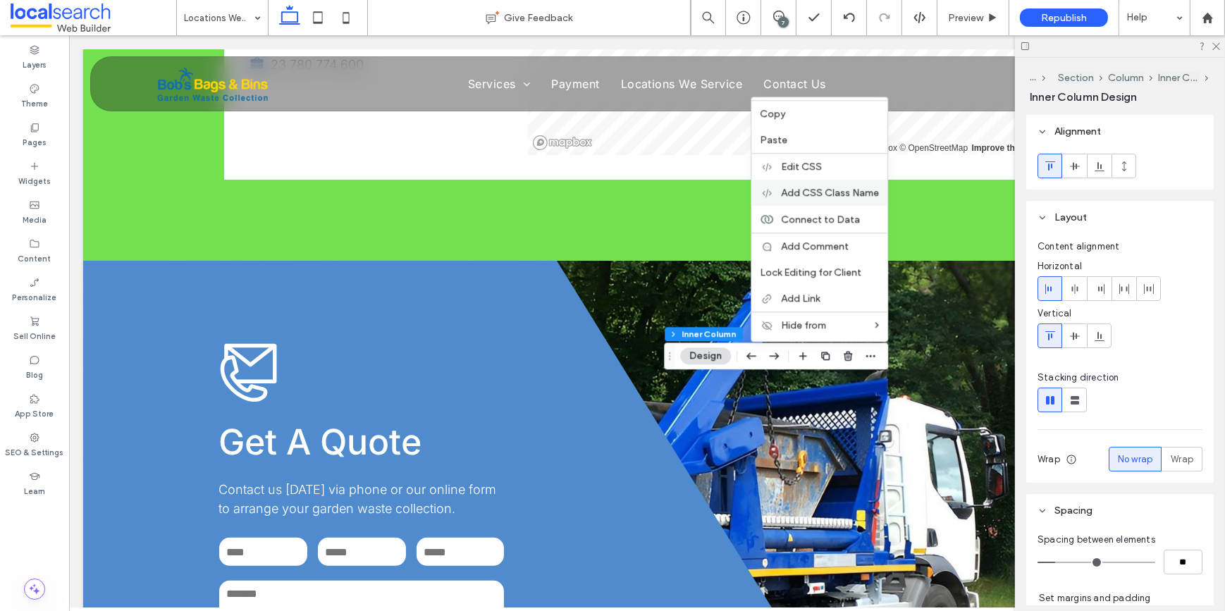
click at [797, 187] on span "Add CSS Class Name" at bounding box center [830, 193] width 98 height 12
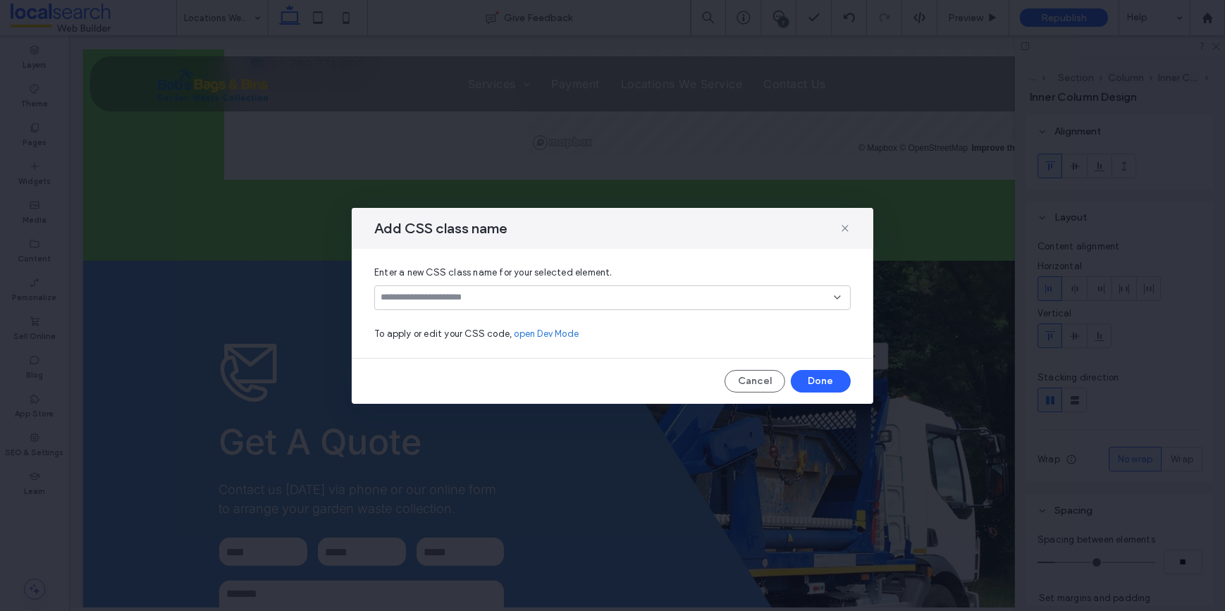
click at [409, 292] on input at bounding box center [607, 297] width 453 height 11
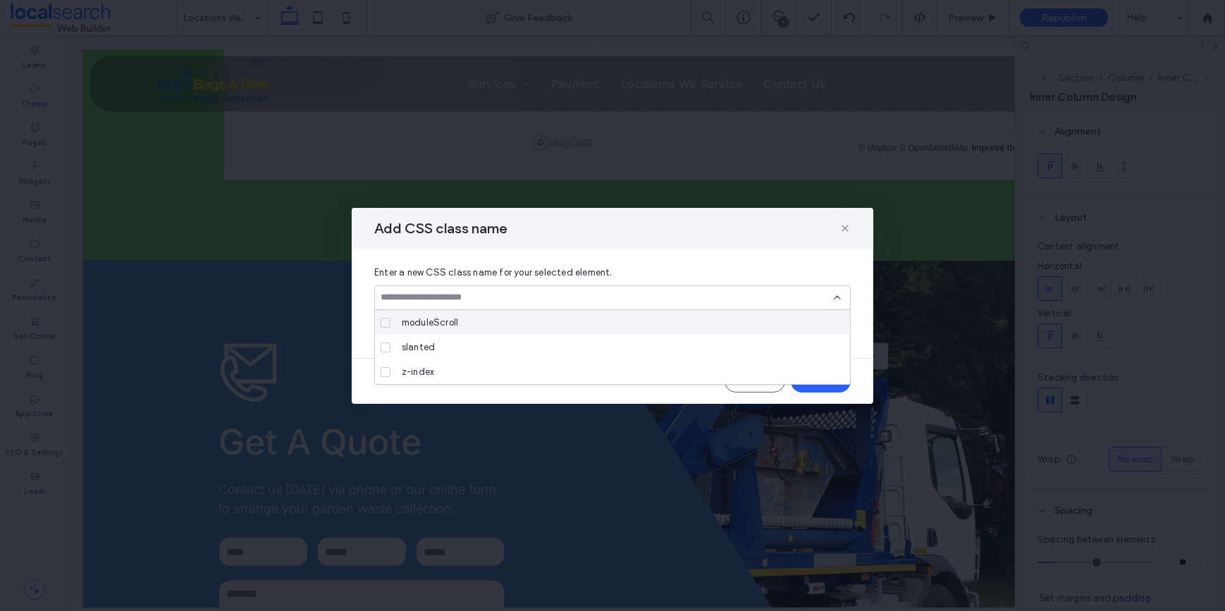
paste input "**********"
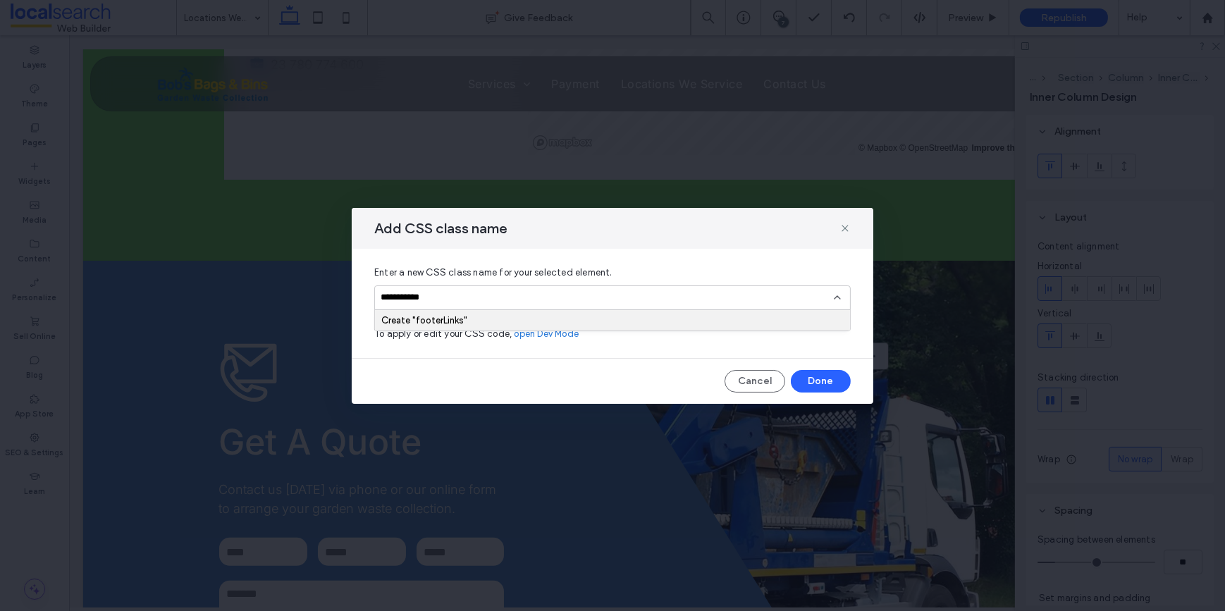
type input "**********"
click at [433, 317] on div "Create "footerLinks"" at bounding box center [612, 320] width 462 height 11
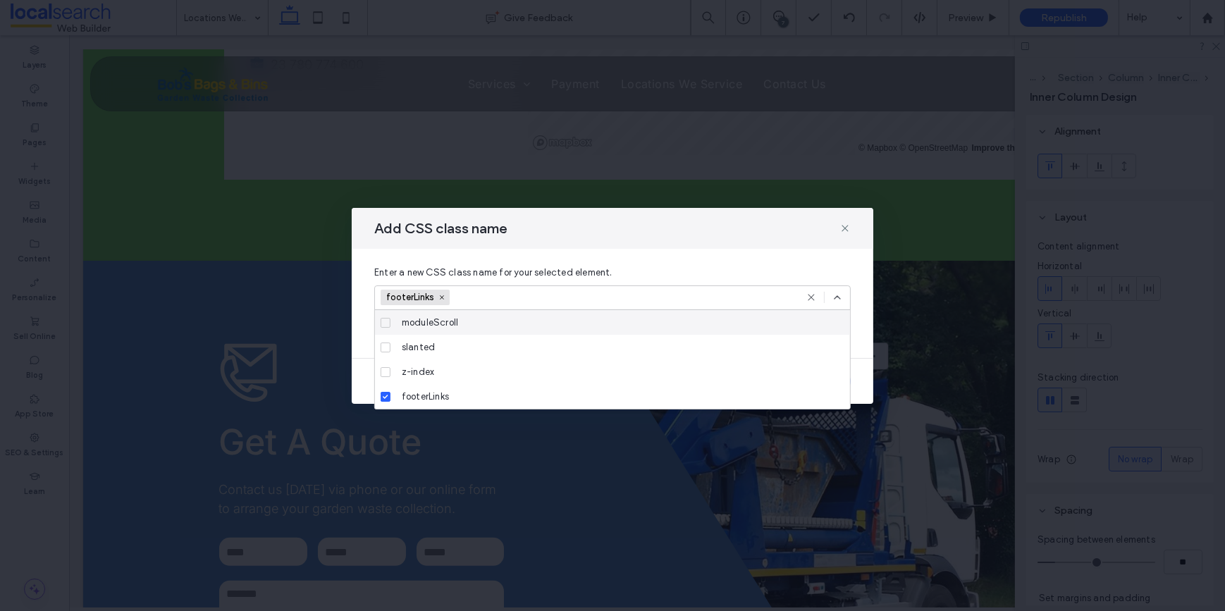
click at [832, 293] on icon at bounding box center [837, 297] width 11 height 11
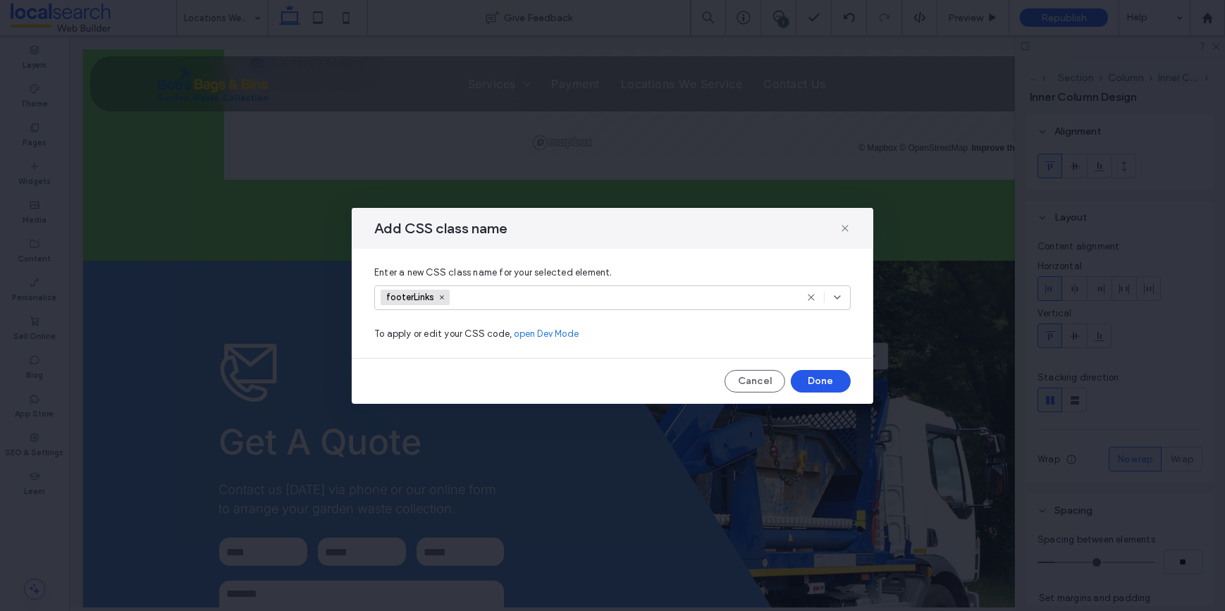
click at [828, 376] on button "Done" at bounding box center [821, 381] width 60 height 23
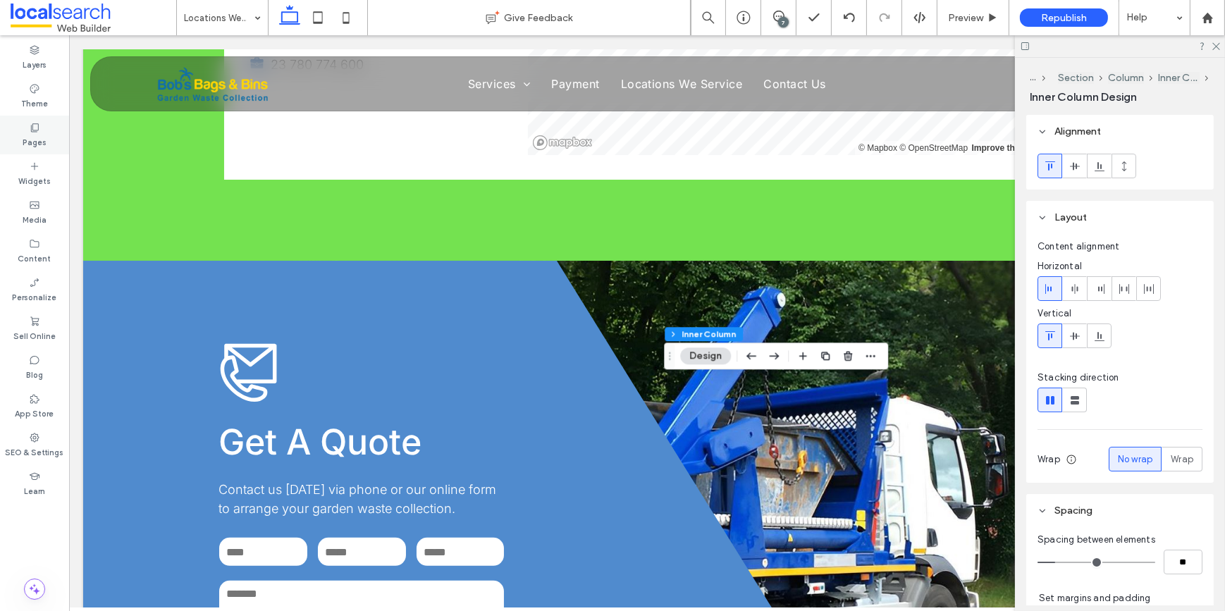
click at [37, 130] on use at bounding box center [35, 127] width 8 height 8
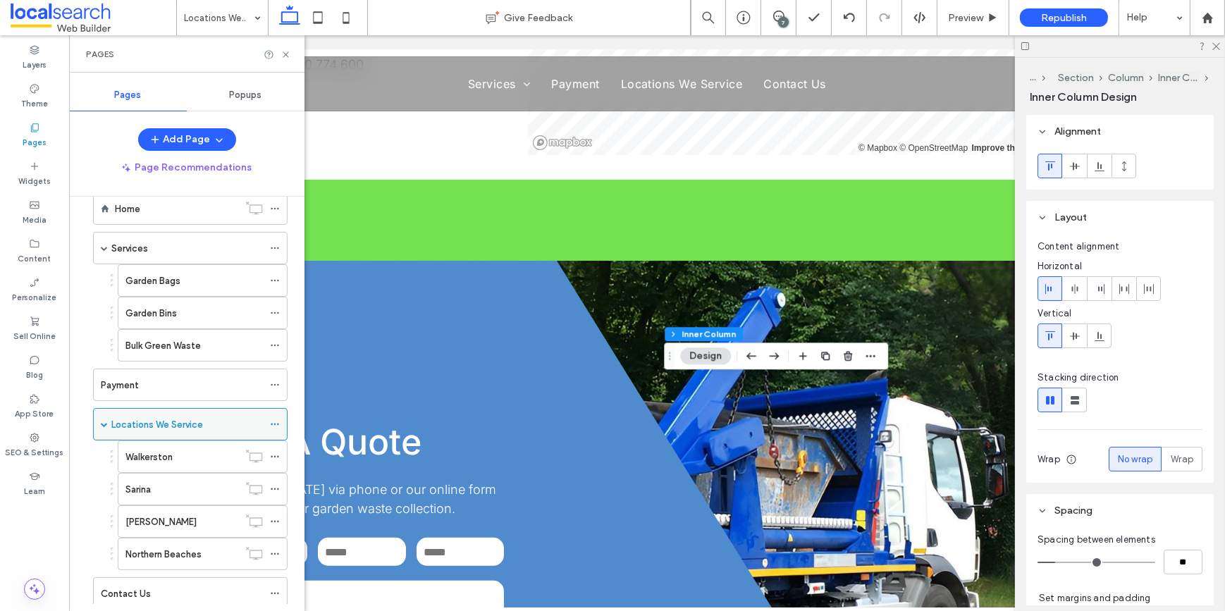
scroll to position [67, 0]
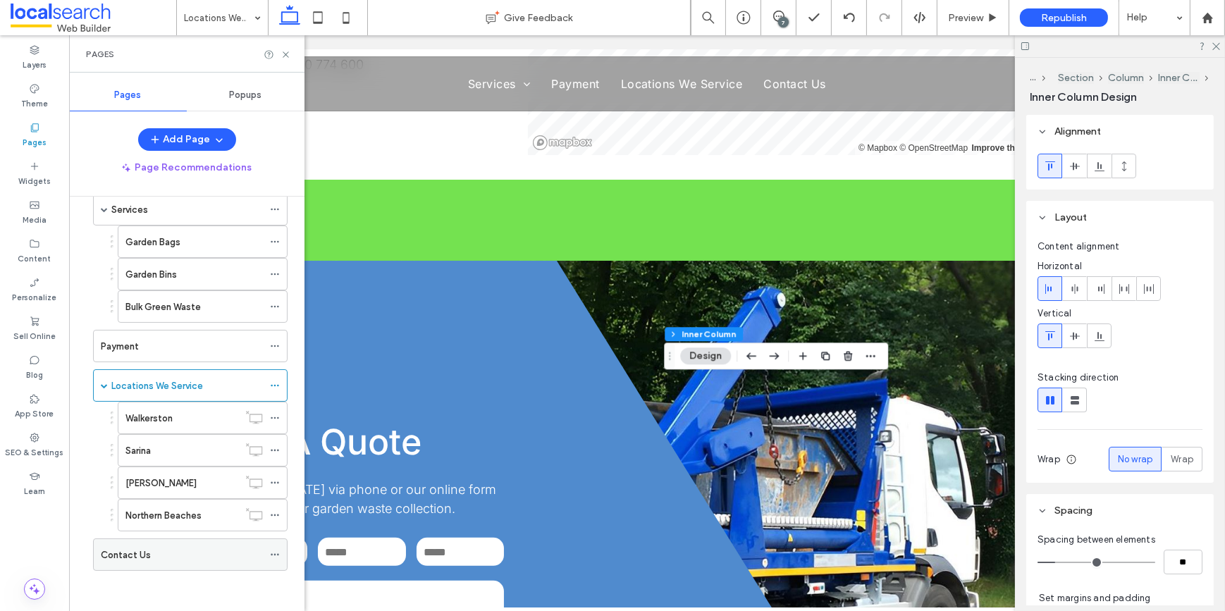
click at [136, 550] on label "Contact Us" at bounding box center [126, 555] width 50 height 25
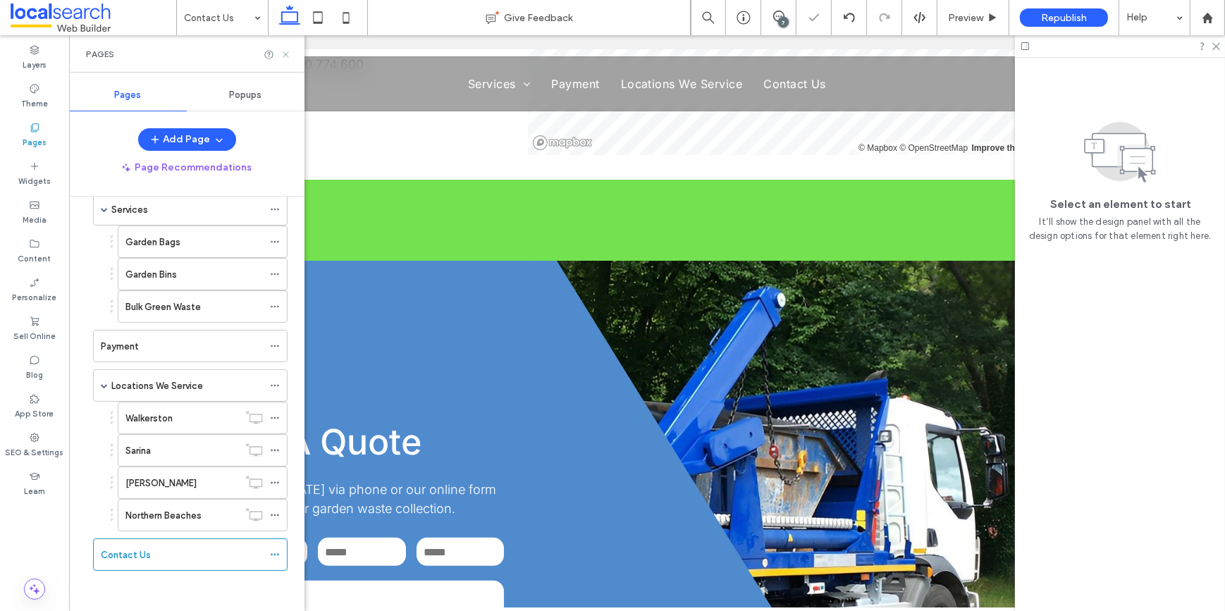
click at [288, 54] on icon at bounding box center [286, 54] width 11 height 11
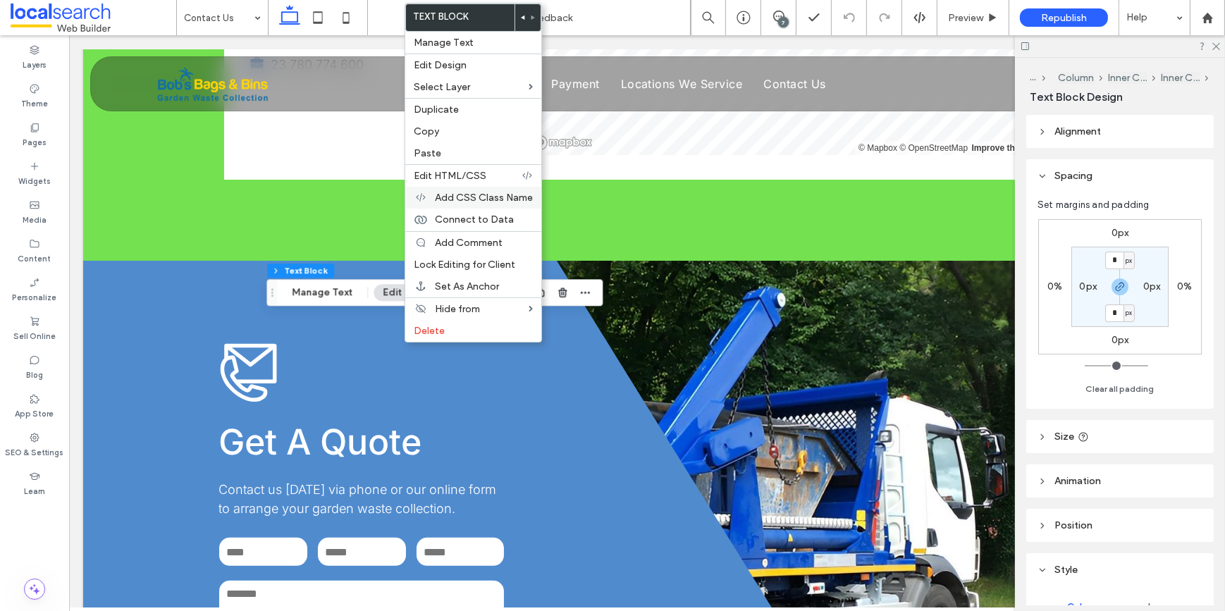
click at [458, 194] on span "Add CSS Class Name" at bounding box center [484, 198] width 98 height 12
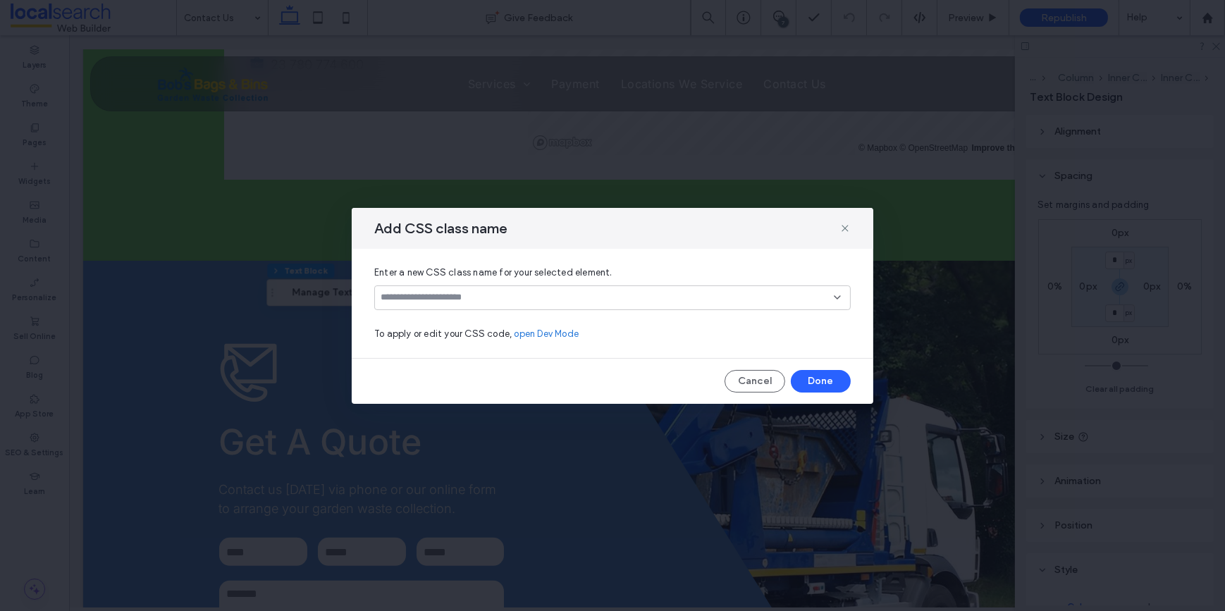
click at [598, 300] on input at bounding box center [607, 297] width 453 height 11
paste input "**********"
type input "**********"
click at [466, 326] on div "footerLinks" at bounding box center [617, 322] width 443 height 25
click at [840, 292] on icon at bounding box center [837, 297] width 11 height 11
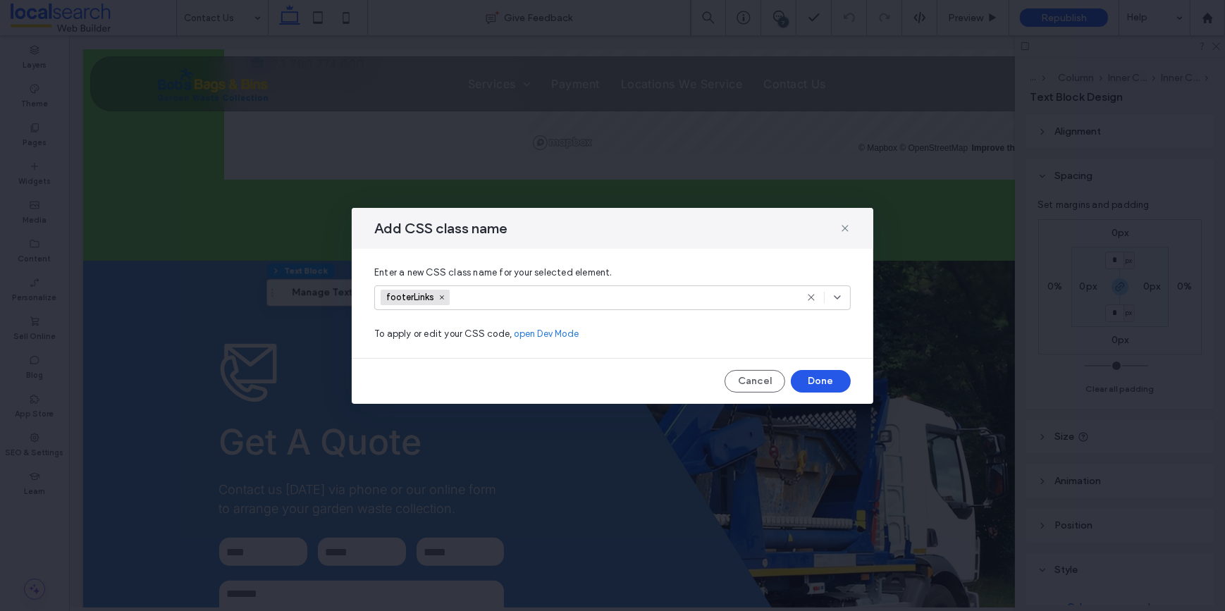
click at [814, 382] on button "Done" at bounding box center [821, 381] width 60 height 23
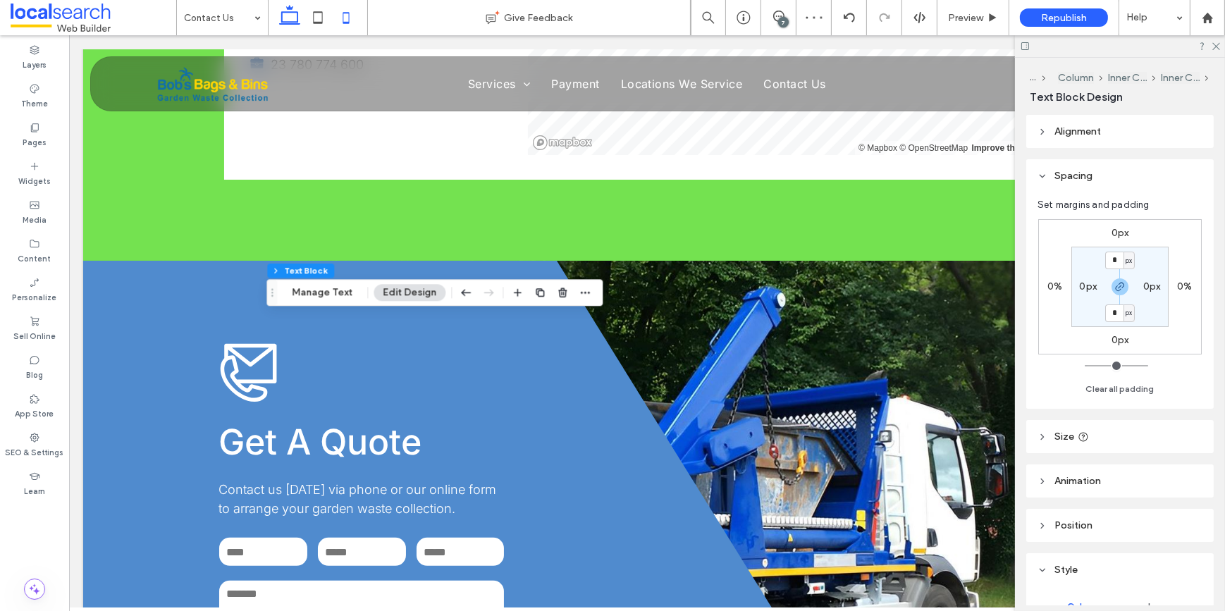
click at [339, 18] on icon at bounding box center [346, 18] width 28 height 28
type input "***"
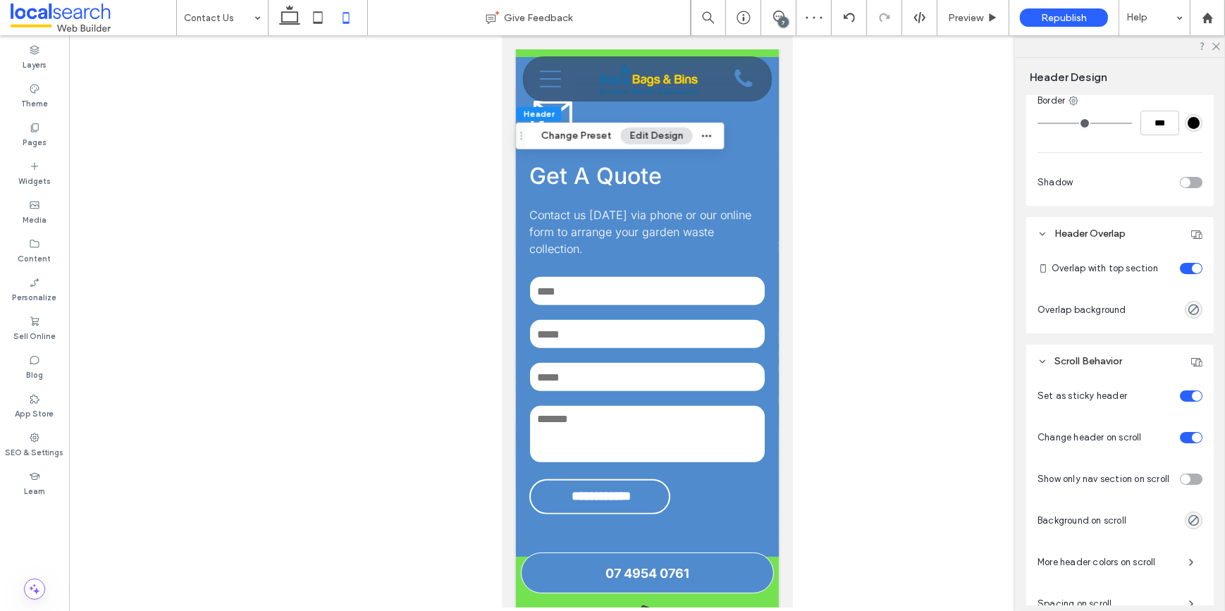
scroll to position [628, 0]
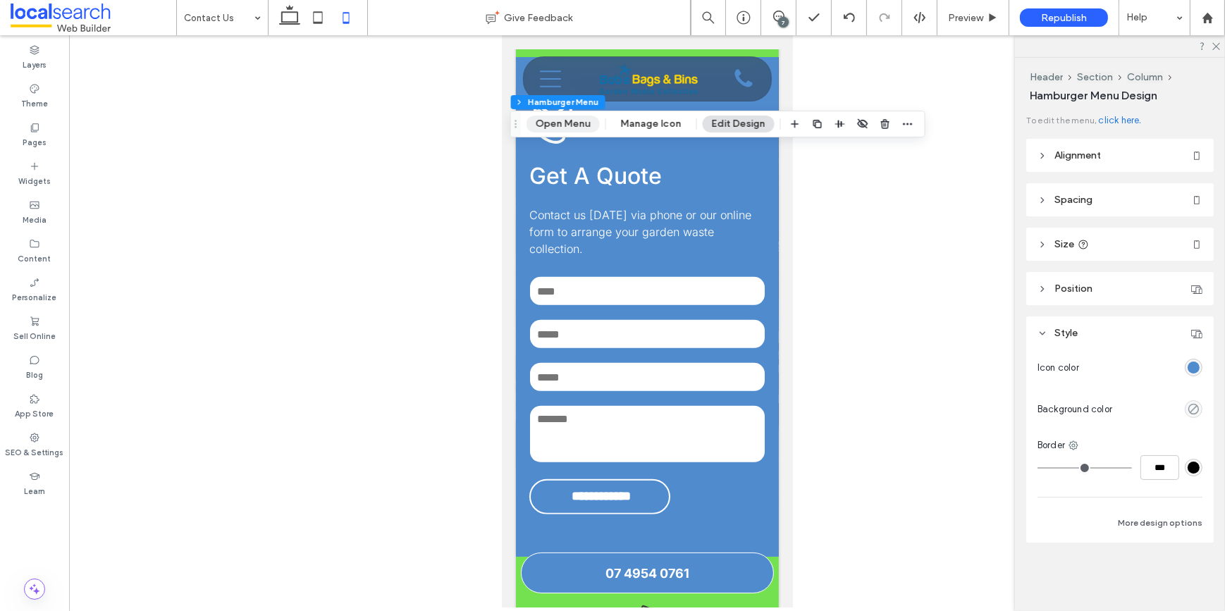
click at [560, 126] on button "Open Menu" at bounding box center [562, 124] width 73 height 17
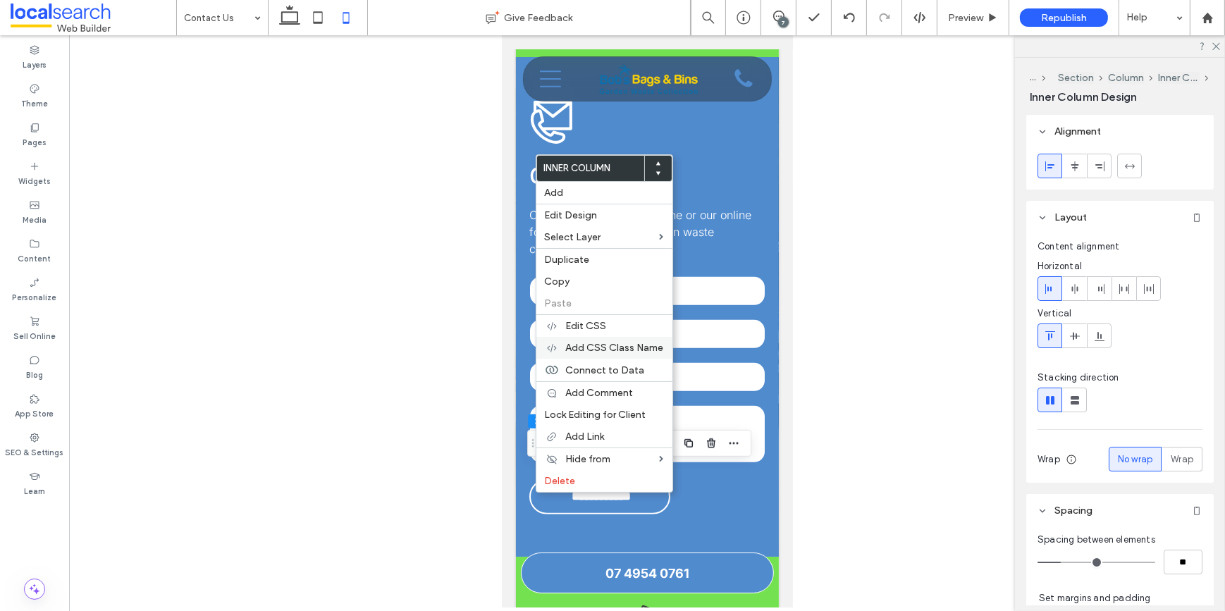
click at [592, 352] on span "Add CSS Class Name" at bounding box center [615, 348] width 98 height 12
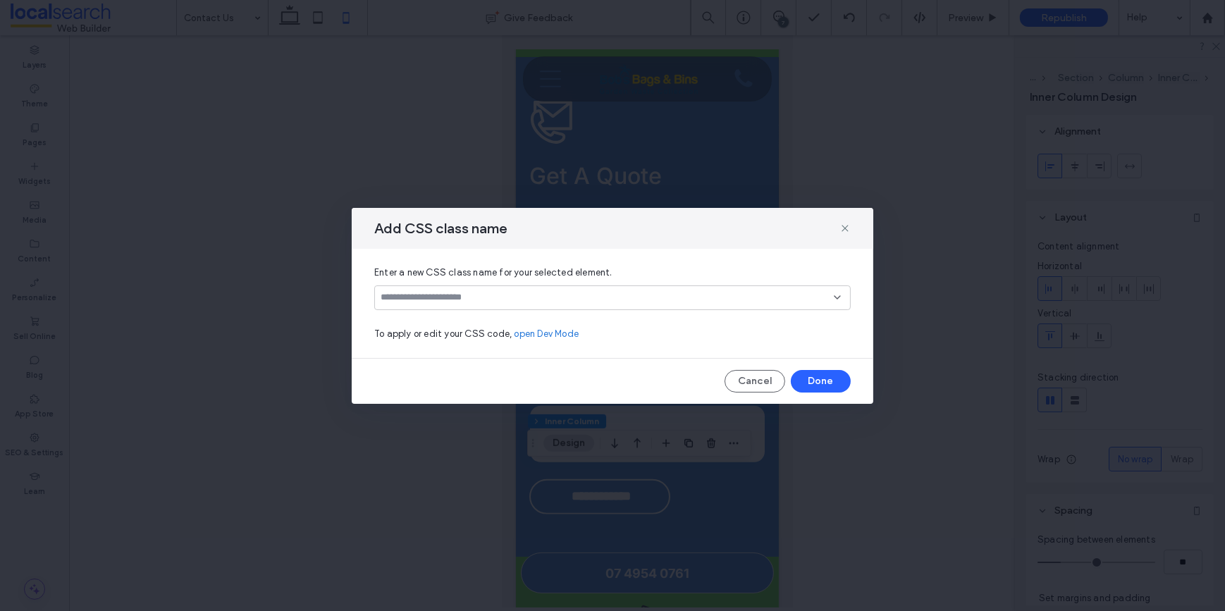
click at [552, 300] on input at bounding box center [607, 297] width 453 height 11
paste input "**********"
type input "**********"
click at [450, 321] on div "footerLinks" at bounding box center [617, 322] width 443 height 25
click at [840, 296] on icon at bounding box center [837, 297] width 11 height 11
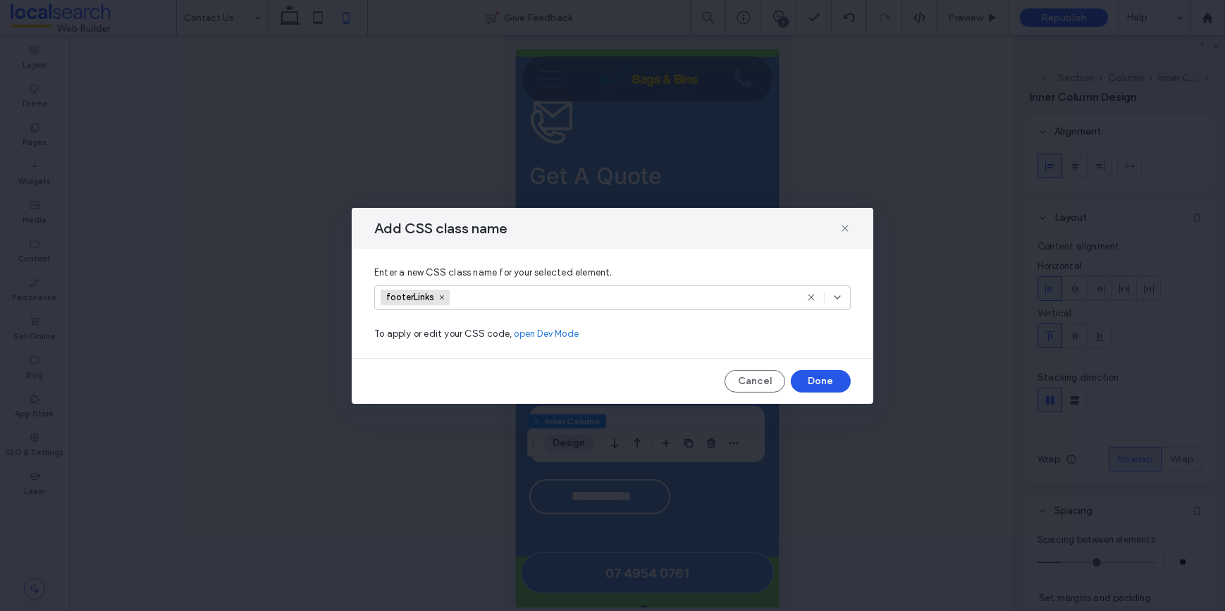
click at [822, 386] on button "Done" at bounding box center [821, 381] width 60 height 23
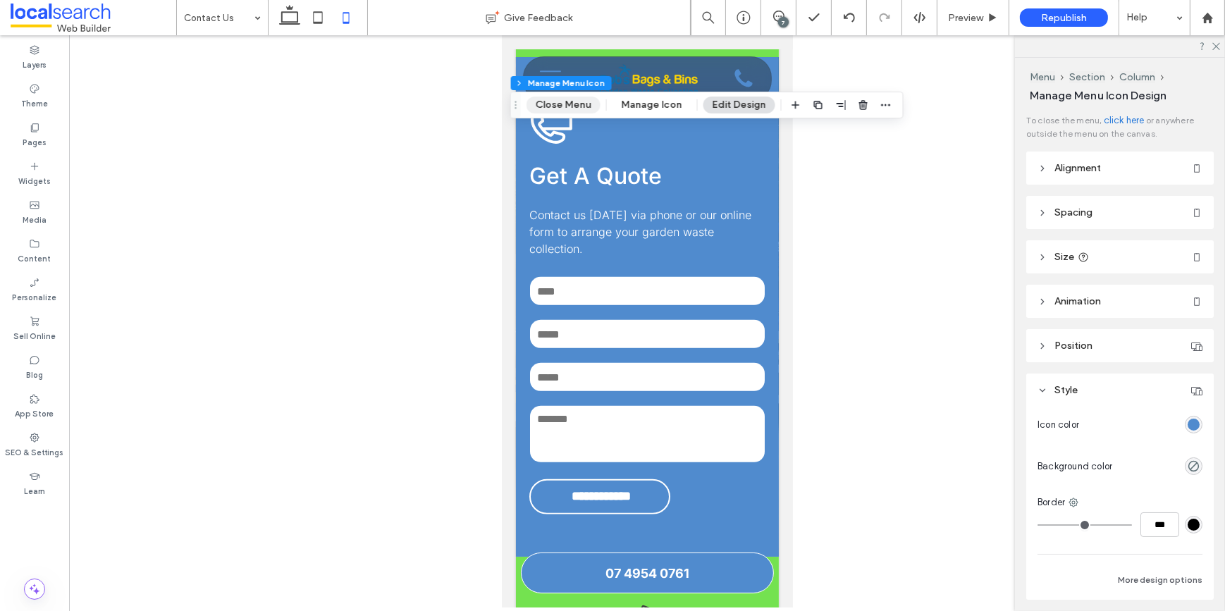
click at [566, 106] on button "Close Menu" at bounding box center [563, 105] width 74 height 17
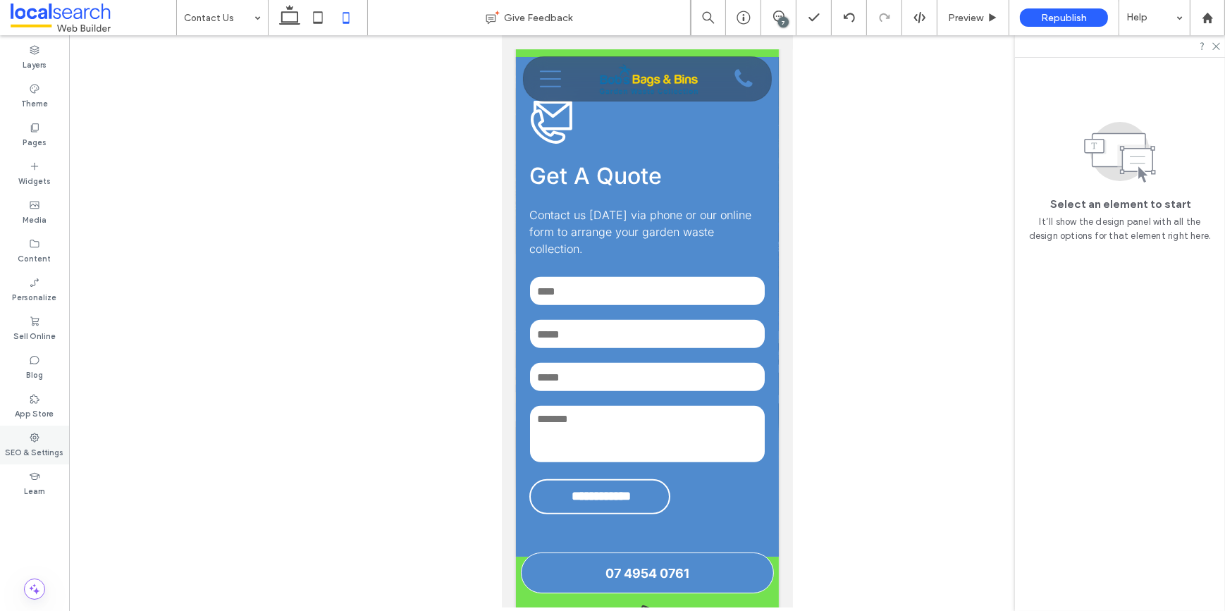
click at [35, 438] on icon at bounding box center [34, 437] width 11 height 11
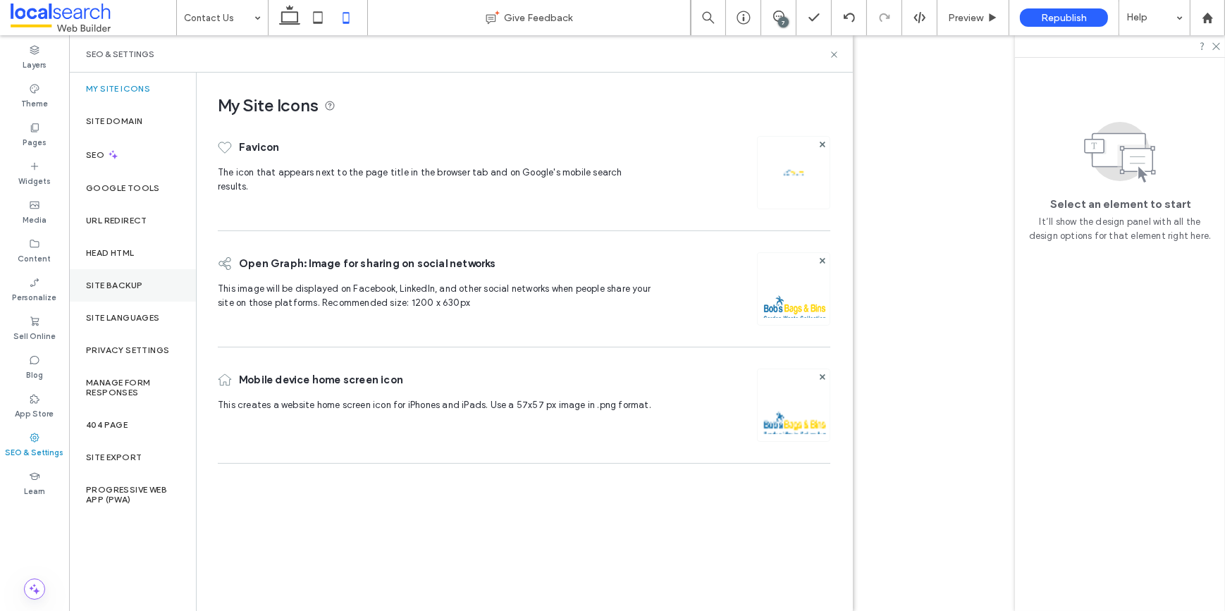
click at [117, 288] on label "Site Backup" at bounding box center [114, 286] width 56 height 10
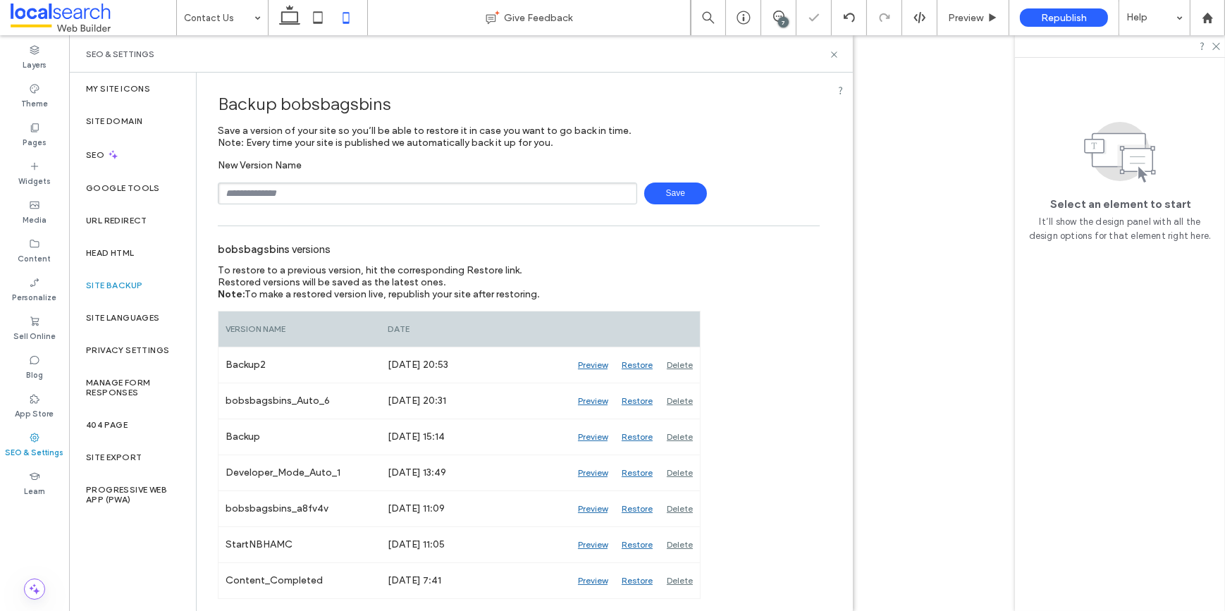
click at [319, 199] on input "text" at bounding box center [427, 194] width 419 height 22
type input "*******"
click at [665, 192] on span "Save" at bounding box center [675, 194] width 63 height 22
click at [832, 54] on icon at bounding box center [834, 54] width 11 height 11
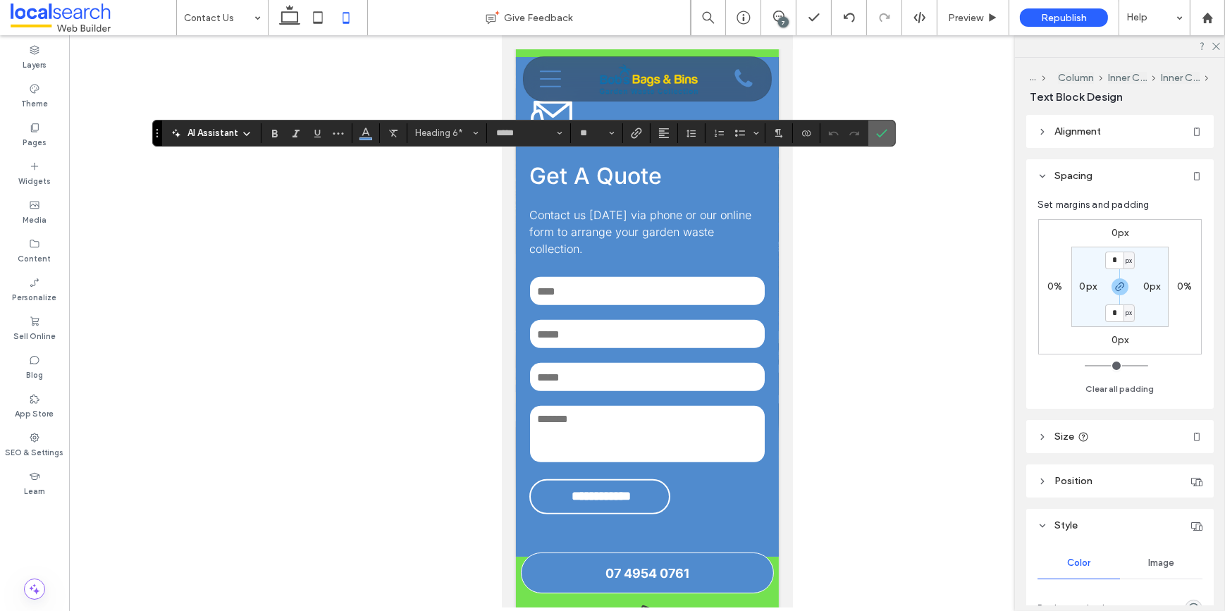
click at [881, 124] on span "Confirm" at bounding box center [879, 133] width 6 height 25
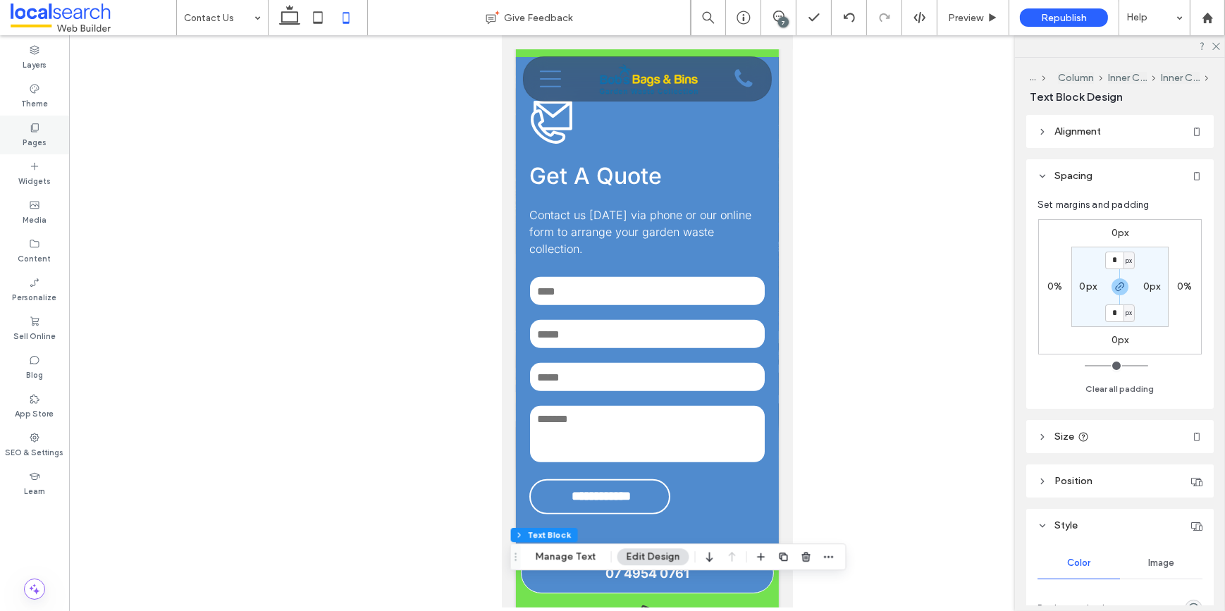
click at [35, 137] on label "Pages" at bounding box center [35, 141] width 24 height 16
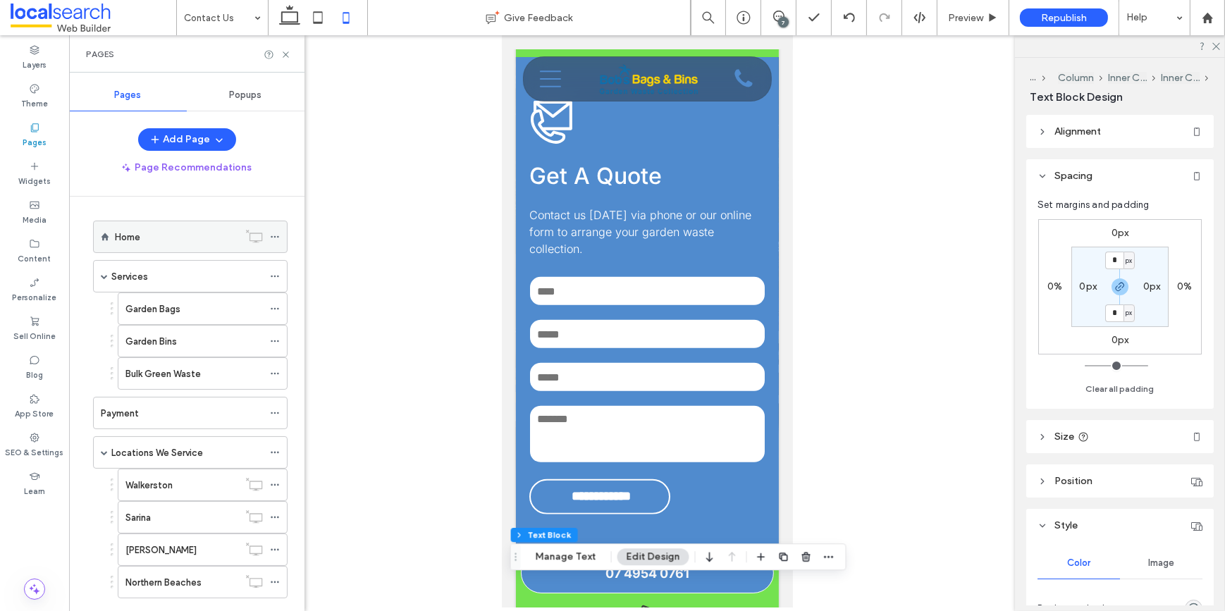
click at [133, 231] on label "Home" at bounding box center [127, 237] width 25 height 25
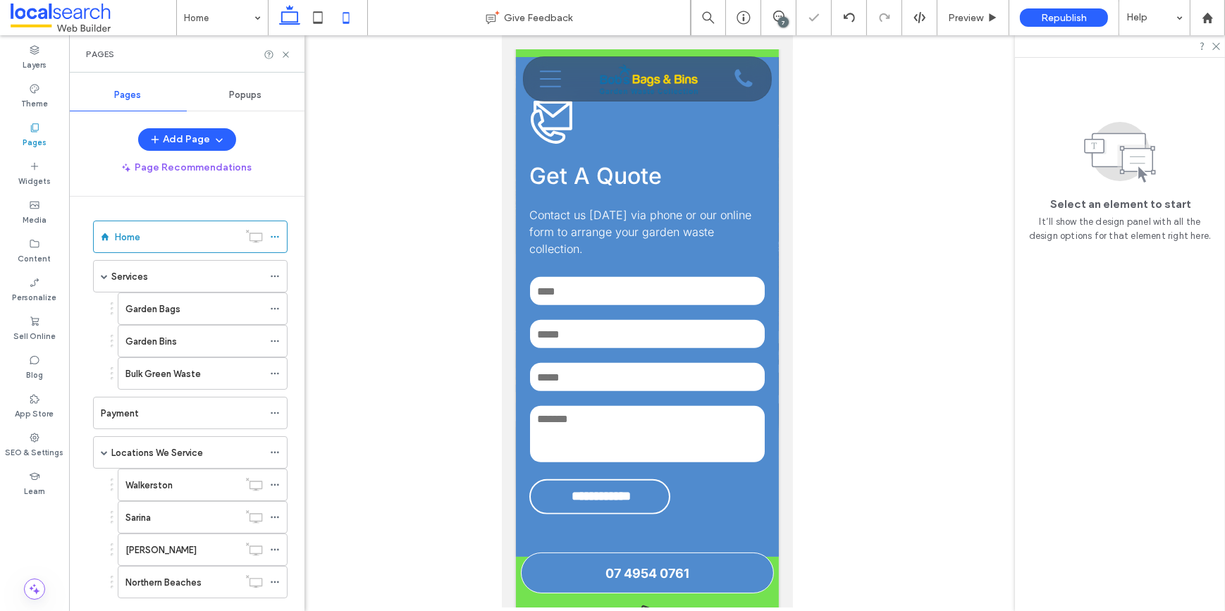
click at [289, 18] on icon at bounding box center [290, 18] width 28 height 28
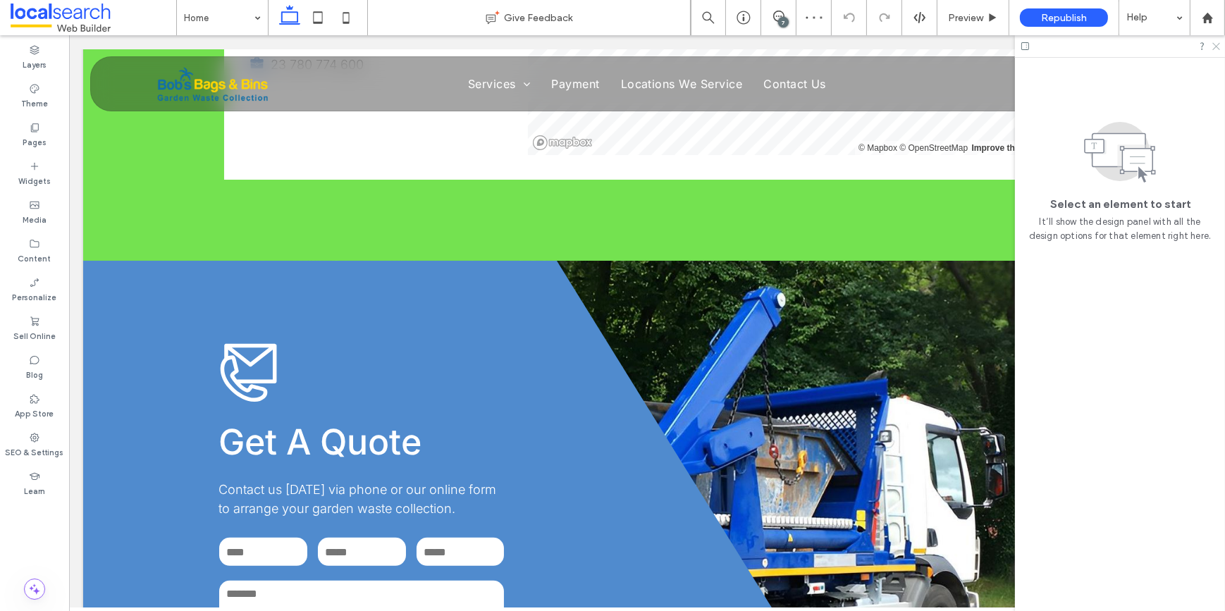
click at [1217, 47] on icon at bounding box center [1215, 45] width 9 height 9
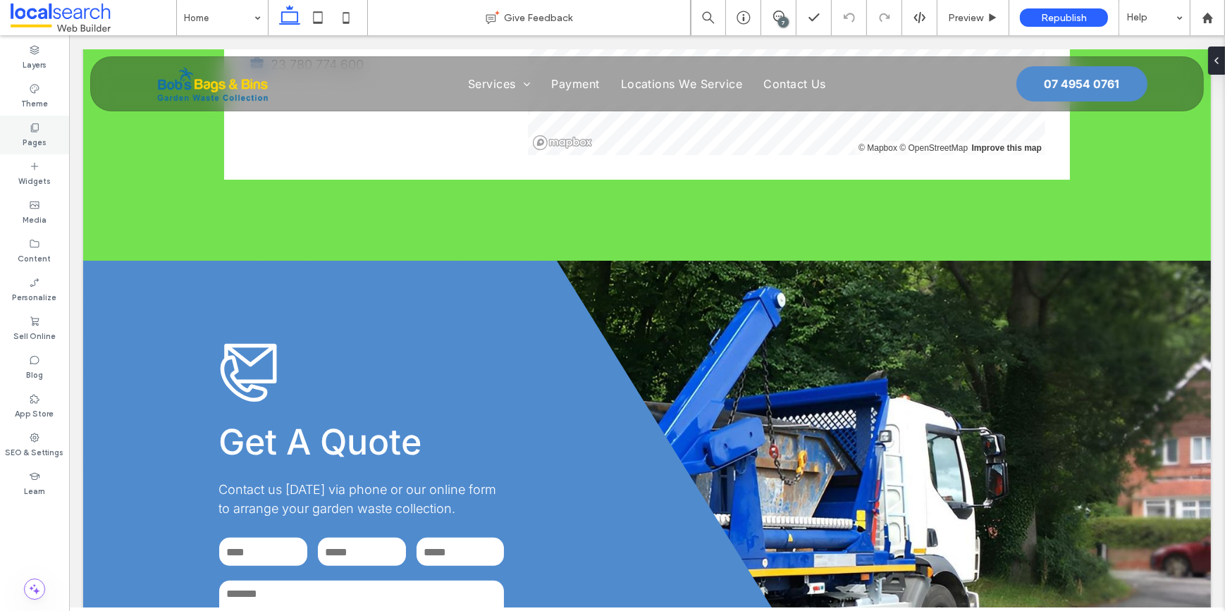
click at [47, 136] on div "Pages" at bounding box center [34, 135] width 69 height 39
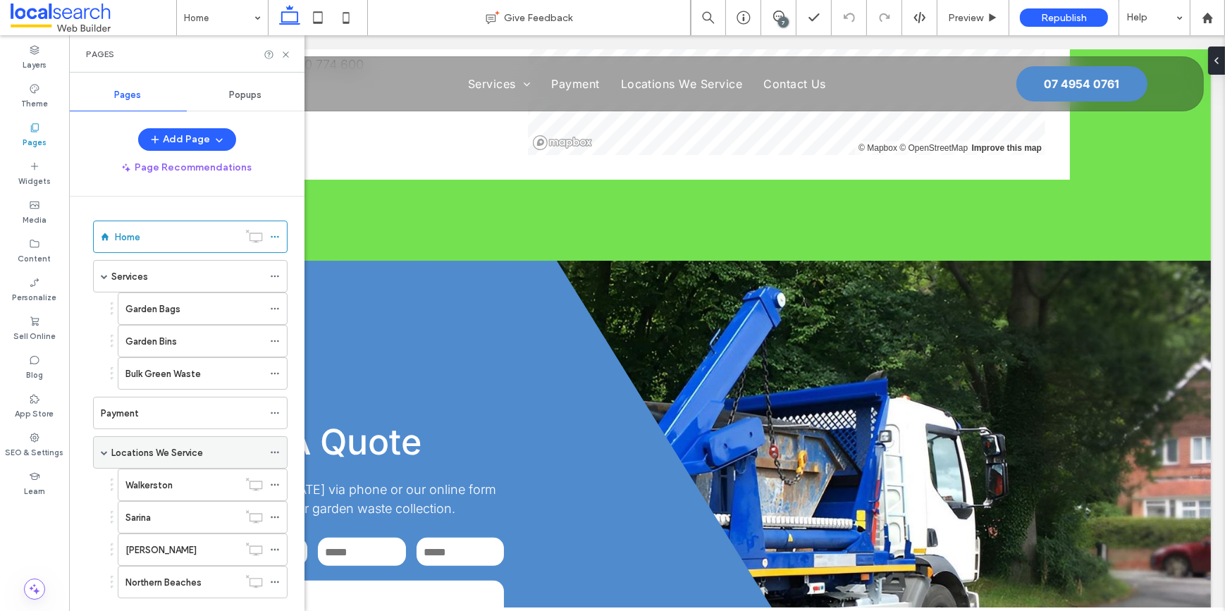
click at [148, 443] on label "Locations We Service" at bounding box center [157, 452] width 92 height 25
click at [282, 54] on icon at bounding box center [286, 54] width 11 height 11
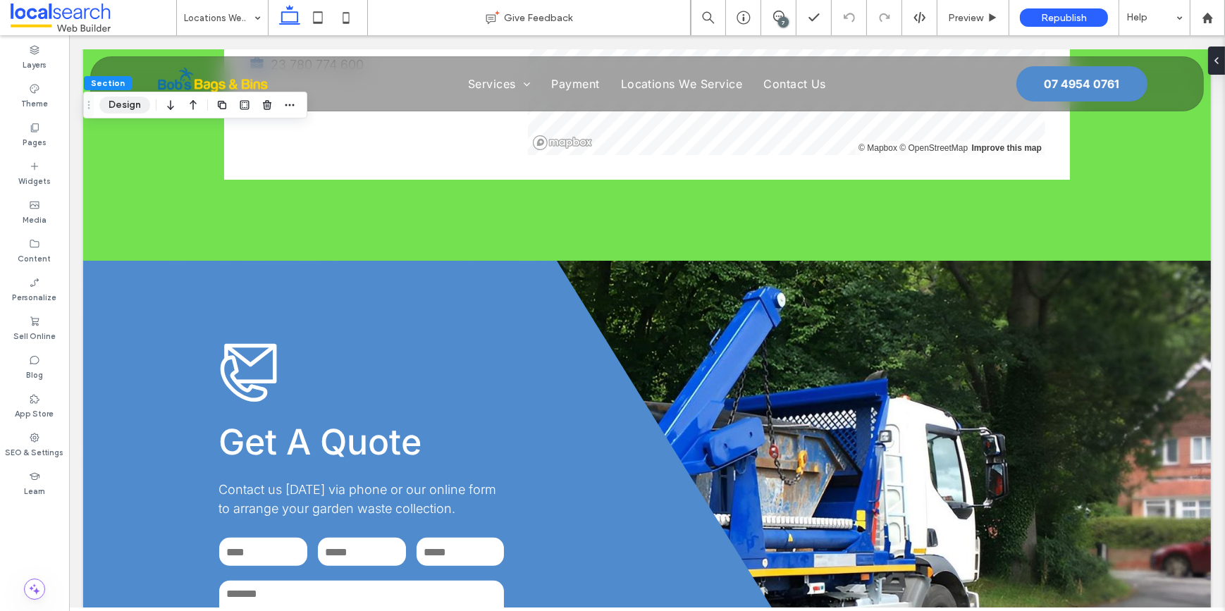
click at [128, 103] on button "Design" at bounding box center [124, 105] width 51 height 17
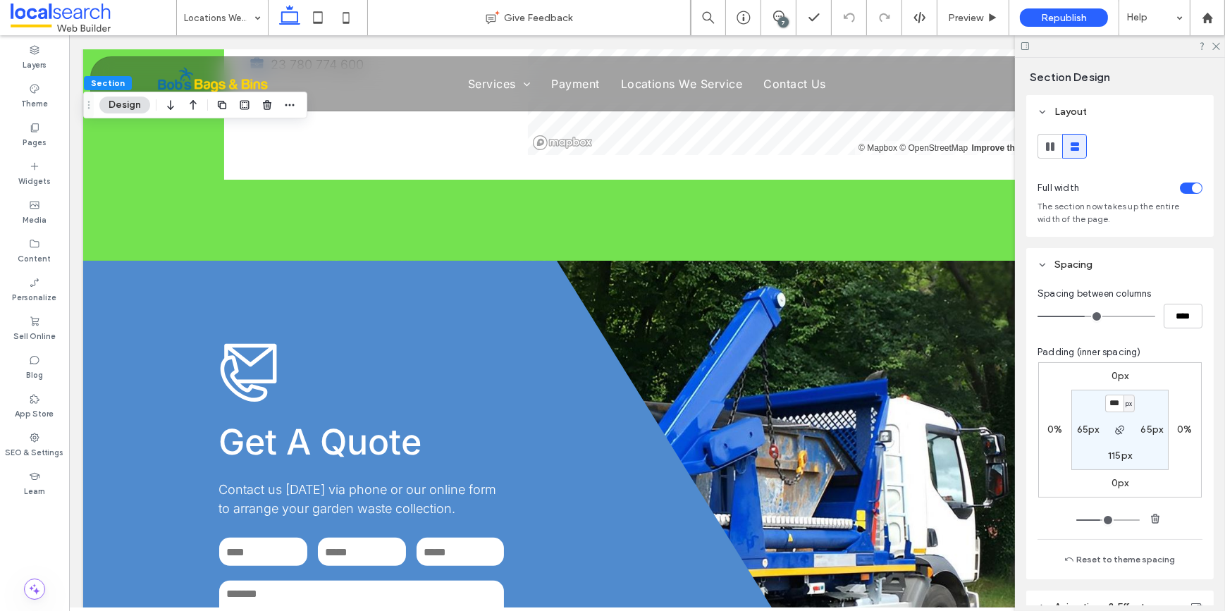
click at [1183, 184] on div "toggle" at bounding box center [1191, 188] width 23 height 11
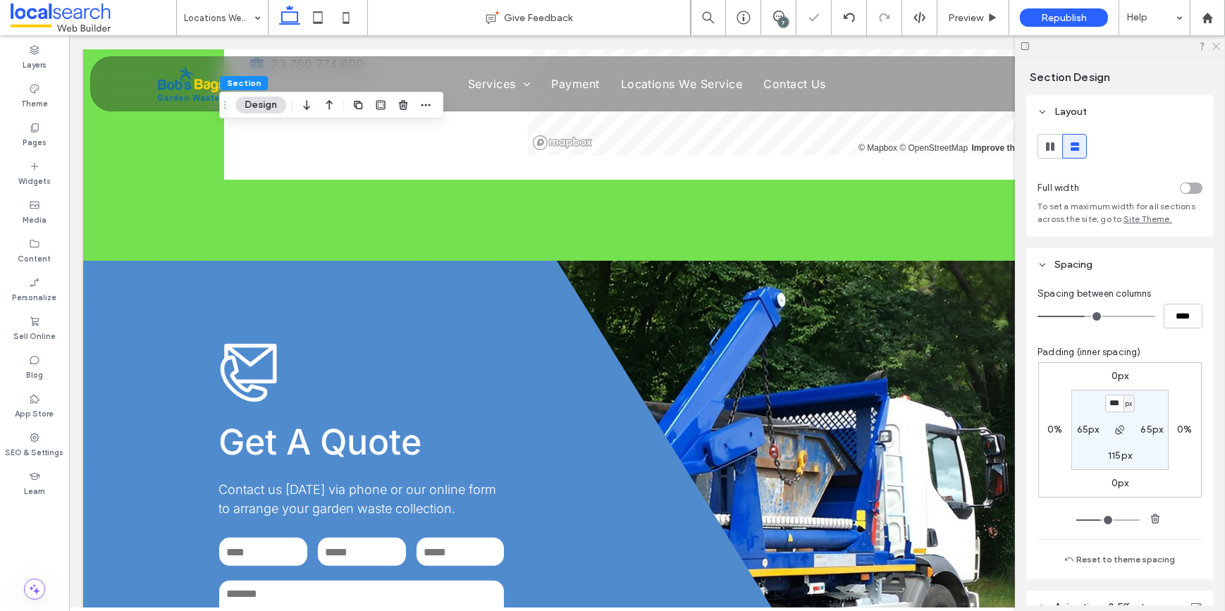
click at [1216, 45] on icon at bounding box center [1215, 45] width 9 height 9
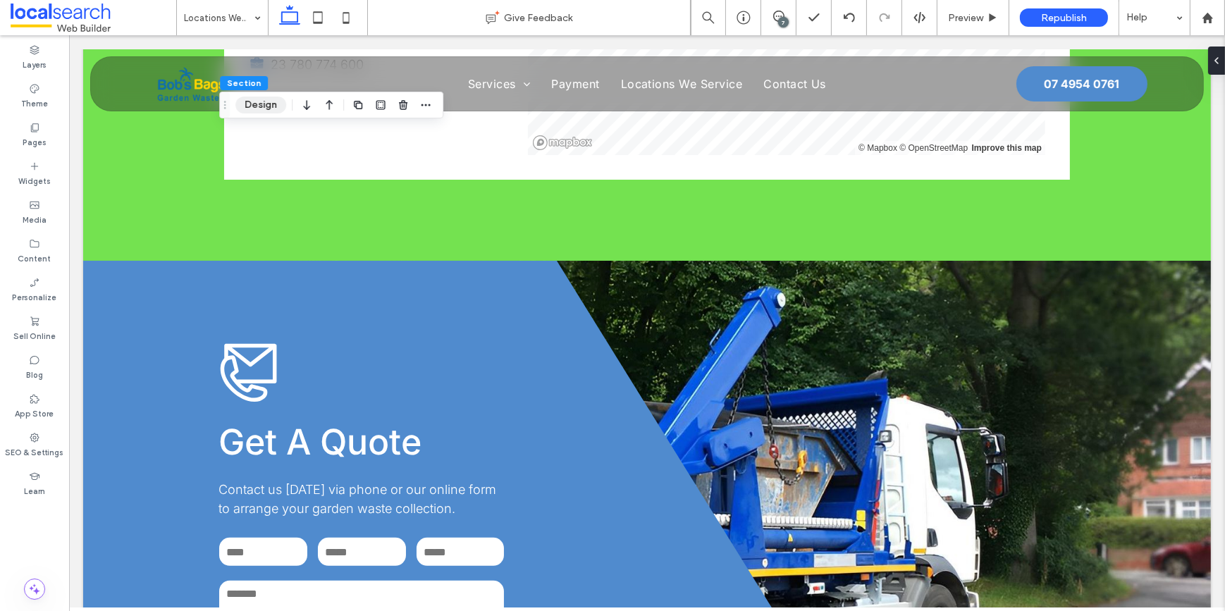
click at [260, 106] on button "Design" at bounding box center [260, 105] width 51 height 17
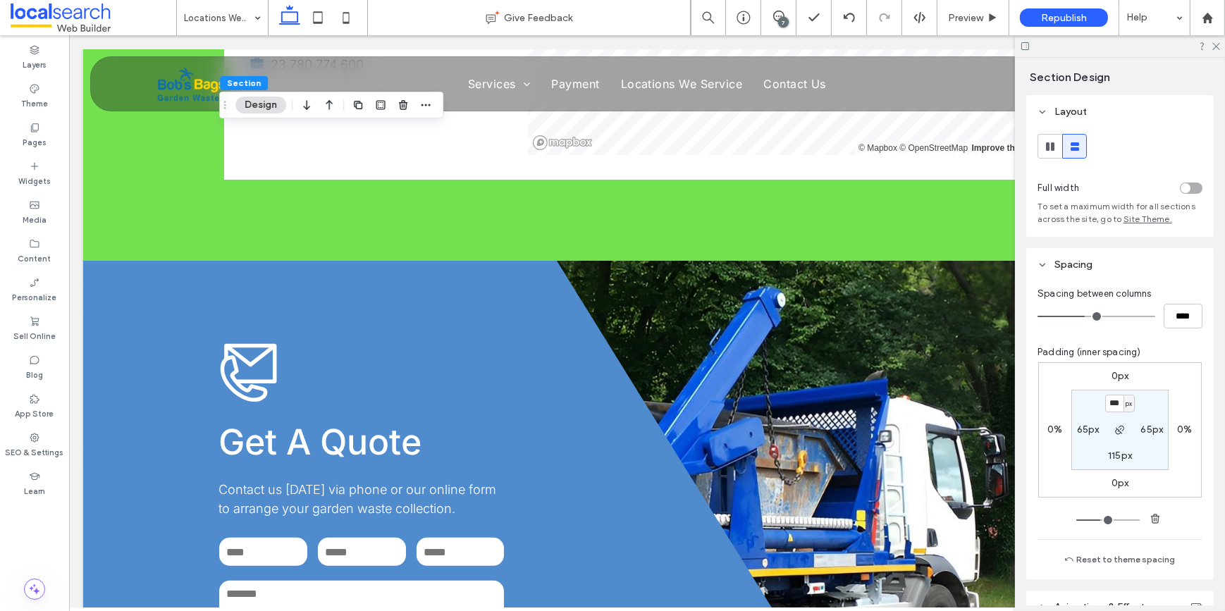
click at [1187, 185] on div "toggle" at bounding box center [1191, 188] width 23 height 11
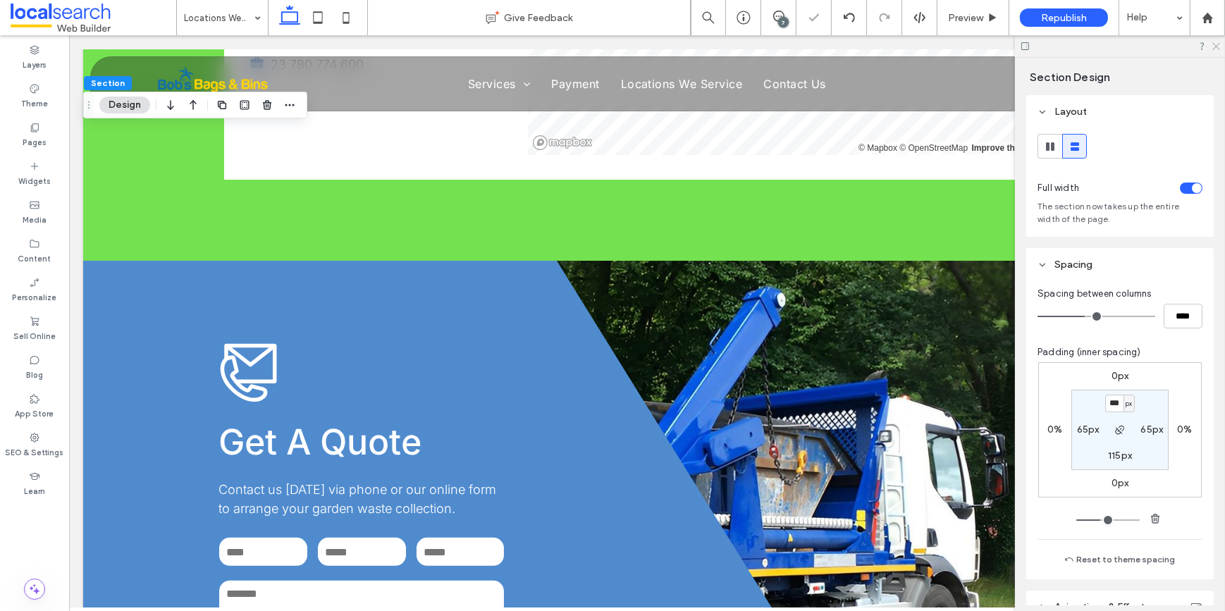
click at [1214, 42] on icon at bounding box center [1215, 45] width 9 height 9
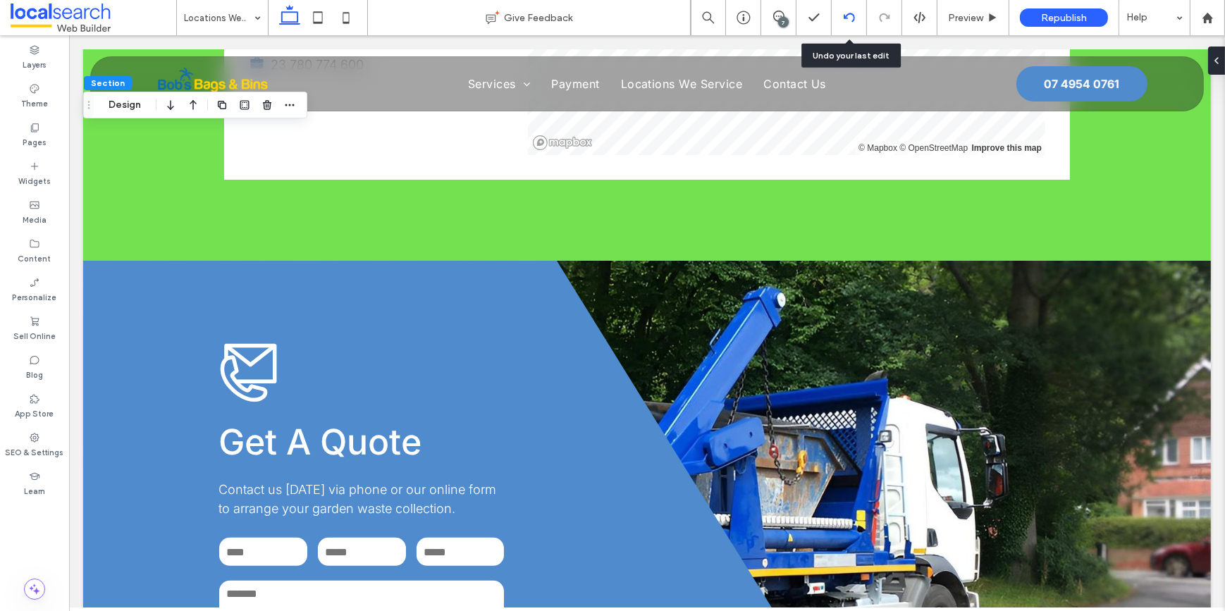
click at [845, 16] on icon at bounding box center [849, 17] width 11 height 11
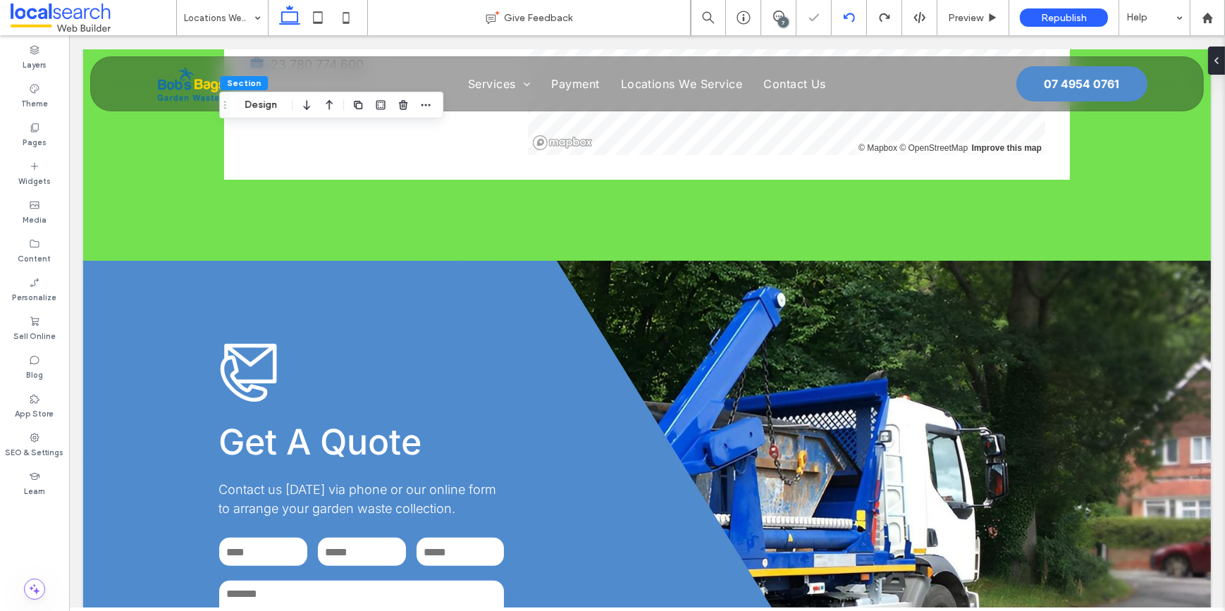
click at [846, 14] on icon at bounding box center [849, 17] width 11 height 11
type input "**"
type input "****"
type input "**"
type input "****"
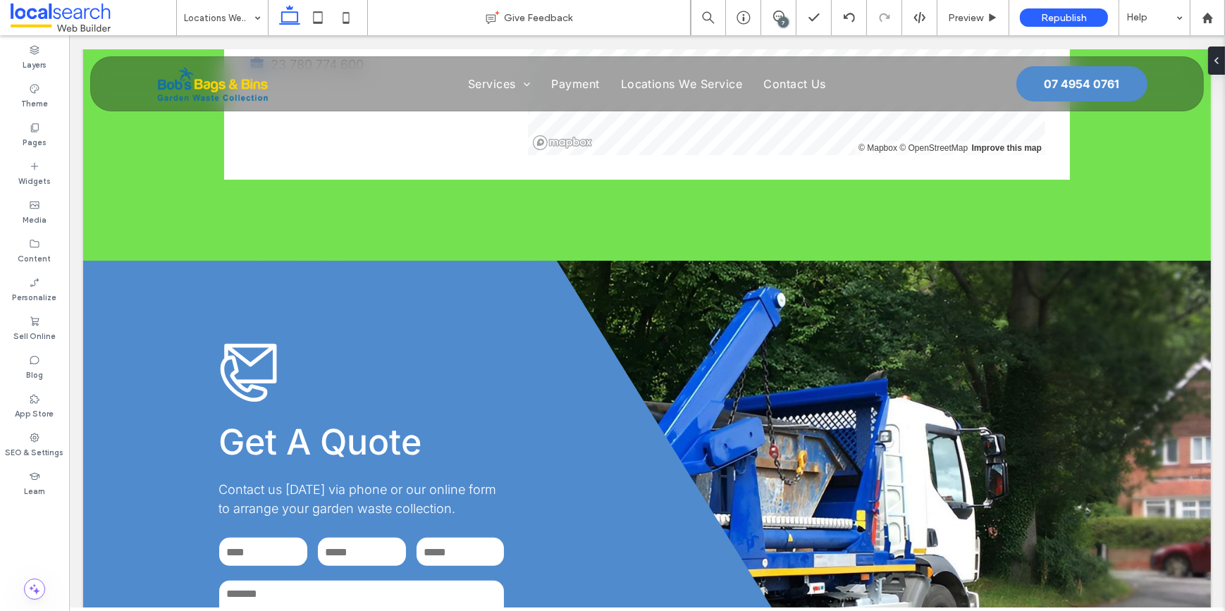
type input "**"
type input "****"
type input "**"
type input "****"
type input "***"
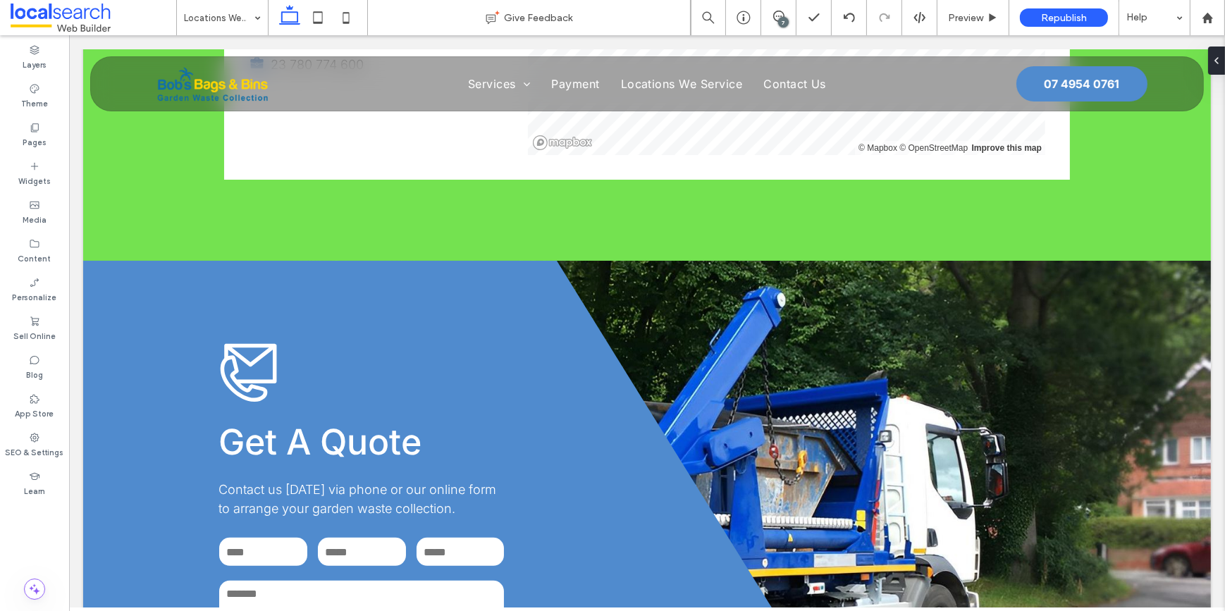
type input "*****"
